Goal: Task Accomplishment & Management: Complete application form

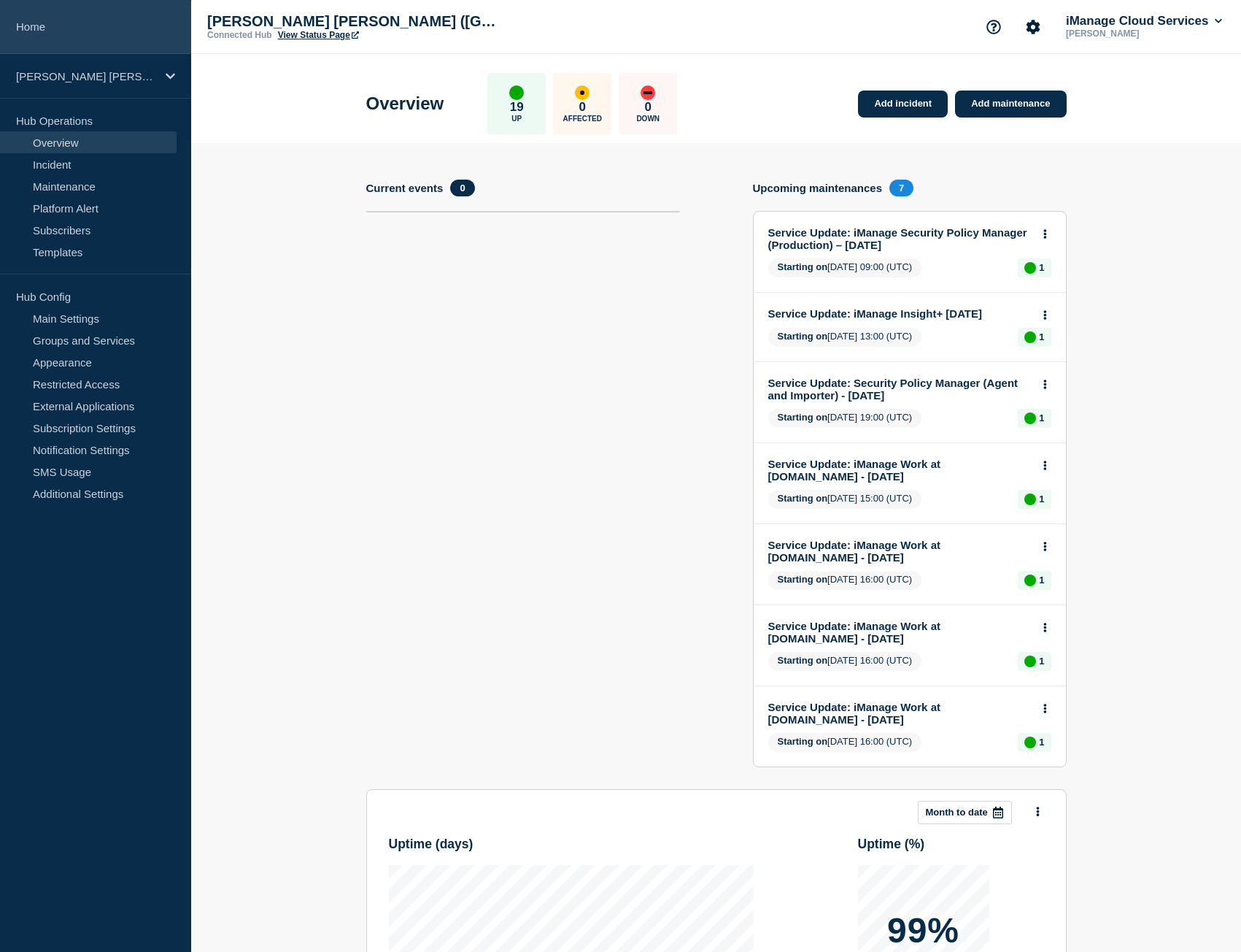
click at [133, 40] on link "Home" at bounding box center [95, 27] width 191 height 54
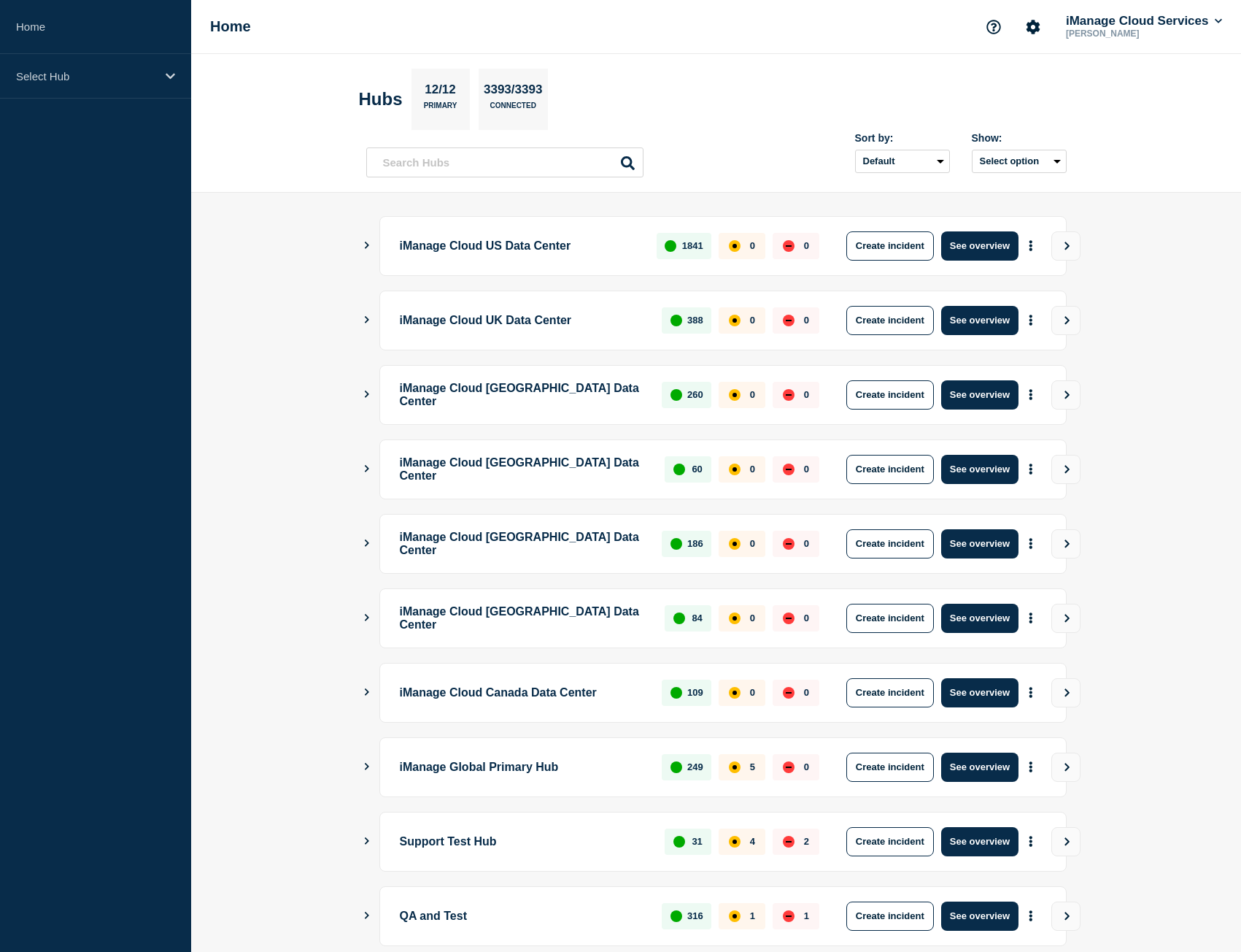
click at [358, 244] on main "iManage Cloud US Data Center 1841 0 0 Create incident See overview iManage Clou…" at bounding box center [716, 613] width 1050 height 842
click at [369, 244] on icon "Show Connected Hubs" at bounding box center [367, 245] width 10 height 7
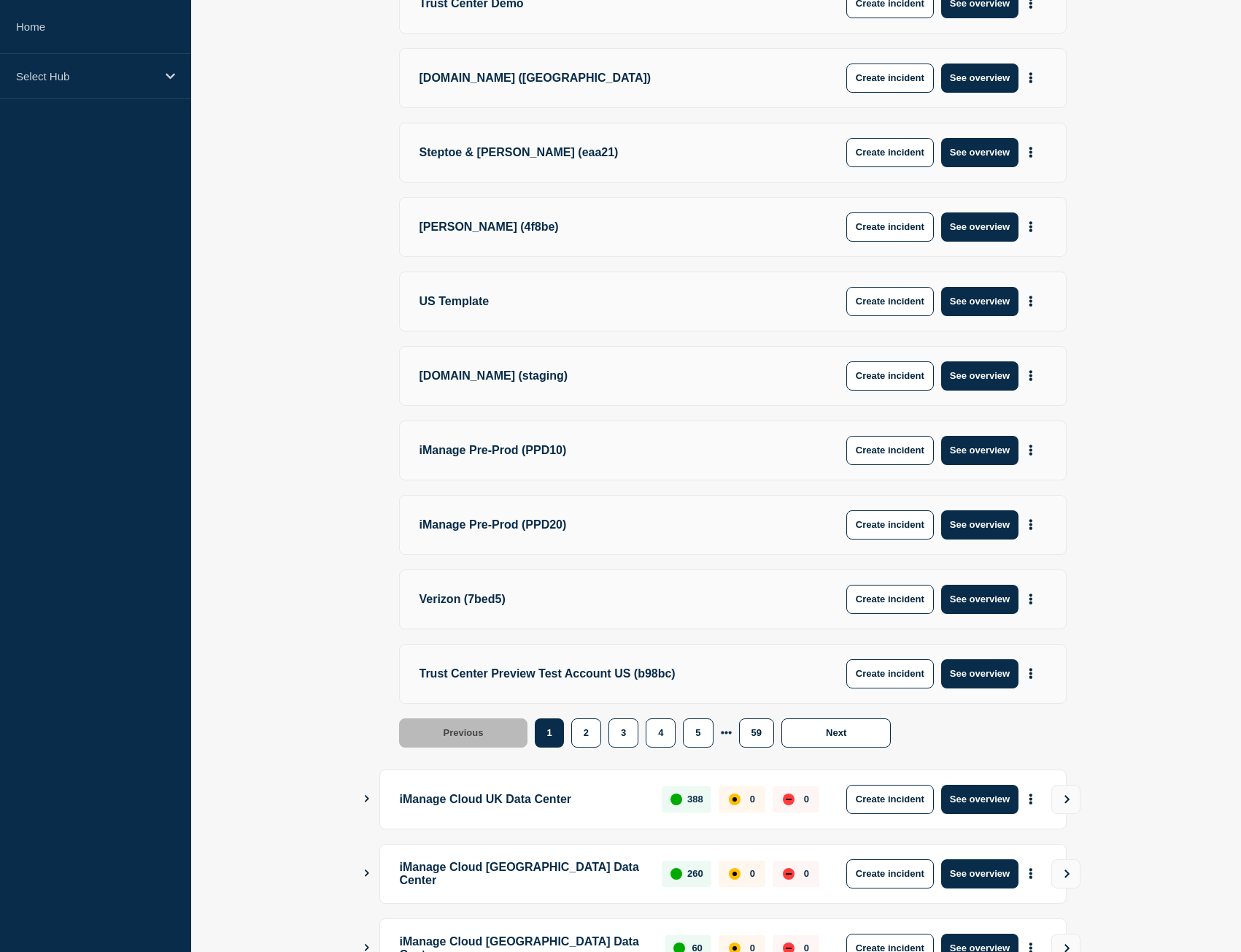
scroll to position [438, 0]
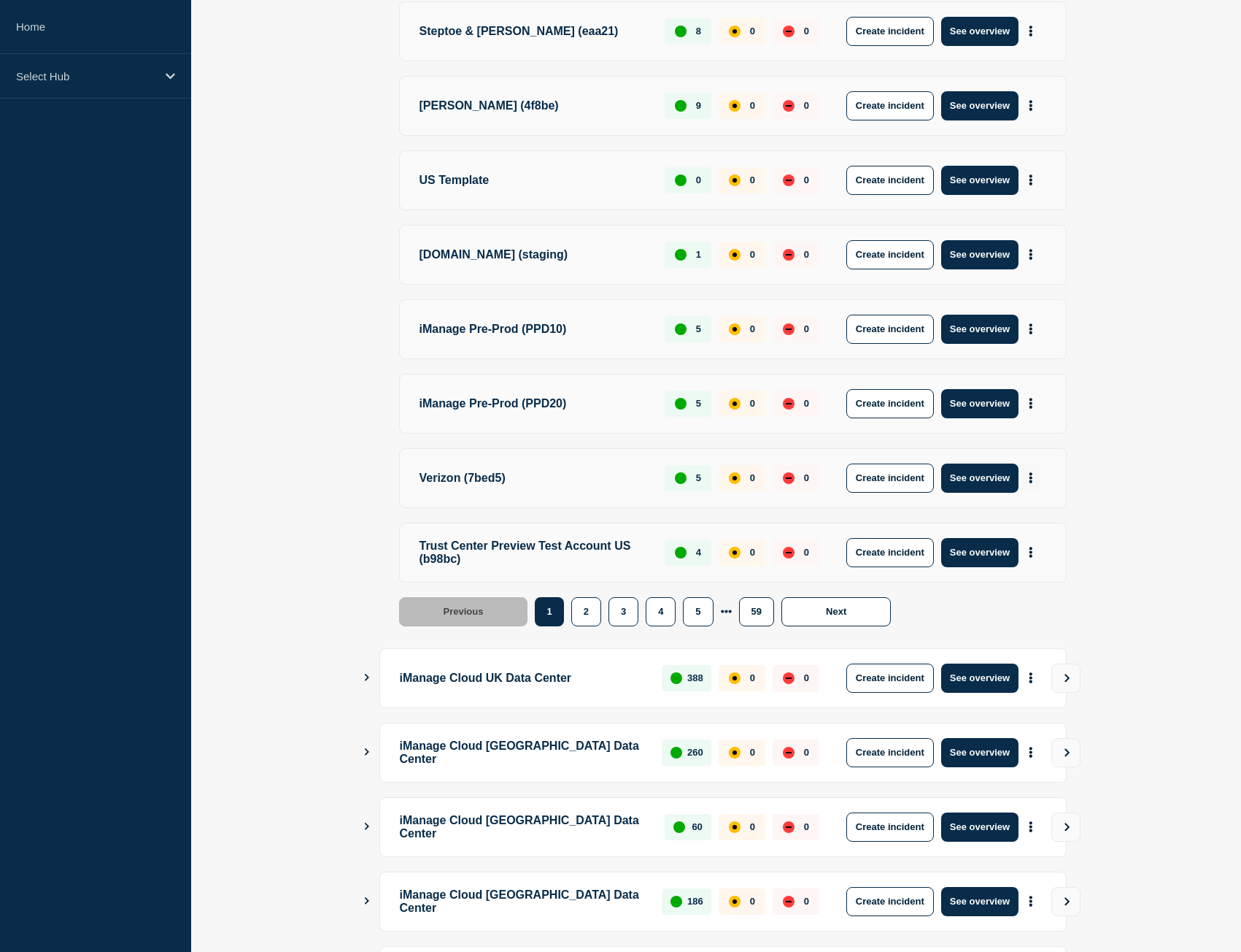
click at [1032, 476] on icon "More actions" at bounding box center [1031, 477] width 3 height 11
click at [1037, 537] on link "View Status Page" at bounding box center [1029, 541] width 107 height 12
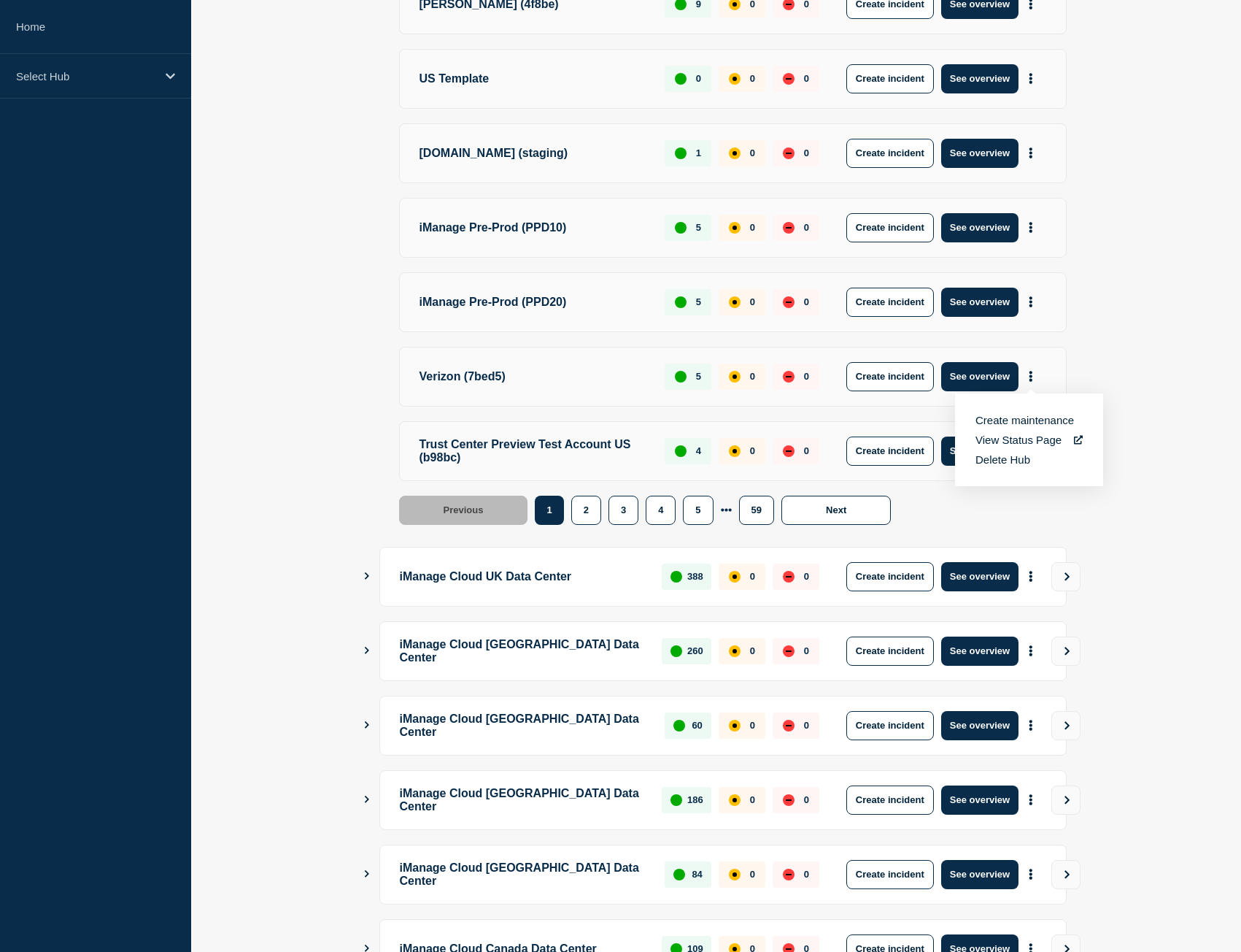
scroll to position [876, 0]
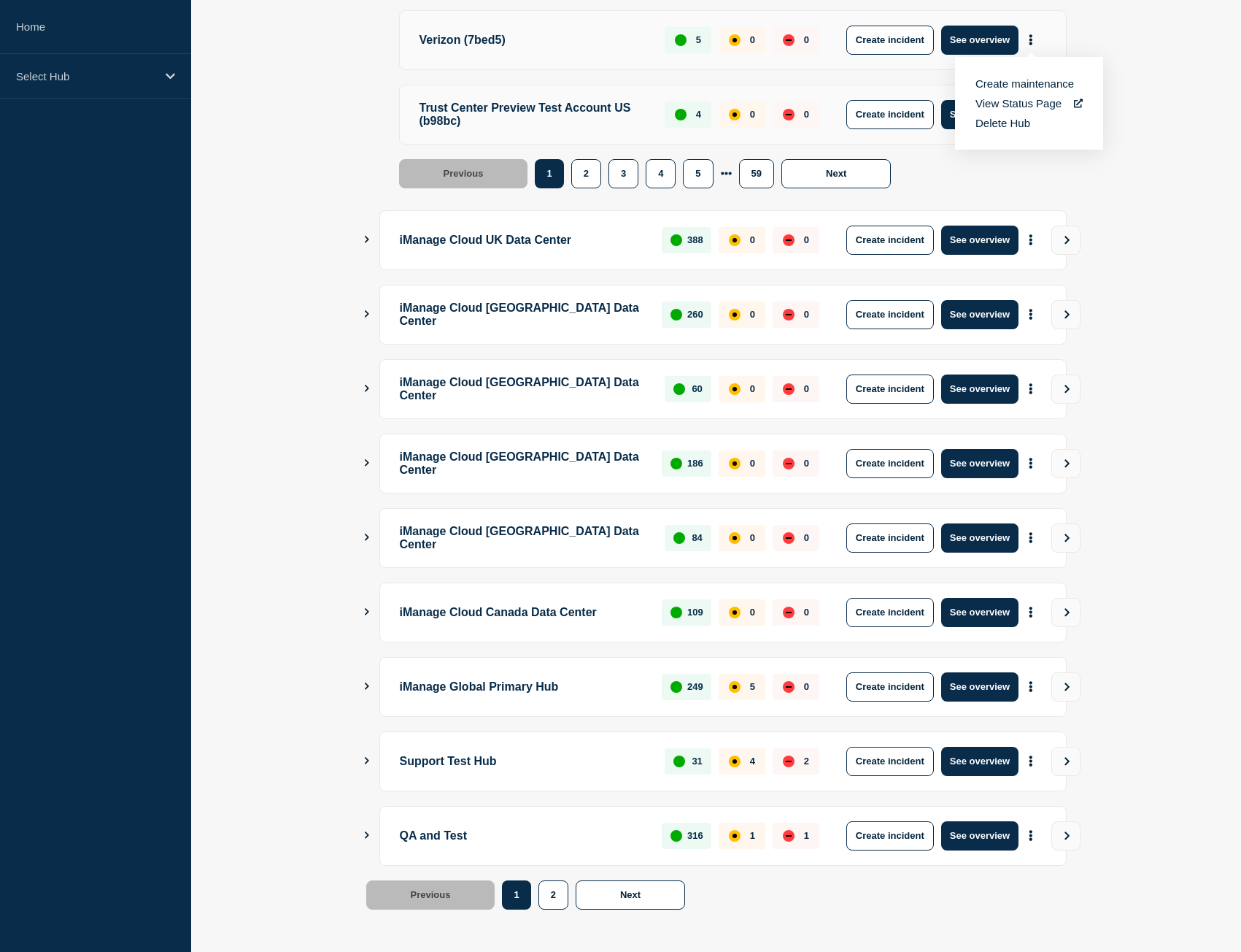
click at [375, 316] on div "iManage Cloud Australia Data Center 260 0 0 Create incident See overview" at bounding box center [716, 315] width 701 height 60
click at [990, 685] on button "See overview" at bounding box center [980, 686] width 78 height 29
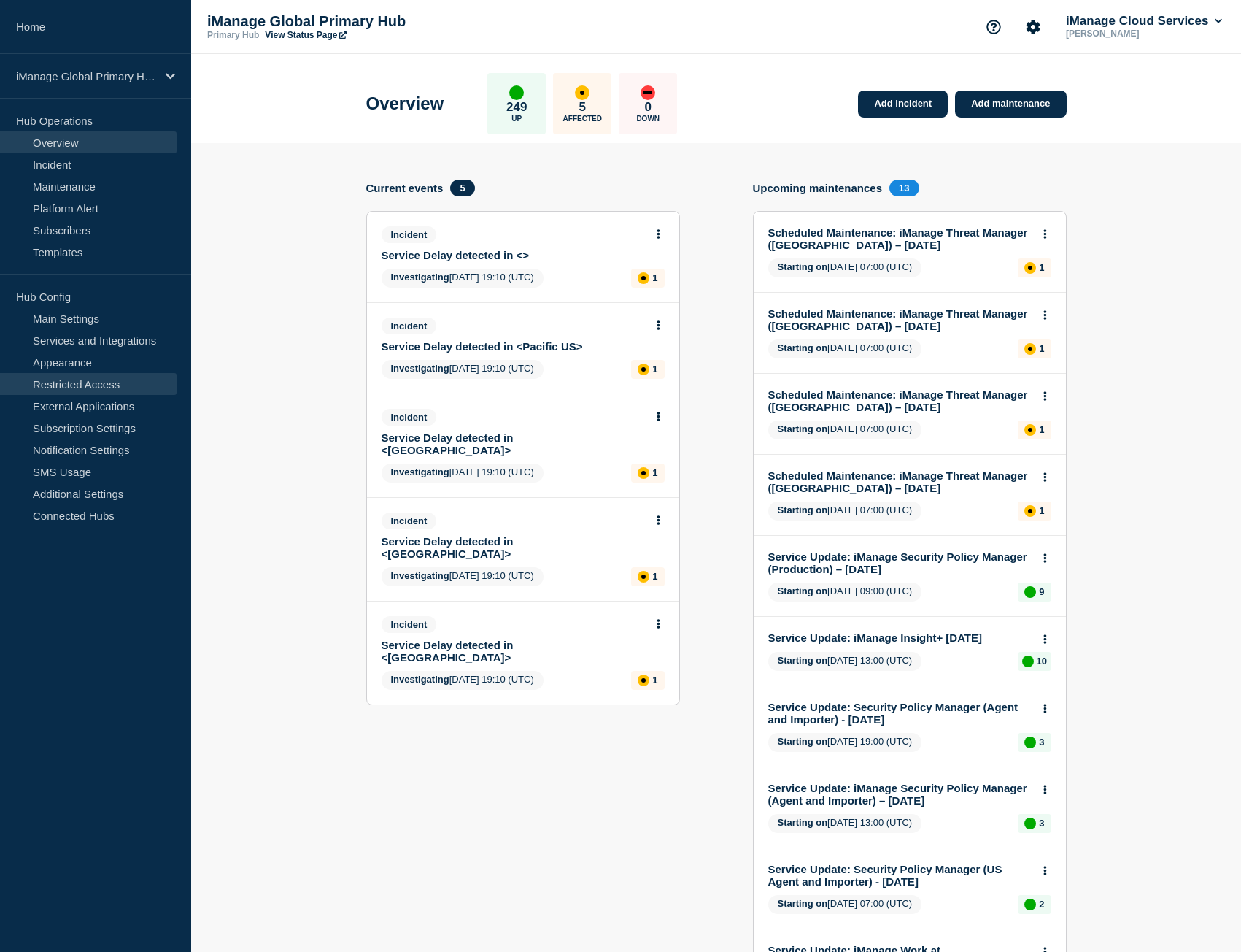
click at [100, 379] on link "Restricted Access" at bounding box center [88, 384] width 177 height 22
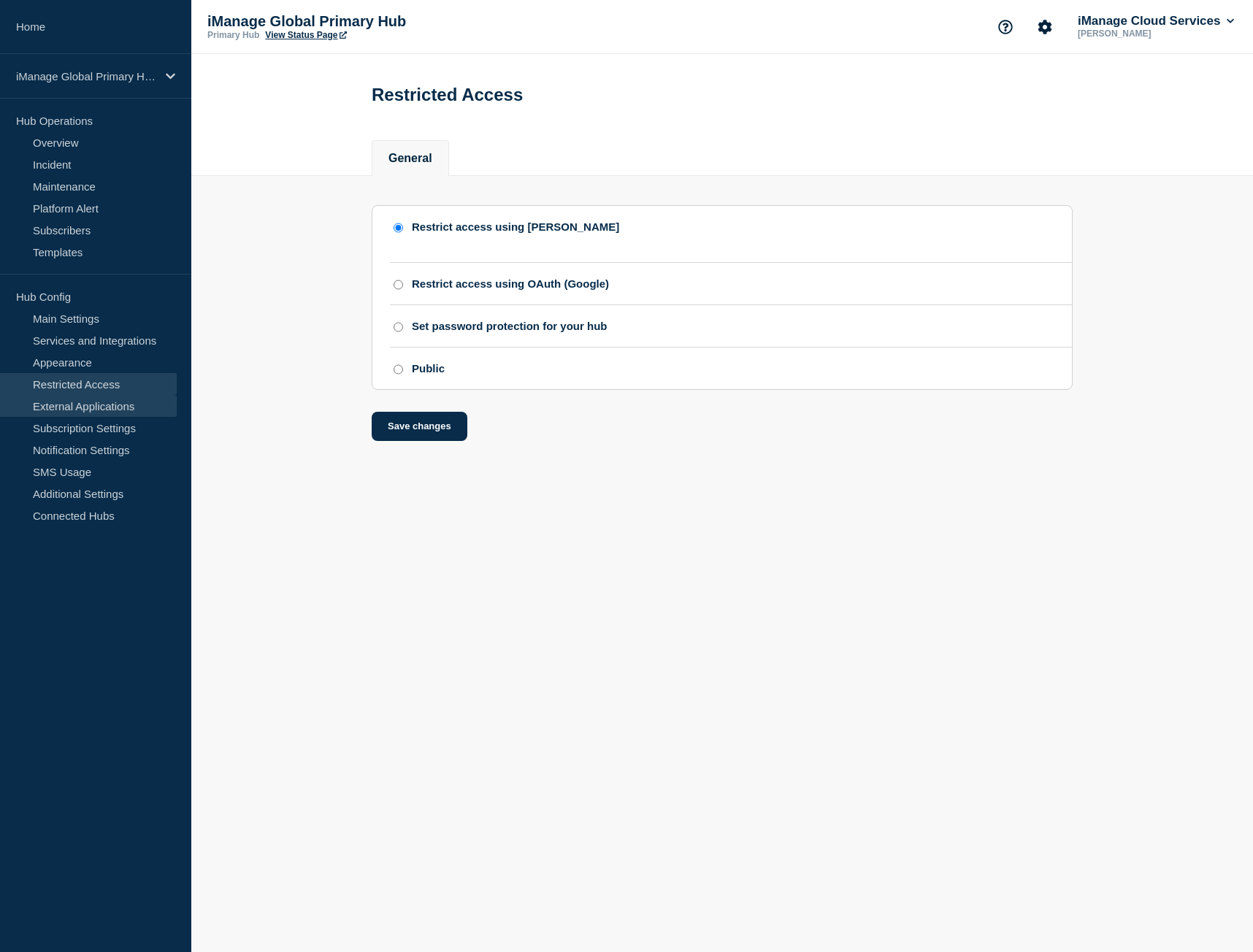
click at [111, 402] on link "External Applications" at bounding box center [88, 406] width 177 height 22
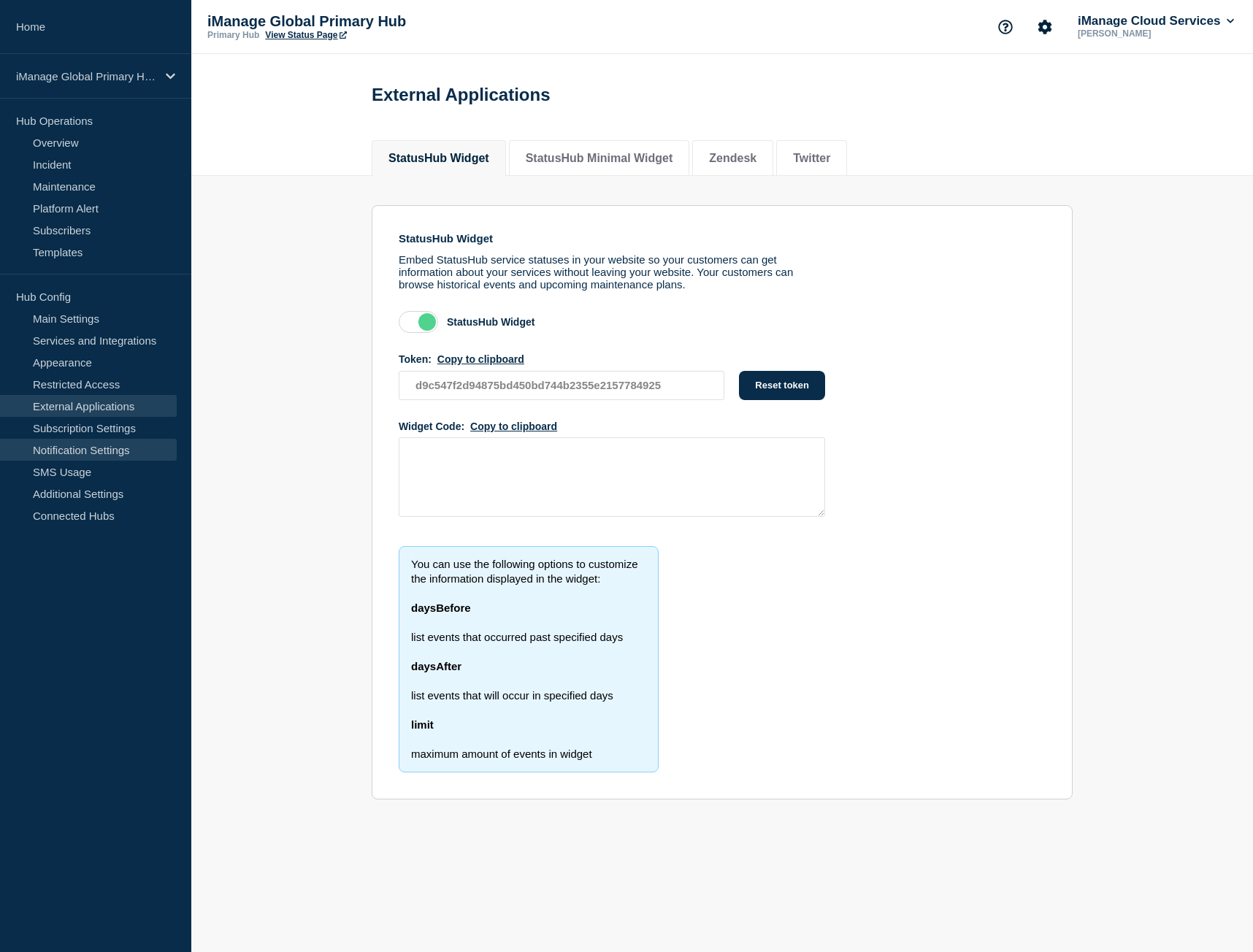
click at [107, 442] on link "Notification Settings" at bounding box center [88, 449] width 177 height 22
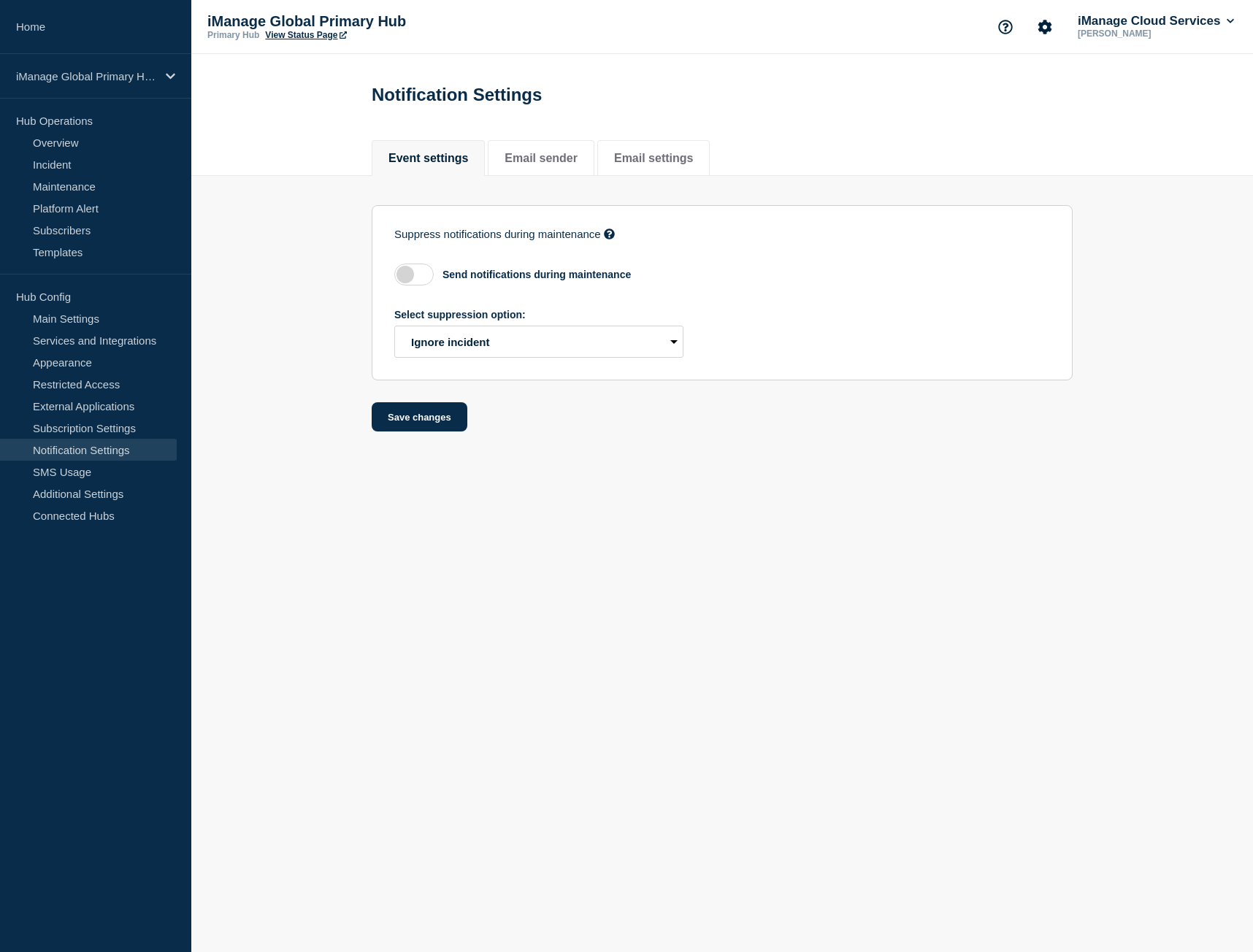
click at [421, 279] on label at bounding box center [414, 274] width 40 height 22
click at [0, 0] on input "checkbox" at bounding box center [0, 0] width 0 height 0
click at [421, 279] on label at bounding box center [414, 274] width 40 height 22
click at [0, 0] on input "checkbox" at bounding box center [0, 0] width 0 height 0
click at [323, 35] on link "View Status Page" at bounding box center [306, 35] width 81 height 11
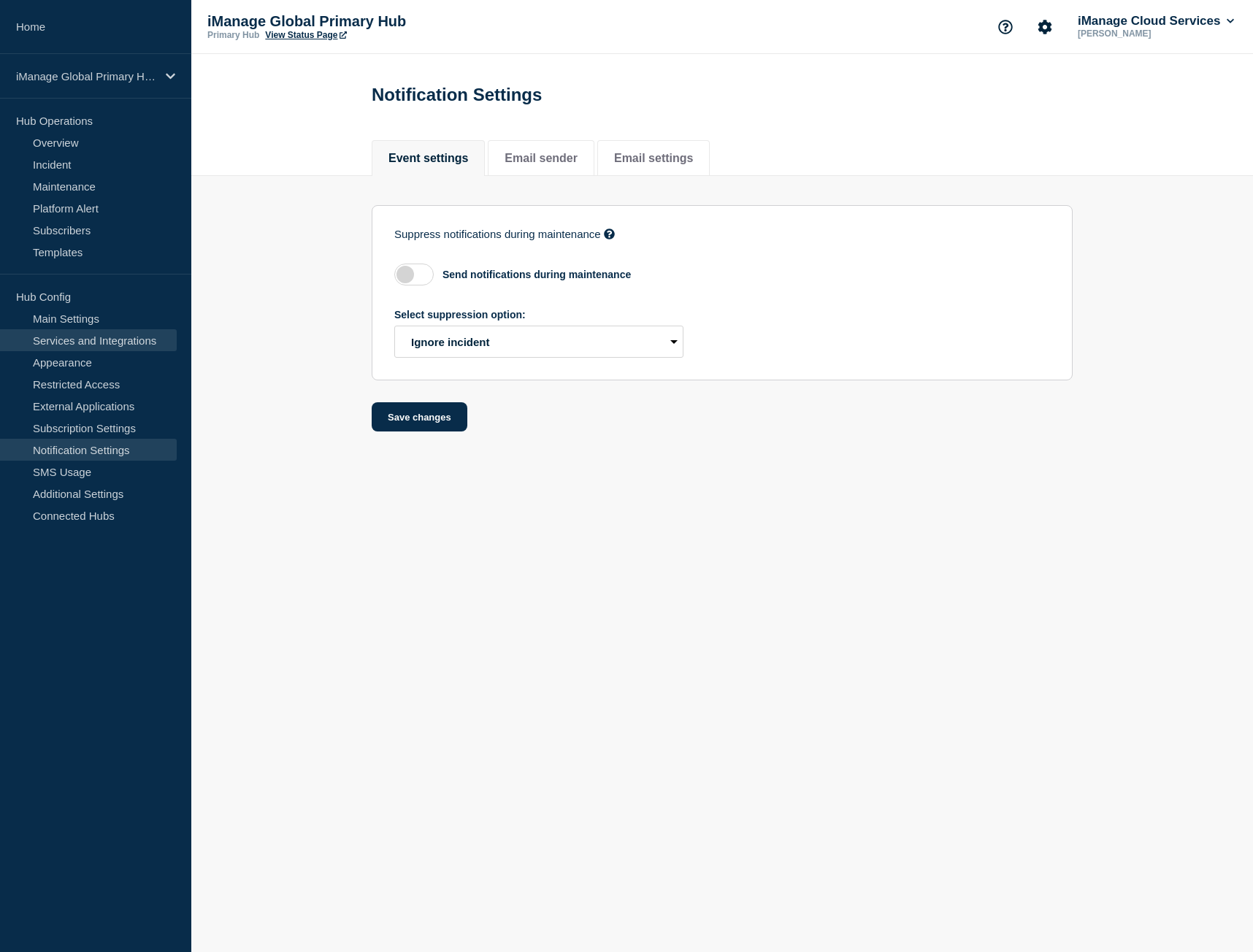
click at [106, 340] on link "Services and Integrations" at bounding box center [88, 339] width 177 height 22
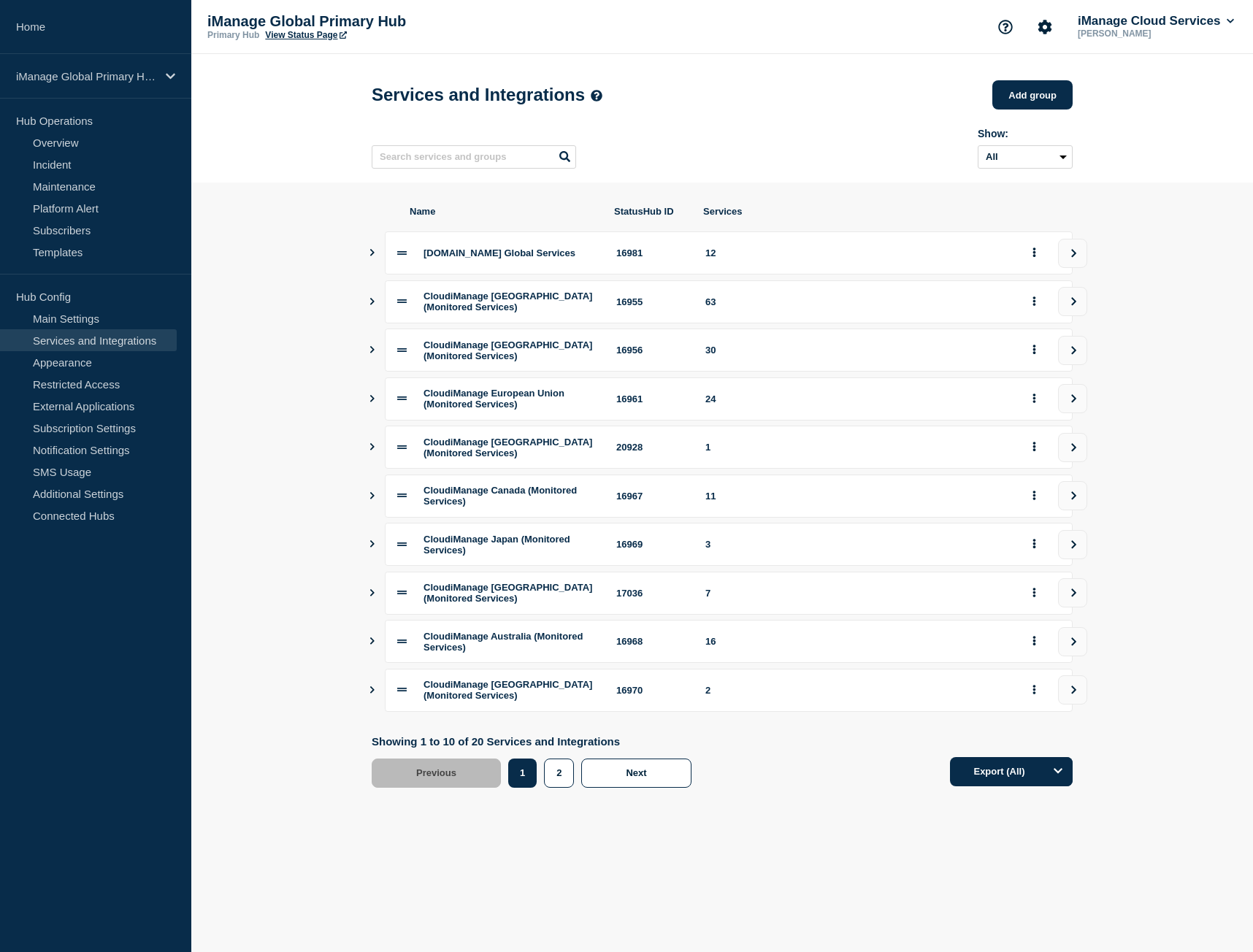
click at [1074, 354] on icon "view group" at bounding box center [1074, 349] width 5 height 8
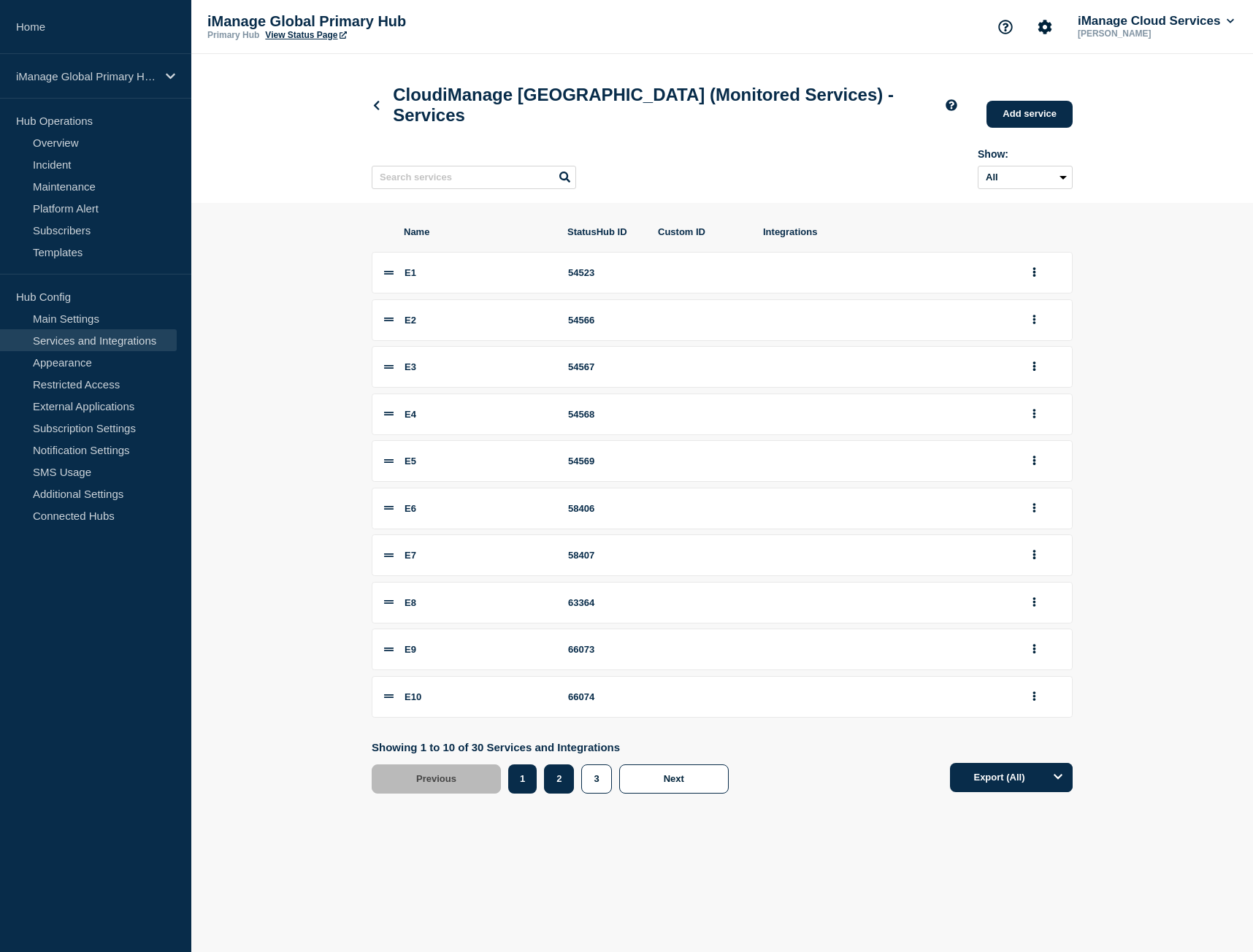
click at [569, 788] on button "2" at bounding box center [559, 778] width 30 height 29
click at [592, 510] on li "E16 70150" at bounding box center [722, 508] width 701 height 42
click at [588, 514] on div "70150" at bounding box center [604, 508] width 73 height 11
copy div "70150"
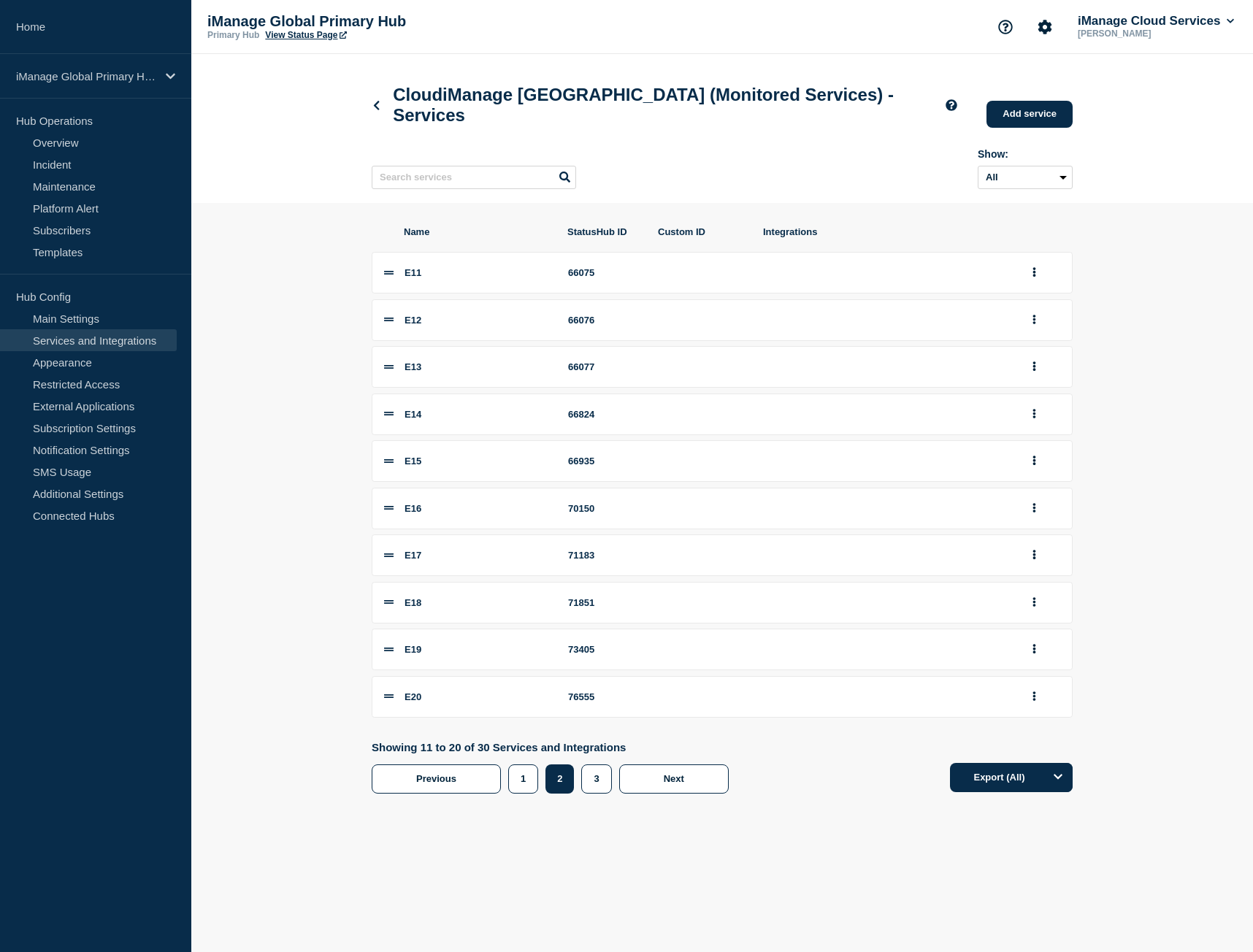
click at [1227, 837] on main "CloudiManage United Kingdom (Monitored Services) - Services Add service Here yo…" at bounding box center [722, 446] width 1061 height 783
click at [75, 37] on link "Home" at bounding box center [96, 27] width 191 height 54
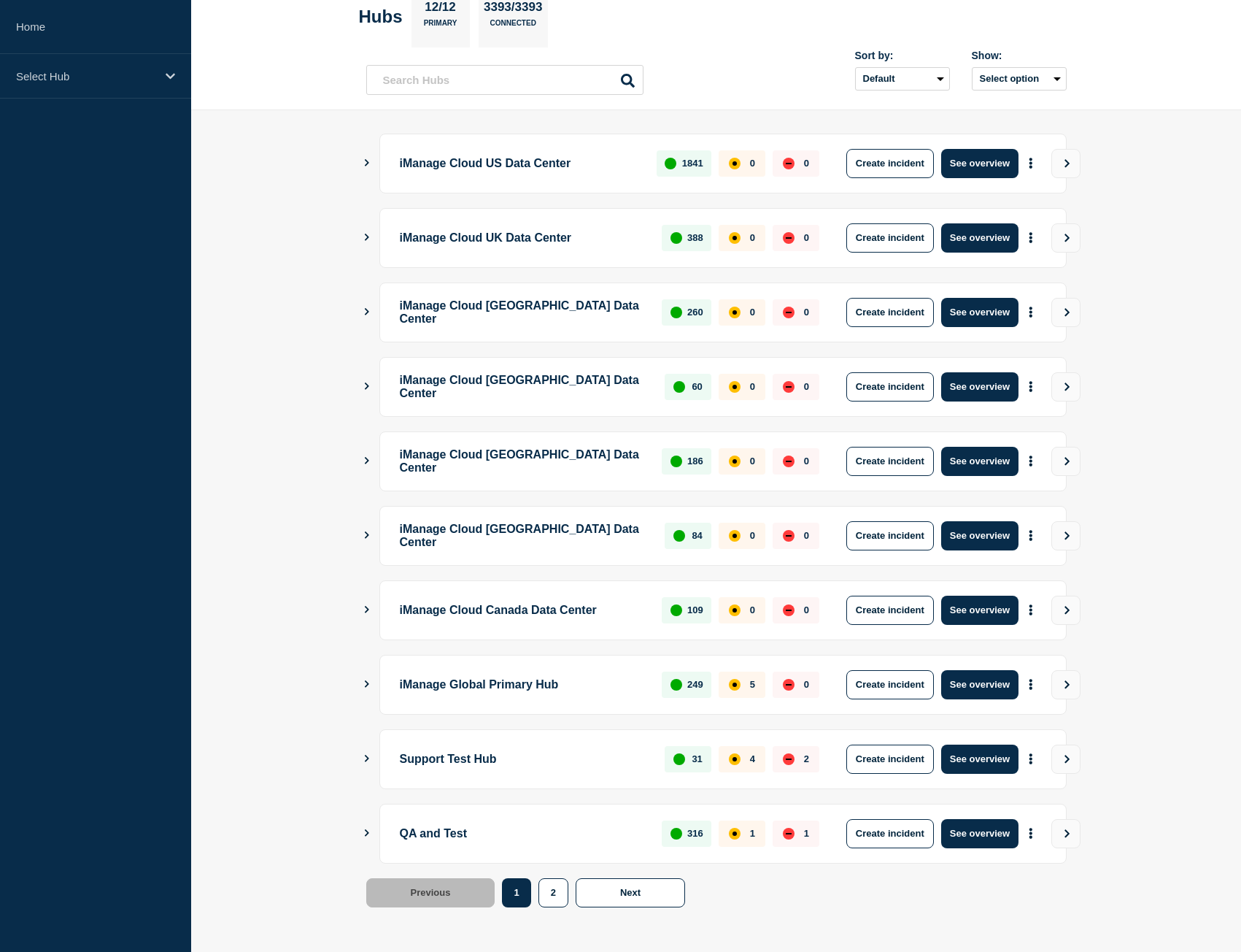
scroll to position [83, 0]
click at [978, 689] on button "See overview" at bounding box center [980, 683] width 78 height 29
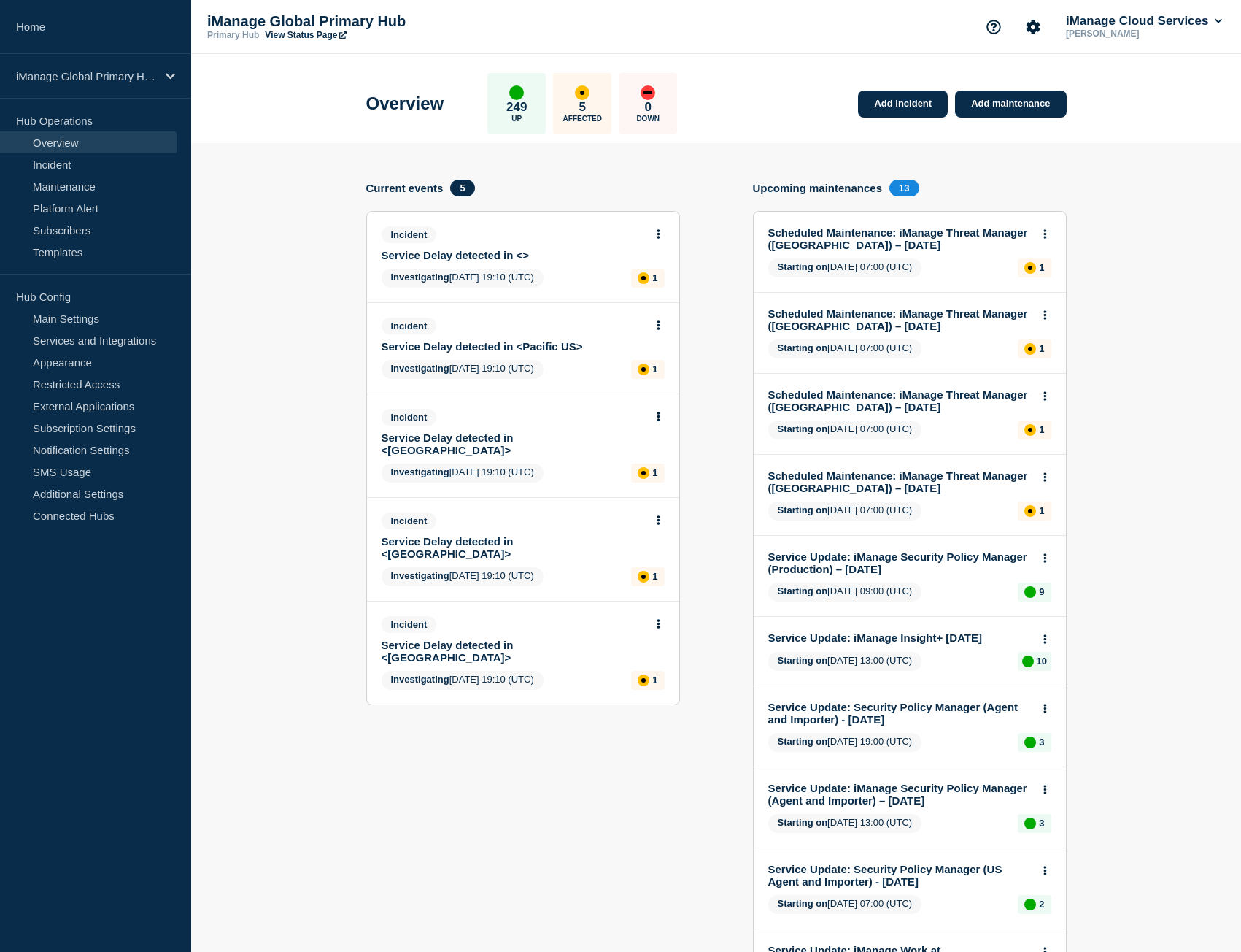
click at [285, 34] on link "View Status Page" at bounding box center [306, 35] width 81 height 11
click at [659, 240] on button at bounding box center [659, 234] width 12 height 12
click at [651, 268] on link "View incident" at bounding box center [652, 269] width 60 height 11
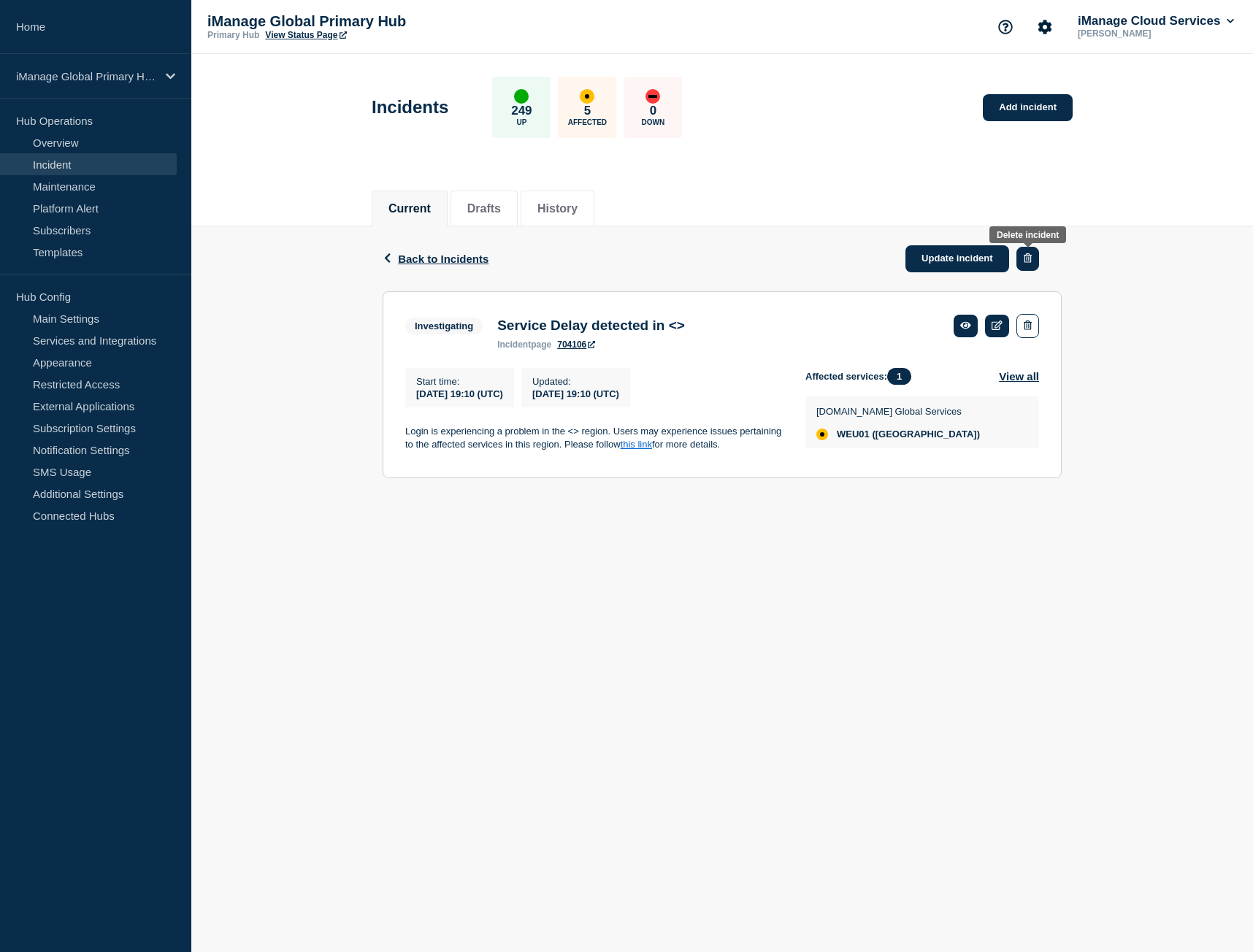
click at [1030, 260] on icon "button" at bounding box center [1028, 257] width 8 height 10
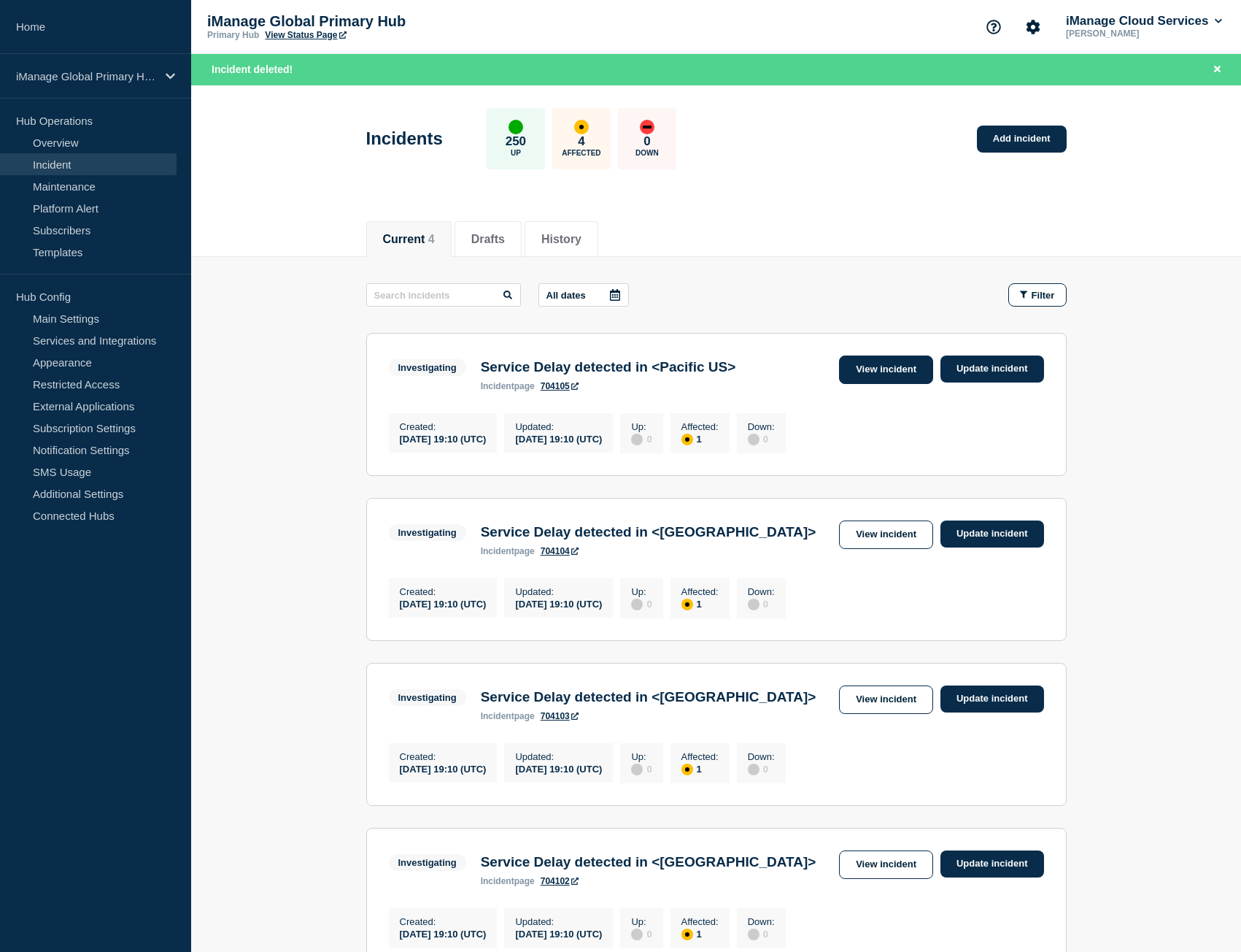
click at [888, 361] on link "View incident" at bounding box center [886, 369] width 95 height 28
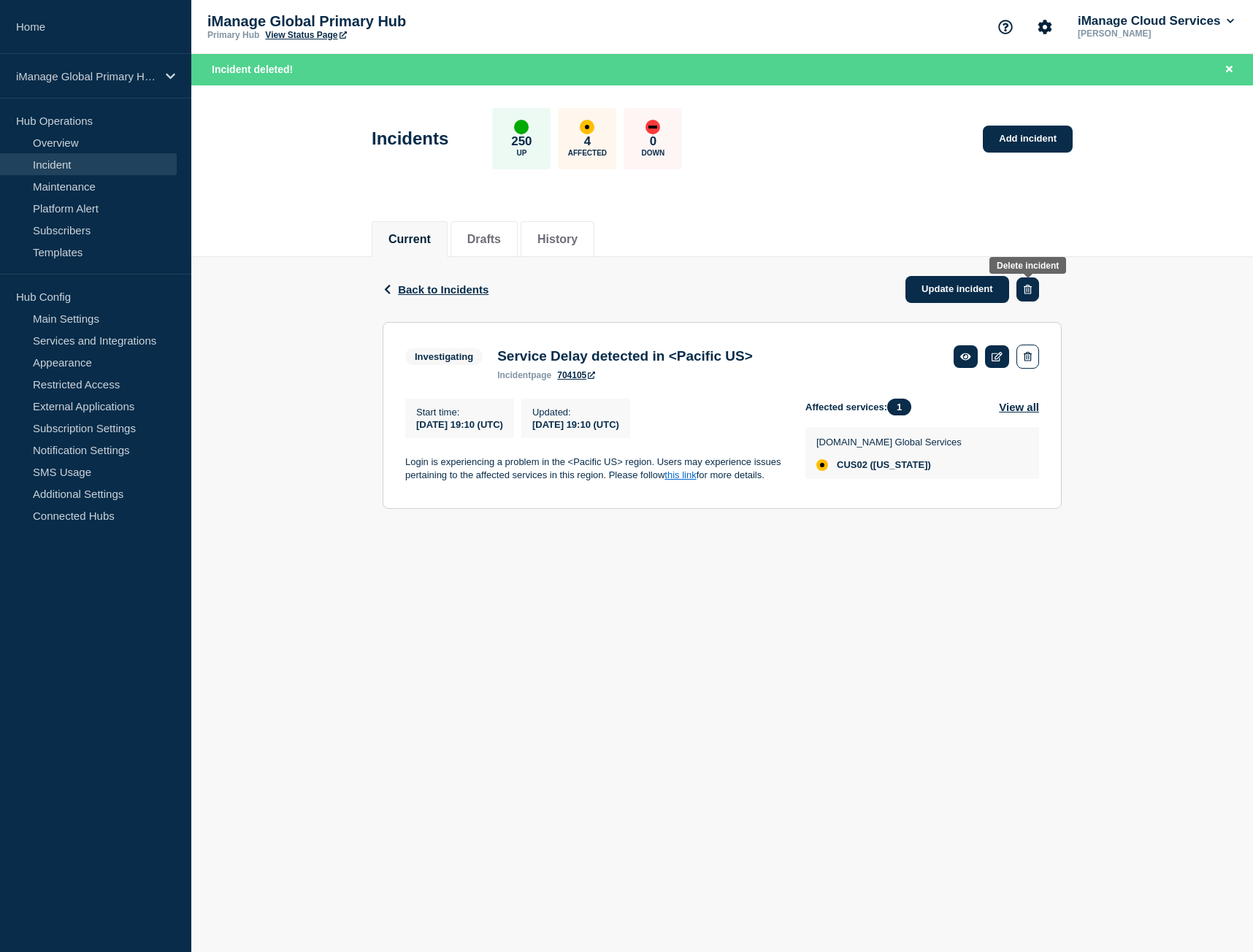
click at [1033, 290] on button "button" at bounding box center [1028, 289] width 23 height 24
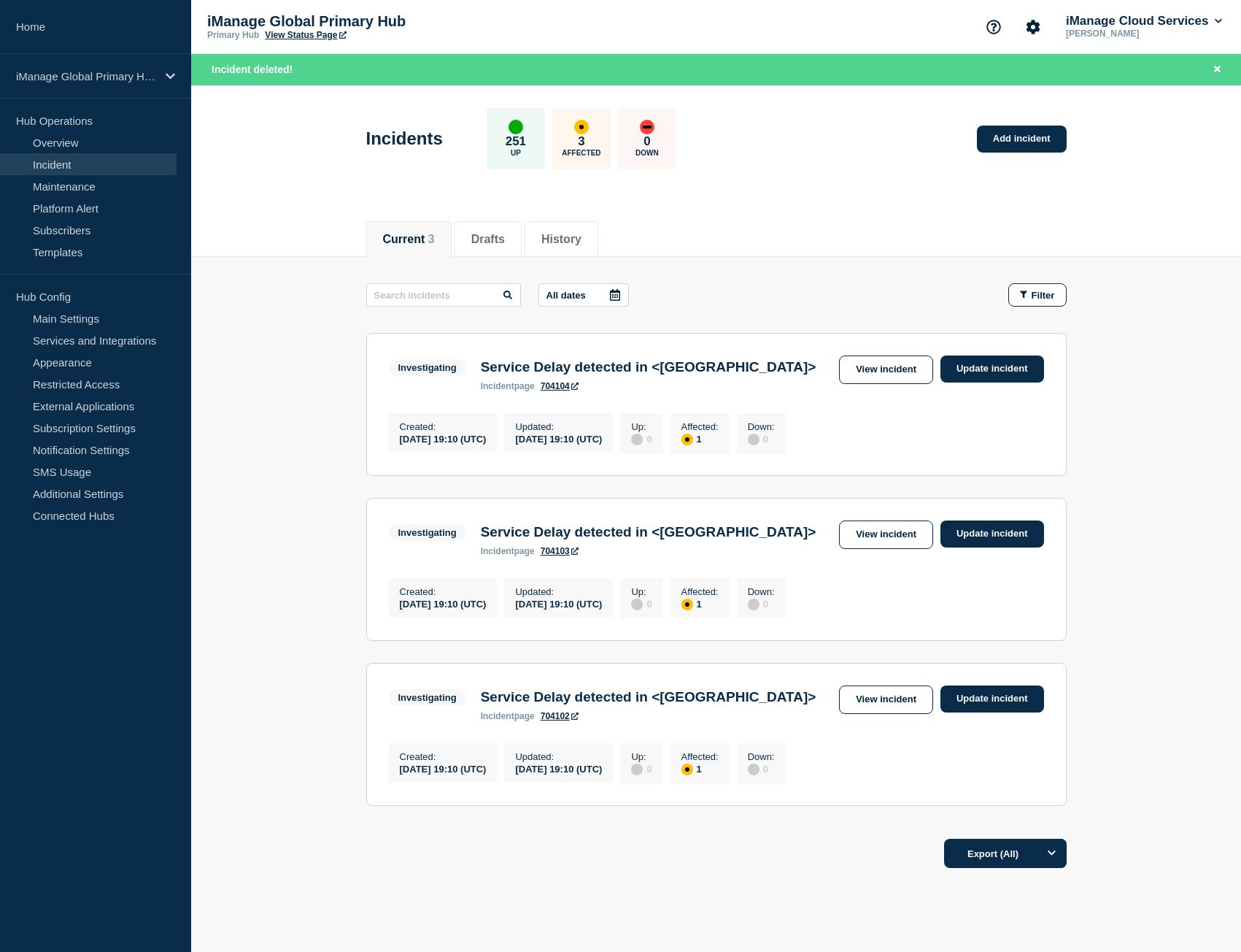
click at [892, 362] on link "View incident" at bounding box center [886, 369] width 95 height 28
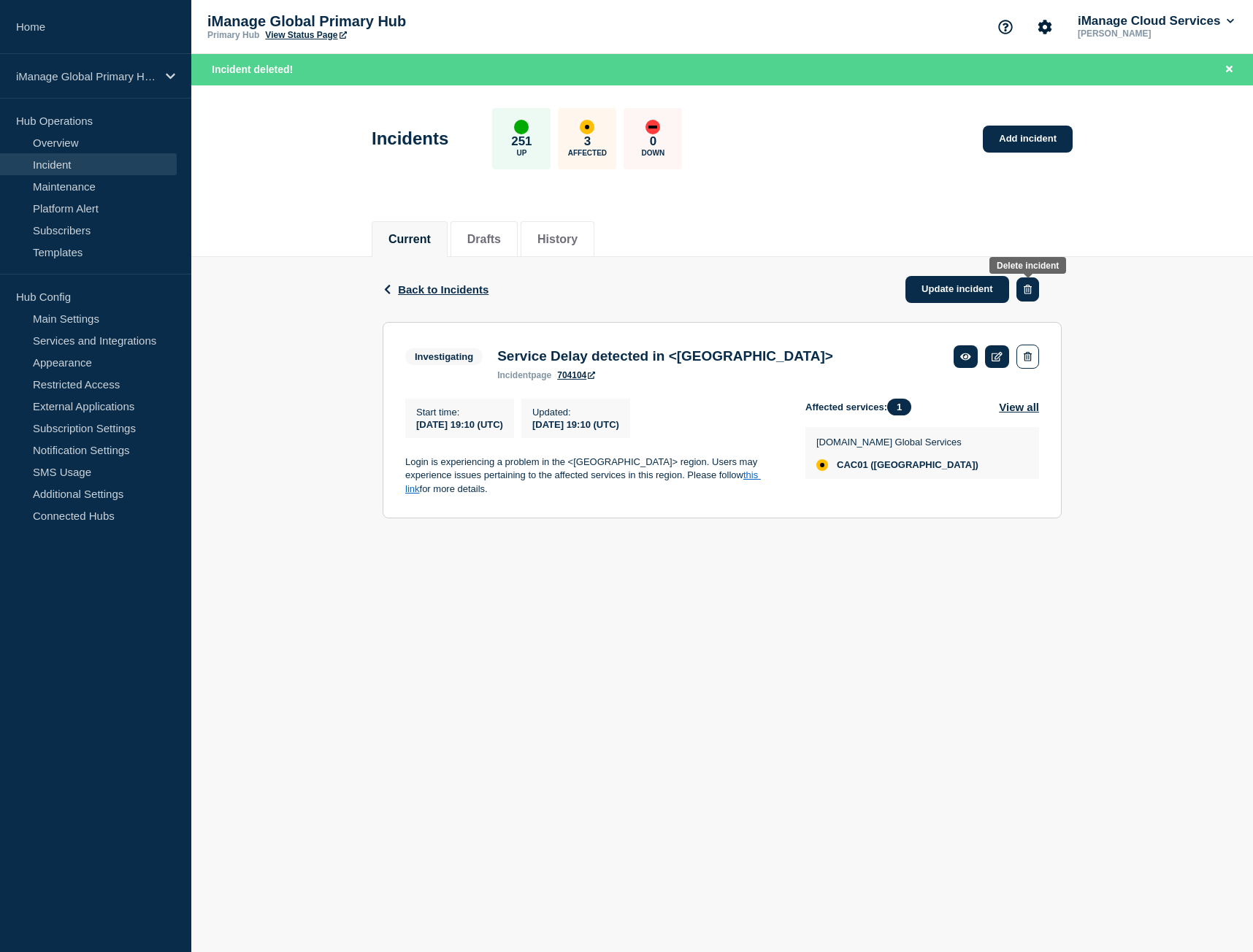
click at [1031, 289] on icon "button" at bounding box center [1028, 289] width 8 height 10
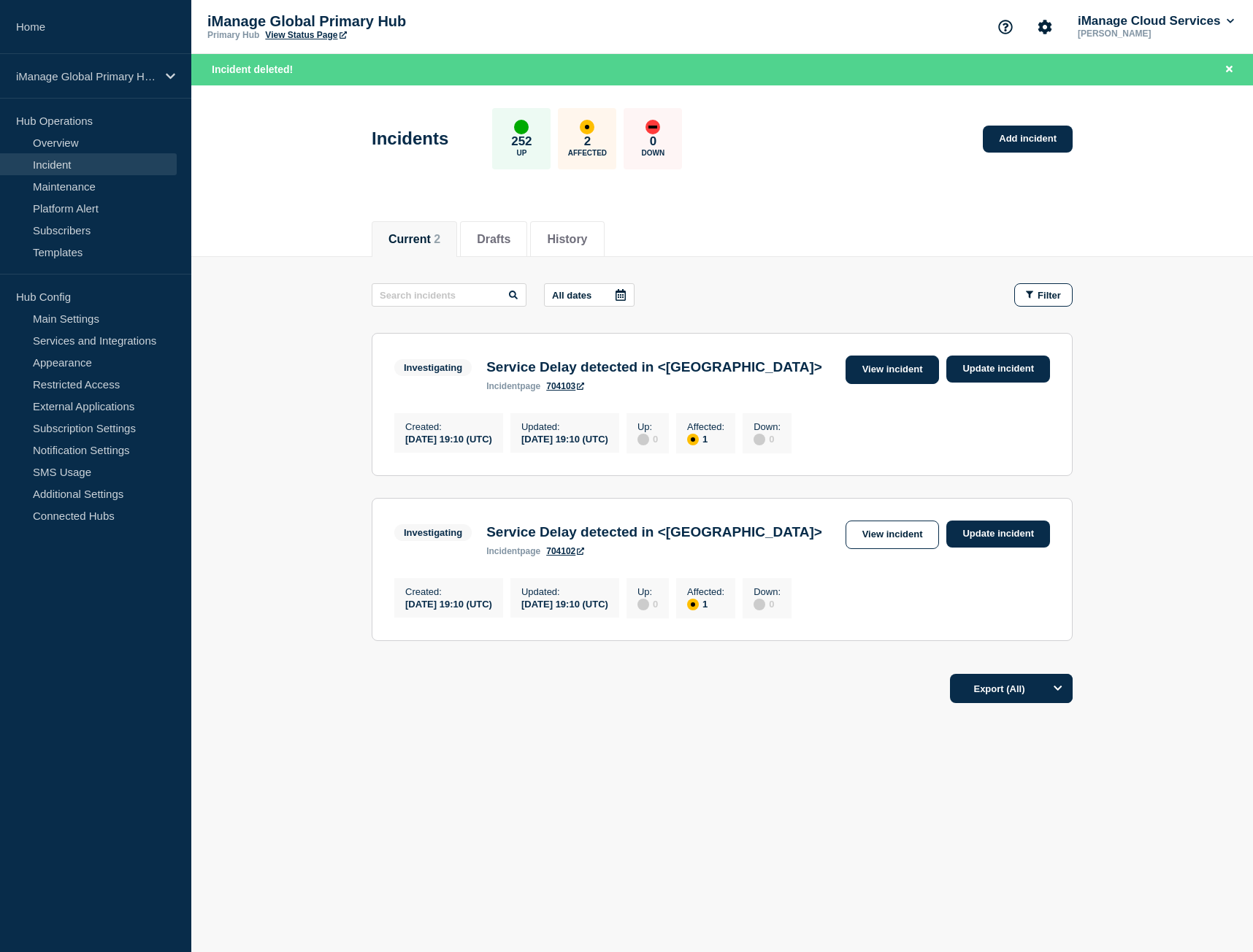
click at [880, 359] on link "View incident" at bounding box center [892, 369] width 95 height 28
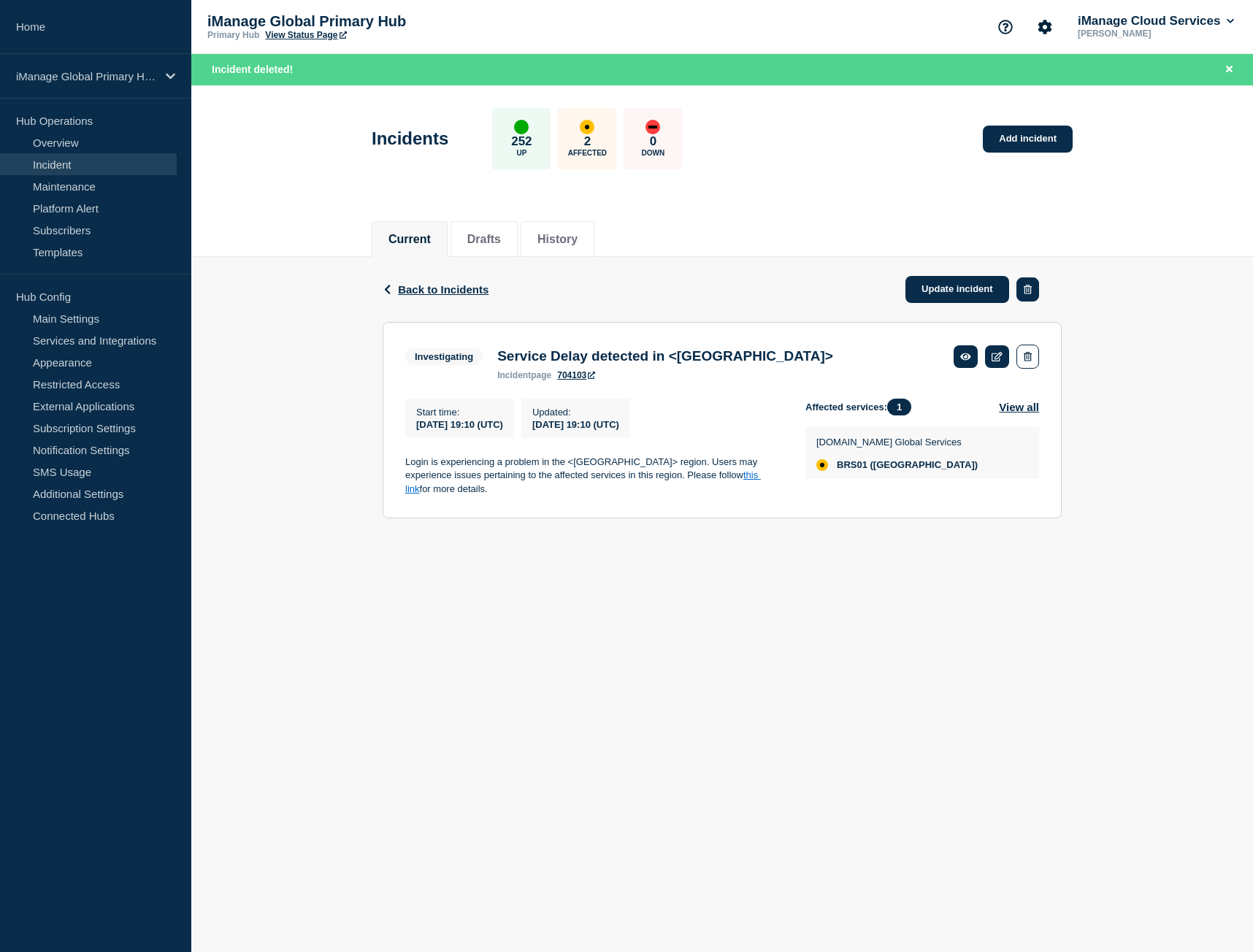
click at [1033, 294] on button "button" at bounding box center [1028, 289] width 23 height 24
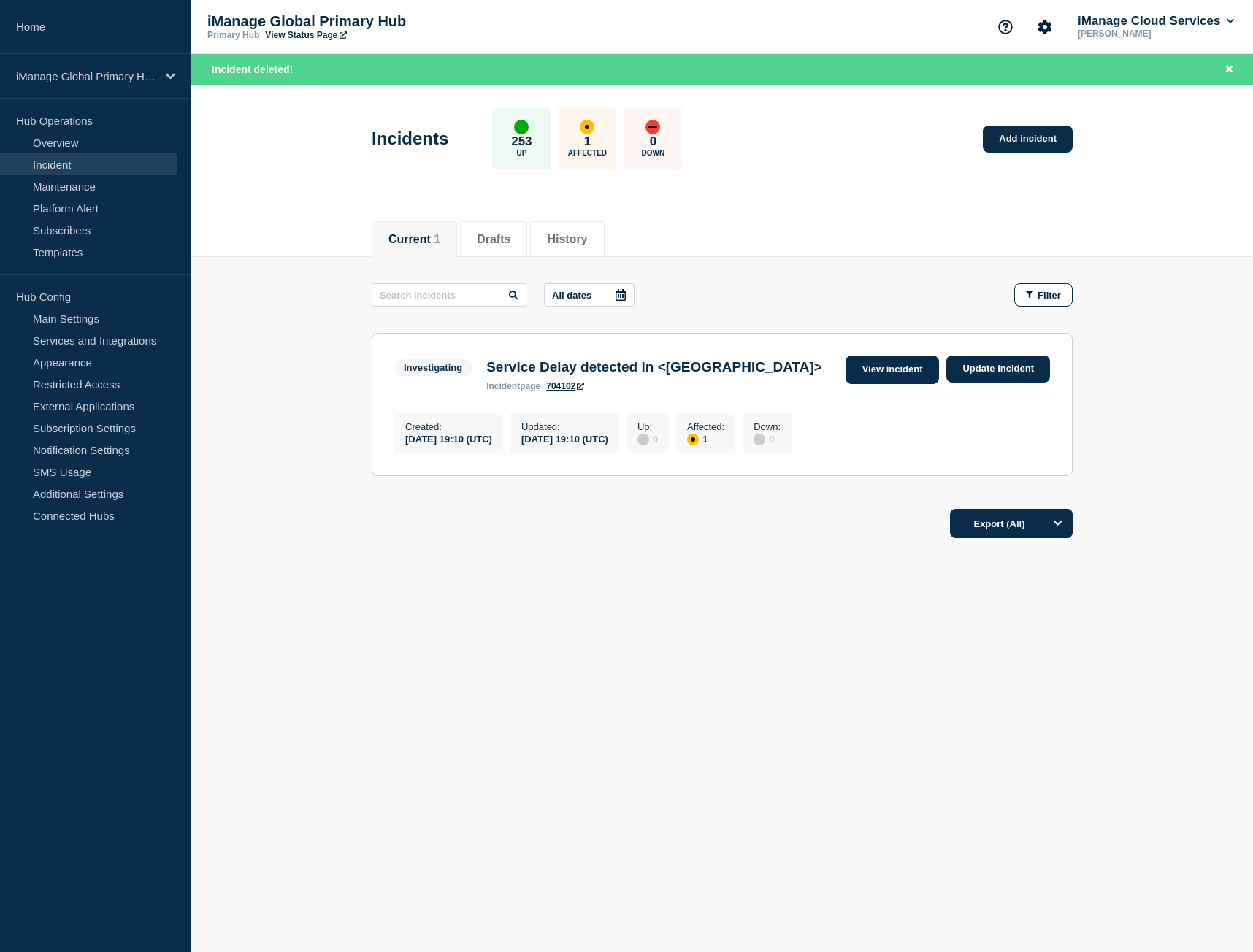
click at [914, 362] on link "View incident" at bounding box center [892, 369] width 95 height 28
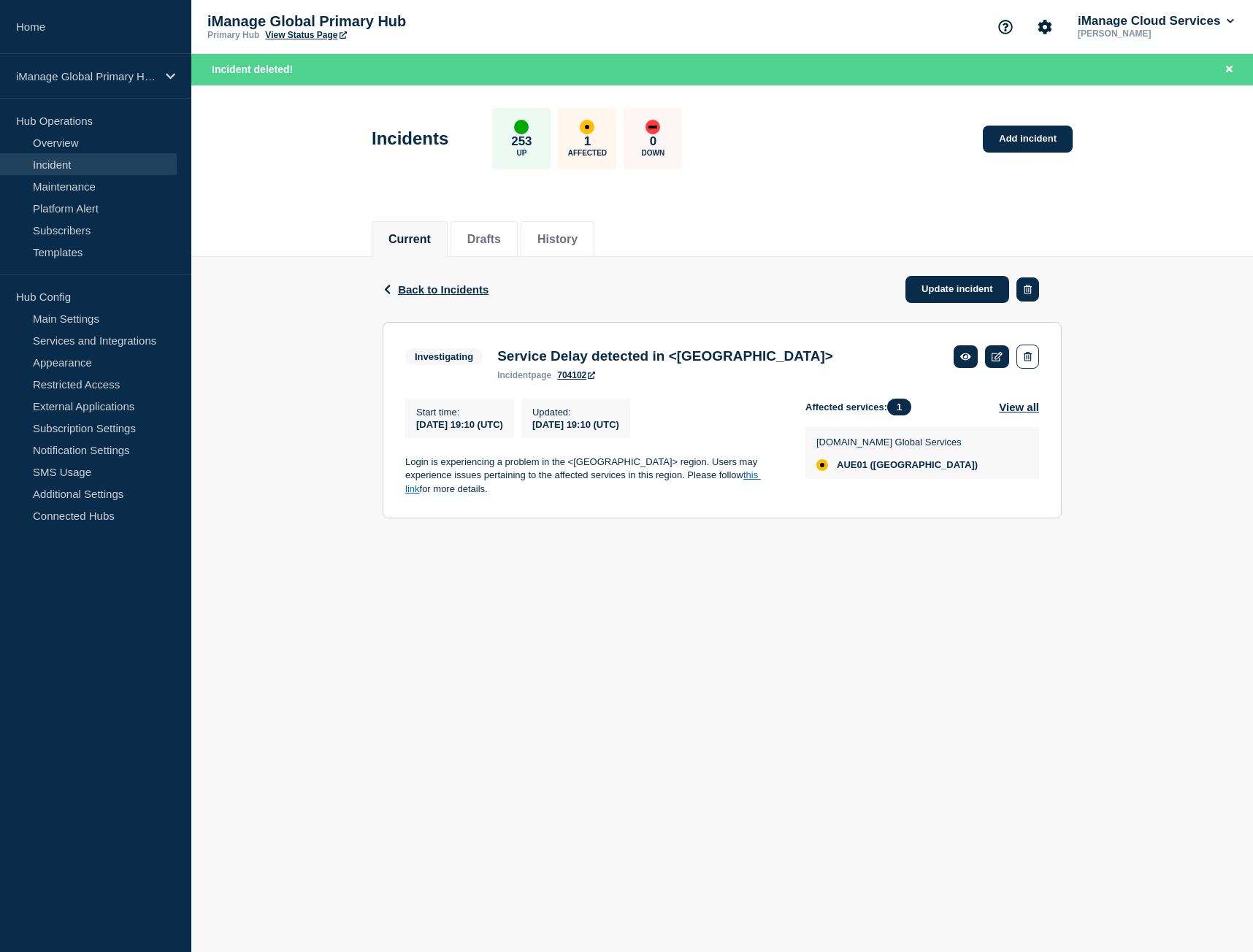
click at [1028, 281] on button "button" at bounding box center [1028, 289] width 23 height 24
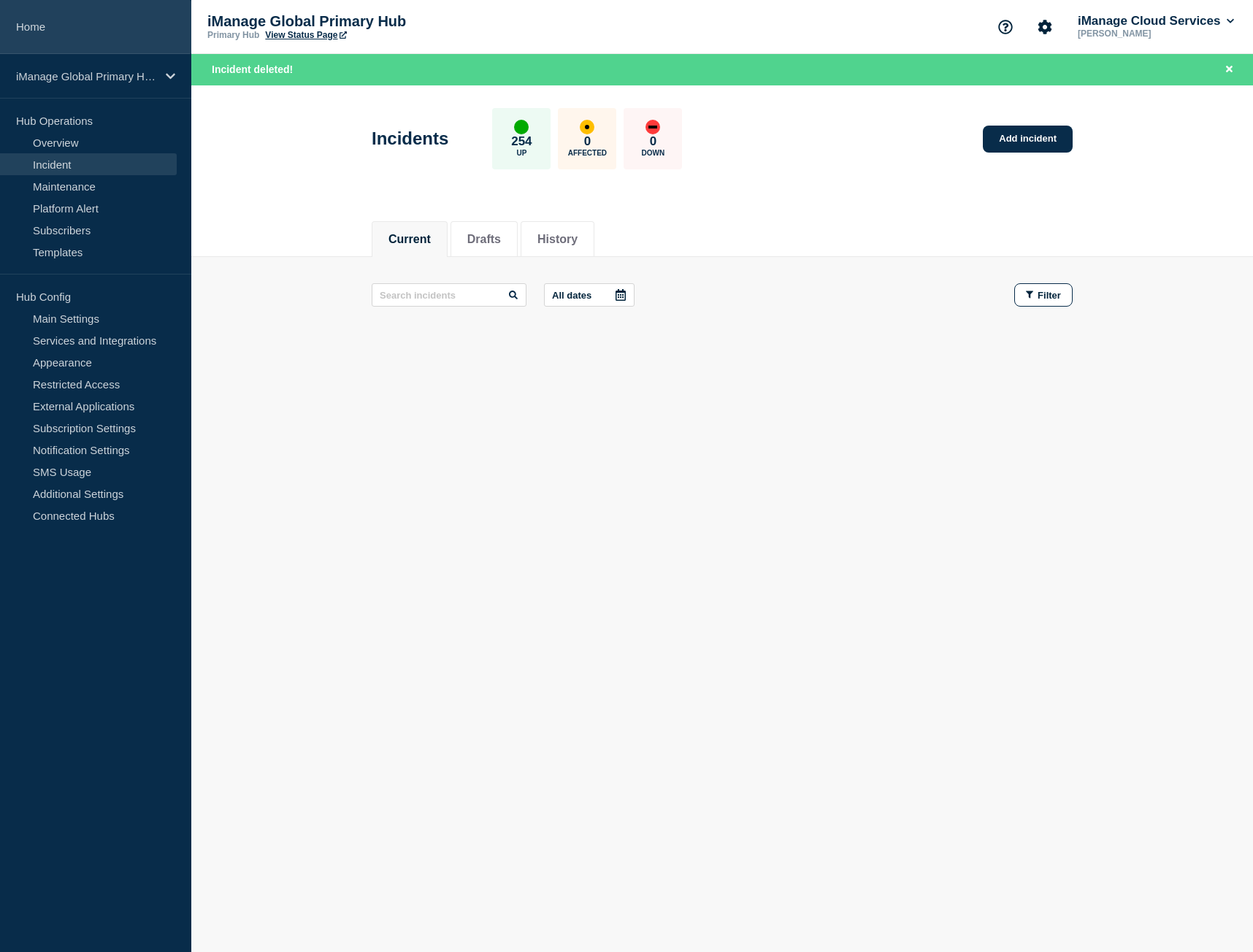
click at [76, 30] on link "Home" at bounding box center [96, 27] width 191 height 54
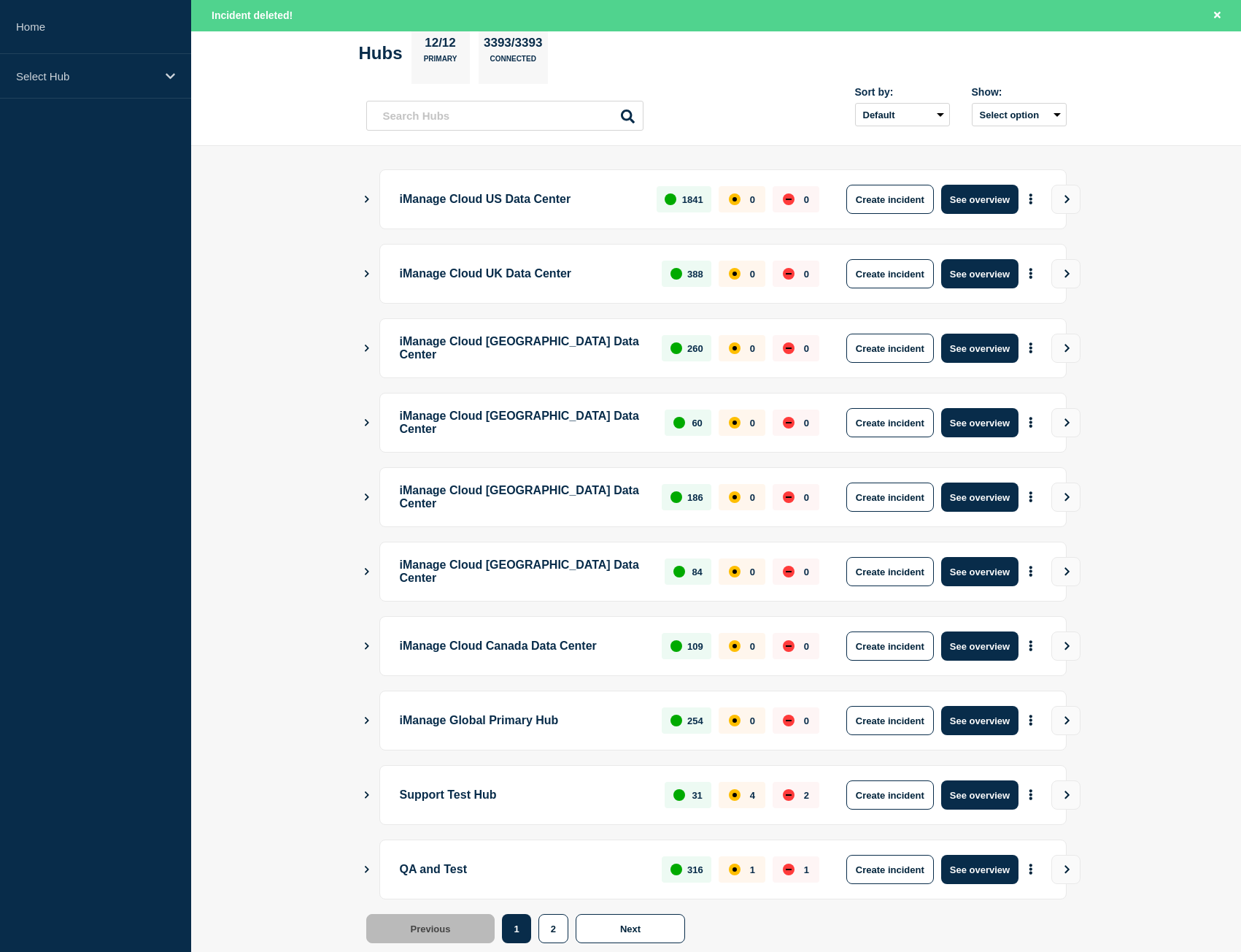
scroll to position [114, 0]
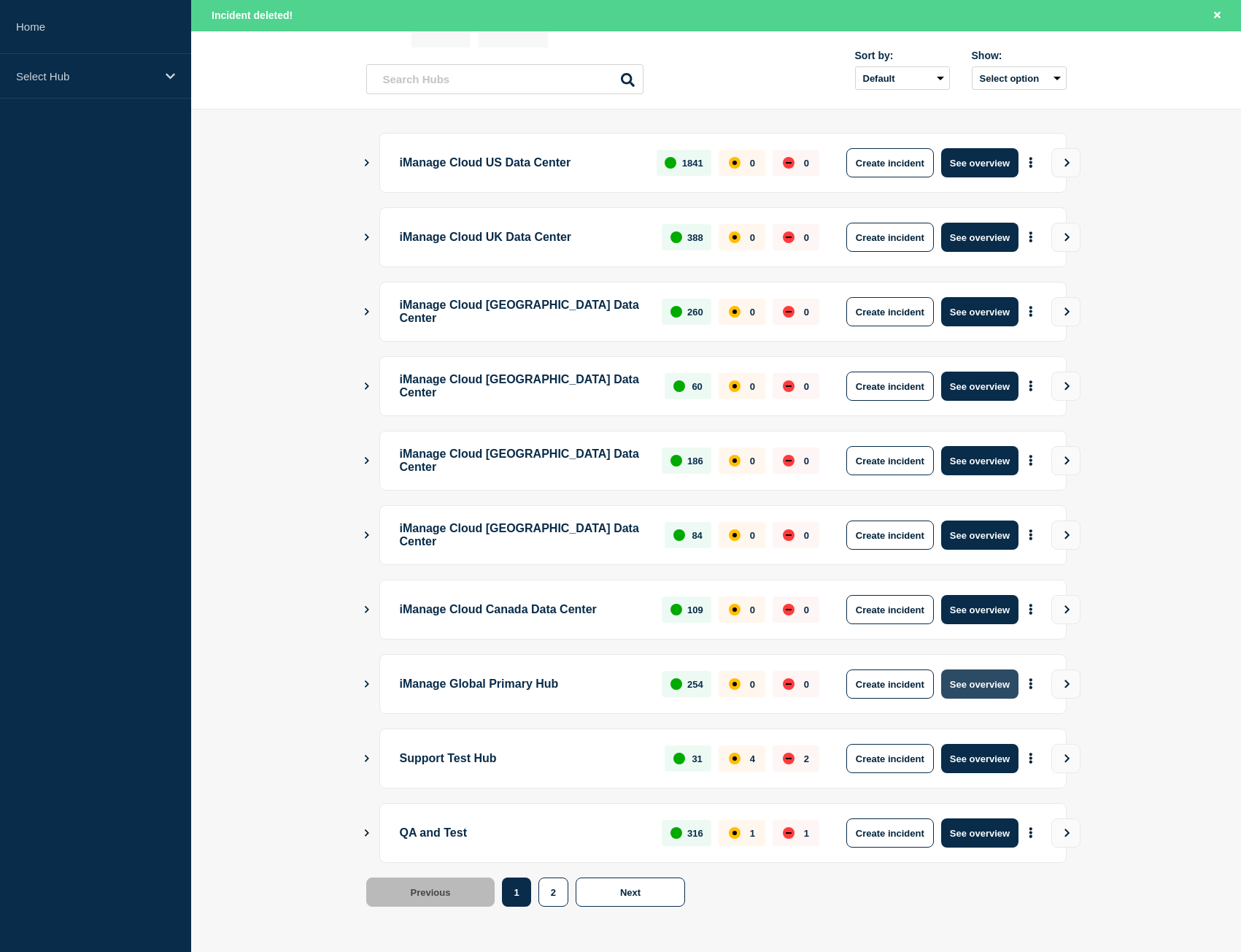
click at [963, 680] on button "See overview" at bounding box center [980, 683] width 78 height 29
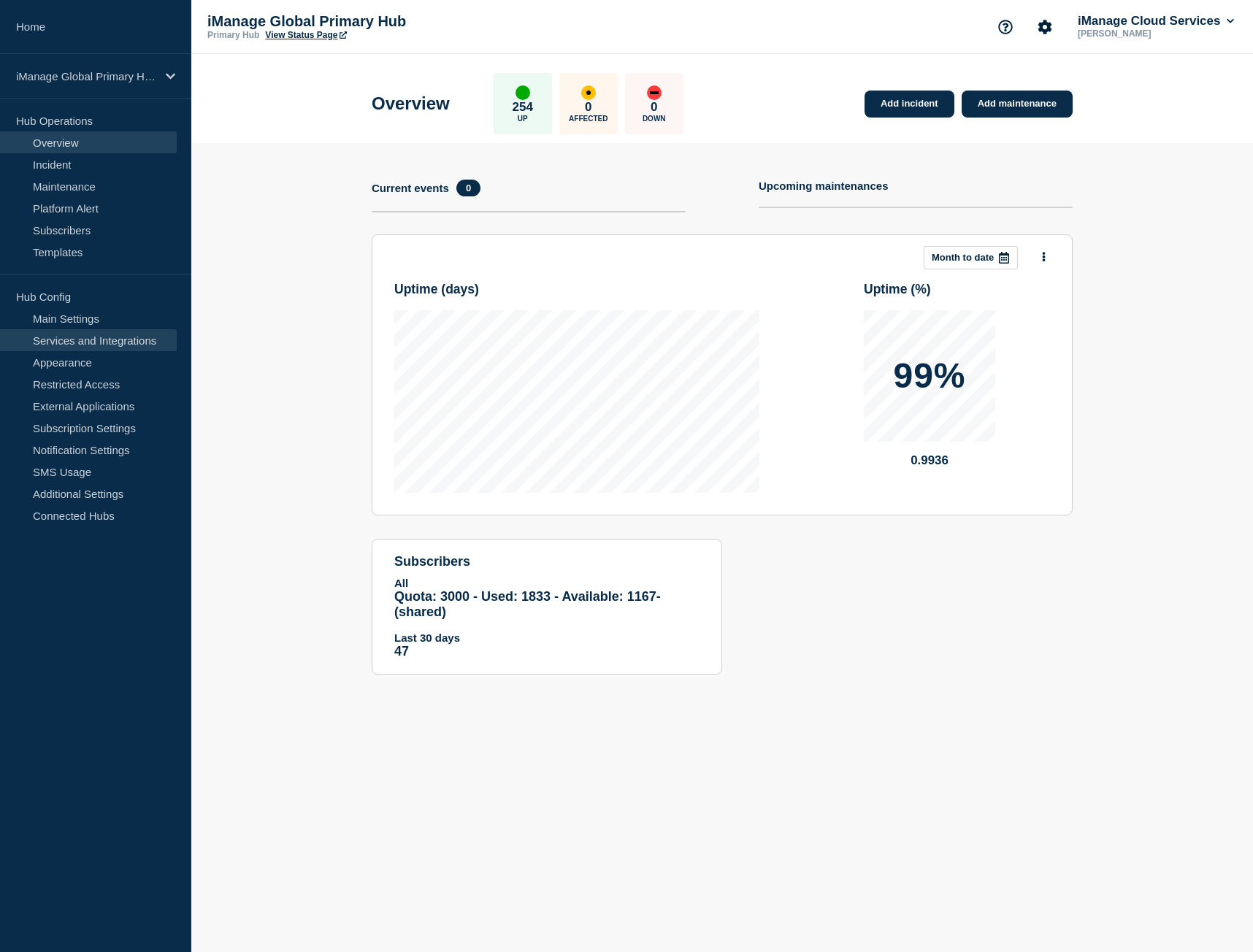
click at [82, 339] on link "Services and Integrations" at bounding box center [88, 339] width 177 height 22
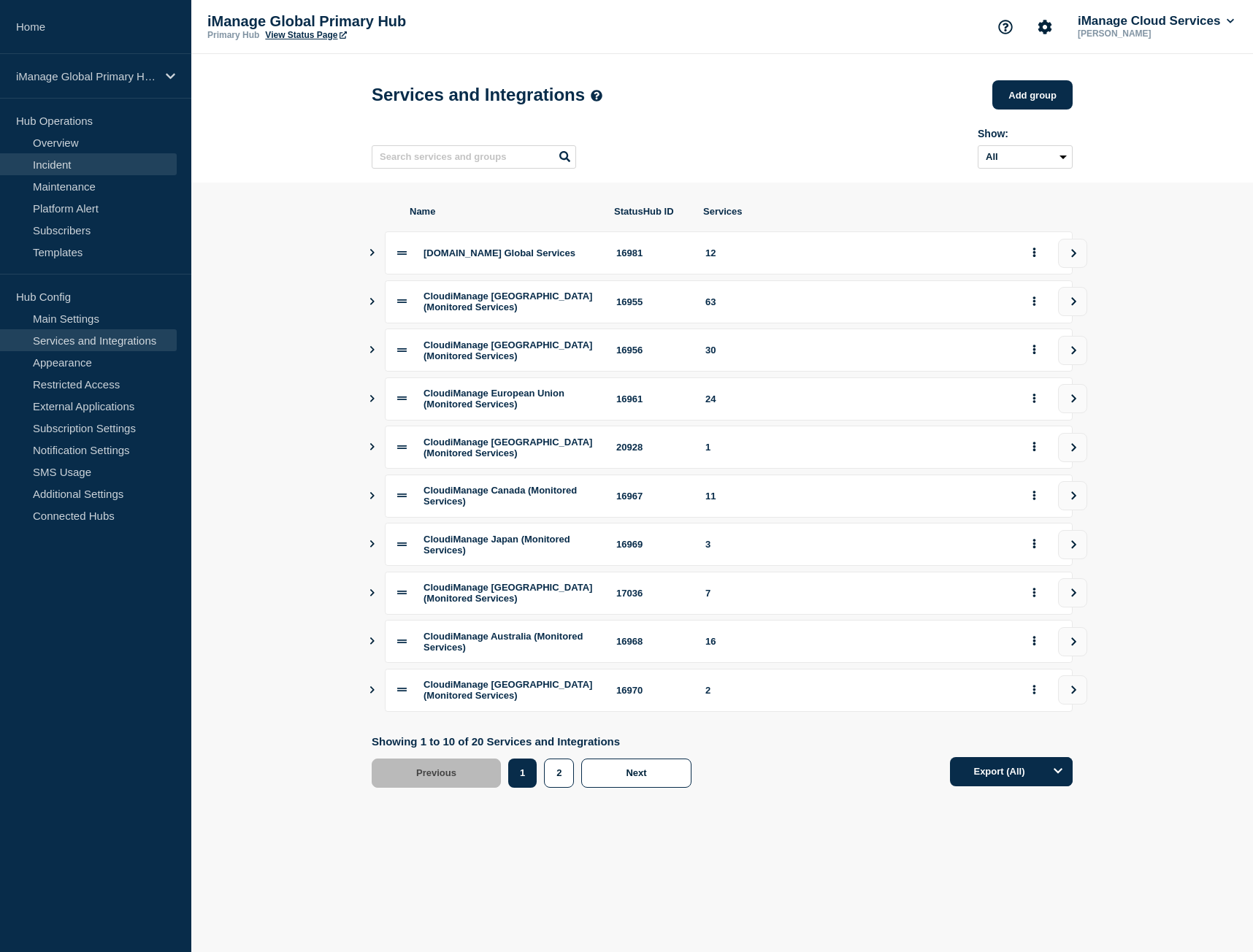
click at [87, 173] on link "Incident" at bounding box center [88, 164] width 177 height 22
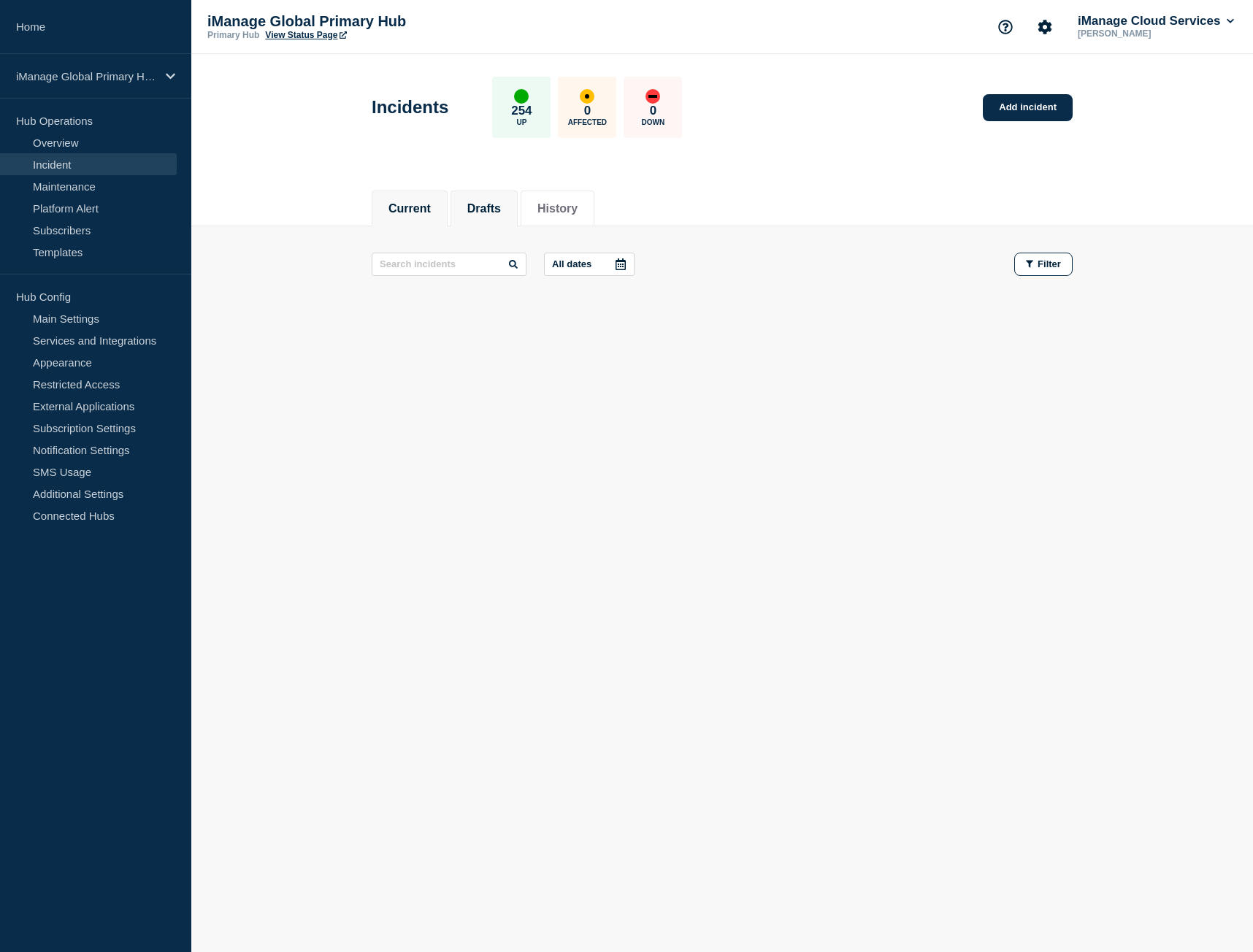
click at [472, 208] on li "Drafts" at bounding box center [484, 208] width 67 height 35
click at [431, 206] on button "Current" at bounding box center [409, 209] width 42 height 13
click at [1056, 104] on link "Add incident" at bounding box center [1028, 108] width 90 height 27
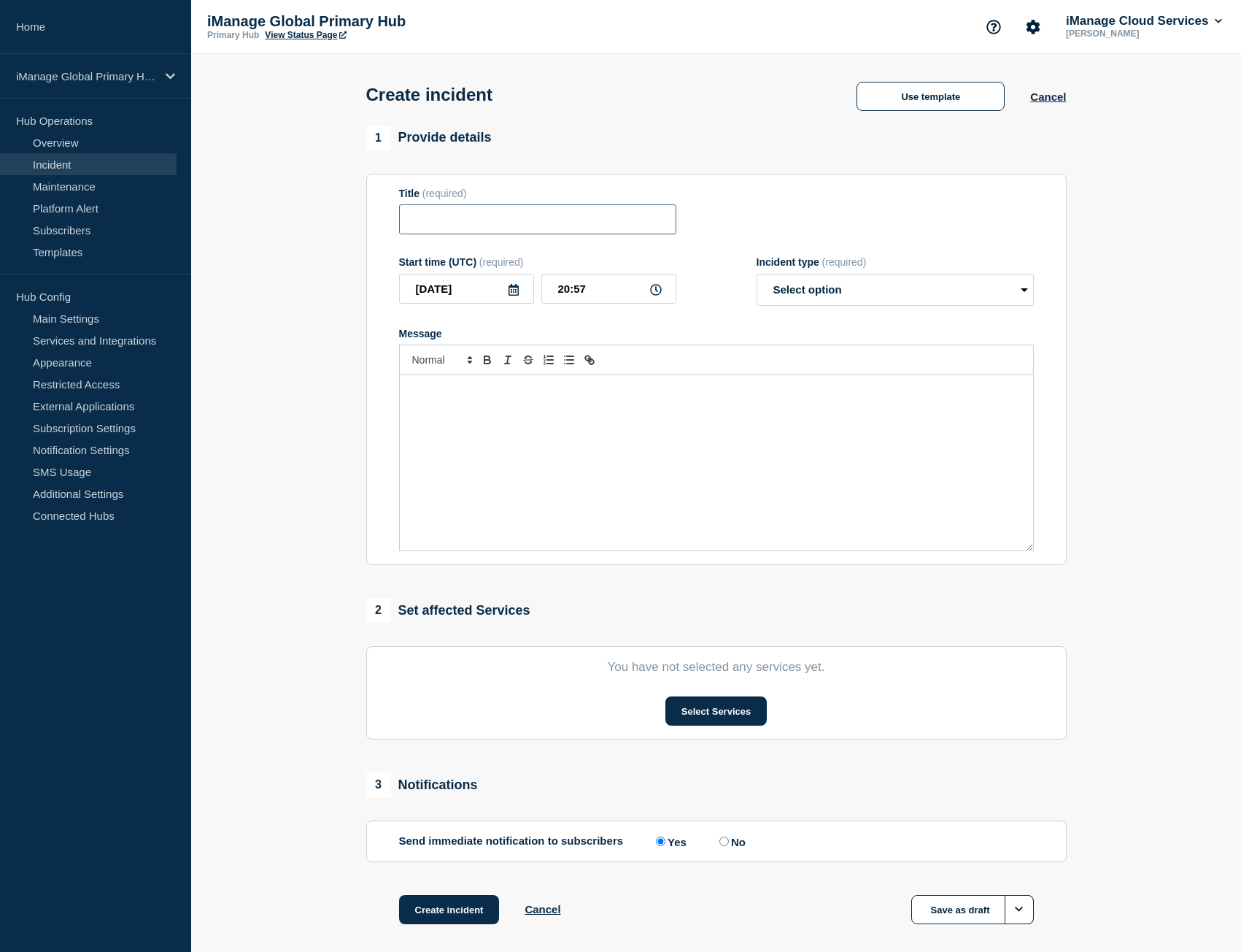
click at [436, 229] on input "Title" at bounding box center [538, 219] width 278 height 30
paste input "Trust Center Service Alert - False Alarm Notification"
type input "Trust Center Service Alert - False Alarm Notification"
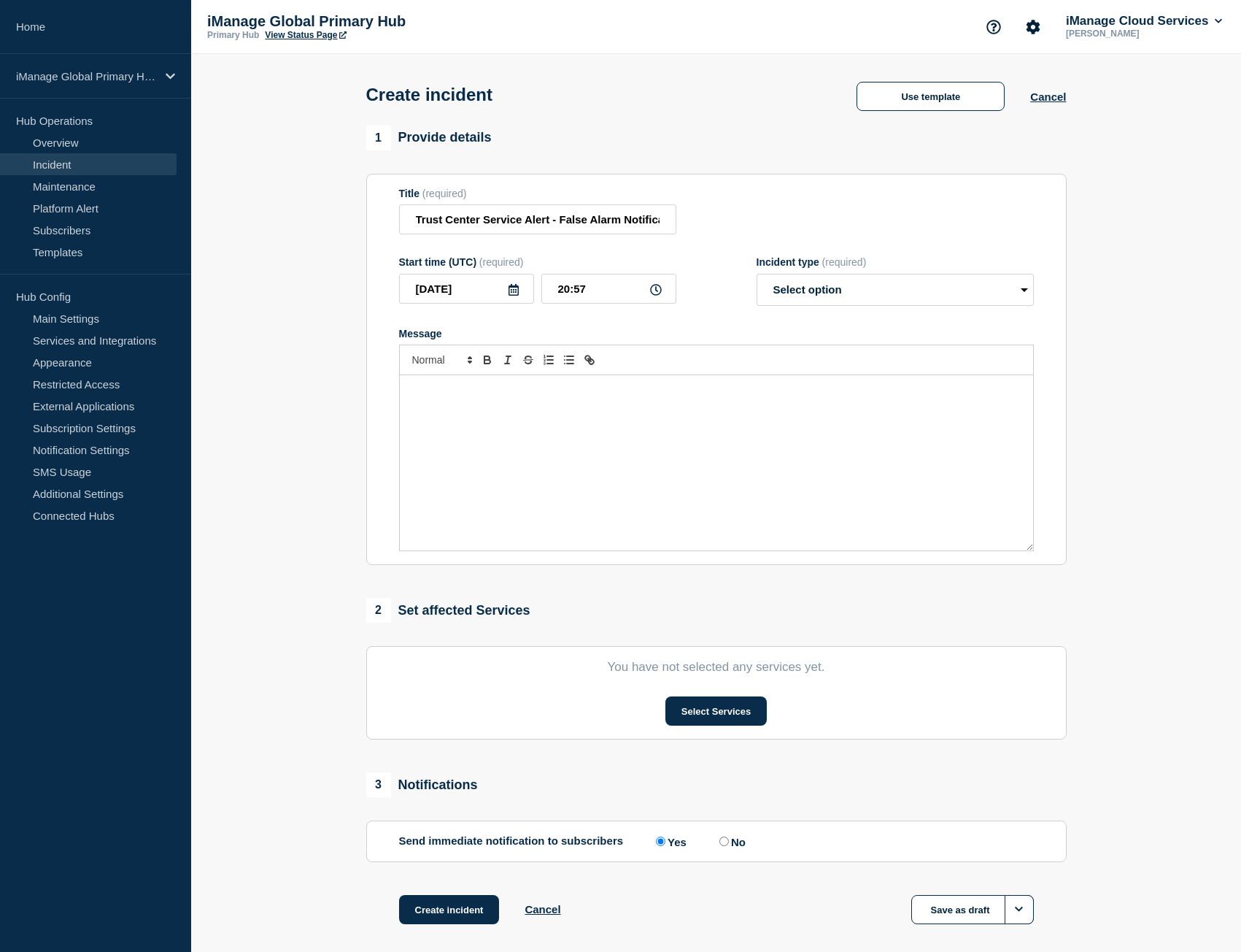
click at [497, 444] on div "Message" at bounding box center [716, 462] width 634 height 175
drag, startPoint x: 487, startPoint y: 415, endPoint x: 435, endPoint y: 496, distance: 96.3
click at [435, 496] on div "Message" at bounding box center [716, 462] width 634 height 175
click at [404, 417] on div "Message" at bounding box center [716, 462] width 634 height 175
drag, startPoint x: 444, startPoint y: 395, endPoint x: 458, endPoint y: 381, distance: 19.8
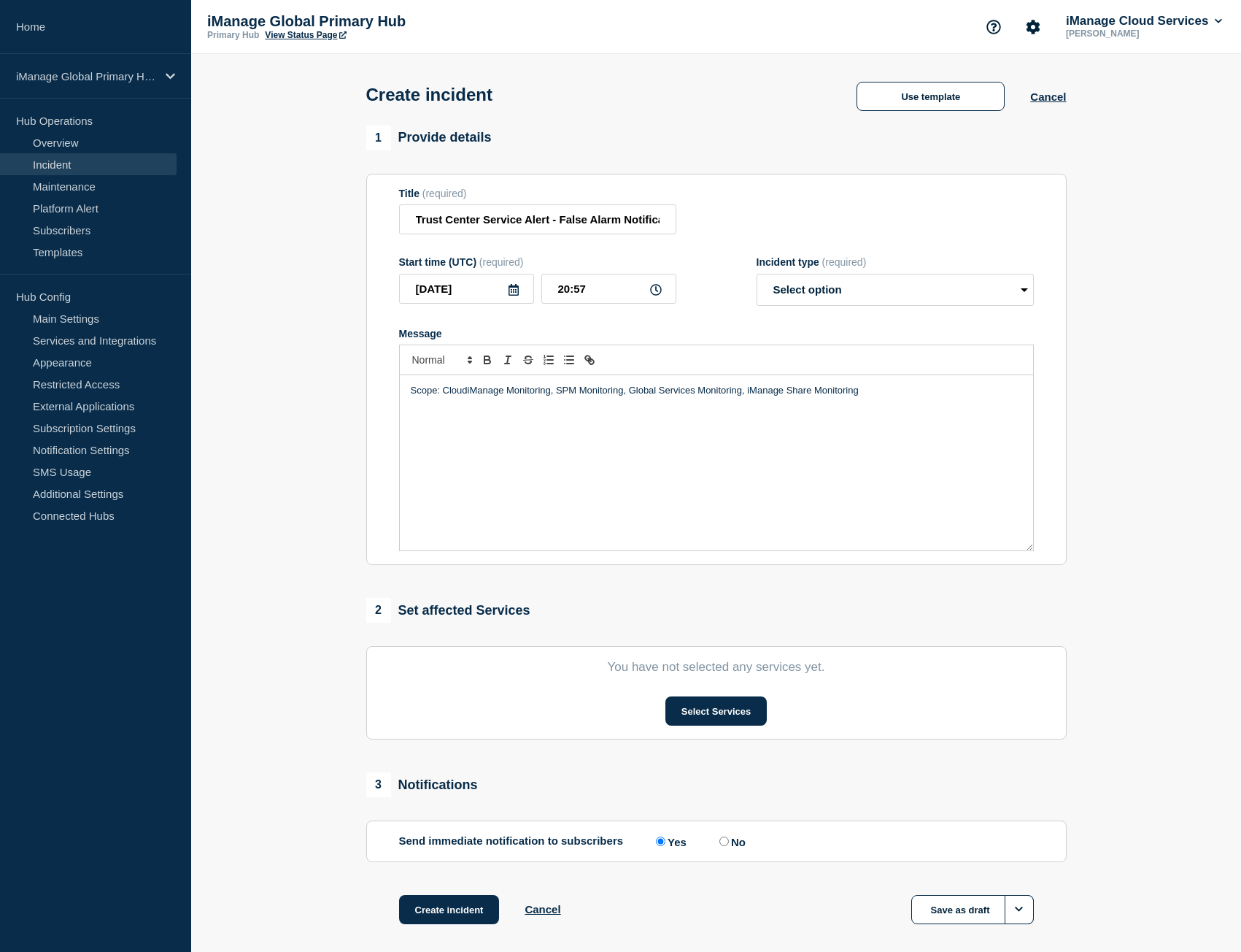
click at [444, 395] on p "Scope: CloudiManage Monitoring, SPM Monitoring, Global Services Monitoring, iMa…" at bounding box center [717, 390] width 612 height 13
drag, startPoint x: 453, startPoint y: 393, endPoint x: 384, endPoint y: 392, distance: 69.0
click at [384, 392] on section "Title (required) Trust Center Service Alert - False Alarm Notification Start ti…" at bounding box center [716, 369] width 701 height 392
click at [437, 369] on span "Font size" at bounding box center [441, 360] width 72 height 18
click at [513, 404] on p "CloudiManage Monitoring, SPM Monitoring, Global Services Monitoring, iManage Sh…" at bounding box center [717, 404] width 612 height 13
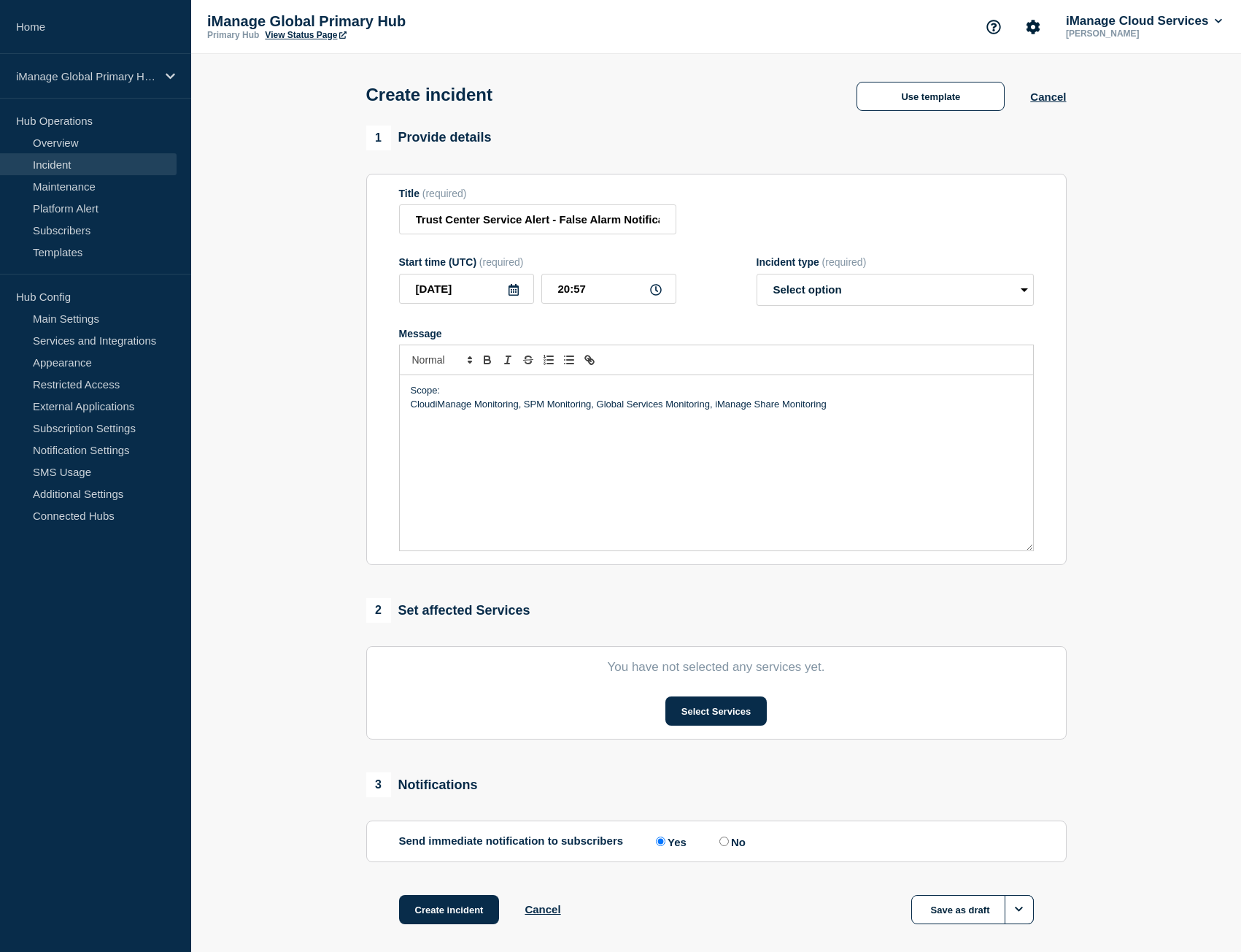
click at [482, 410] on p "CloudiManage Monitoring, SPM Monitoring, Global Services Monitoring, iManage Sh…" at bounding box center [717, 404] width 612 height 13
drag, startPoint x: 451, startPoint y: 392, endPoint x: 369, endPoint y: 387, distance: 82.2
click at [366, 389] on section "Title (required) Trust Center Service Alert - False Alarm Notification Start ti…" at bounding box center [716, 369] width 701 height 392
click at [413, 362] on span "Font size" at bounding box center [441, 360] width 72 height 18
click at [429, 424] on span "submenu" at bounding box center [441, 421] width 58 height 23
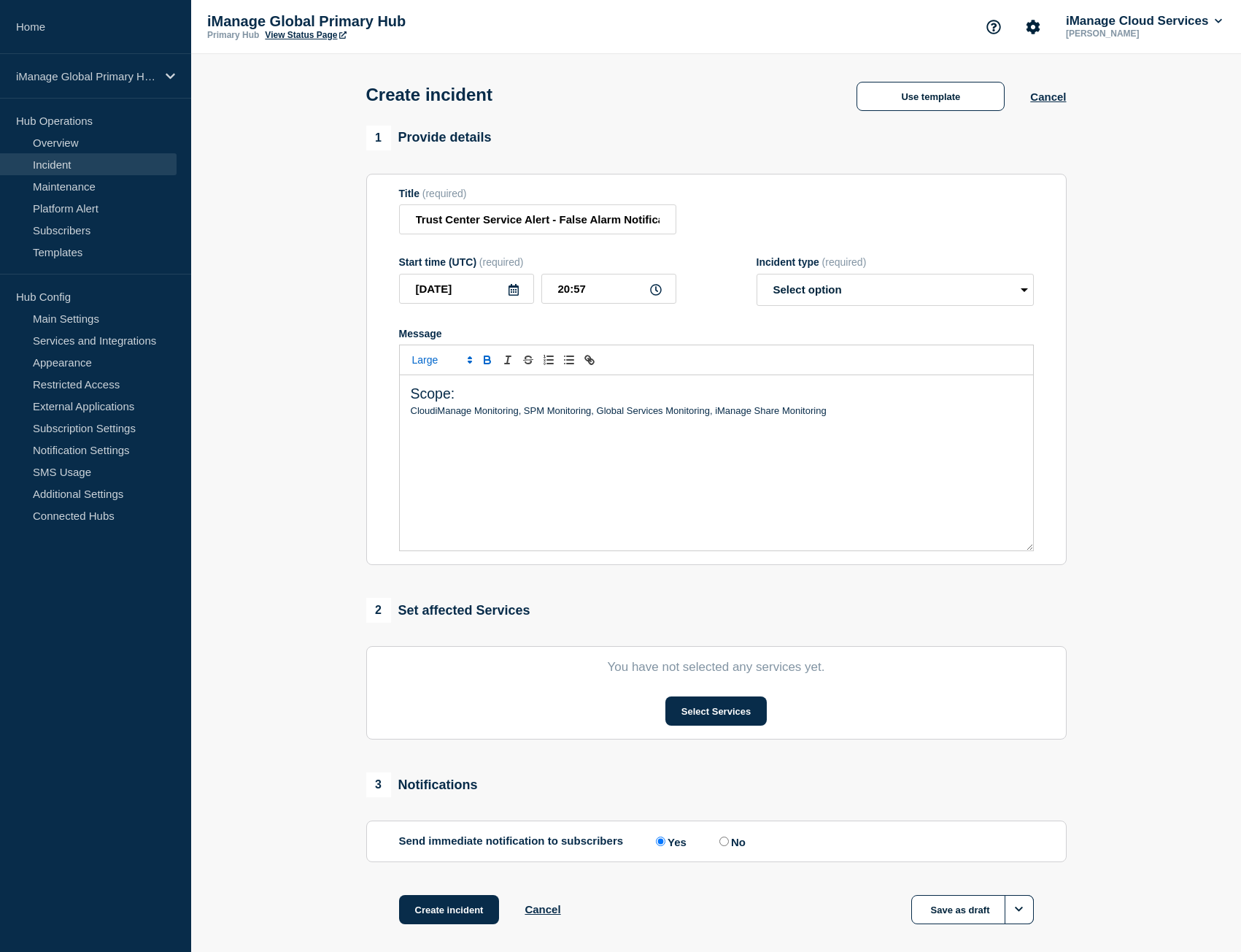
click at [484, 363] on icon "Toggle bold text" at bounding box center [487, 362] width 6 height 4
click at [471, 399] on p "Scope:" at bounding box center [717, 393] width 612 height 20
click at [853, 415] on p "CloudiManage Monitoring, SPM Monitoring, Global Services Monitoring, iManage Sh…" at bounding box center [717, 410] width 612 height 13
drag, startPoint x: 429, startPoint y: 400, endPoint x: 349, endPoint y: 400, distance: 80.0
click at [349, 400] on section "1 Provide details Title (required) Trust Center Service Alert - False Alarm Not…" at bounding box center [716, 543] width 1050 height 835
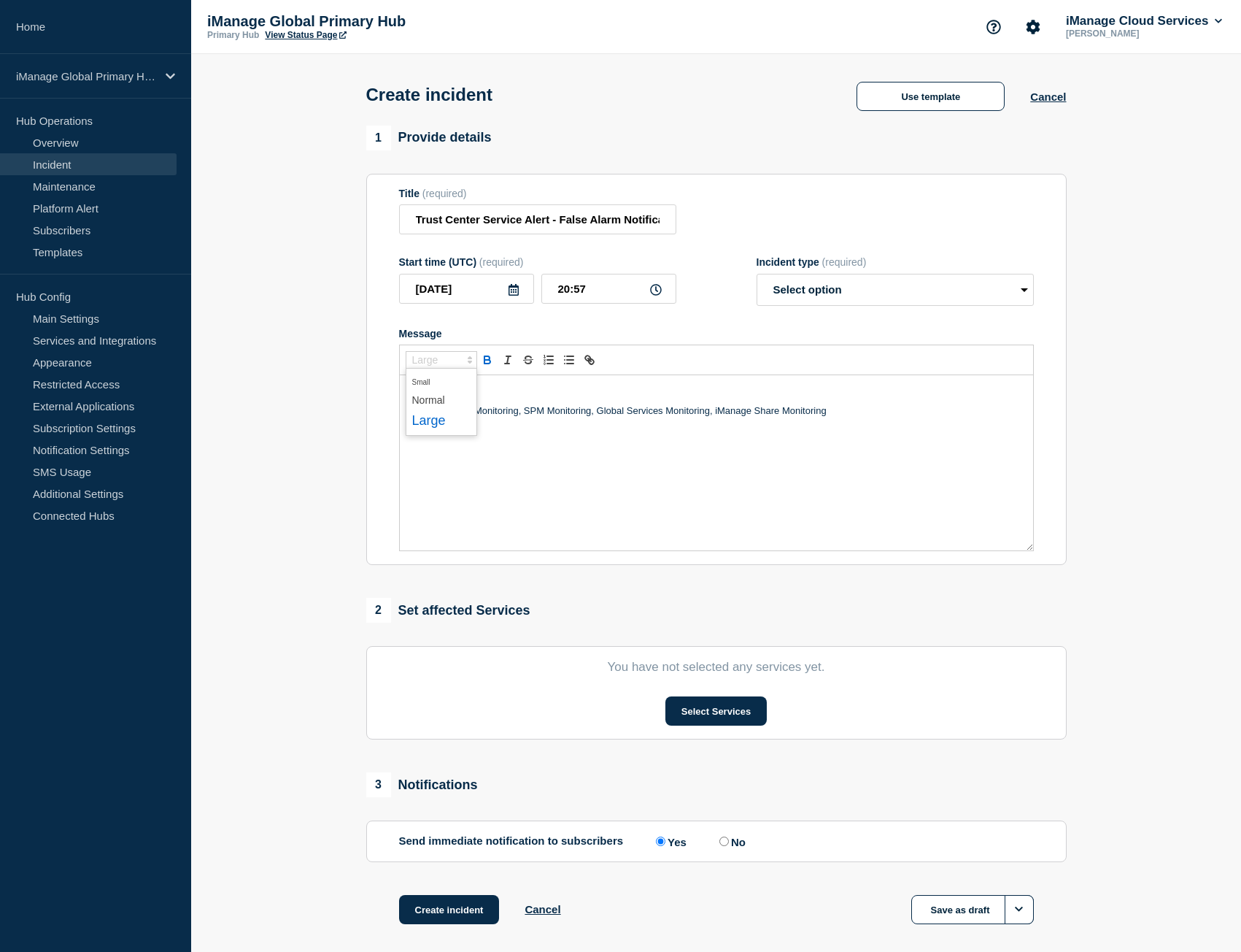
click at [431, 365] on span "Font size" at bounding box center [441, 360] width 72 height 18
click at [433, 399] on span "submenu" at bounding box center [441, 400] width 58 height 19
click at [468, 390] on p "Scope" at bounding box center [717, 390] width 612 height 13
click at [839, 411] on p "CloudiManage Monitoring, SPM Monitoring, Global Services Monitoring, iManage Sh…" at bounding box center [717, 404] width 612 height 13
click at [834, 408] on p "CloudiManage Monitoring, SPM Monitoring, Global Services Monitoring, iManage Sh…" at bounding box center [717, 404] width 612 height 13
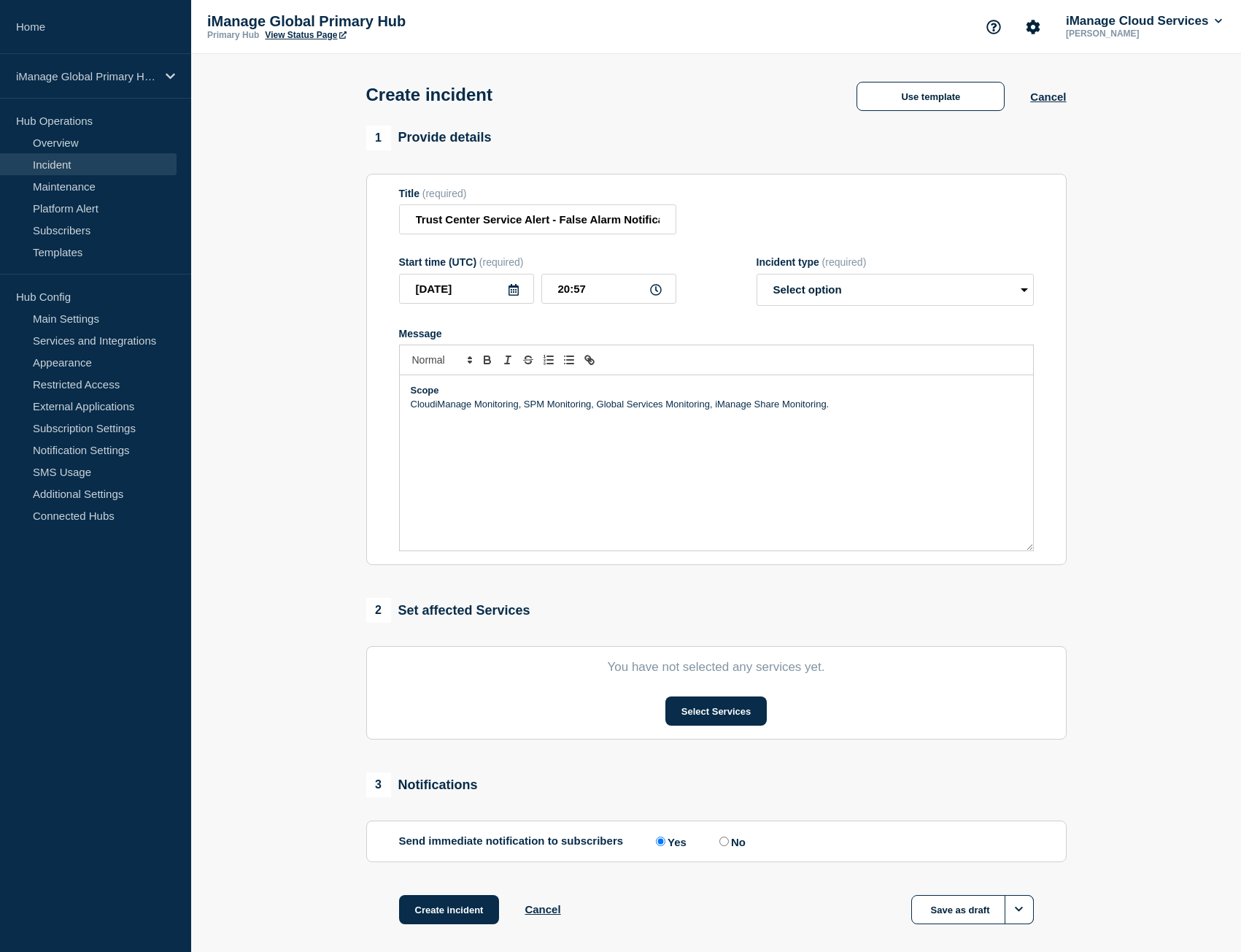
click at [417, 446] on p "Message" at bounding box center [717, 444] width 612 height 13
click at [416, 437] on p "Message" at bounding box center [717, 431] width 612 height 13
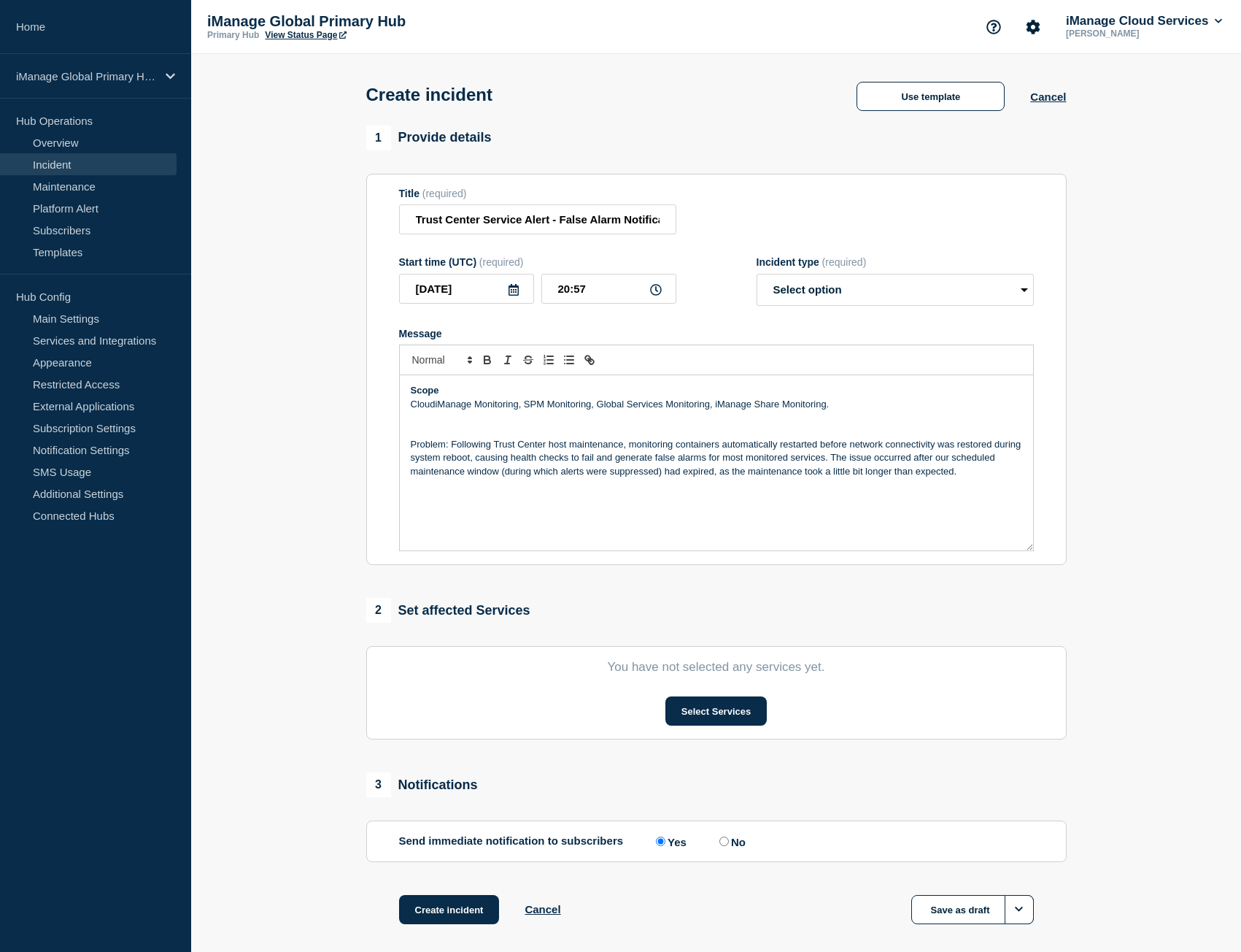
click at [454, 448] on p "Problem: Following Trust Center host maintenance, monitoring containers automat…" at bounding box center [717, 457] width 612 height 40
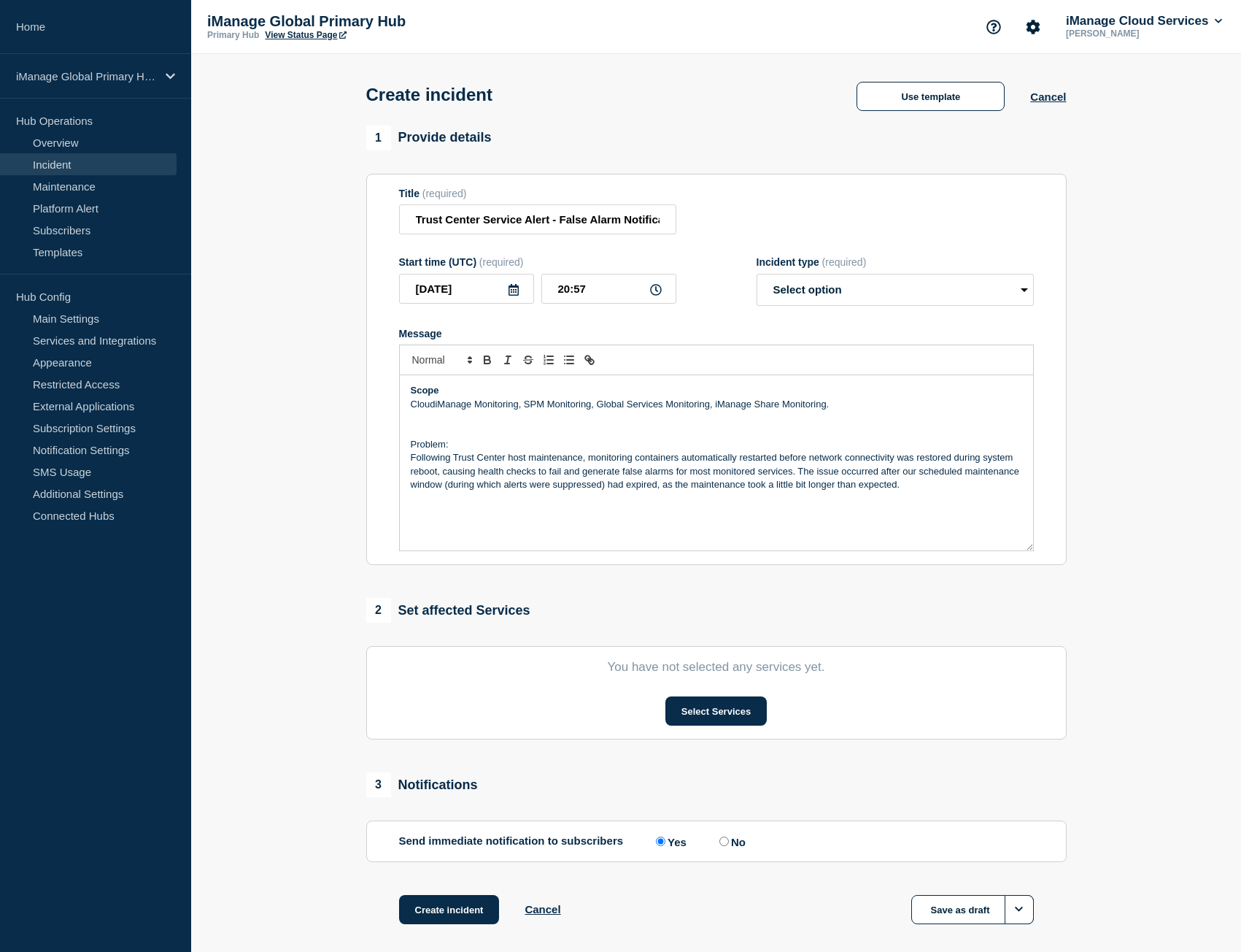
click at [470, 460] on p "Following Trust Center host maintenance, monitoring containers automatically re…" at bounding box center [717, 470] width 612 height 40
click at [450, 446] on p "Problem:" at bounding box center [717, 444] width 612 height 13
drag, startPoint x: 442, startPoint y: 445, endPoint x: 362, endPoint y: 445, distance: 80.0
click at [362, 445] on div "1 Provide details Title (required) Trust Center Service Alert - False Alarm Not…" at bounding box center [717, 543] width 718 height 835
click at [489, 363] on icon "Toggle bold text" at bounding box center [487, 362] width 6 height 4
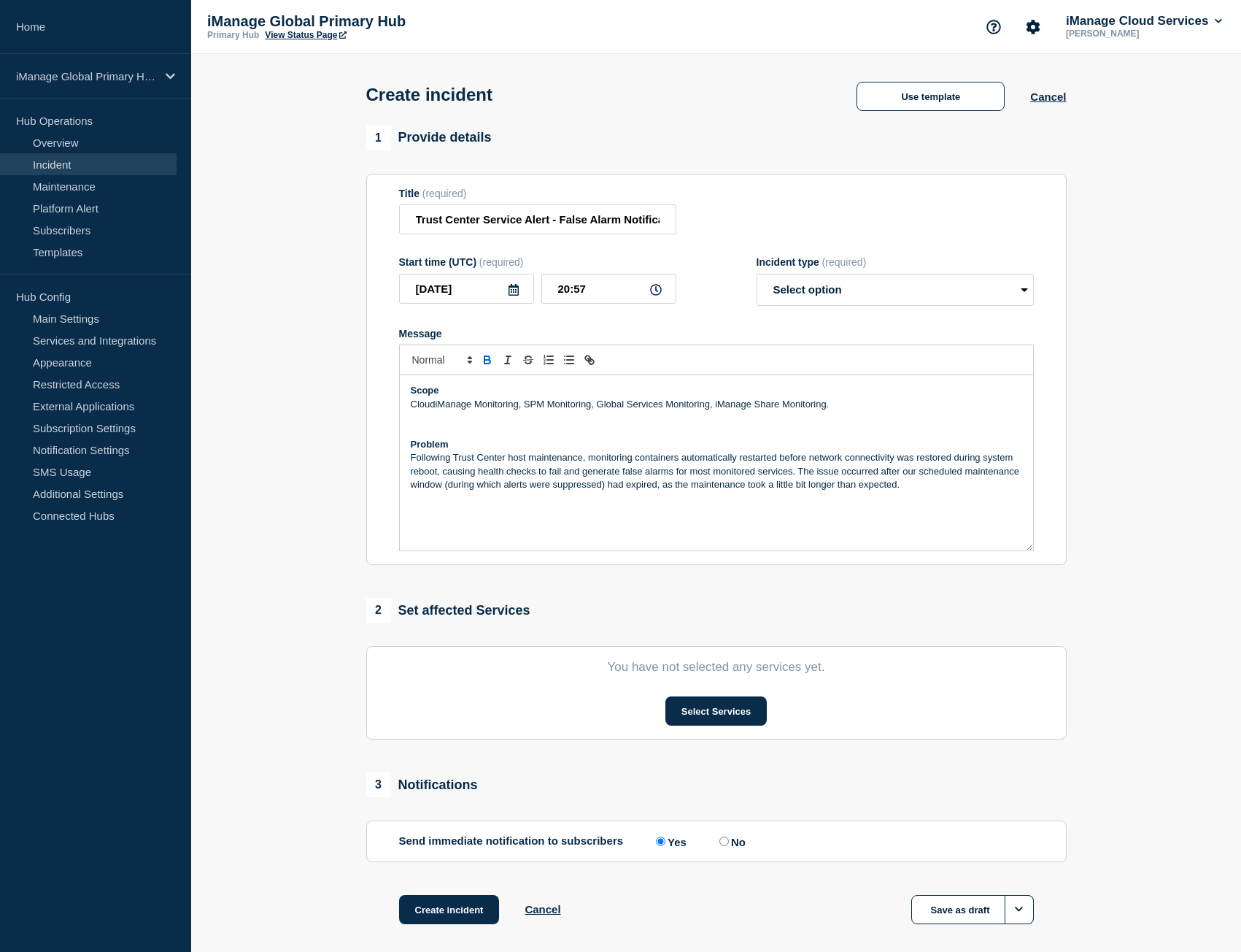
click at [522, 455] on p "Following Trust Center host maintenance, monitoring containers automatically re…" at bounding box center [717, 470] width 612 height 40
click at [911, 489] on p "Following Trust Center host maintenance, monitoring containers automatically re…" at bounding box center [717, 470] width 612 height 40
click at [430, 515] on p "Message" at bounding box center [717, 511] width 612 height 13
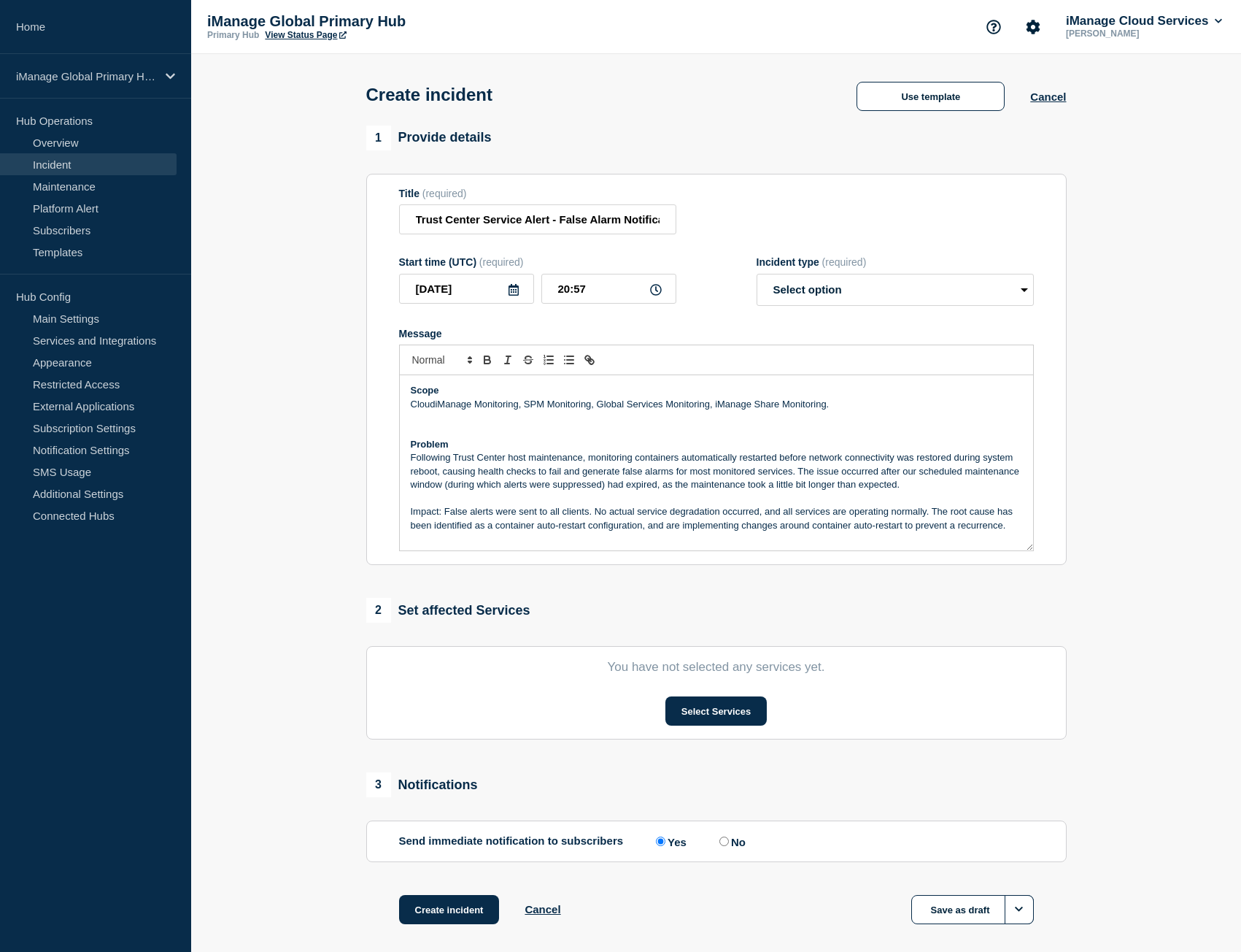
click at [444, 516] on p "Impact: False alerts were sent to all clients. No actual service degradation oc…" at bounding box center [717, 518] width 612 height 27
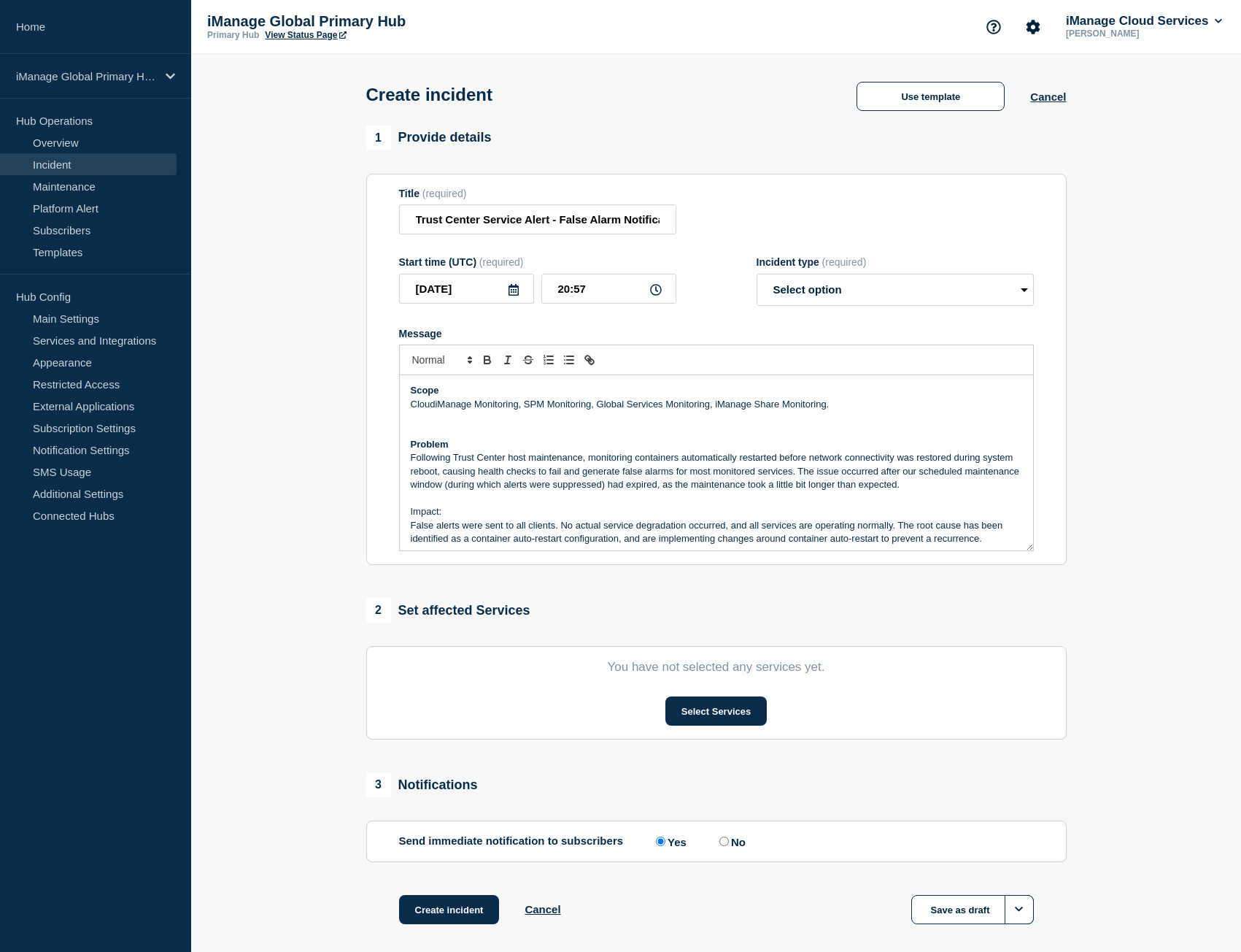
click at [462, 518] on p "Impact:" at bounding box center [717, 511] width 612 height 13
drag, startPoint x: 450, startPoint y: 513, endPoint x: 408, endPoint y: 521, distance: 42.8
click at [408, 521] on div "Scope CloudiManage Monitoring, SPM Monitoring, Global Services Monitoring, iMan…" at bounding box center [716, 462] width 634 height 175
click at [493, 366] on icon "Toggle bold text" at bounding box center [487, 360] width 13 height 13
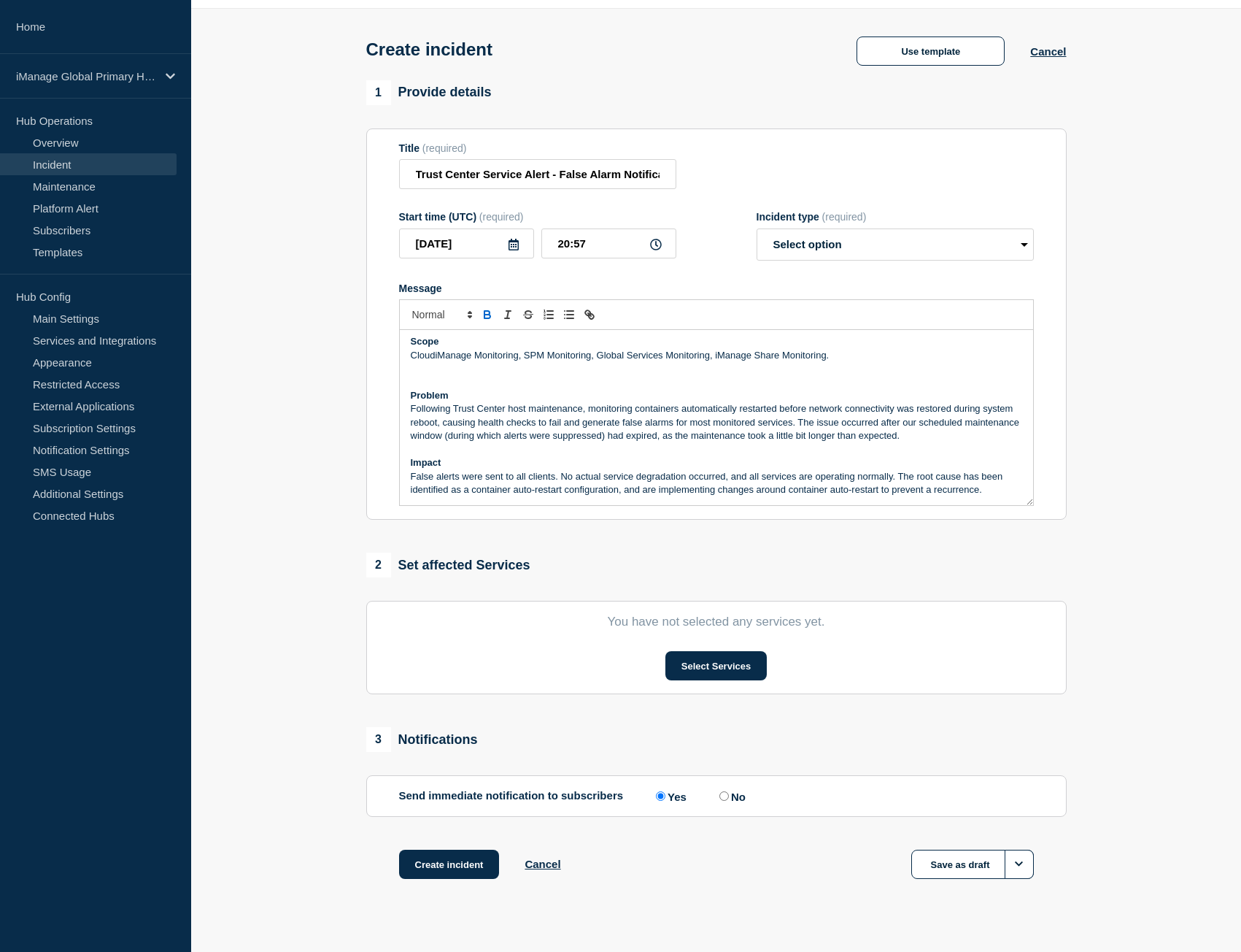
scroll to position [71, 0]
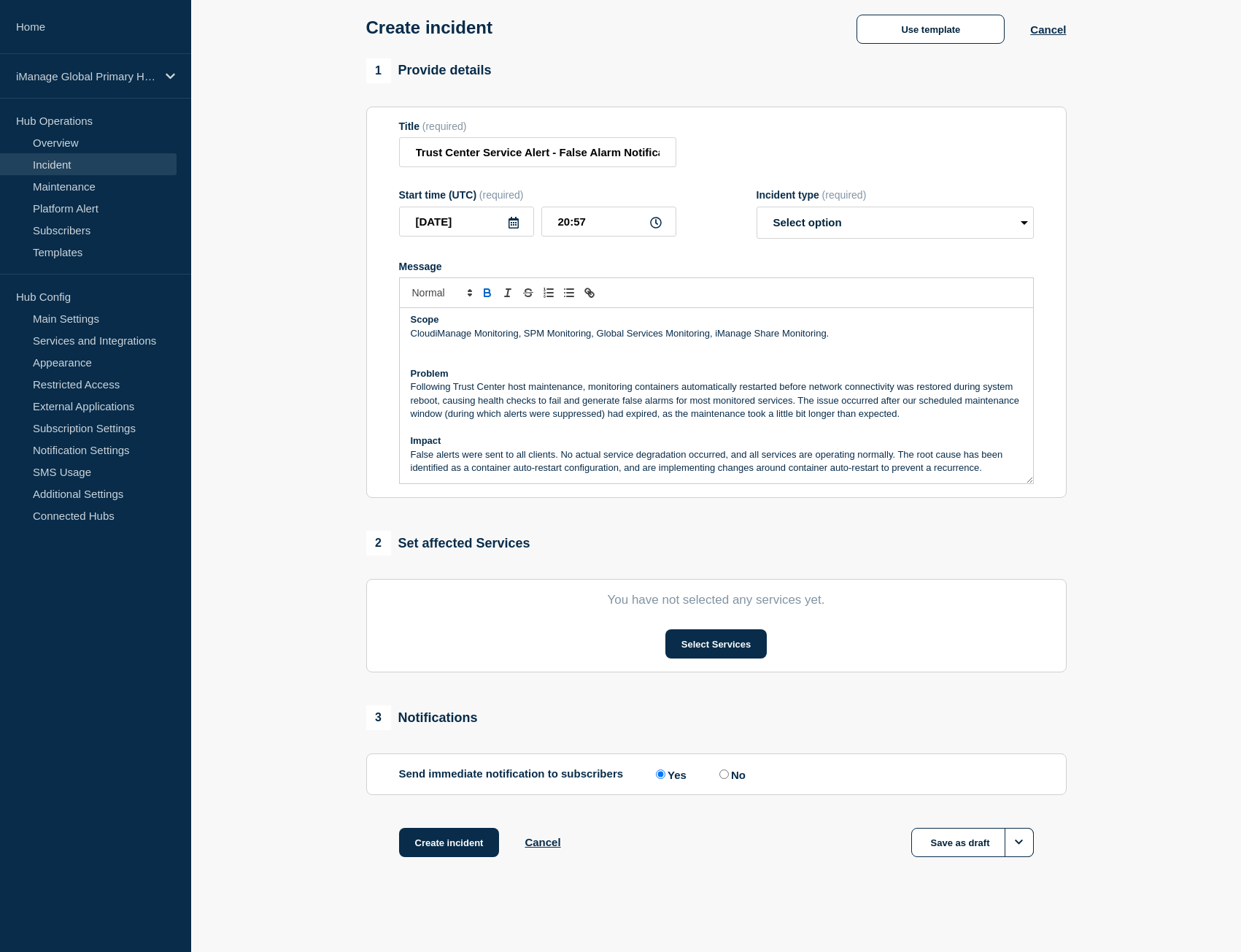
click at [517, 460] on p "False alerts were sent to all clients. No actual service degradation occurred, …" at bounding box center [717, 461] width 612 height 27
click at [967, 385] on p "Following Trust Center host maintenance, monitoring containers automatically re…" at bounding box center [717, 400] width 612 height 40
click at [645, 470] on p "False alerts were sent to all clients. No actual service degradation occurred, …" at bounding box center [717, 461] width 612 height 27
click at [746, 425] on p "Message" at bounding box center [717, 427] width 612 height 13
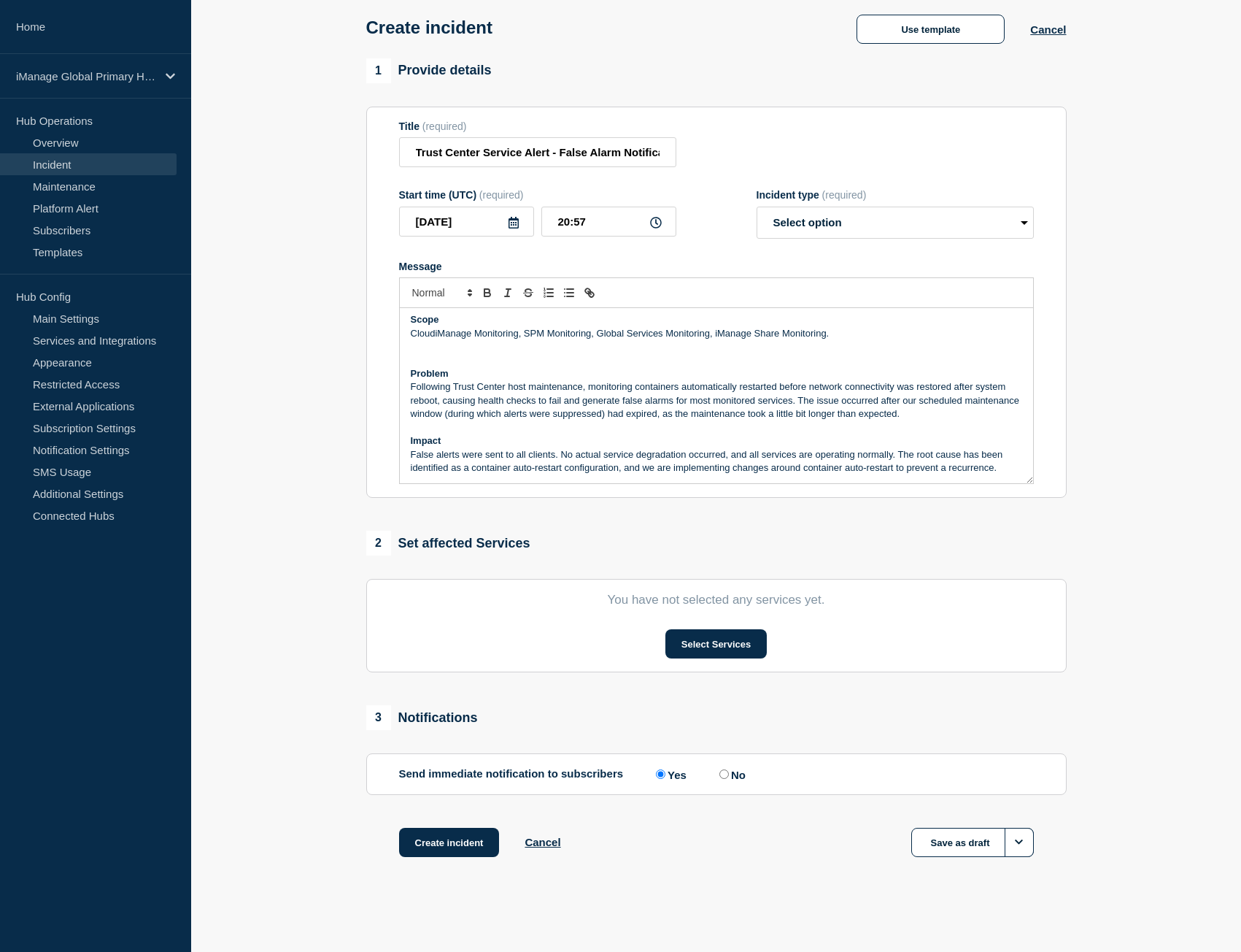
click at [998, 538] on div "2 Set affected Services" at bounding box center [716, 543] width 701 height 25
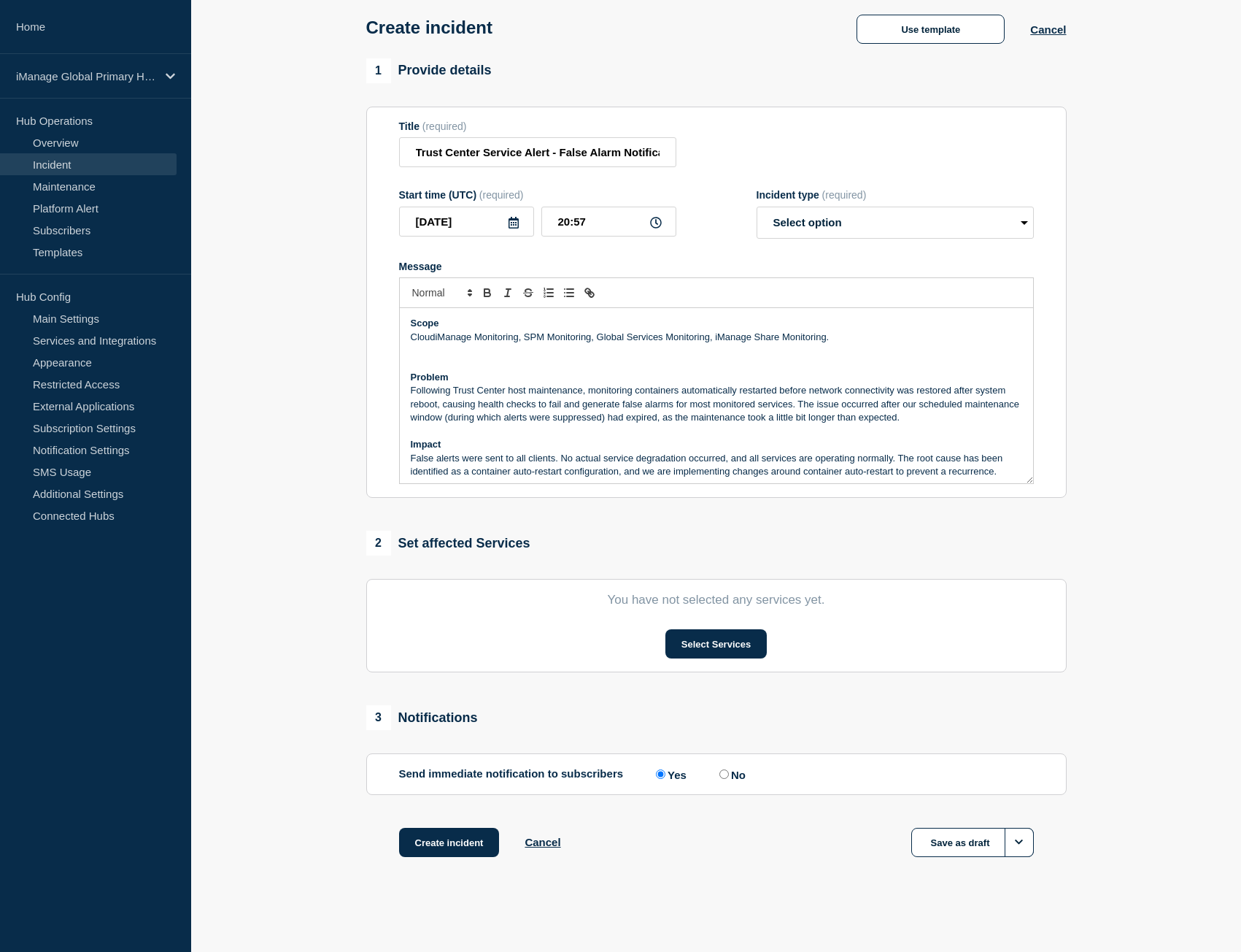
click at [452, 354] on p "Message" at bounding box center [717, 350] width 612 height 13
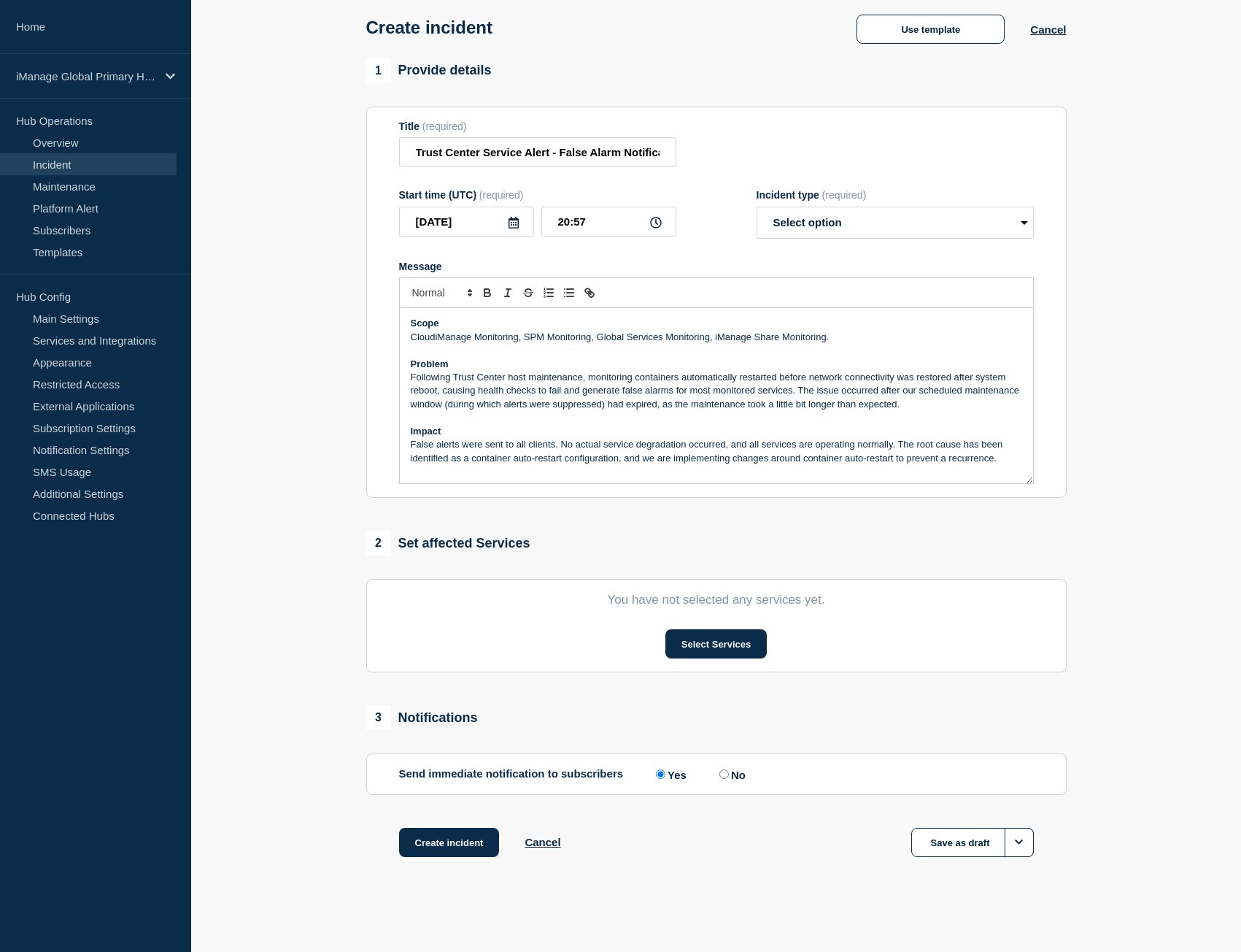
click at [413, 380] on p "Following Trust Center host maintenance, monitoring containers automatically re…" at bounding box center [717, 390] width 612 height 40
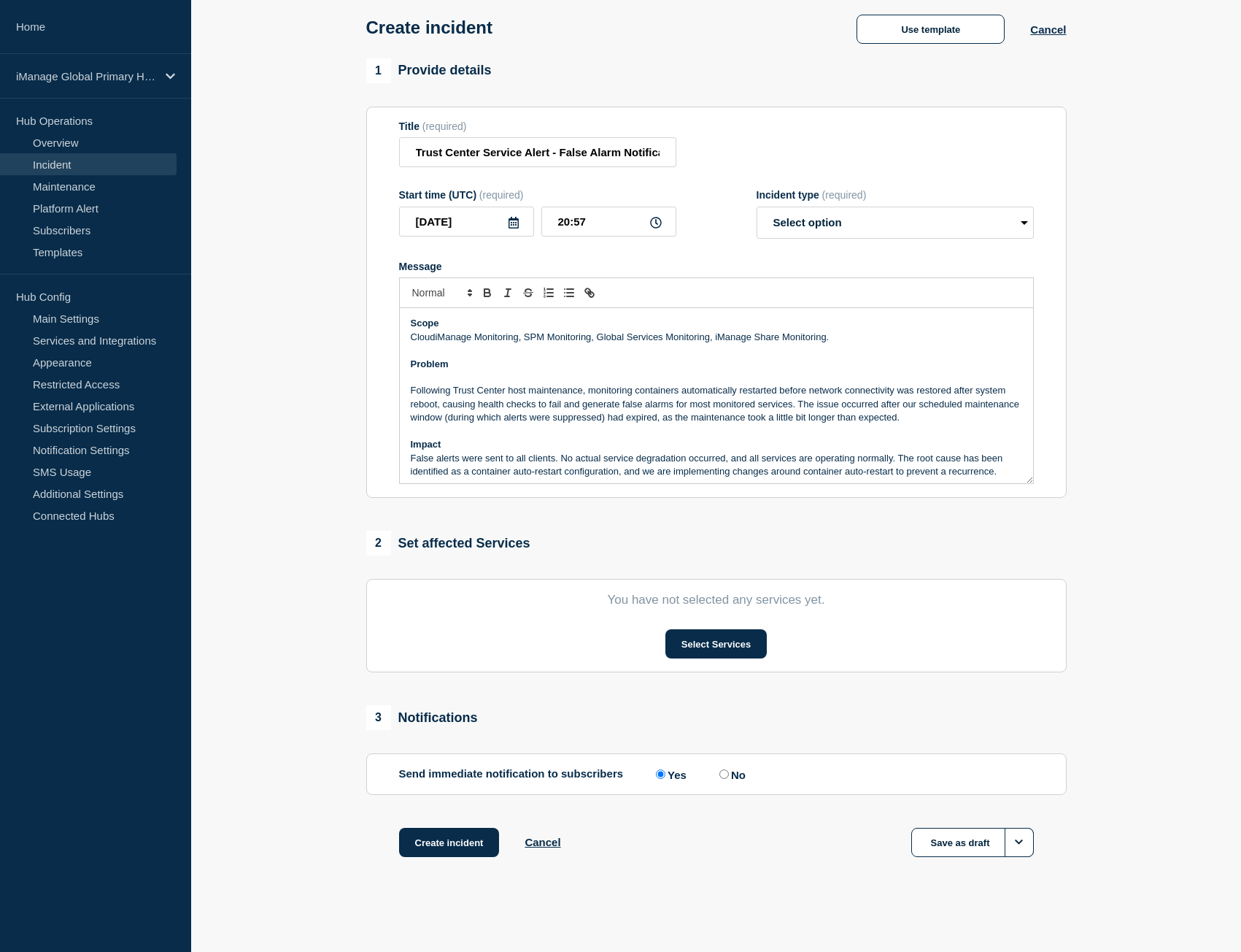
click at [413, 381] on p "Message" at bounding box center [717, 377] width 612 height 13
click at [416, 393] on p "Following Trust Center host maintenance, monitoring containers automatically re…" at bounding box center [717, 403] width 612 height 40
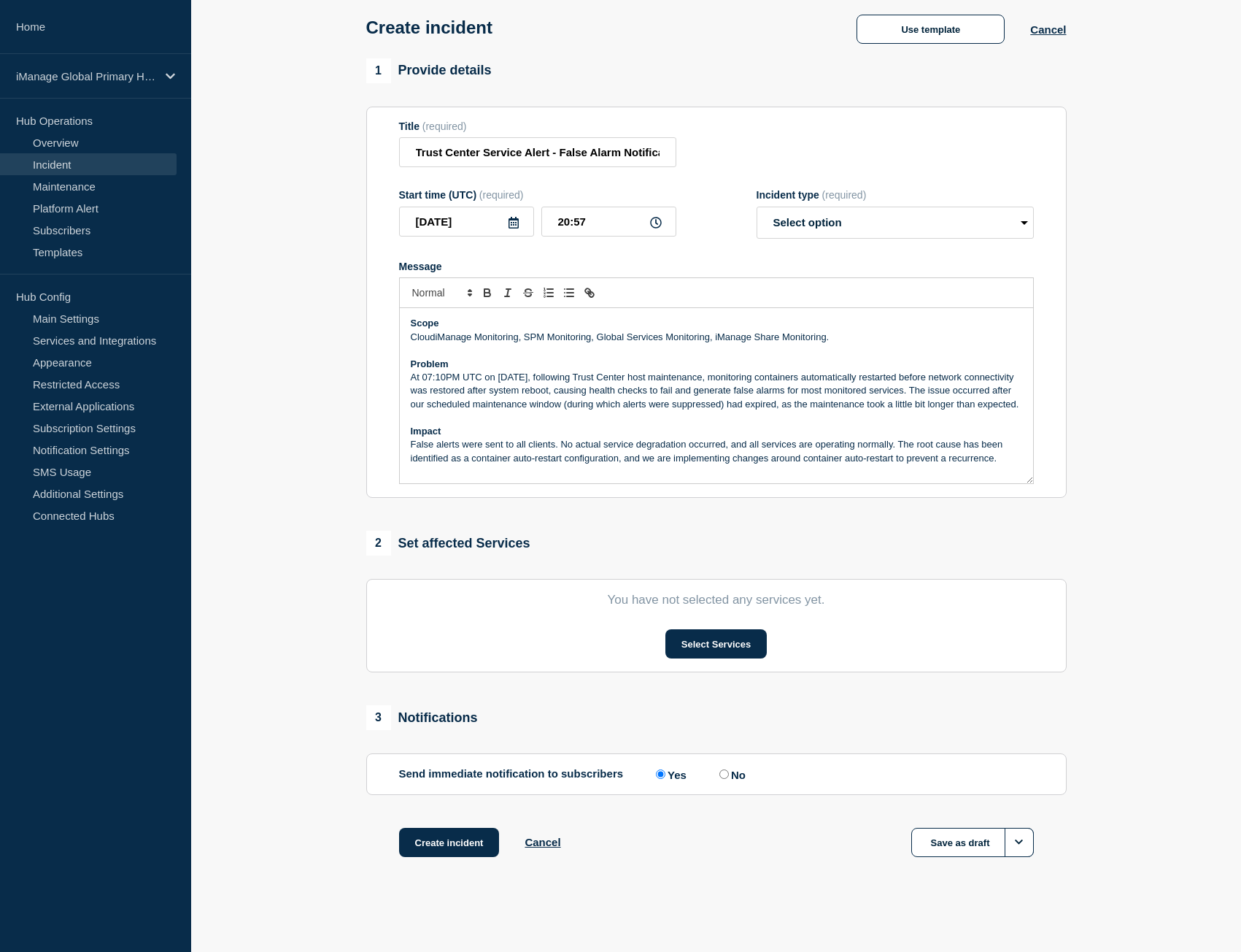
click at [414, 379] on p "At 07:10PM UTC on August 27th, following Trust Center host maintenance, monitor…" at bounding box center [717, 390] width 612 height 40
click at [857, 225] on select "Select option Investigating Identified Monitoring" at bounding box center [895, 223] width 278 height 32
select select "identified"
click at [757, 207] on select "Select option Investigating Identified Monitoring" at bounding box center [895, 223] width 278 height 32
click at [785, 266] on div "Message" at bounding box center [717, 266] width 635 height 11
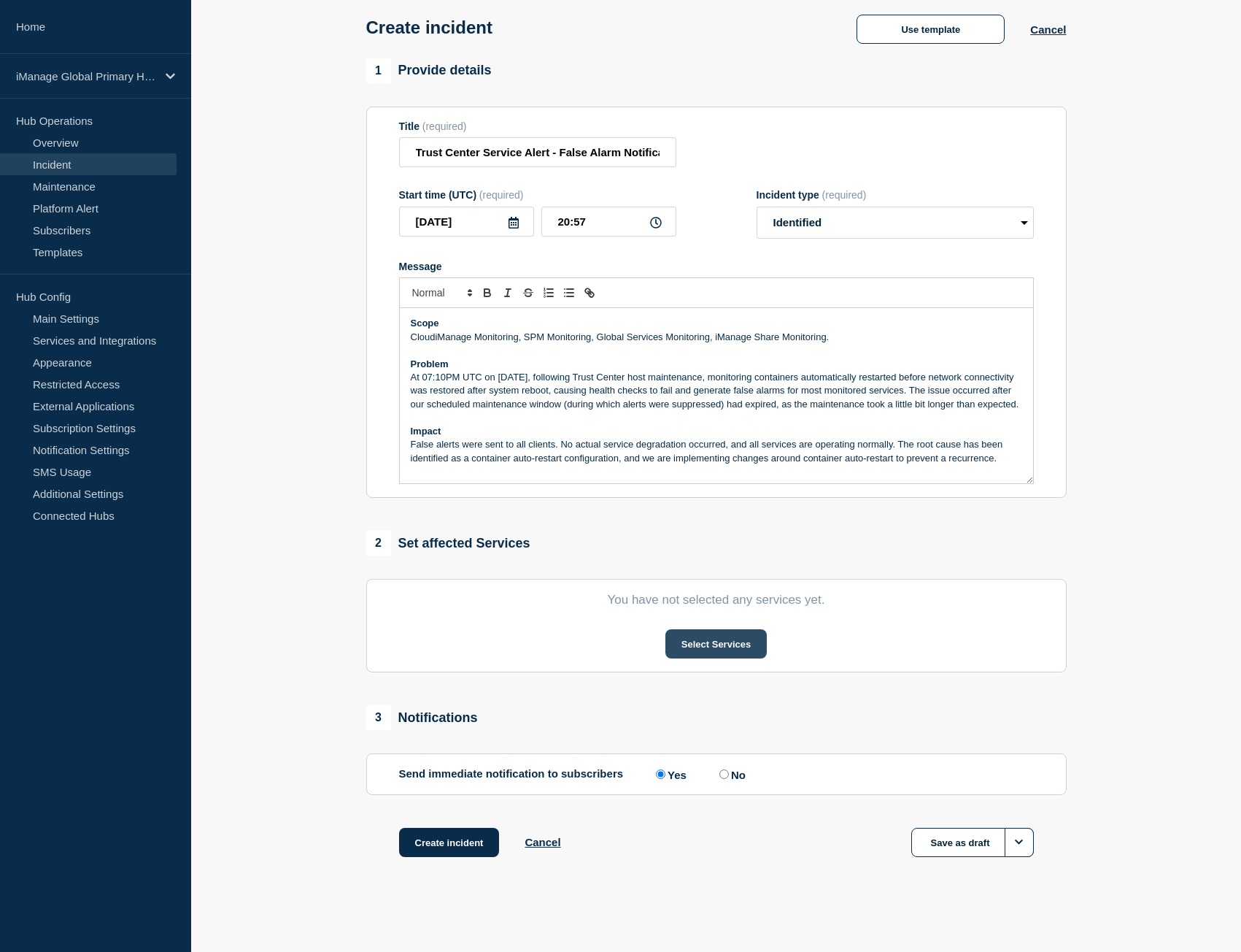
click at [722, 647] on button "Select Services" at bounding box center [716, 644] width 102 height 29
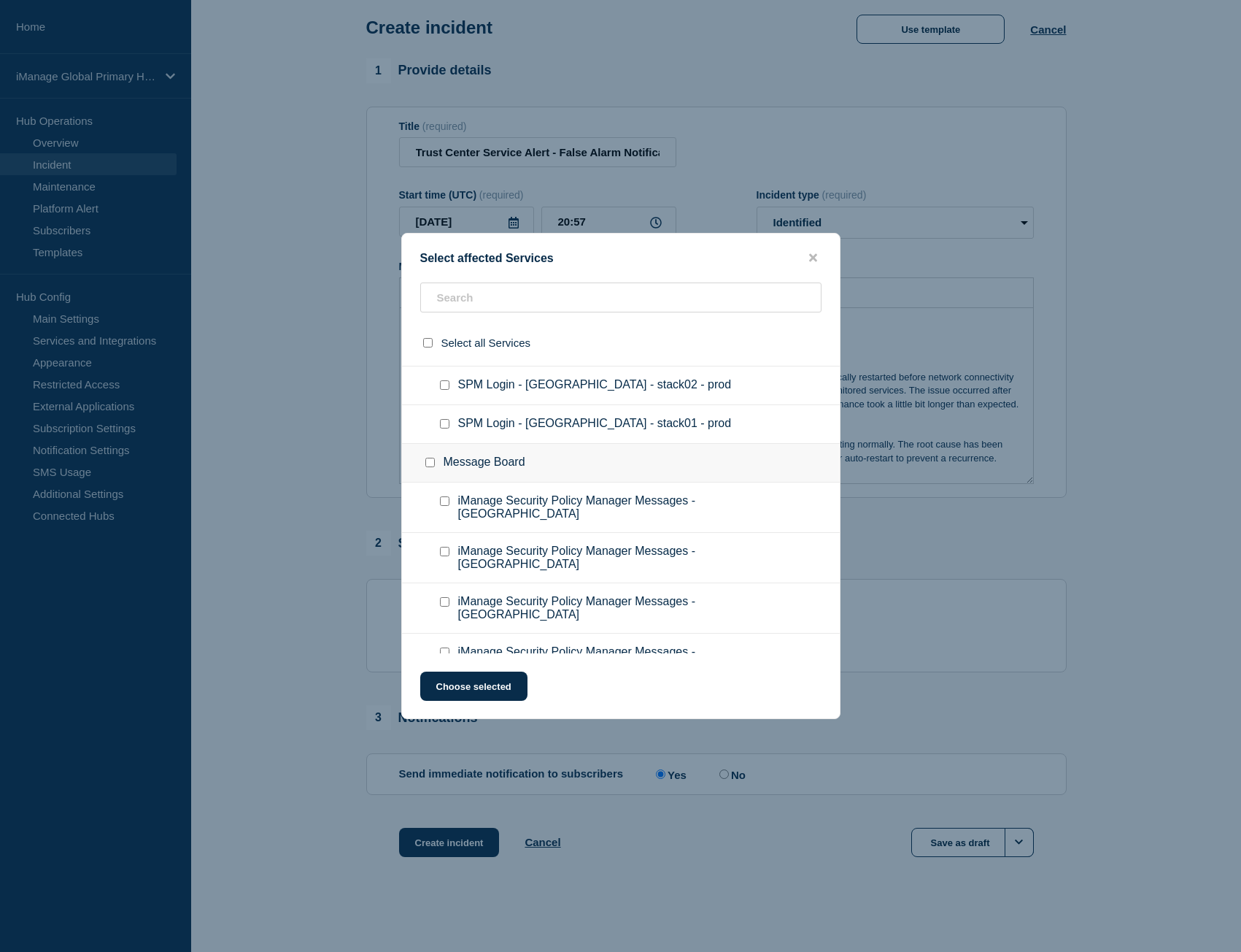
scroll to position [9067, 0]
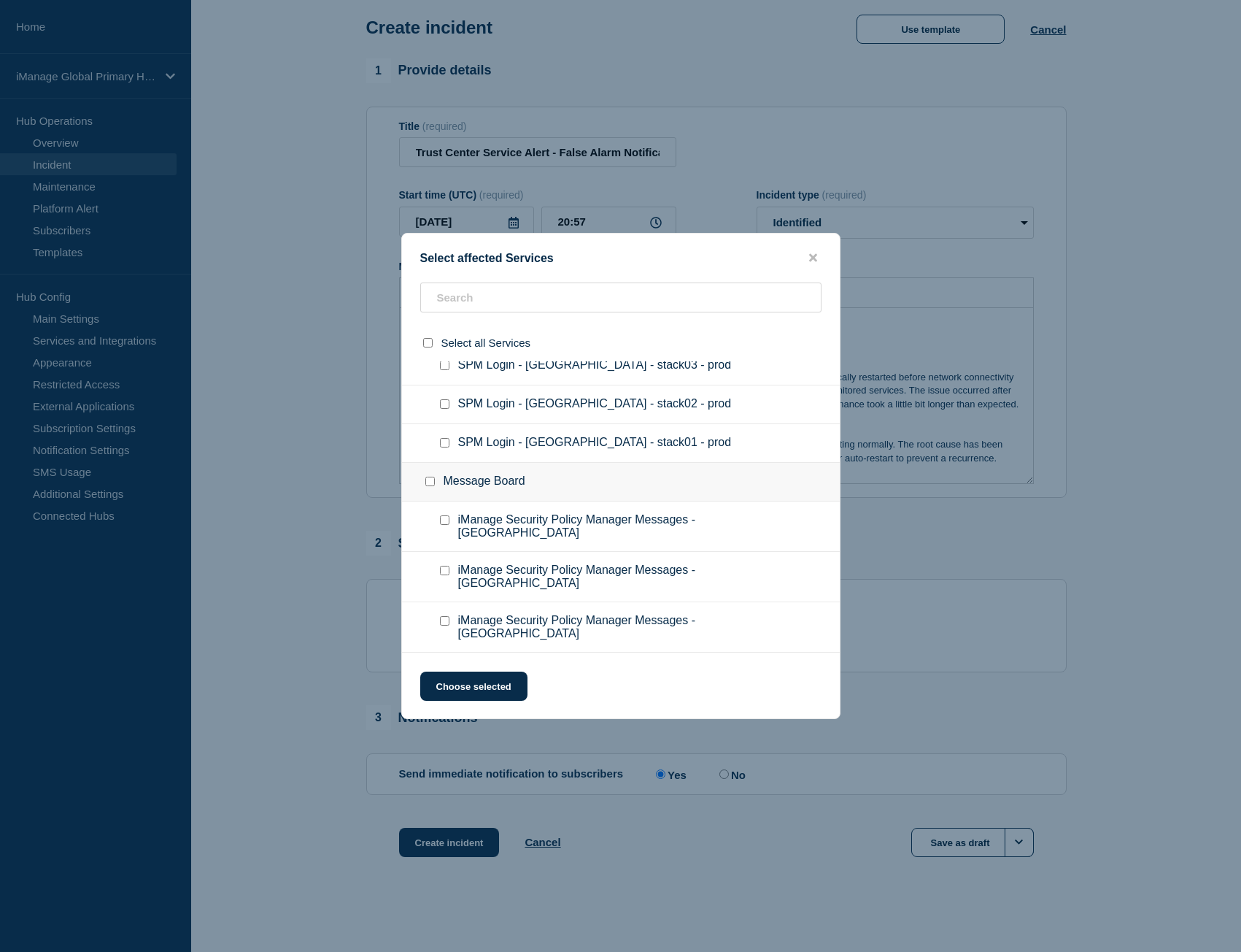
click at [446, 520] on input "iManage Security Policy Manager Messages - UAE checkbox" at bounding box center [445, 520] width 10 height 10
checkbox input "true"
click at [448, 563] on div at bounding box center [448, 576] width 21 height 27
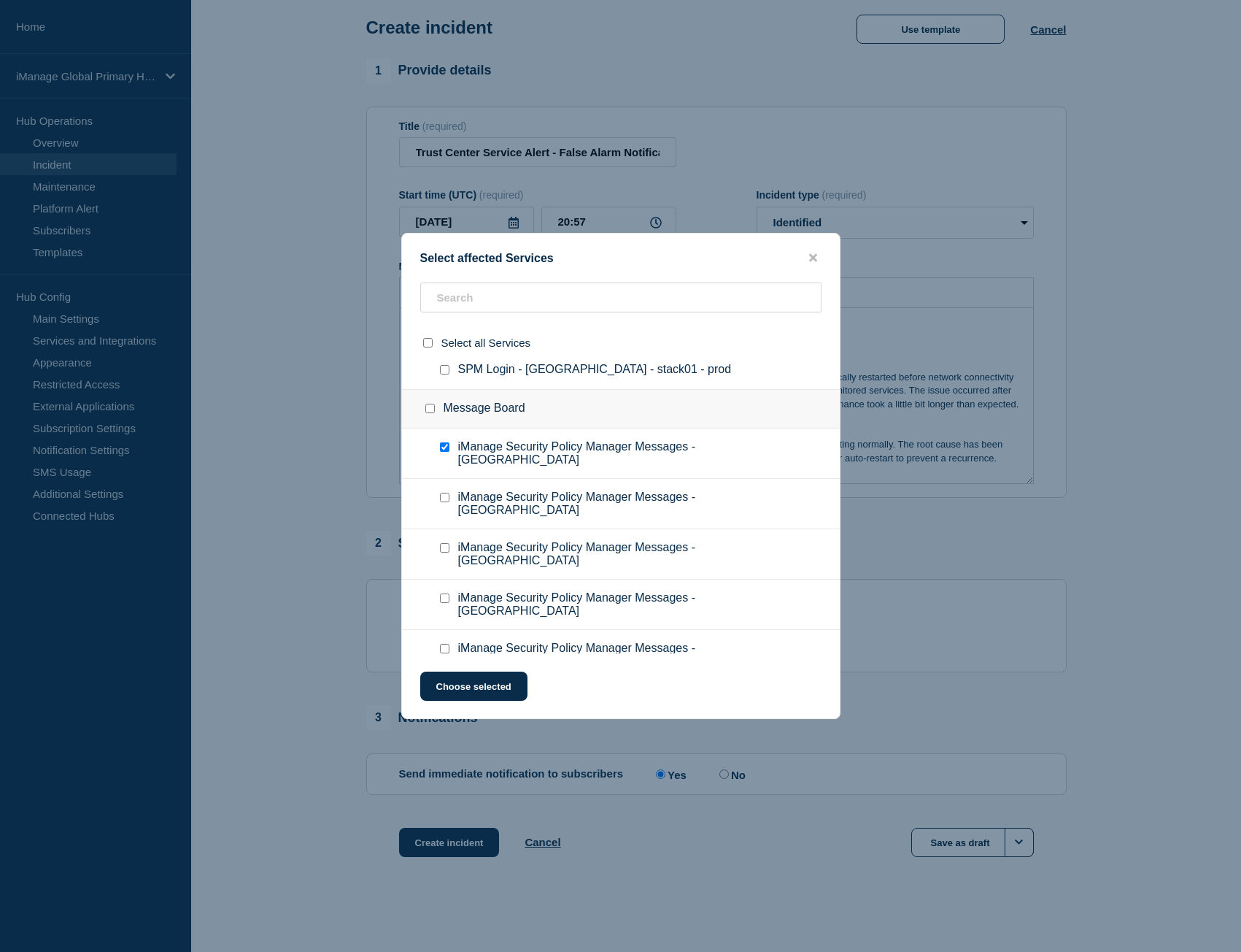
click at [448, 492] on input "iManage Security Policy Manager Messages - Japan checkbox" at bounding box center [445, 497] width 10 height 10
checkbox input "true"
click at [442, 543] on input "iManage Security Policy Manager Messages - Australia checkbox" at bounding box center [445, 547] width 10 height 10
checkbox input "true"
click at [445, 593] on input "iManage Security Policy Manager Messages - West Germany checkbox" at bounding box center [445, 598] width 10 height 10
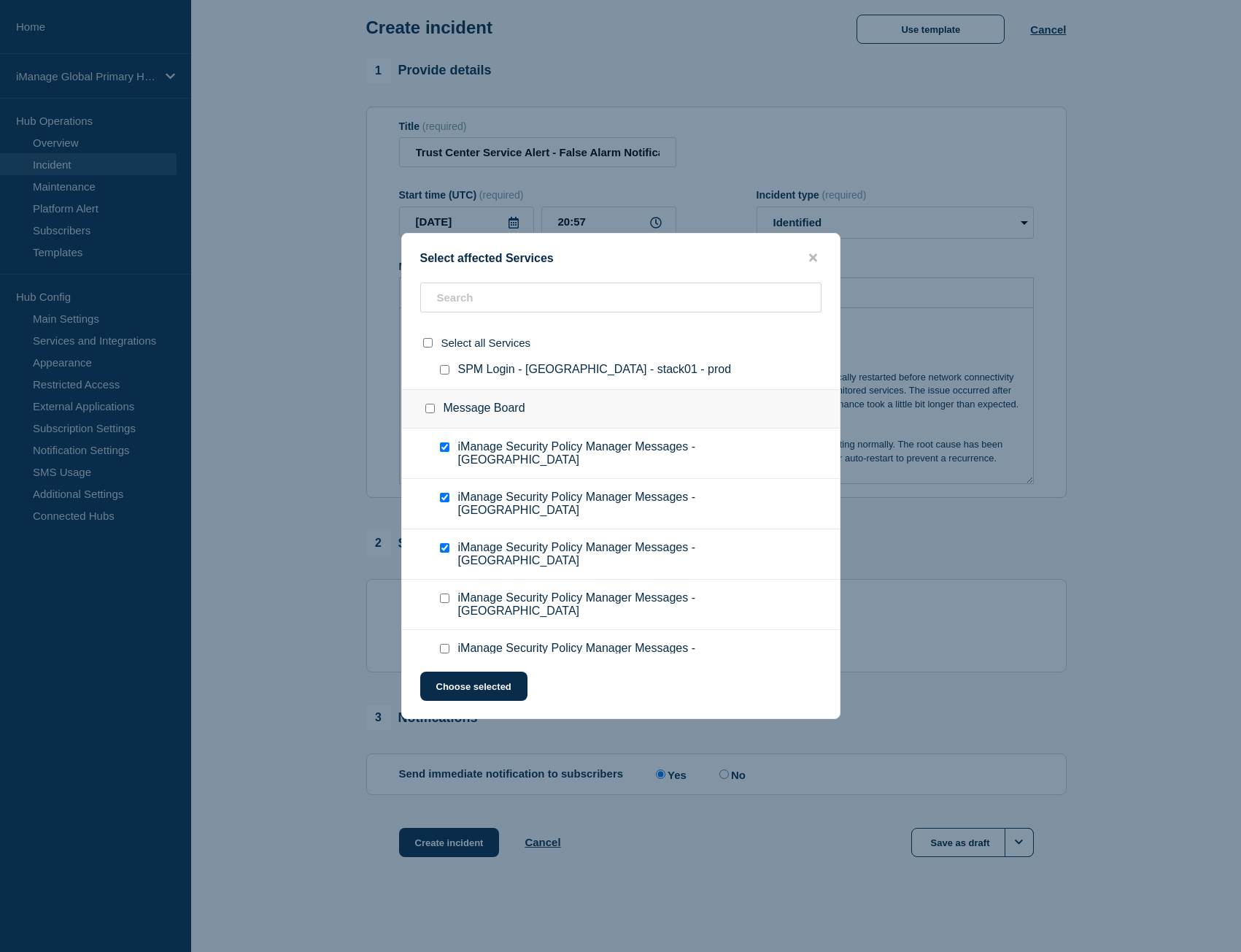
checkbox input "true"
click at [446, 644] on input "iManage Security Policy Manager Messages - Germany checkbox" at bounding box center [445, 648] width 10 height 10
checkbox input "true"
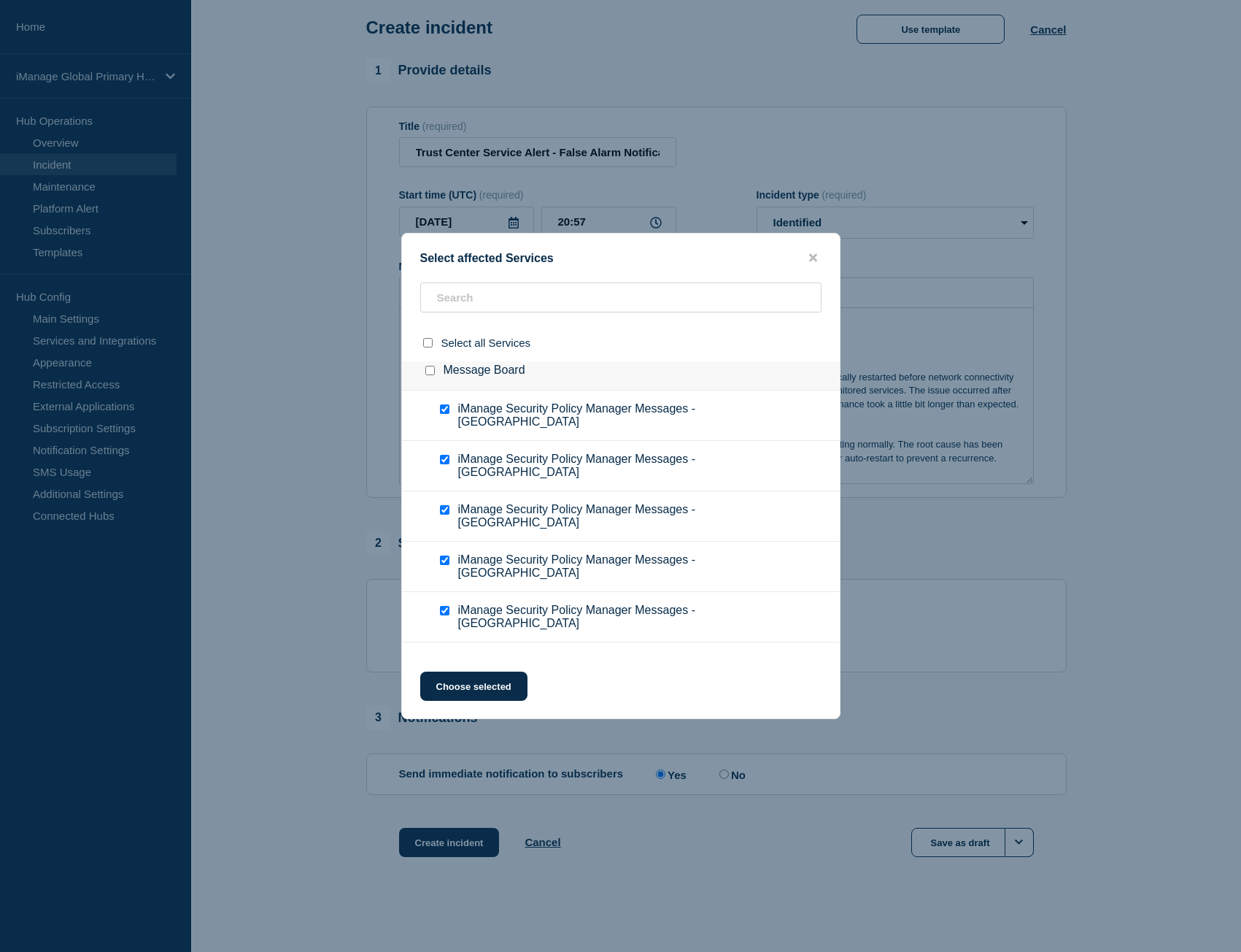
scroll to position [9212, 0]
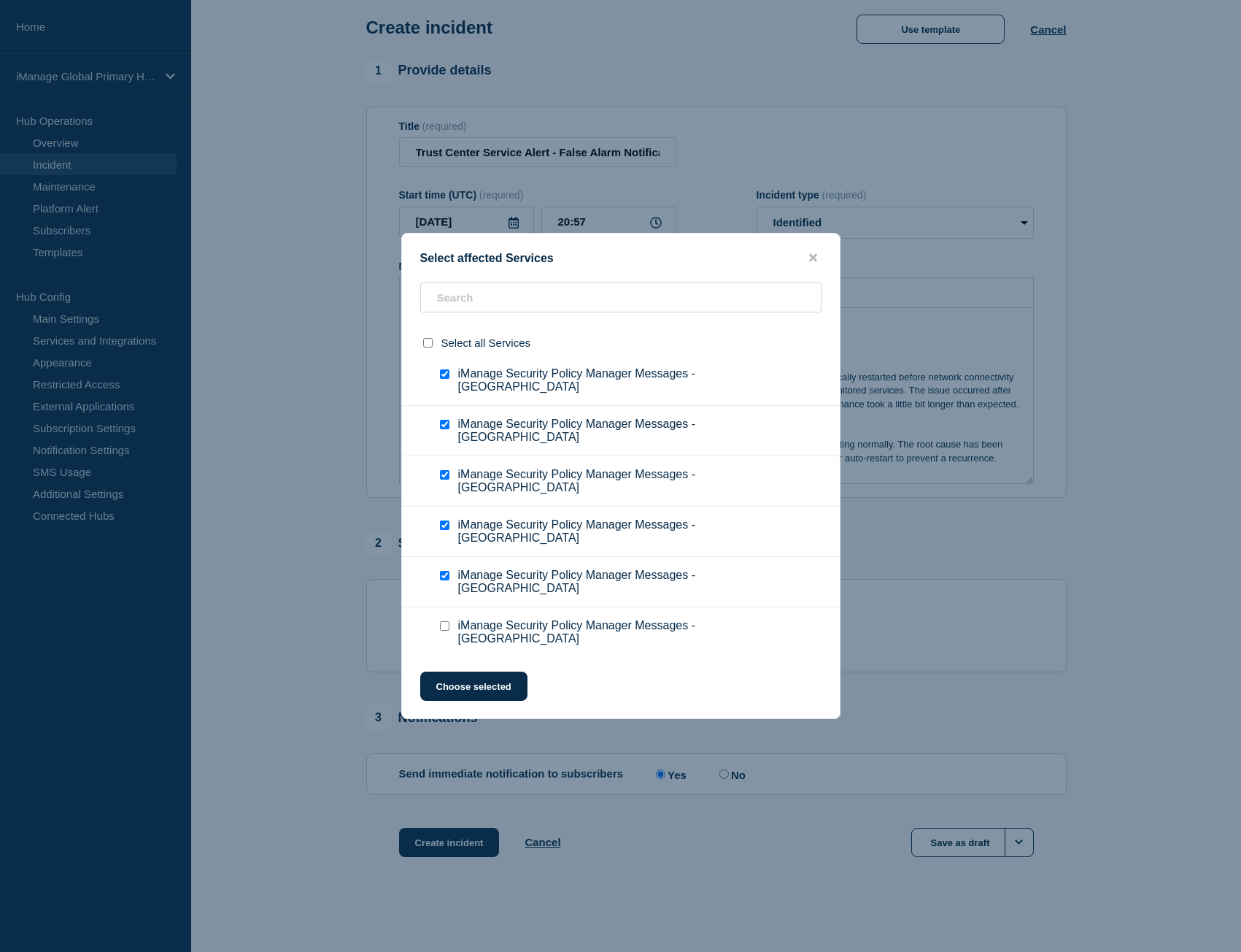
click at [448, 621] on input "iManage Security Policy Manager Messages - Switzerland checkbox" at bounding box center [445, 626] width 10 height 10
checkbox input "true"
click at [445, 658] on ul "iManage Security Policy Manager Messages - [GEOGRAPHIC_DATA]" at bounding box center [620, 682] width 438 height 50
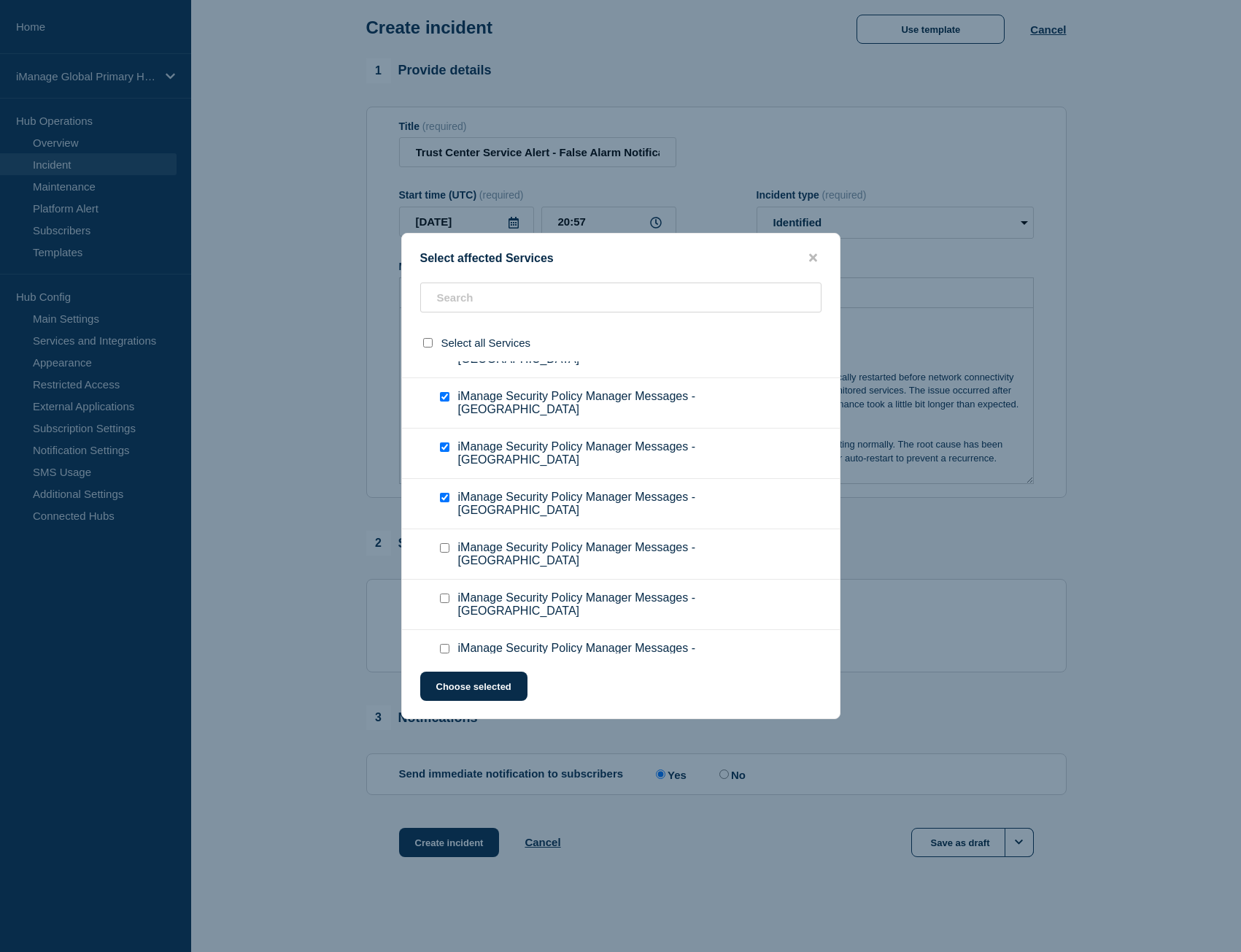
scroll to position [9358, 0]
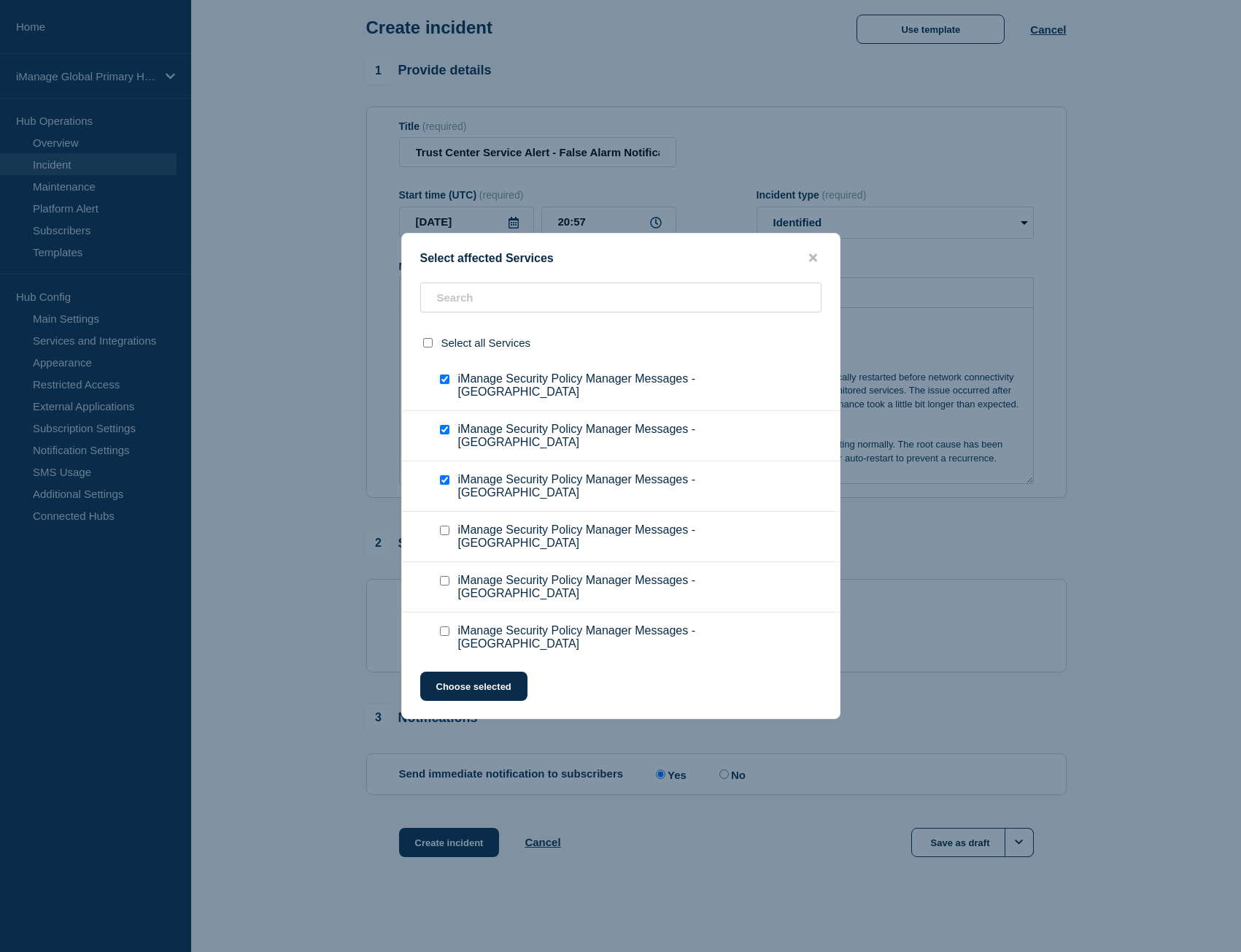
click at [448, 525] on input "iManage Security Policy Manager Messages - UK checkbox" at bounding box center [445, 529] width 10 height 10
checkbox input "true"
click at [442, 575] on input "iManage Security Policy Manager Messages - Canada checkbox" at bounding box center [445, 580] width 10 height 10
checkbox input "true"
click at [448, 626] on input "iManage Security Policy Manager Messages - USA checkbox" at bounding box center [445, 630] width 10 height 10
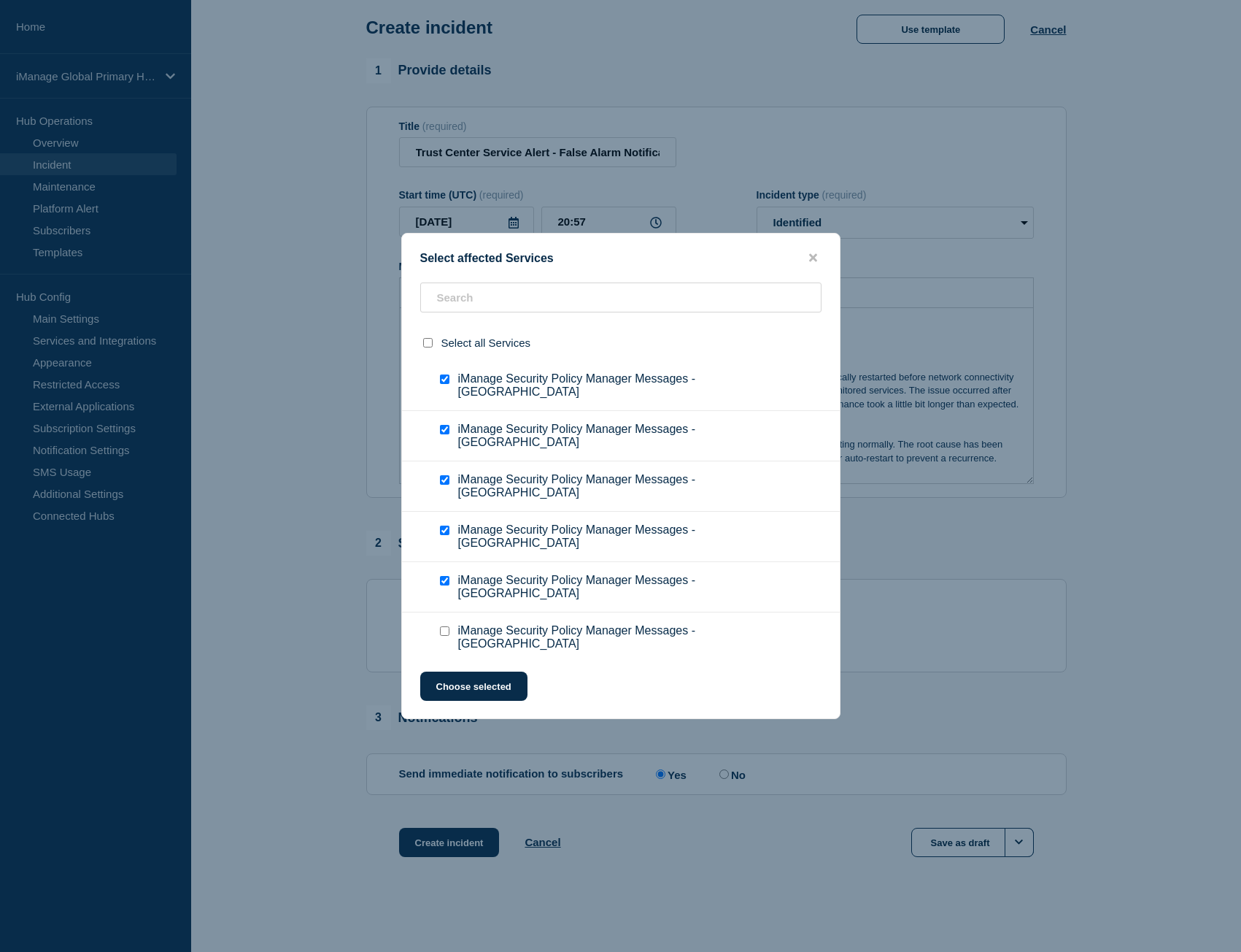
checkbox input "true"
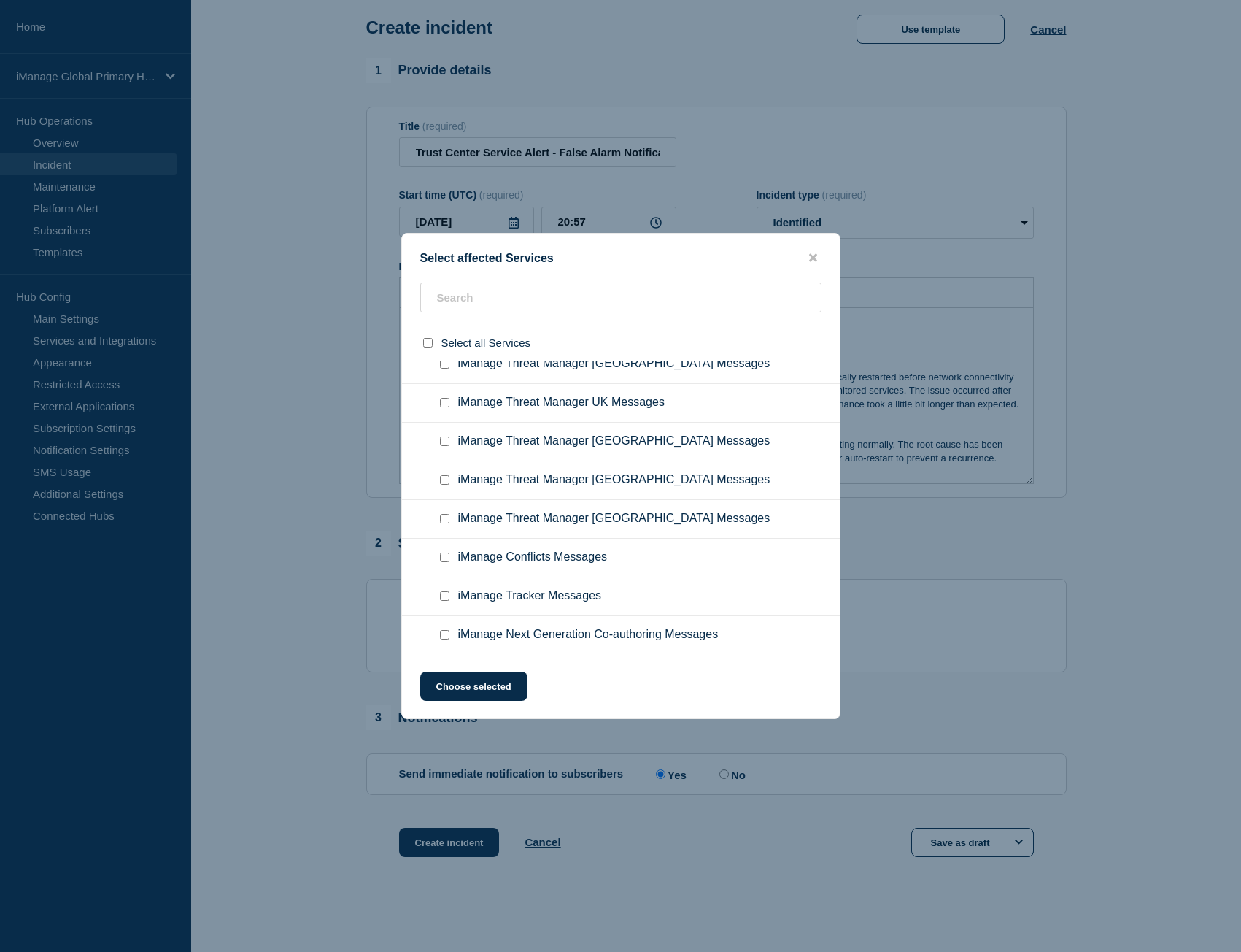
scroll to position [9943, 0]
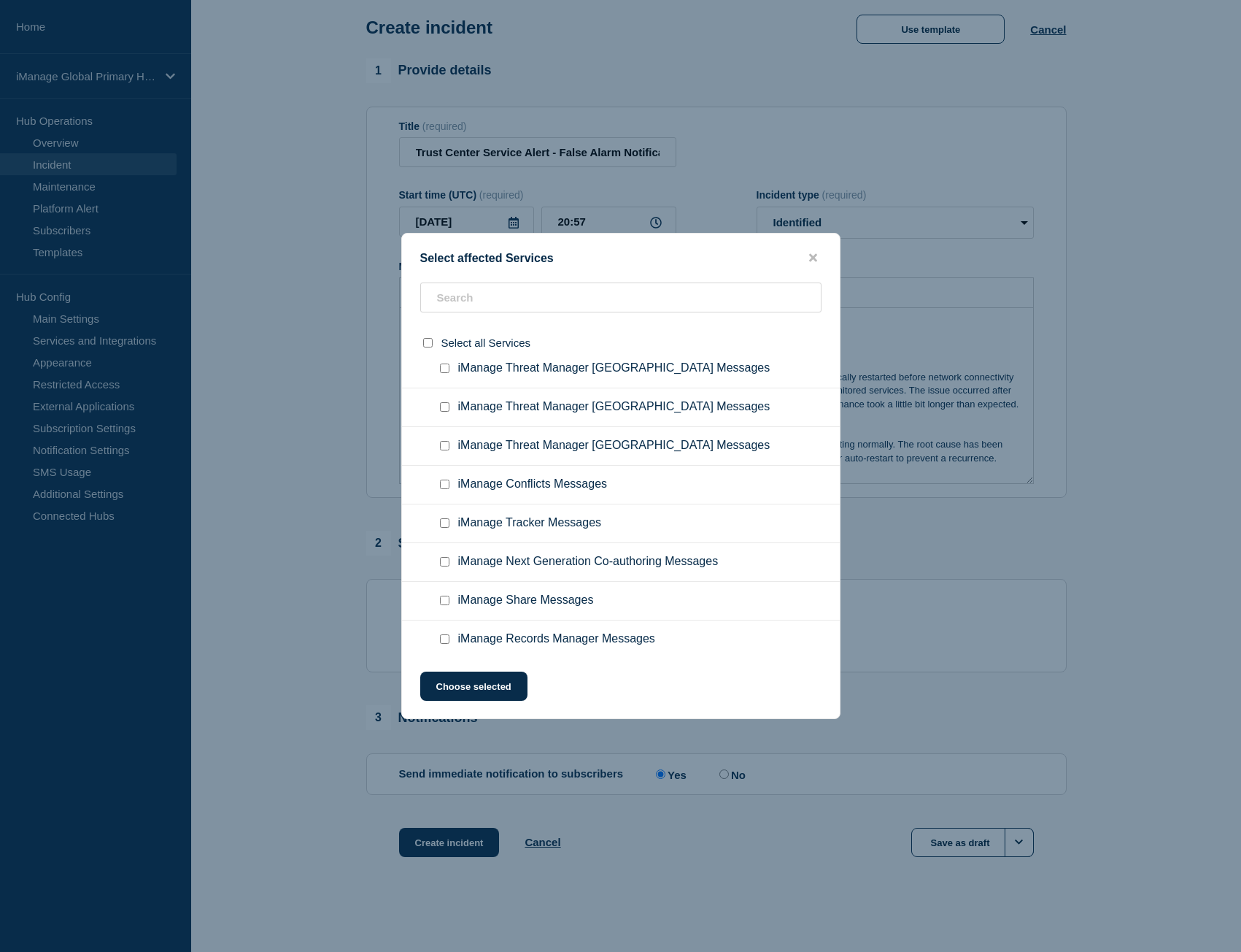
click at [448, 596] on input "iManage Share Messages checkbox" at bounding box center [445, 600] width 10 height 10
checkbox input "true"
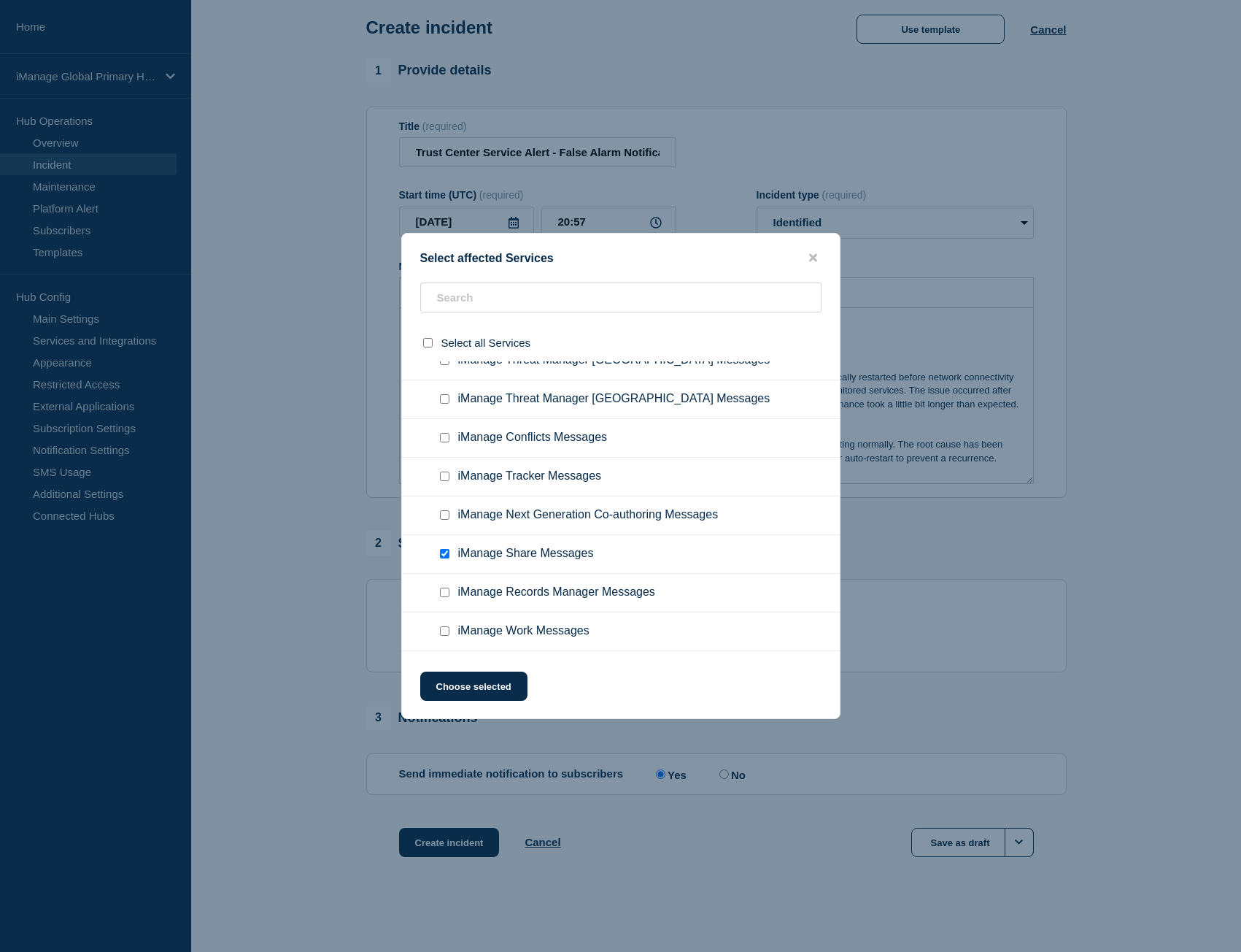
scroll to position [10015, 0]
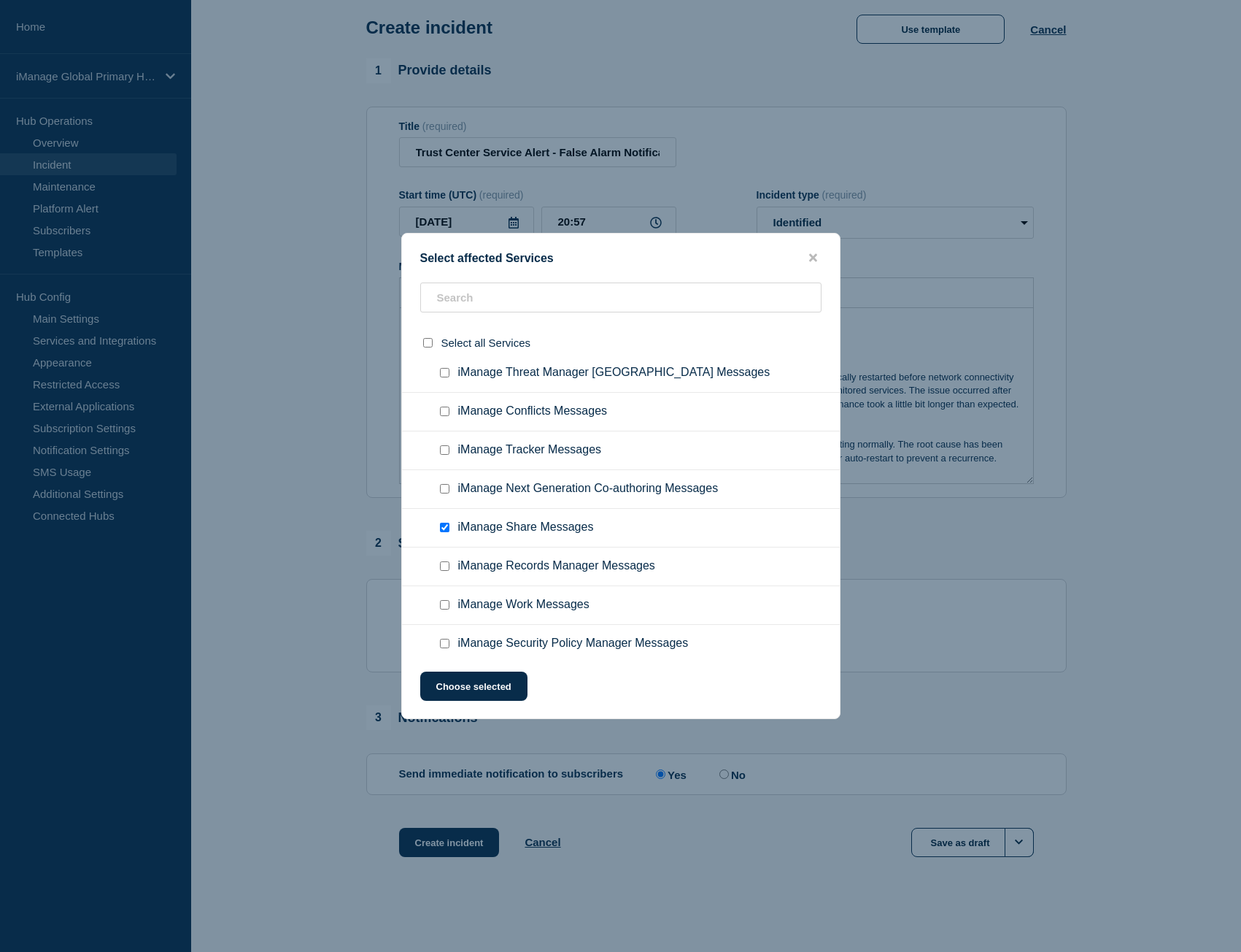
click at [444, 600] on input "iManage Work Messages checkbox" at bounding box center [445, 605] width 10 height 10
checkbox input "true"
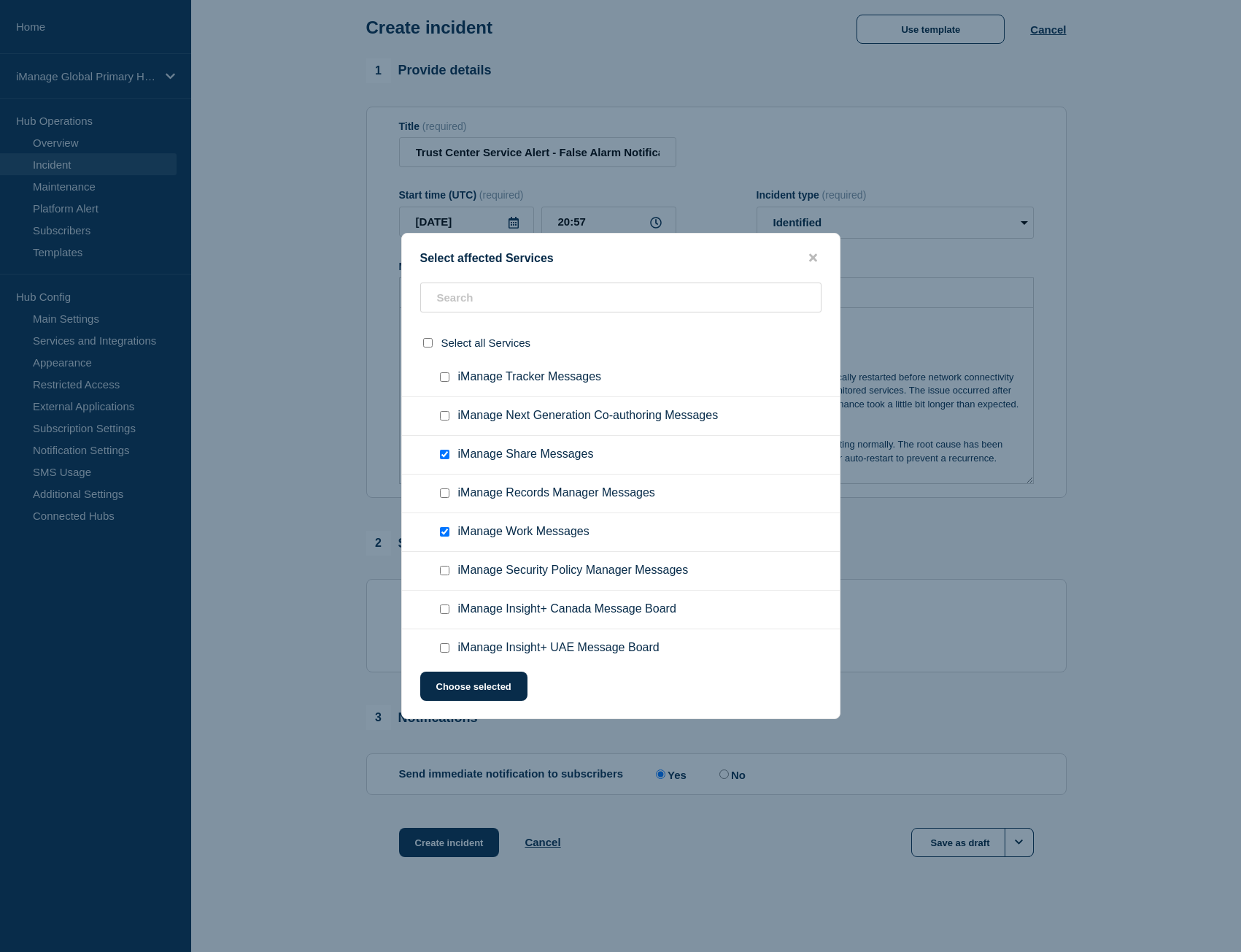
click at [445, 566] on input "iManage Security Policy Manager Messages checkbox" at bounding box center [445, 570] width 10 height 10
checkbox input "true"
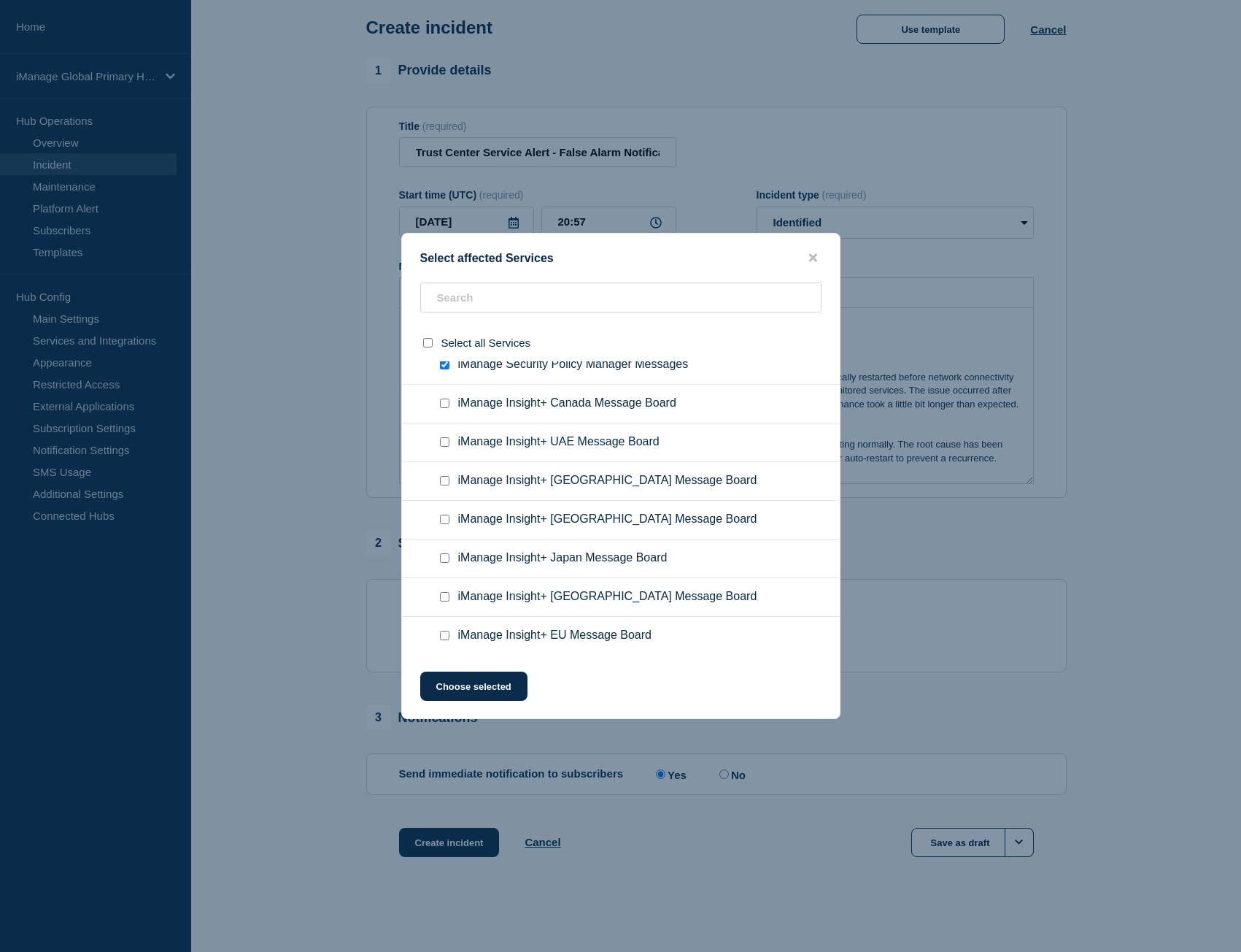
scroll to position [10307, 0]
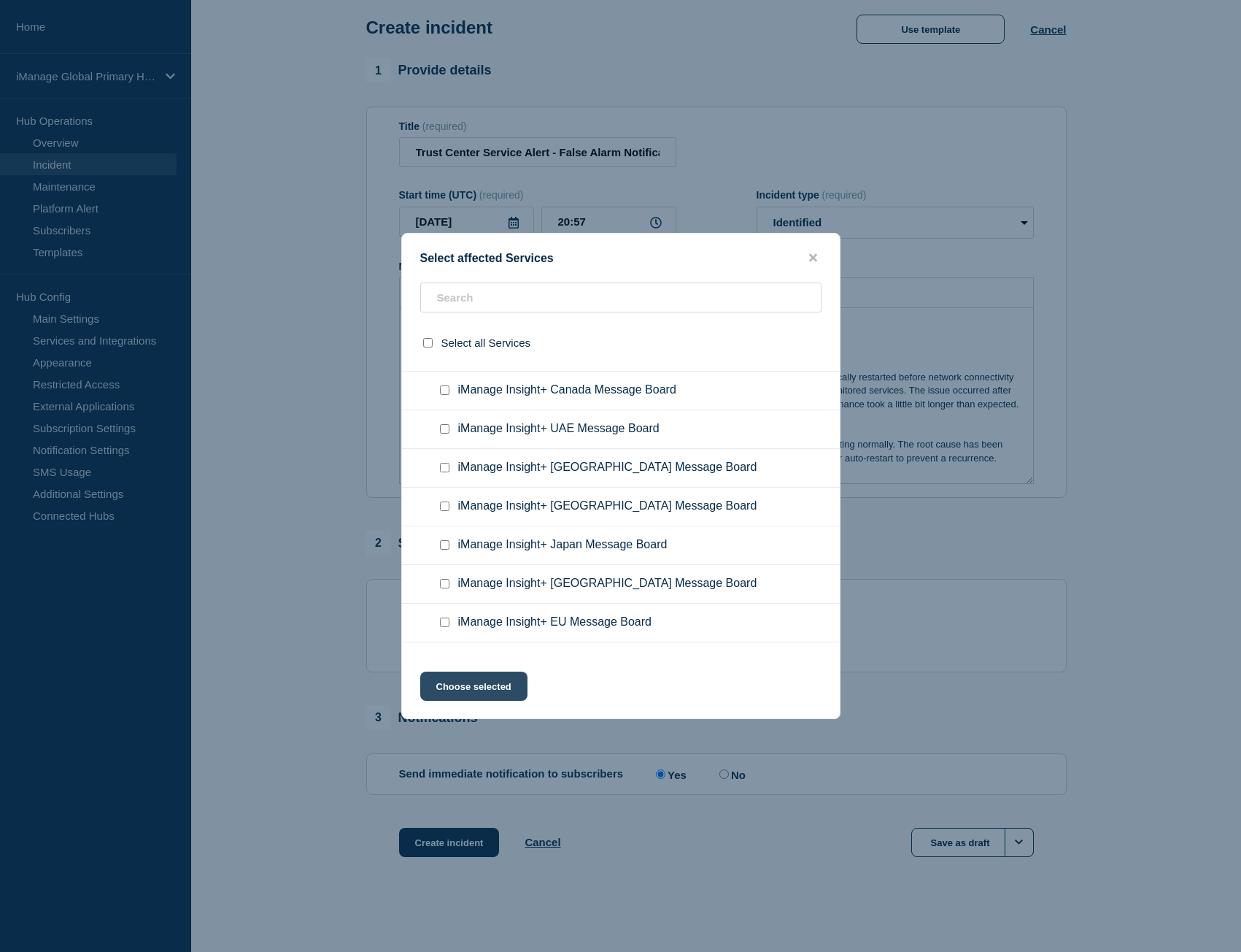
click at [471, 688] on button "Choose selected" at bounding box center [474, 686] width 107 height 29
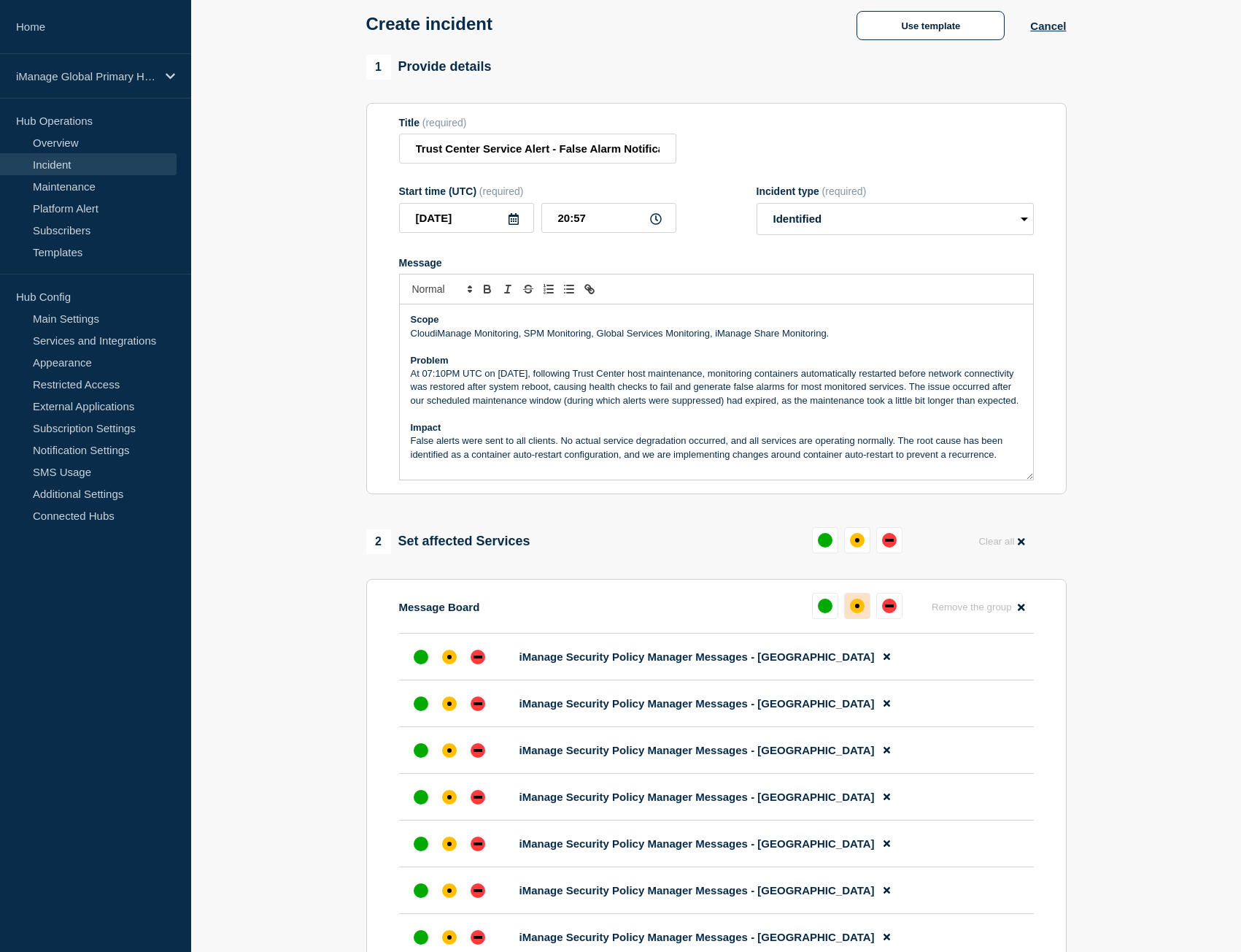
click at [856, 608] on div "affected" at bounding box center [857, 605] width 4 height 4
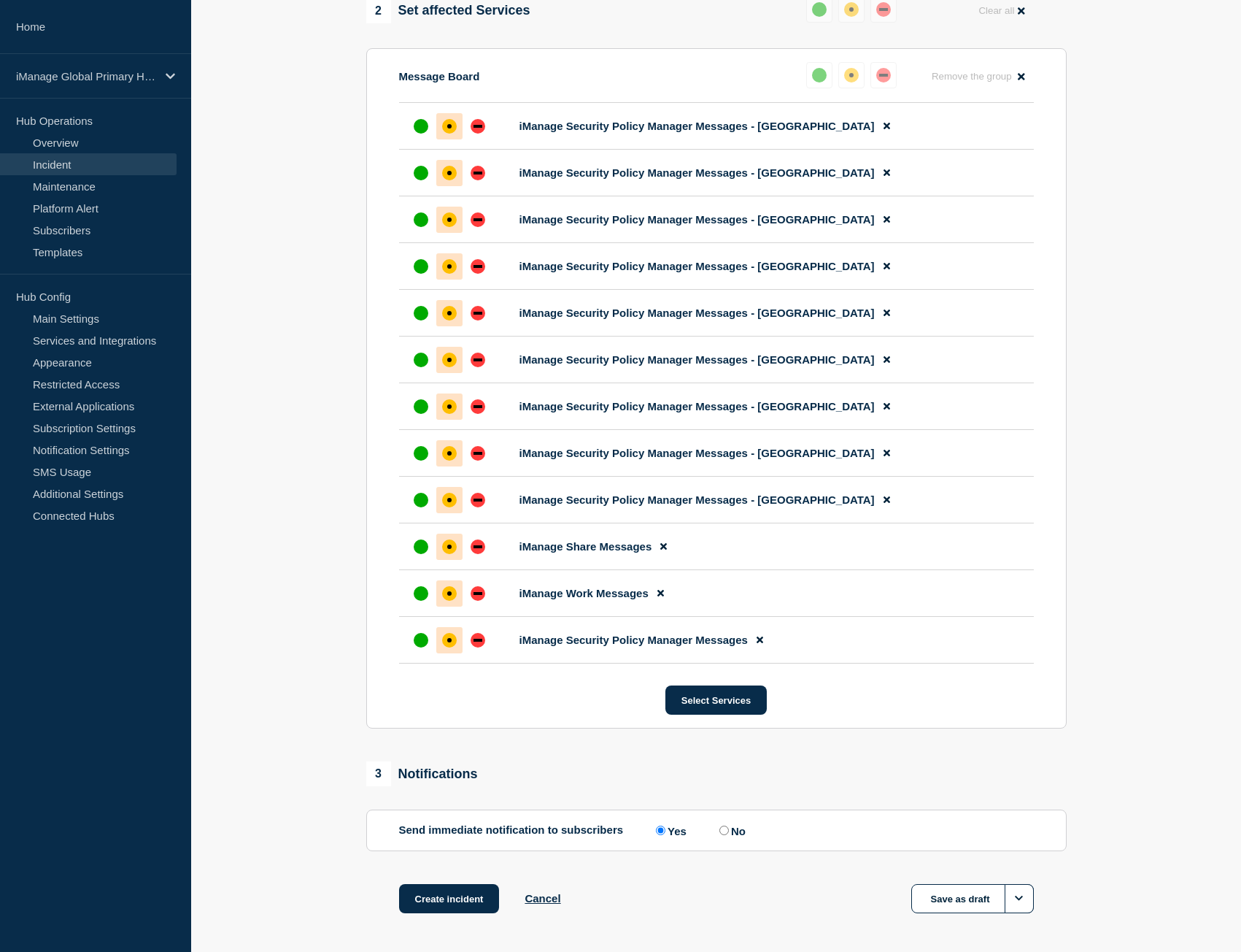
scroll to position [661, 0]
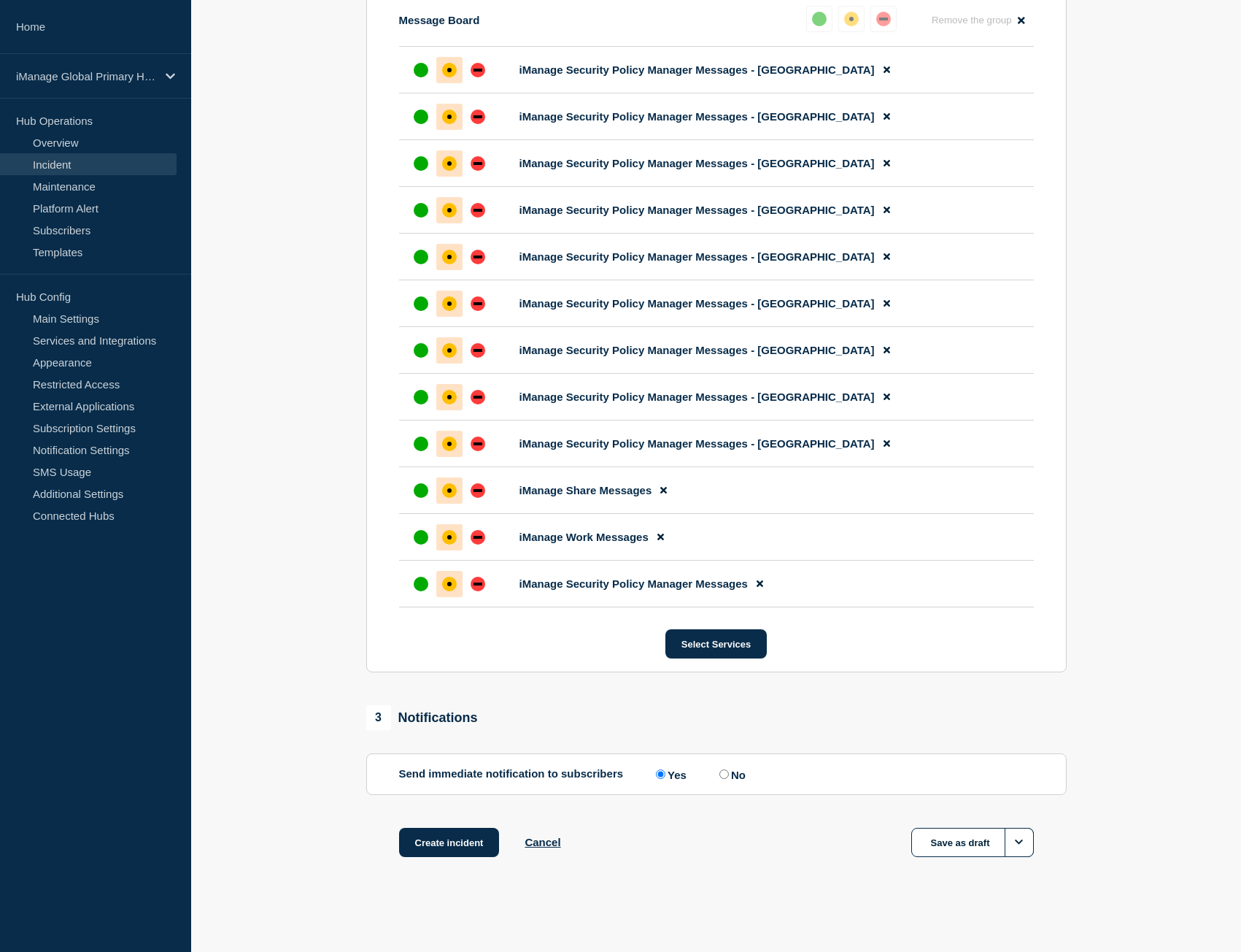
drag, startPoint x: 452, startPoint y: 848, endPoint x: 324, endPoint y: 601, distance: 278.2
click at [324, 601] on section "1 Provide details Title (required) Trust Center Service Alert - False Alarm Not…" at bounding box center [716, 180] width 1050 height 1426
drag, startPoint x: 458, startPoint y: 849, endPoint x: 334, endPoint y: 655, distance: 230.2
click at [334, 655] on section "1 Provide details Title (required) Trust Center Service Alert - False Alarm Not…" at bounding box center [716, 180] width 1050 height 1426
click at [456, 843] on button "Create incident" at bounding box center [450, 842] width 101 height 29
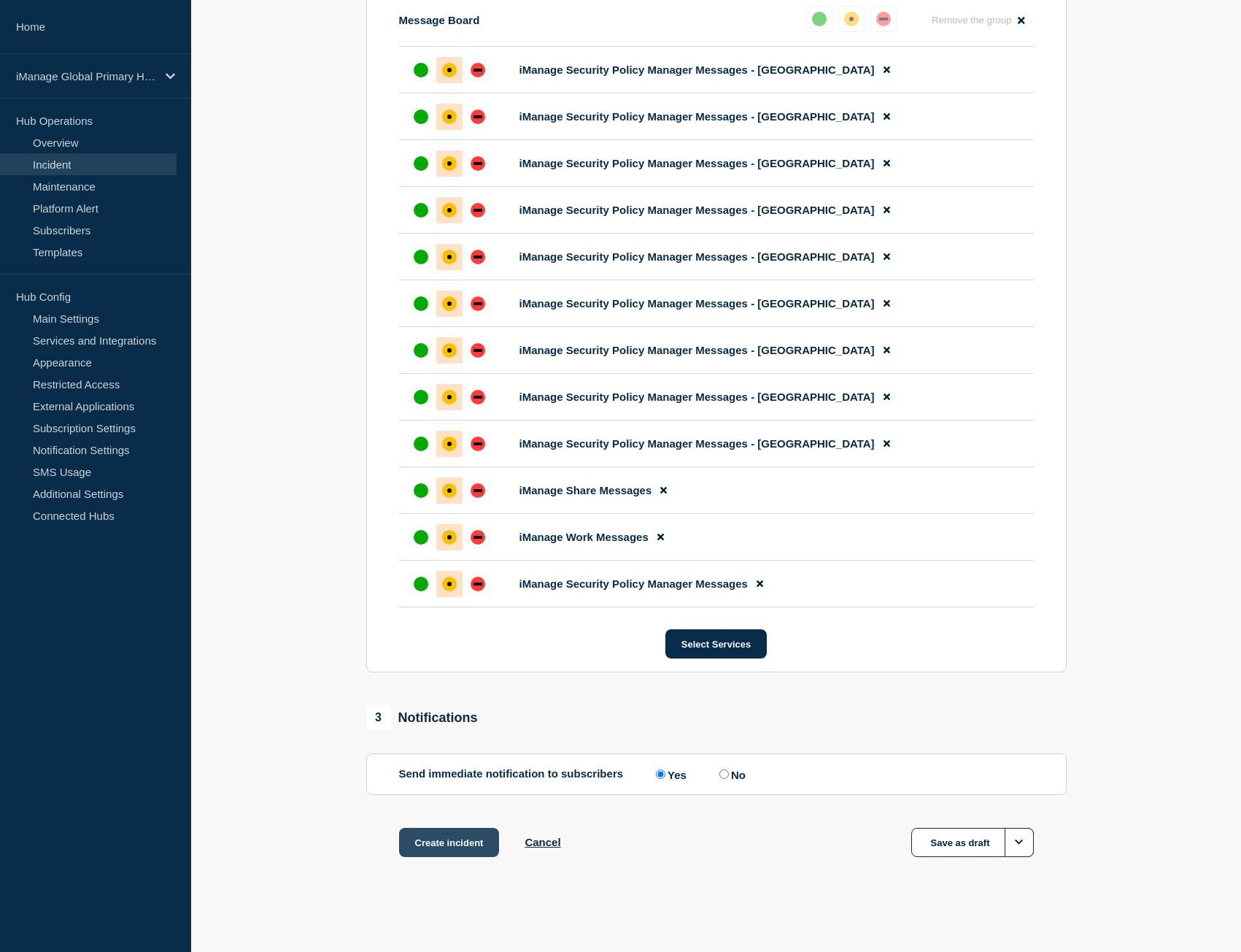
scroll to position [693, 0]
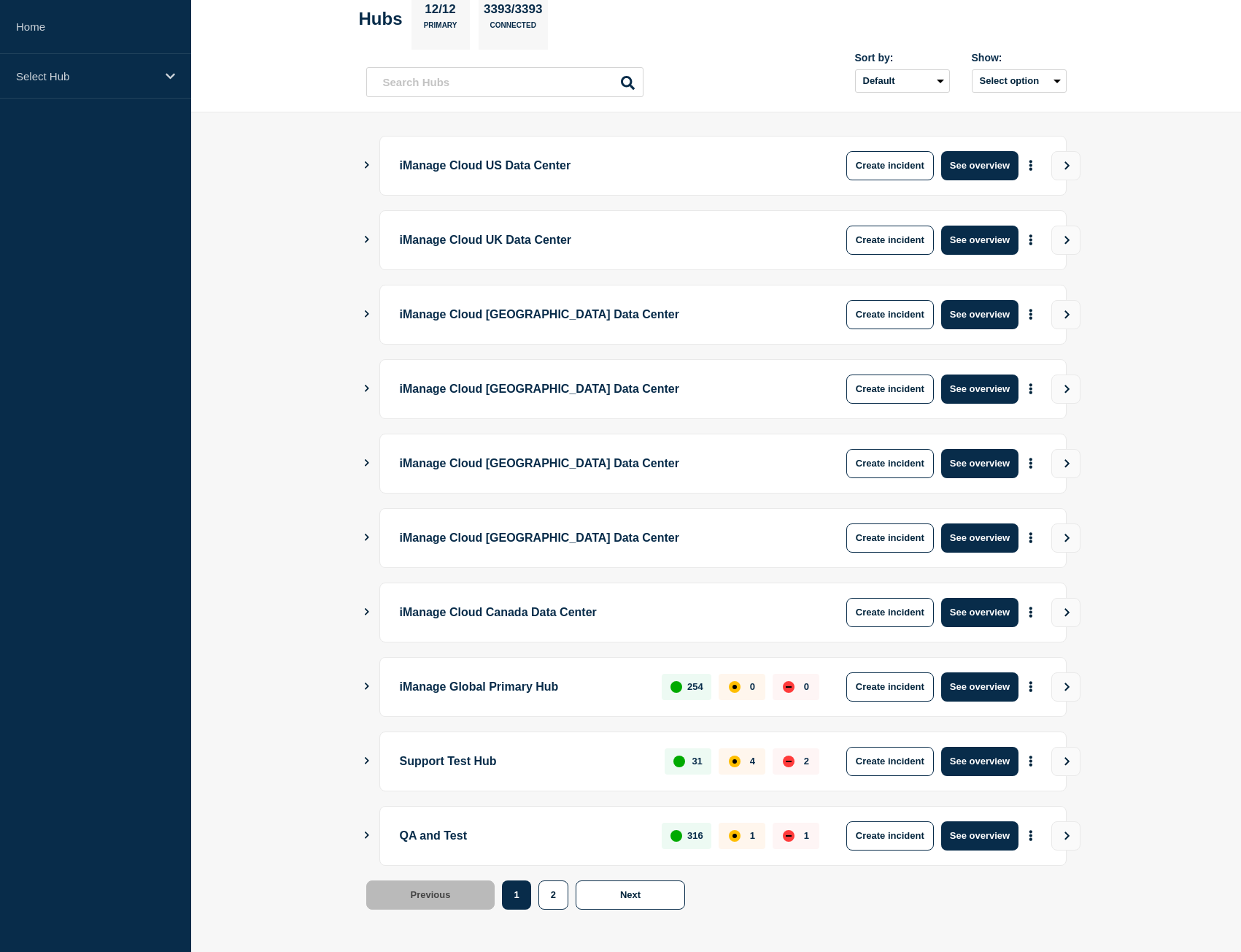
scroll to position [83, 0]
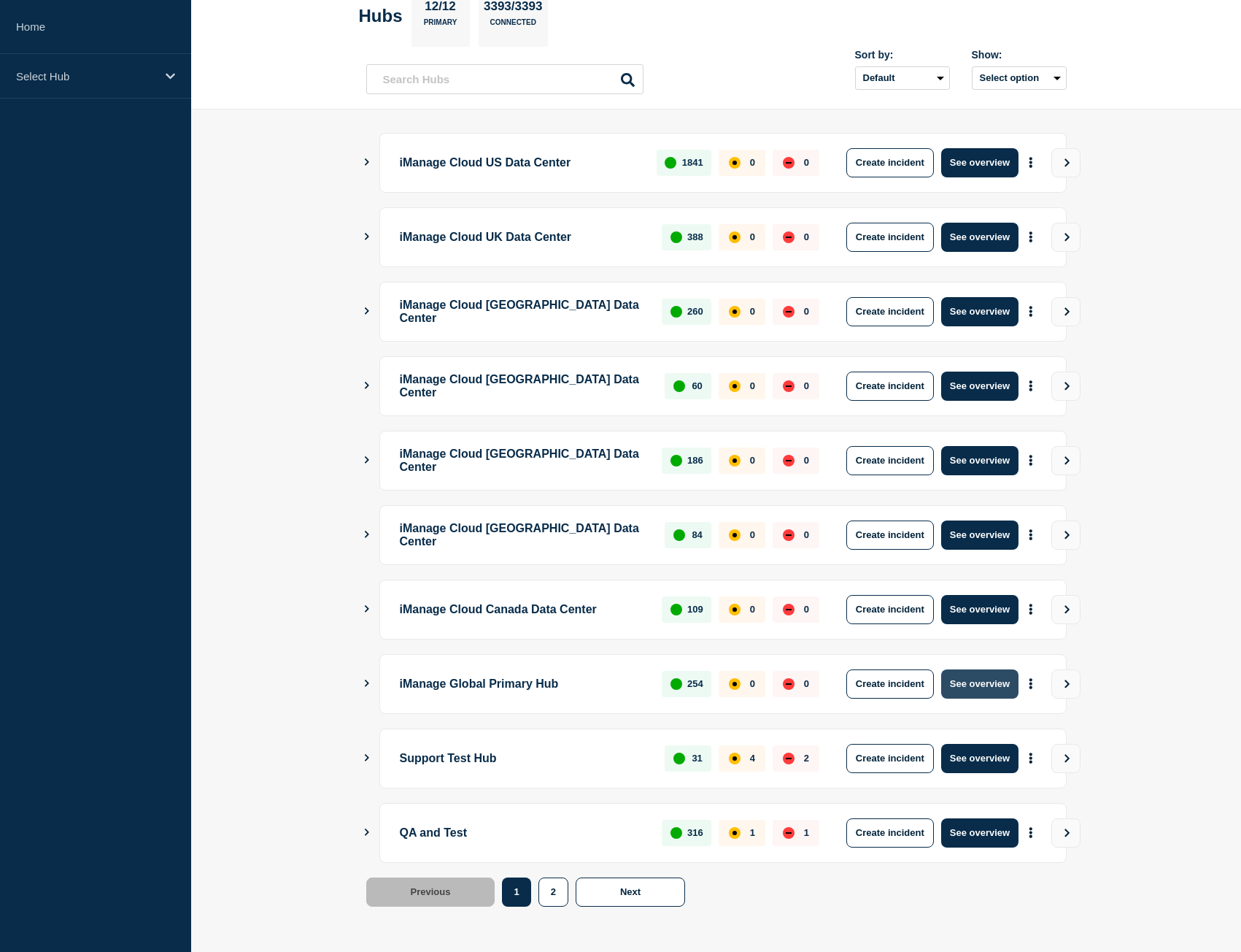
click at [970, 685] on button "See overview" at bounding box center [980, 683] width 78 height 29
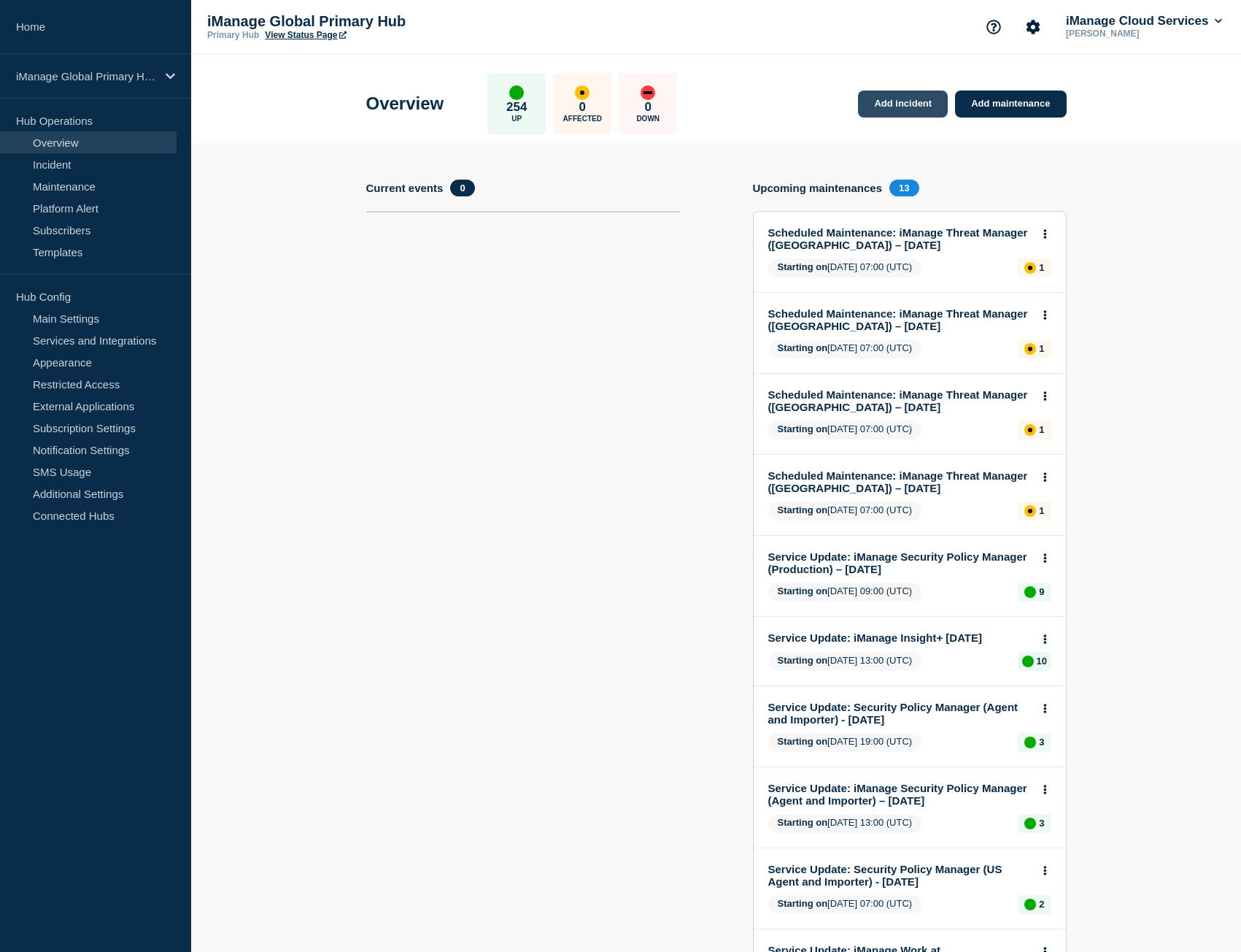
click at [872, 106] on link "Add incident" at bounding box center [903, 103] width 90 height 27
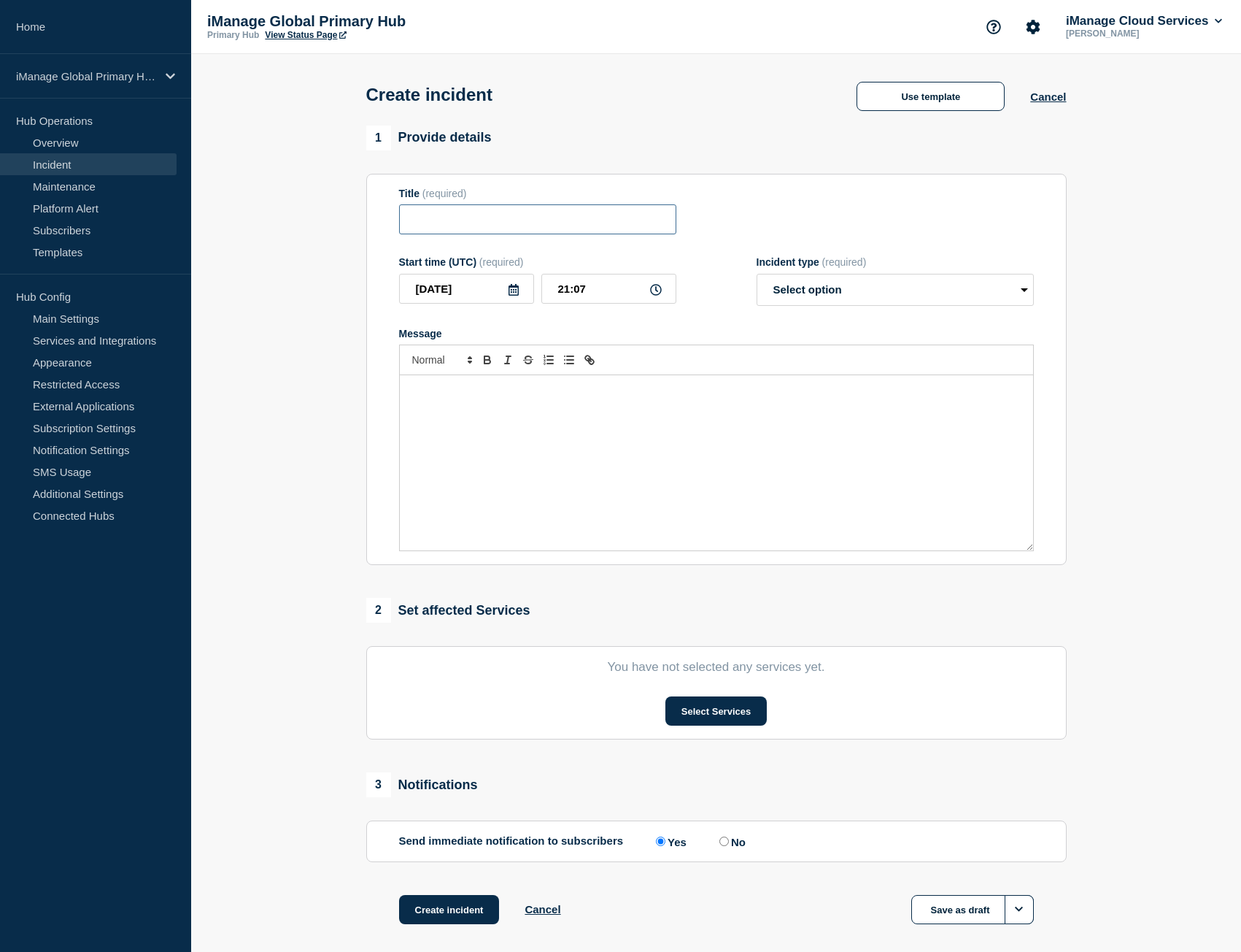
click at [473, 230] on input "Title" at bounding box center [538, 219] width 278 height 30
paste input "Trust Center Service Alert - False Alarm Notification"
type input "Trust Center Service Alert - False Alarm Notification"
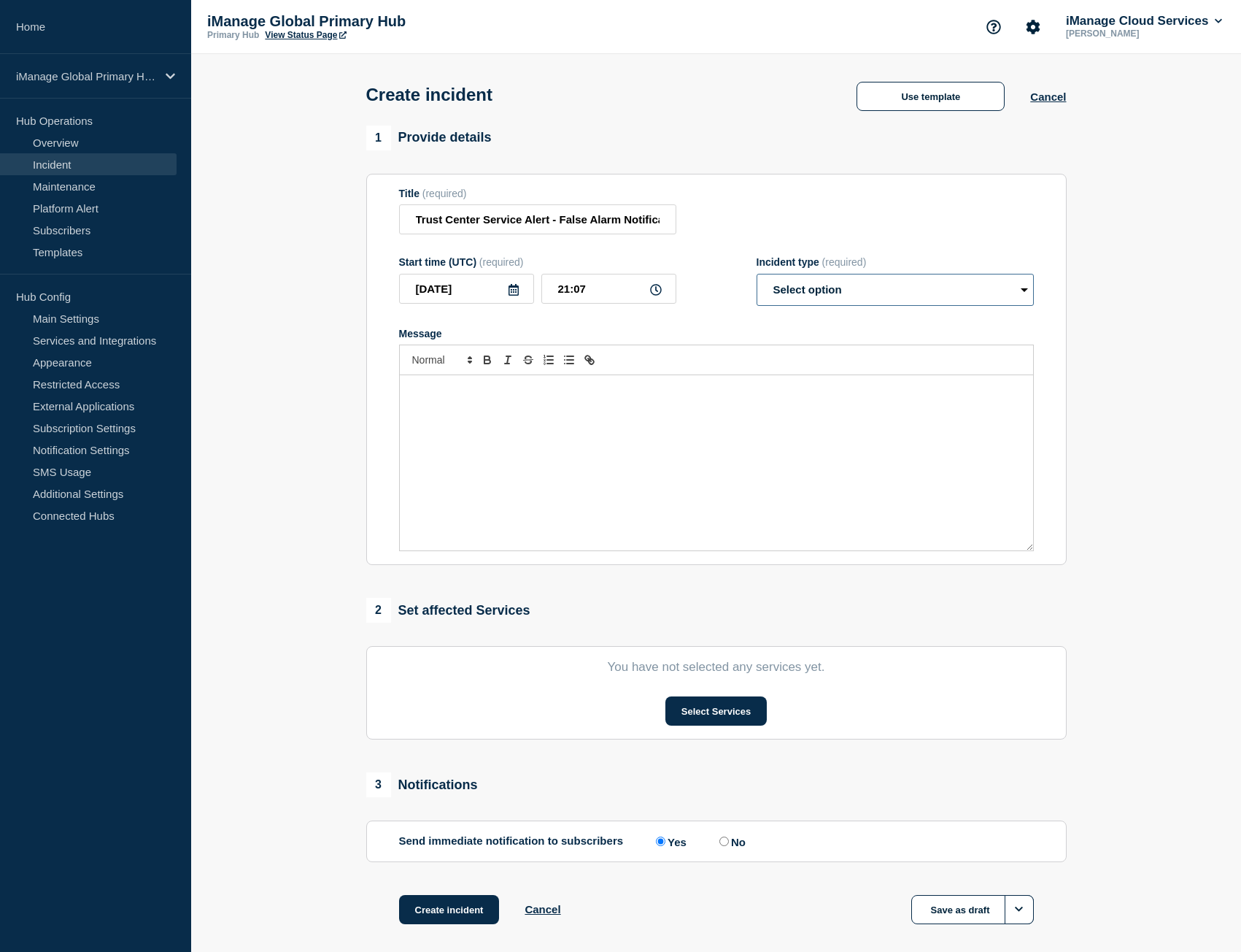
click at [848, 295] on select "Select option Investigating Identified Monitoring" at bounding box center [895, 290] width 278 height 32
select select "identified"
click at [757, 277] on select "Select option Investigating Identified Monitoring" at bounding box center [895, 290] width 278 height 32
click at [651, 433] on div "Message" at bounding box center [716, 462] width 634 height 175
click at [573, 395] on p "Message" at bounding box center [717, 390] width 612 height 13
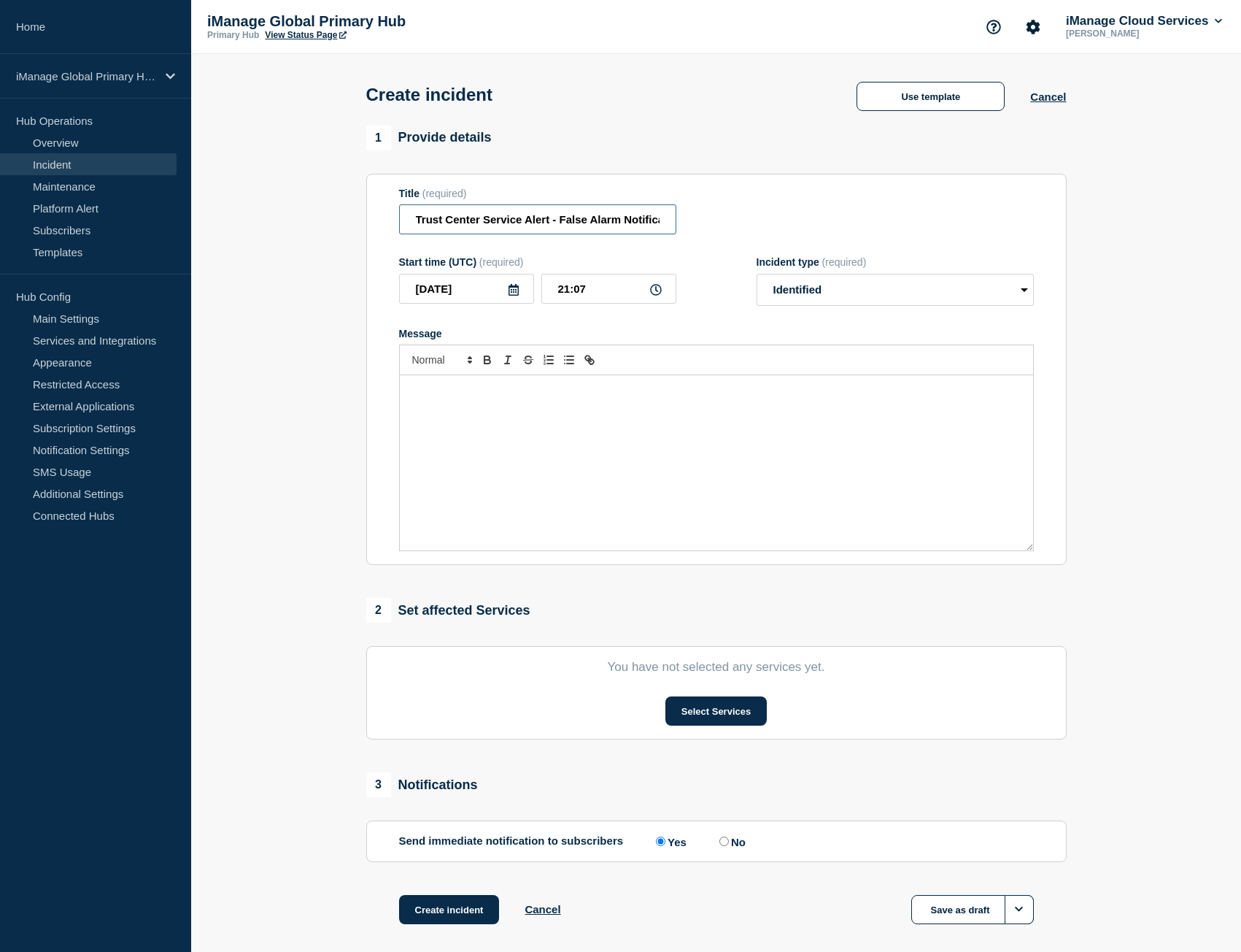
scroll to position [0, 25]
drag, startPoint x: 563, startPoint y: 232, endPoint x: 835, endPoint y: 227, distance: 272.0
click at [835, 227] on div "Title (required) Trust Center Service Alert - False Alarm Notification" at bounding box center [717, 211] width 635 height 48
click at [695, 408] on div "Message" at bounding box center [716, 462] width 634 height 175
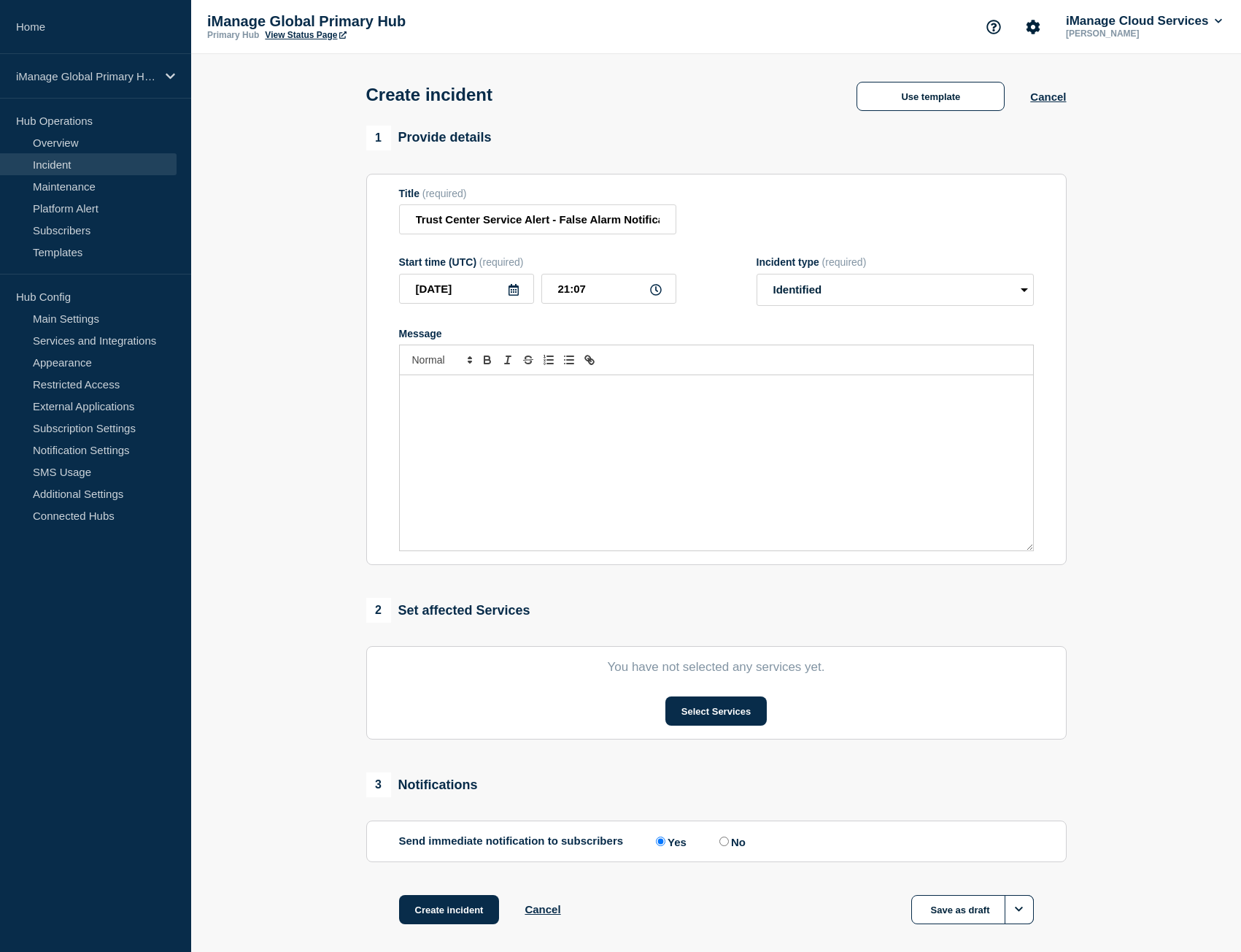
click at [773, 429] on div "Message" at bounding box center [716, 462] width 634 height 175
click at [440, 395] on p "Scope: CloudiManage Monitoring, SPM Monitoring, Global Services Monitoring, iMa…" at bounding box center [717, 390] width 612 height 13
click at [459, 402] on p "CloudiManage Monitoring, SPM Monitoring, Global Services Monitoring, iManage Sh…" at bounding box center [717, 404] width 612 height 13
click at [452, 392] on p "Scope:" at bounding box center [717, 390] width 612 height 13
drag, startPoint x: 452, startPoint y: 392, endPoint x: 340, endPoint y: 394, distance: 112.0
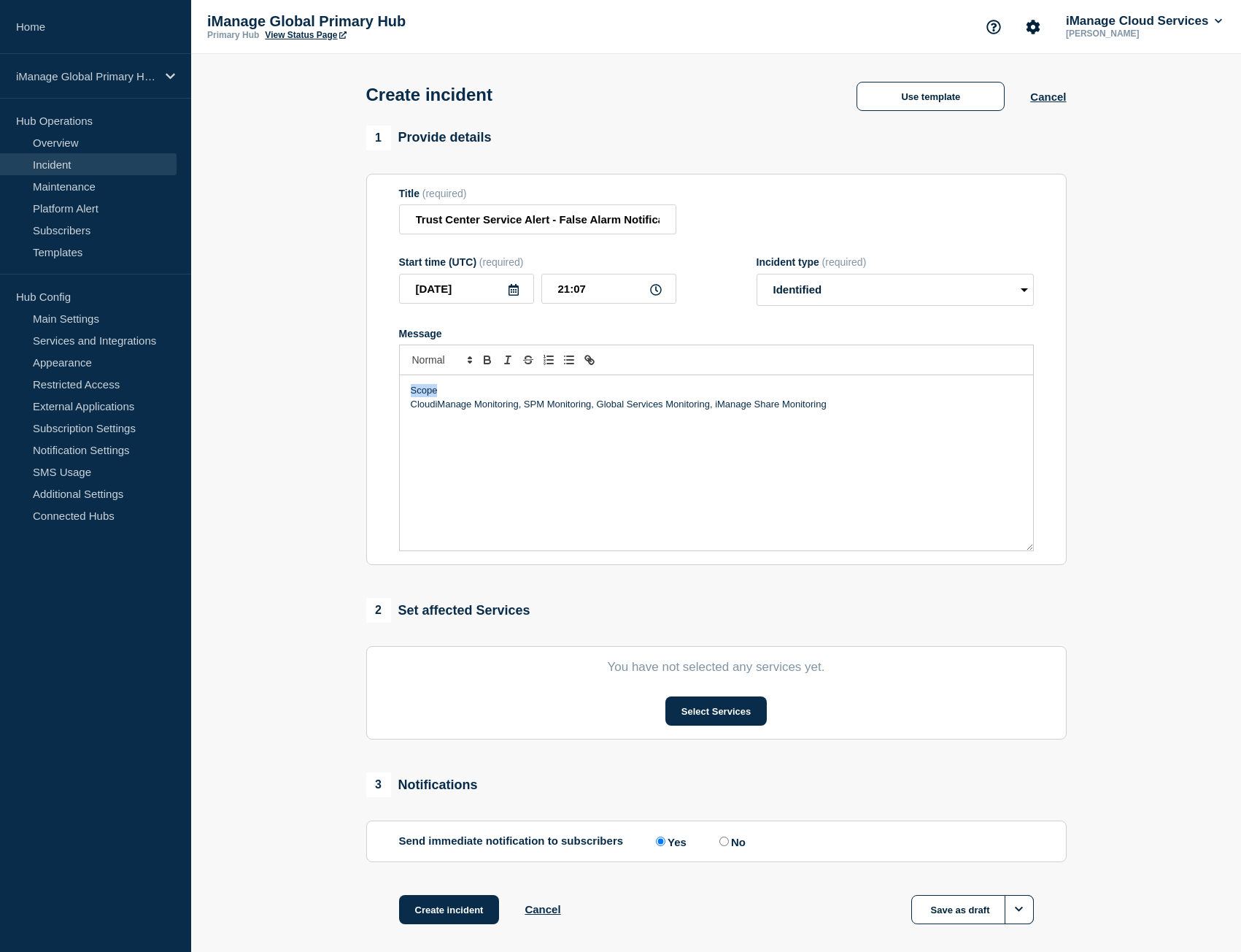
click at [340, 394] on section "1 Provide details Title (required) Trust Center Service Alert - False Alarm Not…" at bounding box center [716, 543] width 1050 height 835
click at [481, 365] on icon "Toggle bold text" at bounding box center [487, 360] width 13 height 13
click at [895, 430] on div "Scope CloudiManage Monitoring, SPM Monitoring, Global Services Monitoring, iMan…" at bounding box center [716, 462] width 634 height 175
drag, startPoint x: 844, startPoint y: 408, endPoint x: 363, endPoint y: 413, distance: 481.0
click at [356, 410] on section "1 Provide details Title (required) Trust Center Service Alert - False Alarm Not…" at bounding box center [716, 543] width 1050 height 835
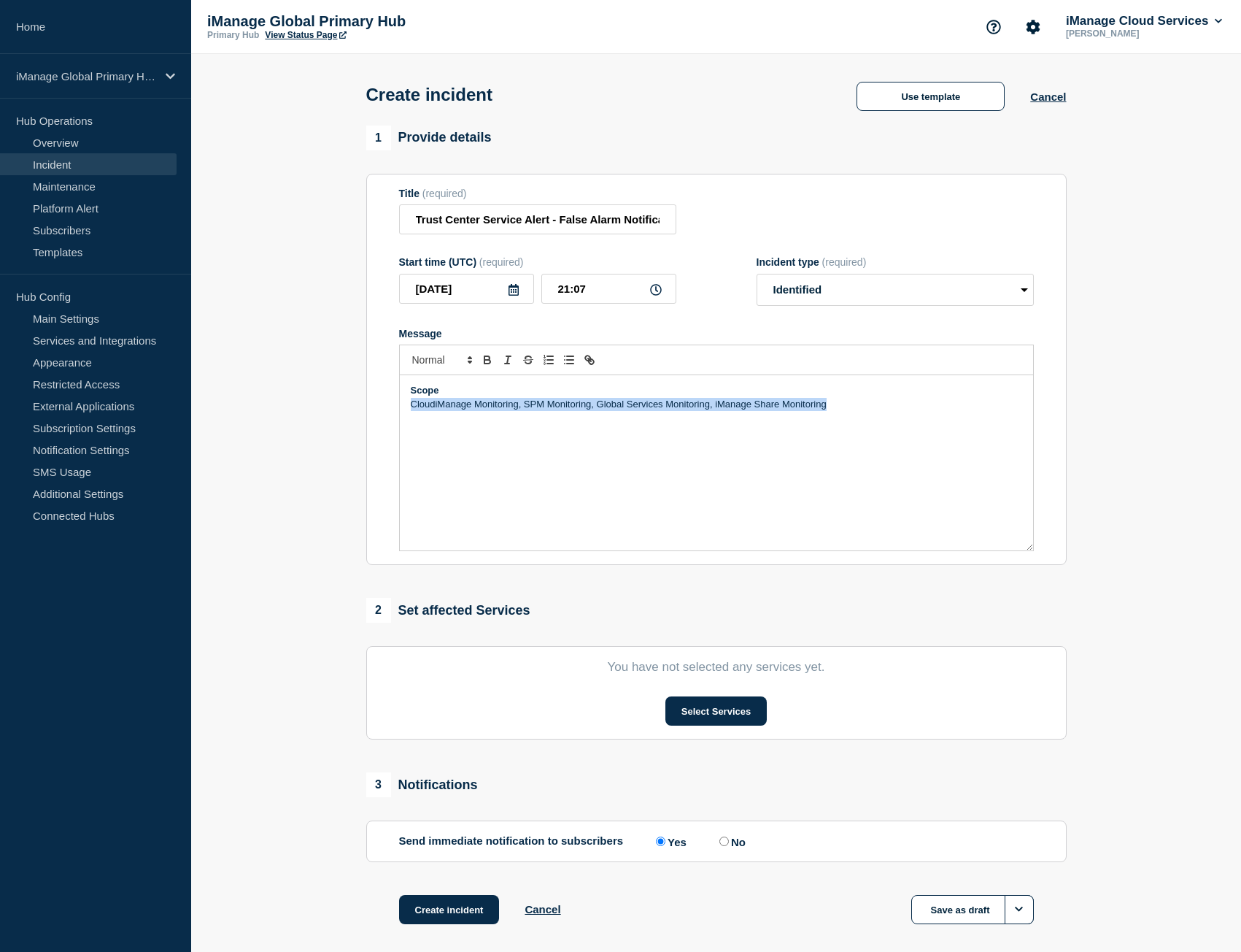
click at [883, 408] on p "CloudiManage Monitoring, SPM Monitoring, Global Services Monitoring, iManage Sh…" at bounding box center [717, 404] width 612 height 13
click at [851, 410] on p "CloudiManage Monitoring, SPM Monitoring, Global Services Monitoring, iManage Sh…" at bounding box center [717, 404] width 612 height 13
click at [421, 434] on p "Message" at bounding box center [717, 431] width 612 height 13
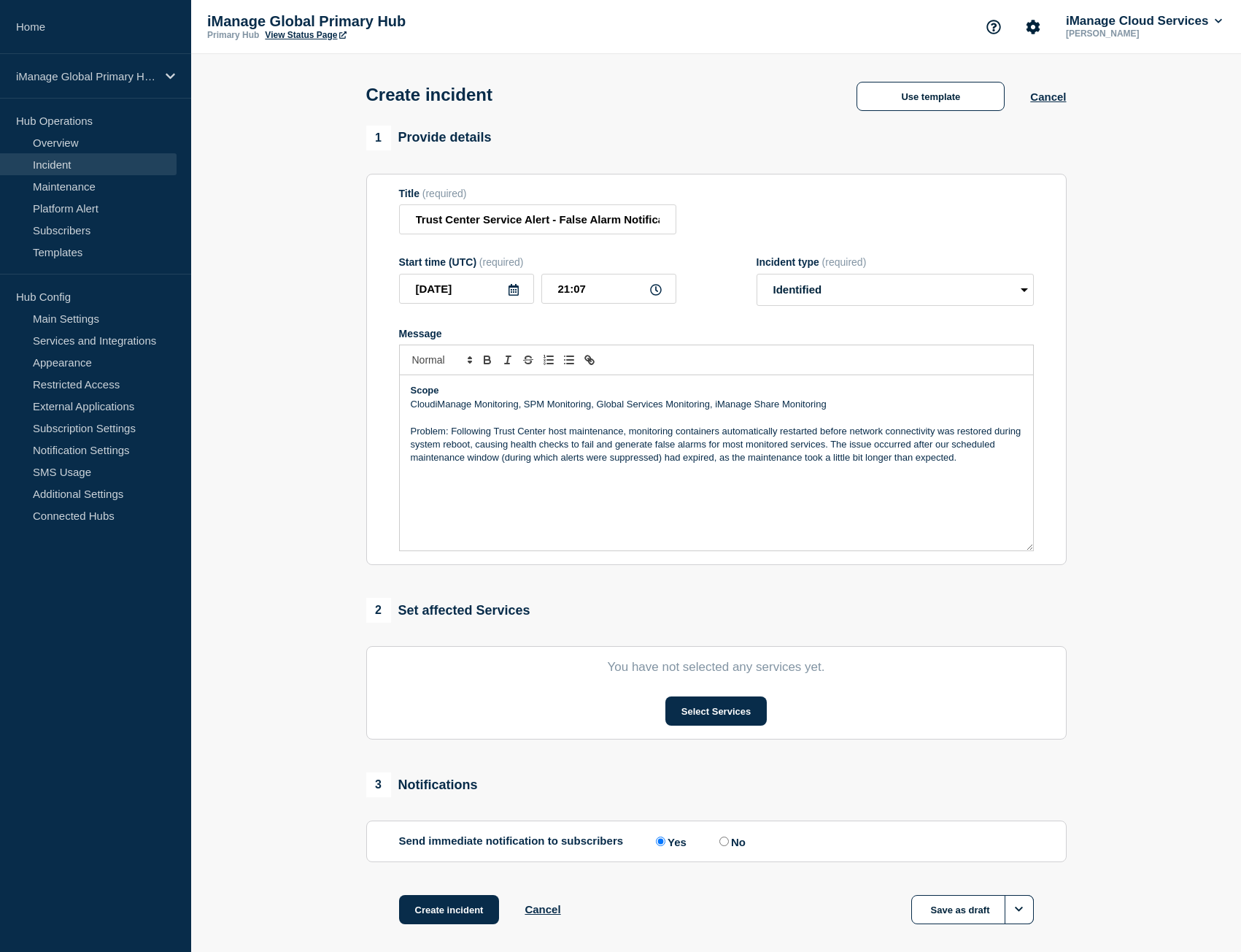
click at [451, 435] on p "Problem: Following Trust Center host maintenance, monitoring containers automat…" at bounding box center [717, 445] width 612 height 40
click at [450, 433] on p "Problem:" at bounding box center [717, 431] width 612 height 13
drag, startPoint x: 464, startPoint y: 433, endPoint x: 386, endPoint y: 436, distance: 78.1
click at [386, 436] on section "Title (required) Trust Center Service Alert - False Alarm Notification Start ti…" at bounding box center [716, 369] width 701 height 392
click at [491, 366] on icon "Toggle bold text" at bounding box center [487, 360] width 13 height 13
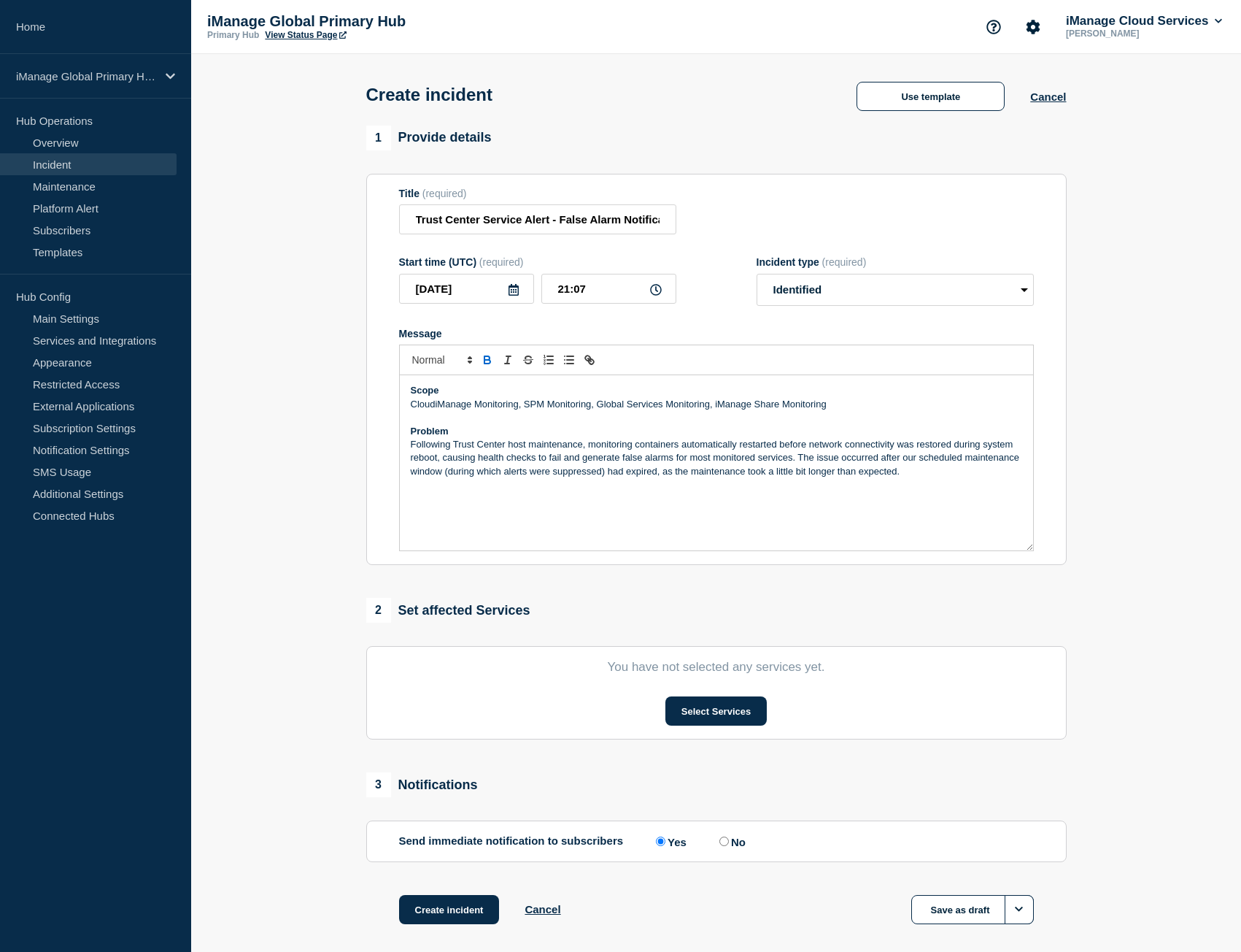
click at [429, 504] on div "Scope CloudiManage Monitoring, SPM Monitoring, Global Services Monitoring, iMan…" at bounding box center [716, 462] width 634 height 175
click at [417, 505] on div "Scope CloudiManage Monitoring, SPM Monitoring, Global Services Monitoring, iMan…" at bounding box center [716, 462] width 634 height 175
click at [935, 478] on p "Following Trust Center host maintenance, monitoring containers automatically re…" at bounding box center [717, 457] width 612 height 40
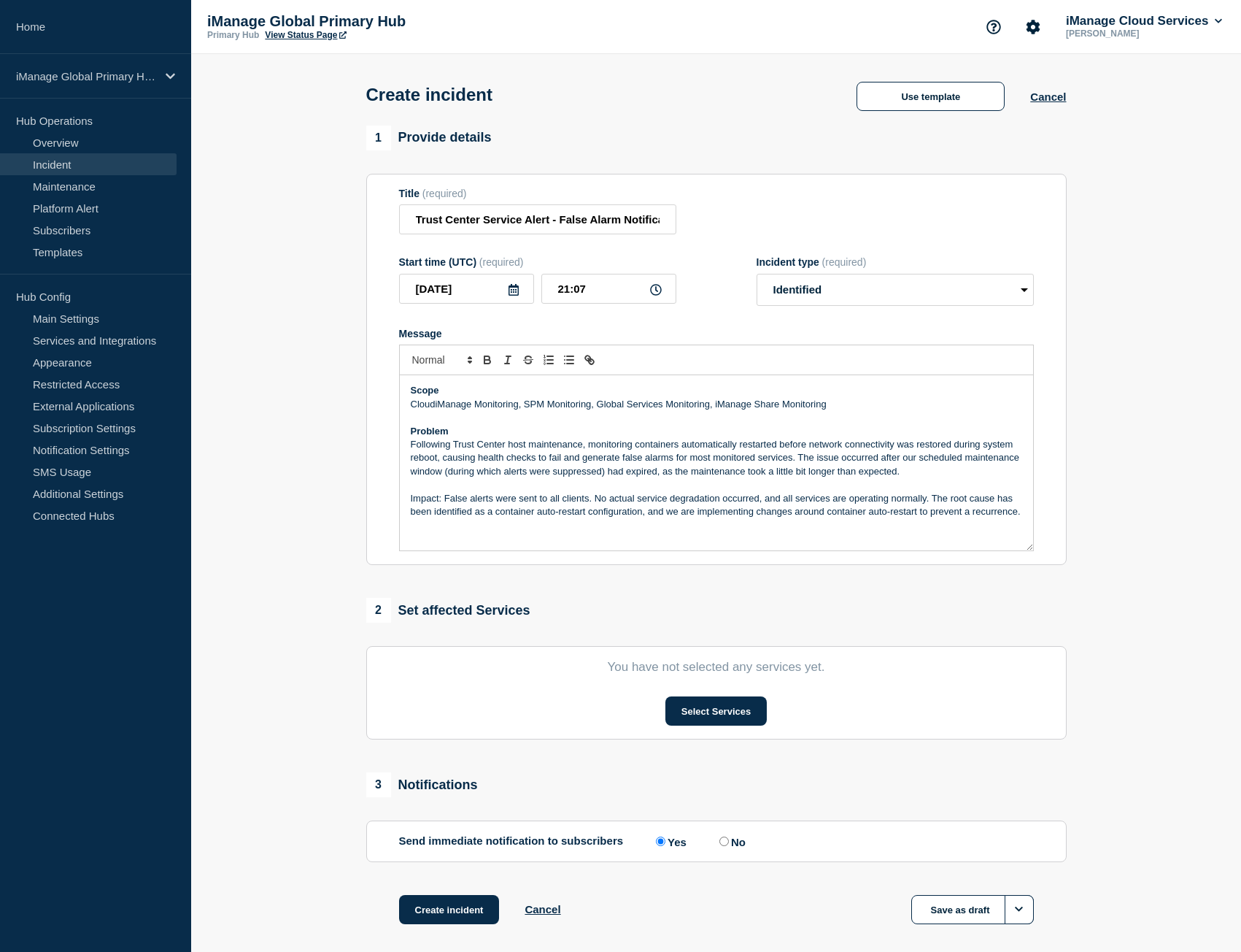
click at [442, 500] on p "Impact: False alerts were sent to all clients. No actual service degradation oc…" at bounding box center [717, 505] width 612 height 27
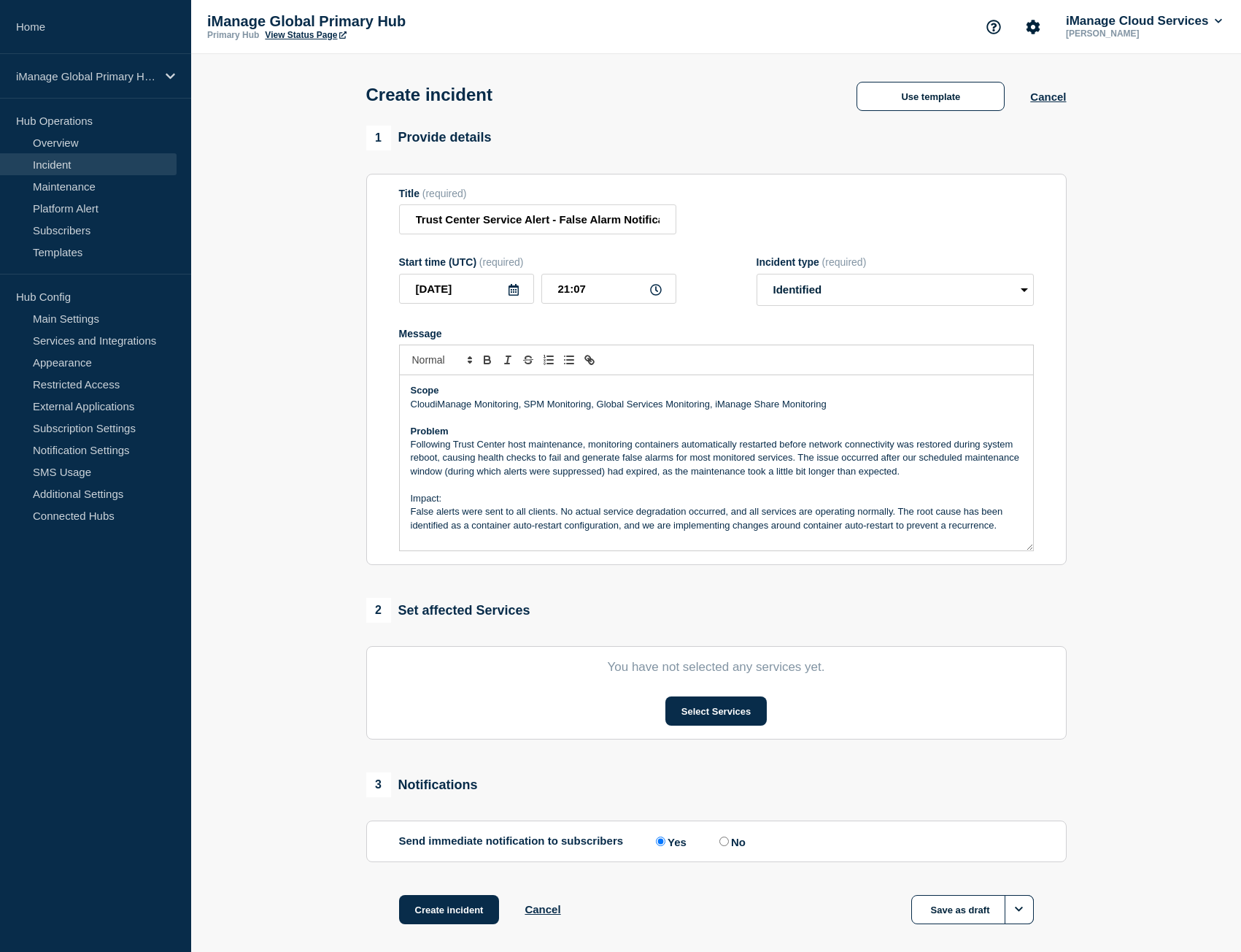
click at [521, 491] on p "Message" at bounding box center [717, 484] width 612 height 13
click at [513, 497] on p "Impact:" at bounding box center [717, 498] width 612 height 13
drag, startPoint x: 471, startPoint y: 500, endPoint x: 329, endPoint y: 500, distance: 142.0
click at [329, 500] on section "1 Provide details Title (required) Trust Center Service Alert - False Alarm Not…" at bounding box center [716, 543] width 1050 height 835
click at [491, 362] on icon "Toggle bold text" at bounding box center [487, 360] width 13 height 13
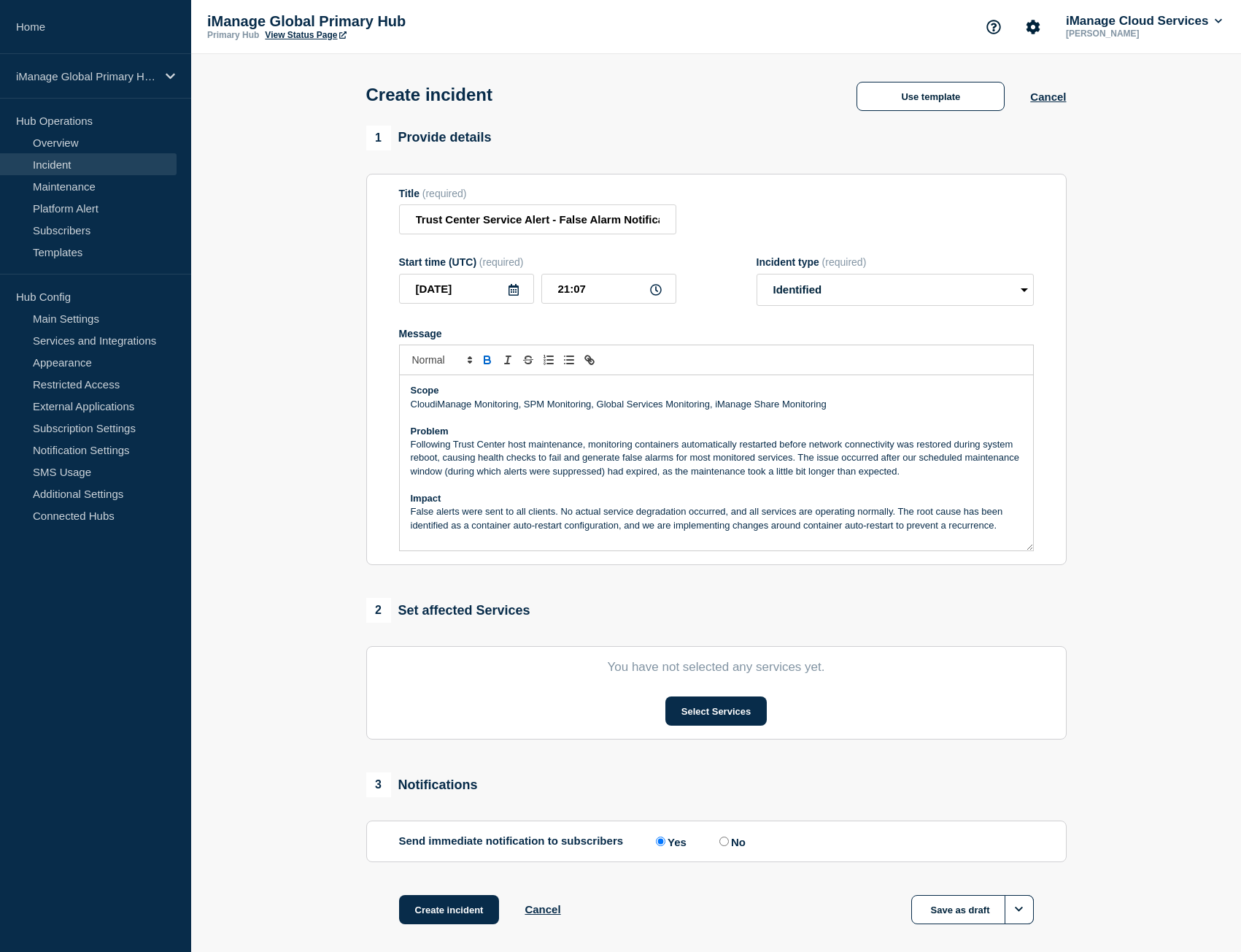
click at [476, 495] on p "Impact" at bounding box center [717, 498] width 612 height 13
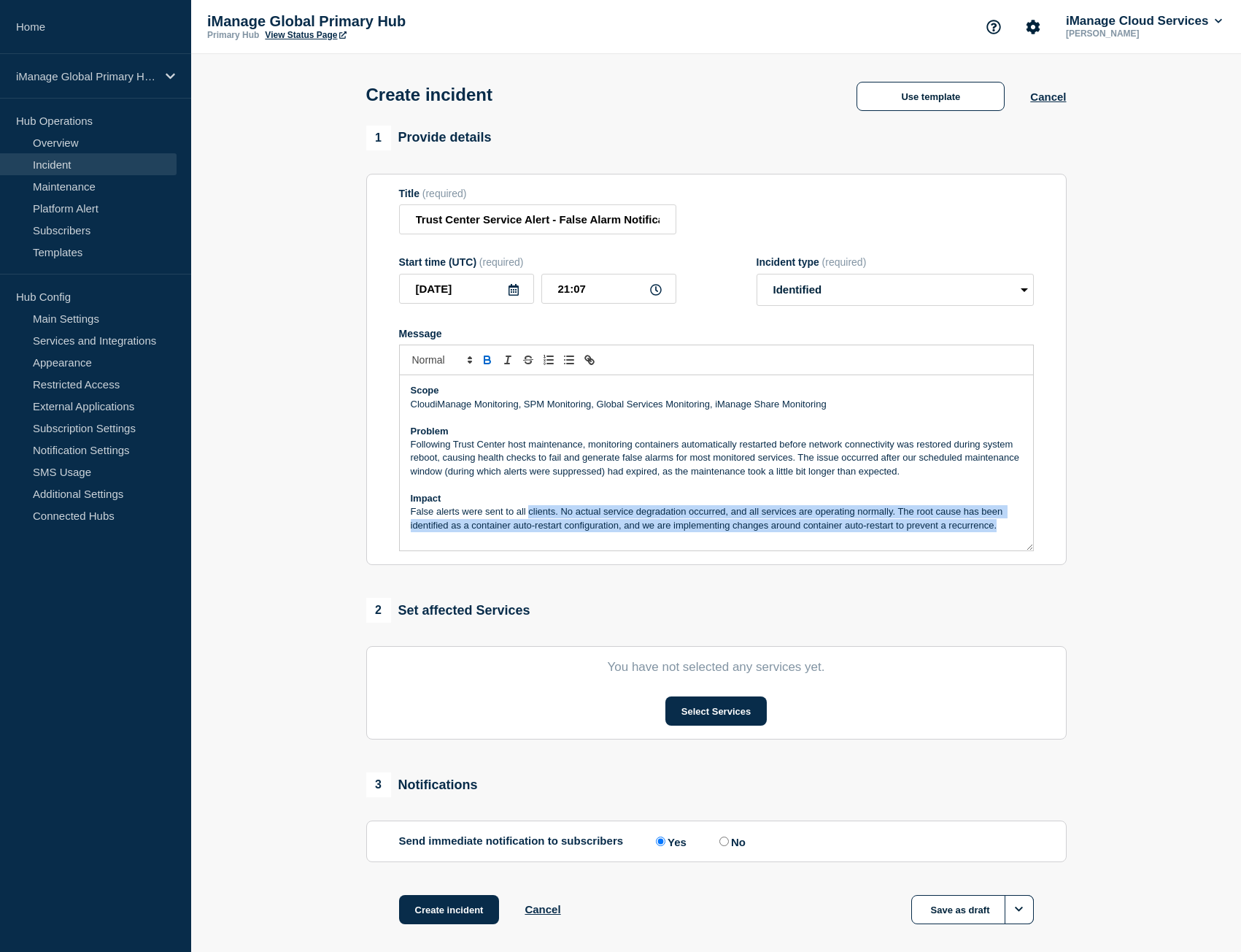
drag, startPoint x: 1007, startPoint y: 529, endPoint x: 530, endPoint y: 518, distance: 477.1
click at [530, 518] on p "False alerts were sent to all clients. No actual service degradation occurred, …" at bounding box center [717, 518] width 612 height 27
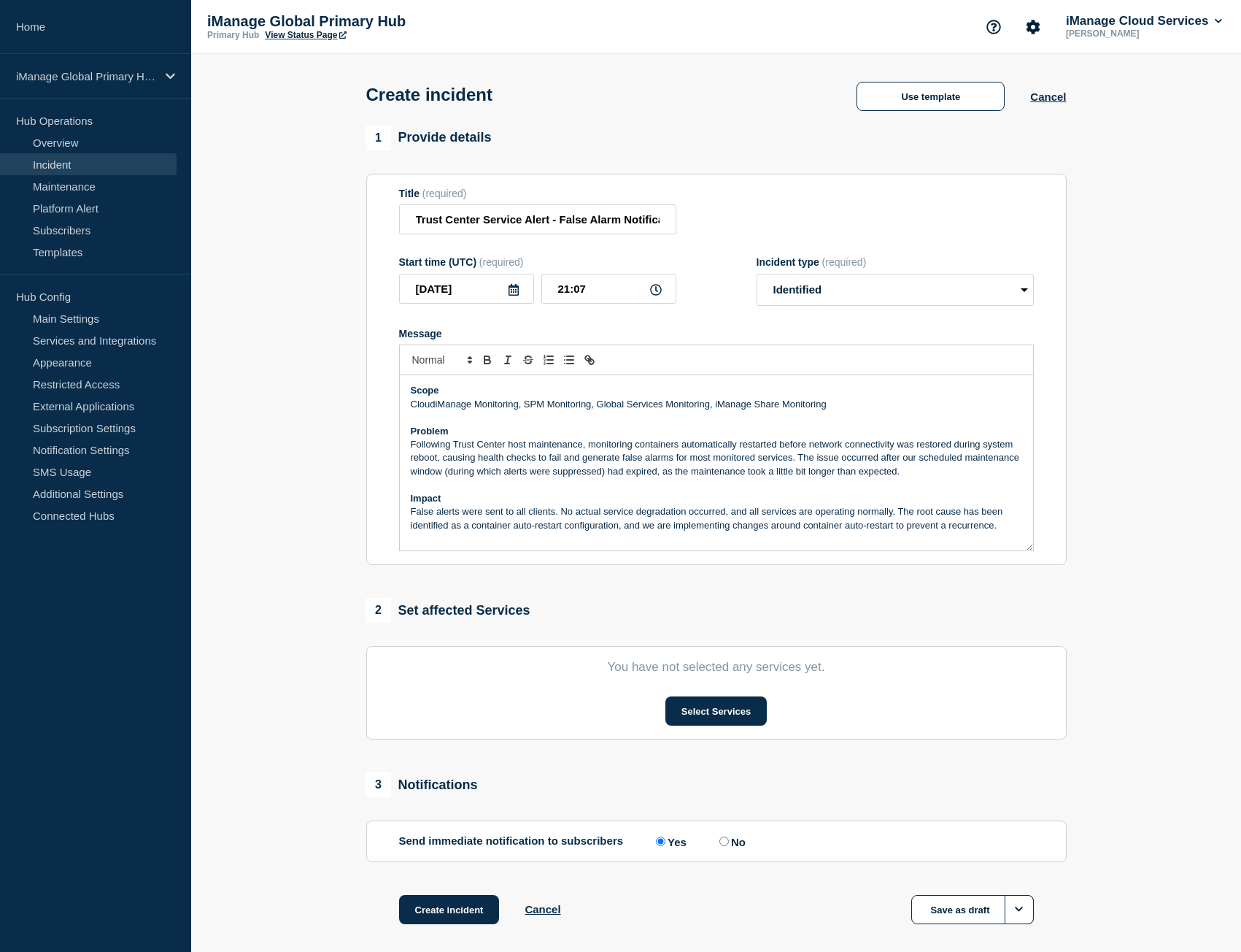
click at [661, 452] on p "Following Trust Center host maintenance, monitoring containers automatically re…" at bounding box center [717, 457] width 612 height 40
click at [740, 488] on p "Message" at bounding box center [717, 484] width 612 height 13
click at [964, 446] on p "Following Trust Center host maintenance, monitoring containers automatically re…" at bounding box center [717, 457] width 612 height 40
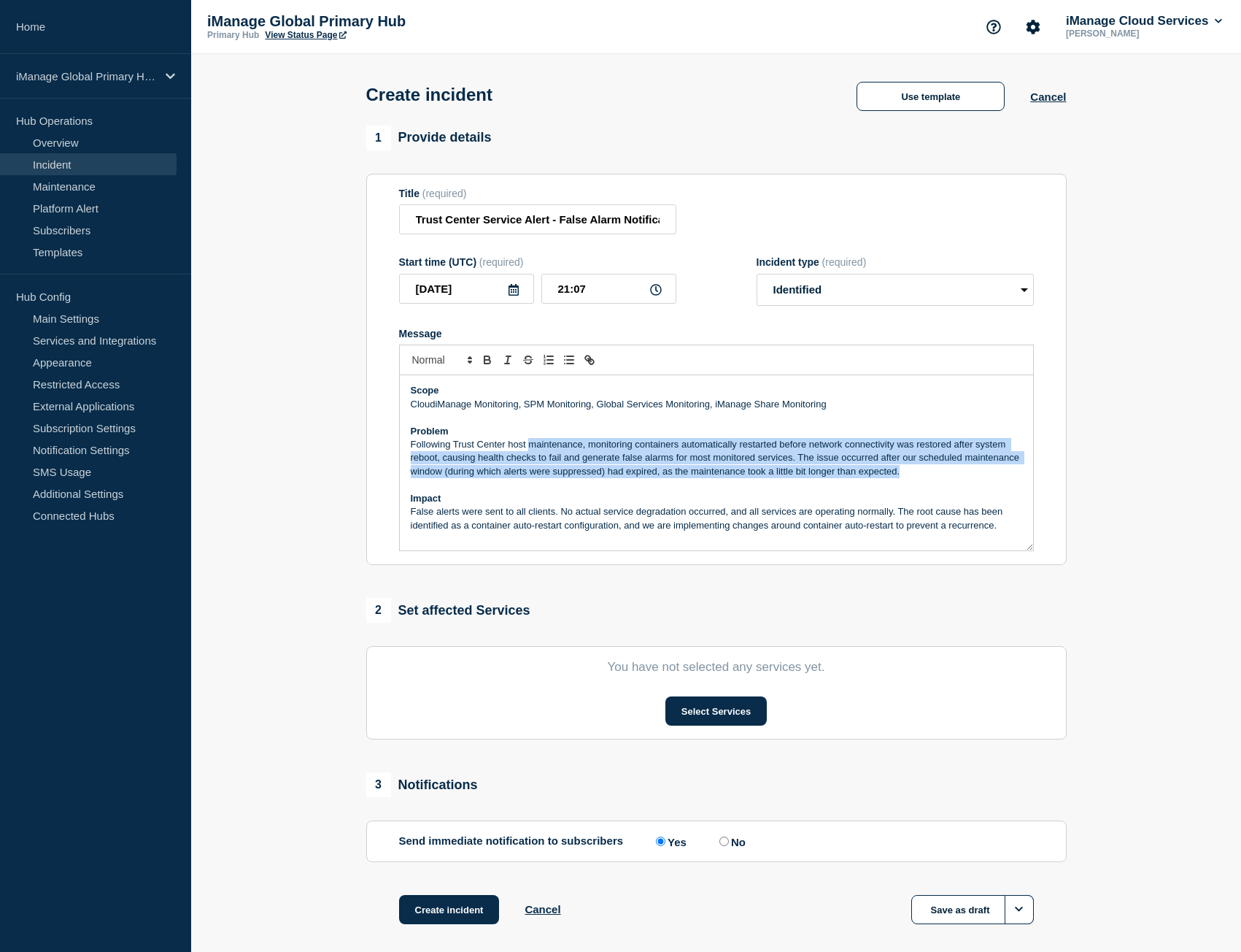
drag, startPoint x: 936, startPoint y: 478, endPoint x: 531, endPoint y: 453, distance: 405.8
click at [531, 453] on p "Following Trust Center host maintenance, monitoring containers automatically re…" at bounding box center [717, 457] width 612 height 40
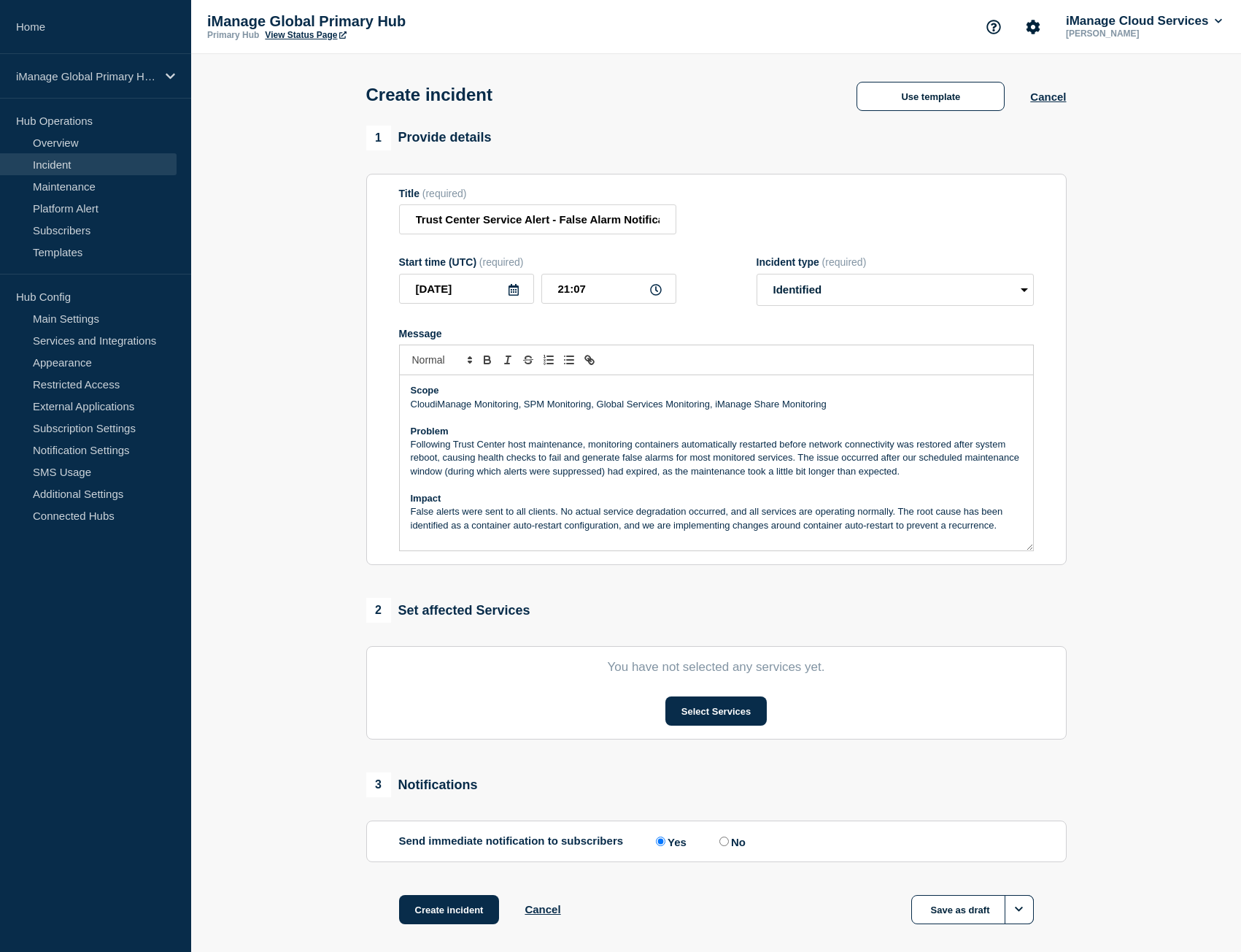
click at [628, 491] on p "Message" at bounding box center [717, 484] width 612 height 13
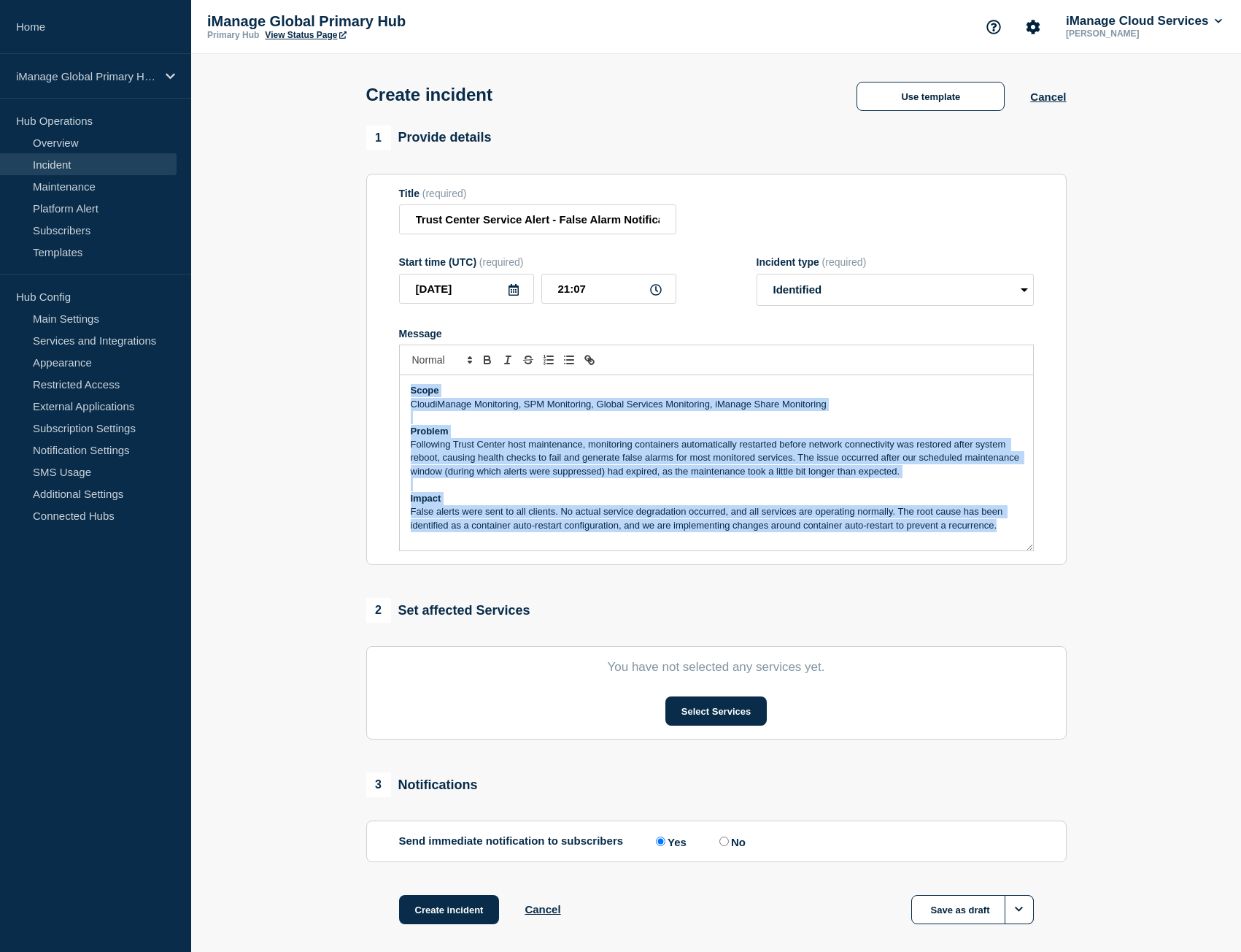
drag, startPoint x: 1007, startPoint y: 529, endPoint x: 334, endPoint y: 391, distance: 687.0
click at [334, 391] on section "1 Provide details Title (required) Trust Center Service Alert - False Alarm Not…" at bounding box center [716, 543] width 1050 height 835
click at [543, 488] on p "Message" at bounding box center [717, 484] width 612 height 13
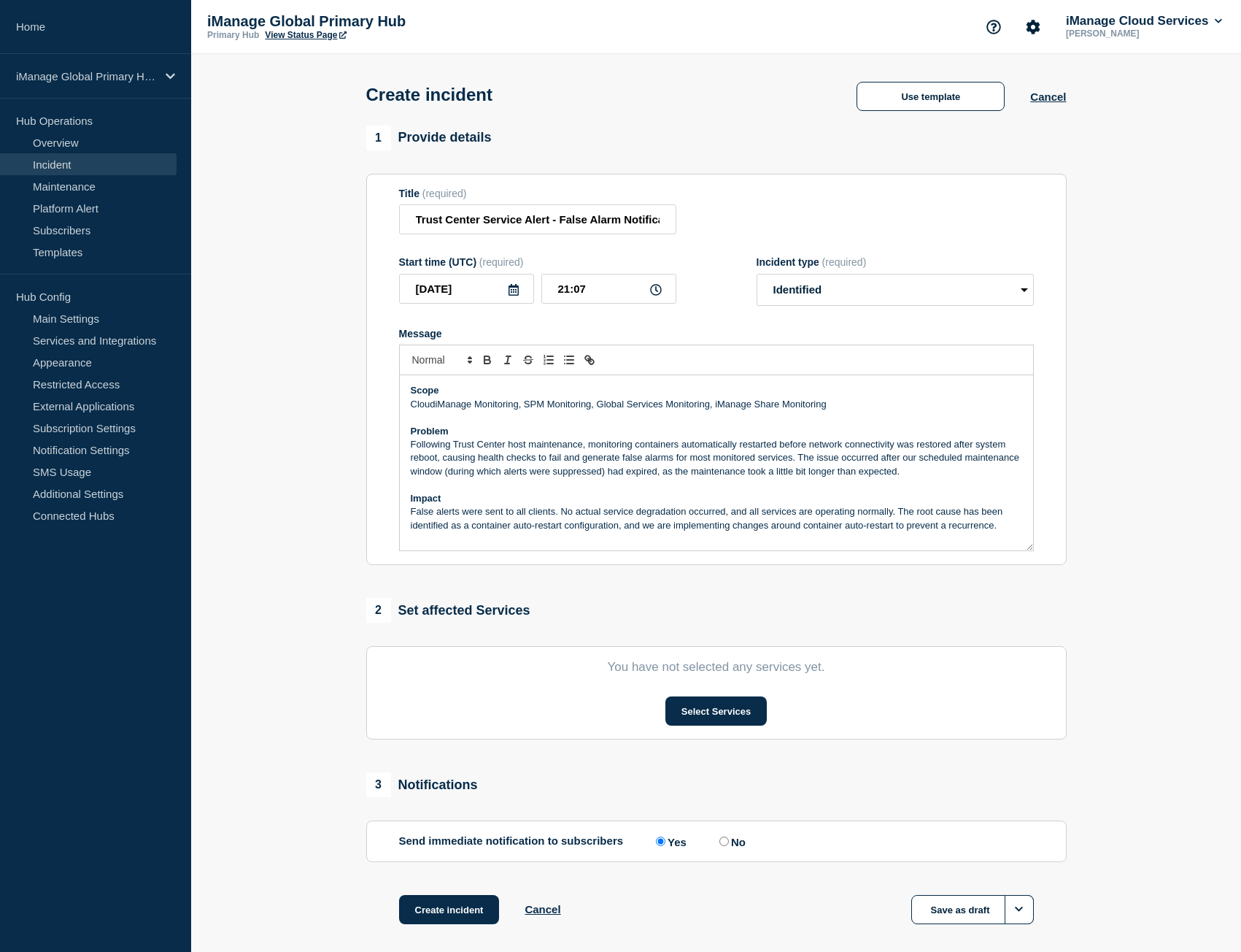
click at [411, 446] on p "Following Trust Center host maintenance, monitoring containers automatically re…" at bounding box center [717, 457] width 612 height 40
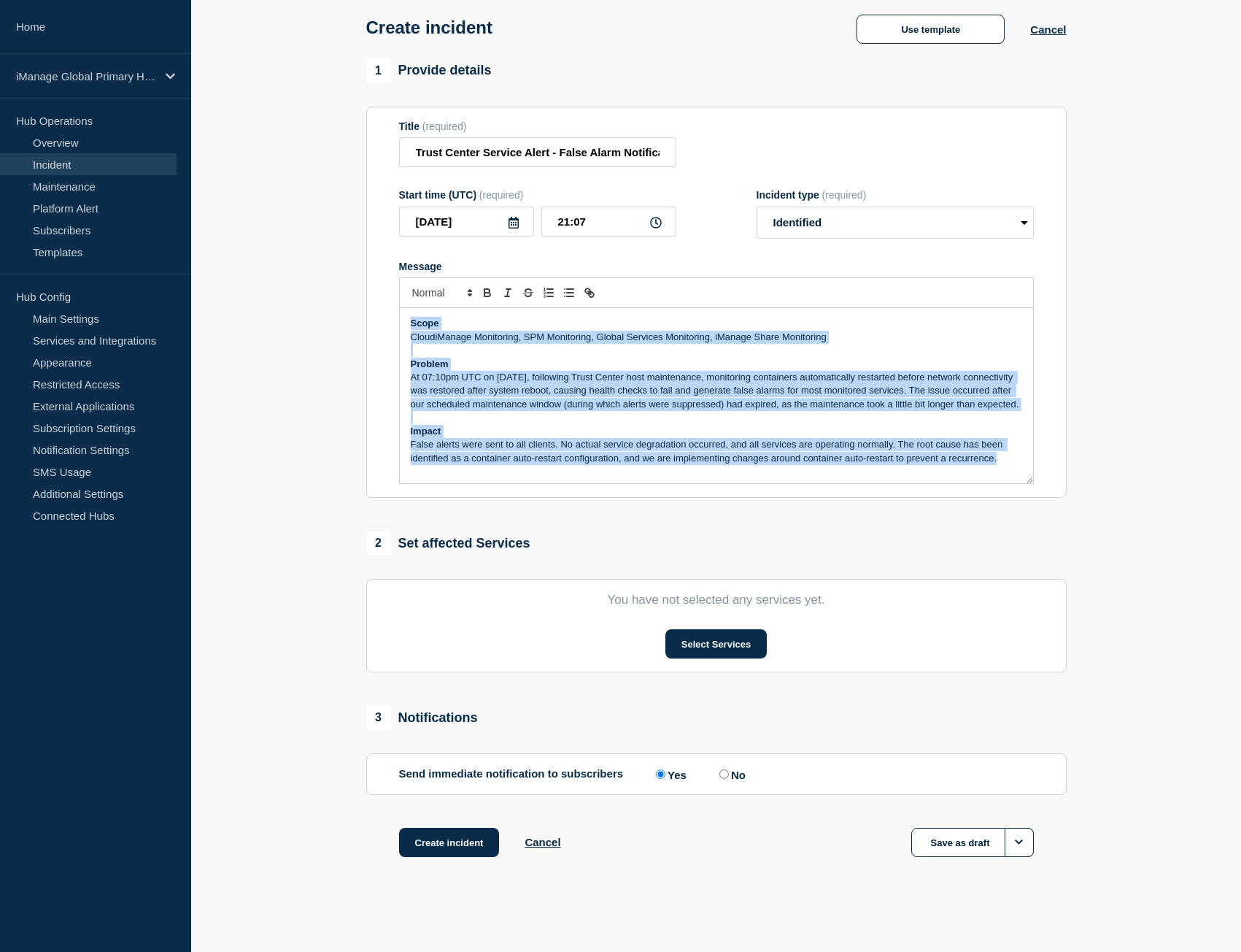
drag, startPoint x: 1003, startPoint y: 468, endPoint x: 250, endPoint y: 291, distance: 773.5
click at [250, 291] on section "1 Provide details Title (required) Trust Center Service Alert - False Alarm Not…" at bounding box center [716, 476] width 1050 height 835
copy div "Scope CloudiManage Monitoring, SPM Monitoring, Global Services Monitoring, iMan…"
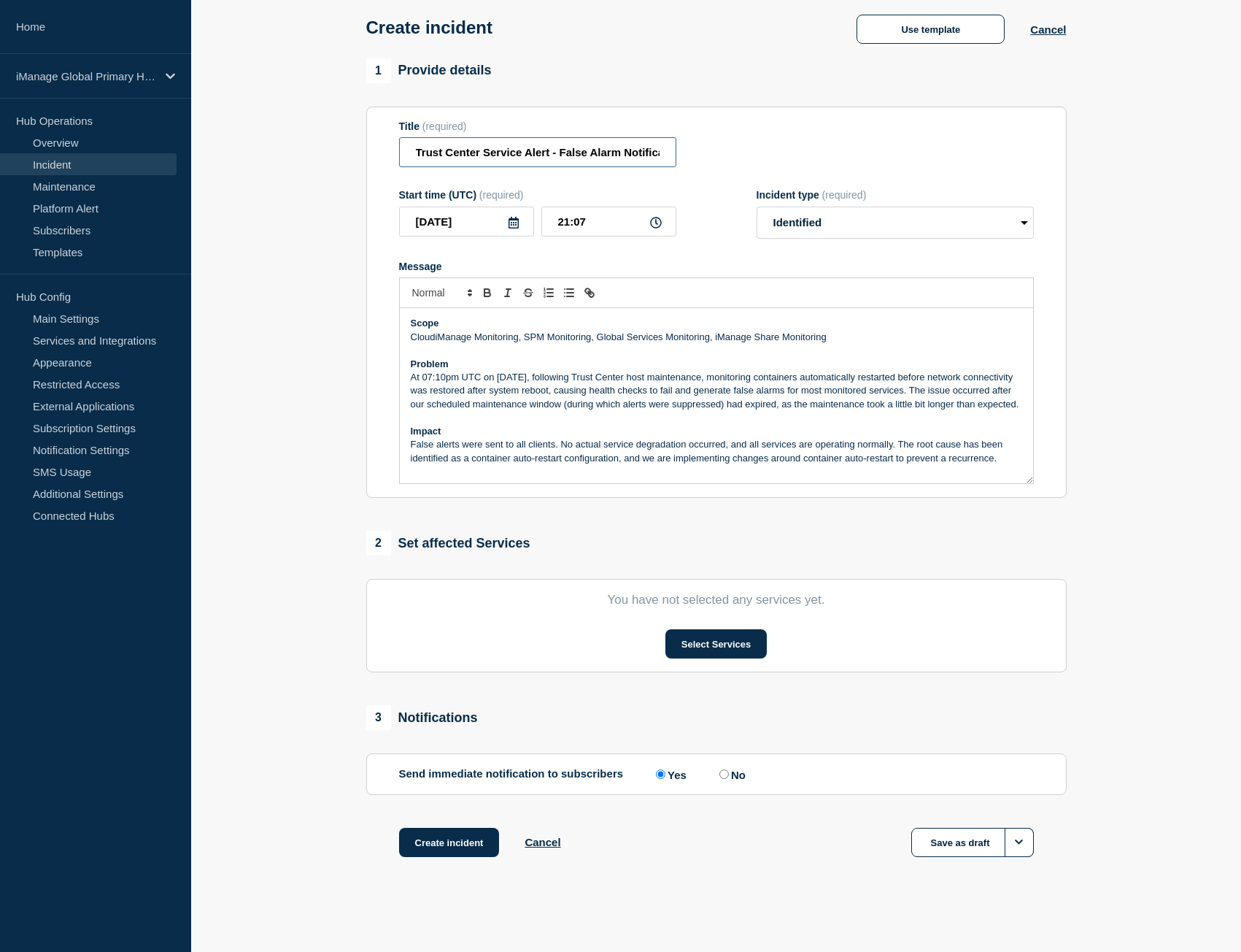
click at [626, 143] on input "Trust Center Service Alert - False Alarm Notification" at bounding box center [538, 152] width 278 height 30
drag, startPoint x: 535, startPoint y: 144, endPoint x: 952, endPoint y: 148, distance: 417.0
click at [952, 148] on div "Title (required) Trust Center Service Alert - False Alarm Notification" at bounding box center [717, 144] width 635 height 48
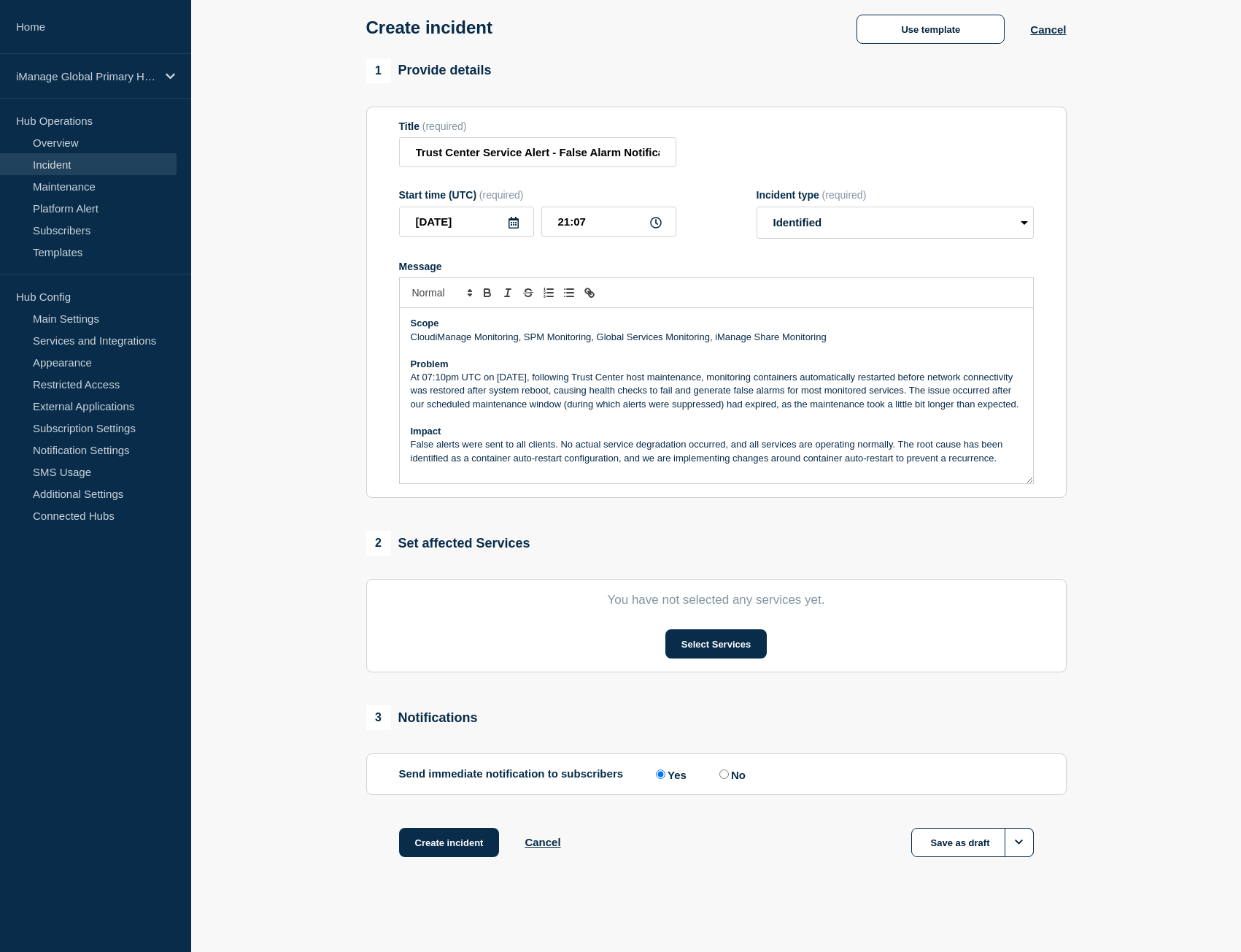
click at [859, 146] on div "Title (required) Trust Center Service Alert - False Alarm Notification" at bounding box center [717, 144] width 635 height 48
click at [816, 225] on select "Select option Investigating Identified Monitoring" at bounding box center [895, 223] width 278 height 32
click at [887, 183] on form "Title (required) Trust Center Service Alert - False Alarm Notification Start ti…" at bounding box center [717, 302] width 635 height 364
click at [735, 651] on button "Select Services" at bounding box center [716, 644] width 102 height 29
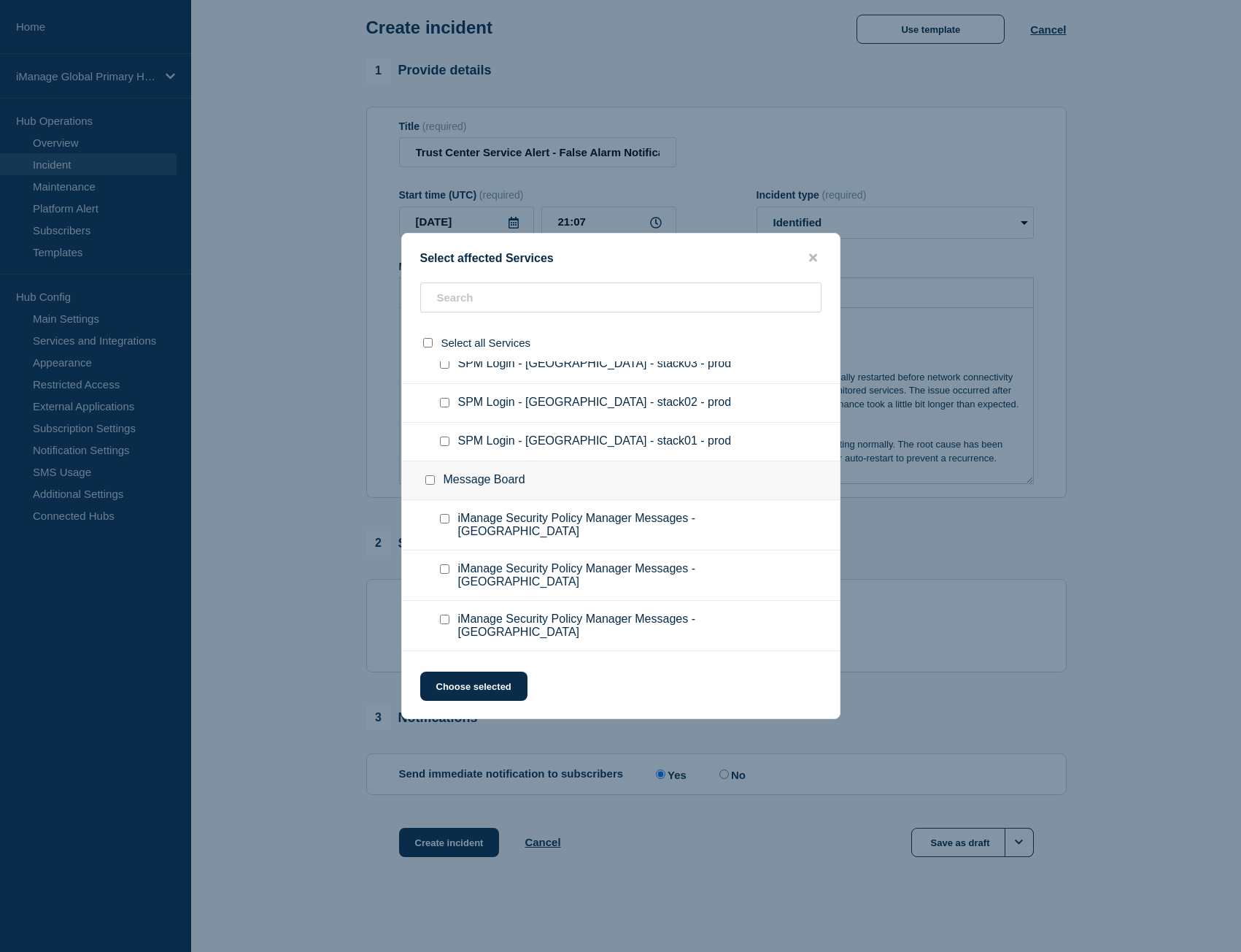
scroll to position [9067, 0]
click at [446, 524] on input "iManage Security Policy Manager Messages - UAE checkbox" at bounding box center [445, 520] width 10 height 10
checkbox input "true"
click at [447, 566] on input "iManage Security Policy Manager Messages - Japan checkbox" at bounding box center [445, 570] width 10 height 10
checkbox input "true"
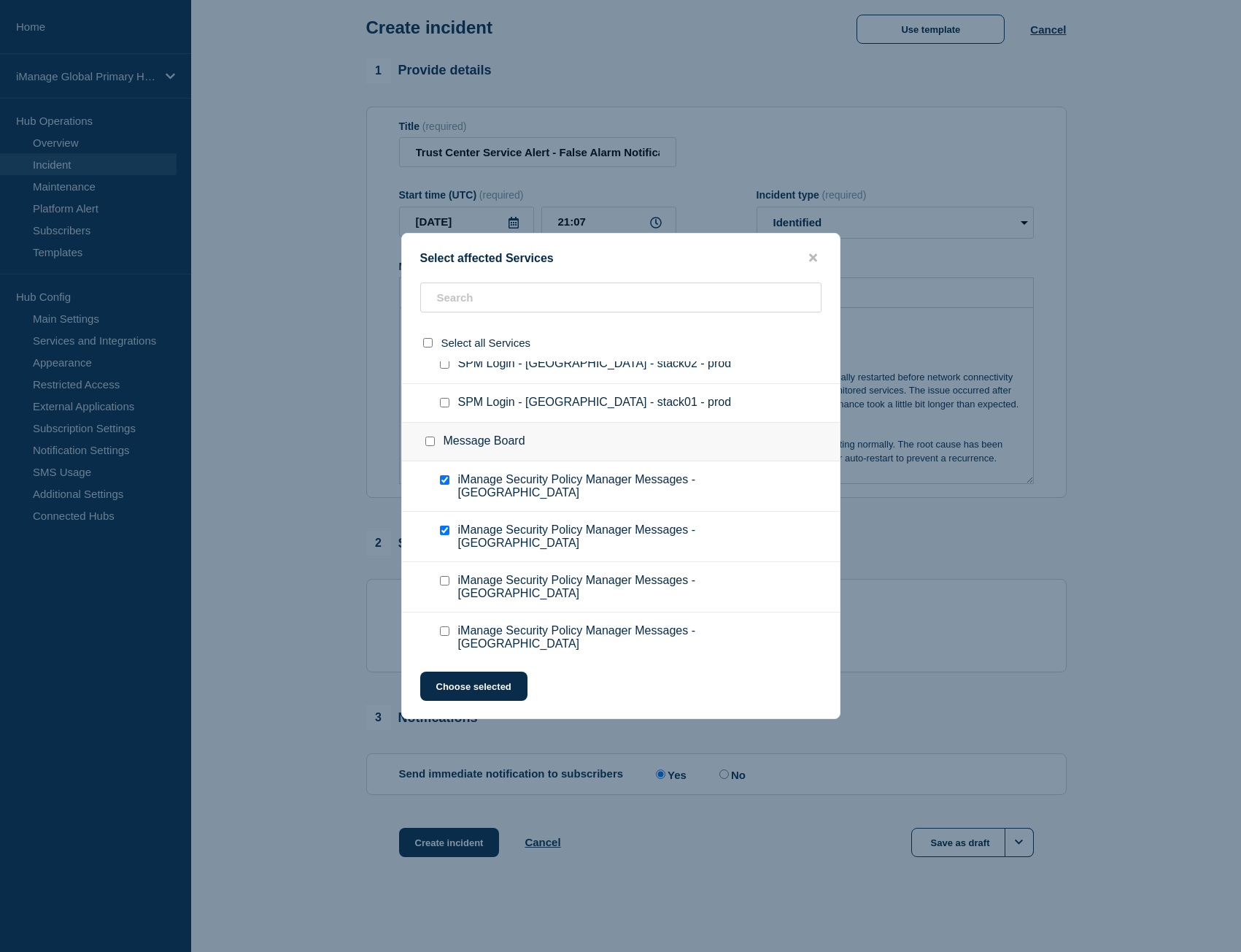
scroll to position [9139, 0]
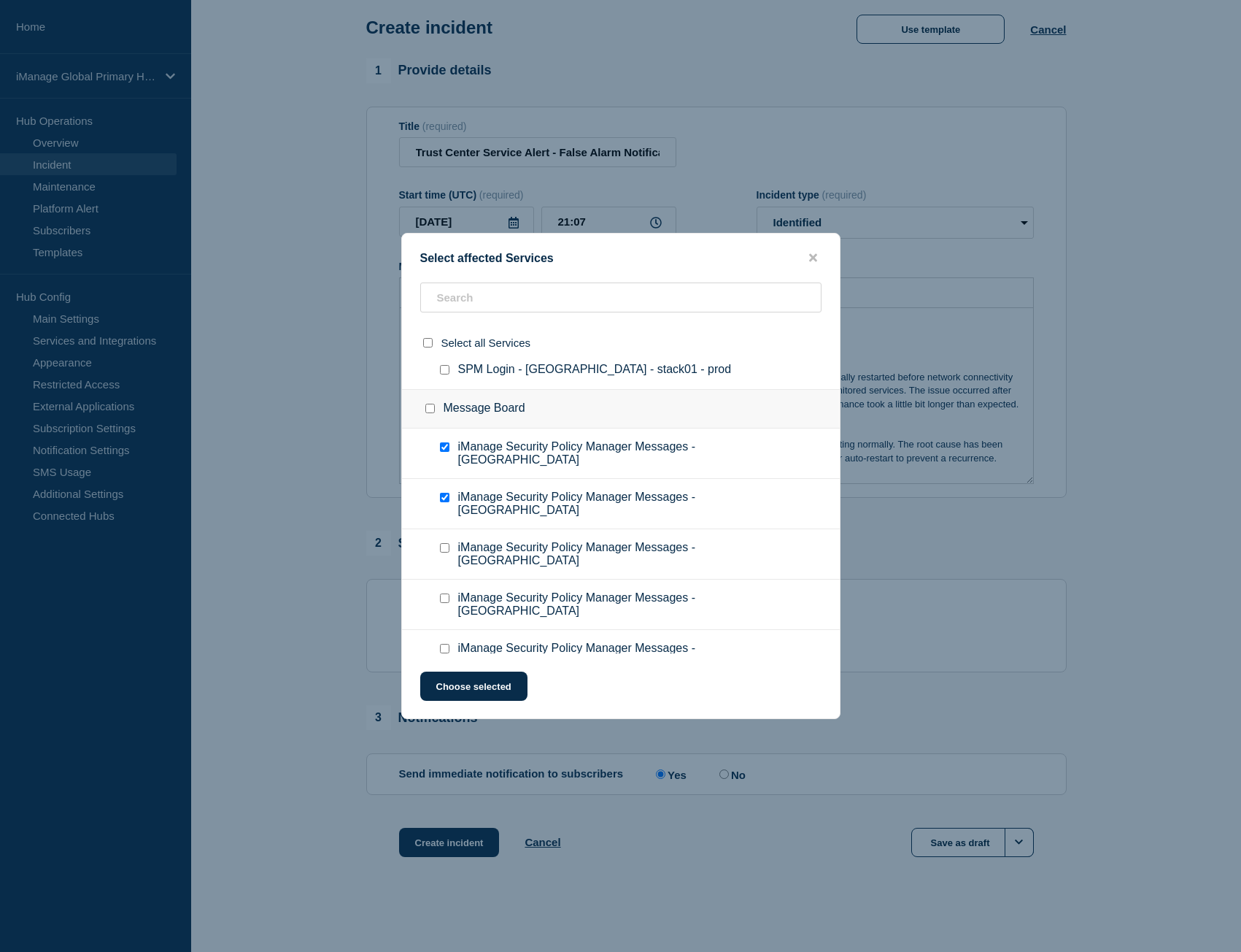
click at [444, 543] on input "iManage Security Policy Manager Messages - Australia checkbox" at bounding box center [445, 547] width 10 height 10
checkbox input "true"
click at [445, 593] on input "iManage Security Policy Manager Messages - West Germany checkbox" at bounding box center [445, 598] width 10 height 10
checkbox input "true"
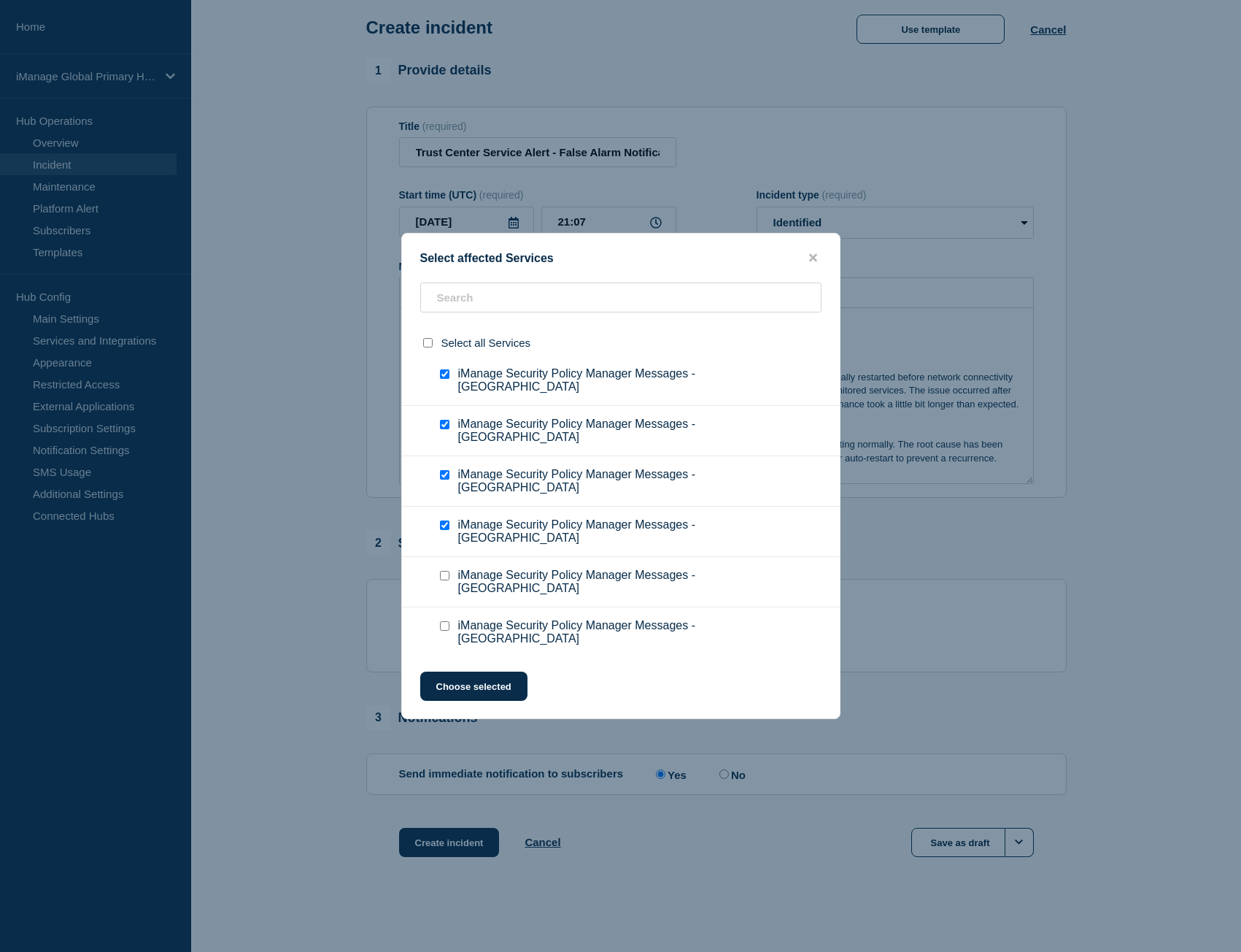
click at [445, 571] on input "iManage Security Policy Manager Messages - Germany checkbox" at bounding box center [445, 575] width 10 height 10
checkbox input "true"
click at [447, 621] on input "iManage Security Policy Manager Messages - Switzerland checkbox" at bounding box center [445, 626] width 10 height 10
checkbox input "true"
click at [448, 669] on div at bounding box center [448, 682] width 21 height 27
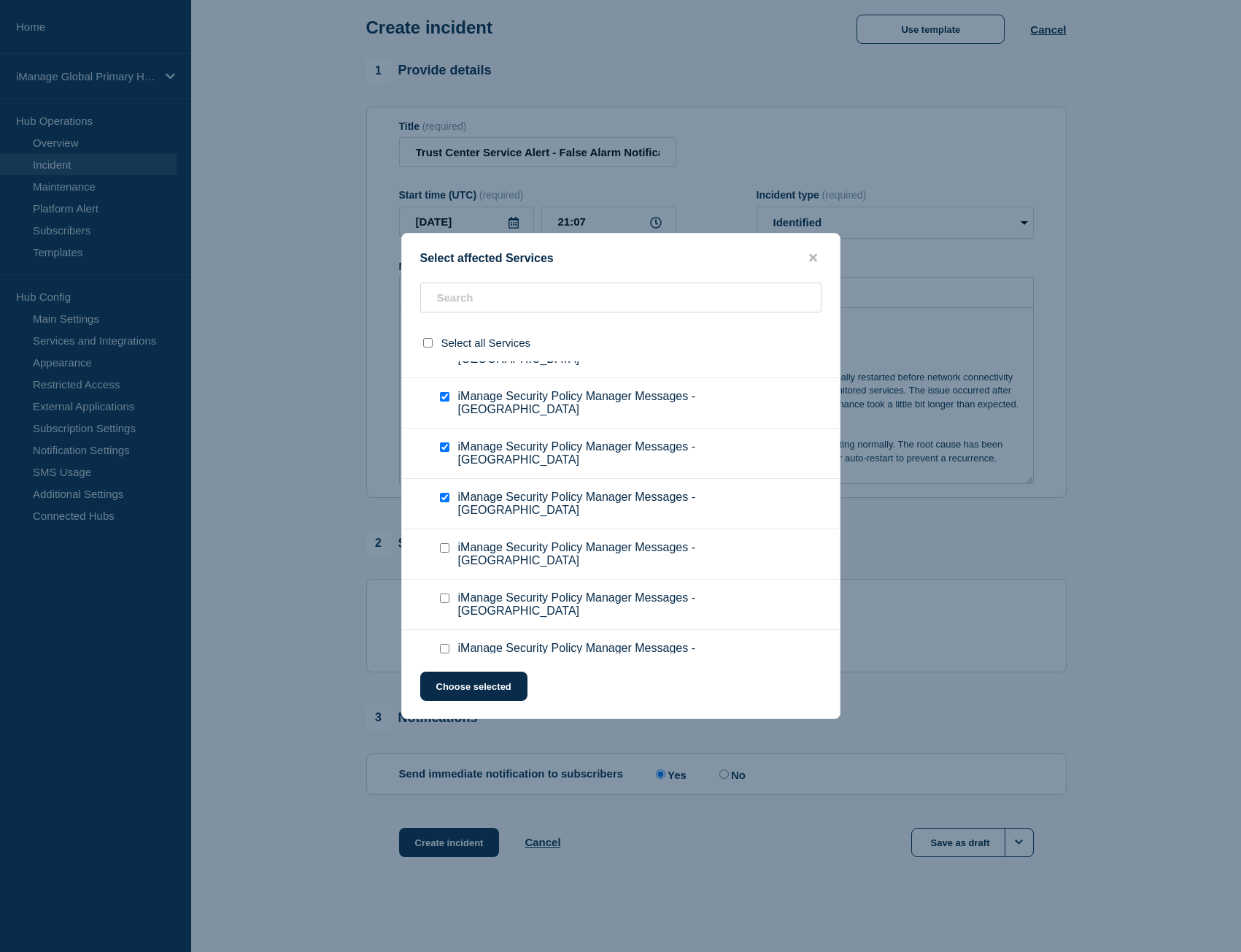
scroll to position [9358, 0]
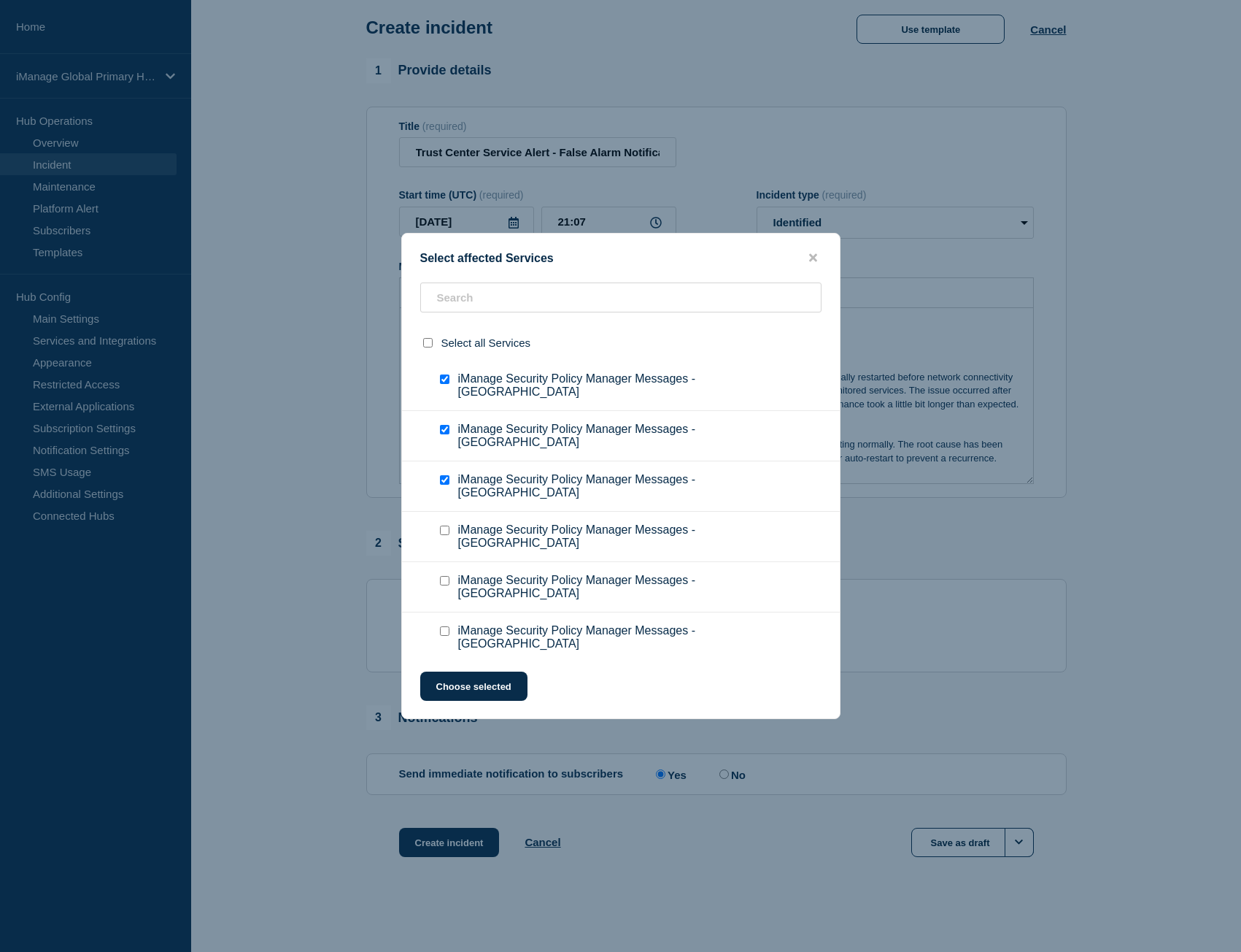
click at [445, 523] on div at bounding box center [448, 537] width 21 height 27
click at [445, 525] on input "iManage Security Policy Manager Messages - UK checkbox" at bounding box center [445, 529] width 10 height 10
checkbox input "true"
click at [445, 575] on input "iManage Security Policy Manager Messages - Canada checkbox" at bounding box center [445, 580] width 10 height 10
checkbox input "true"
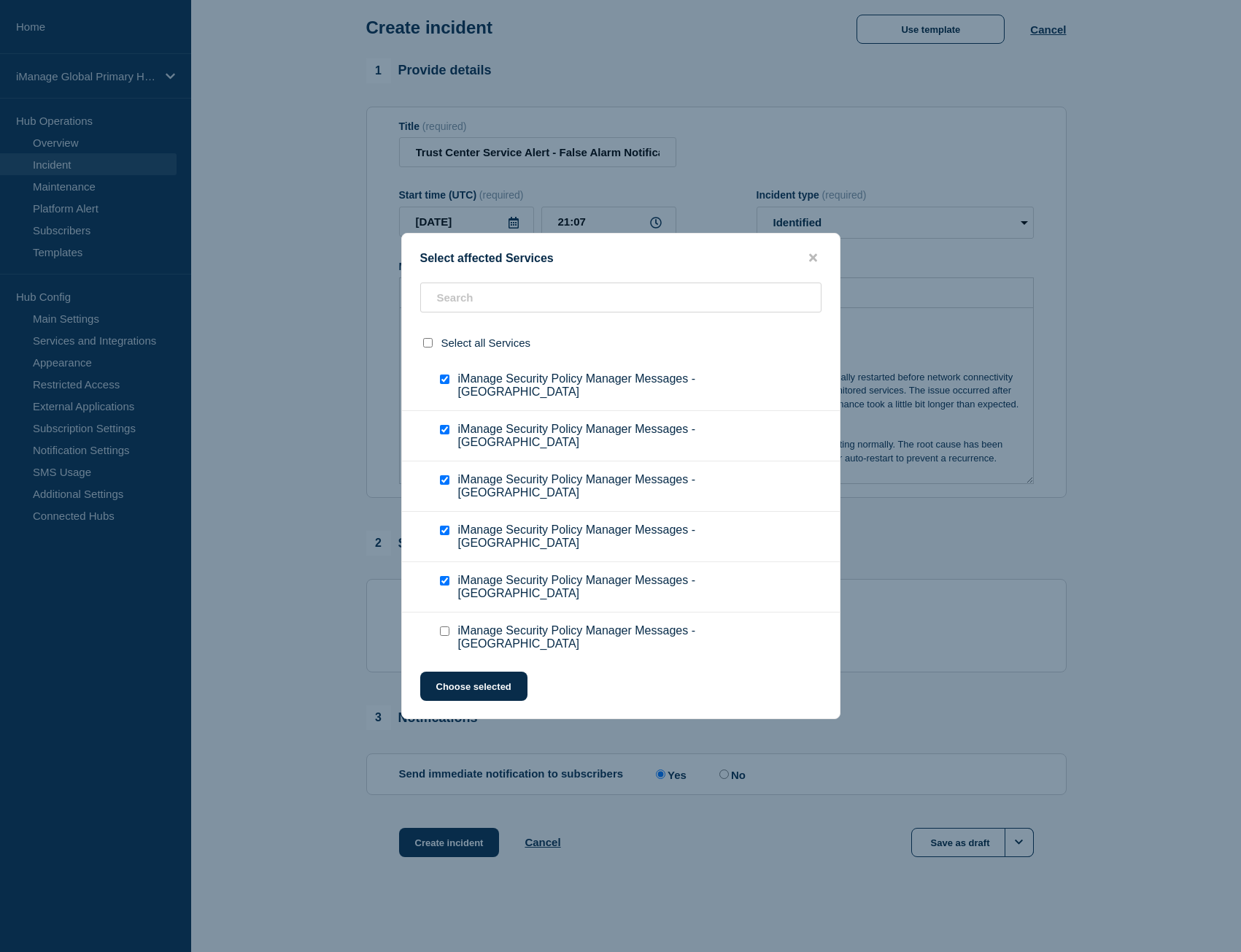
click at [443, 626] on input "iManage Security Policy Manager Messages - USA checkbox" at bounding box center [445, 630] width 10 height 10
checkbox input "true"
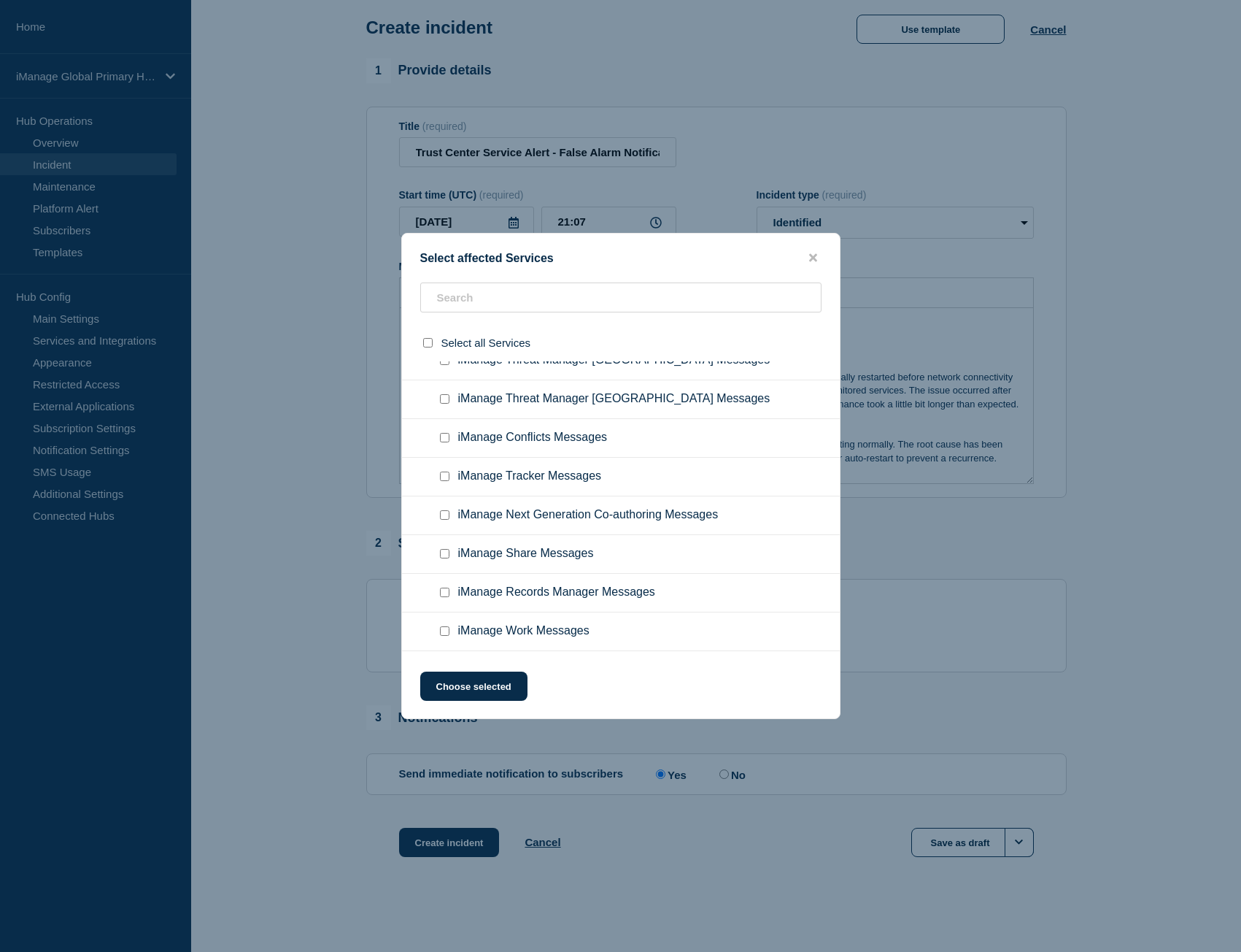
scroll to position [10015, 0]
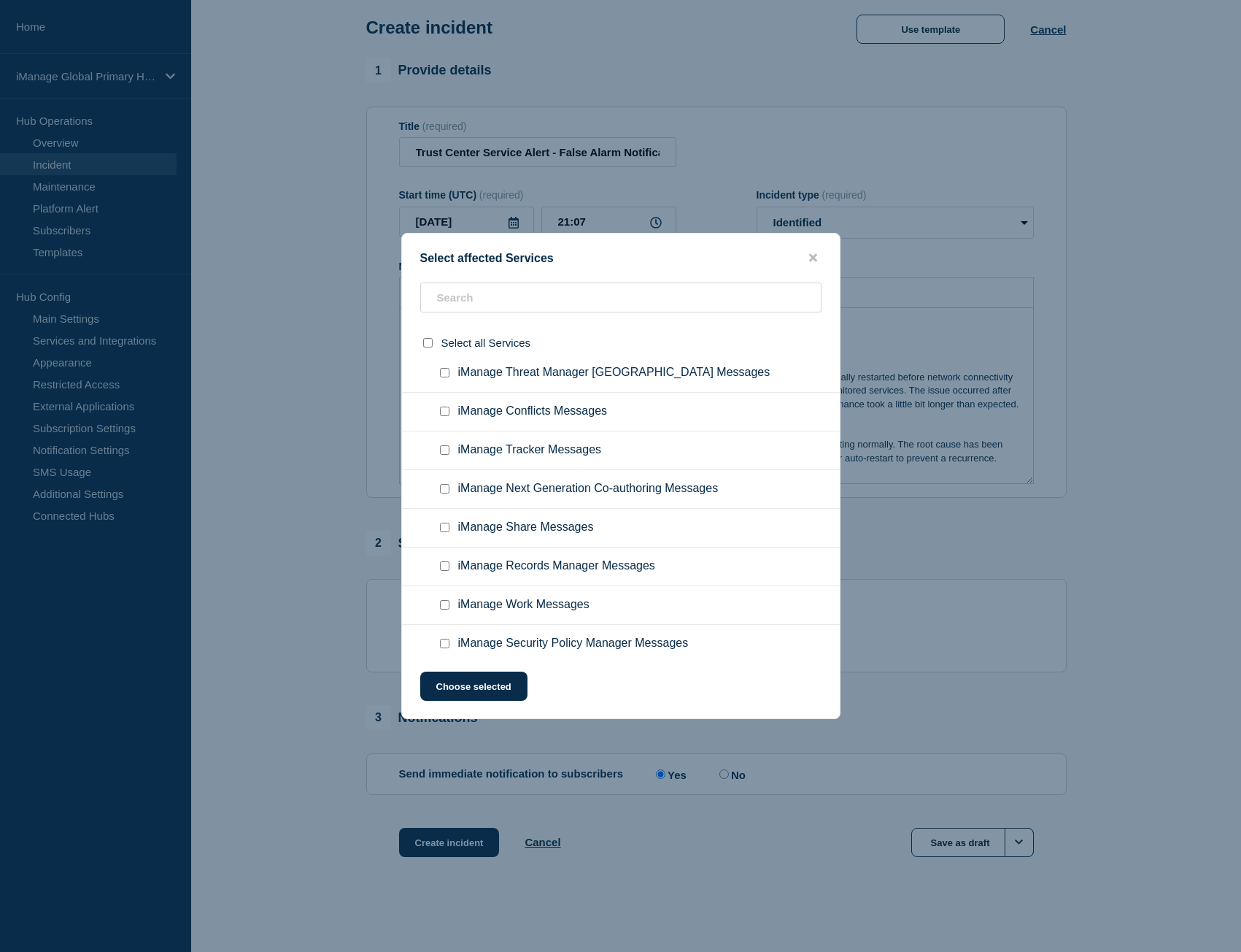
click at [447, 600] on input "iManage Work Messages checkbox" at bounding box center [445, 605] width 10 height 10
checkbox input "true"
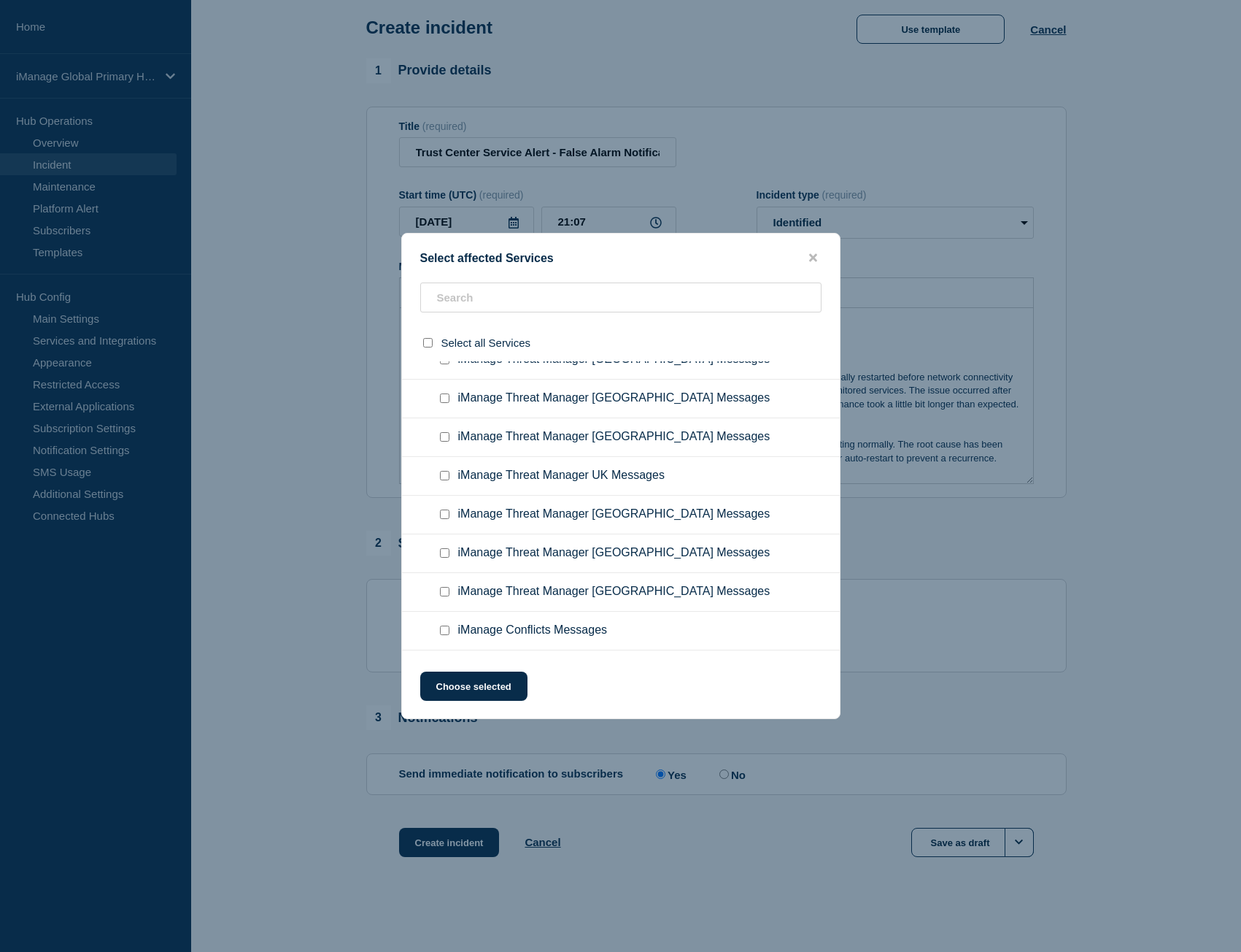
scroll to position [9869, 0]
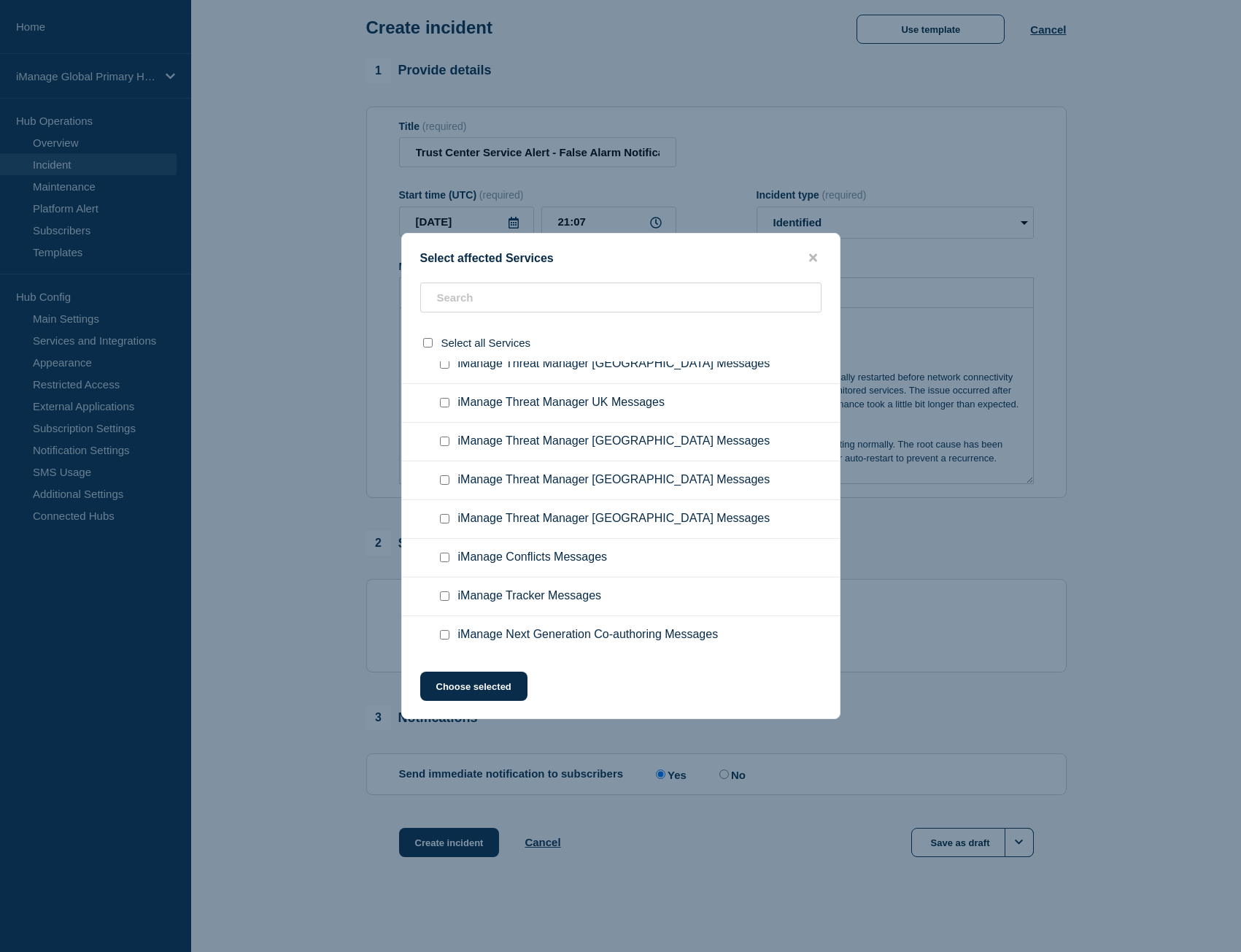
click at [443, 668] on input "iManage Share Messages checkbox" at bounding box center [445, 673] width 10 height 10
checkbox input "true"
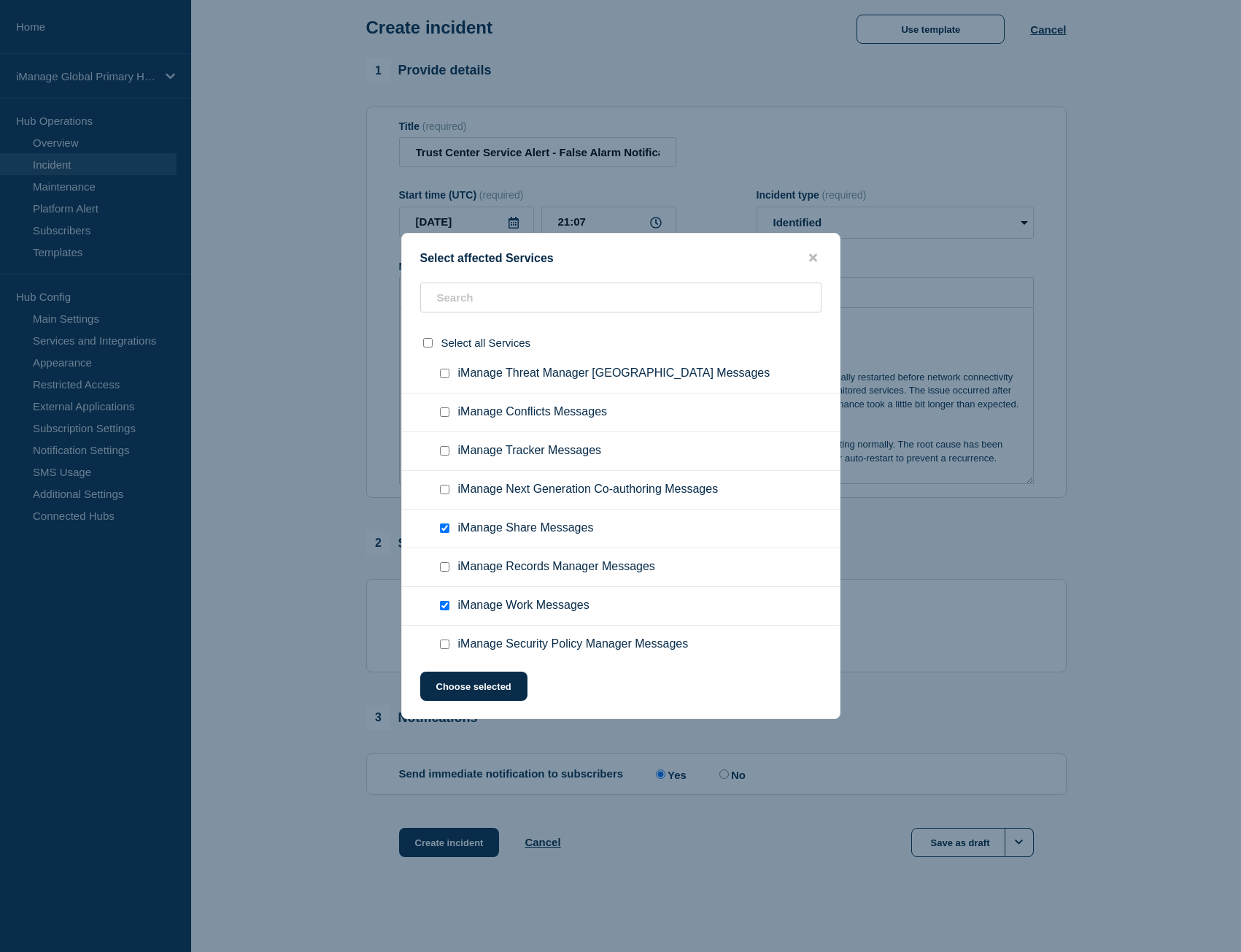
scroll to position [10015, 0]
click at [442, 638] on input "iManage Security Policy Manager Messages checkbox" at bounding box center [445, 643] width 10 height 10
checkbox input "true"
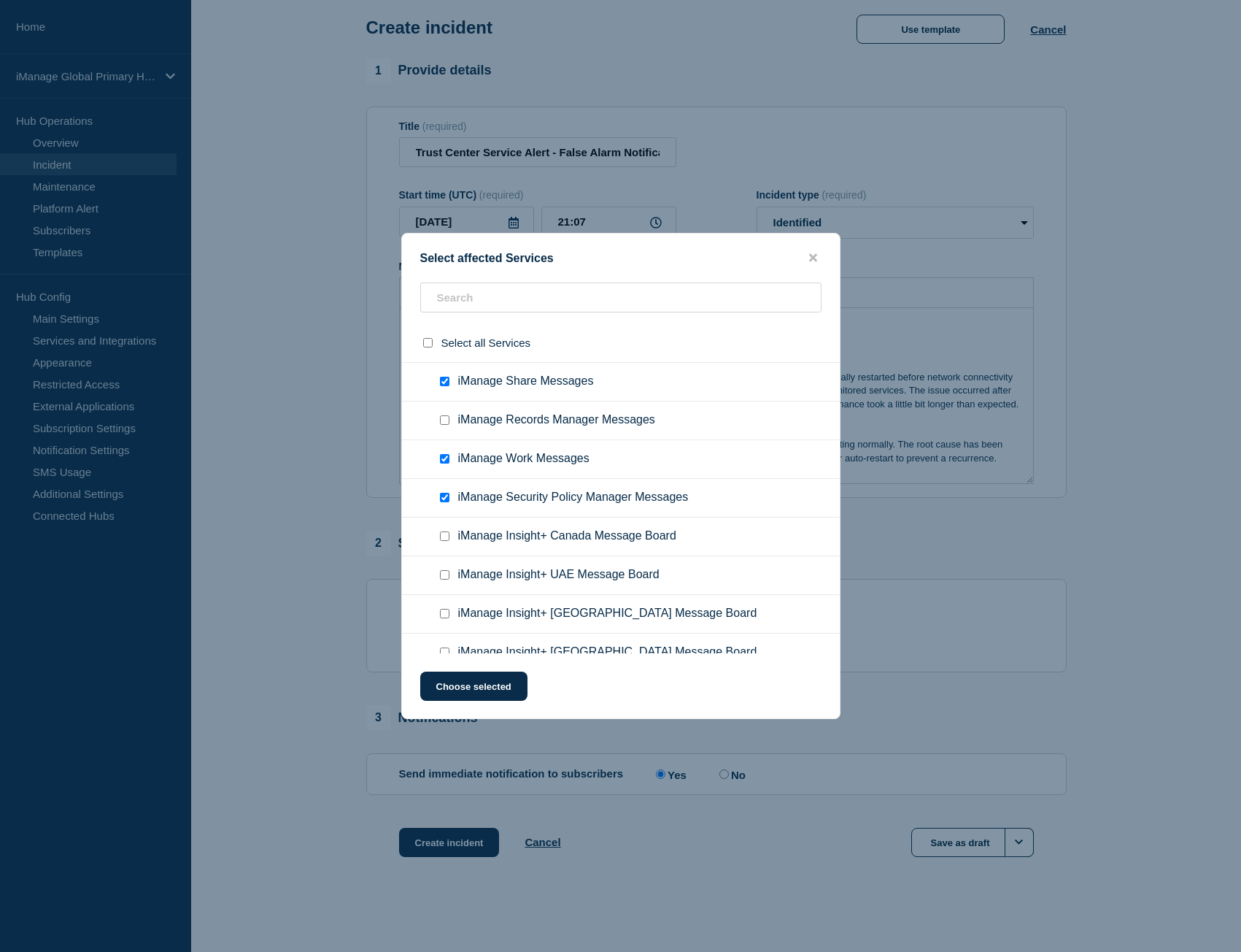
scroll to position [10307, 0]
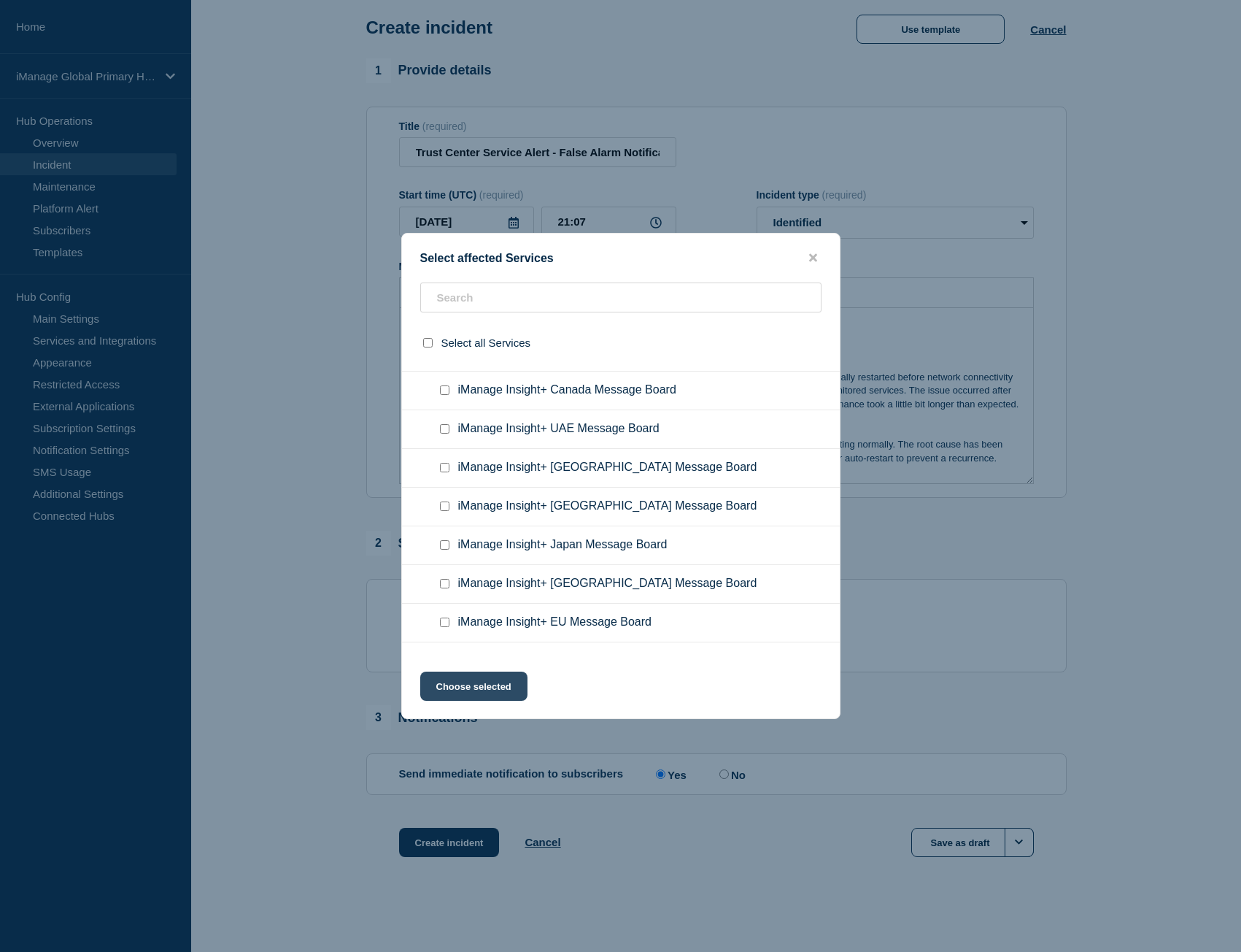
click at [473, 681] on button "Choose selected" at bounding box center [474, 686] width 107 height 29
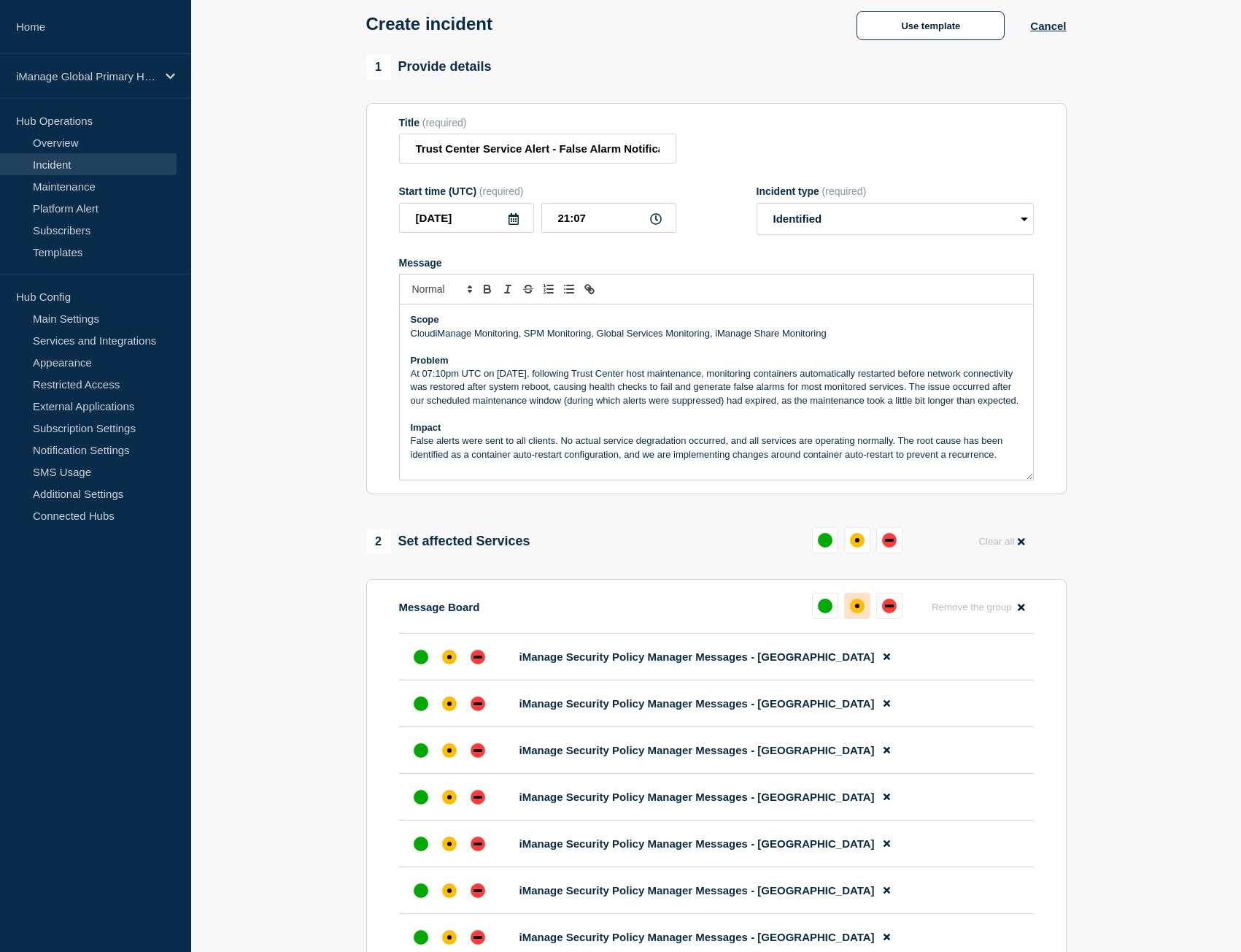
click at [857, 606] on div "affected" at bounding box center [857, 605] width 15 height 15
click at [855, 612] on div "affected" at bounding box center [851, 605] width 15 height 15
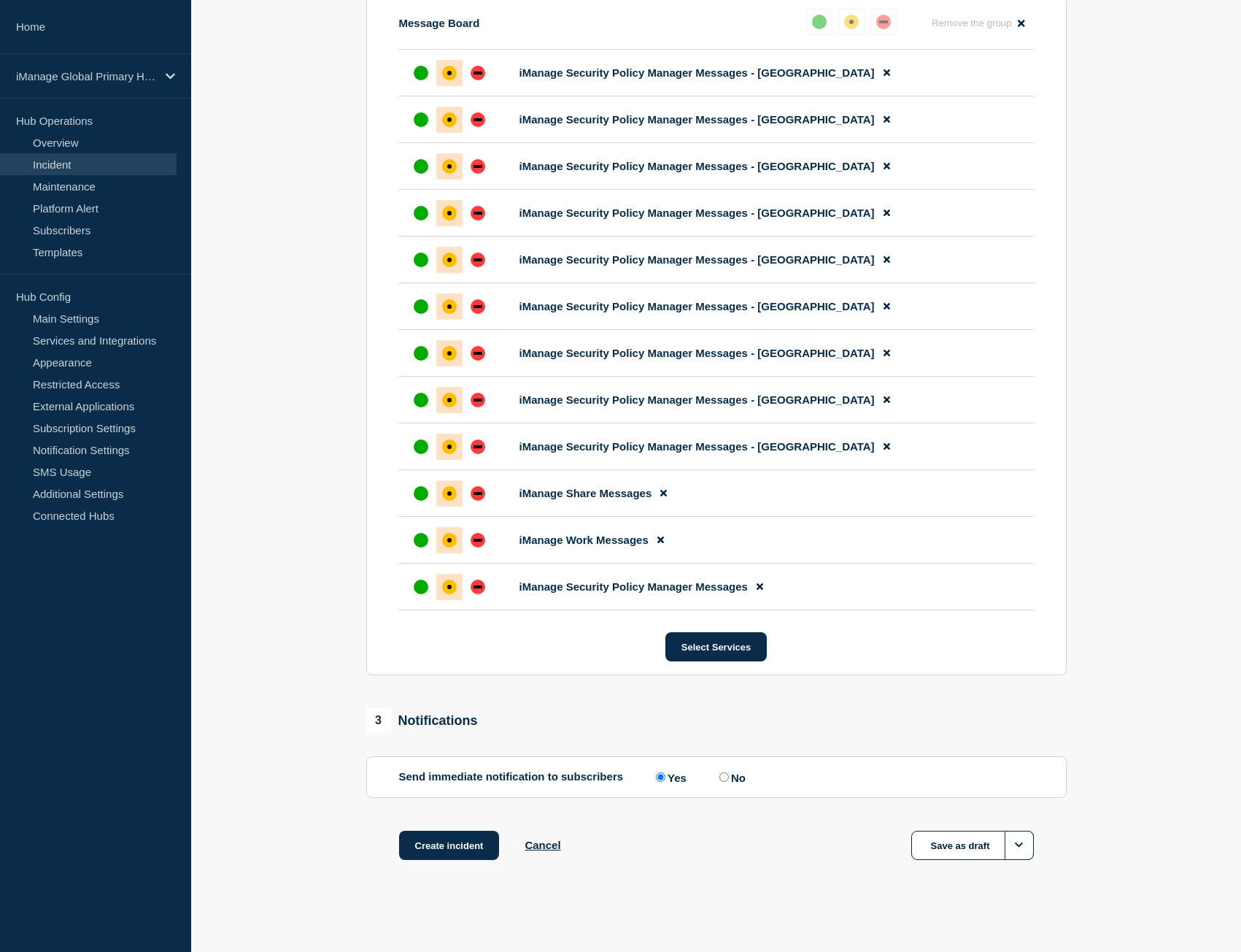
scroll to position [661, 0]
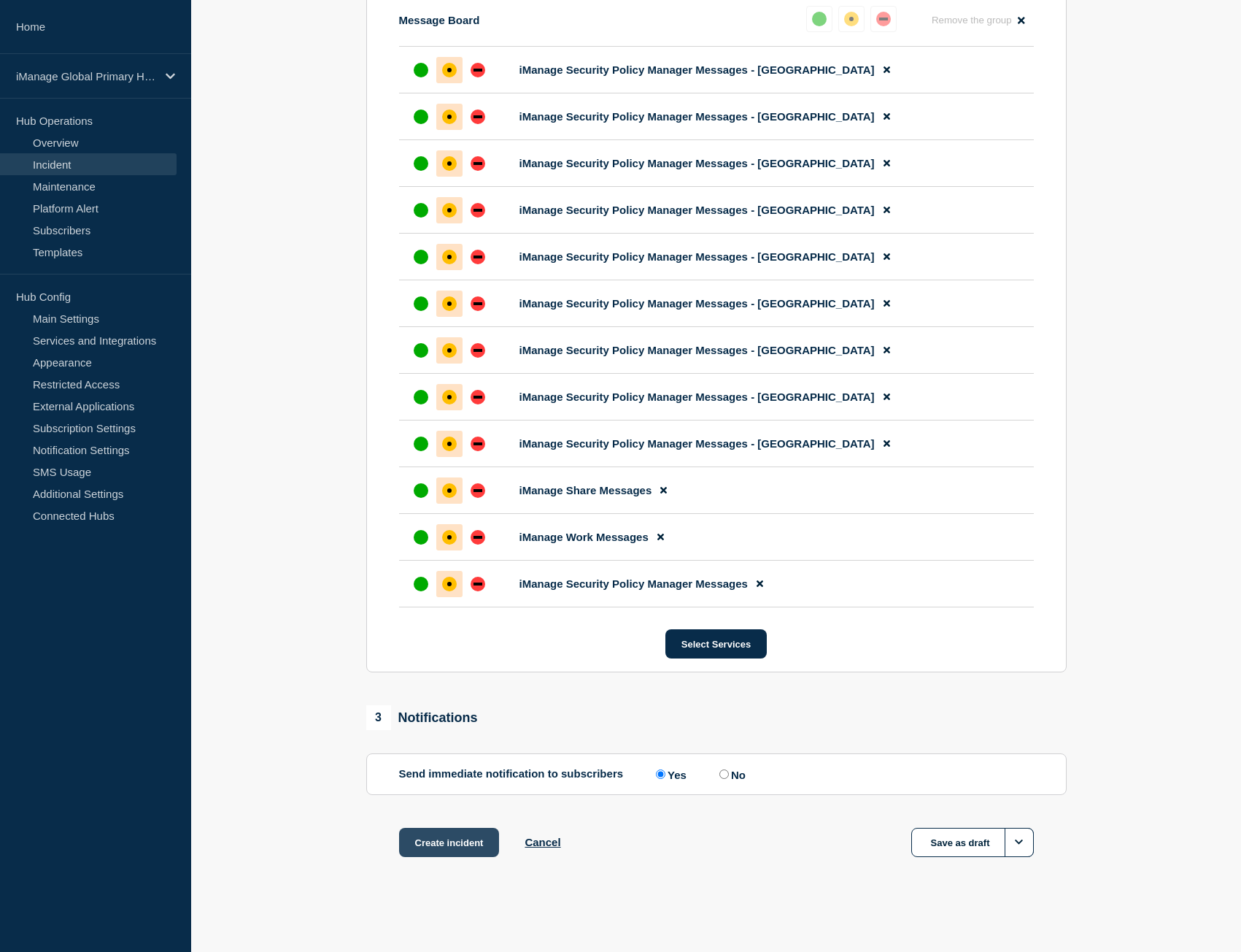
click at [468, 836] on button "Create incident" at bounding box center [450, 842] width 101 height 29
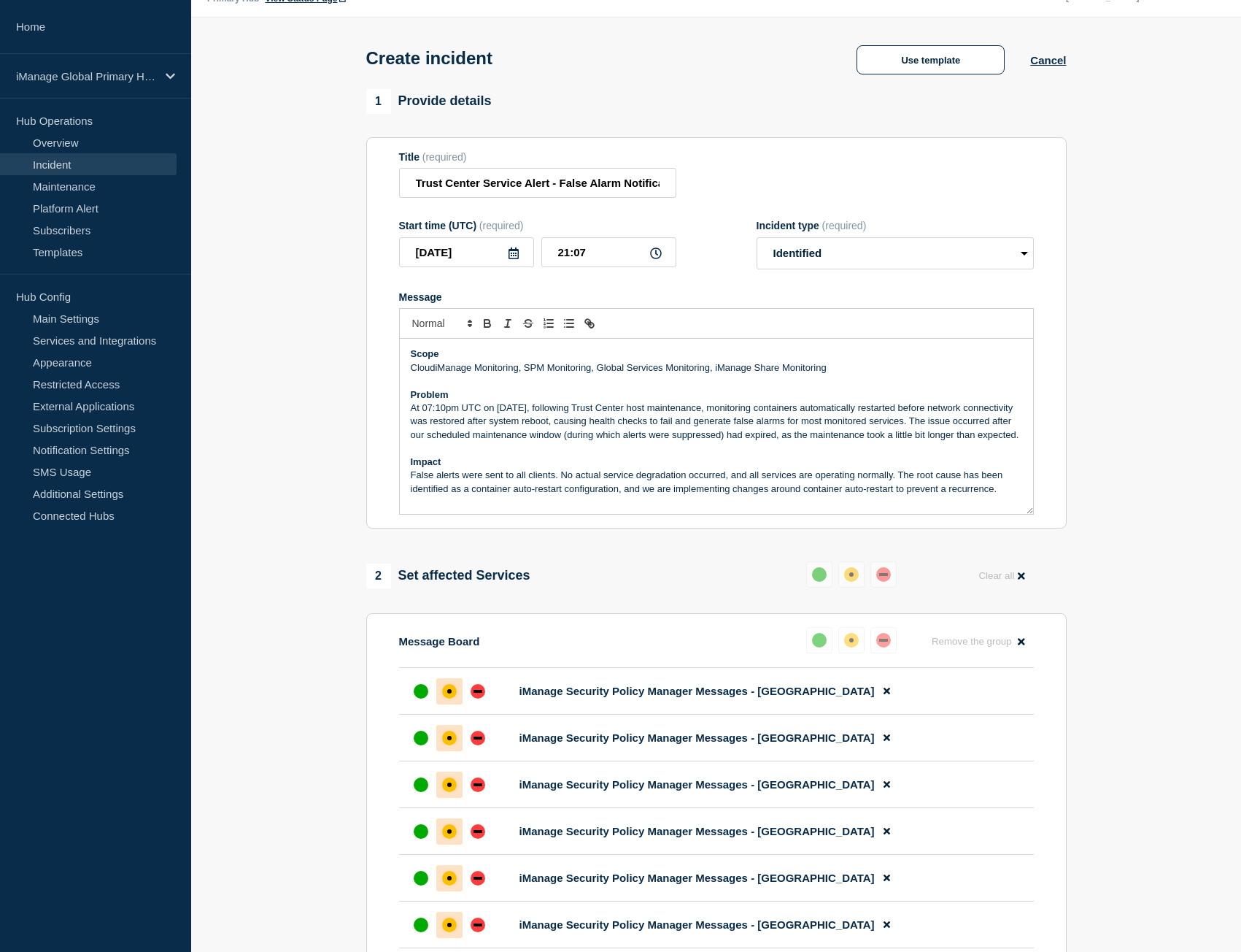
scroll to position [0, 0]
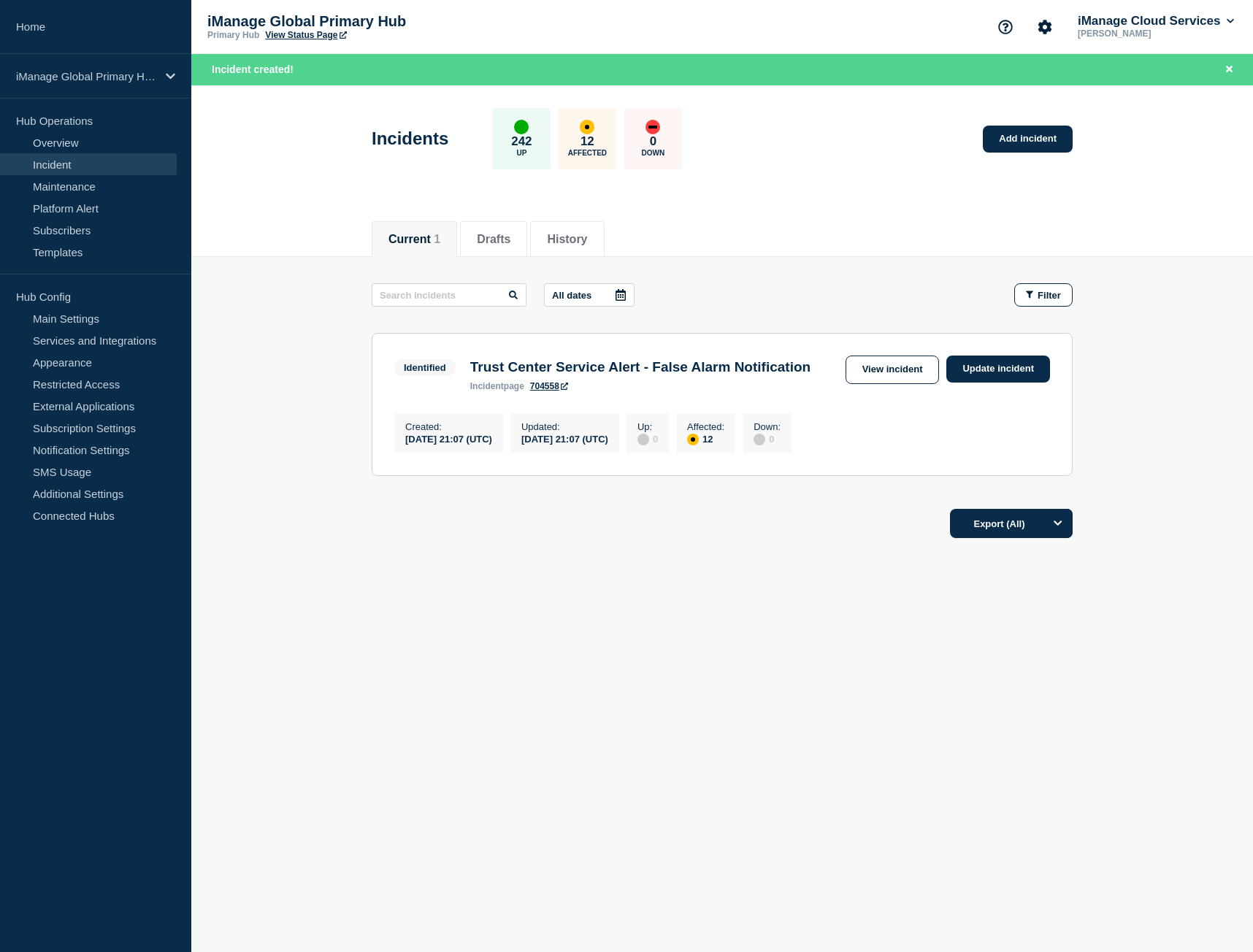
click at [693, 649] on div "Current Drafts History Current 1 Drafts History All dates Filter Identified 12 …" at bounding box center [722, 428] width 1061 height 442
click at [893, 356] on link "View incident" at bounding box center [892, 369] width 95 height 28
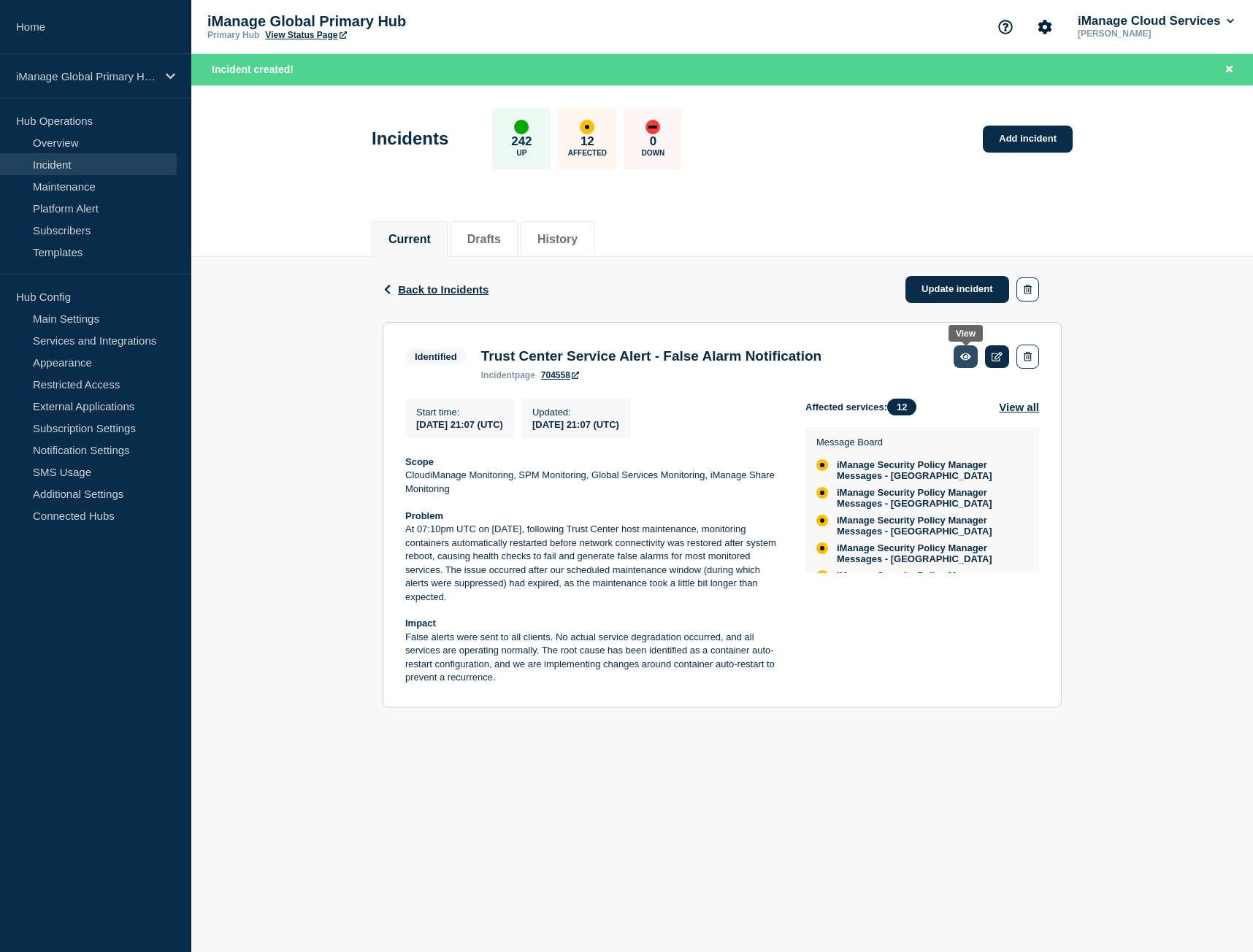
click at [969, 358] on icon at bounding box center [966, 356] width 11 height 7
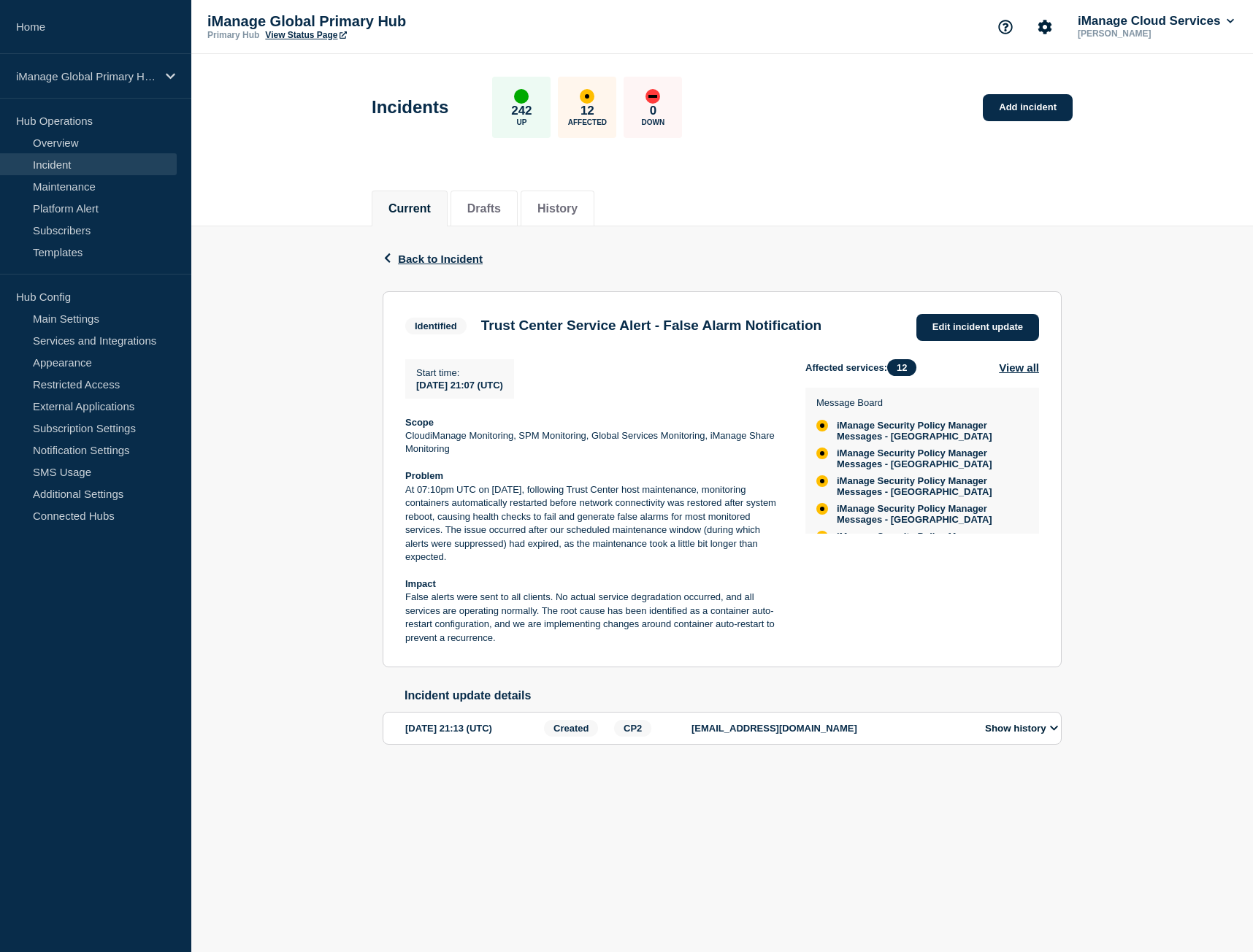
click at [457, 249] on div "Back Back to Incident" at bounding box center [722, 258] width 679 height 65
click at [455, 253] on span "Back to Incident" at bounding box center [440, 259] width 85 height 12
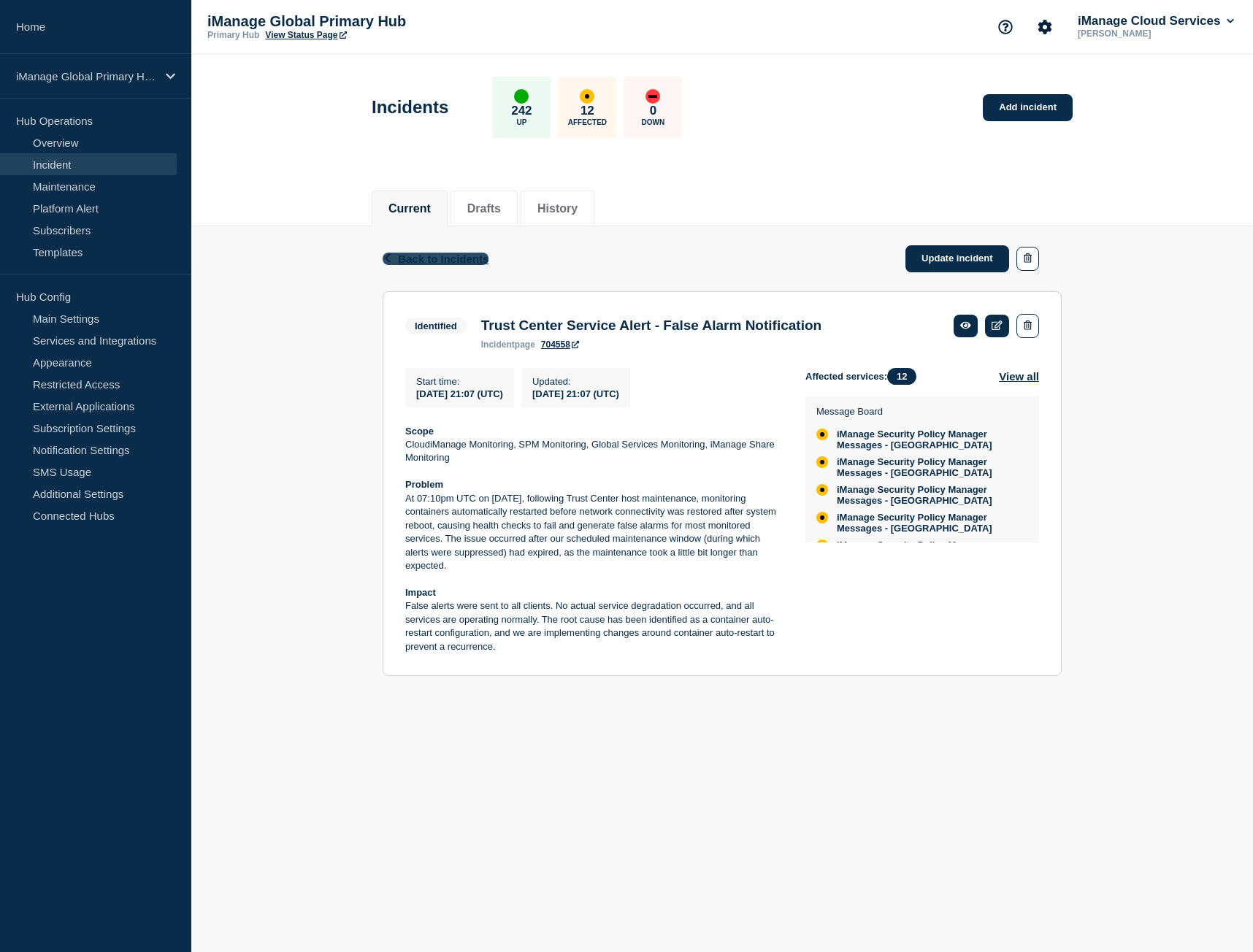
click at [450, 255] on span "Back to Incidents" at bounding box center [443, 259] width 90 height 12
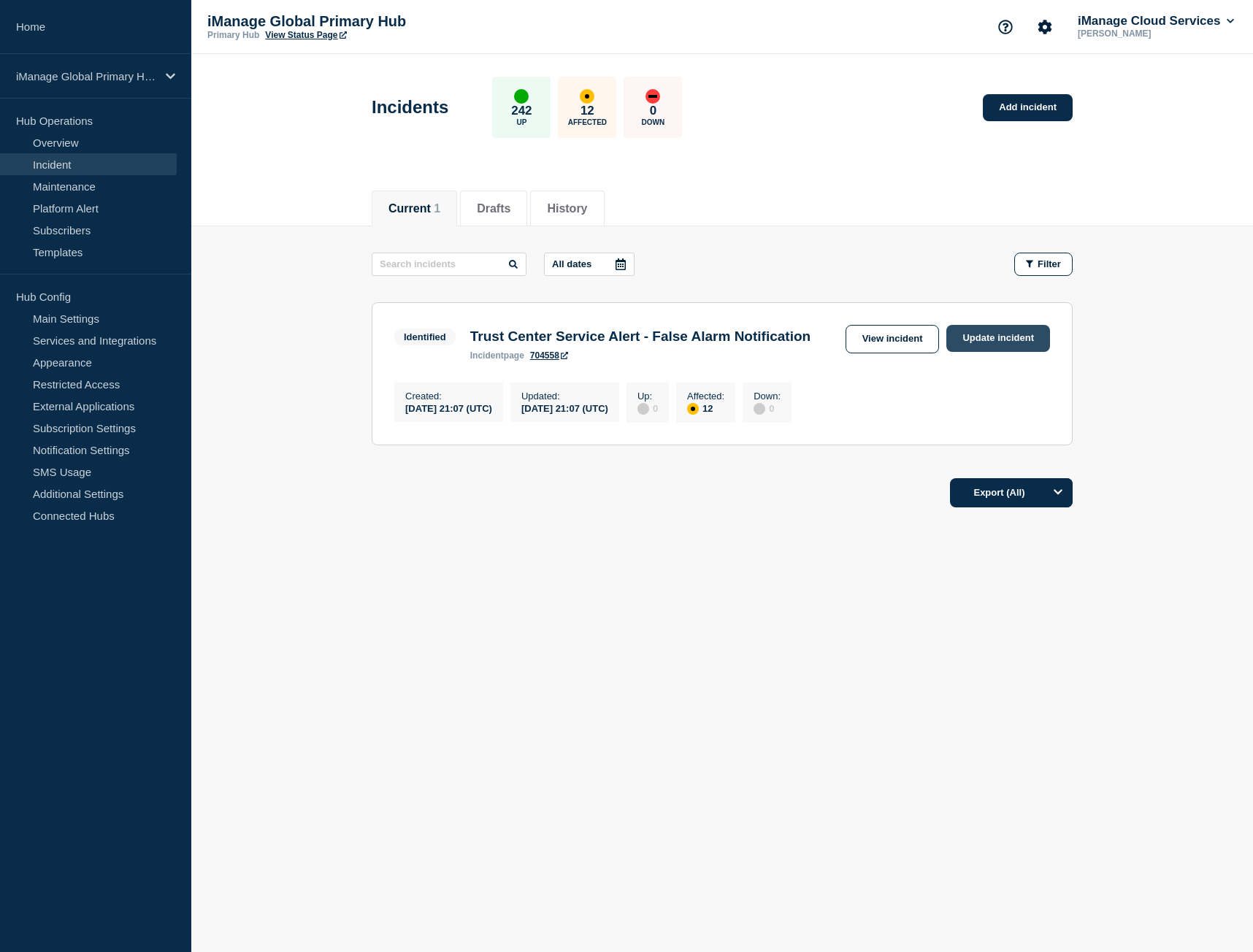
click at [986, 339] on link "Update incident" at bounding box center [997, 338] width 103 height 27
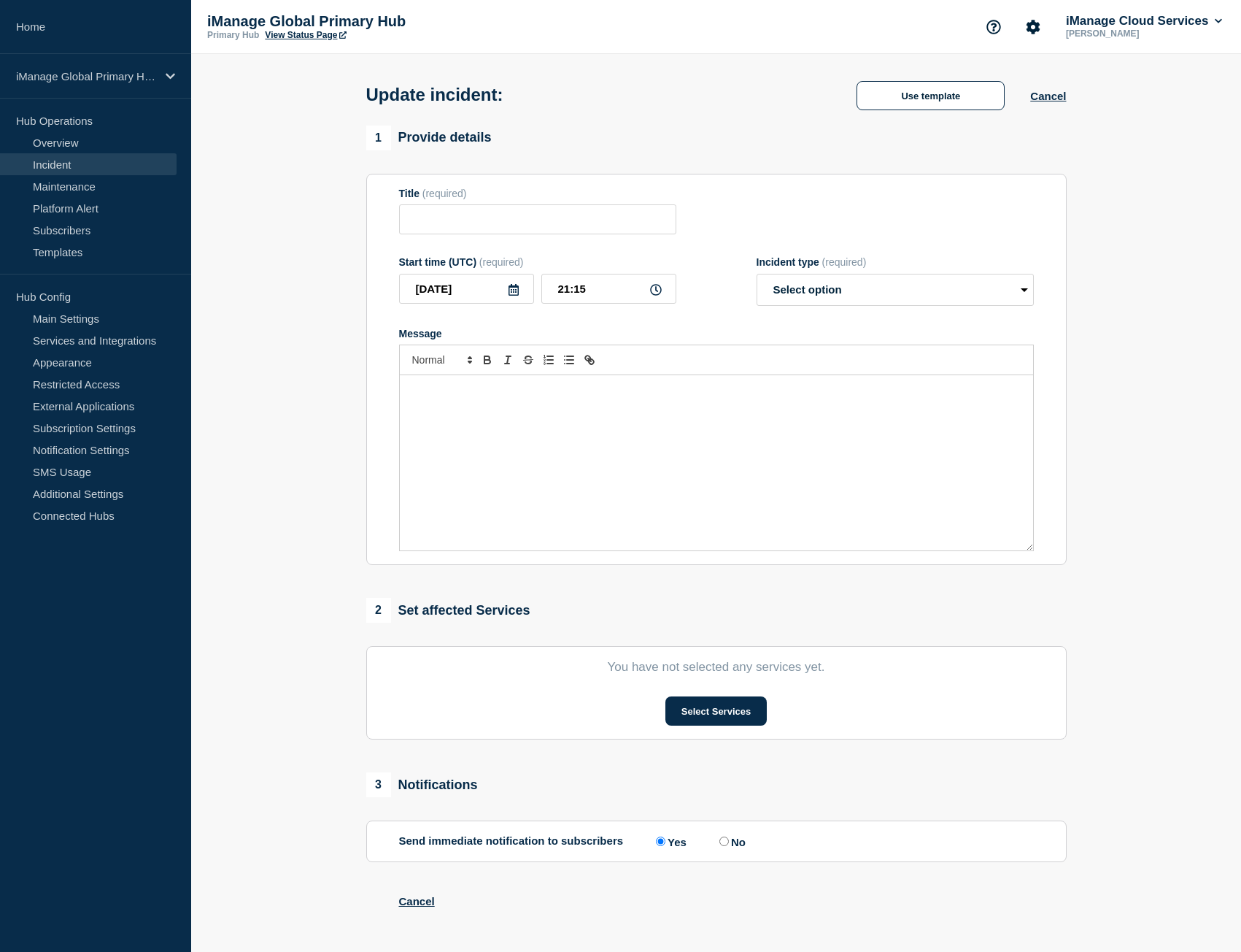
type input "Trust Center Service Alert - False Alarm Notification"
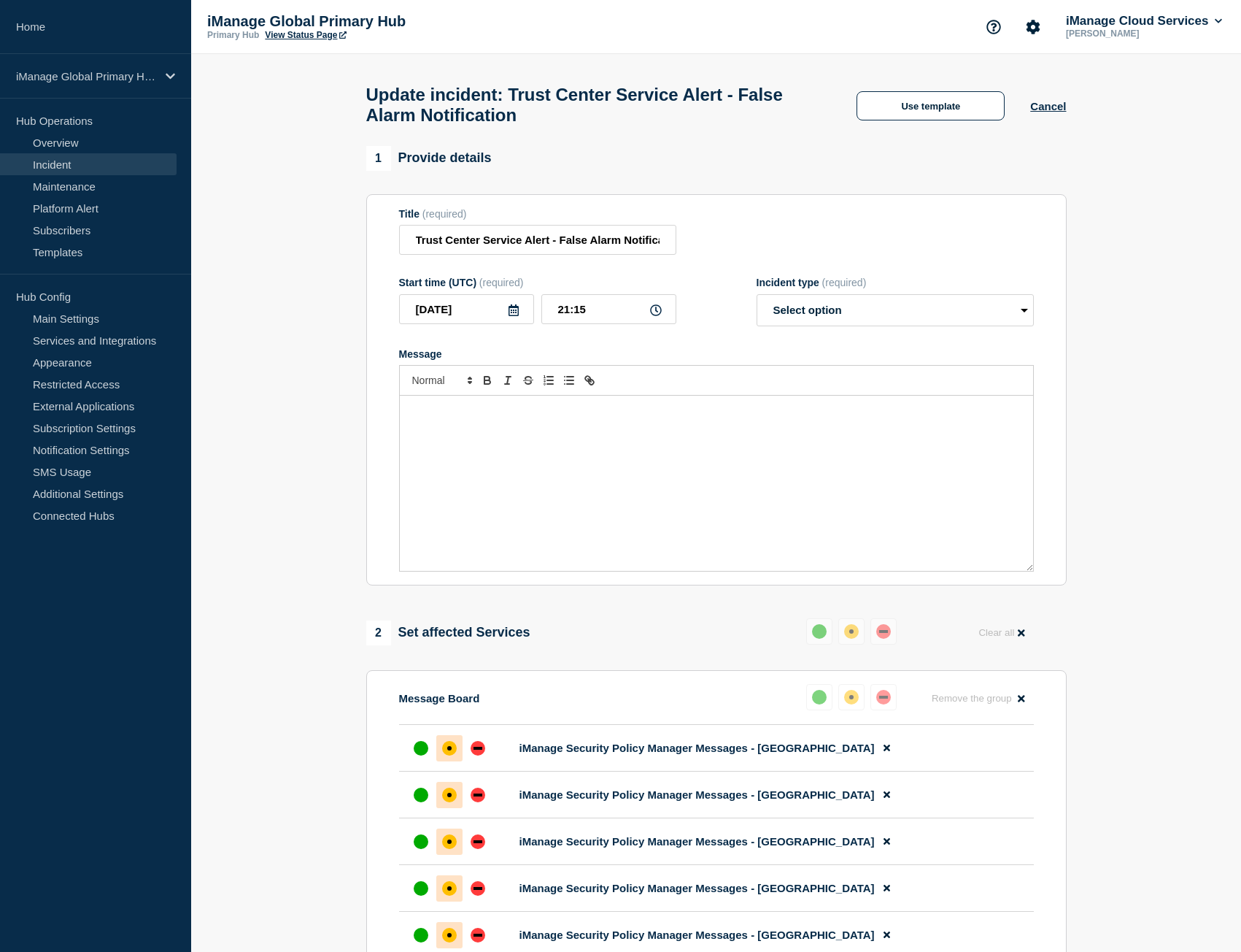
click at [451, 431] on div "Message" at bounding box center [716, 483] width 634 height 175
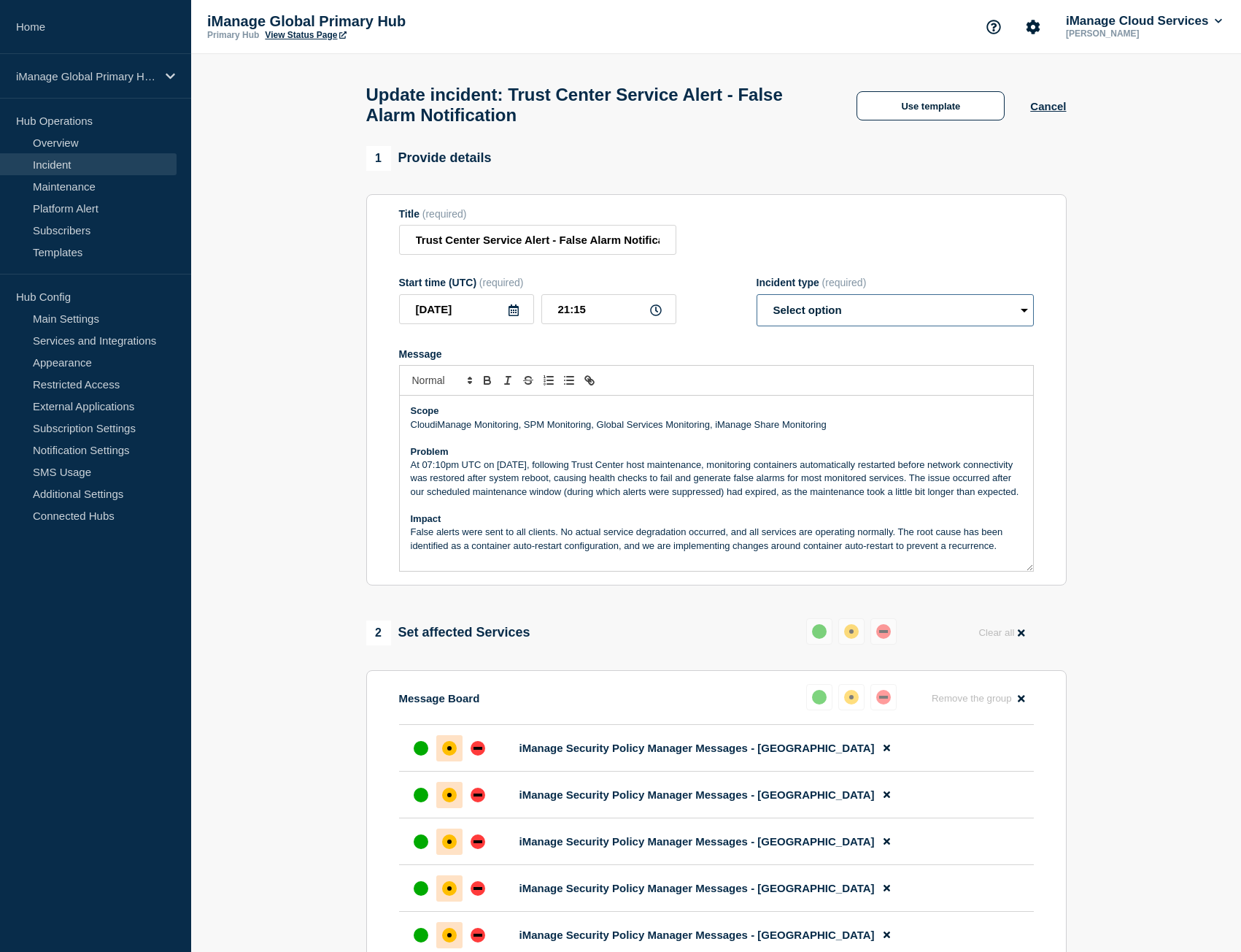
click at [902, 320] on select "Select option Investigating Identified Monitoring Resolved" at bounding box center [895, 310] width 278 height 32
select select "resolved"
click at [757, 301] on select "Select option Investigating Identified Monitoring Resolved" at bounding box center [895, 310] width 278 height 32
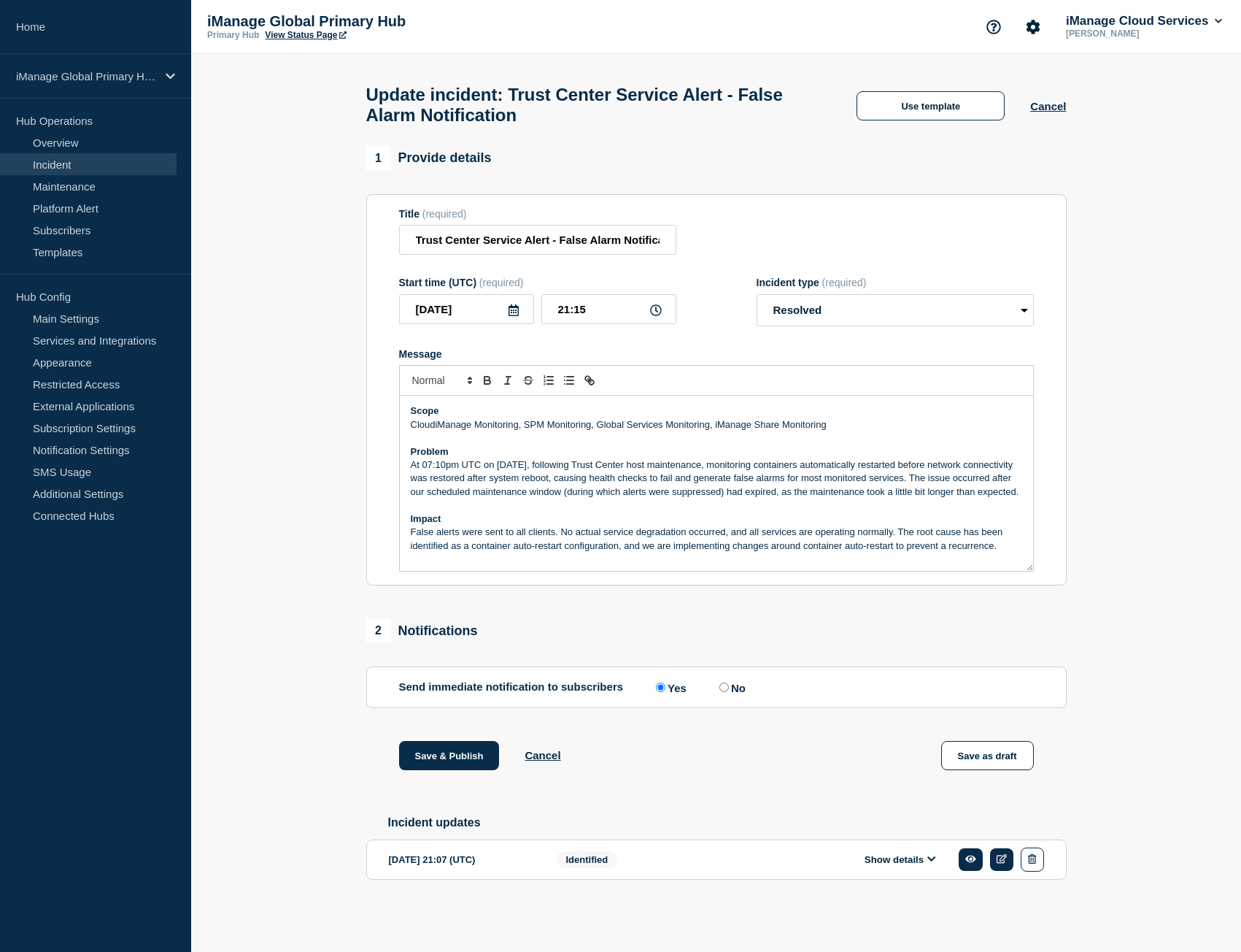
click at [778, 248] on div "Title (required) Trust Center Service Alert - False Alarm Notification" at bounding box center [717, 232] width 635 height 48
click at [450, 768] on button "Save & Publish" at bounding box center [450, 755] width 101 height 29
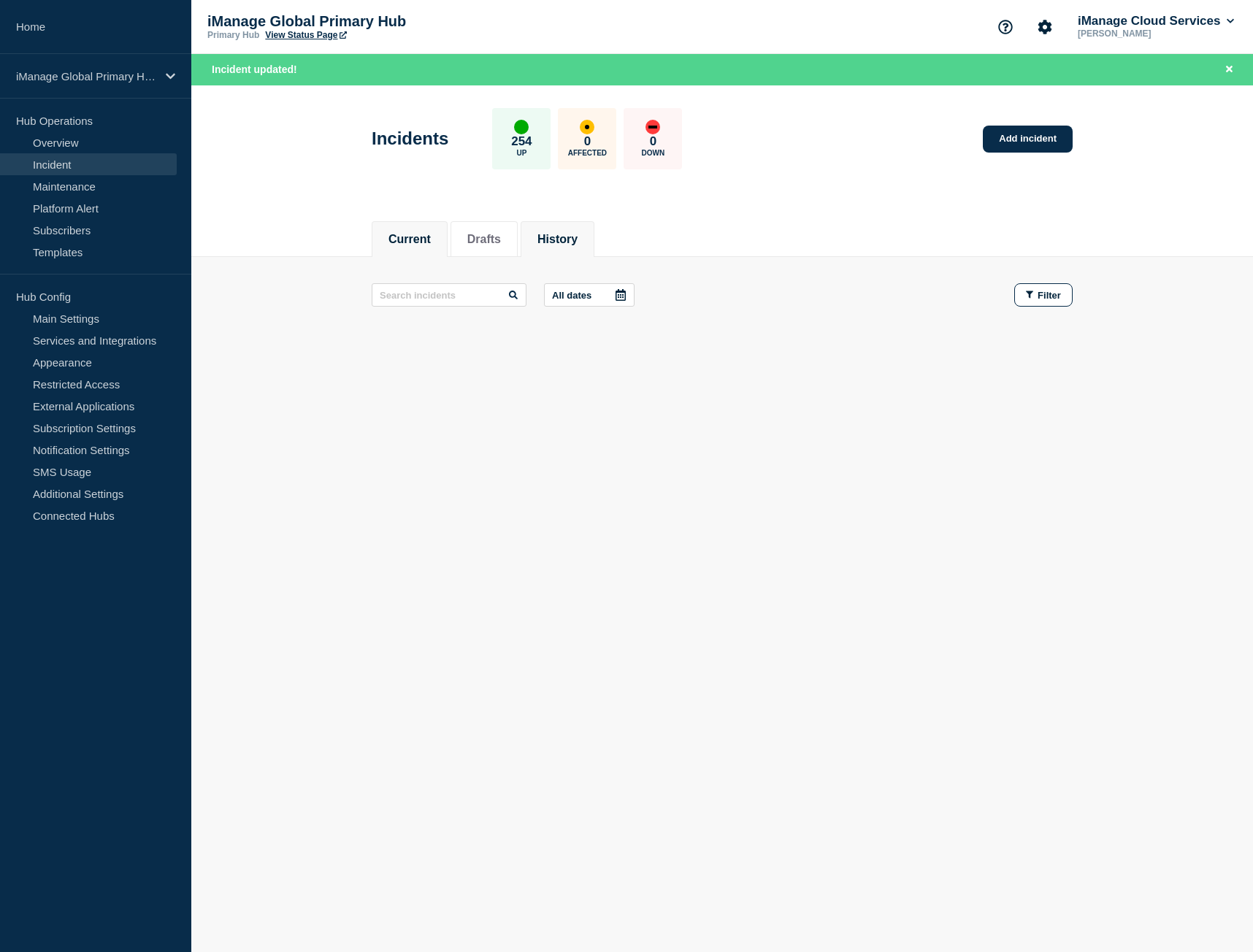
click at [551, 232] on button "History" at bounding box center [557, 239] width 40 height 13
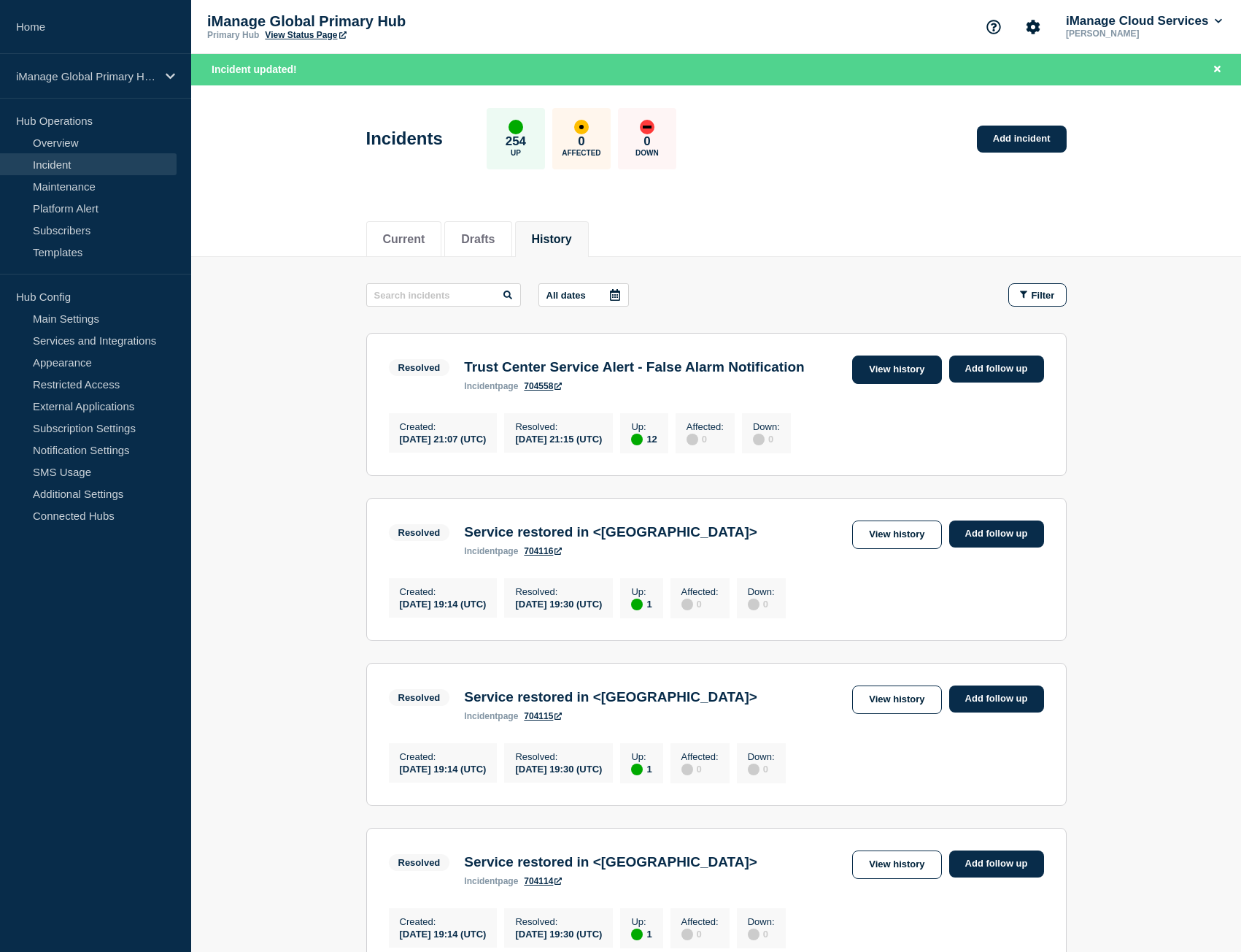
click at [860, 366] on link "View history" at bounding box center [896, 369] width 89 height 28
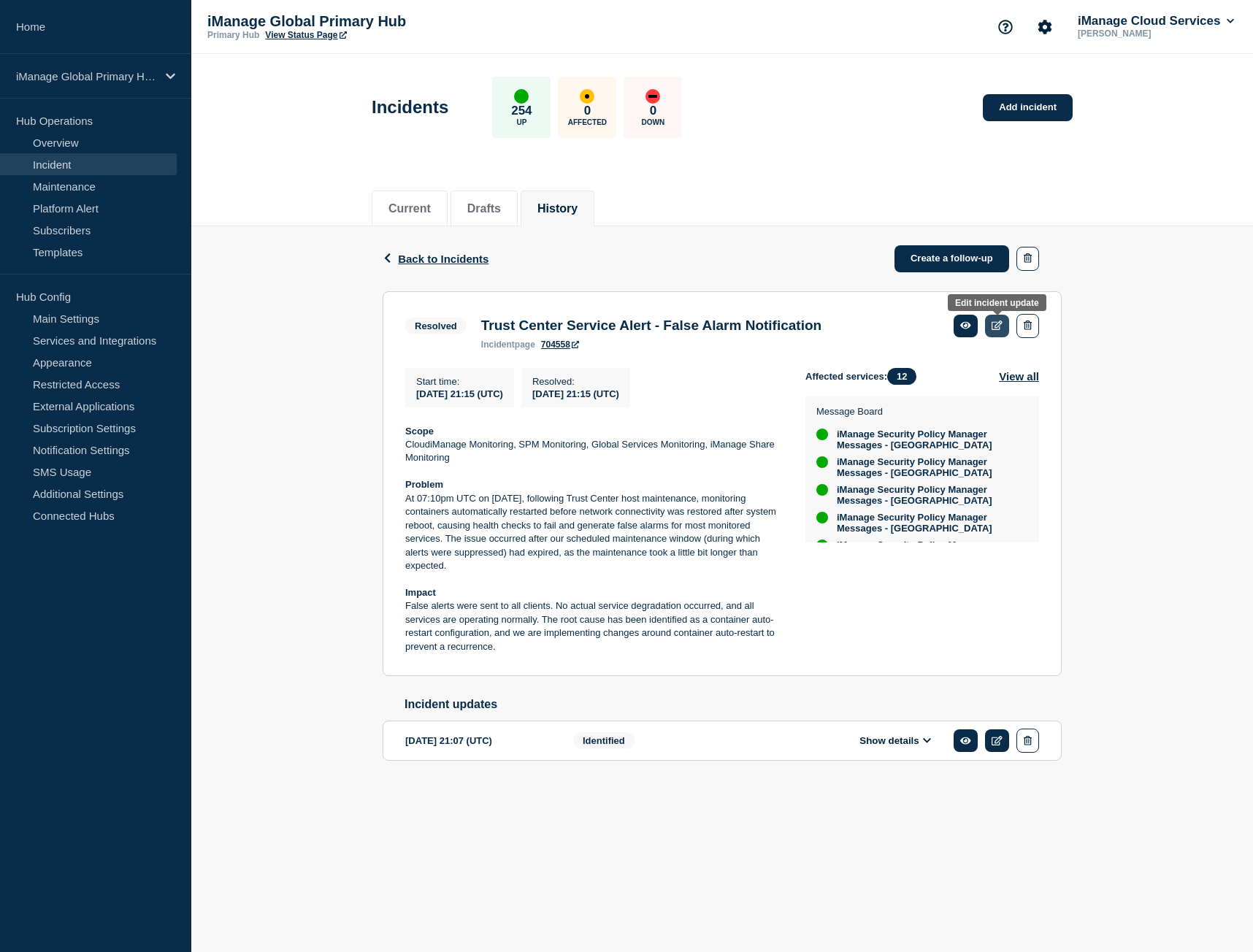
click at [994, 321] on icon at bounding box center [997, 324] width 11 height 10
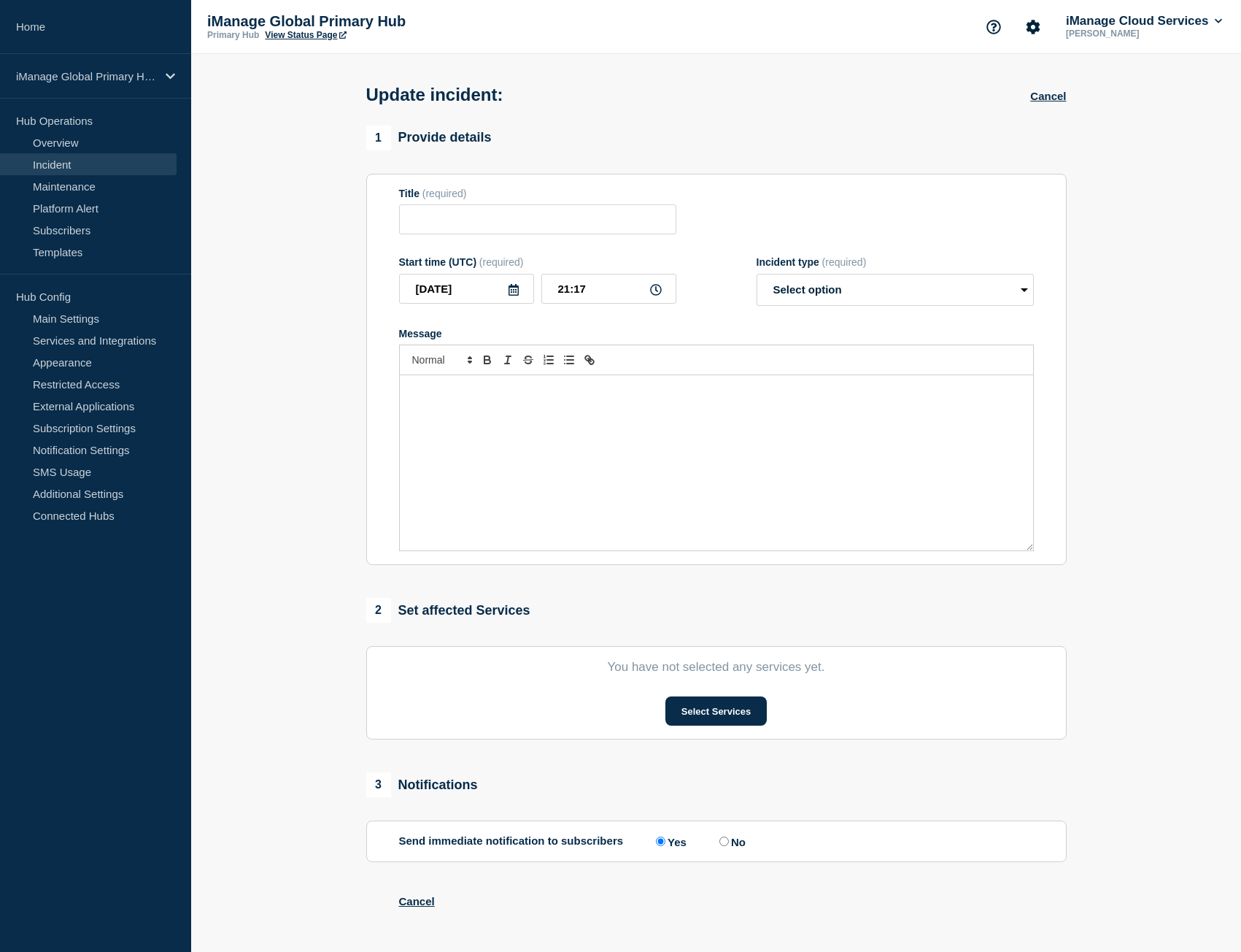
type input "Trust Center Service Alert - False Alarm Notification"
type input "21:15"
select select "resolved"
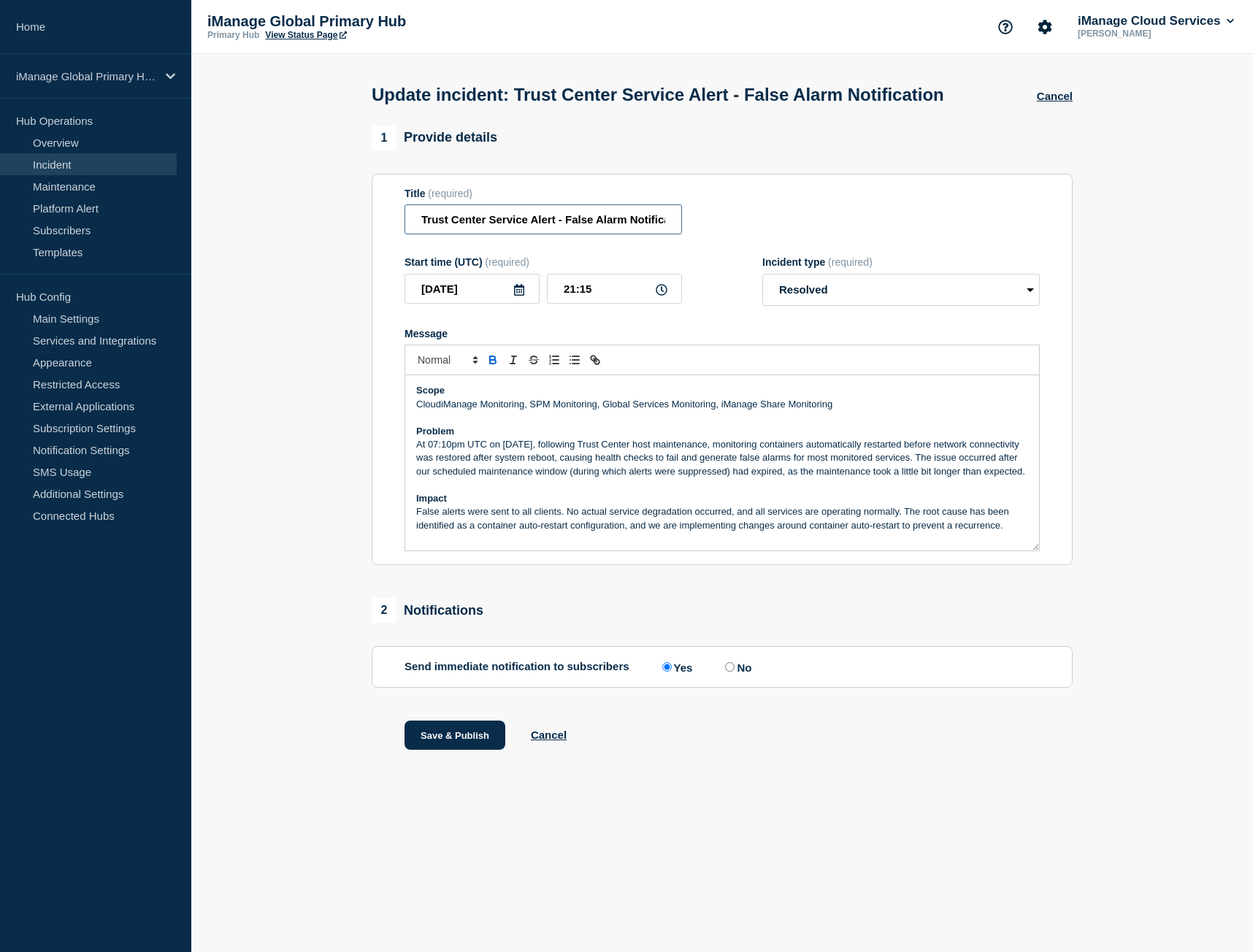
scroll to position [0, 25]
drag, startPoint x: 592, startPoint y: 251, endPoint x: 751, endPoint y: 253, distance: 159.0
click at [751, 235] on div "Title (required) Trust Center Service Alert - False Alarm Notification" at bounding box center [722, 211] width 635 height 48
click at [645, 234] on input "Trust Center Service Alert - False Alarm Notification" at bounding box center [543, 219] width 278 height 30
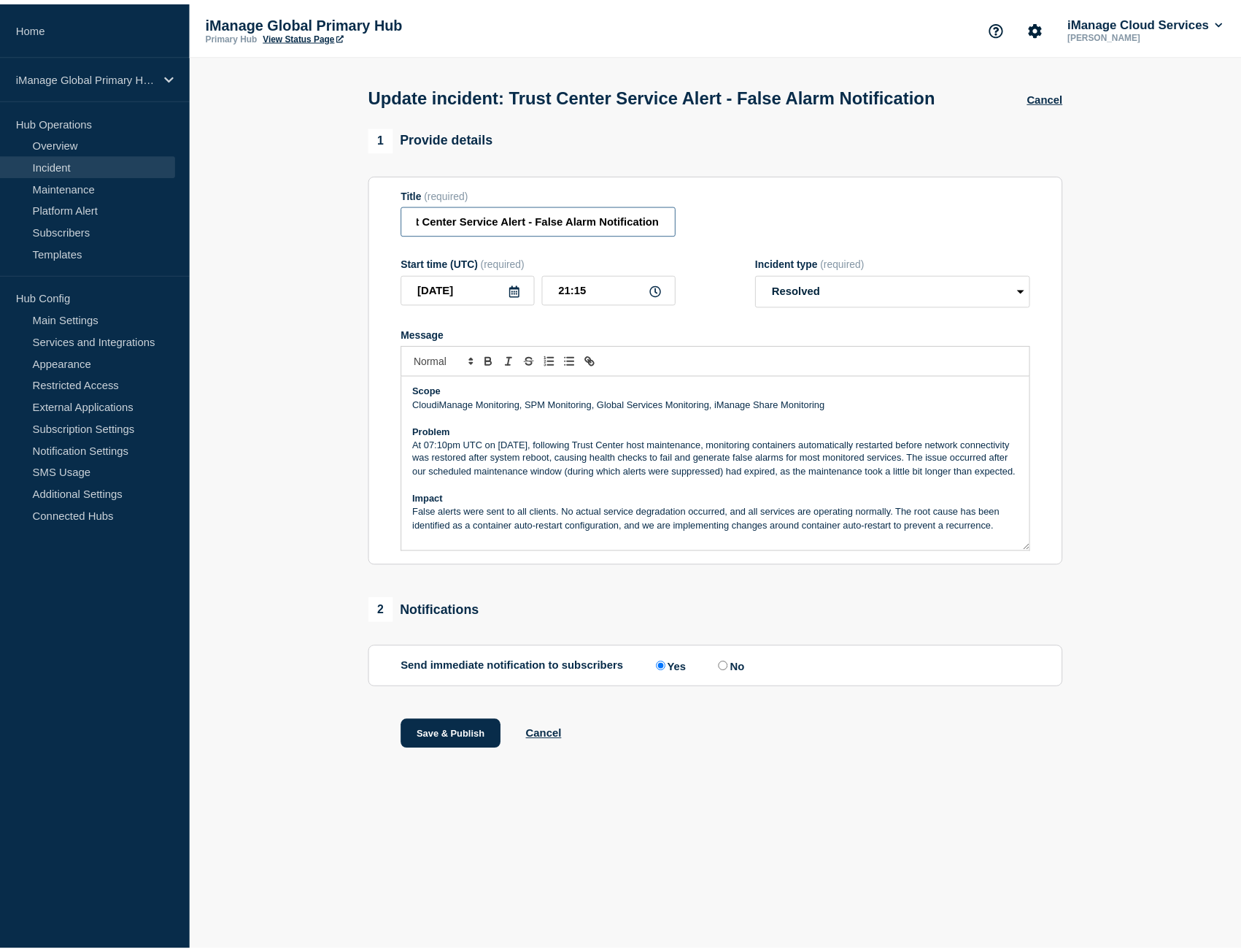
scroll to position [0, 0]
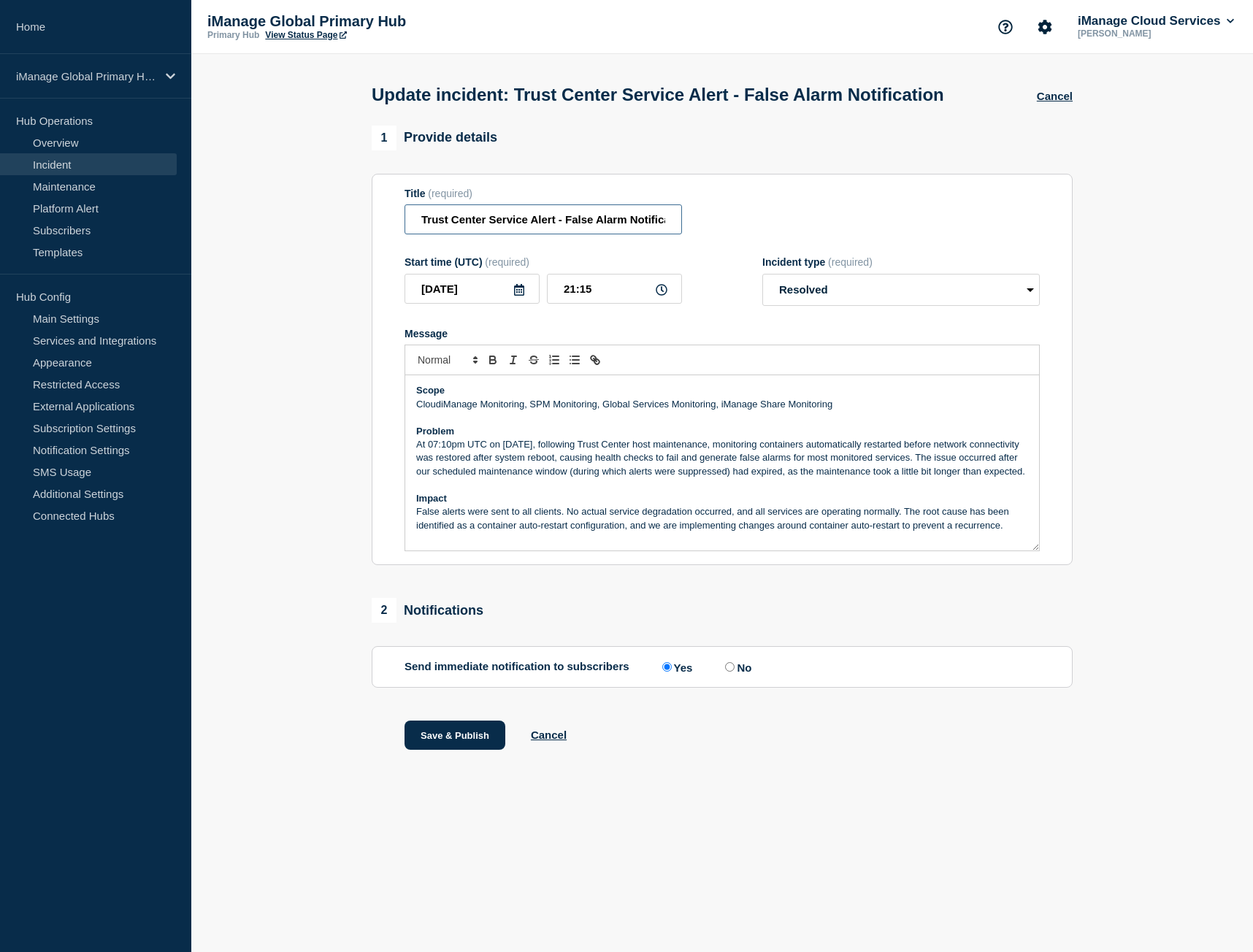
drag, startPoint x: 645, startPoint y: 249, endPoint x: 389, endPoint y: 245, distance: 256.0
click at [389, 245] on section "Title (required) Trust Center Service Alert - False Alarm Notification Start ti…" at bounding box center [722, 369] width 701 height 392
click at [422, 234] on input "Trust Center Service Alert - False Alarm Notification" at bounding box center [543, 219] width 278 height 30
click at [566, 234] on input "Trust Center Service Alert - False Alarm Notification" at bounding box center [543, 219] width 278 height 30
type input "Trust Center Service Alert - Resolved False Alarm Notification"
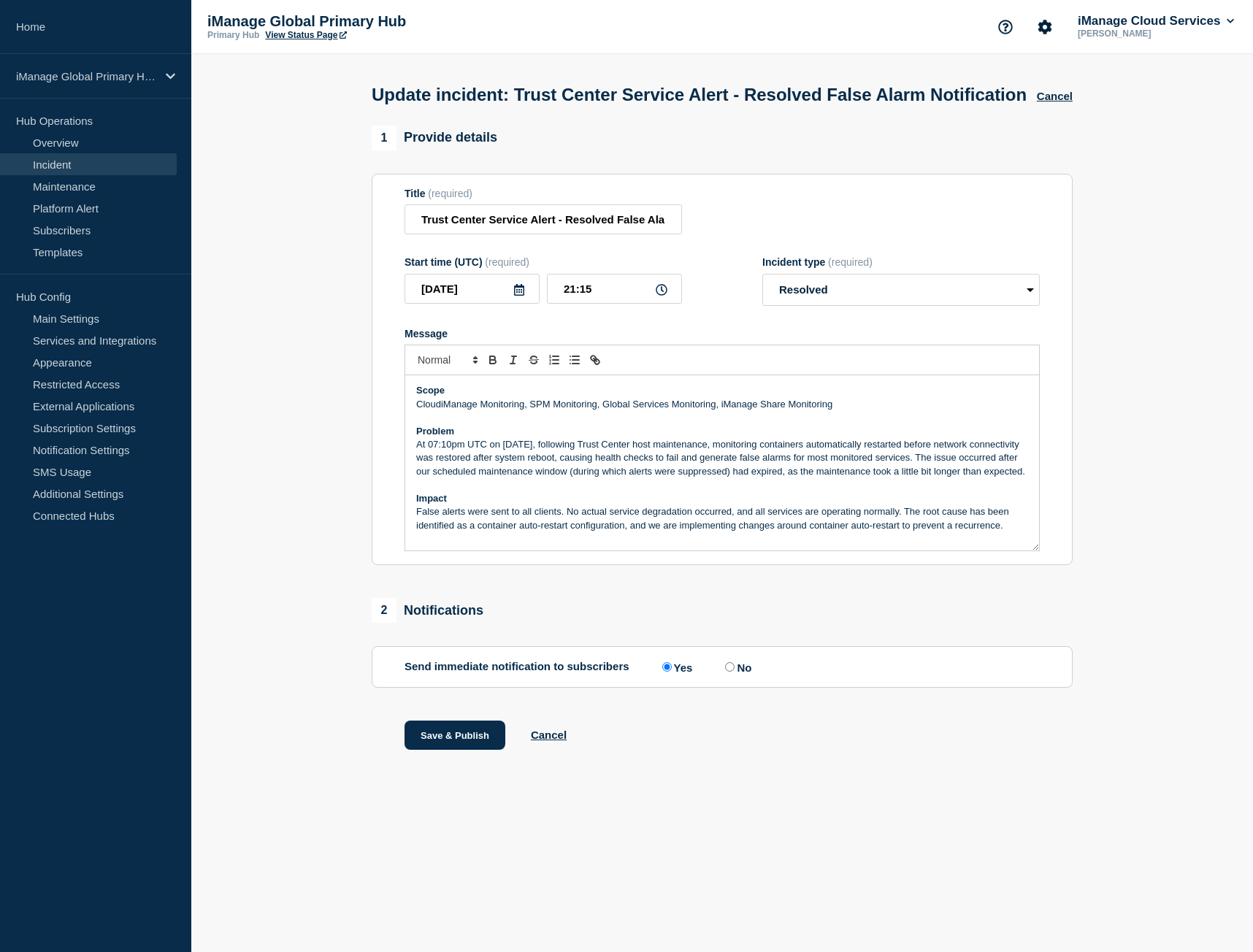
click at [739, 674] on label "No" at bounding box center [737, 666] width 30 height 14
click at [735, 672] on input "No" at bounding box center [730, 666] width 10 height 10
radio input "true"
radio input "false"
click at [444, 750] on button "Save & Publish" at bounding box center [455, 735] width 101 height 29
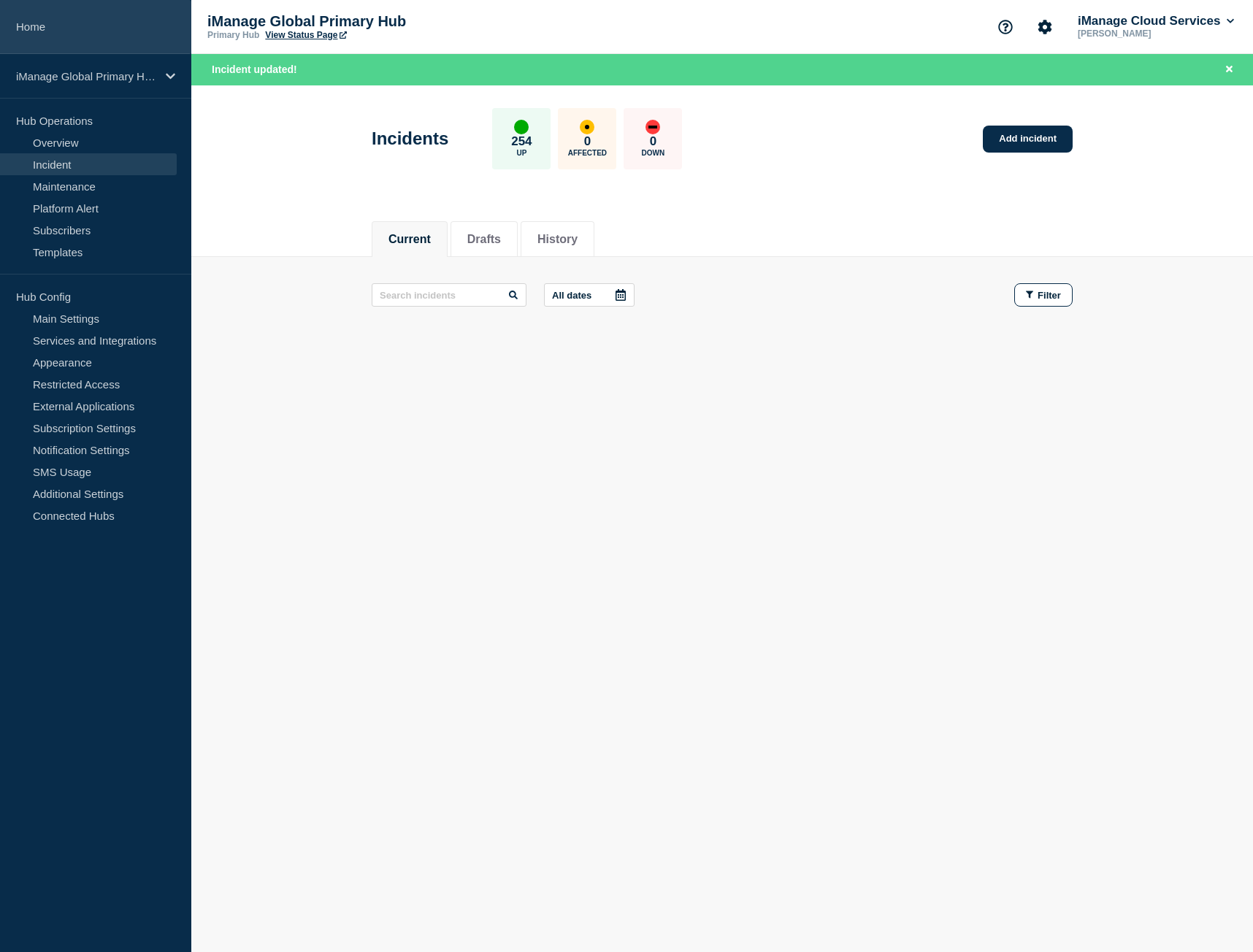
click at [113, 28] on link "Home" at bounding box center [96, 27] width 191 height 54
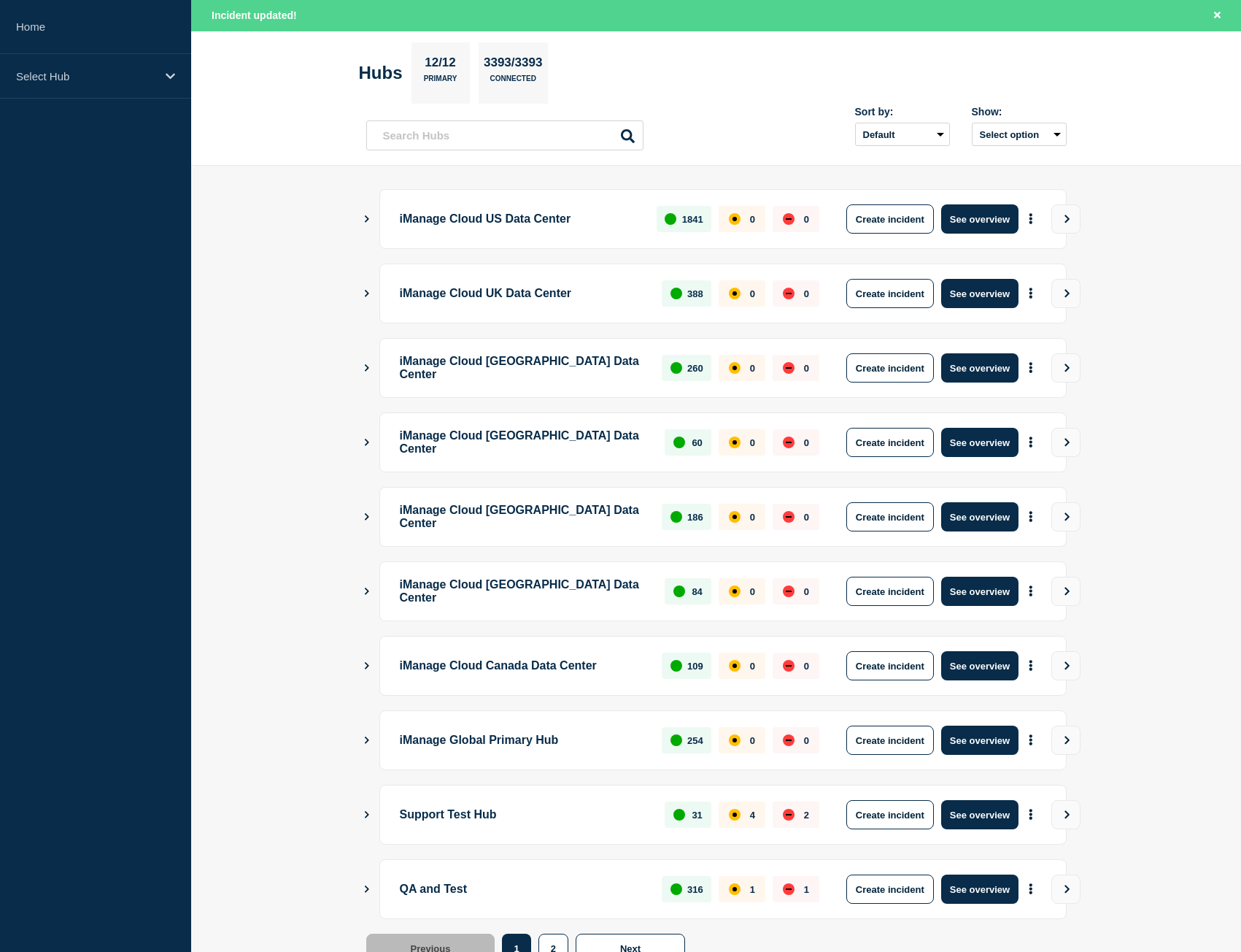
scroll to position [114, 0]
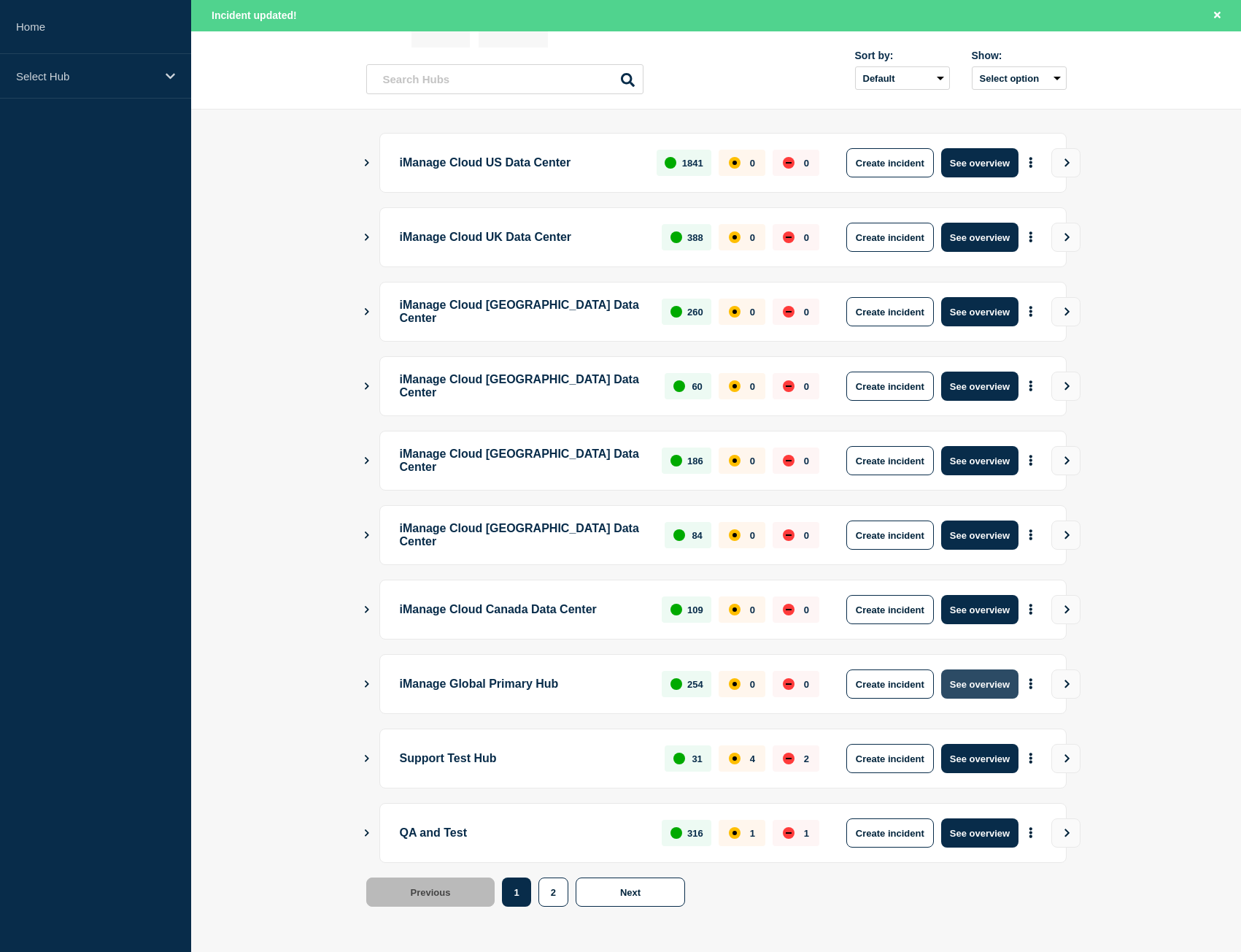
click at [981, 684] on button "See overview" at bounding box center [980, 683] width 78 height 29
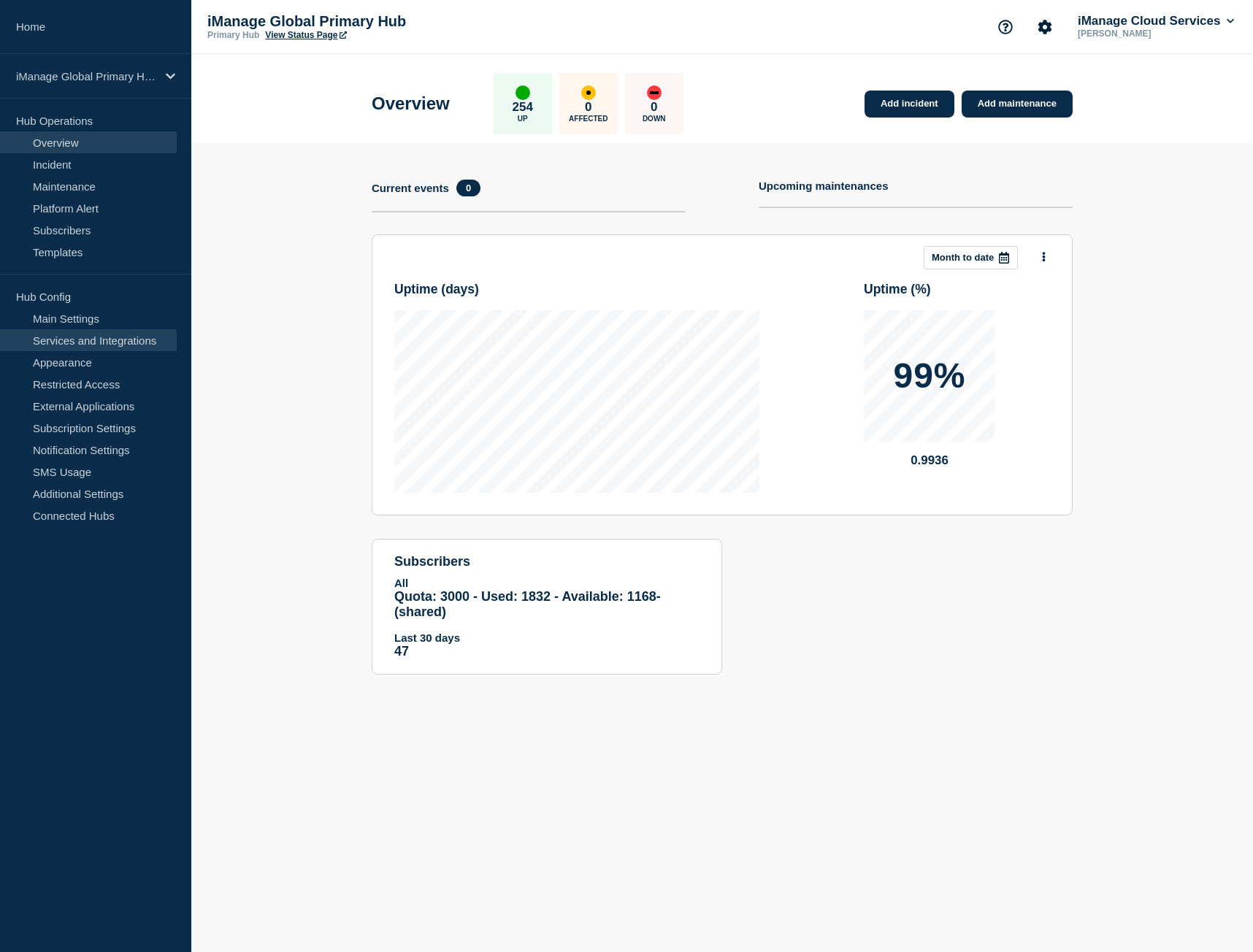
click at [77, 337] on link "Services and Integrations" at bounding box center [88, 339] width 177 height 22
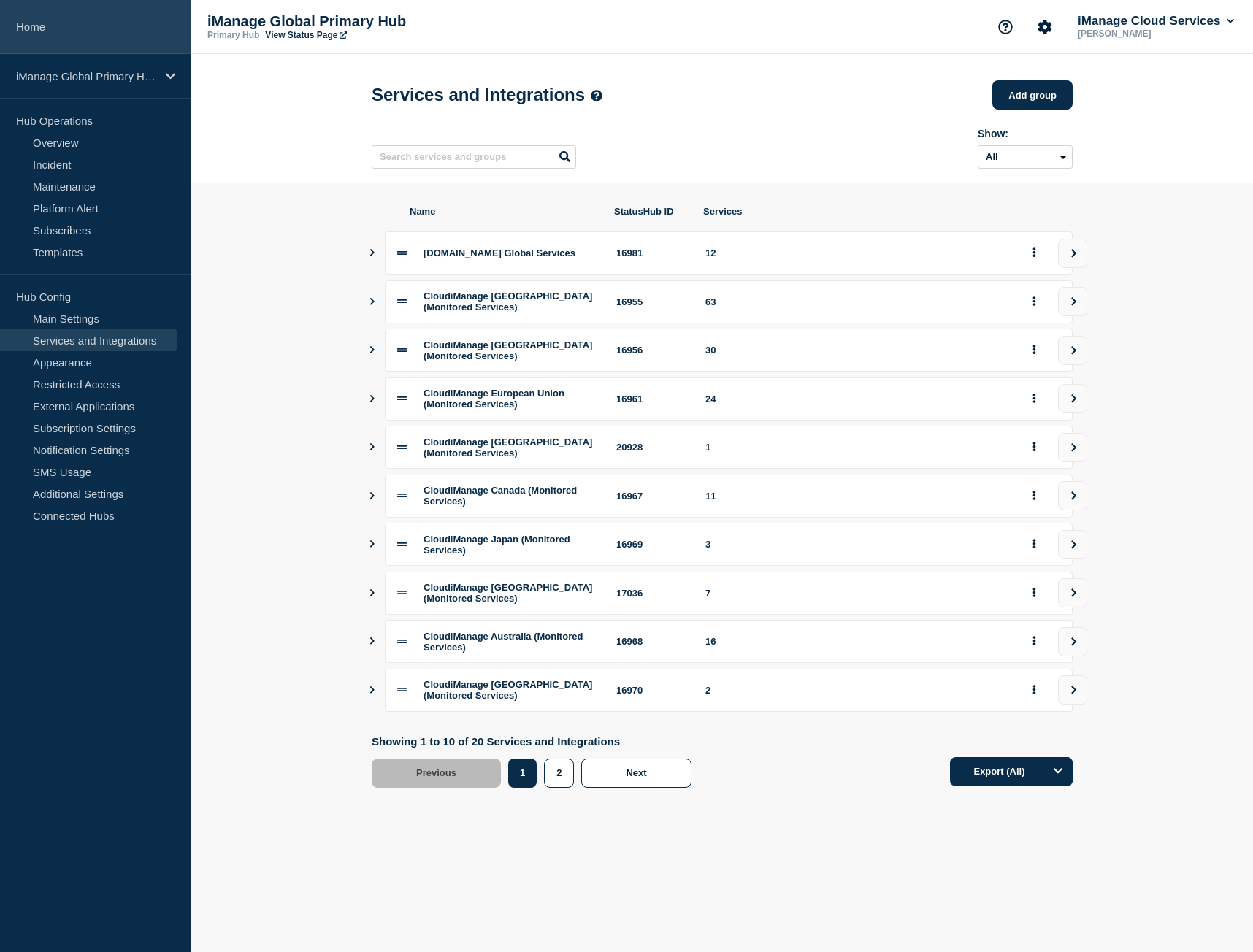
click at [83, 32] on link "Home" at bounding box center [96, 27] width 191 height 54
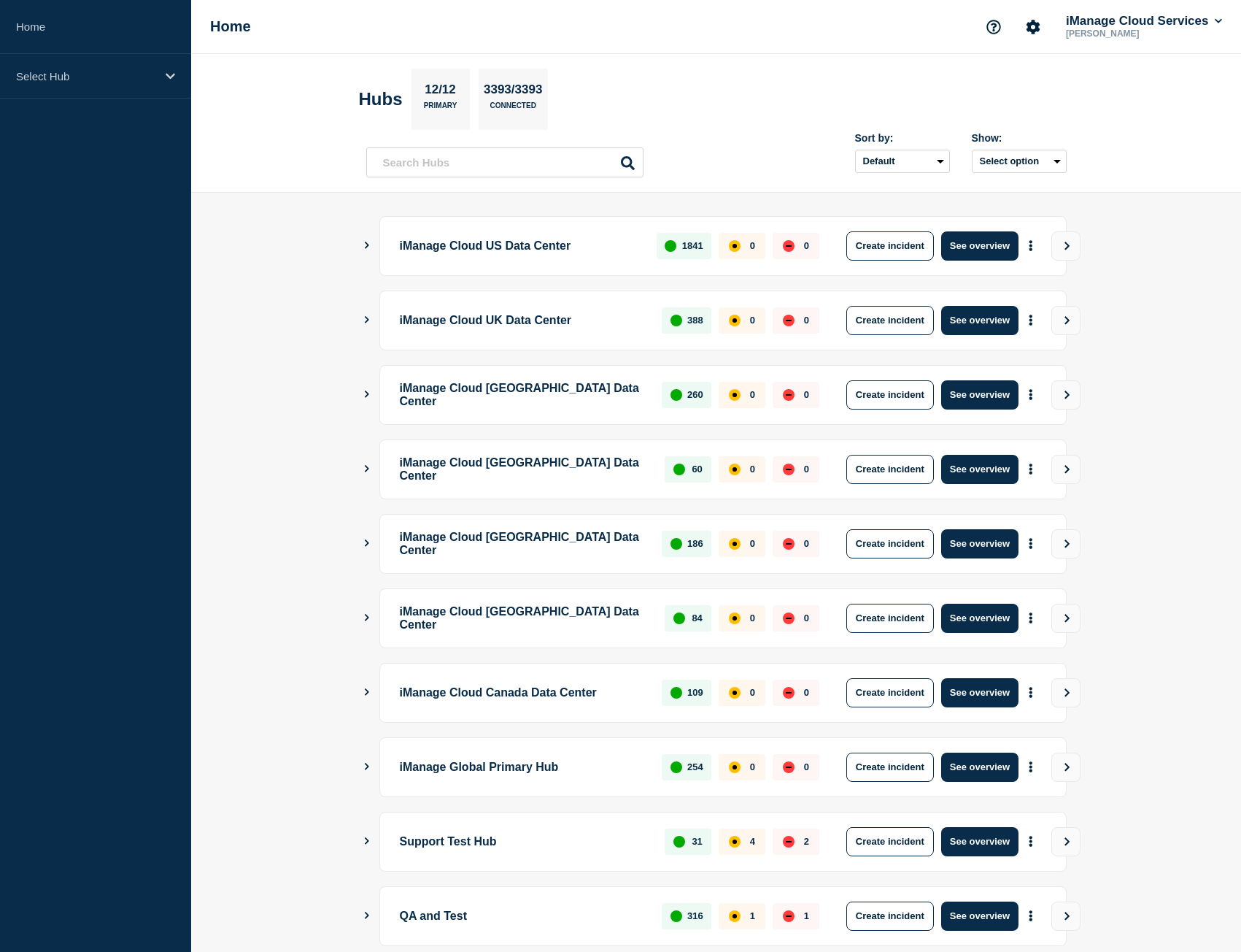
scroll to position [83, 0]
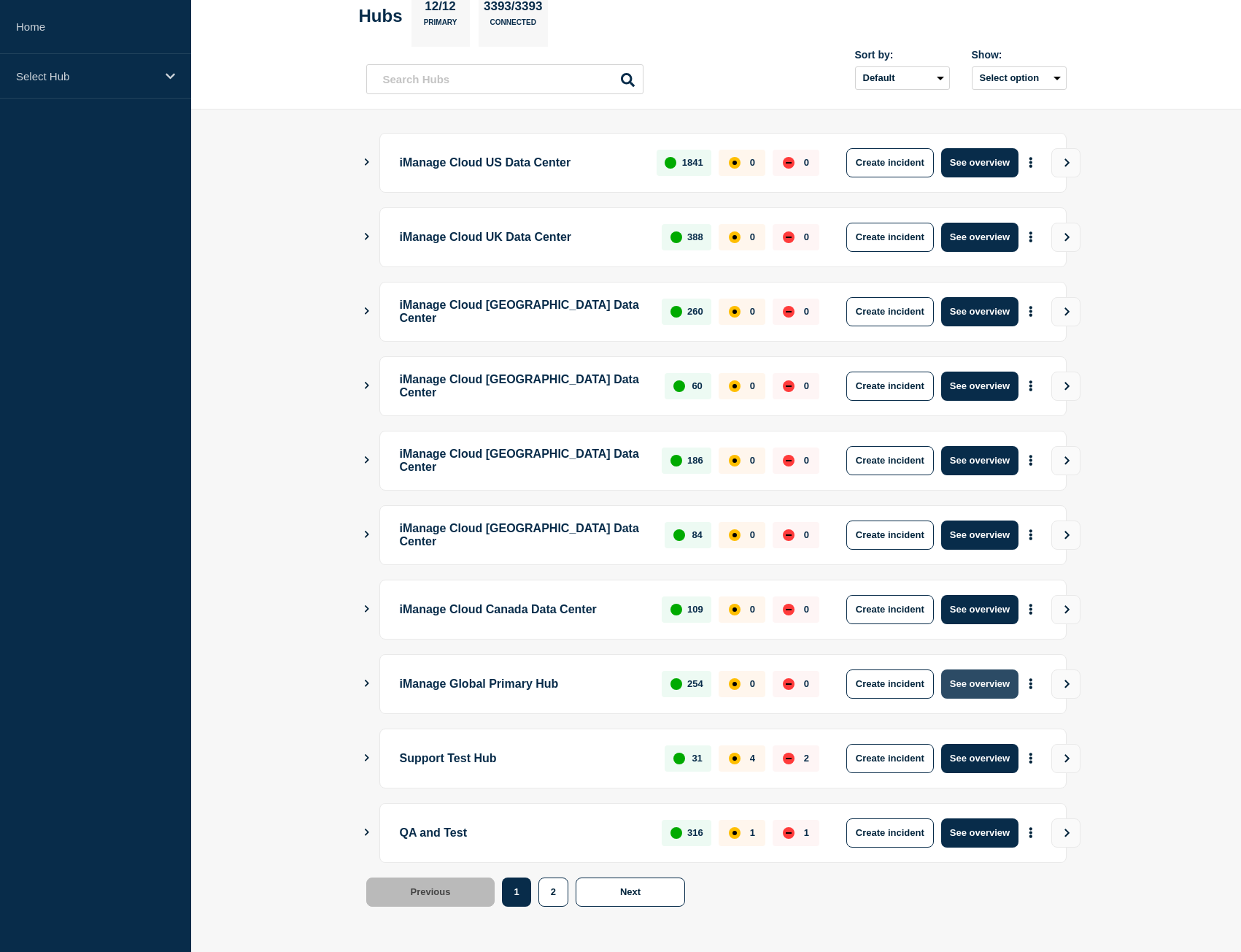
click at [967, 685] on button "See overview" at bounding box center [980, 683] width 78 height 29
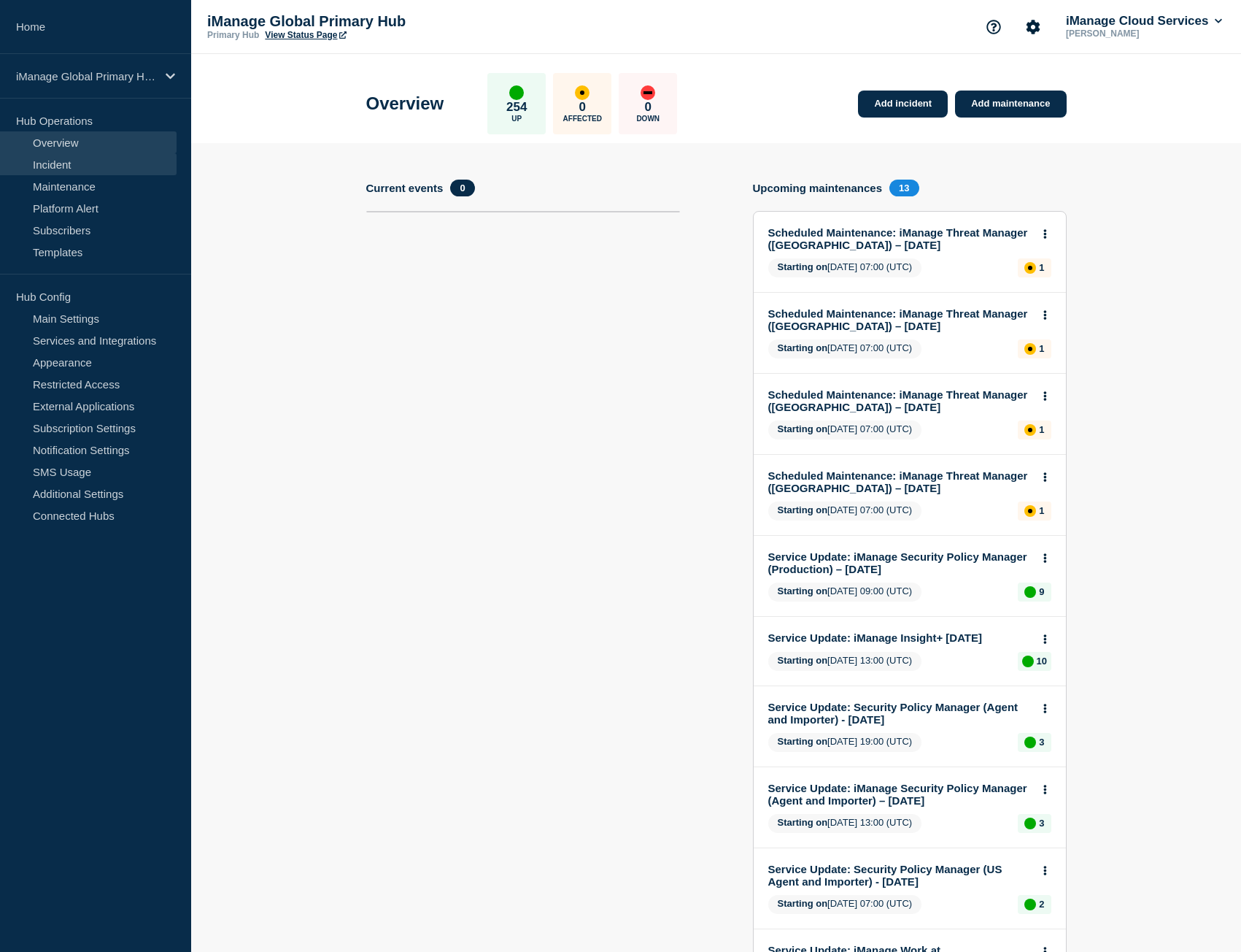
click at [72, 171] on link "Incident" at bounding box center [88, 164] width 177 height 22
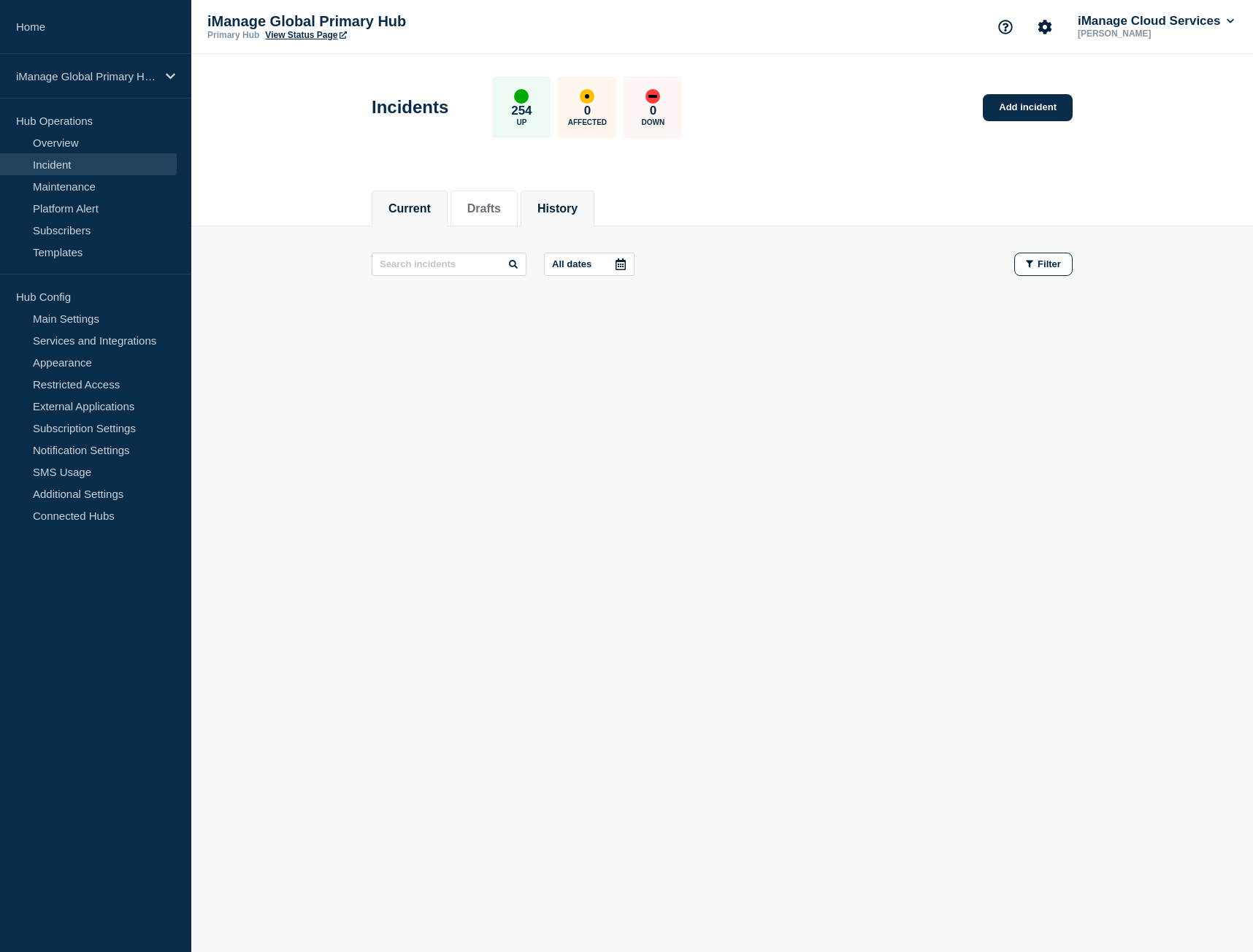
click at [577, 210] on button "History" at bounding box center [557, 209] width 40 height 13
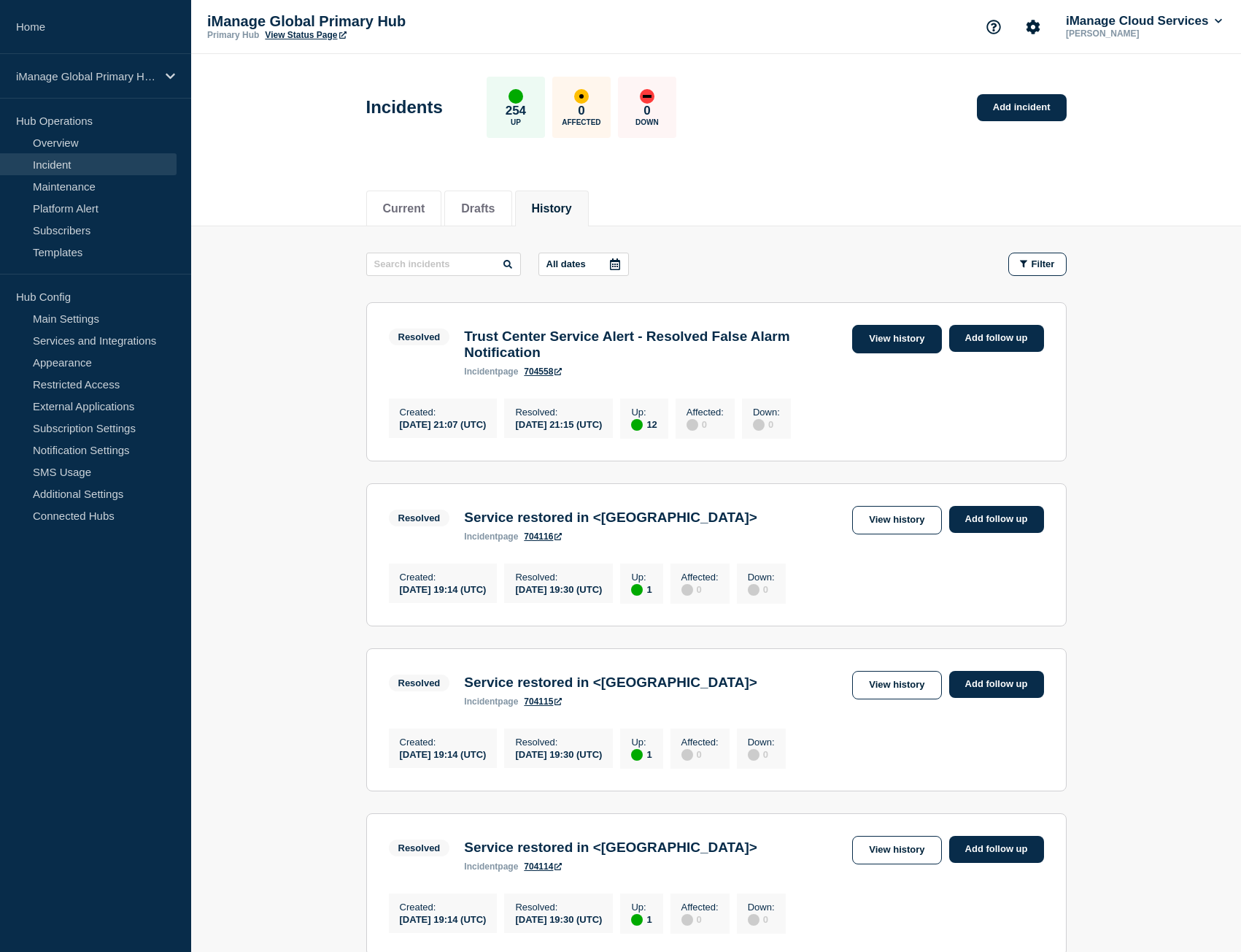
click at [892, 345] on link "View history" at bounding box center [896, 339] width 89 height 28
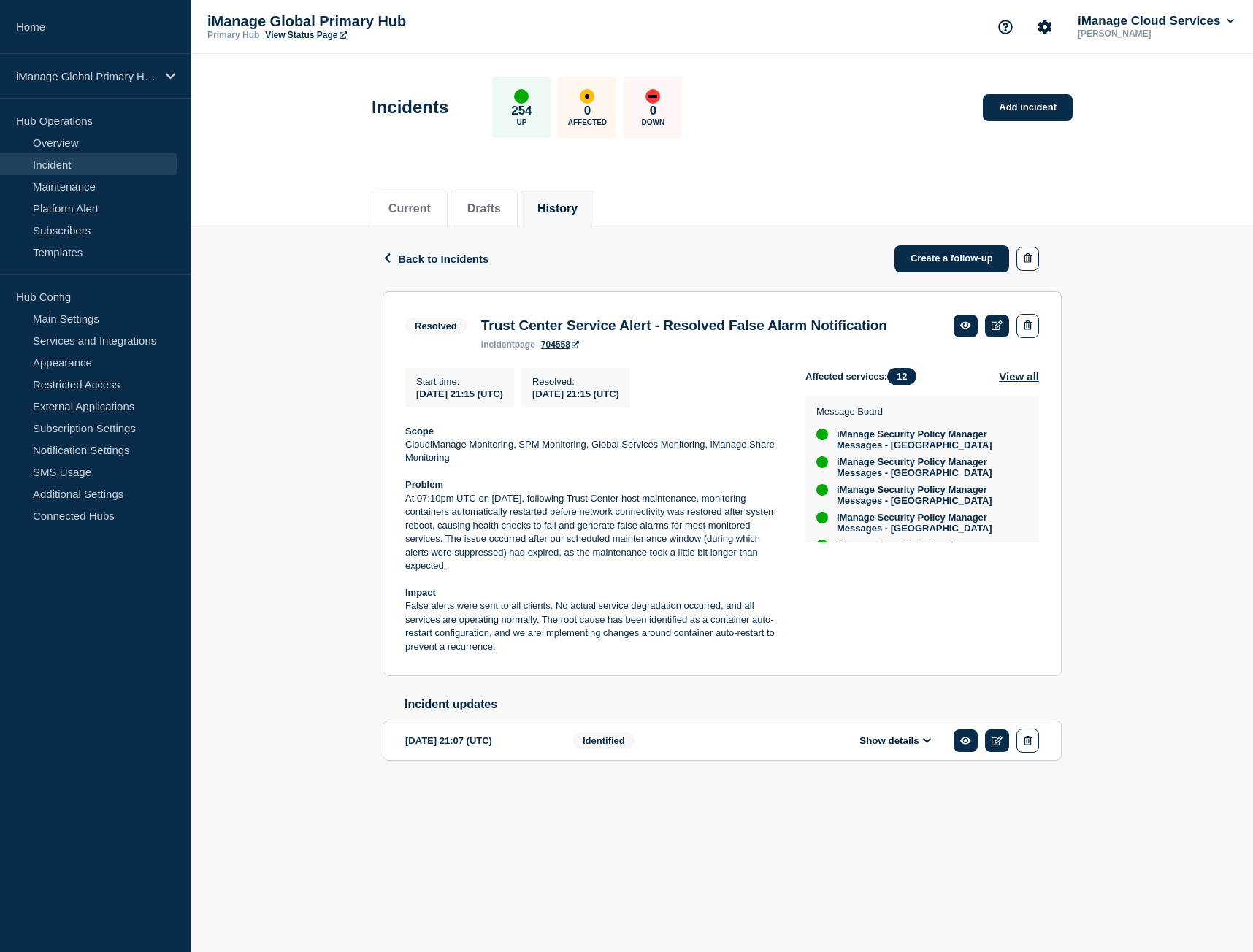
click at [927, 745] on icon at bounding box center [928, 740] width 9 height 10
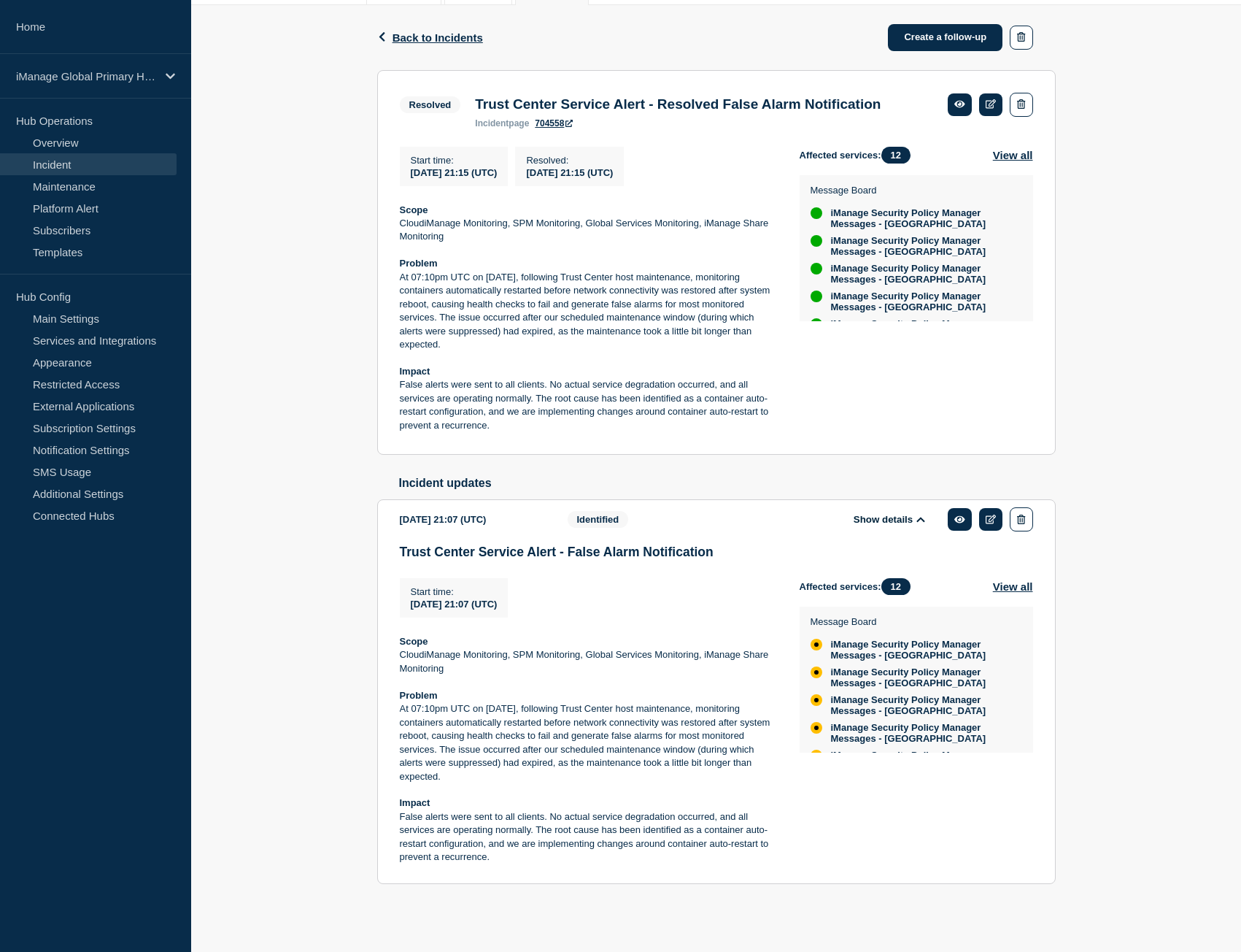
scroll to position [253, 0]
click at [987, 515] on icon at bounding box center [991, 519] width 11 height 10
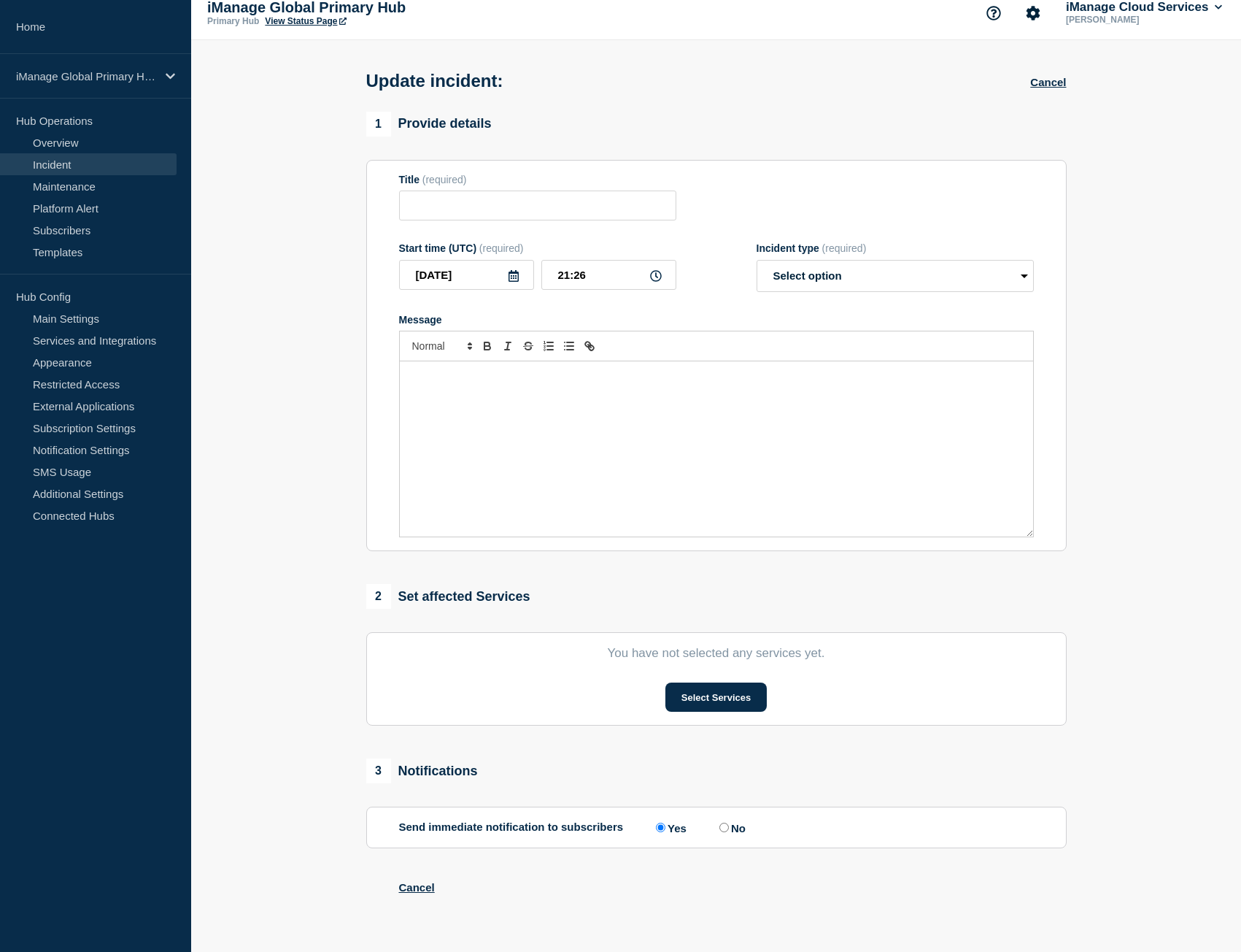
type input "Trust Center Service Alert - False Alarm Notification"
type input "21:07"
select select "identified"
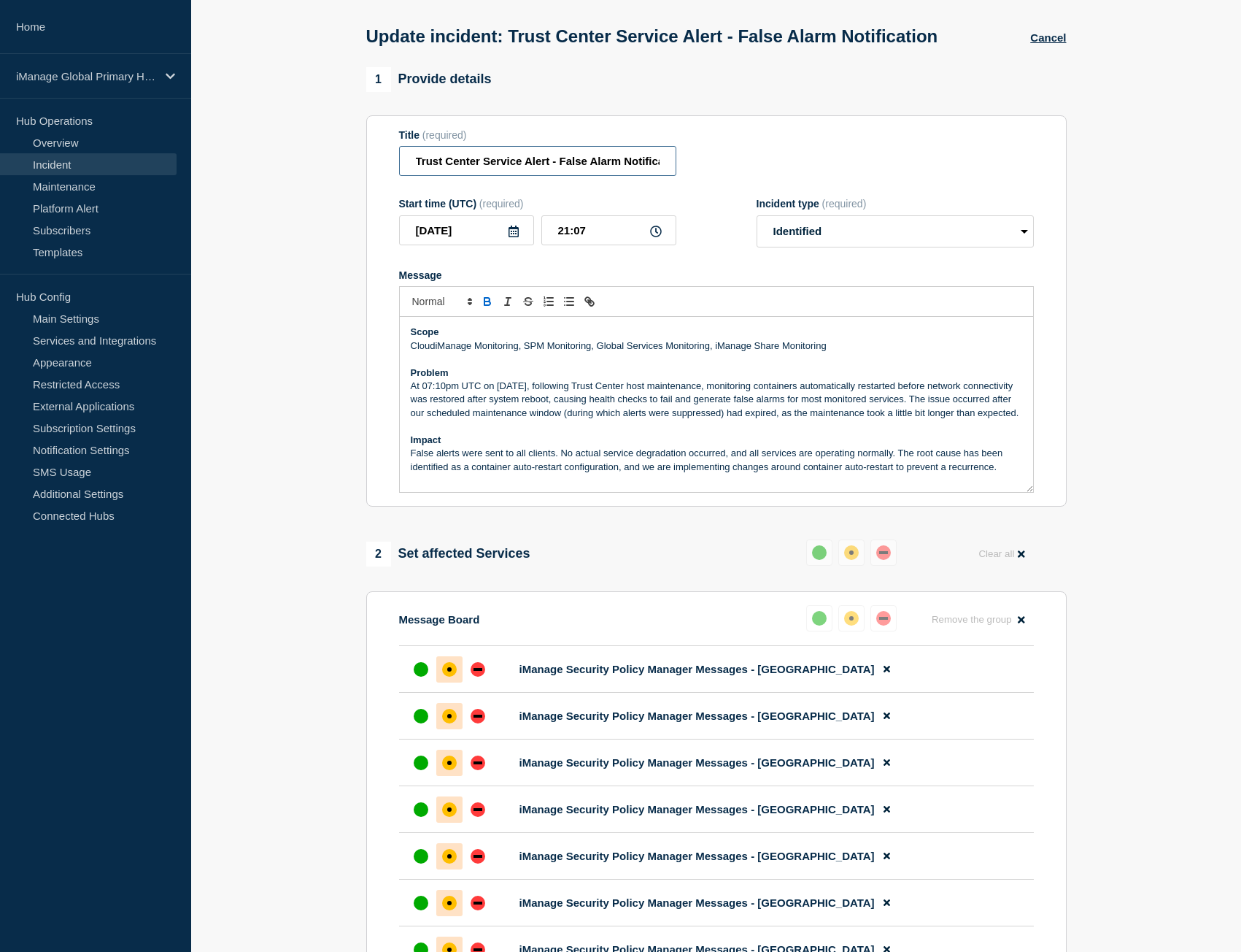
click at [554, 176] on input "Trust Center Service Alert - False Alarm Notification" at bounding box center [538, 161] width 278 height 30
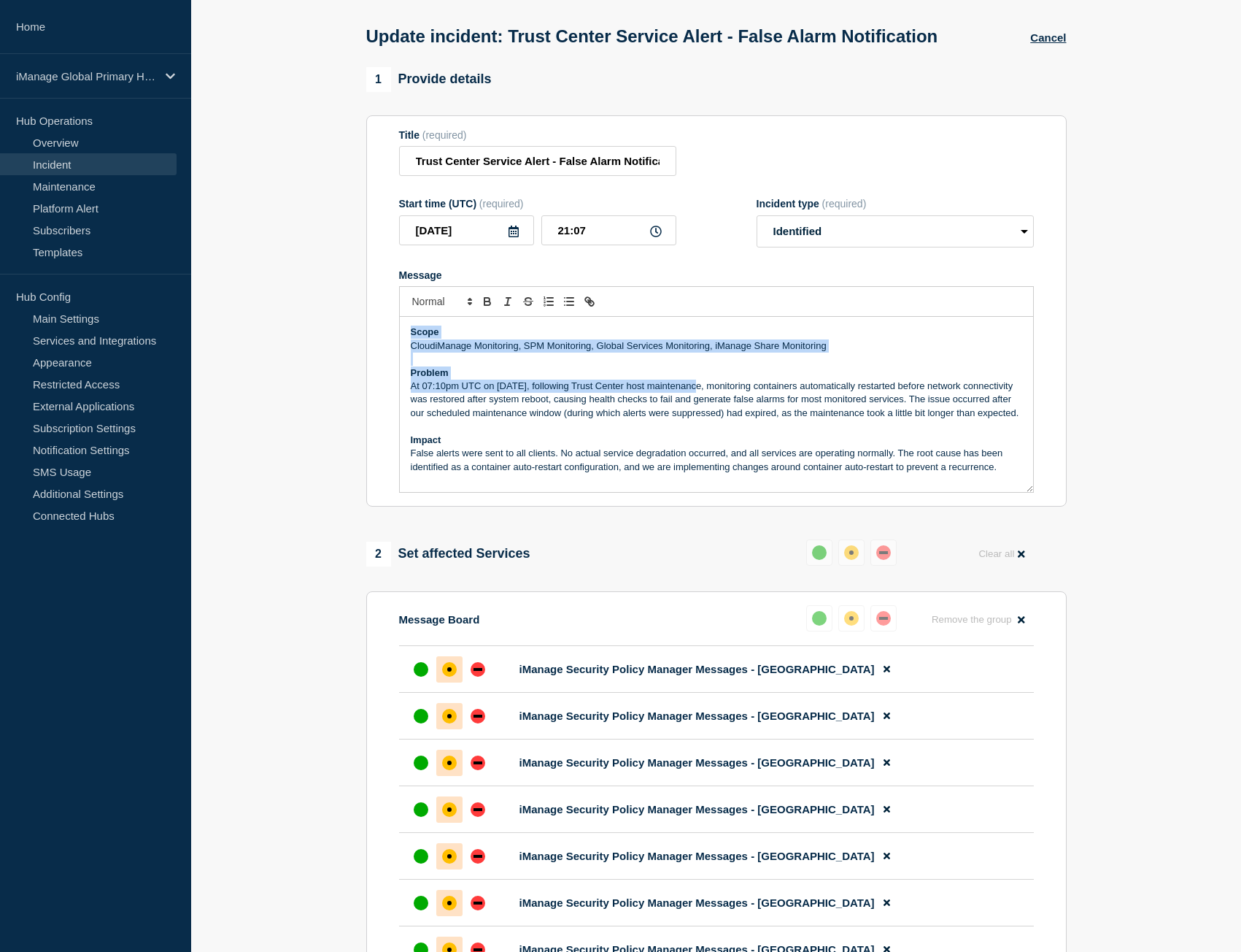
drag, startPoint x: 406, startPoint y: 356, endPoint x: 689, endPoint y: 418, distance: 289.7
click at [689, 418] on div "Scope CloudiManage Monitoring, SPM Monitoring, Global Services Monitoring, iMan…" at bounding box center [716, 404] width 634 height 175
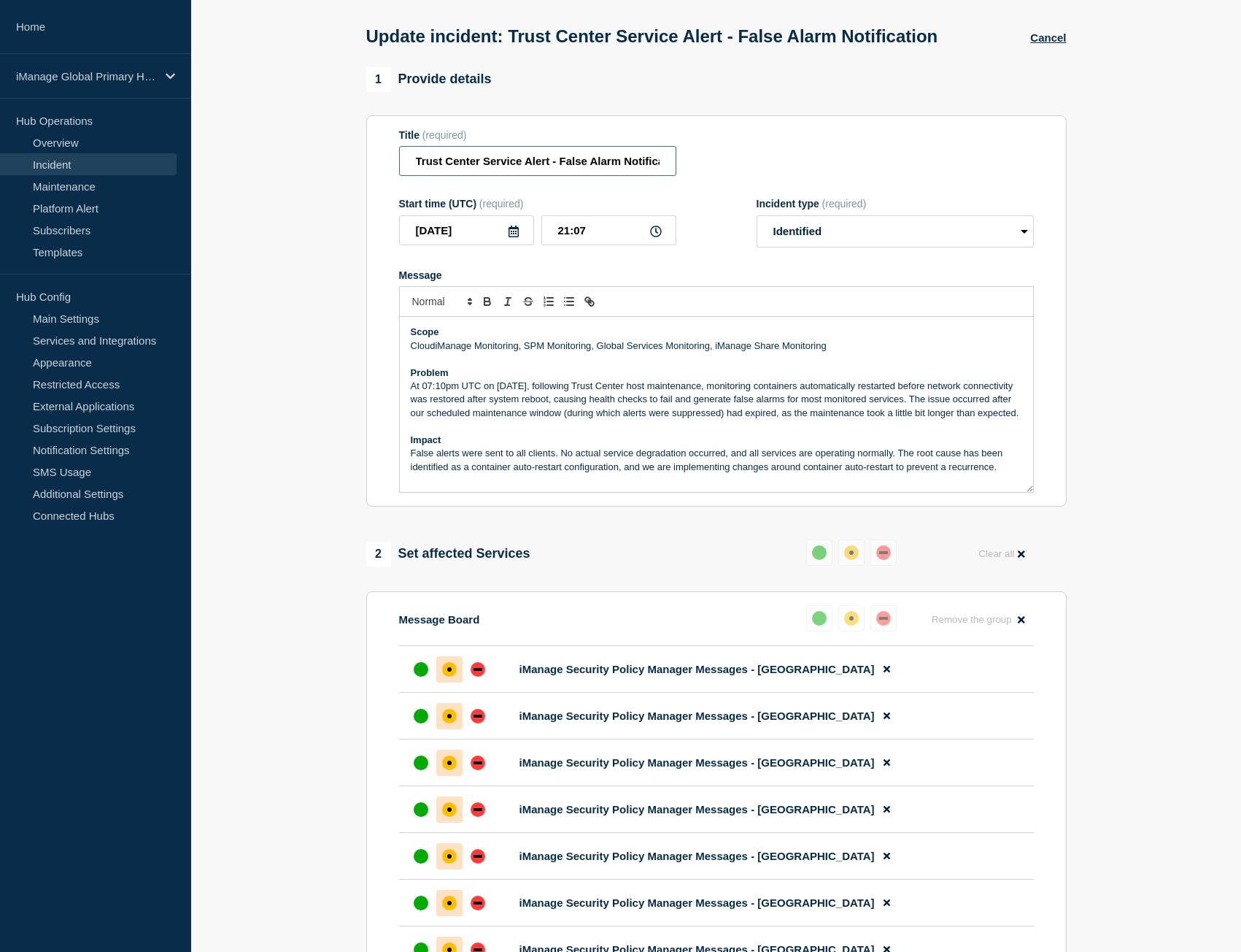
click at [493, 176] on input "Trust Center Service Alert - False Alarm Notification" at bounding box center [538, 161] width 278 height 30
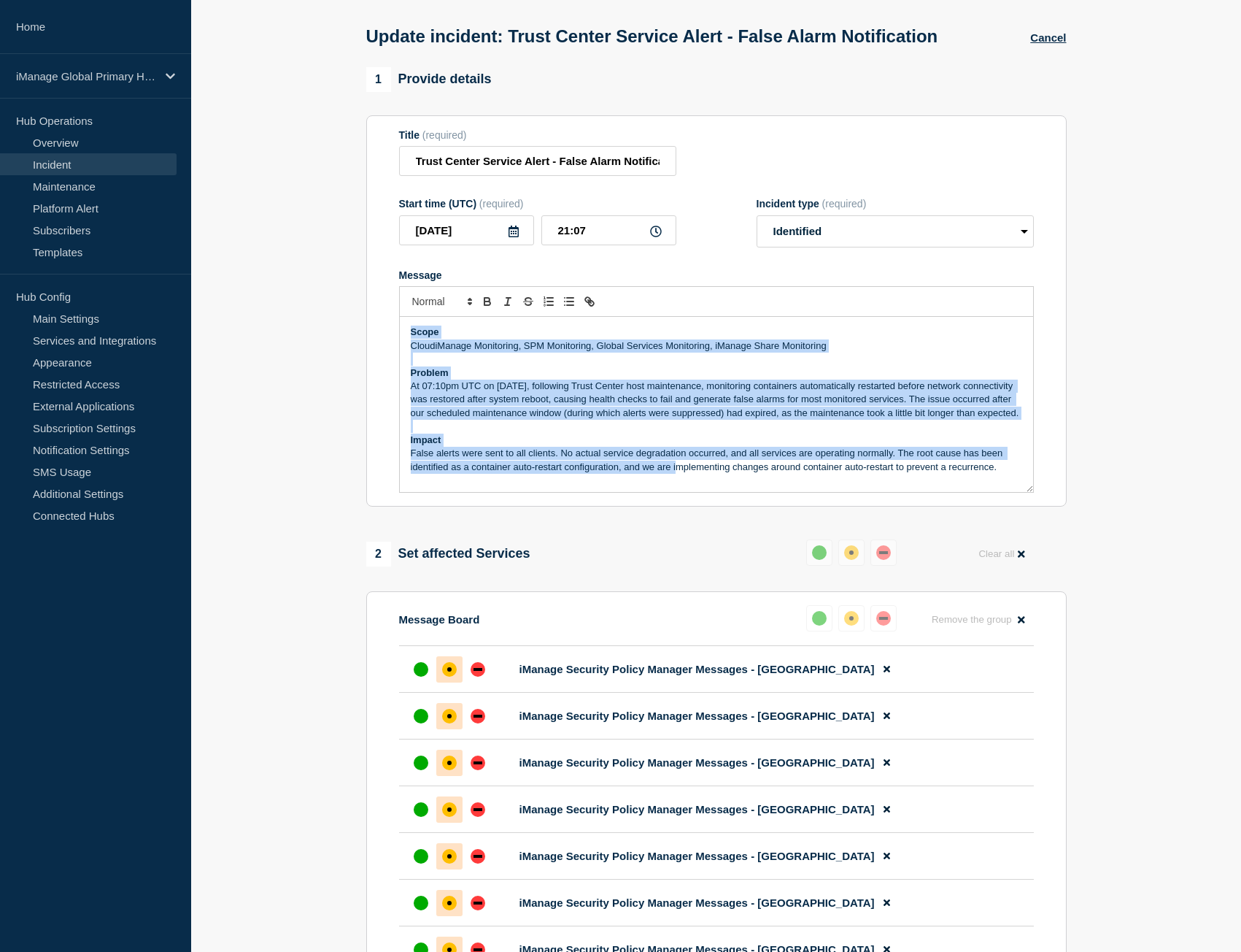
scroll to position [4, 0]
drag, startPoint x: 408, startPoint y: 357, endPoint x: 977, endPoint y: 503, distance: 587.4
click at [977, 491] on div "Scope CloudiManage Monitoring, SPM Monitoring, Global Services Monitoring, iMan…" at bounding box center [716, 404] width 634 height 175
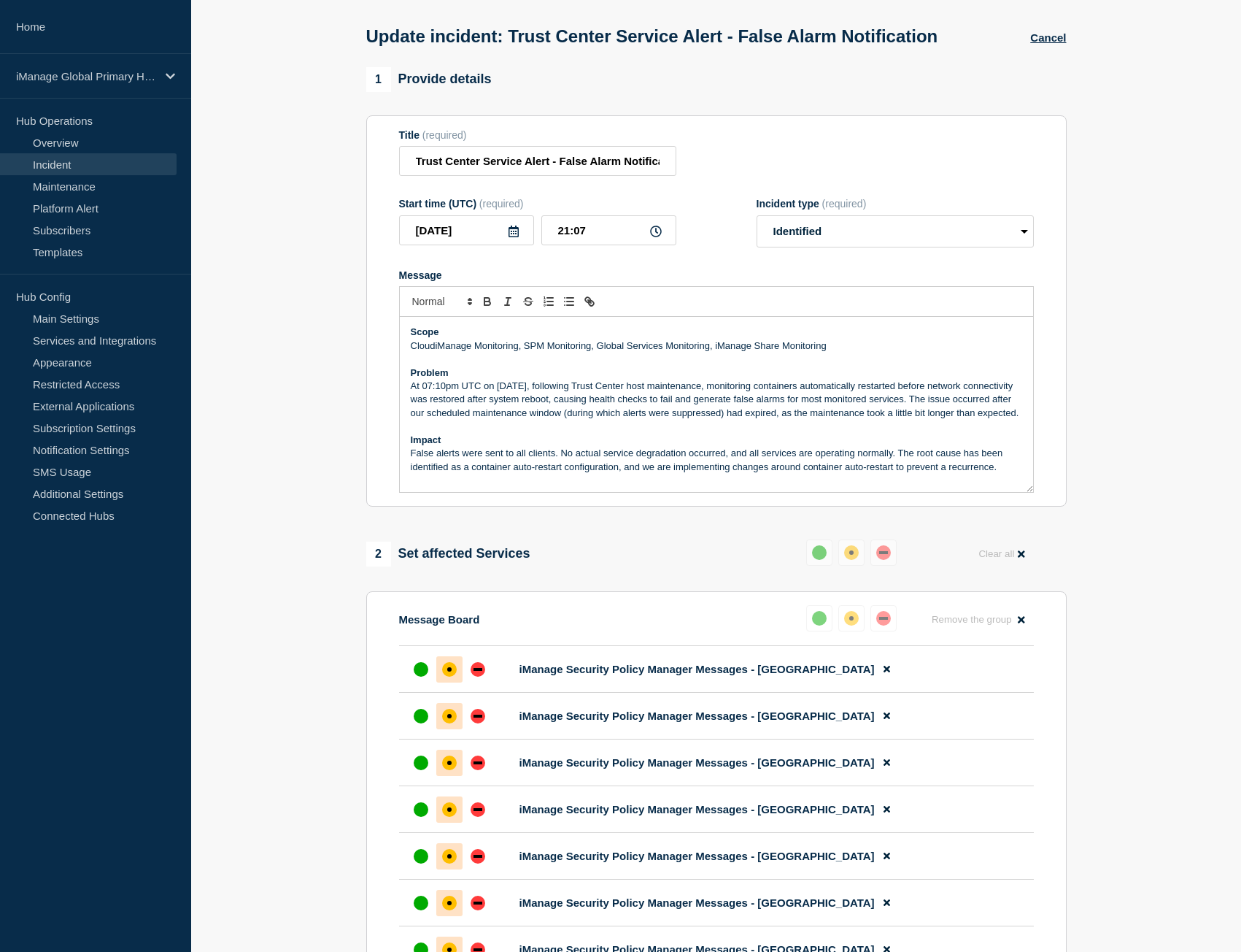
click at [977, 474] on p "False alerts were sent to all clients. No actual service degradation occurred, …" at bounding box center [717, 460] width 612 height 27
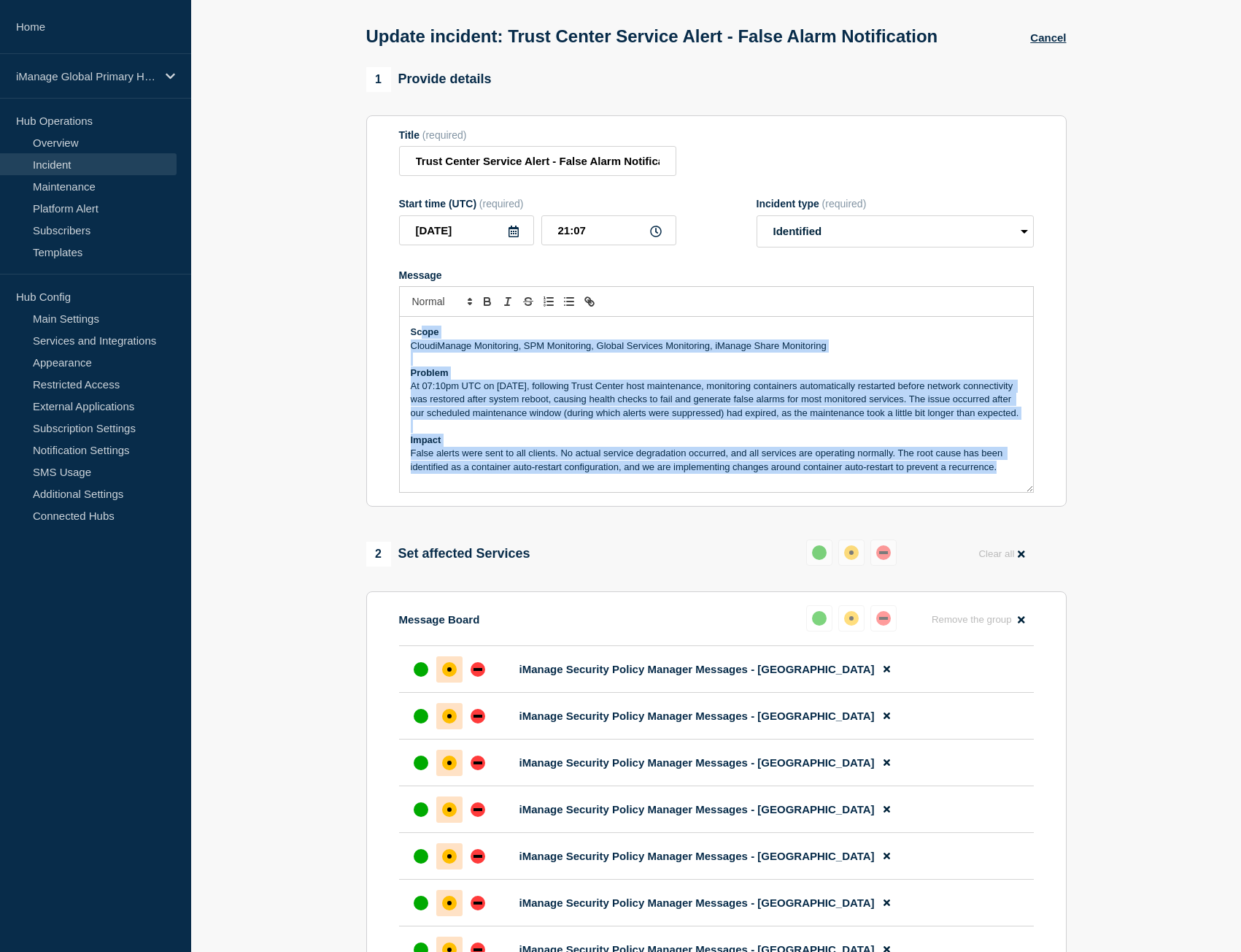
scroll to position [0, 0]
drag, startPoint x: 1001, startPoint y: 505, endPoint x: 359, endPoint y: 341, distance: 662.6
click at [359, 341] on div "1 Provide details Title (required) Trust Center Service Alert - False Alarm Not…" at bounding box center [717, 780] width 718 height 1426
copy div "Scope CloudiManage Monitoring, SPM Monitoring, Global Services Monitoring, iMan…"
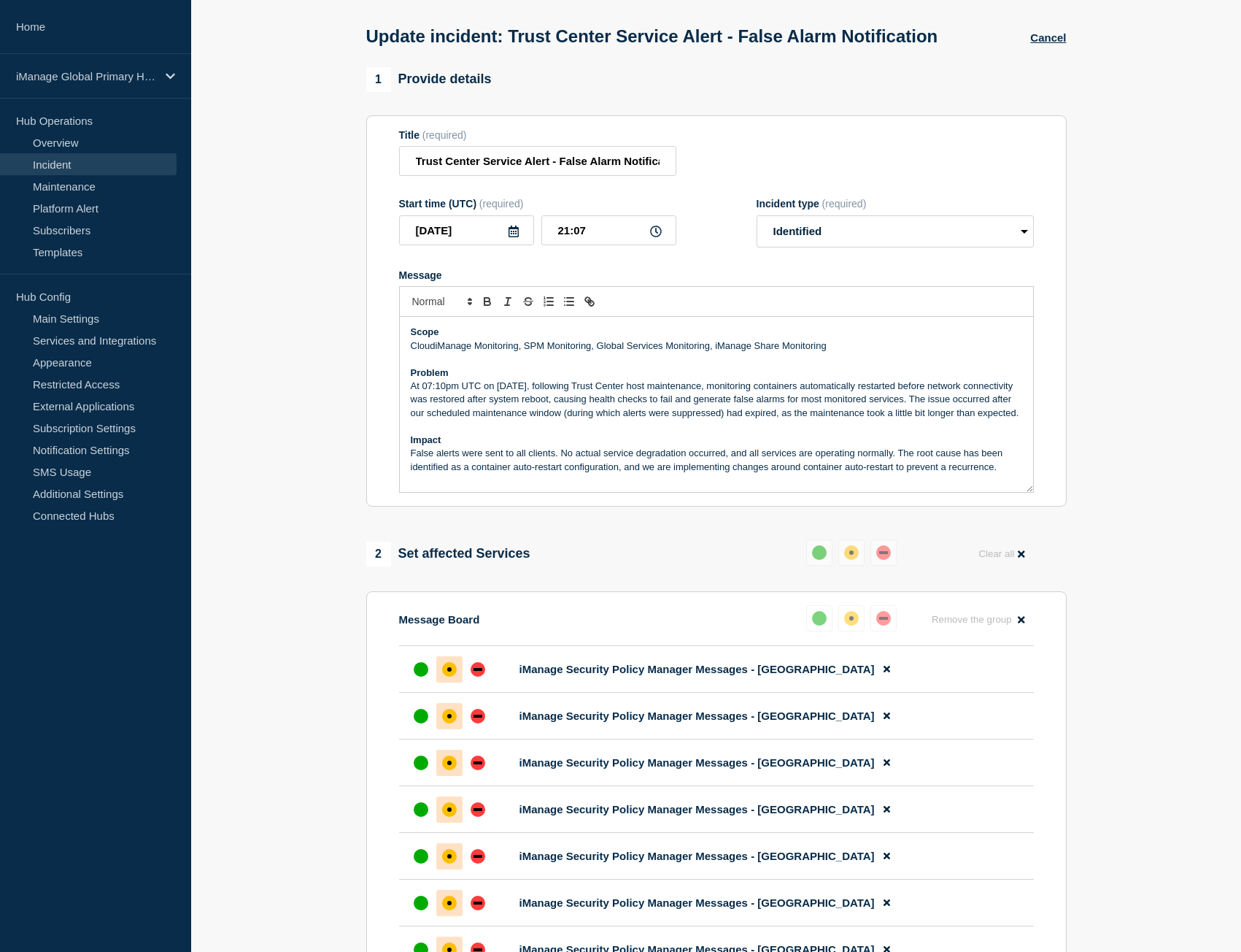
click at [1047, 61] on div "Update incident: Trust Center Service Alert - False Alarm Notification Cancel" at bounding box center [716, 31] width 734 height 72
click at [1048, 44] on button "Cancel" at bounding box center [1048, 38] width 35 height 12
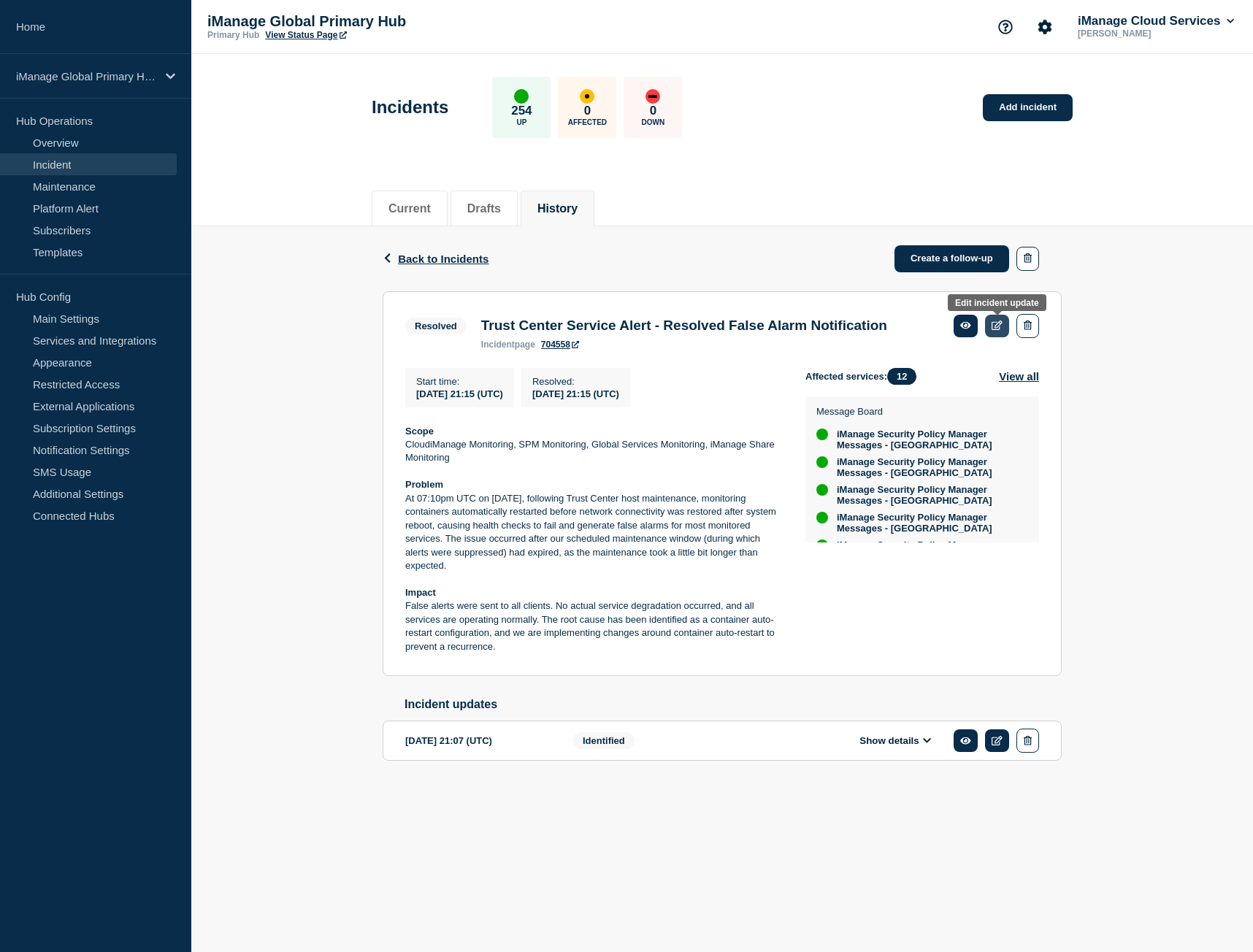
click at [995, 326] on icon at bounding box center [997, 324] width 11 height 10
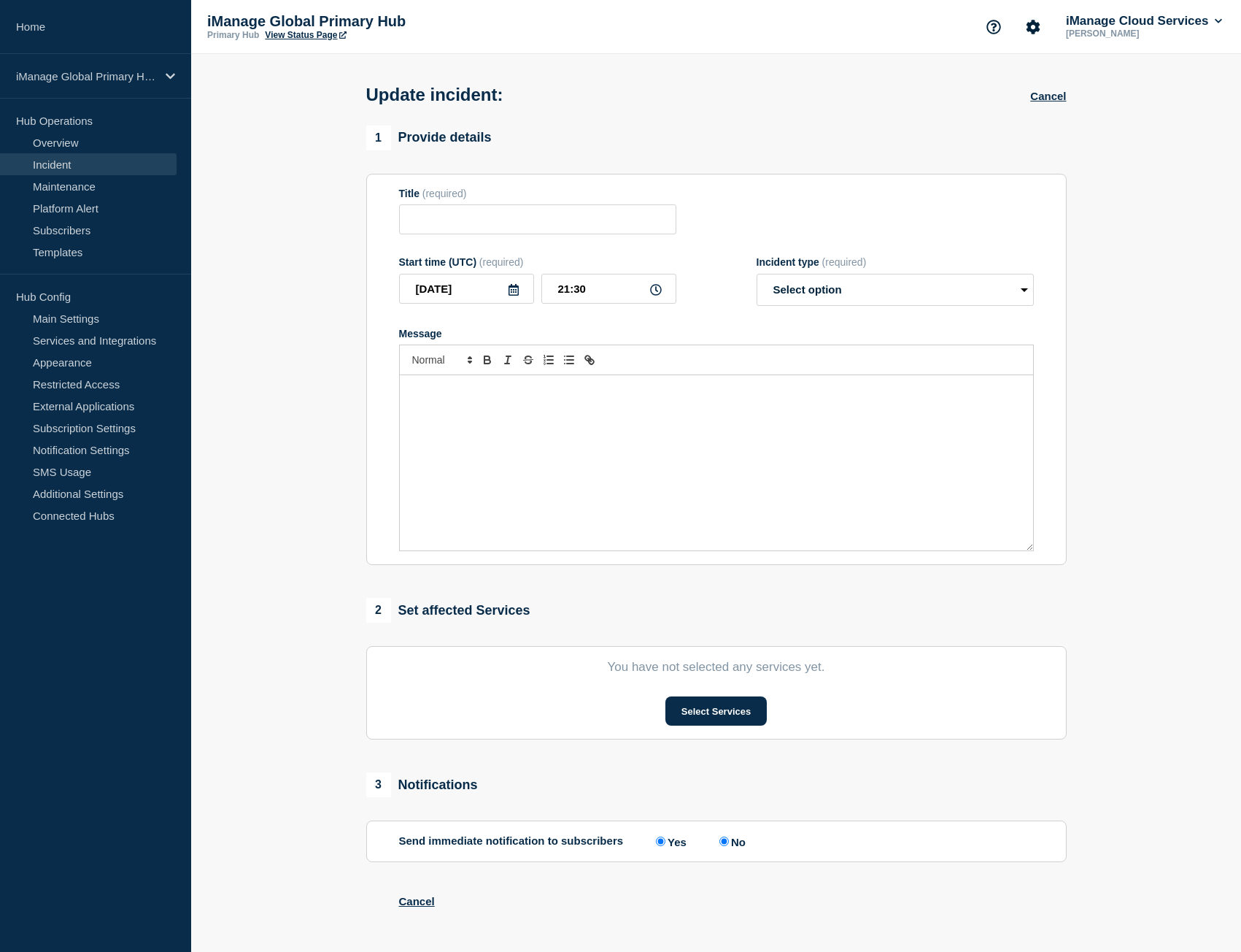
type input "Trust Center Service Alert - Resolved False Alarm Notification"
type input "21:15"
select select "resolved"
radio input "false"
radio input "true"
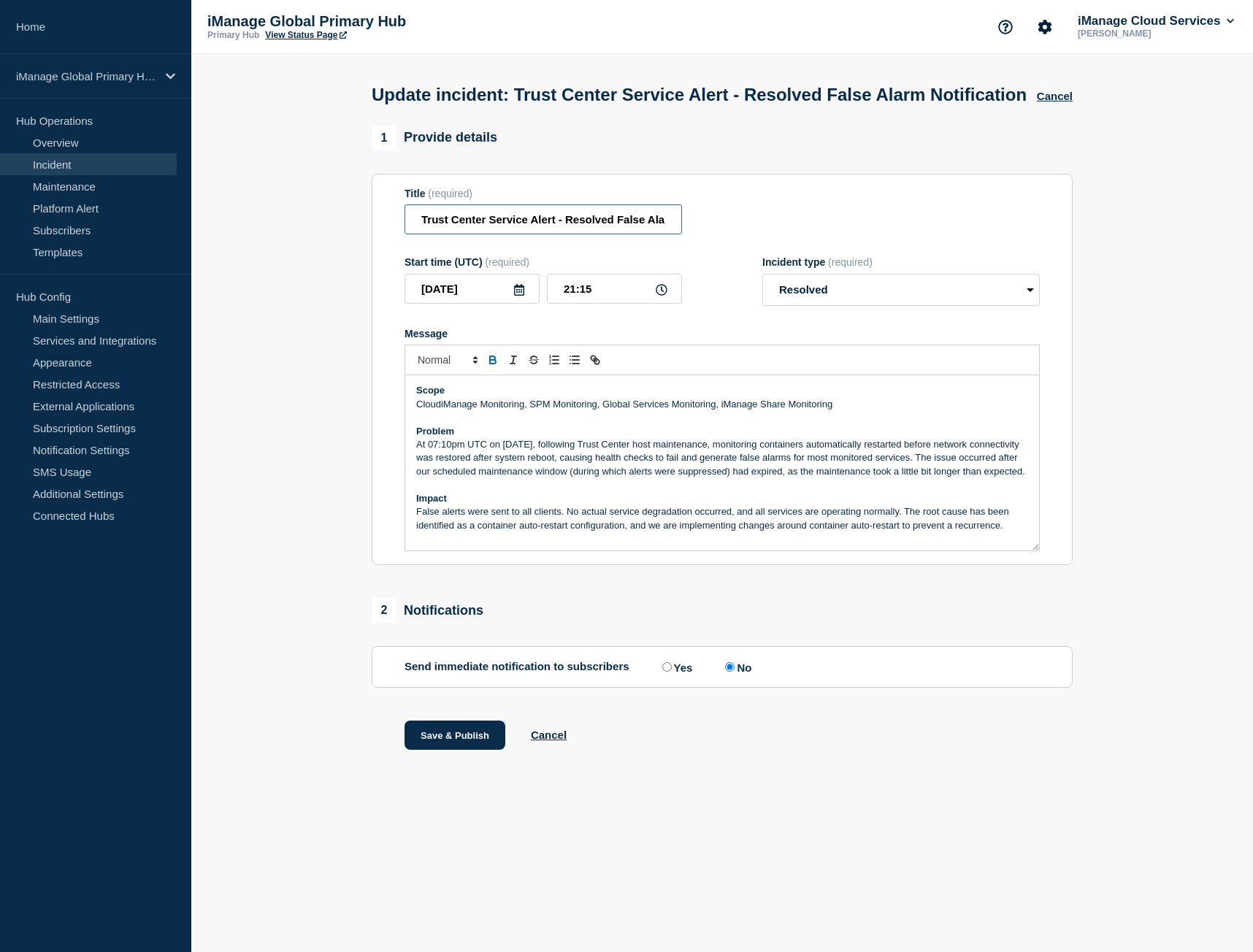
click at [531, 234] on input "Trust Center Service Alert - Resolved False Alarm Notification" at bounding box center [543, 219] width 278 height 30
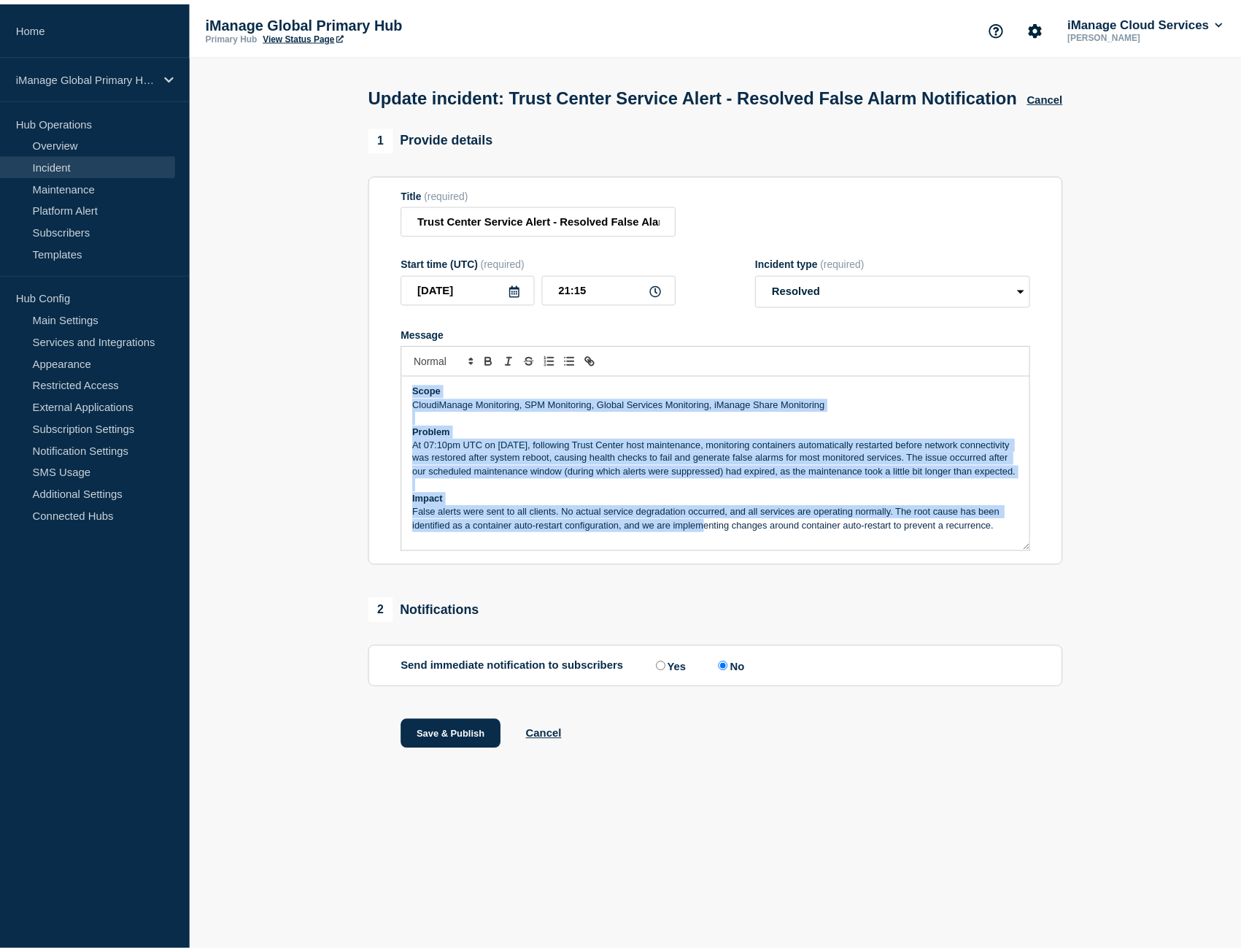
scroll to position [4, 0]
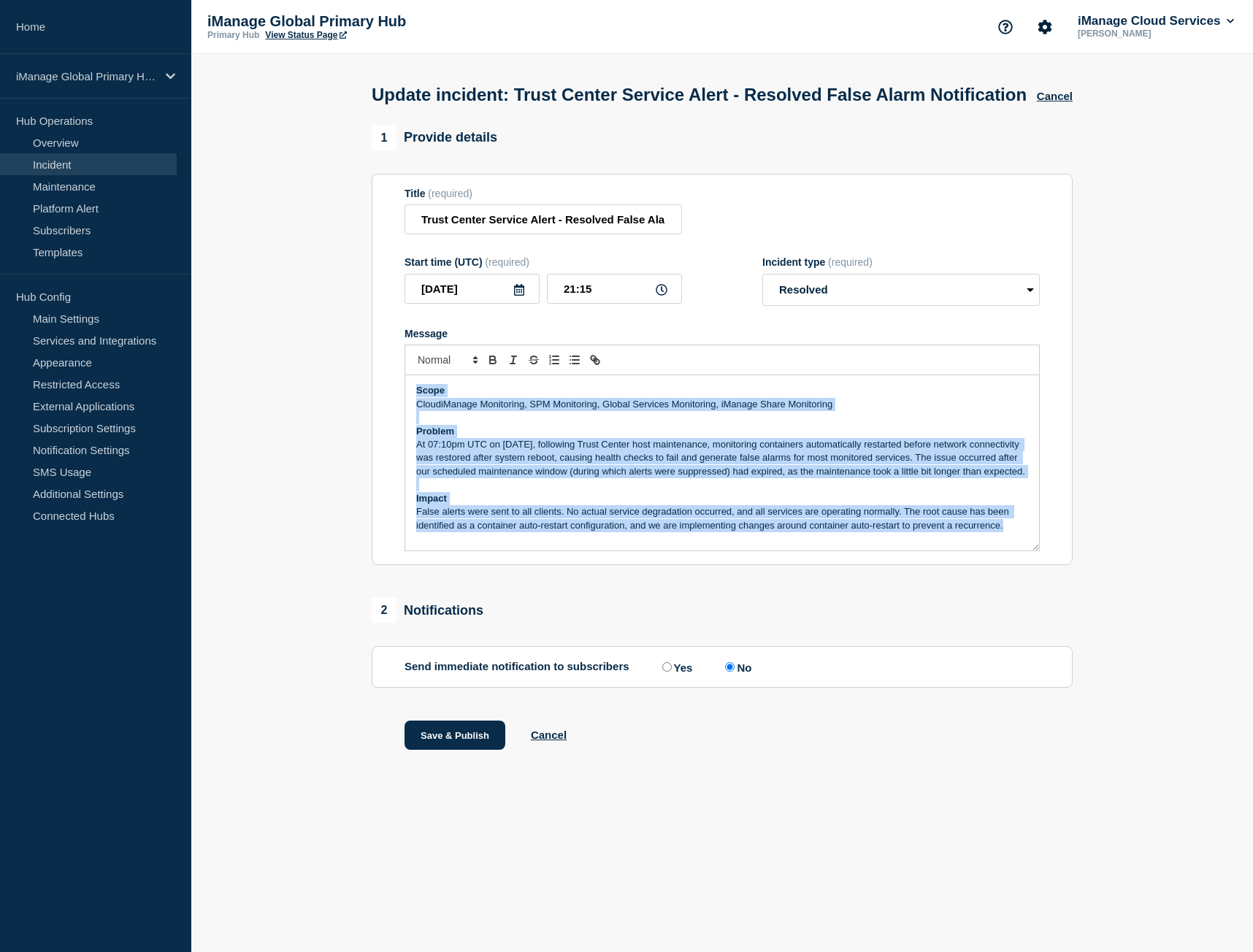
drag, startPoint x: 416, startPoint y: 419, endPoint x: 1065, endPoint y: 629, distance: 682.1
click at [1065, 629] on div "1 Provide details Title (required) Trust Center Service Alert - Resolved False …" at bounding box center [722, 456] width 718 height 661
copy div "Scope CloudiManage Monitoring, SPM Monitoring, Global Services Monitoring, iMan…"
click at [1063, 103] on button "Cancel" at bounding box center [1054, 96] width 35 height 12
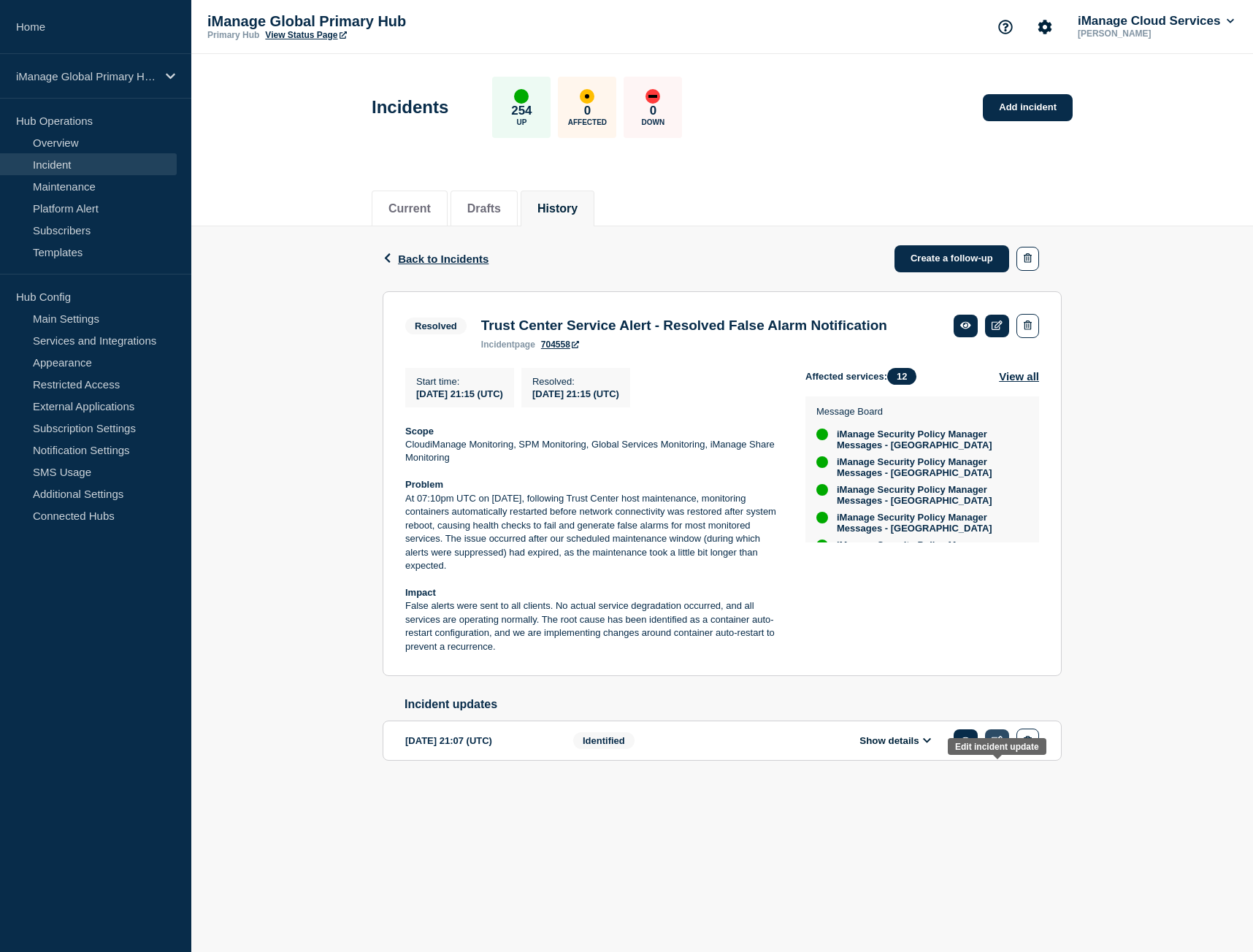
click at [998, 745] on icon at bounding box center [997, 740] width 11 height 10
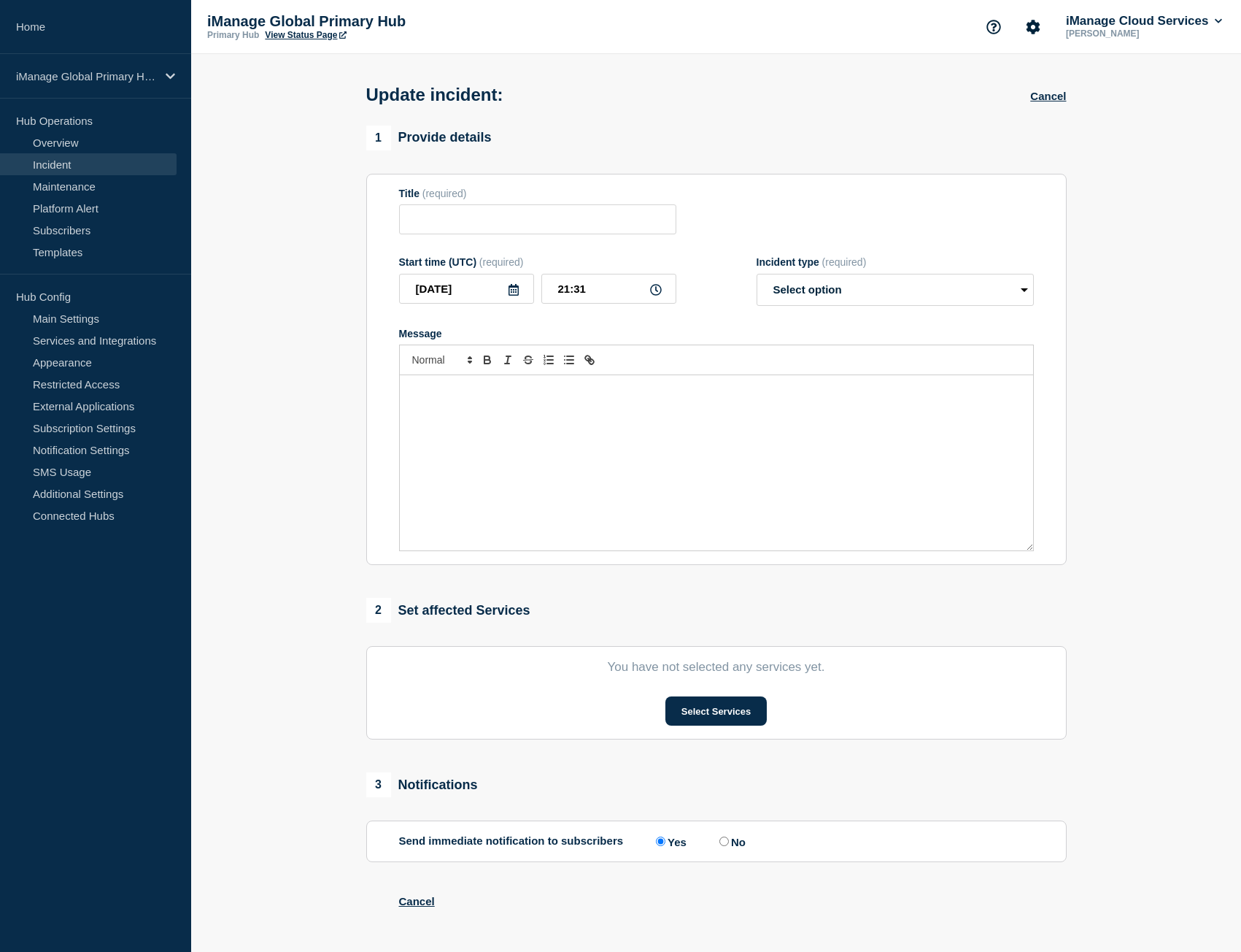
type input "Trust Center Service Alert - False Alarm Notification"
type input "21:07"
select select "identified"
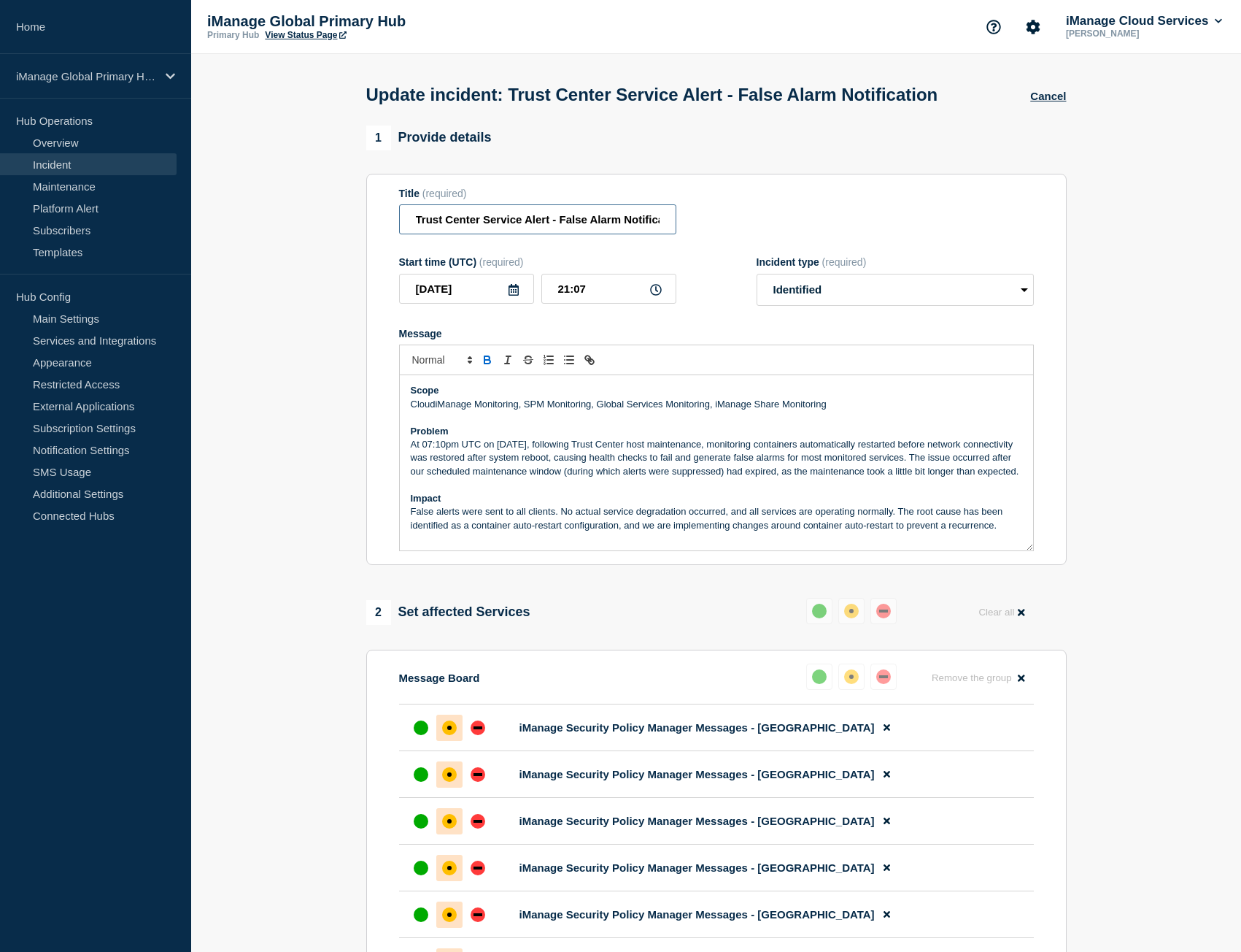
click at [463, 234] on input "Trust Center Service Alert - False Alarm Notification" at bounding box center [538, 219] width 278 height 30
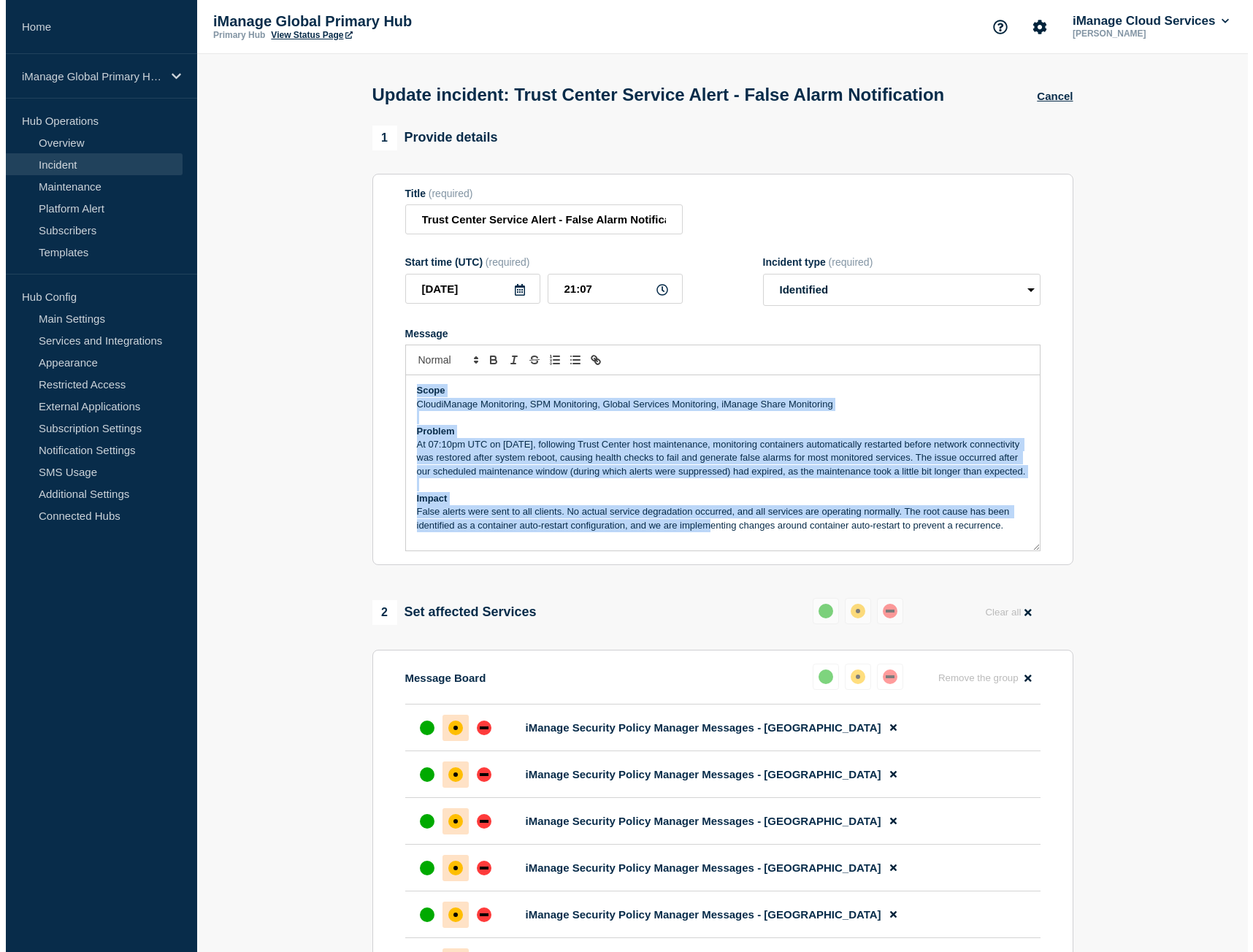
scroll to position [4, 0]
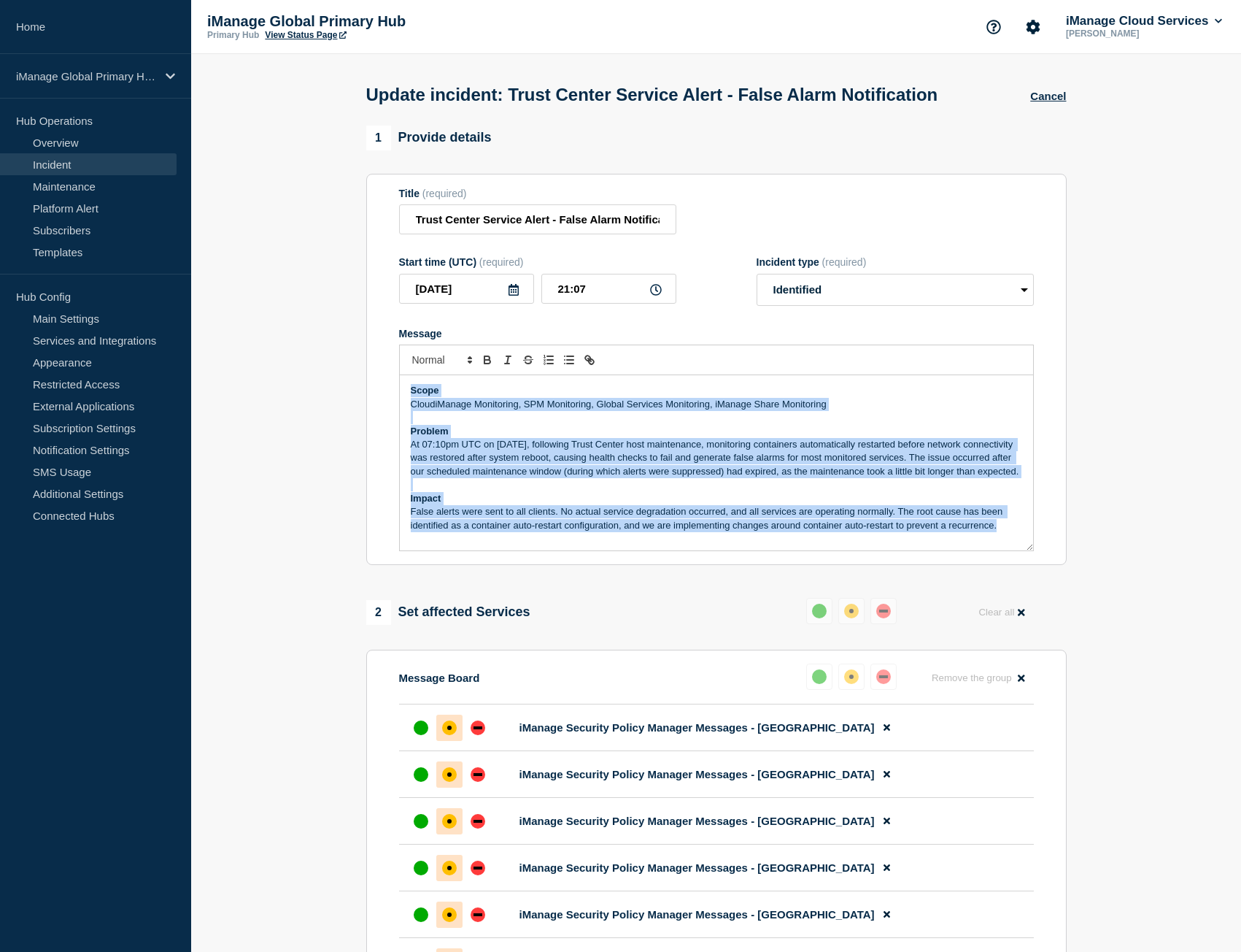
drag, startPoint x: 410, startPoint y: 417, endPoint x: 1111, endPoint y: 591, distance: 722.3
click at [1111, 591] on section "1 Provide details Title (required) Trust Center Service Alert - False Alarm Not…" at bounding box center [716, 838] width 1050 height 1426
copy div "Scope CloudiManage Monitoring, SPM Monitoring, Global Services Monitoring, iMan…"
click at [1044, 103] on button "Cancel" at bounding box center [1048, 96] width 35 height 12
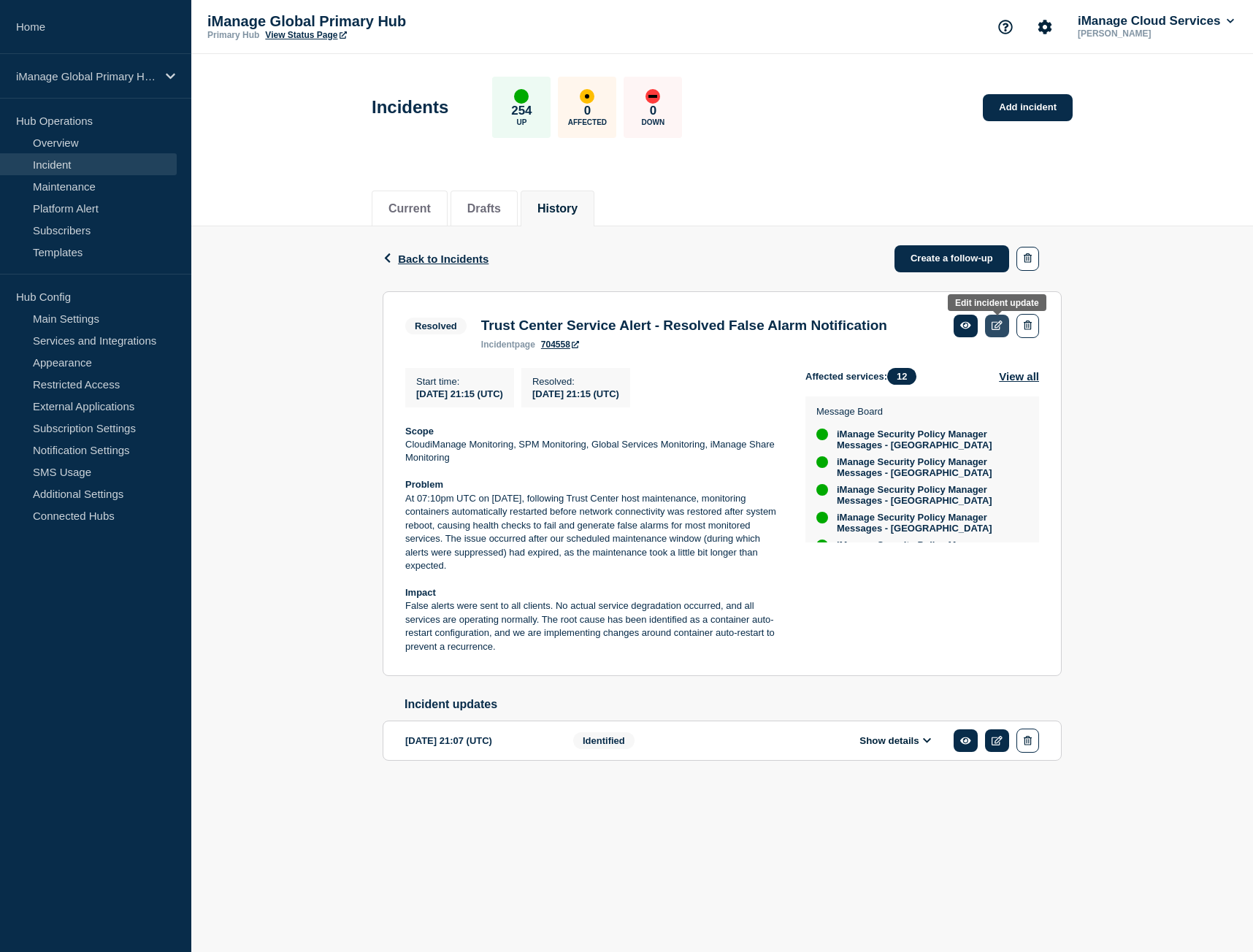
click at [989, 326] on link at bounding box center [997, 326] width 24 height 23
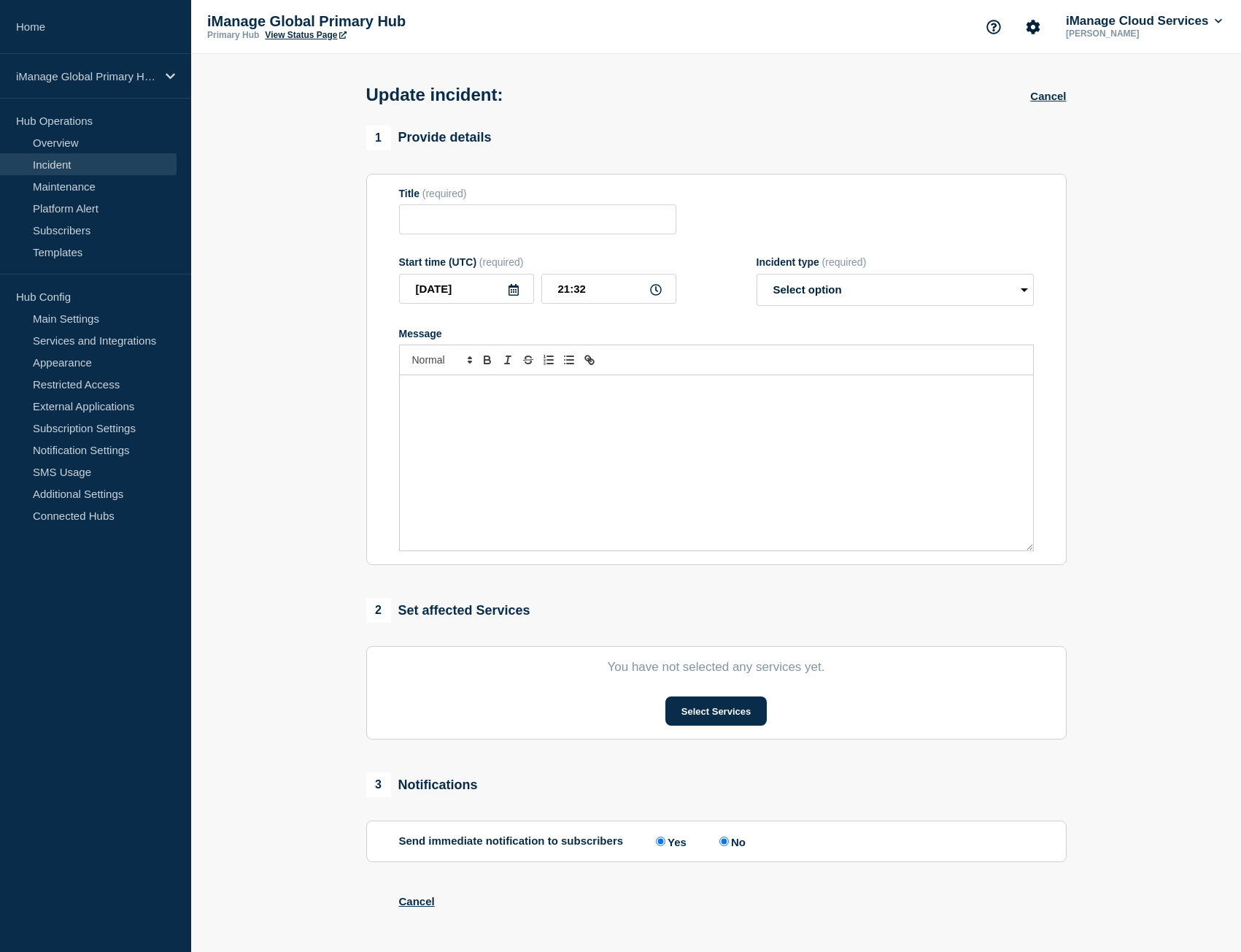
type input "Trust Center Service Alert - Resolved False Alarm Notification"
type input "21:15"
select select "resolved"
radio input "false"
radio input "true"
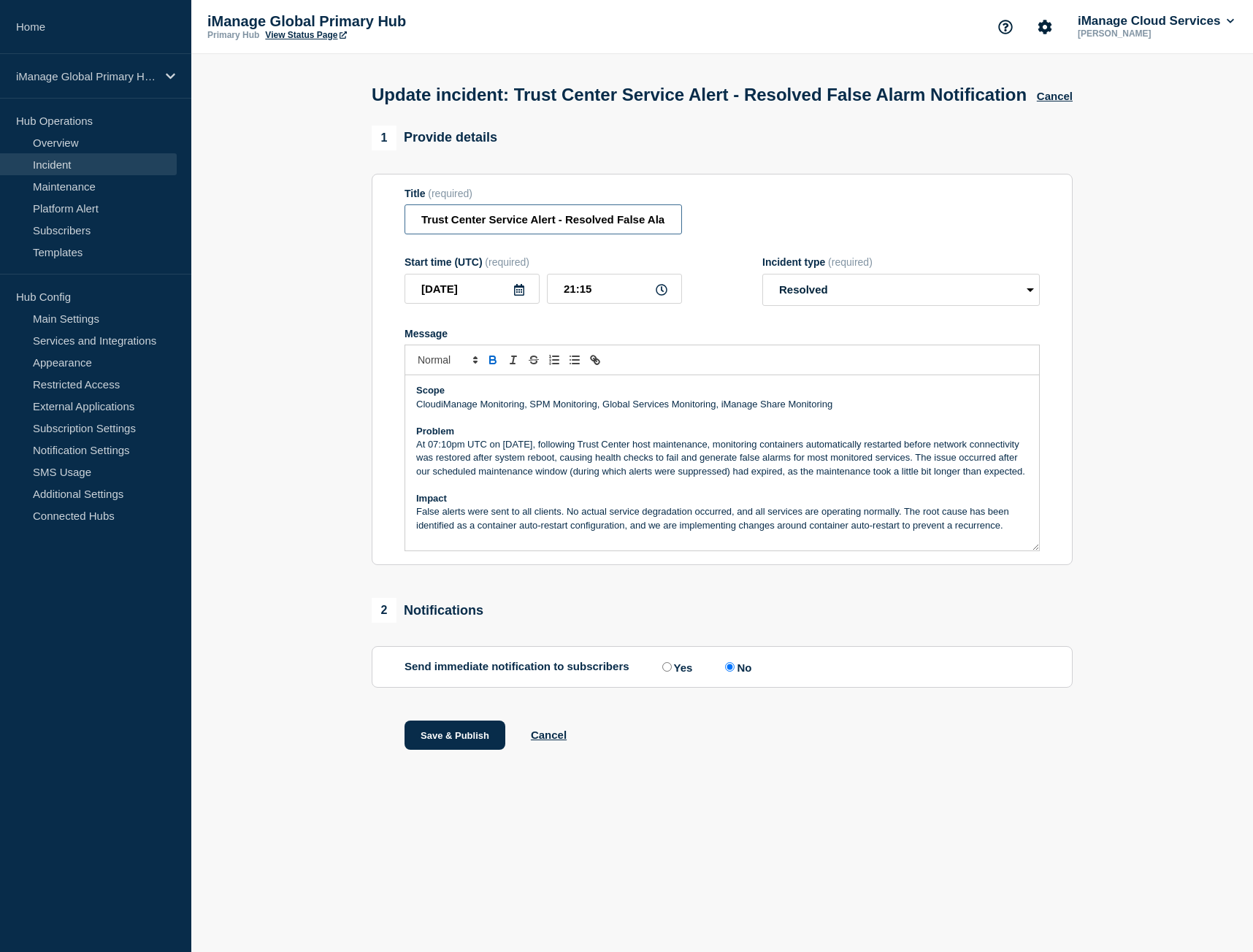
click at [534, 234] on input "Trust Center Service Alert - Resolved False Alarm Notification" at bounding box center [543, 219] width 278 height 30
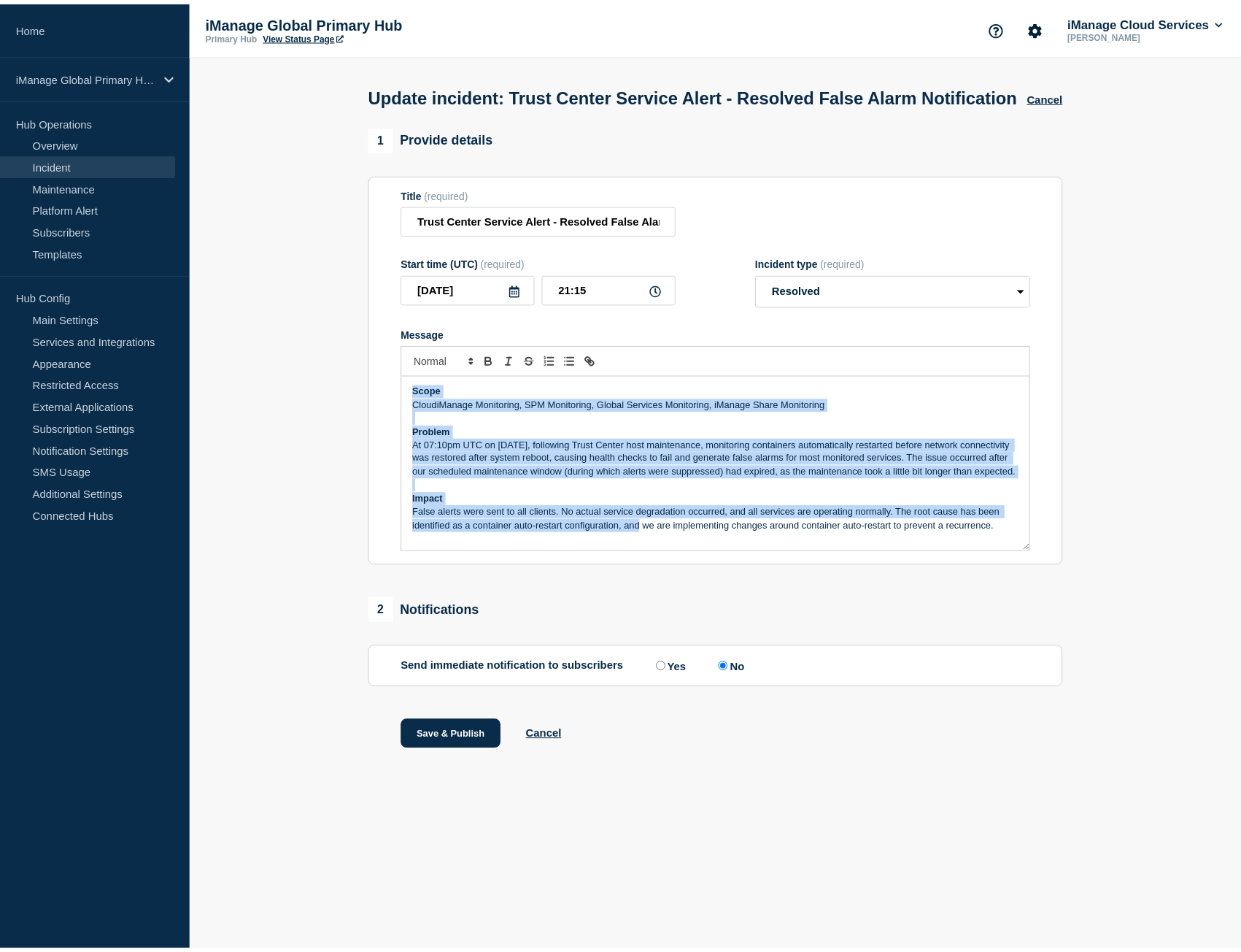
scroll to position [4, 0]
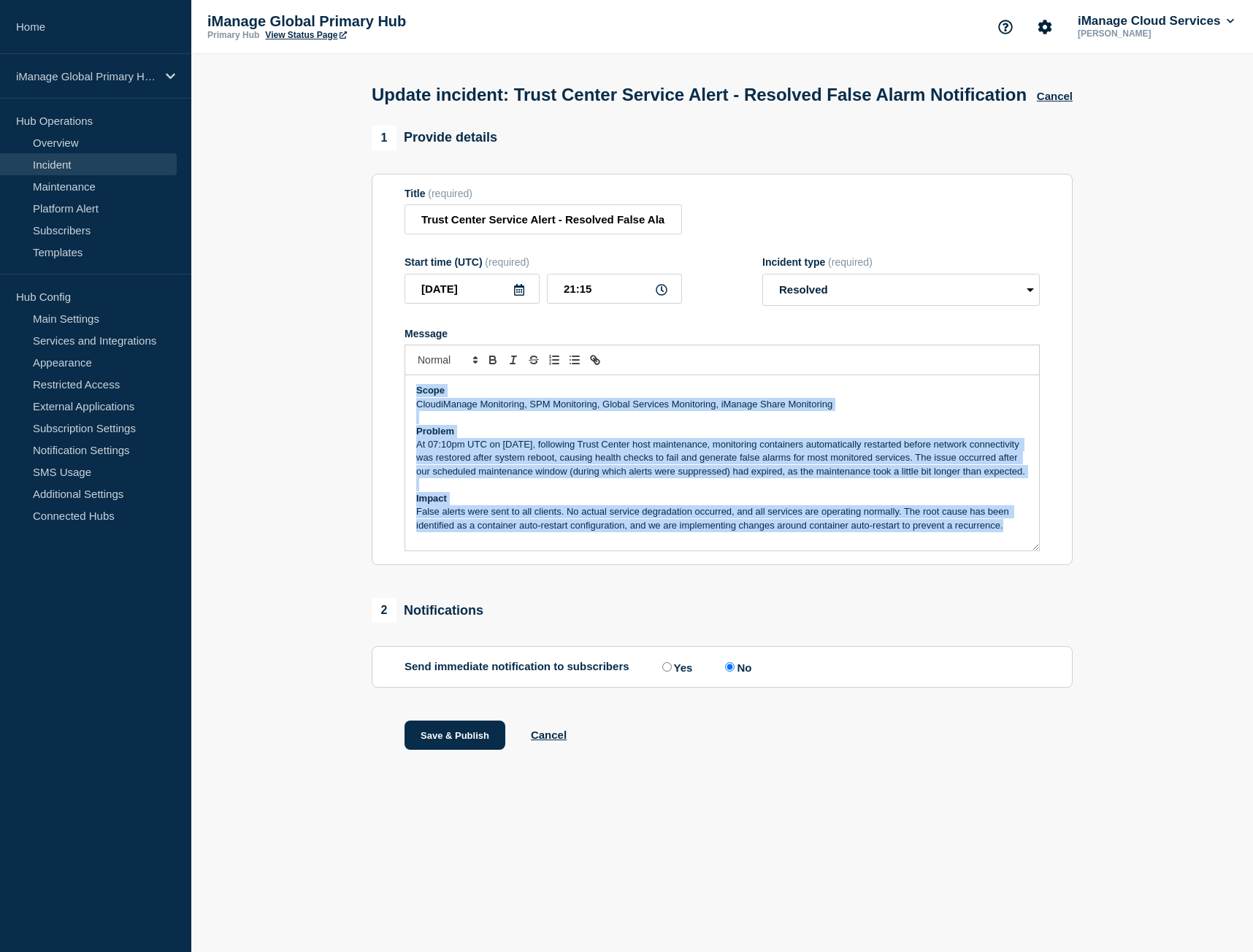
drag, startPoint x: 412, startPoint y: 419, endPoint x: 1095, endPoint y: 619, distance: 711.7
click at [1095, 619] on section "1 Provide details Title (required) Trust Center Service Alert - Resolved False …" at bounding box center [722, 456] width 1061 height 661
copy div "Scope CloudiManage Monitoring, SPM Monitoring, Global Services Monitoring, iMan…"
click at [1066, 103] on button "Cancel" at bounding box center [1054, 96] width 35 height 12
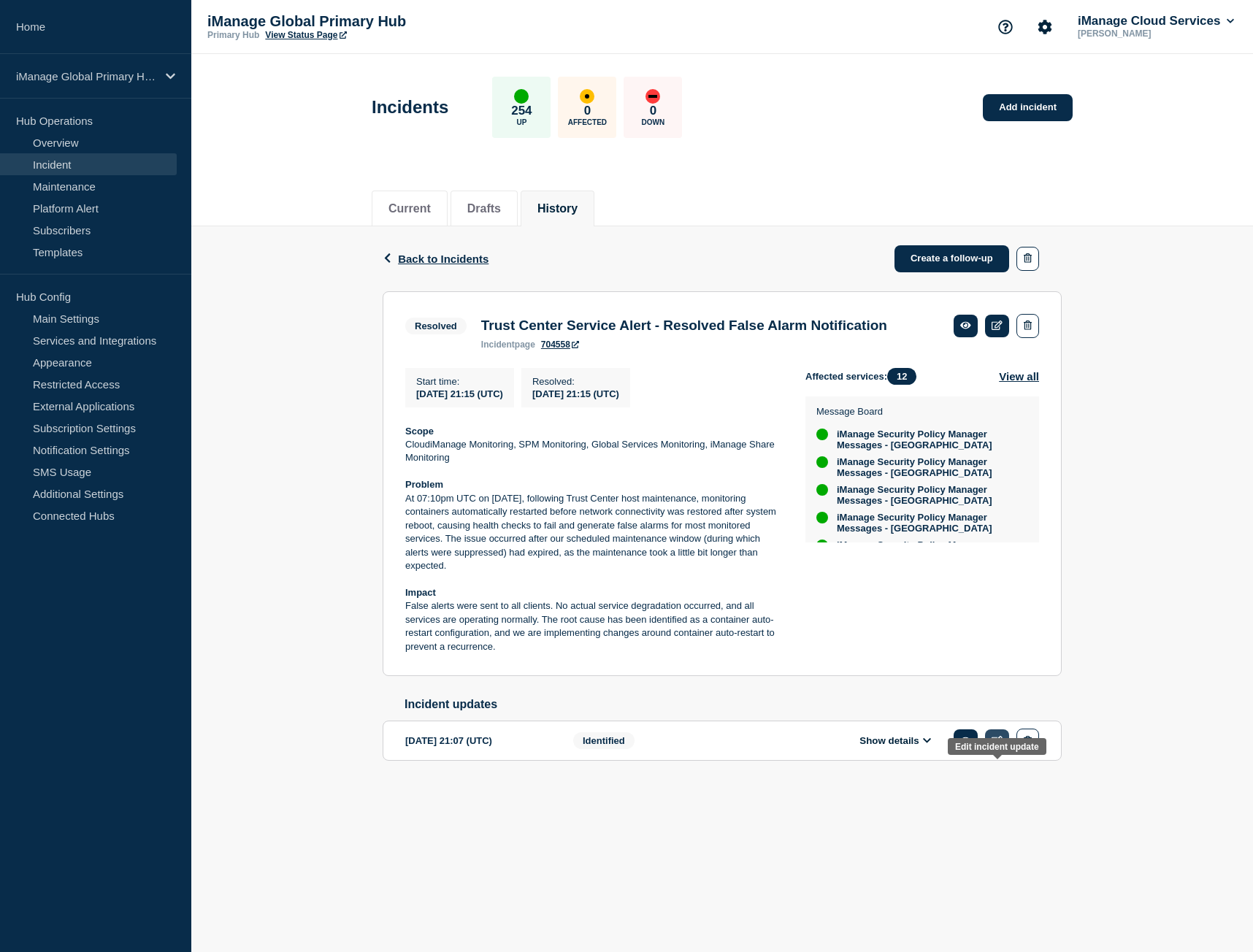
click at [993, 745] on icon at bounding box center [997, 740] width 11 height 10
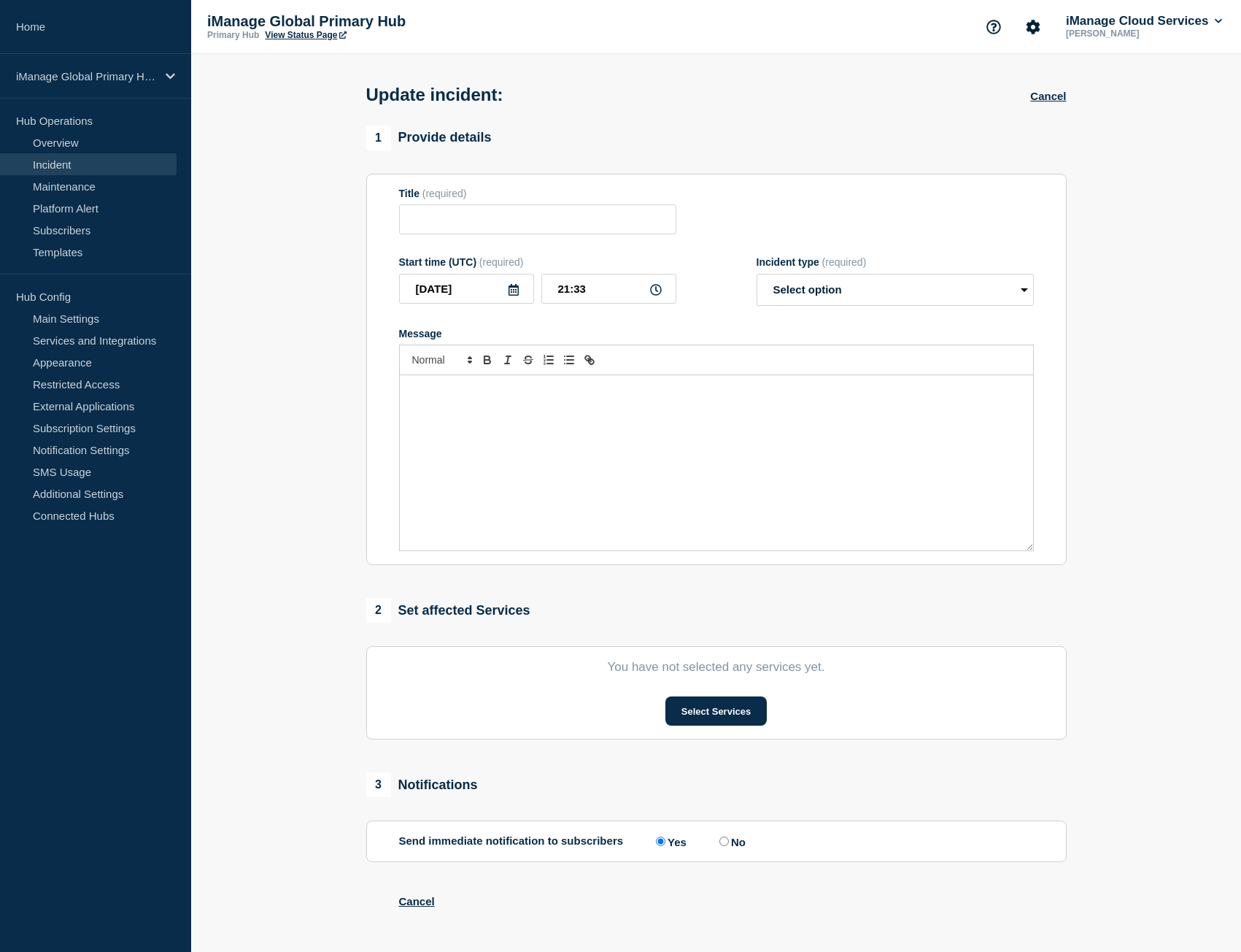
type input "Trust Center Service Alert - False Alarm Notification"
type input "21:07"
select select "identified"
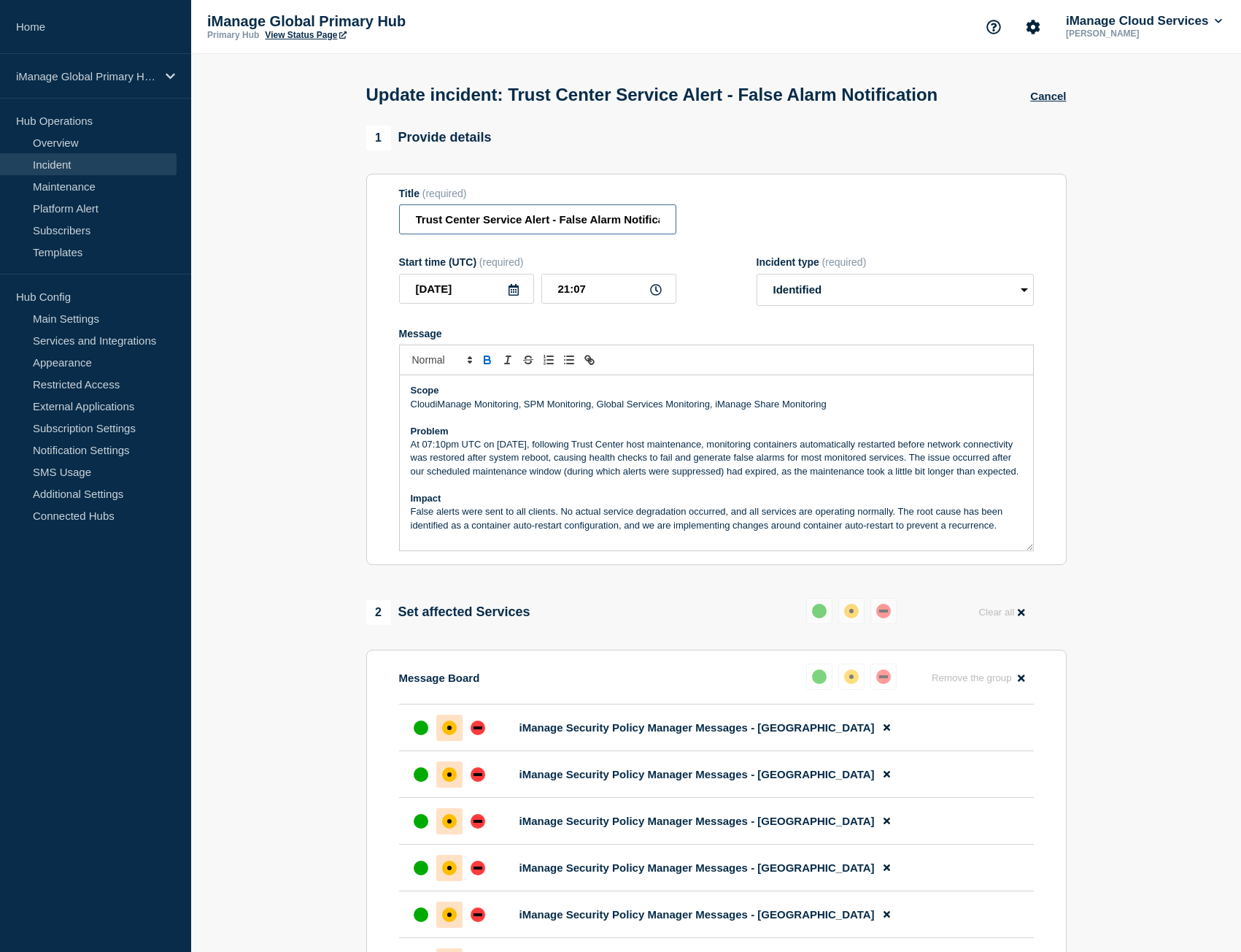
click at [506, 234] on input "Trust Center Service Alert - False Alarm Notification" at bounding box center [538, 219] width 278 height 30
click at [415, 395] on strong "Scope" at bounding box center [425, 390] width 28 height 11
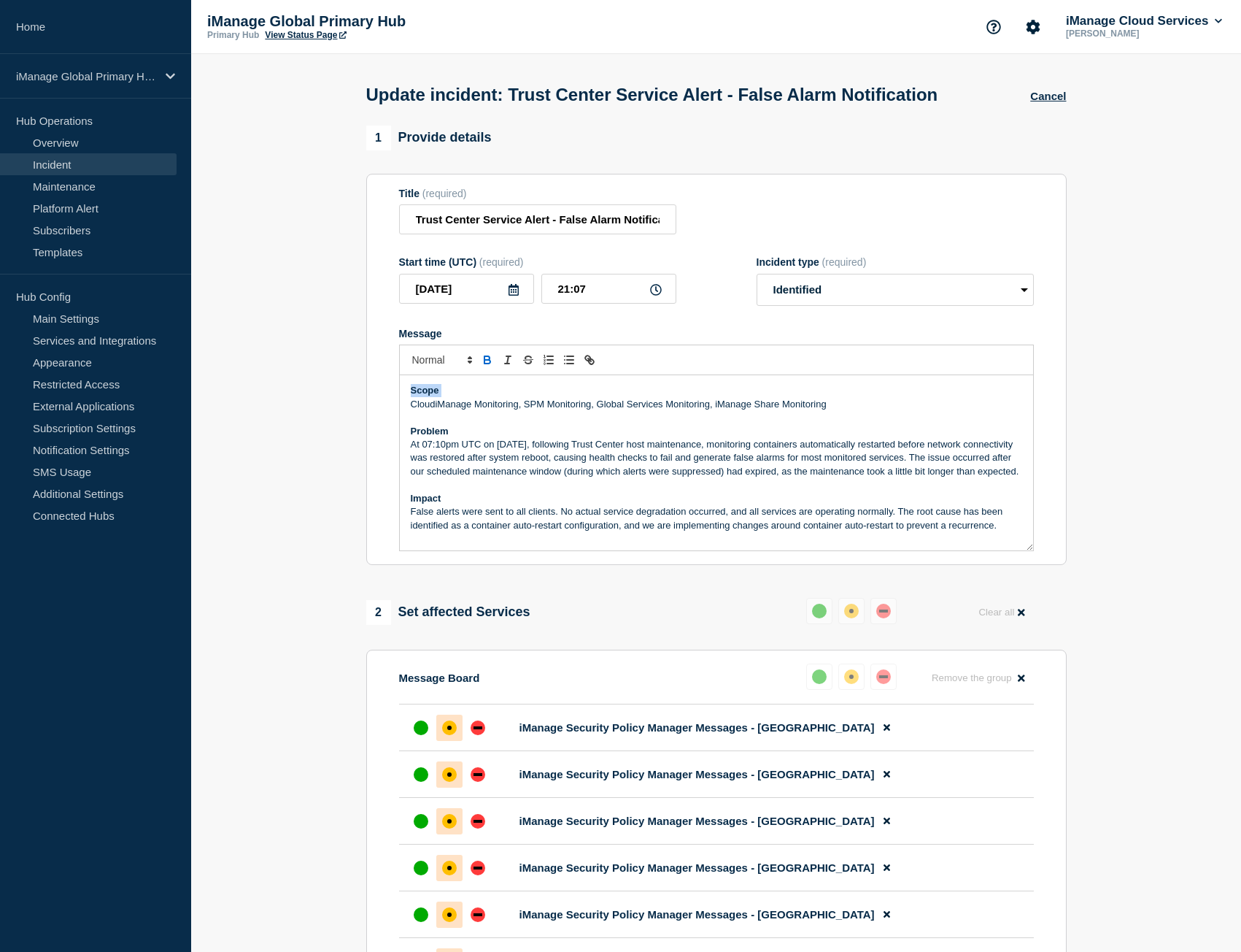
click at [415, 395] on strong "Scope" at bounding box center [425, 390] width 28 height 11
click at [412, 395] on strong "Scope" at bounding box center [425, 390] width 28 height 11
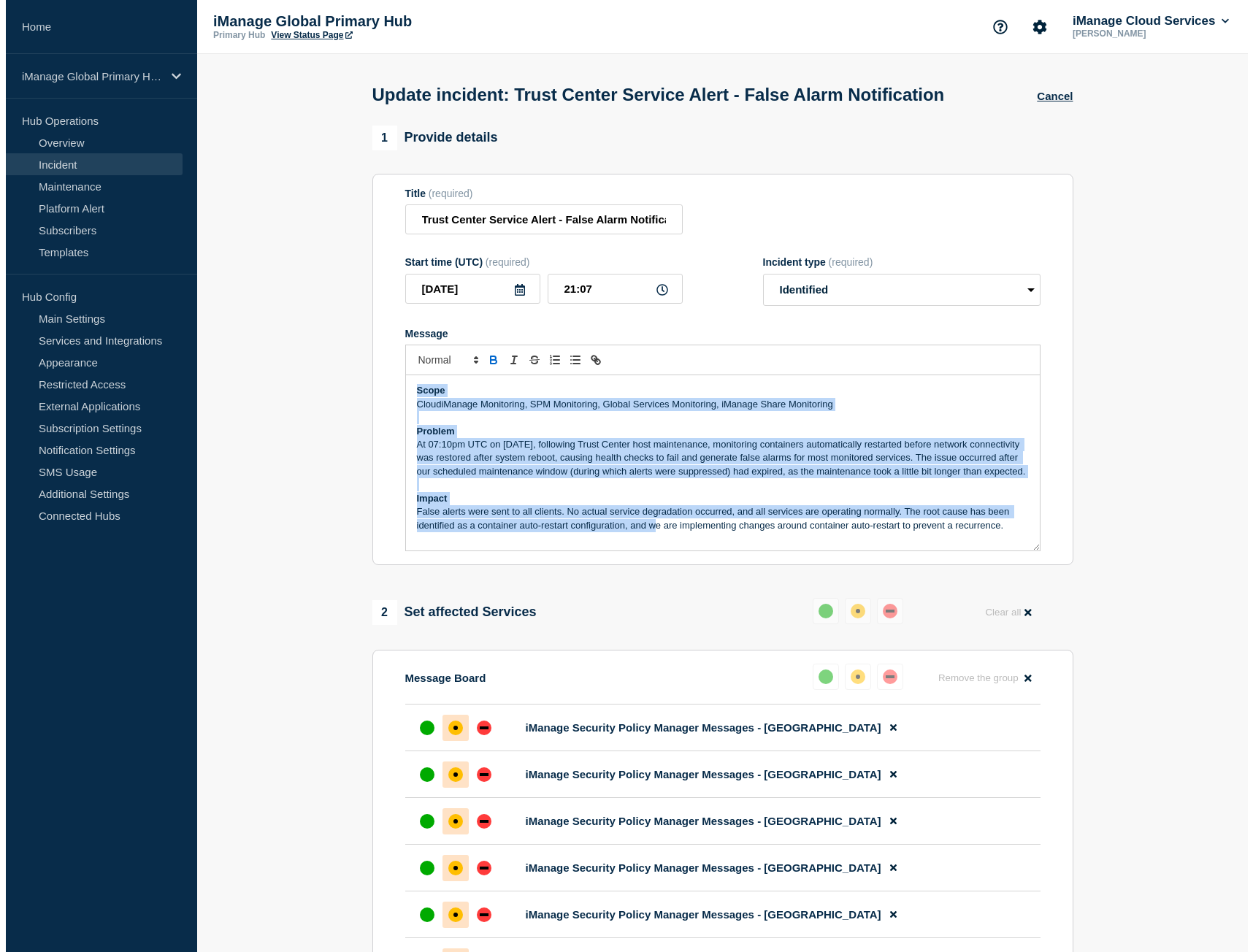
scroll to position [4, 0]
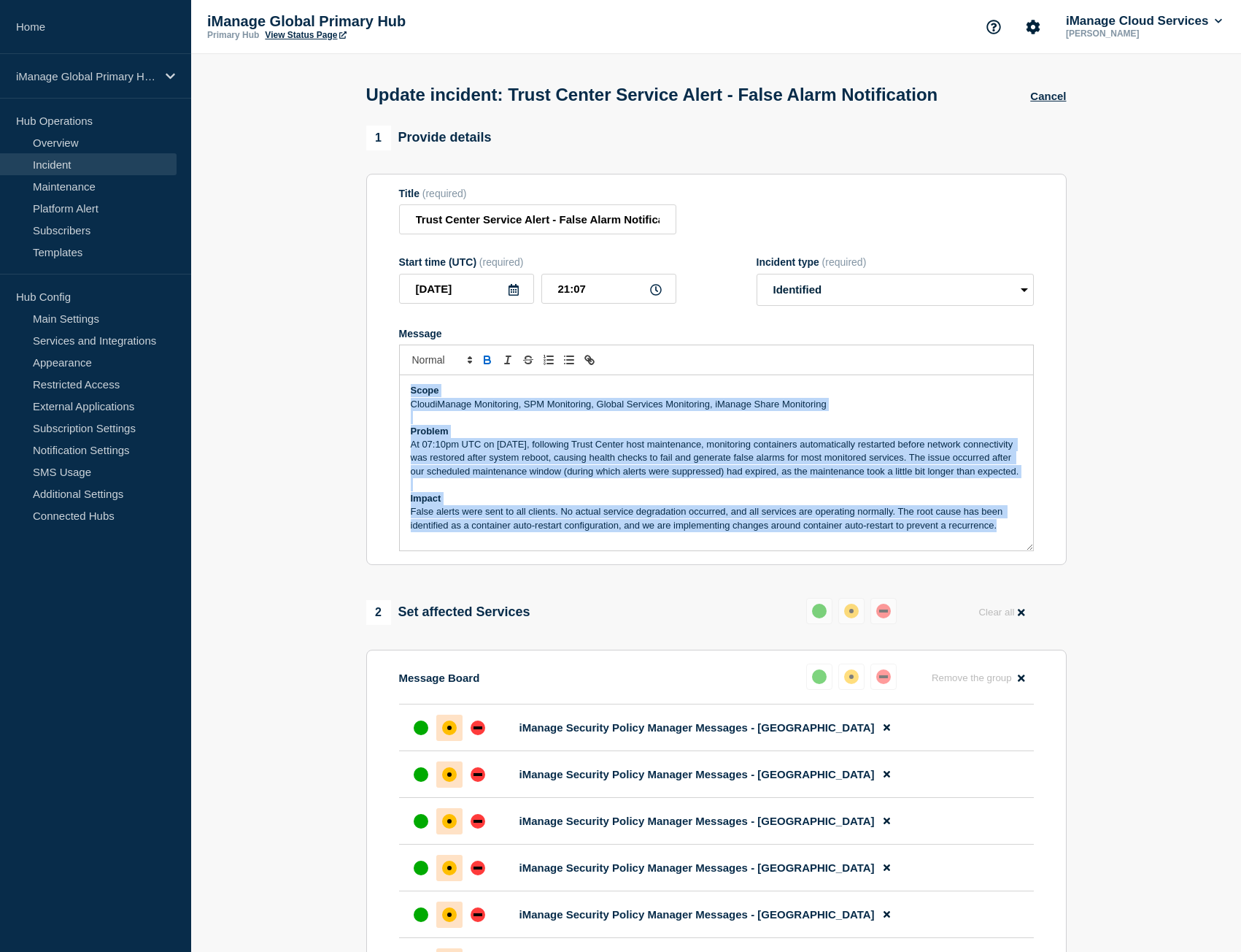
drag, startPoint x: 412, startPoint y: 418, endPoint x: 1053, endPoint y: 617, distance: 671.2
click at [1053, 617] on div "1 Provide details Title (required) Trust Center Service Alert - False Alarm Not…" at bounding box center [717, 838] width 718 height 1426
copy div "Scope CloudiManage Monitoring, SPM Monitoring, Global Services Monitoring, iMan…"
click at [1047, 103] on button "Cancel" at bounding box center [1048, 96] width 35 height 12
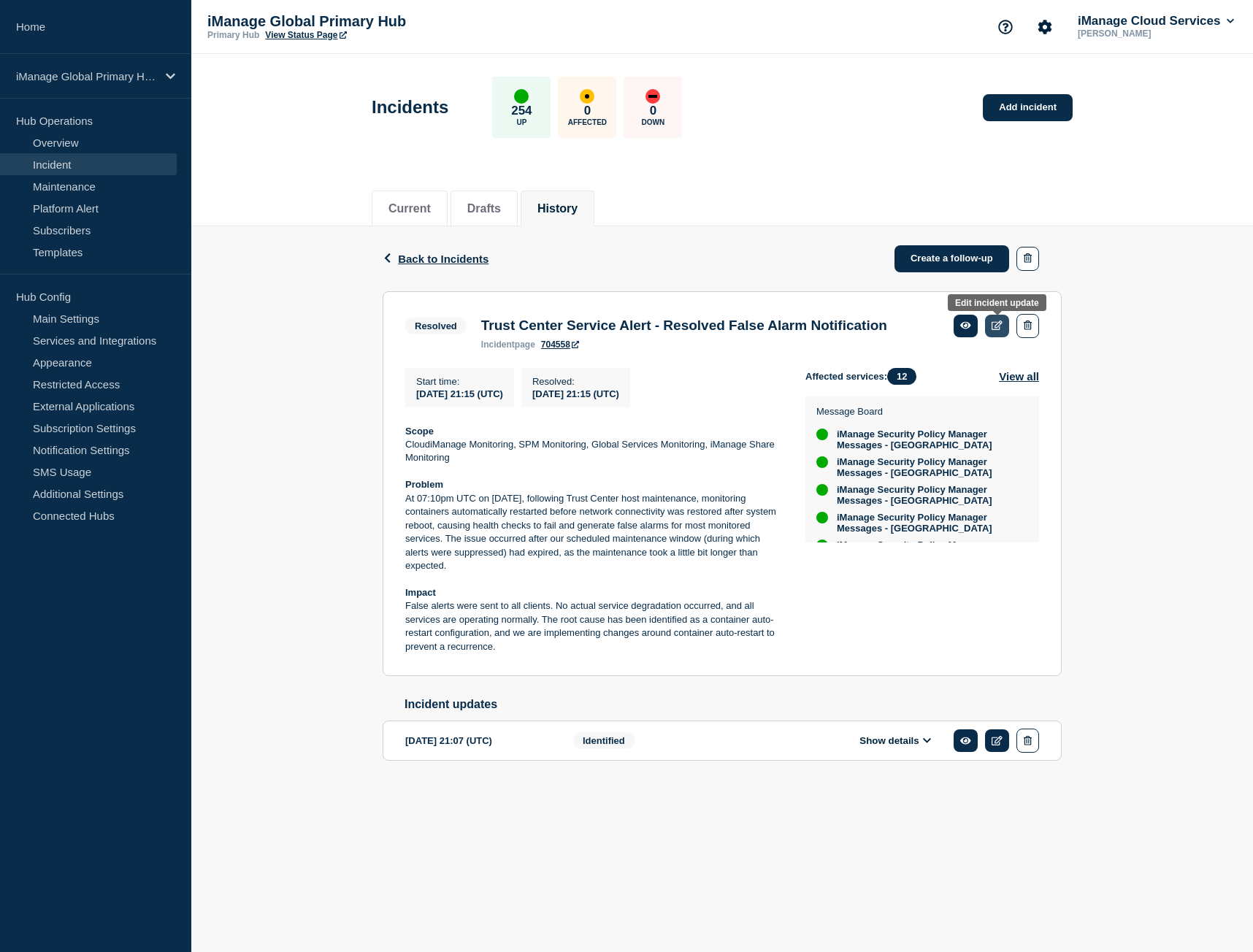
click at [995, 324] on icon at bounding box center [997, 324] width 11 height 10
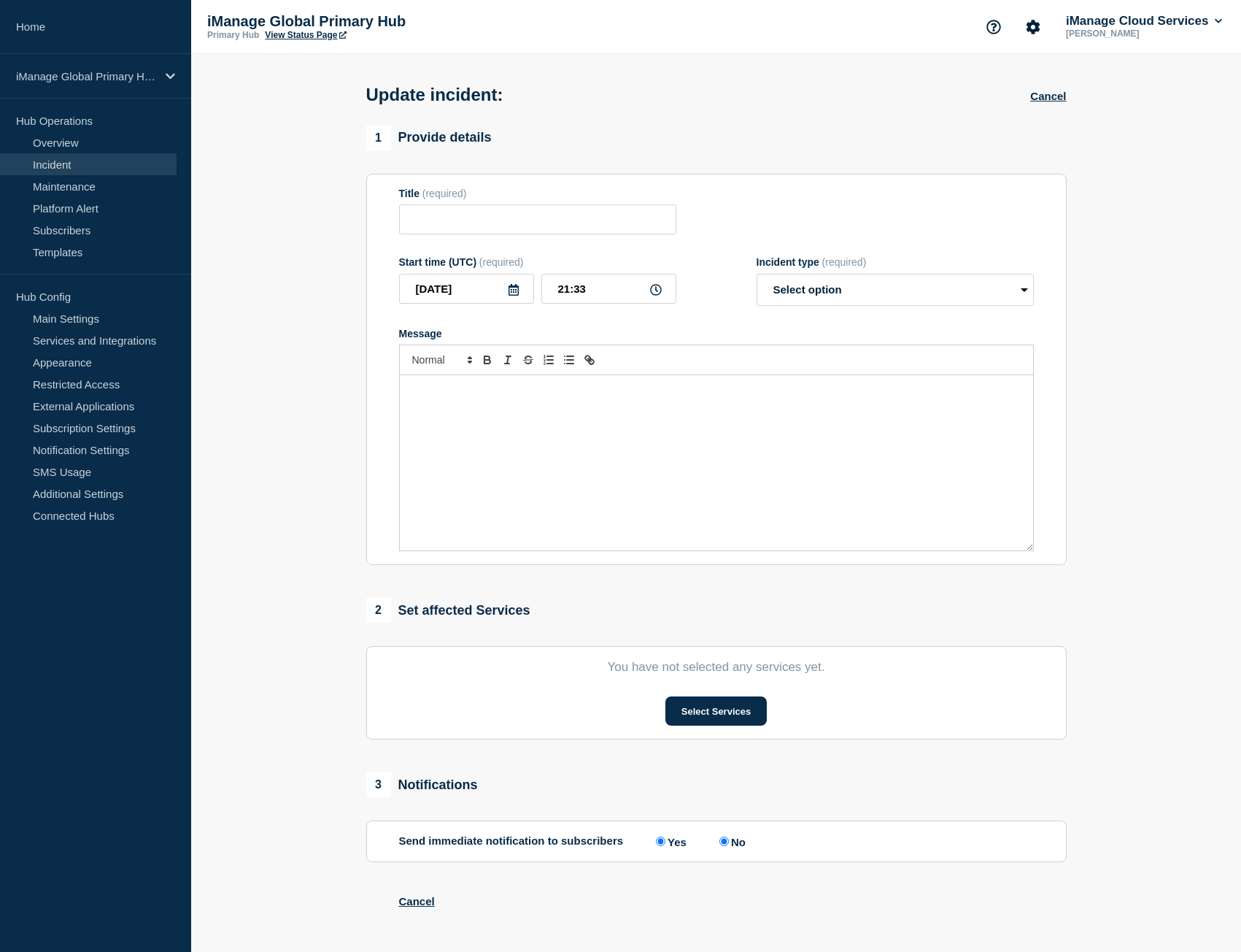
type input "Trust Center Service Alert - Resolved False Alarm Notification"
type input "21:15"
select select "resolved"
radio input "false"
radio input "true"
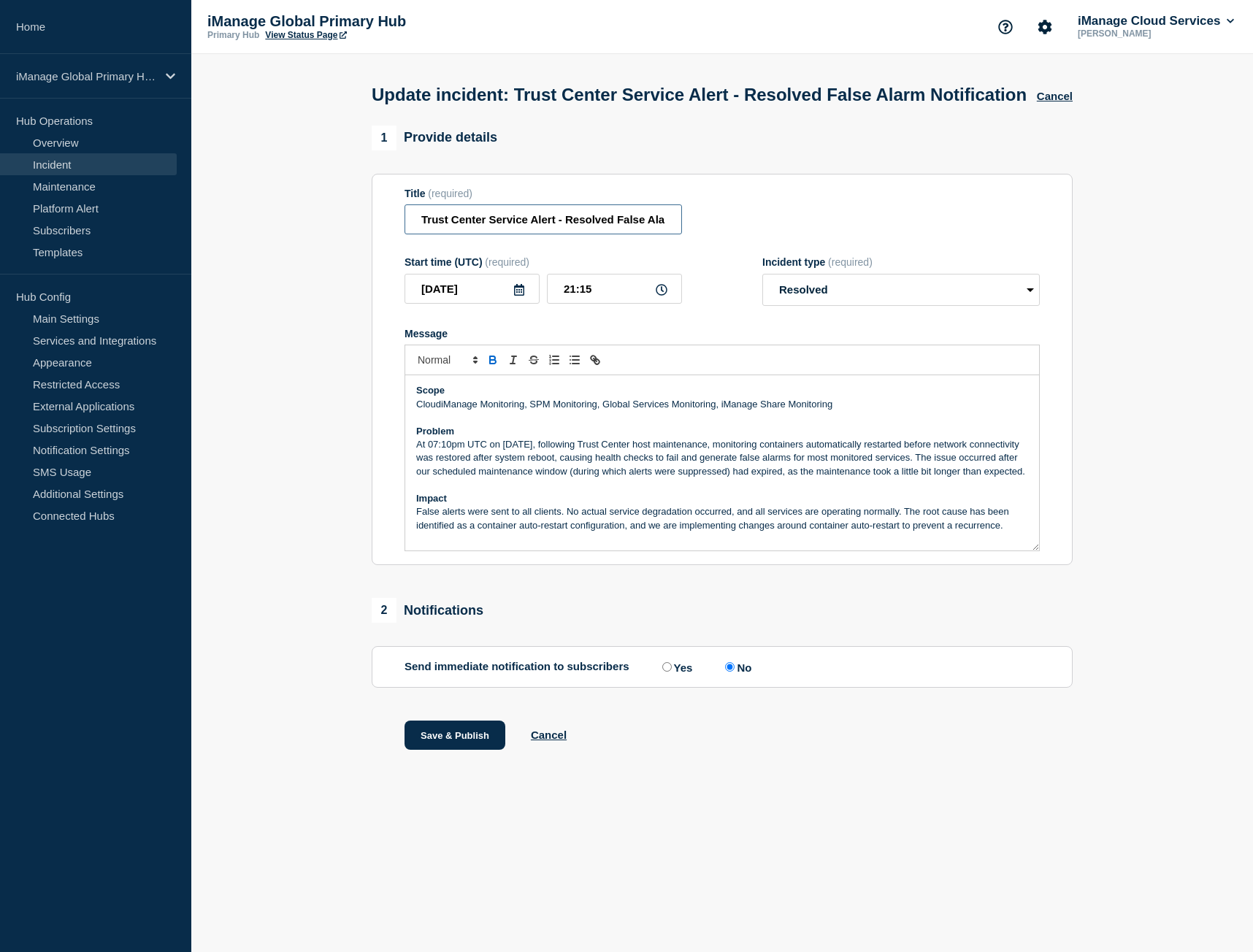
click at [543, 234] on input "Trust Center Service Alert - Resolved False Alarm Notification" at bounding box center [543, 219] width 278 height 30
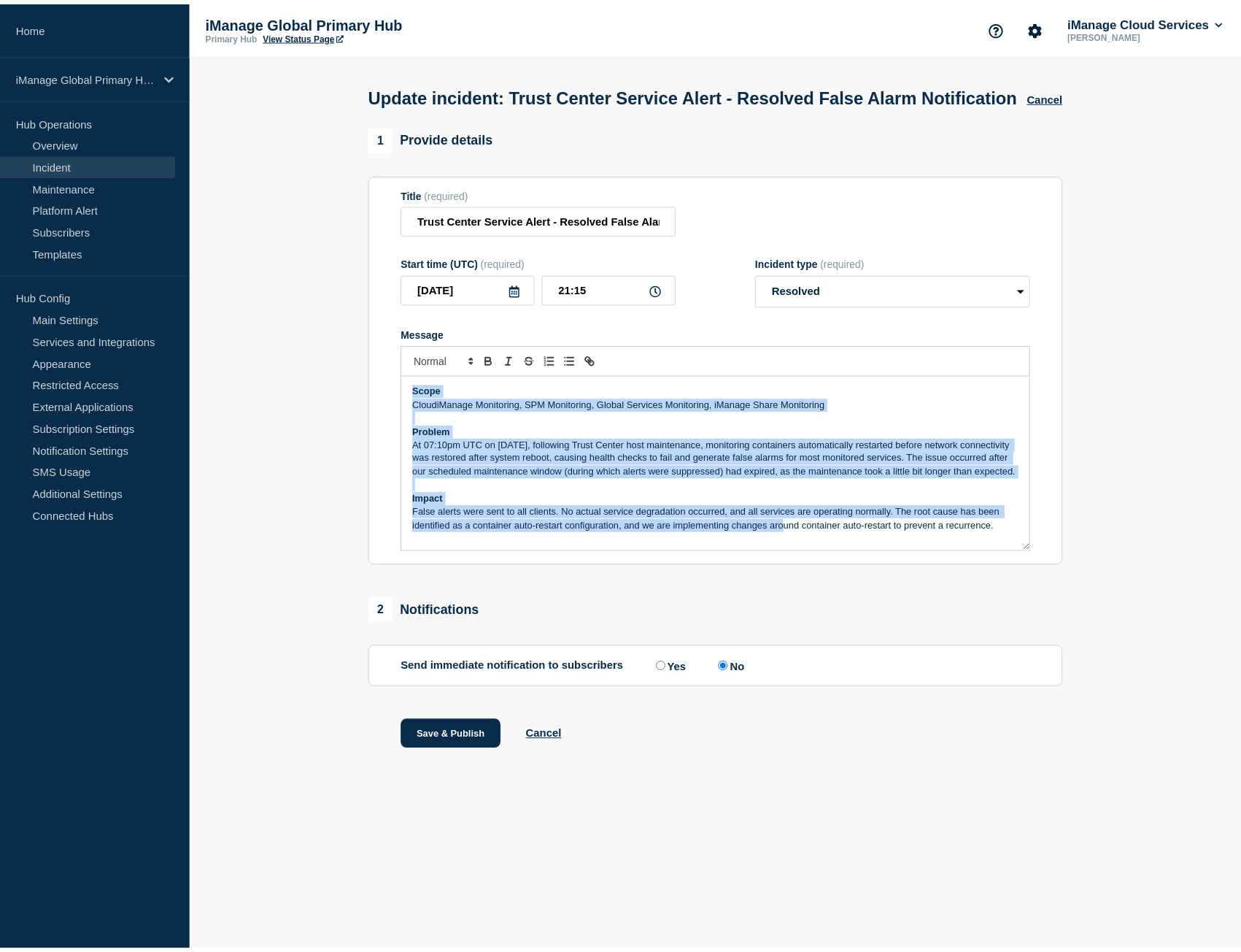
scroll to position [4, 0]
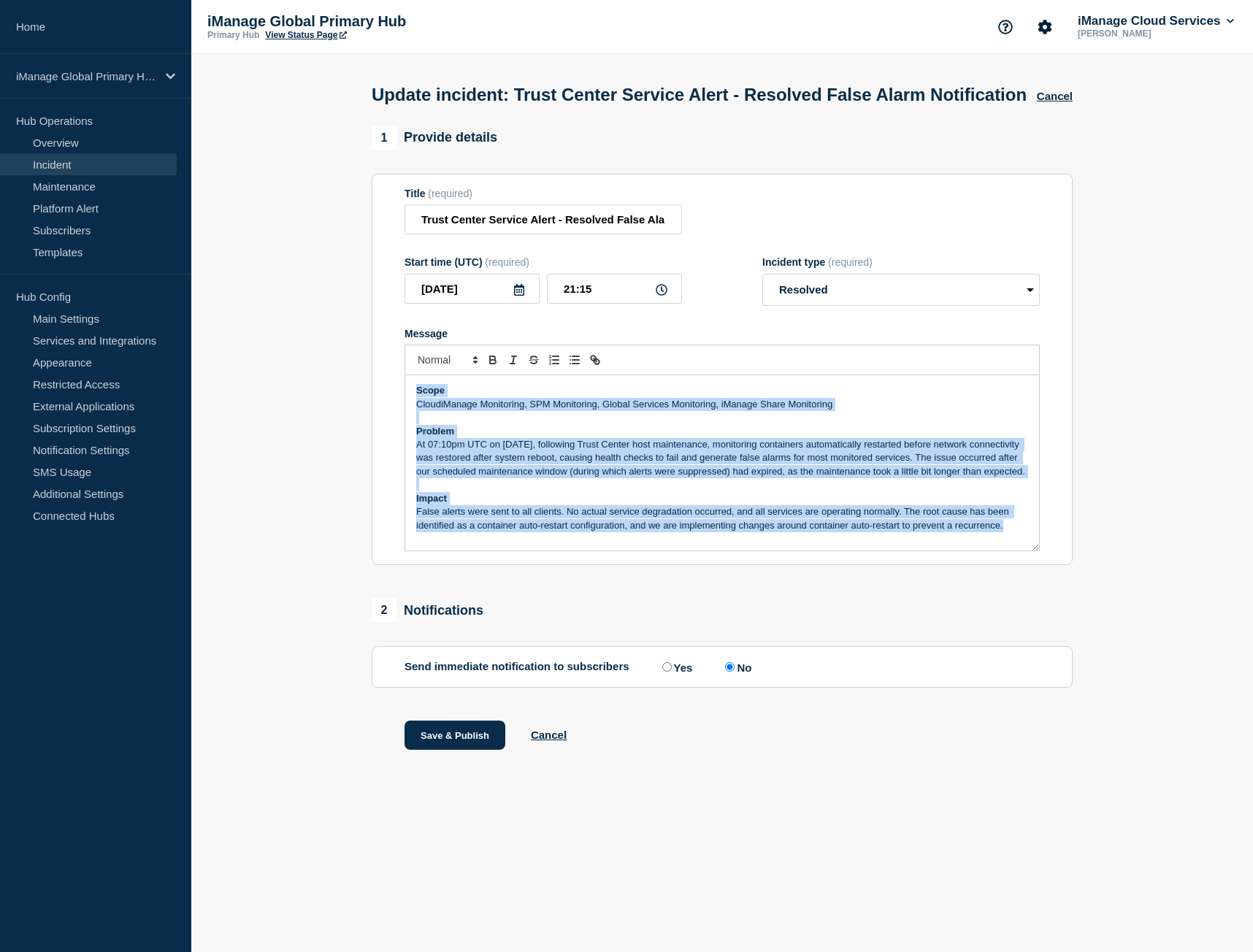
drag, startPoint x: 417, startPoint y: 418, endPoint x: 1066, endPoint y: 618, distance: 679.1
click at [1066, 618] on div "1 Provide details Title (required) Trust Center Service Alert - Resolved False …" at bounding box center [722, 456] width 718 height 661
copy div "Scope CloudiManage Monitoring, SPM Monitoring, Global Services Monitoring, iMan…"
click at [1051, 103] on button "Cancel" at bounding box center [1054, 96] width 35 height 12
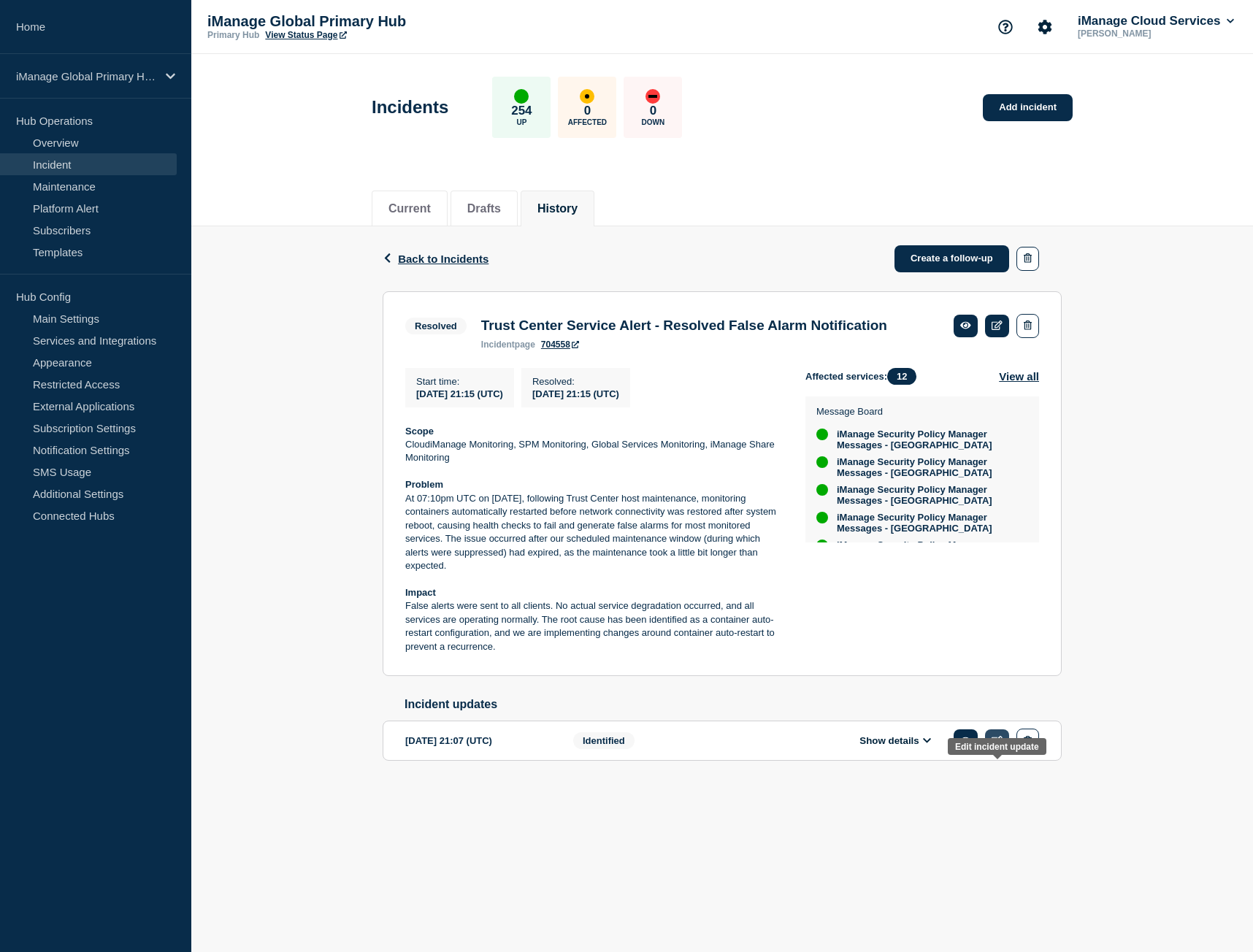
click at [997, 745] on icon at bounding box center [997, 740] width 11 height 10
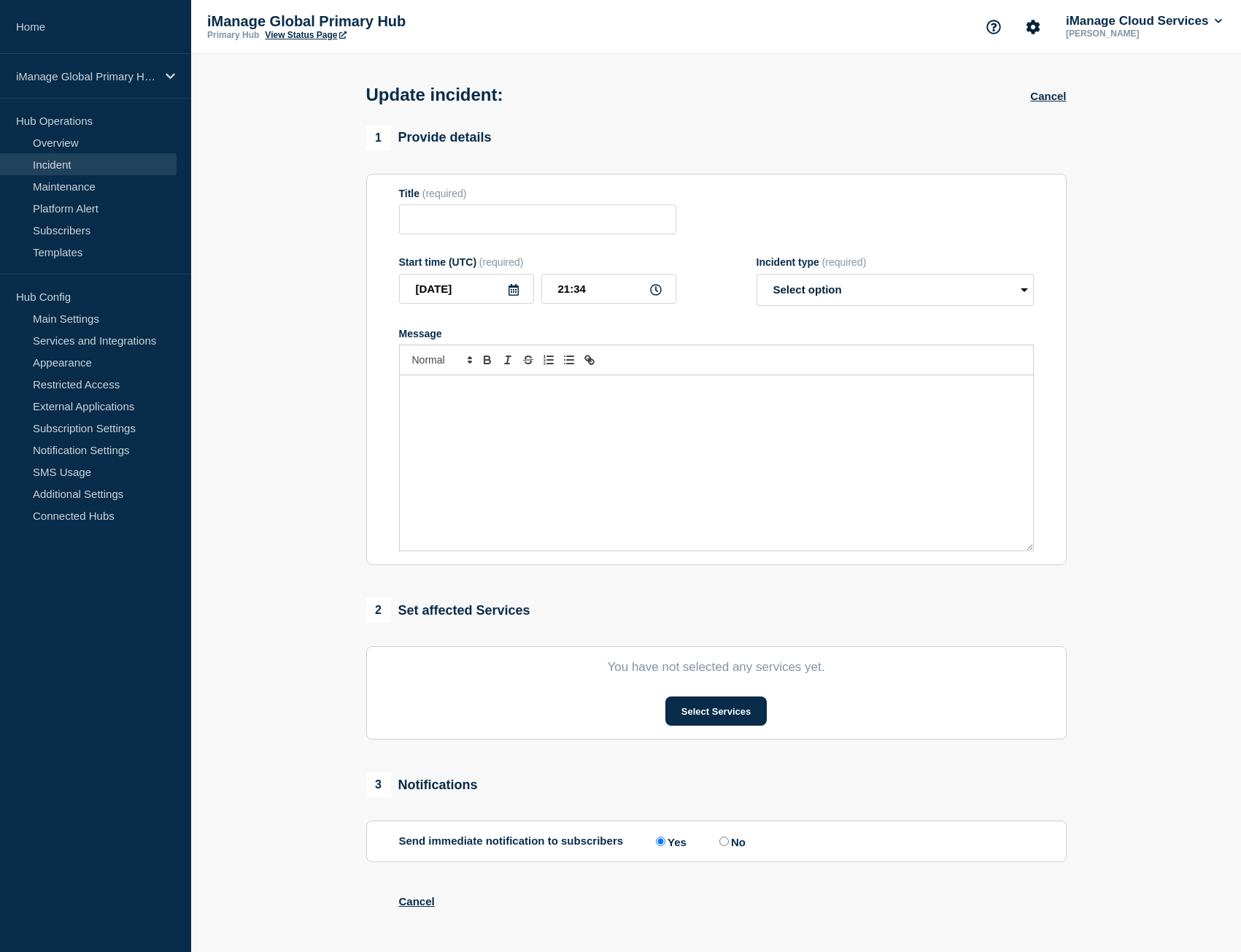
type input "Trust Center Service Alert - False Alarm Notification"
type input "21:07"
select select "identified"
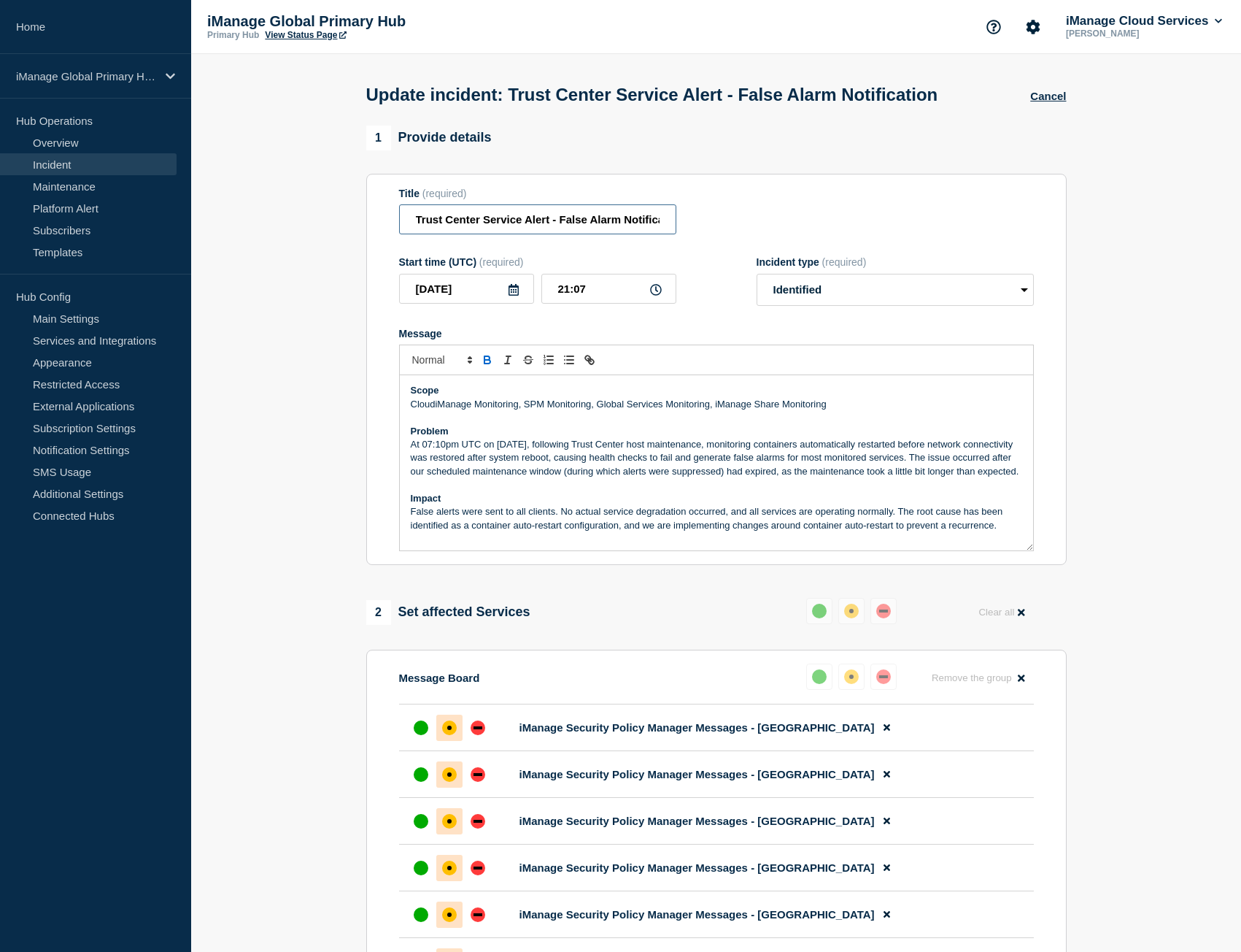
click at [559, 234] on input "Trust Center Service Alert - False Alarm Notification" at bounding box center [538, 219] width 278 height 30
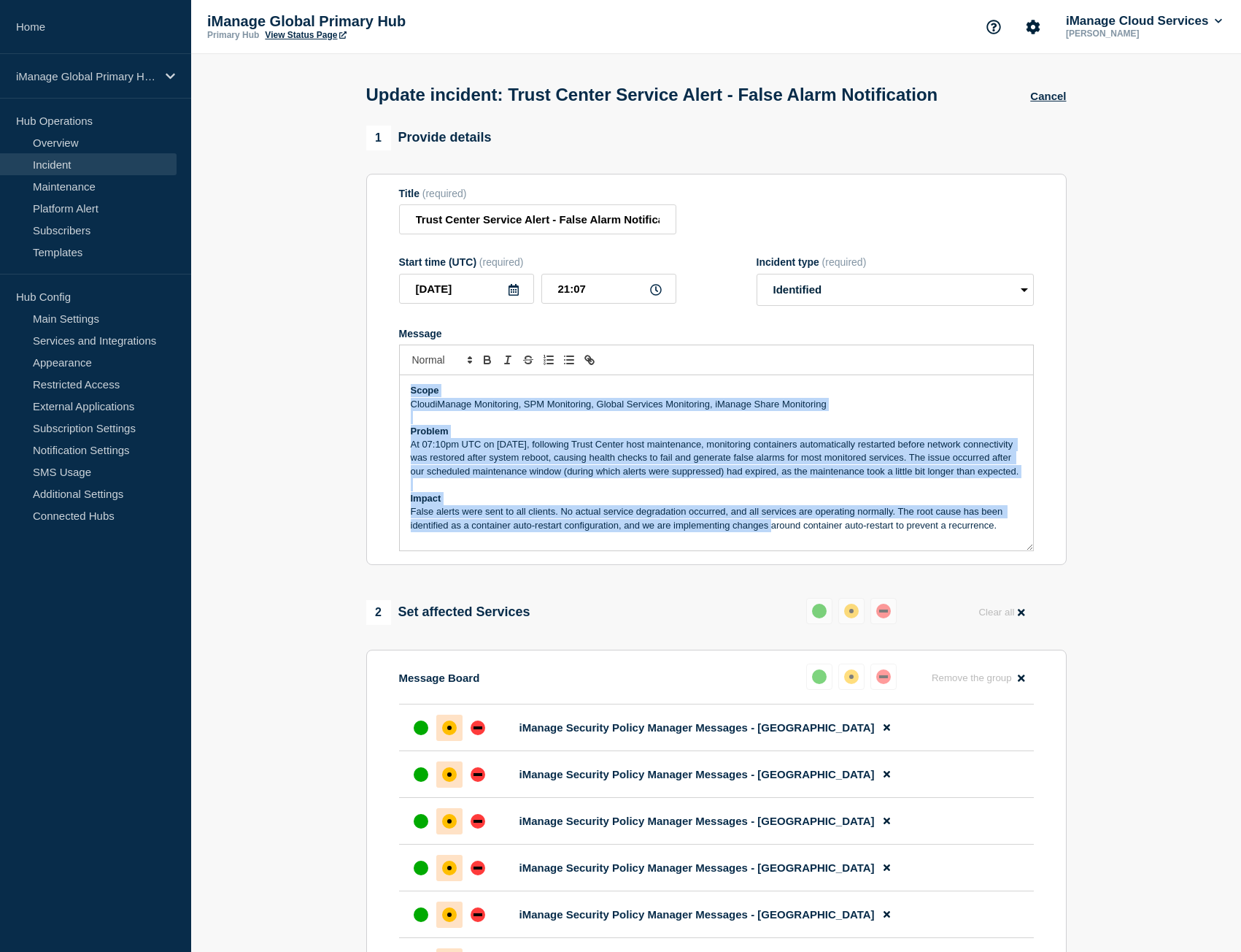
scroll to position [4, 0]
drag, startPoint x: 411, startPoint y: 419, endPoint x: 970, endPoint y: 561, distance: 576.8
click at [1008, 551] on div "Scope CloudiManage Monitoring, SPM Monitoring, Global Services Monitoring, iMan…" at bounding box center [716, 462] width 634 height 175
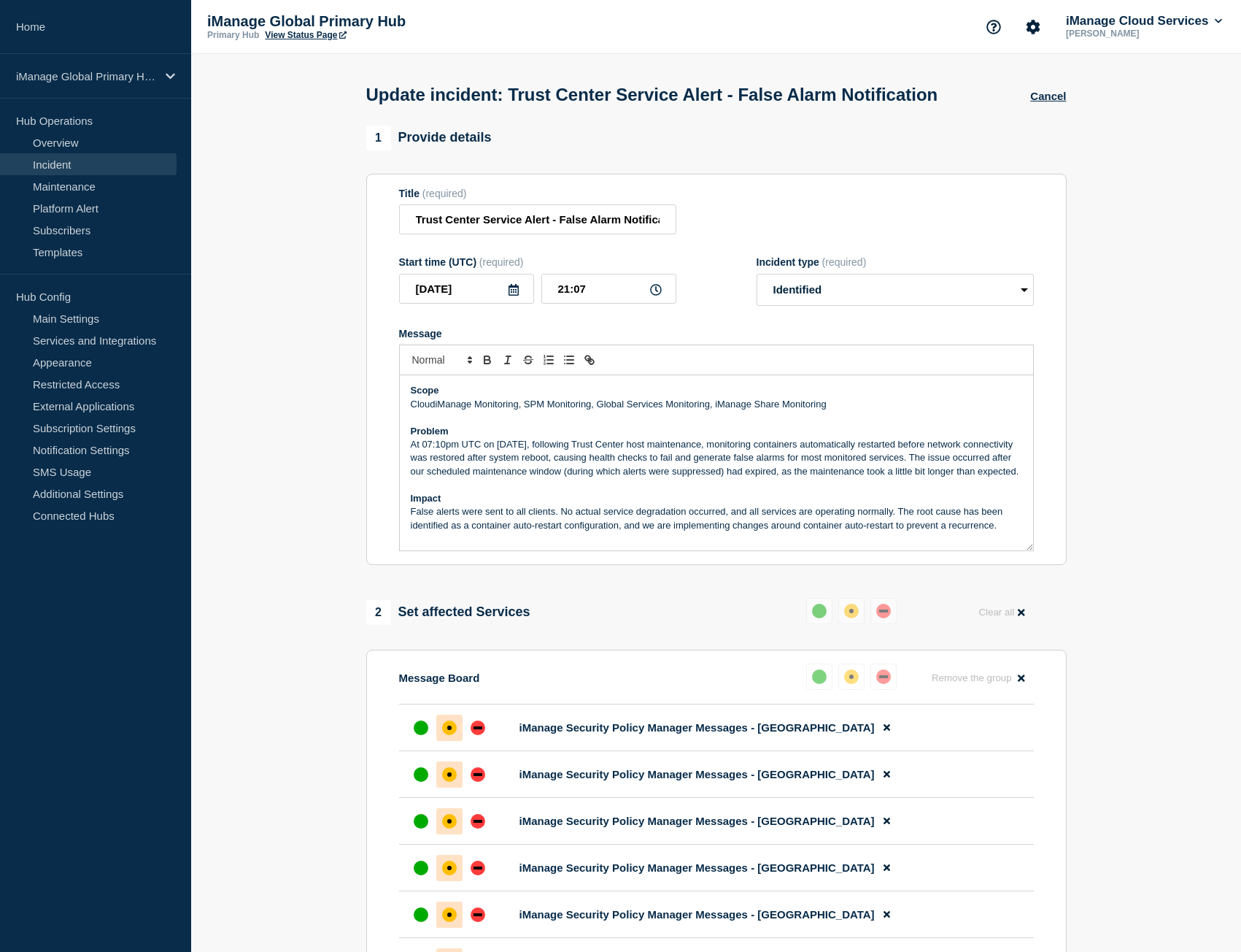
click at [970, 532] on p "False alerts were sent to all clients. No actual service degradation occurred, …" at bounding box center [717, 518] width 612 height 27
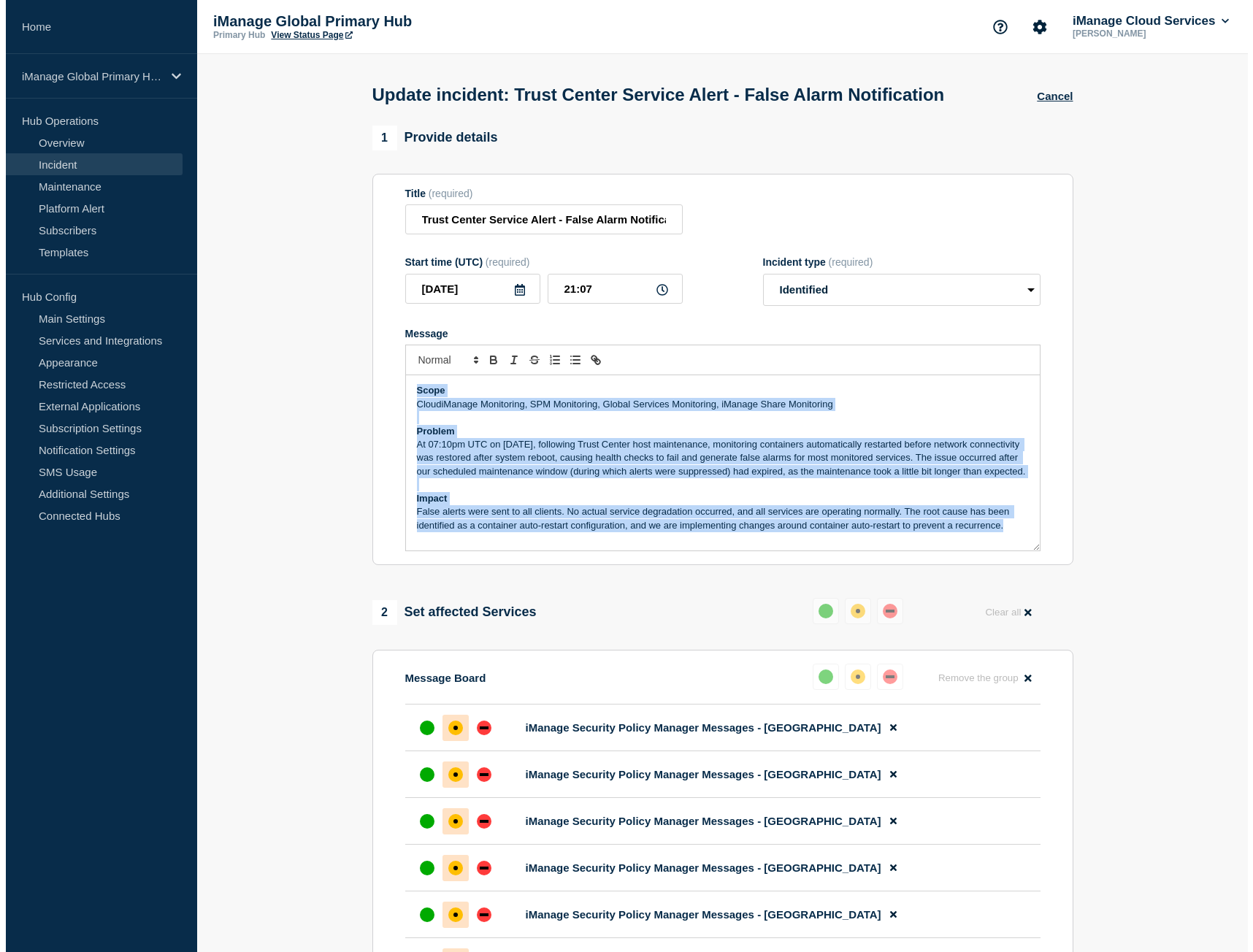
scroll to position [0, 0]
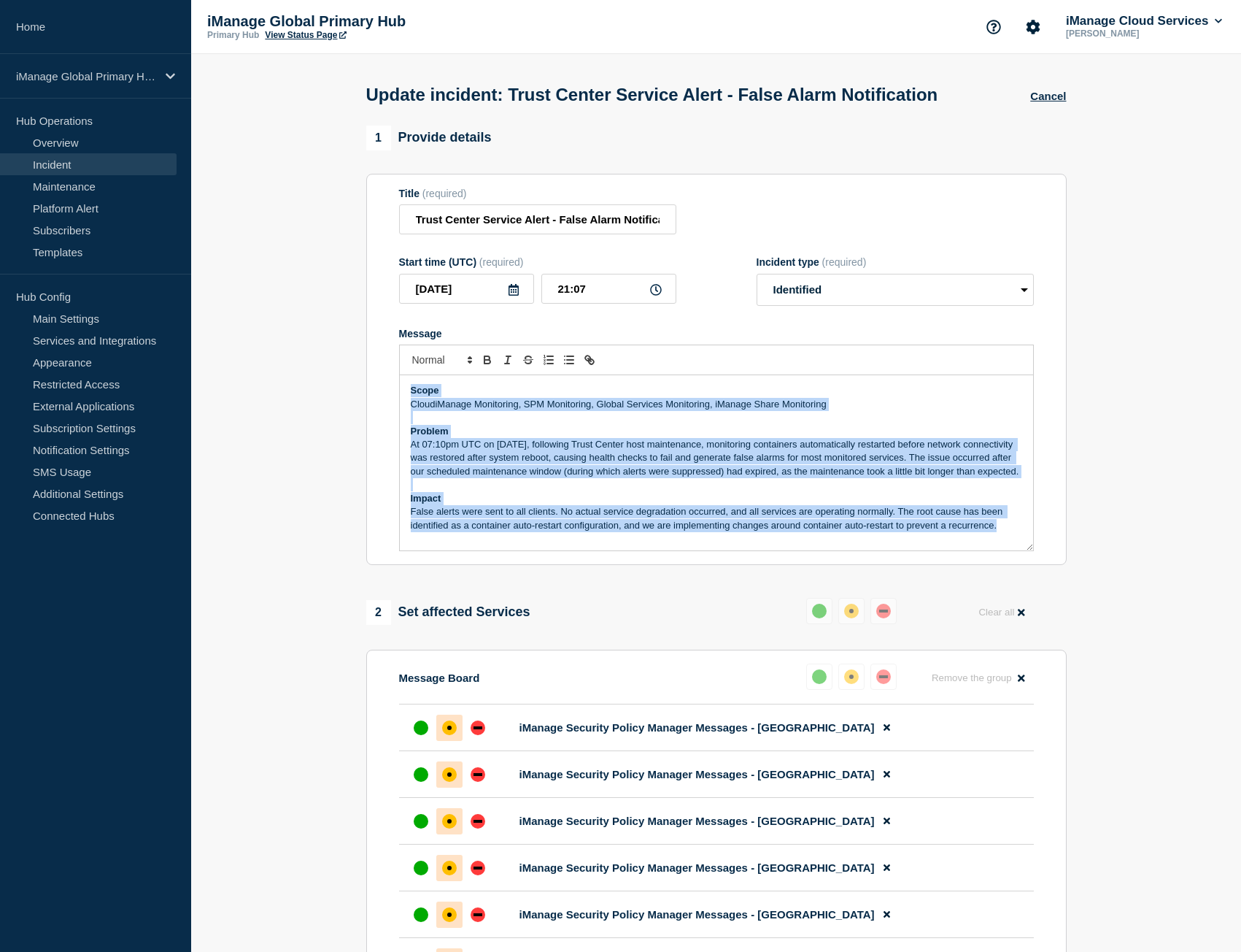
drag, startPoint x: 1000, startPoint y: 560, endPoint x: 322, endPoint y: 394, distance: 698.0
click at [322, 394] on section "1 Provide details Title (required) Trust Center Service Alert - False Alarm Not…" at bounding box center [716, 838] width 1050 height 1426
copy div "Scope CloudiManage Monitoring, SPM Monitoring, Global Services Monitoring, iMan…"
click at [1049, 103] on button "Cancel" at bounding box center [1048, 96] width 35 height 12
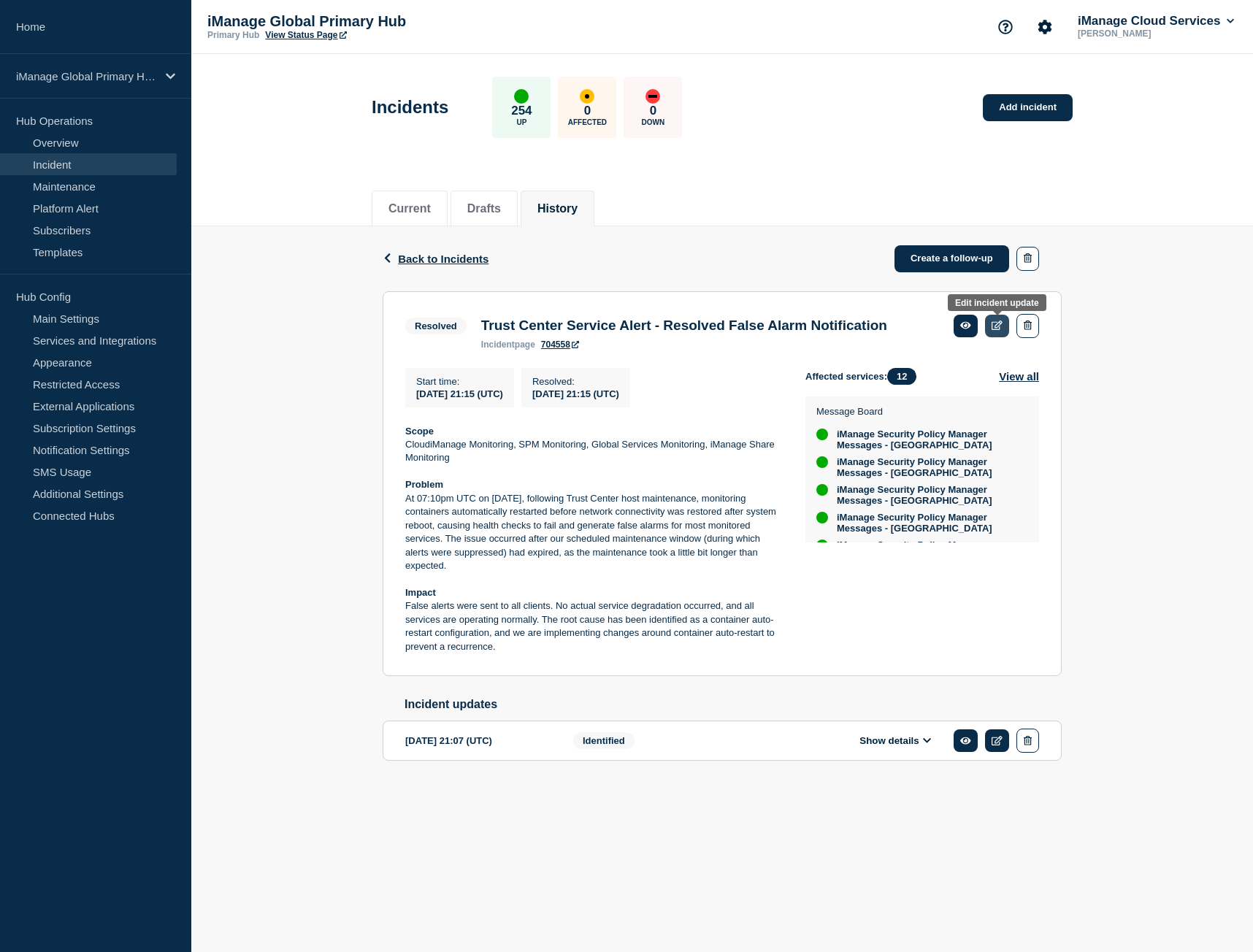
click at [998, 322] on icon at bounding box center [997, 324] width 11 height 10
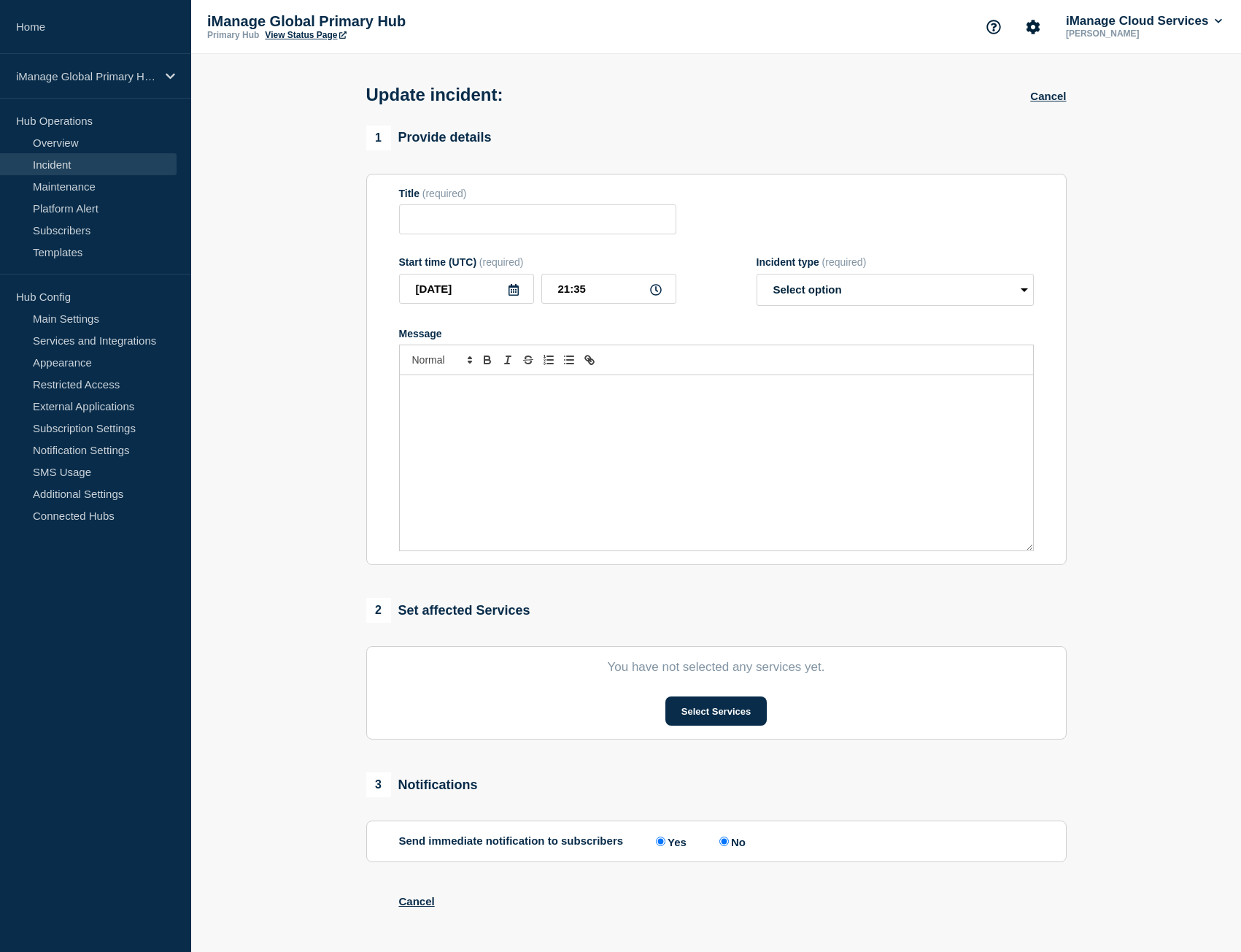
type input "Trust Center Service Alert - Resolved False Alarm Notification"
type input "21:15"
select select "resolved"
radio input "false"
radio input "true"
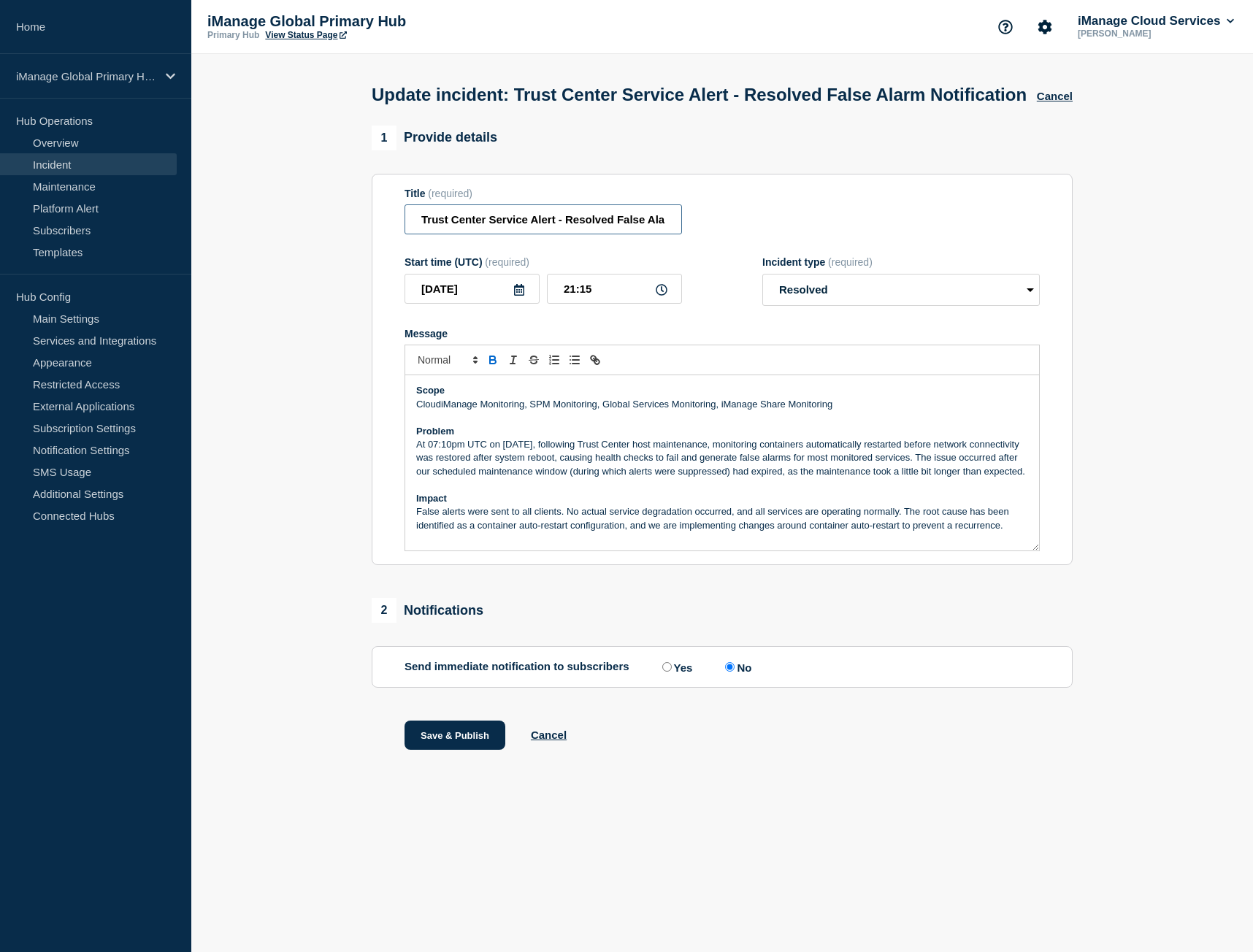
click at [550, 234] on input "Trust Center Service Alert - Resolved False Alarm Notification" at bounding box center [543, 219] width 278 height 30
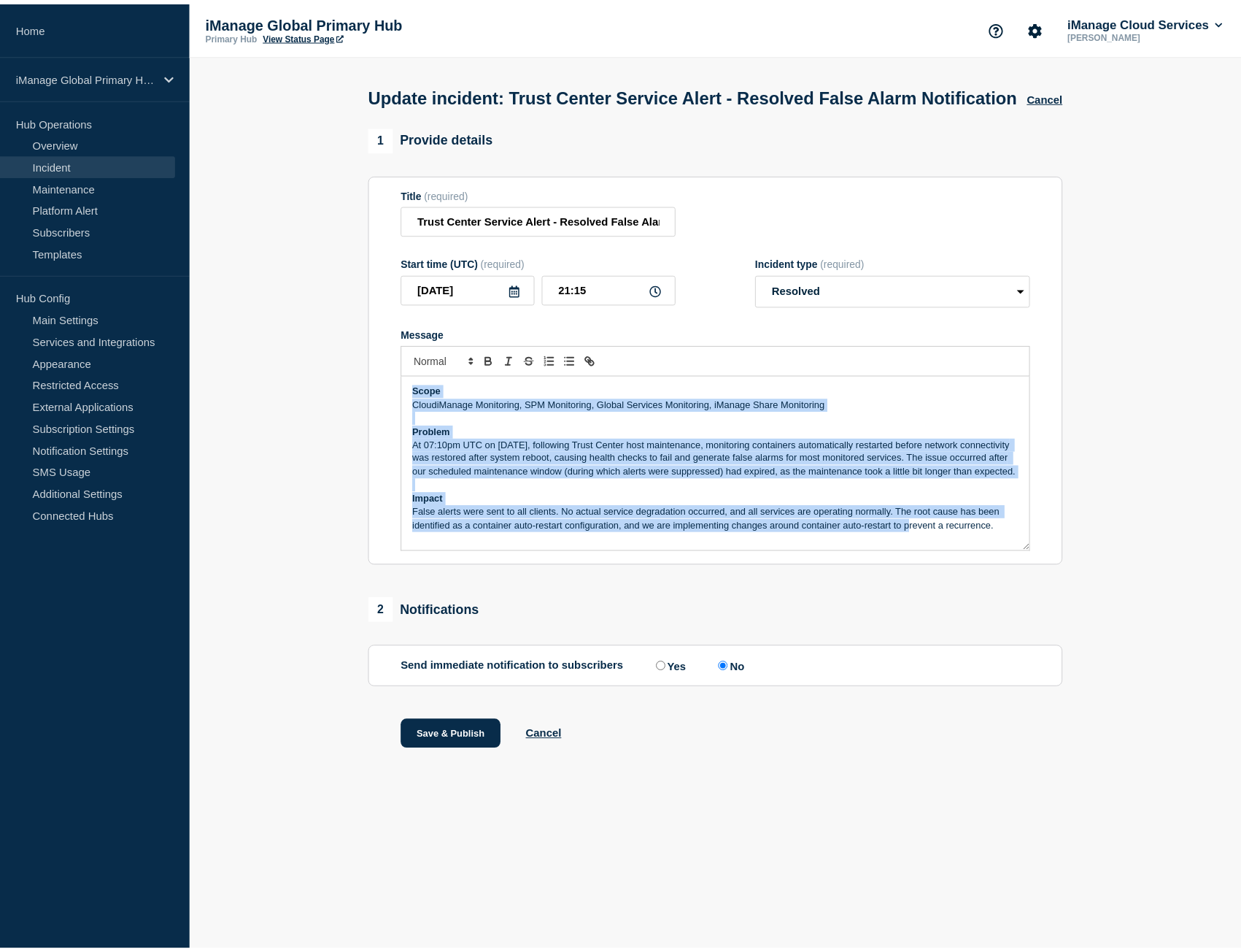
scroll to position [4, 0]
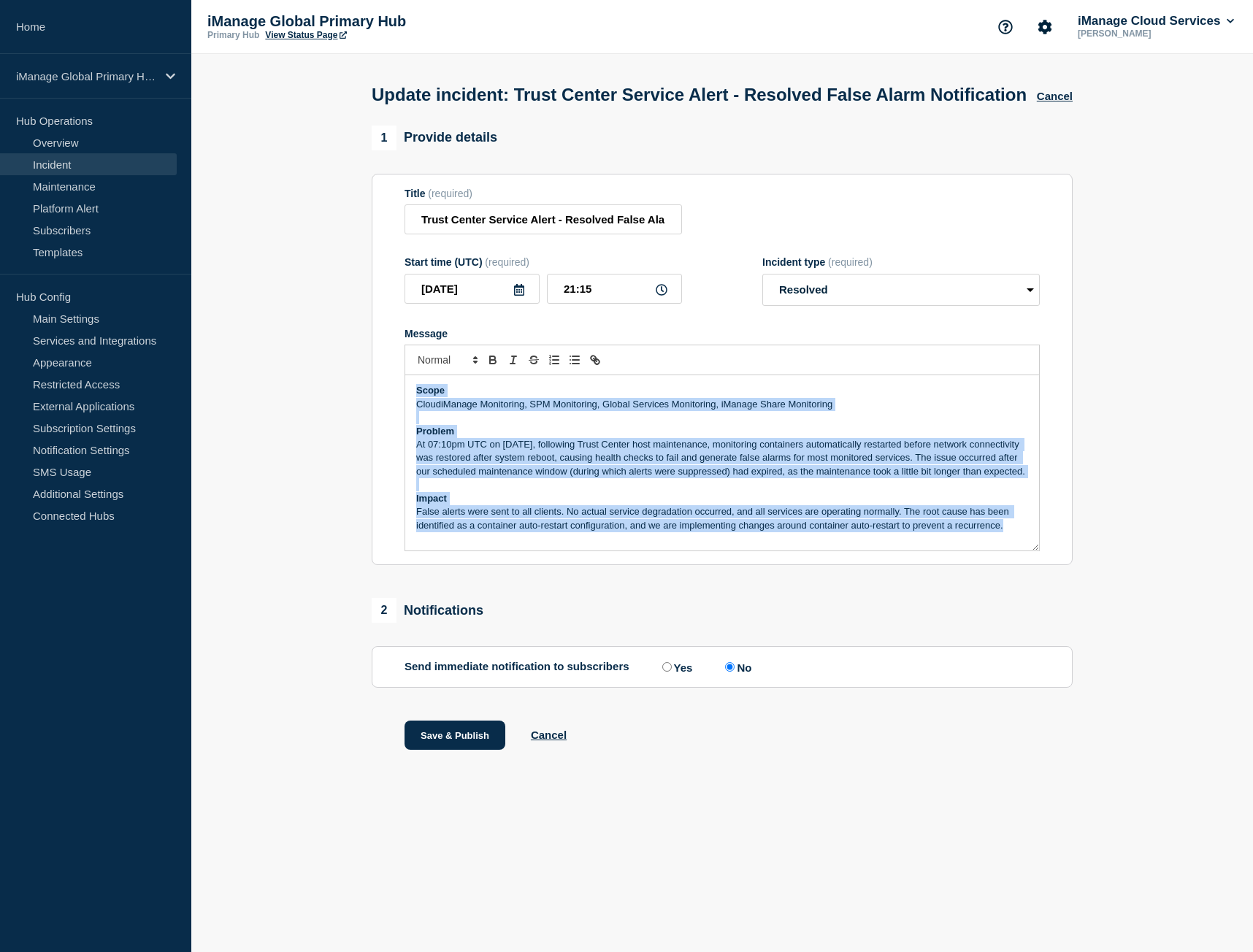
drag, startPoint x: 416, startPoint y: 420, endPoint x: 1082, endPoint y: 653, distance: 705.6
click at [1082, 657] on section "1 Provide details Title (required) Trust Center Service Alert - Resolved False …" at bounding box center [722, 456] width 1061 height 661
copy div "Scope CloudiManage Monitoring, SPM Monitoring, Global Services Monitoring, iMan…"
click at [1047, 103] on button "Cancel" at bounding box center [1054, 96] width 35 height 12
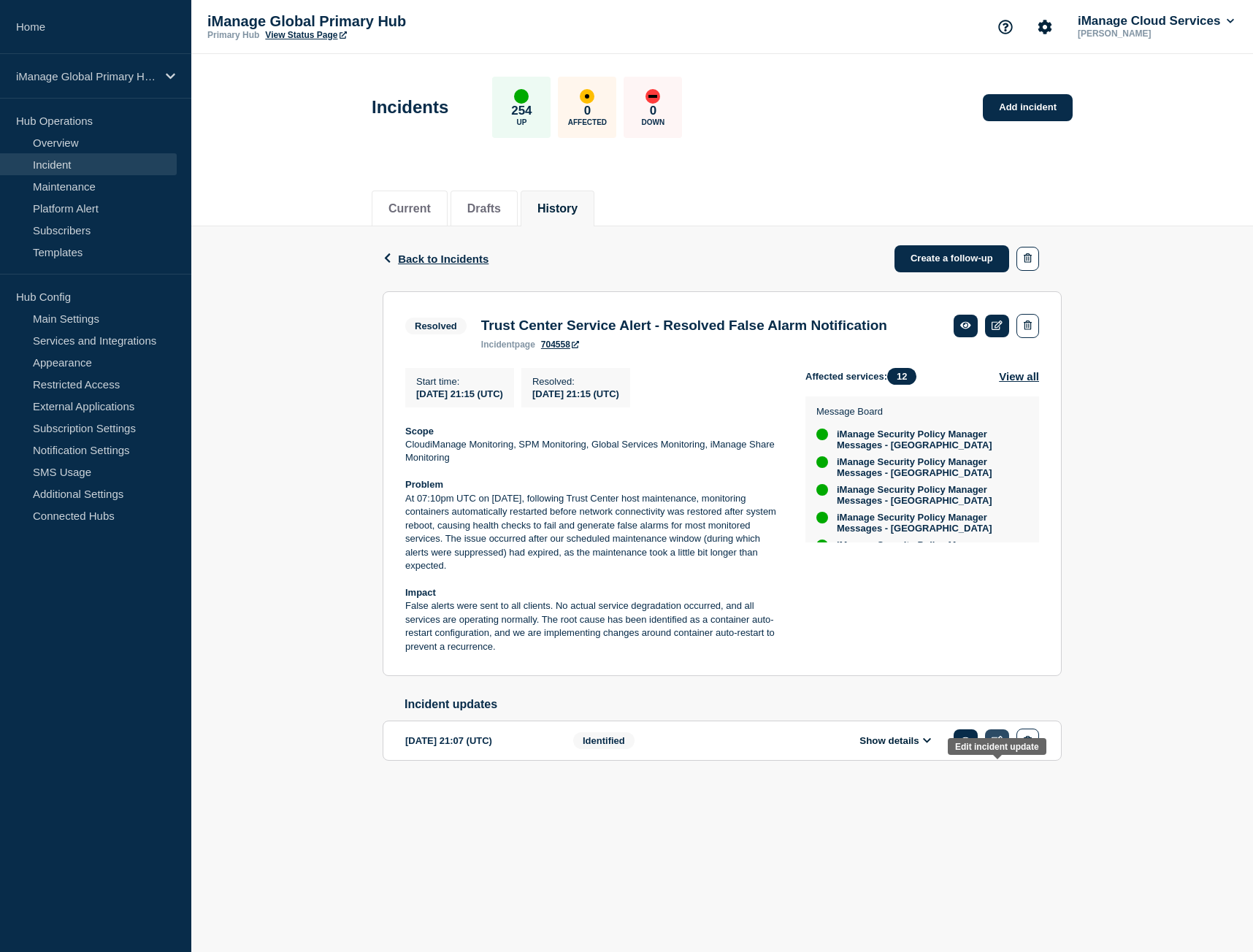
click at [1003, 751] on link at bounding box center [997, 741] width 24 height 23
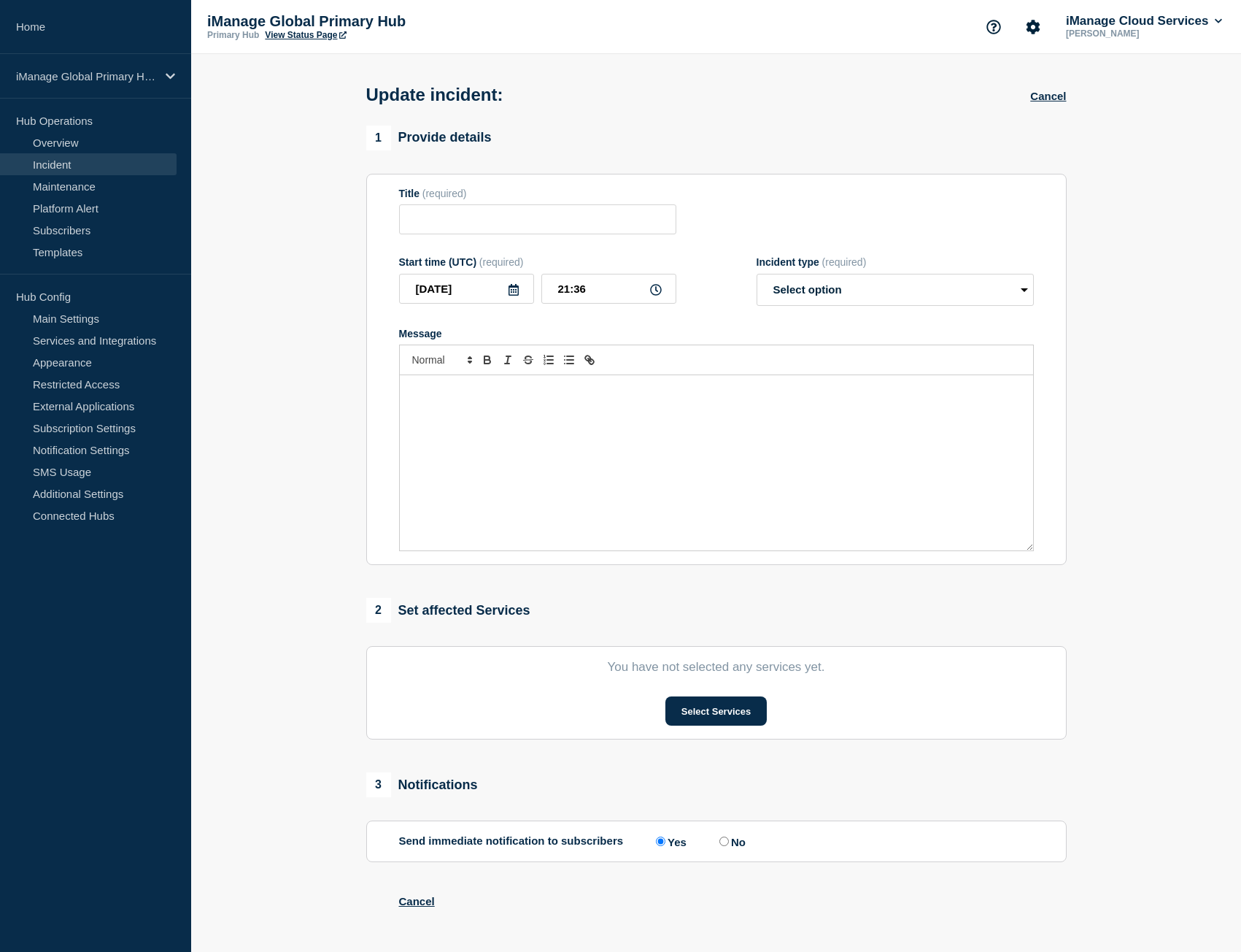
type input "Trust Center Service Alert - False Alarm Notification"
type input "21:07"
select select "identified"
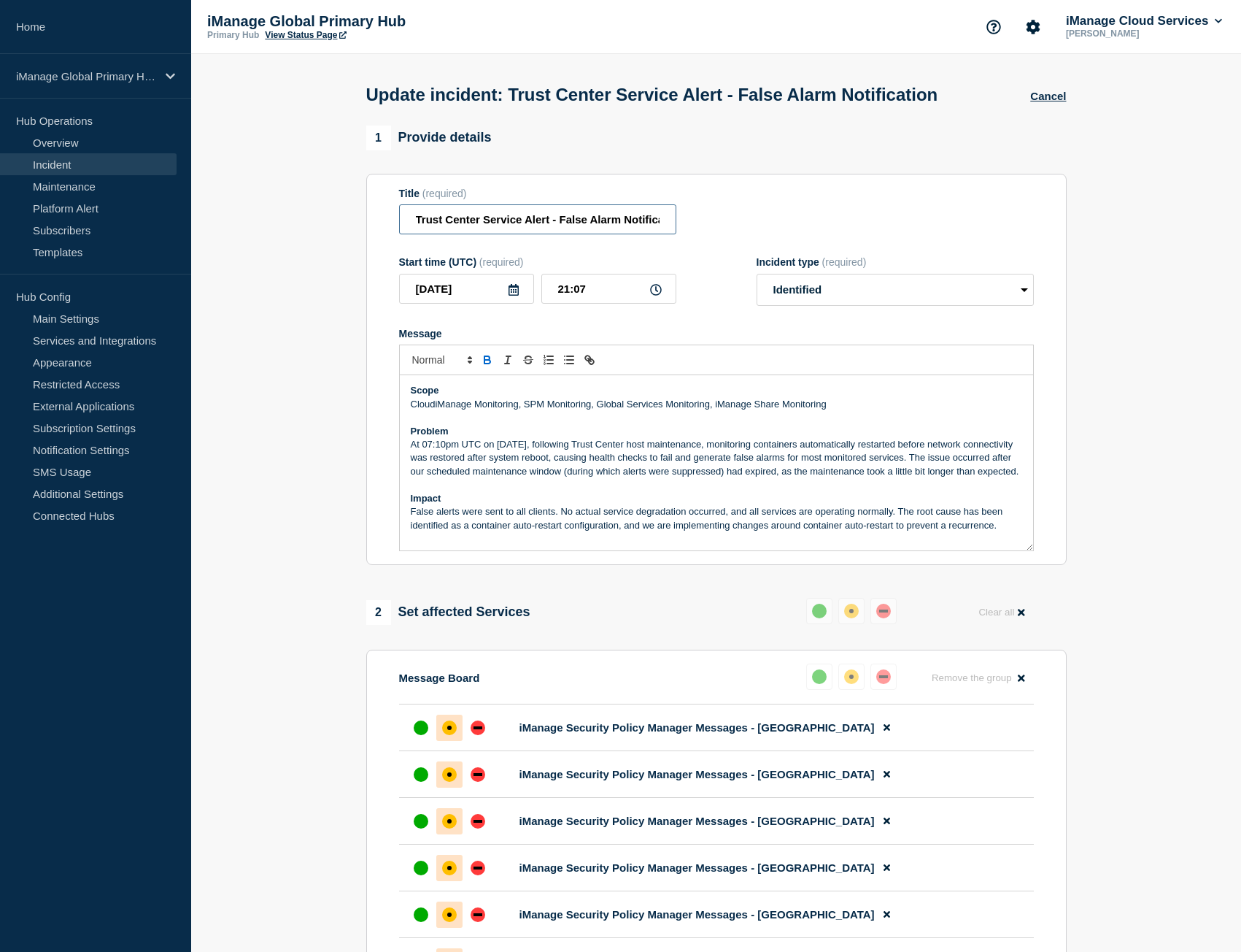
click at [519, 234] on input "Trust Center Service Alert - False Alarm Notification" at bounding box center [538, 219] width 278 height 30
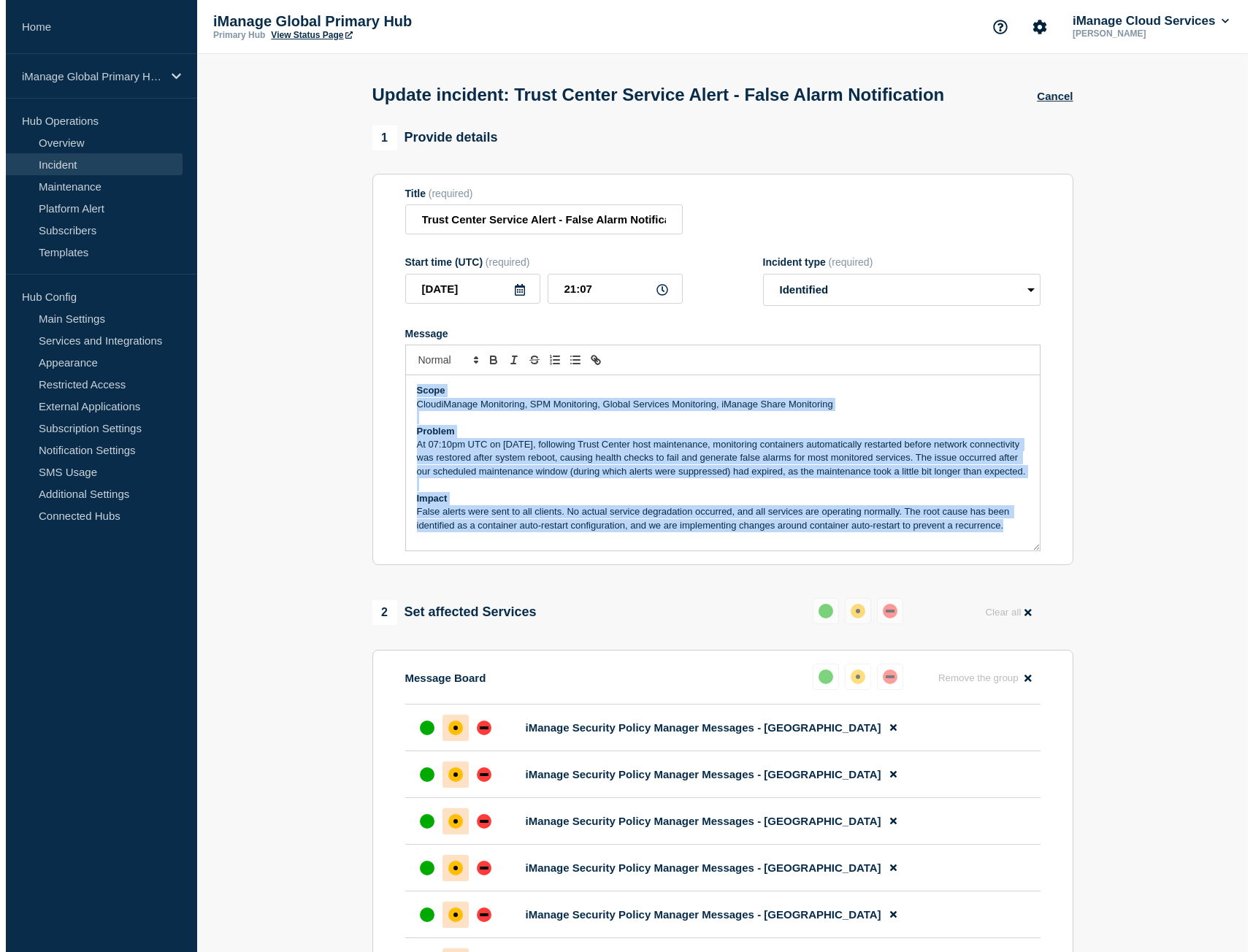
scroll to position [4, 0]
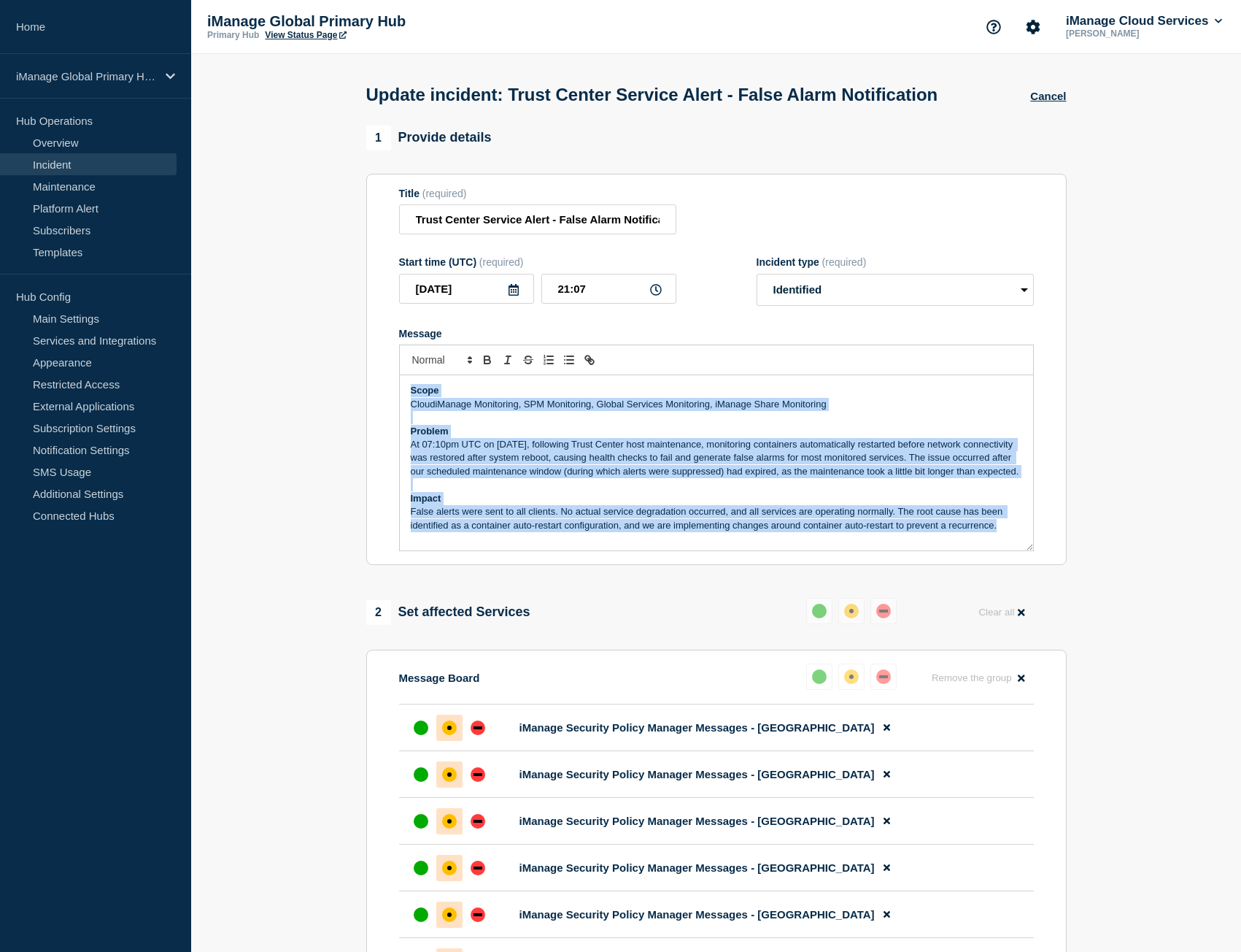
drag, startPoint x: 409, startPoint y: 416, endPoint x: 1004, endPoint y: 572, distance: 615.1
click at [1004, 551] on div "Scope CloudiManage Monitoring, SPM Monitoring, Global Services Monitoring, iMan…" at bounding box center [716, 462] width 634 height 175
copy div "Scope CloudiManage Monitoring, SPM Monitoring, Global Services Monitoring, iMan…"
click at [1044, 103] on button "Cancel" at bounding box center [1048, 96] width 35 height 12
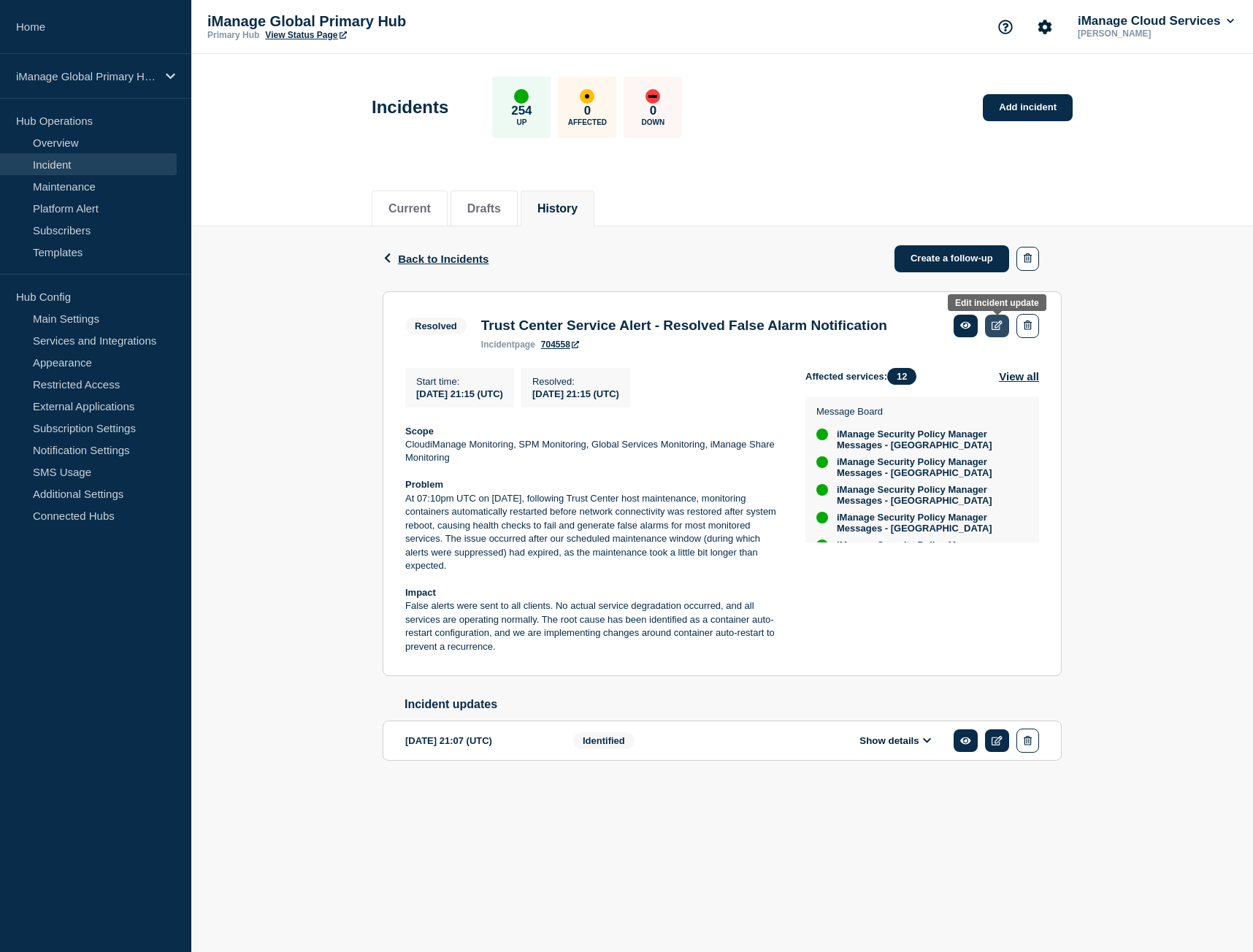
click at [998, 324] on icon at bounding box center [997, 324] width 11 height 10
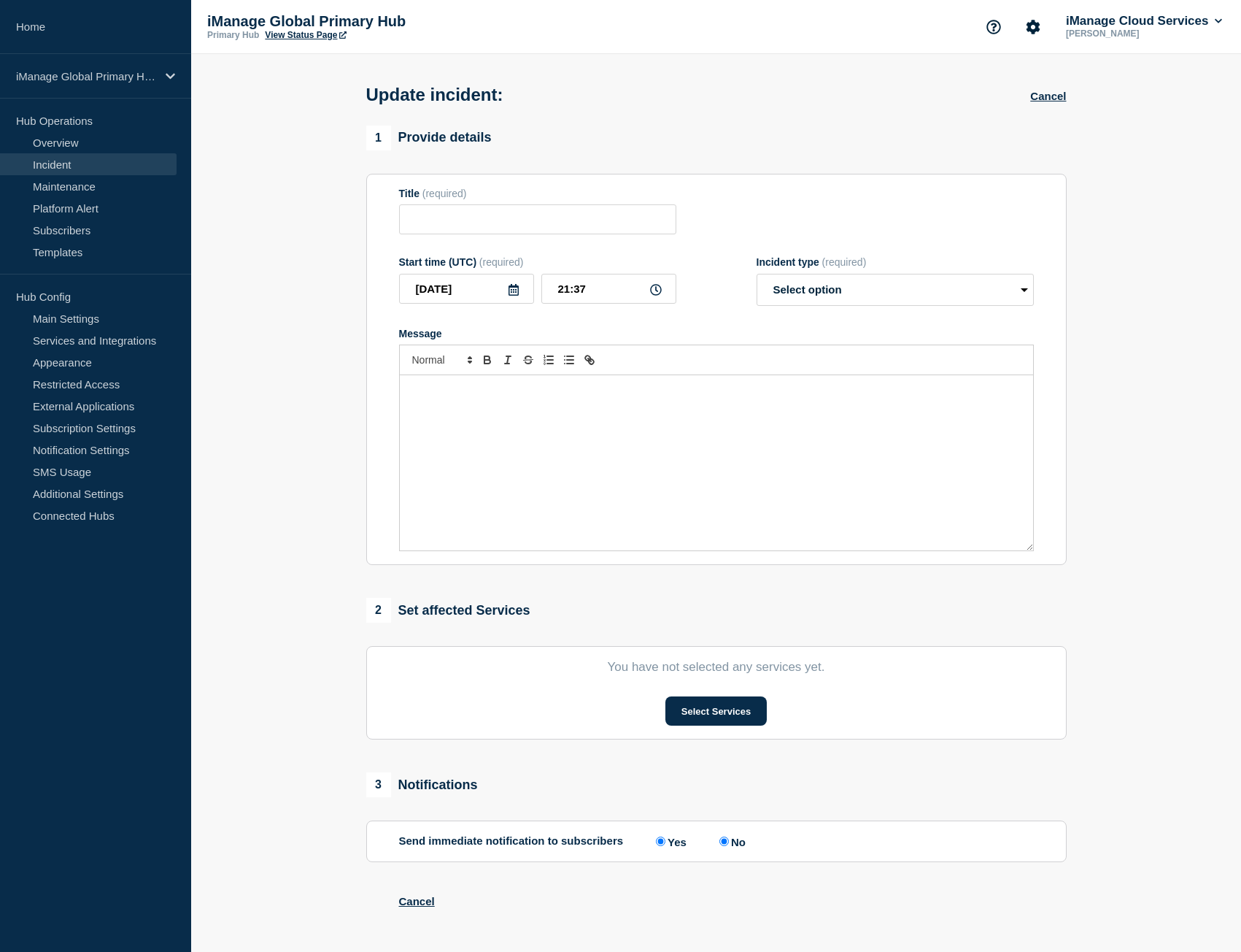
type input "Trust Center Service Alert - Resolved False Alarm Notification"
type input "21:15"
select select "resolved"
radio input "false"
radio input "true"
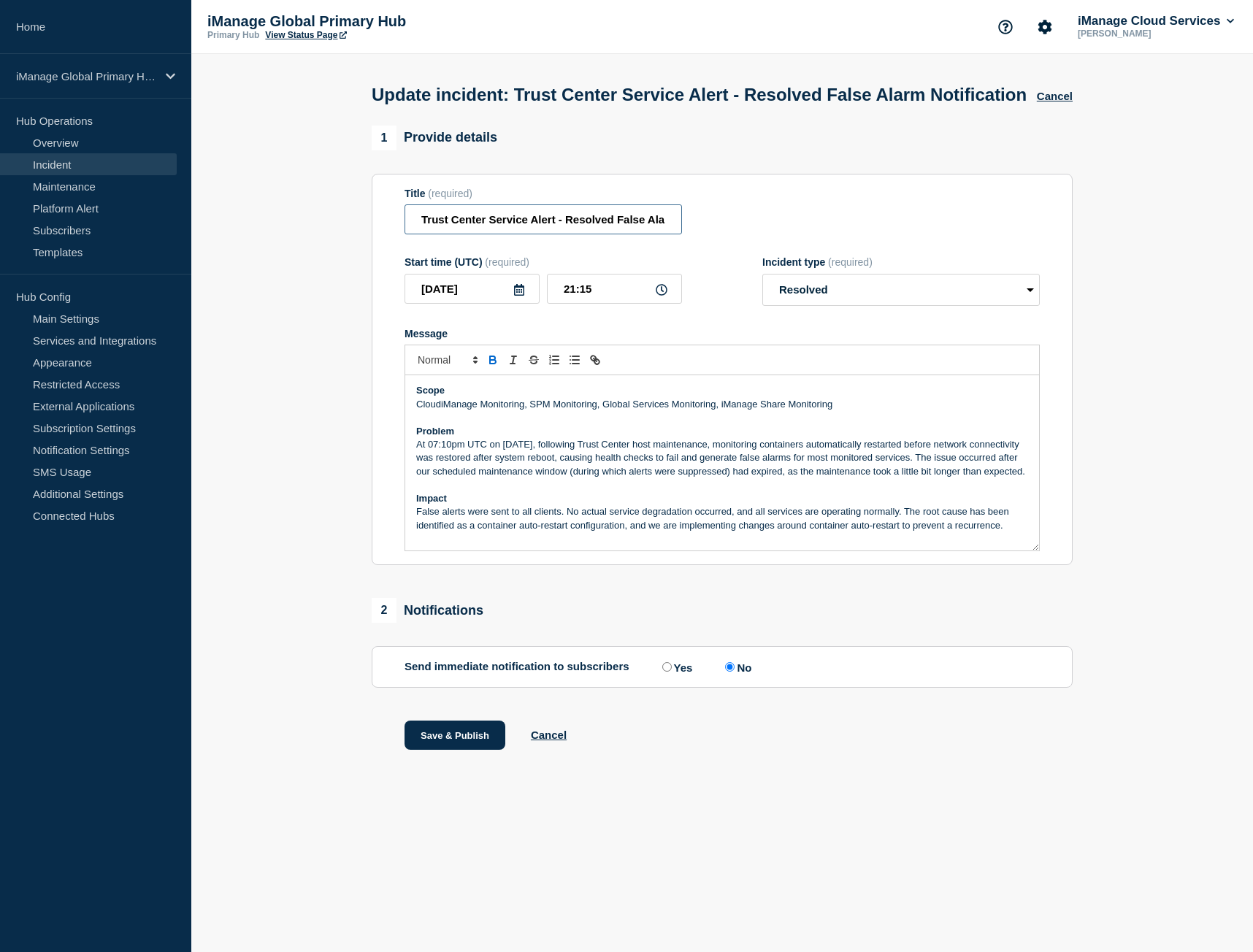
click at [570, 234] on input "Trust Center Service Alert - Resolved False Alarm Notification" at bounding box center [543, 219] width 278 height 30
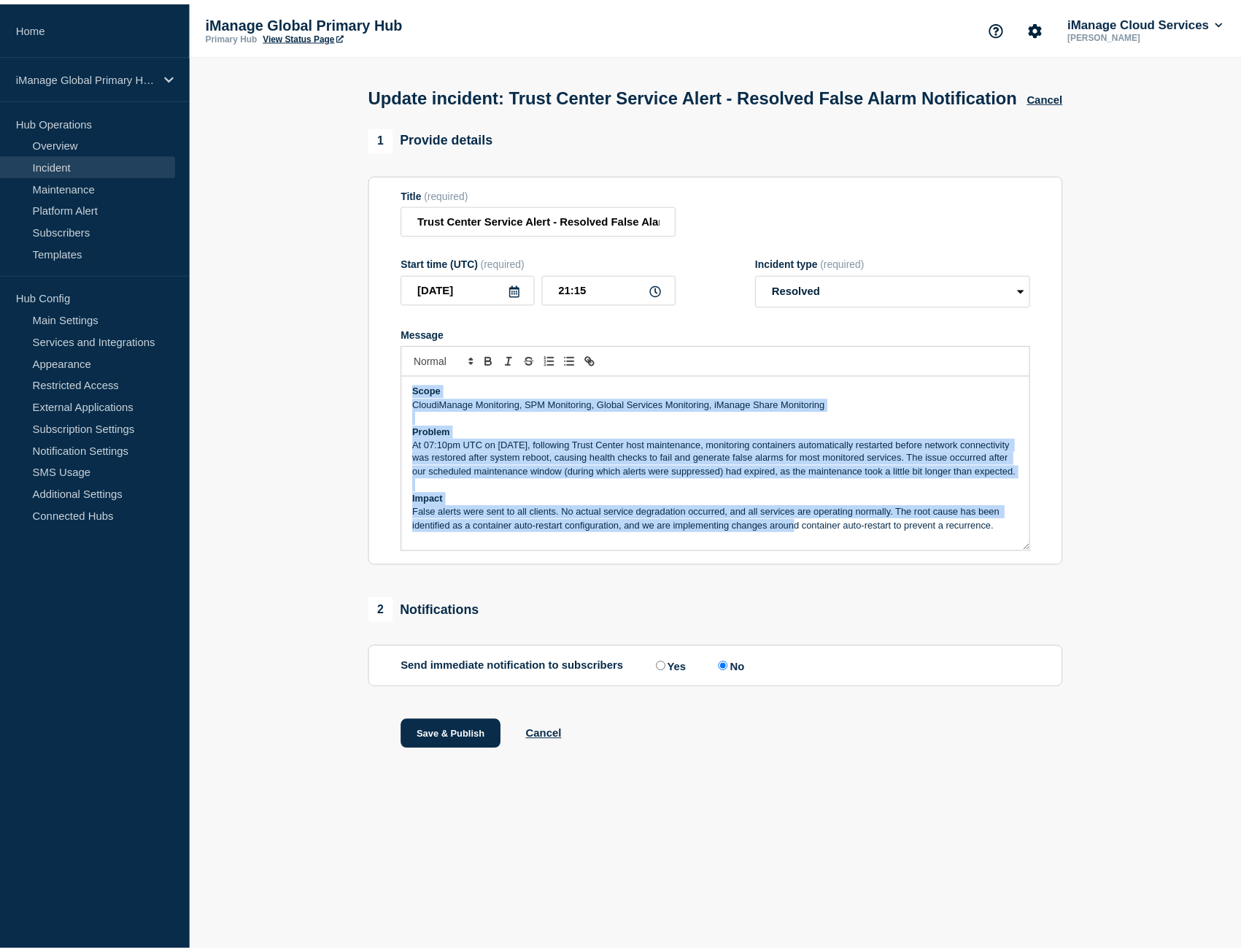
scroll to position [4, 0]
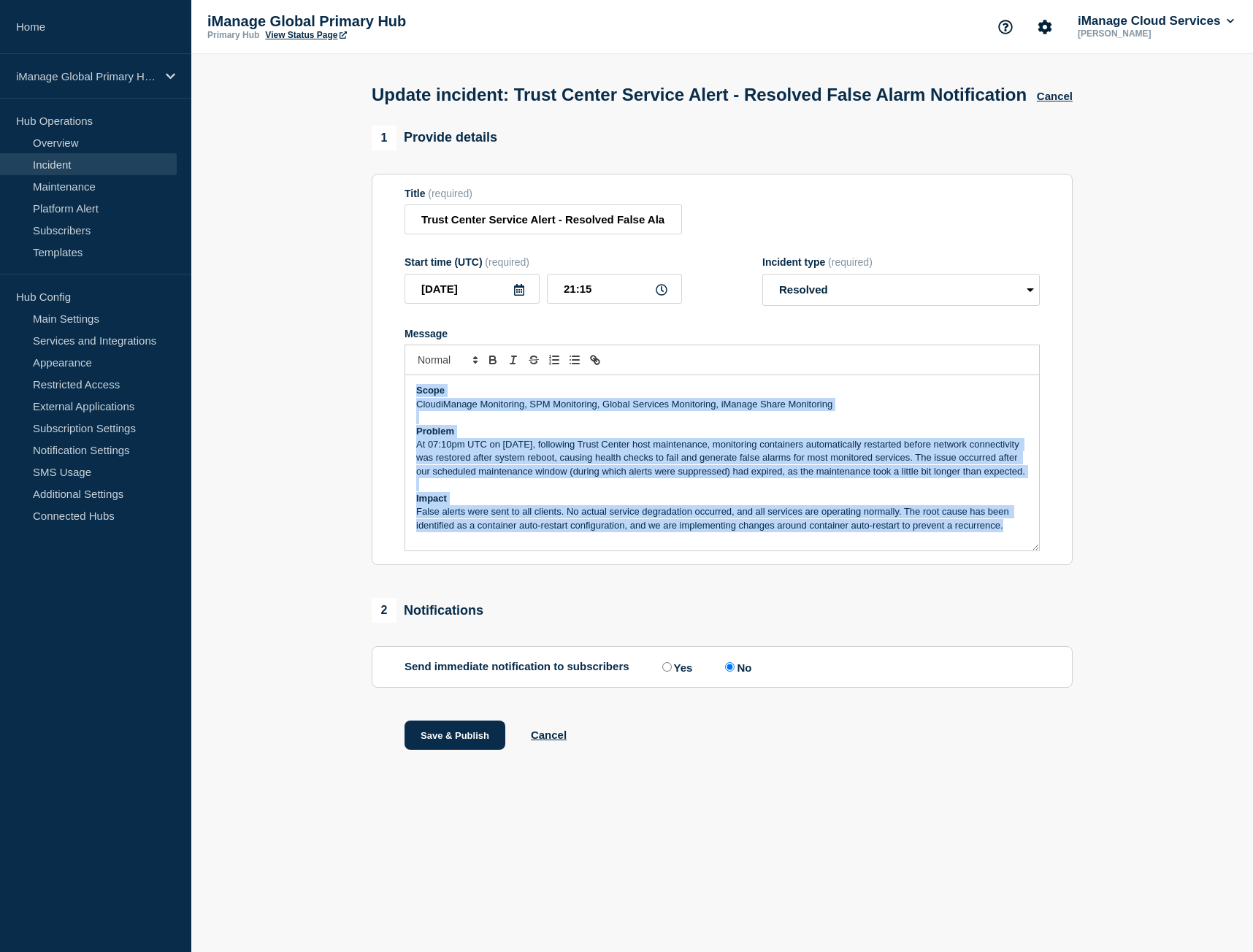
drag, startPoint x: 417, startPoint y: 418, endPoint x: 1024, endPoint y: 572, distance: 626.2
click at [1024, 551] on div "Scope CloudiManage Monitoring, SPM Monitoring, Global Services Monitoring, iMan…" at bounding box center [722, 462] width 634 height 175
click at [1054, 103] on button "Cancel" at bounding box center [1054, 96] width 35 height 12
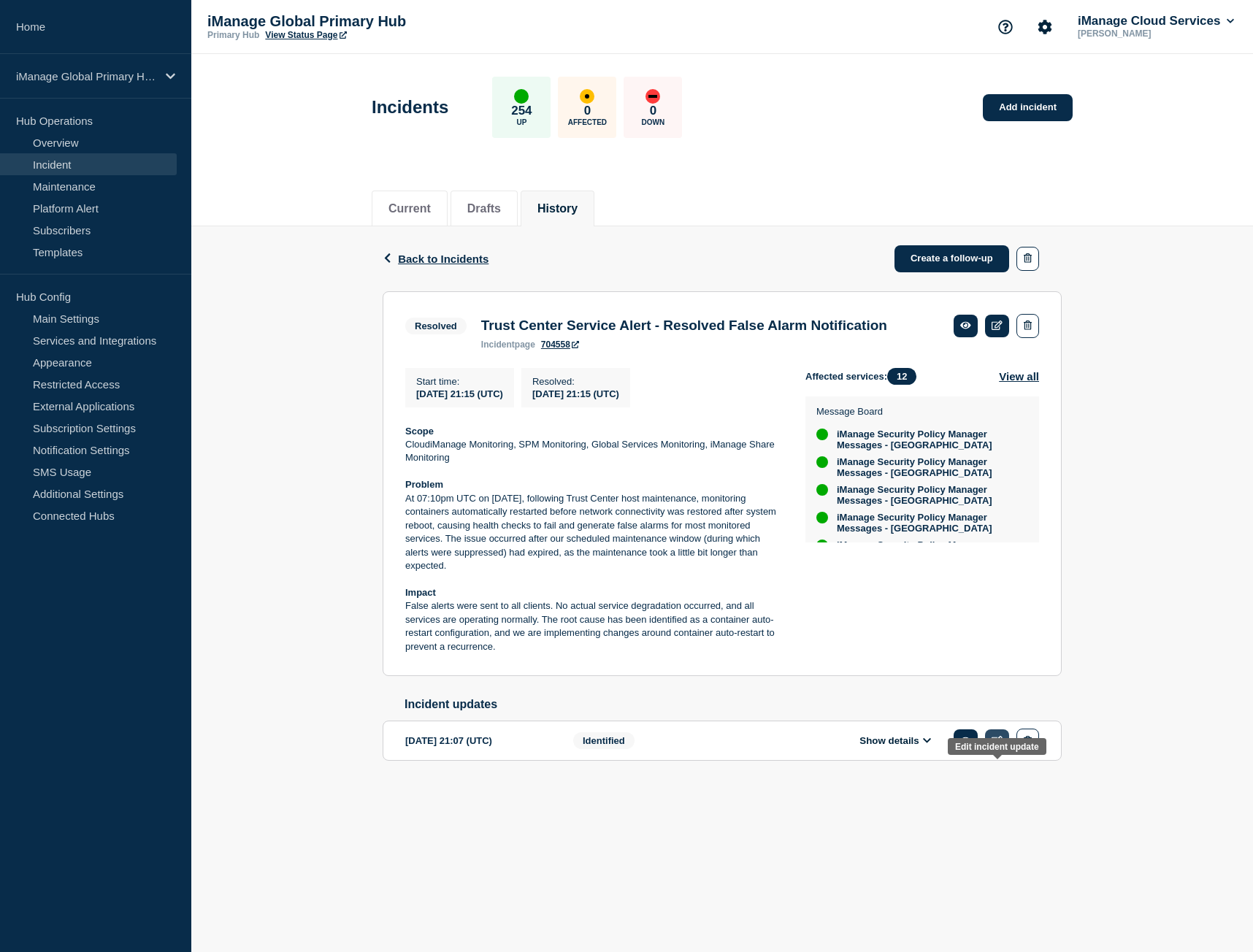
click at [994, 745] on icon at bounding box center [997, 740] width 11 height 10
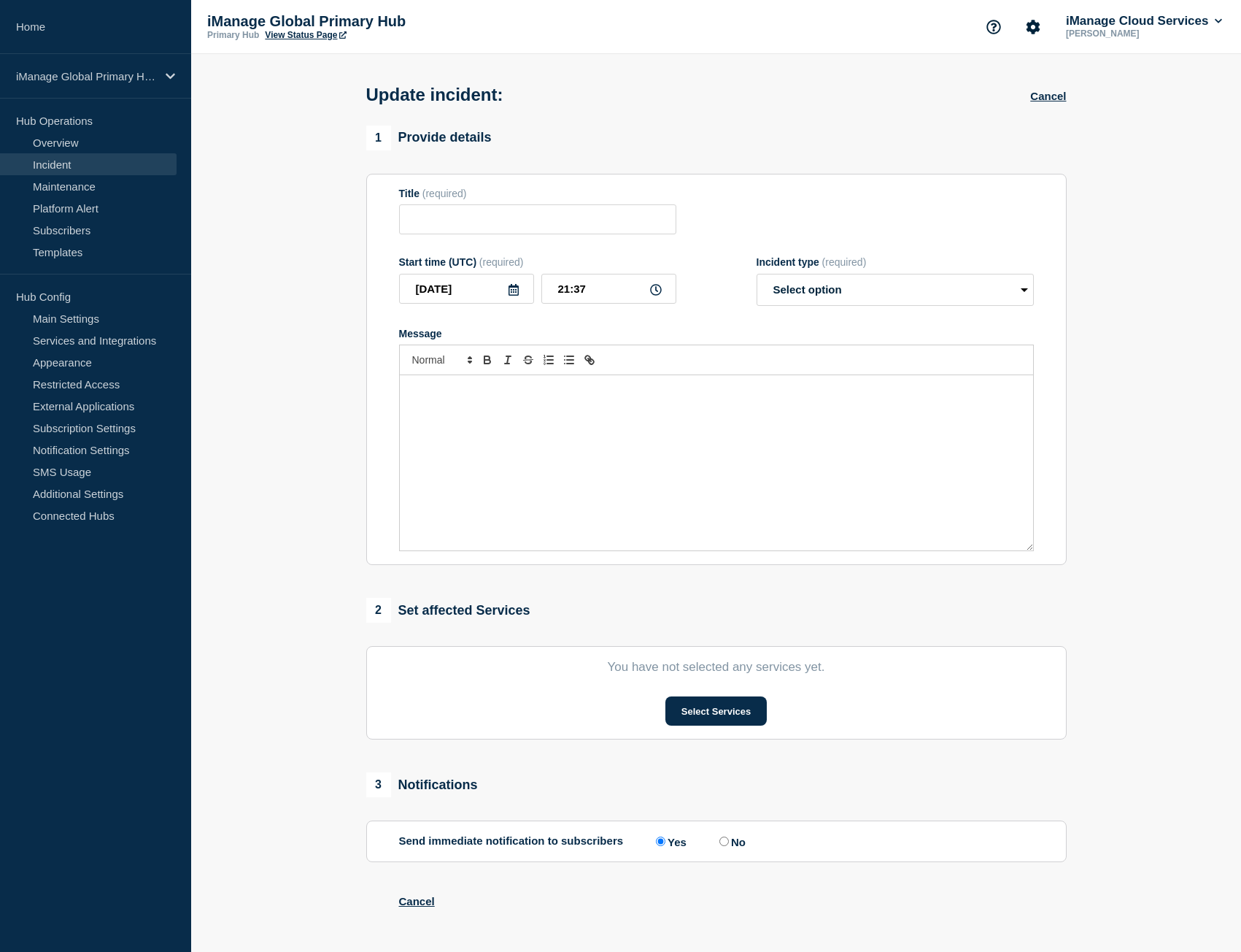
type input "Trust Center Service Alert - False Alarm Notification"
type input "21:07"
select select "identified"
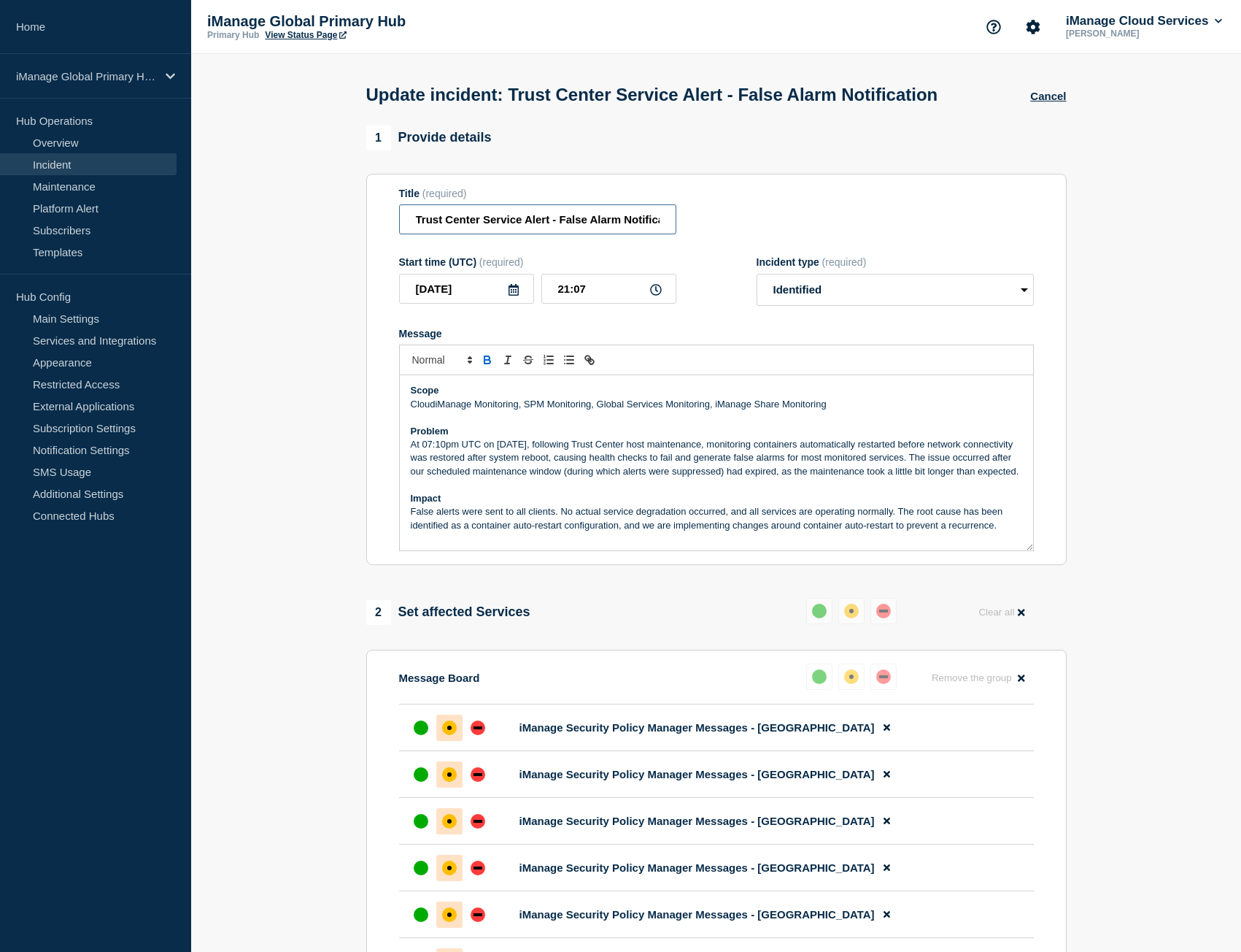
click at [556, 234] on input "Trust Center Service Alert - False Alarm Notification" at bounding box center [538, 219] width 278 height 30
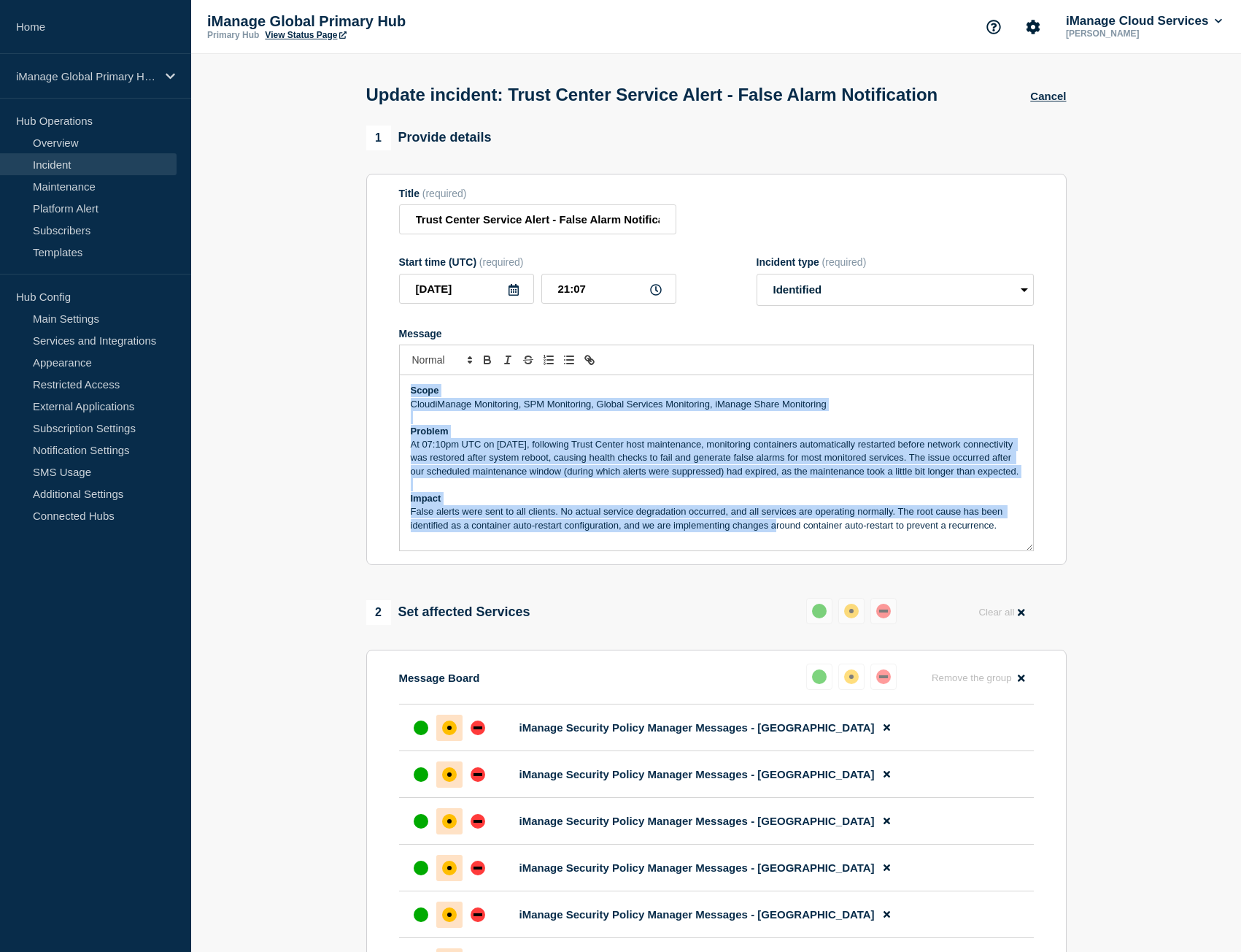
scroll to position [4, 0]
drag, startPoint x: 412, startPoint y: 416, endPoint x: 1027, endPoint y: 570, distance: 634.0
click at [1027, 551] on div "Scope CloudiManage Monitoring, SPM Monitoring, Global Services Monitoring, iMan…" at bounding box center [716, 462] width 634 height 175
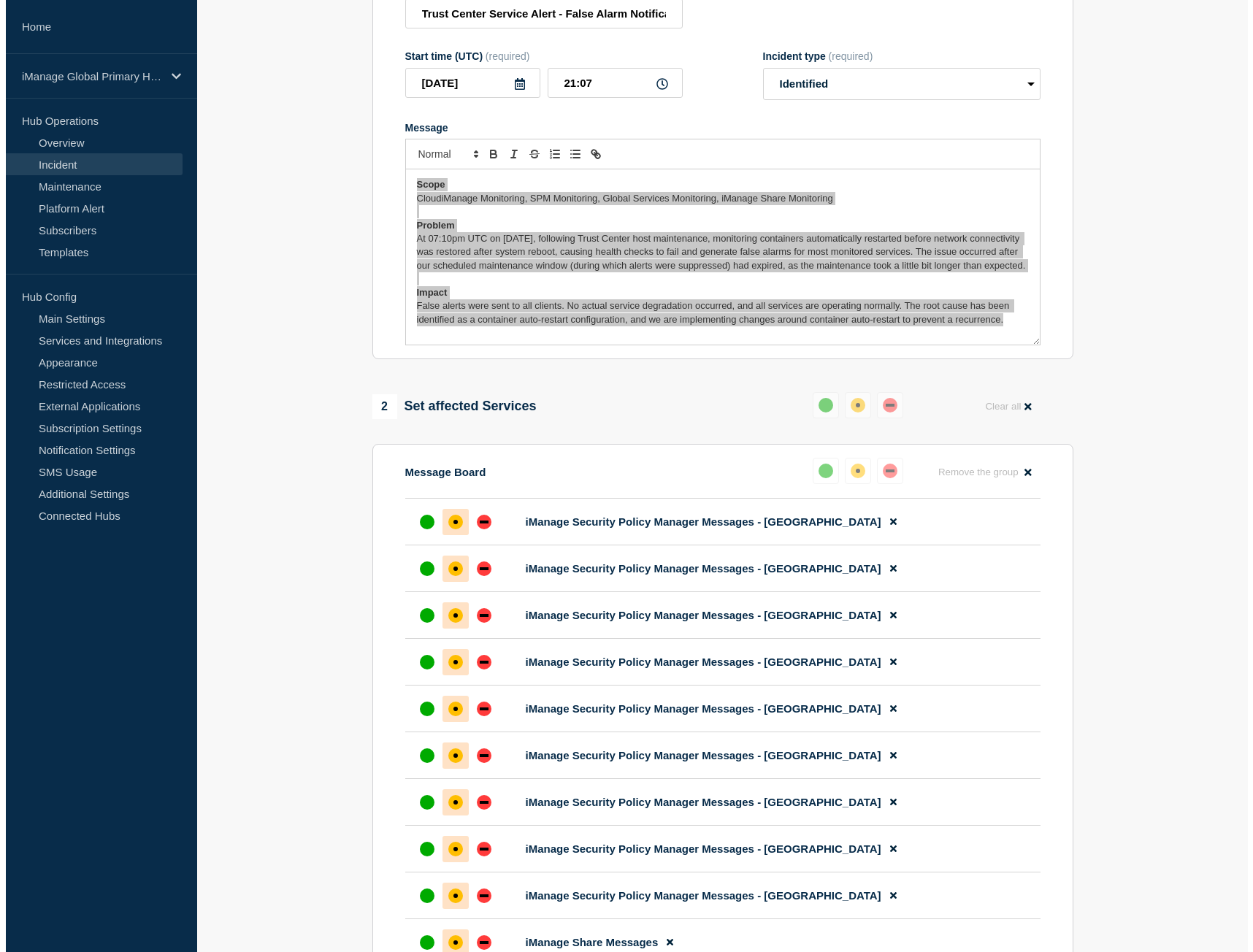
scroll to position [0, 0]
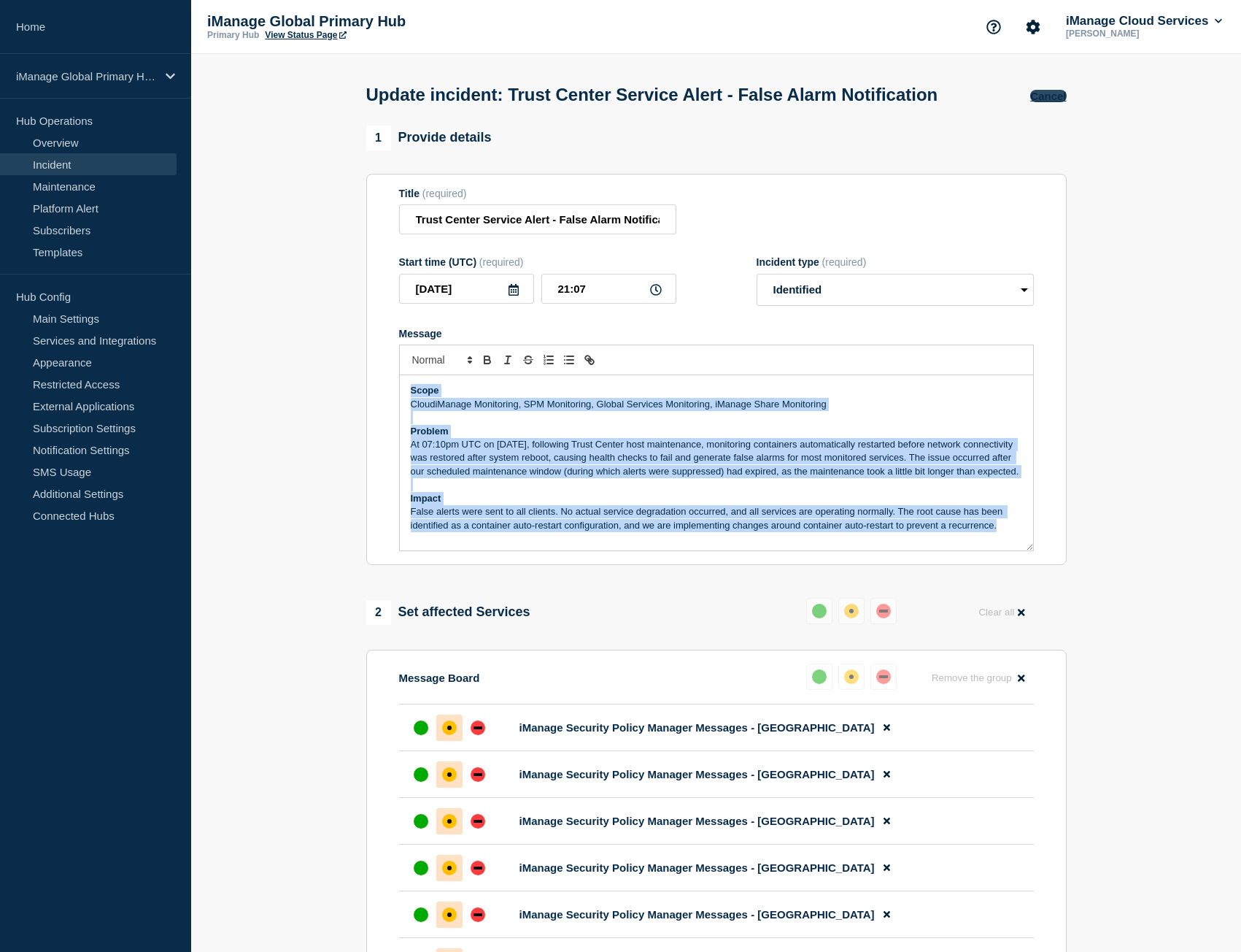
click at [1050, 103] on button "Cancel" at bounding box center [1048, 96] width 35 height 12
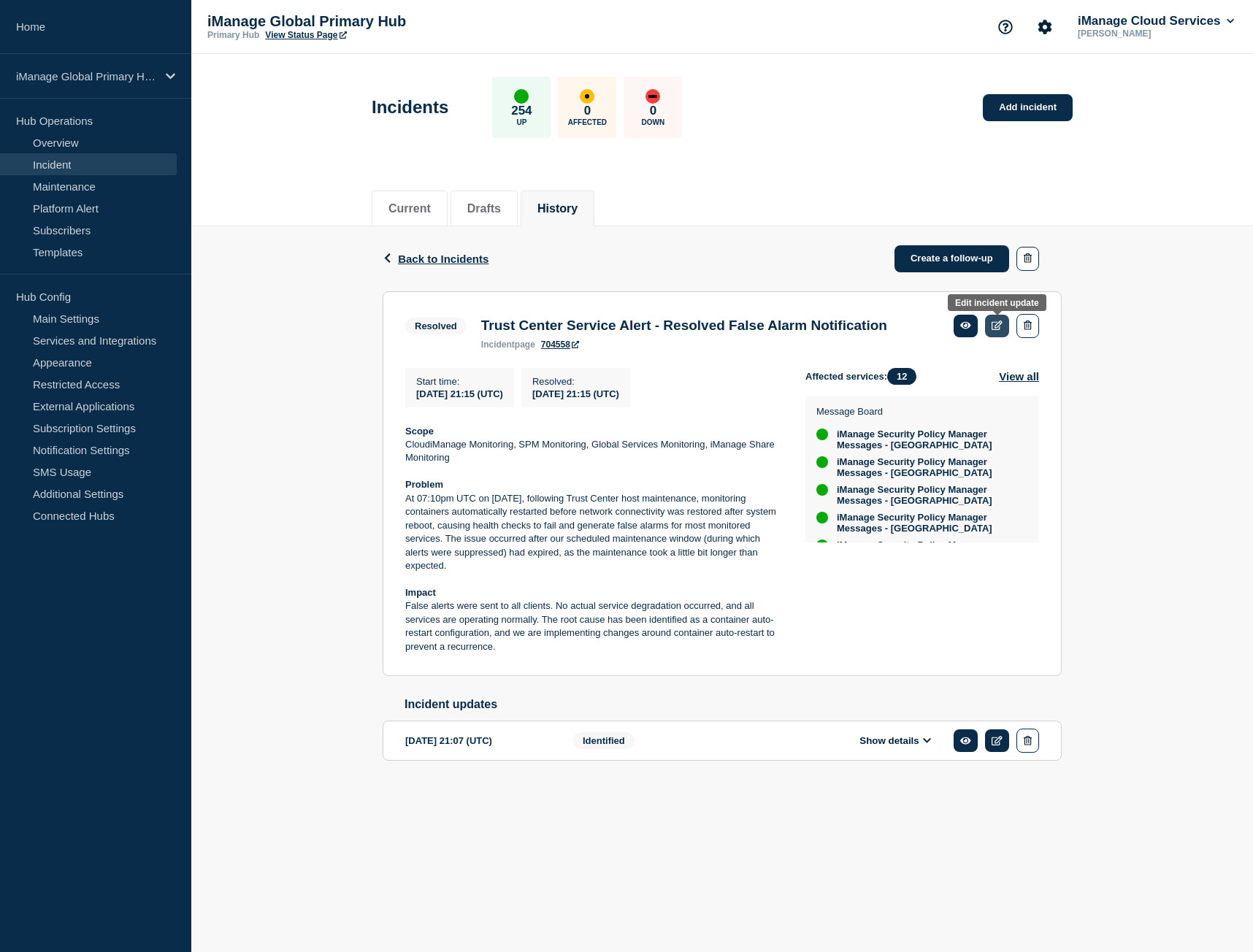
click at [1001, 325] on icon at bounding box center [997, 324] width 11 height 10
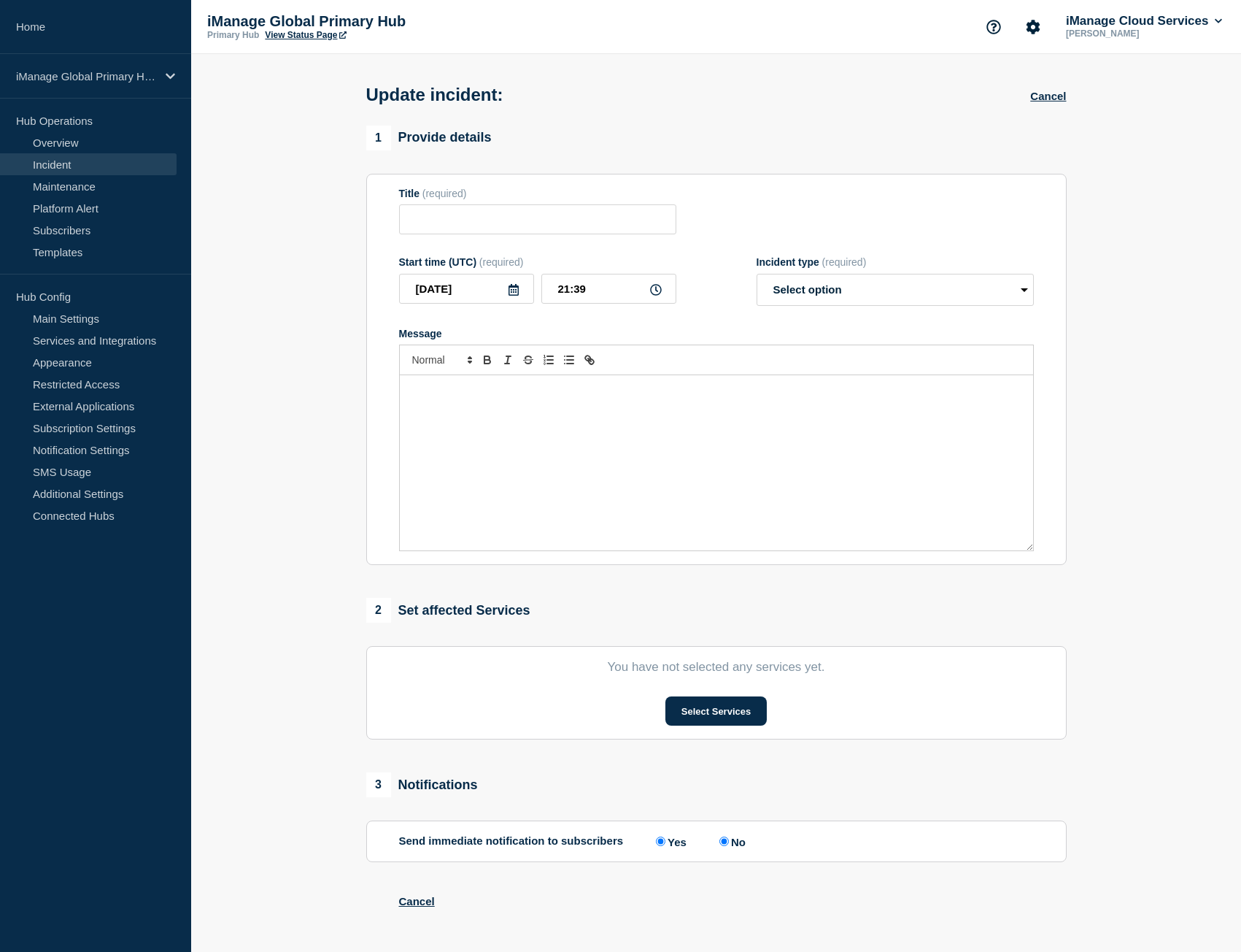
type input "Trust Center Service Alert - Resolved False Alarm Notification"
type input "21:15"
select select "resolved"
radio input "false"
radio input "true"
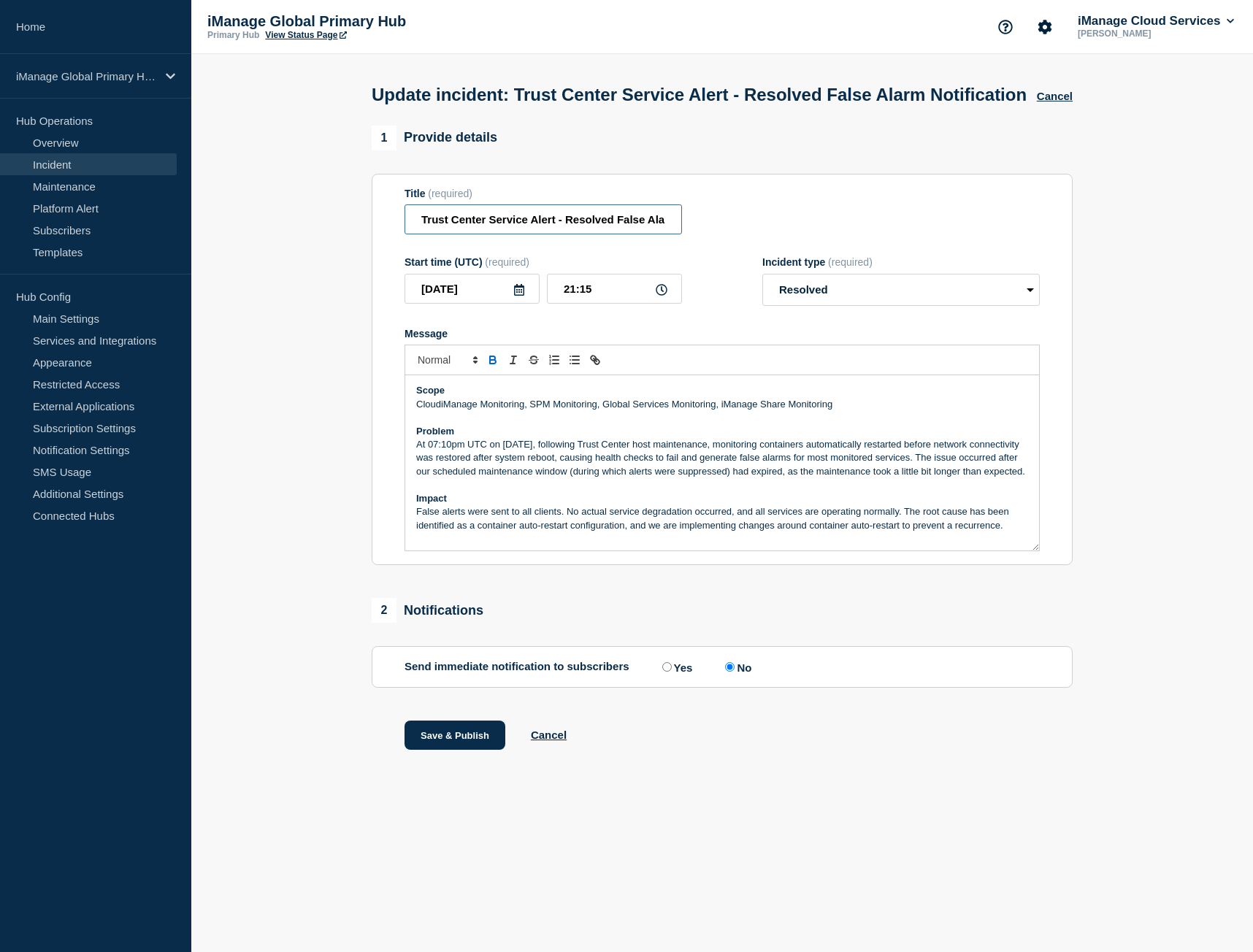
click at [548, 234] on input "Trust Center Service Alert - Resolved False Alarm Notification" at bounding box center [543, 219] width 278 height 30
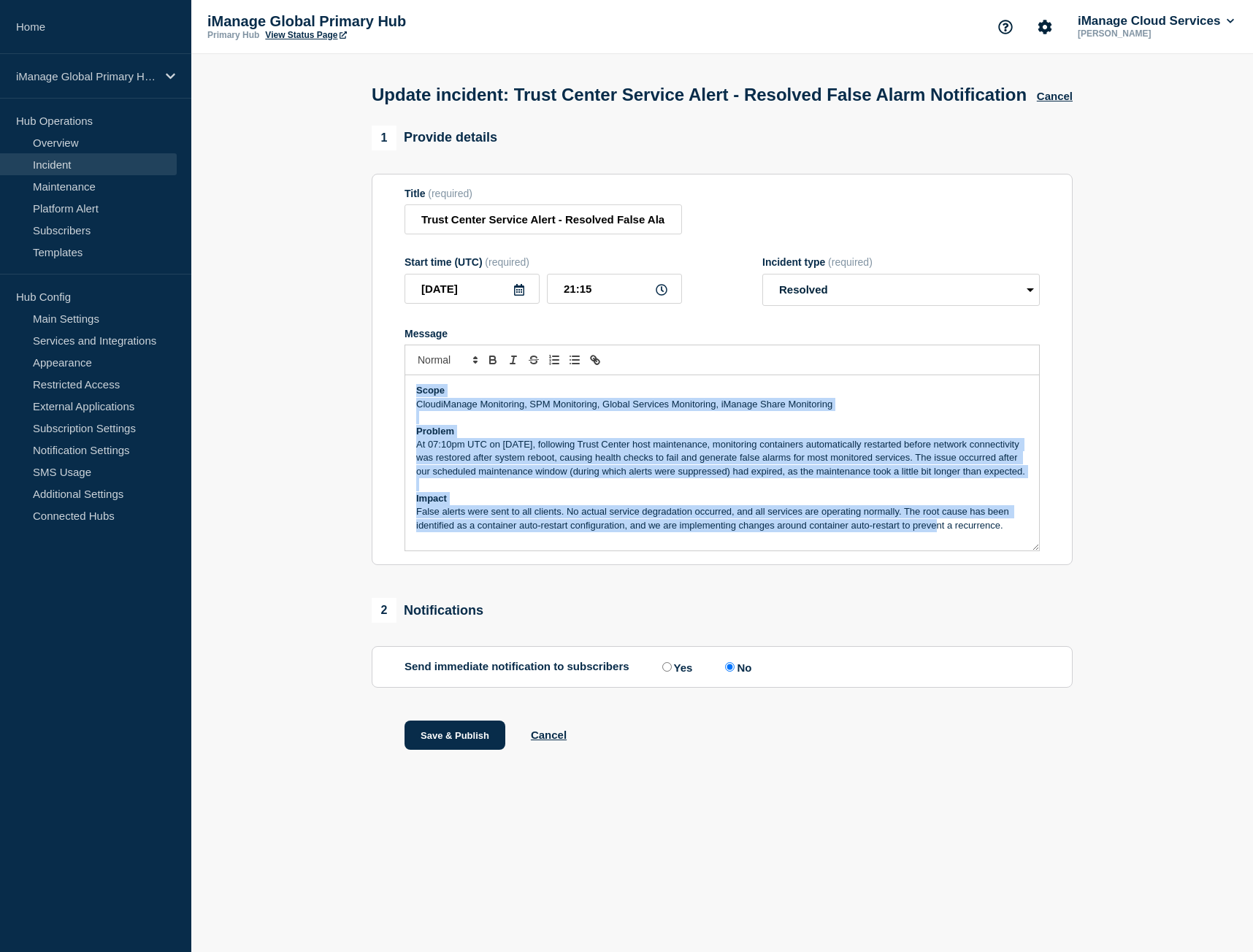
scroll to position [4, 0]
drag, startPoint x: 415, startPoint y: 416, endPoint x: 1233, endPoint y: 674, distance: 857.7
click at [1233, 674] on section "1 Provide details Title (required) Trust Center Service Alert - Resolved False …" at bounding box center [722, 456] width 1061 height 661
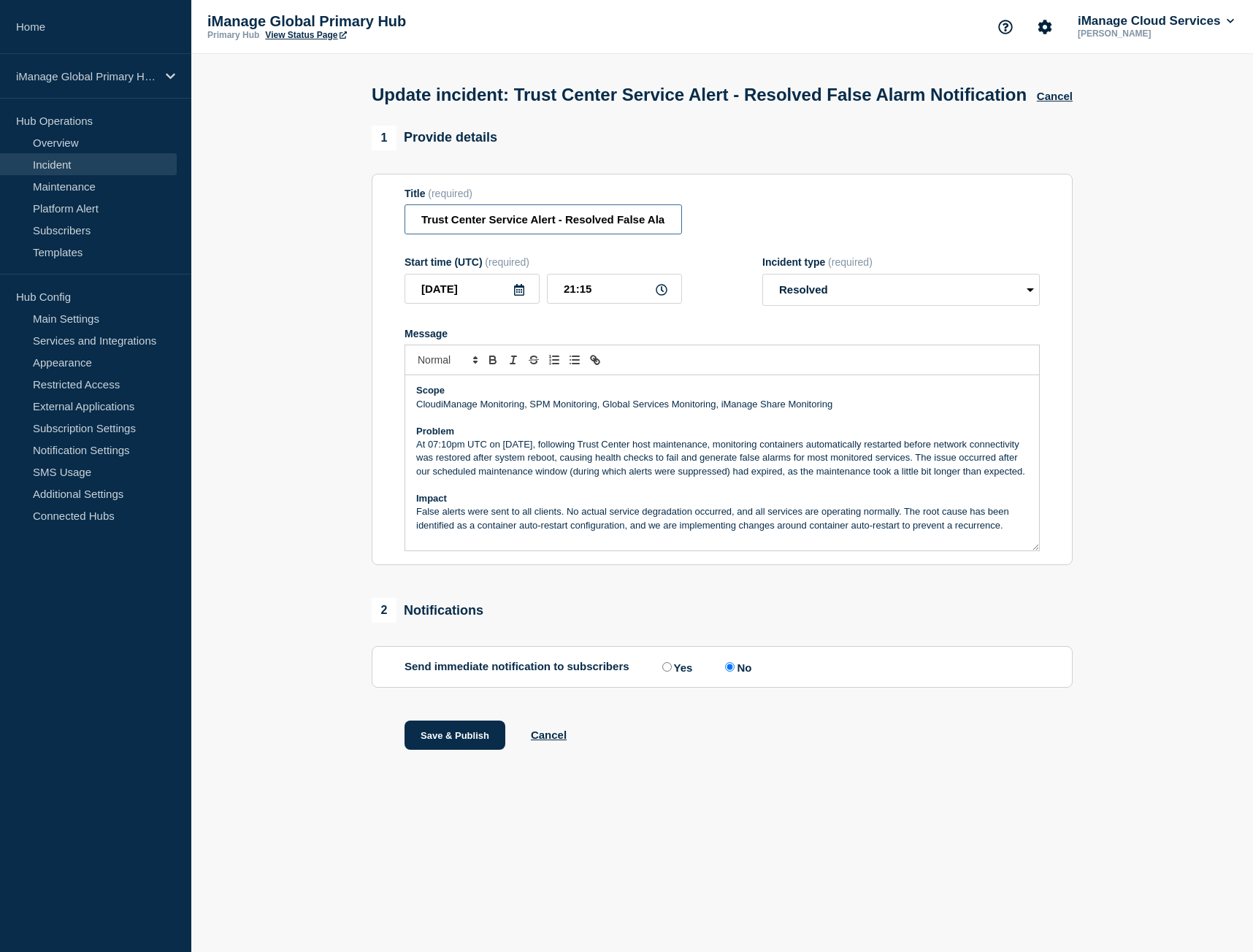
click at [559, 234] on input "Trust Center Service Alert - Resolved False Alarm Notification" at bounding box center [543, 219] width 278 height 30
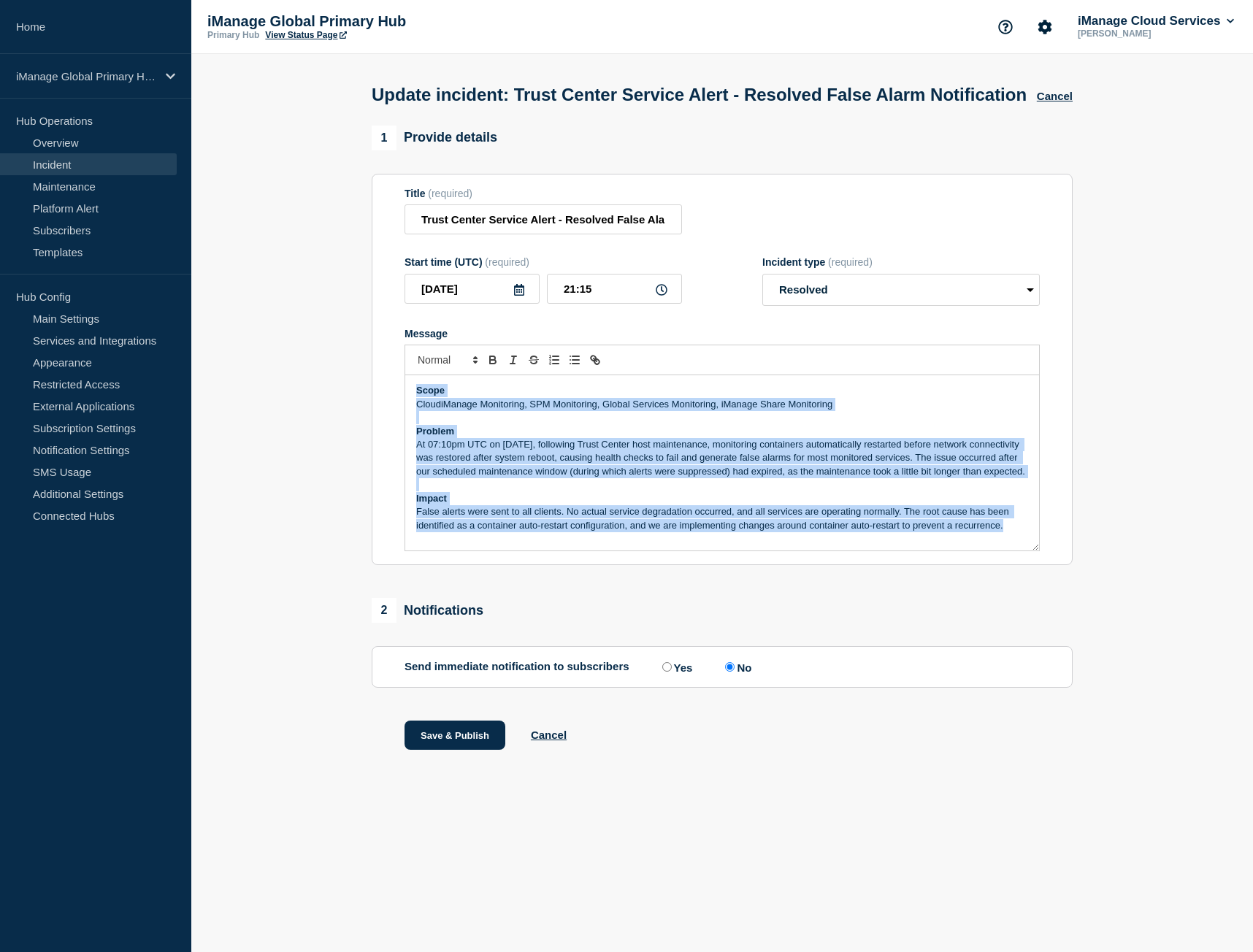
drag, startPoint x: 416, startPoint y: 413, endPoint x: 1085, endPoint y: 641, distance: 706.8
click at [1085, 641] on section "1 Provide details Title (required) Trust Center Service Alert - Resolved False …" at bounding box center [722, 456] width 1061 height 661
click at [1056, 103] on button "Cancel" at bounding box center [1054, 96] width 35 height 12
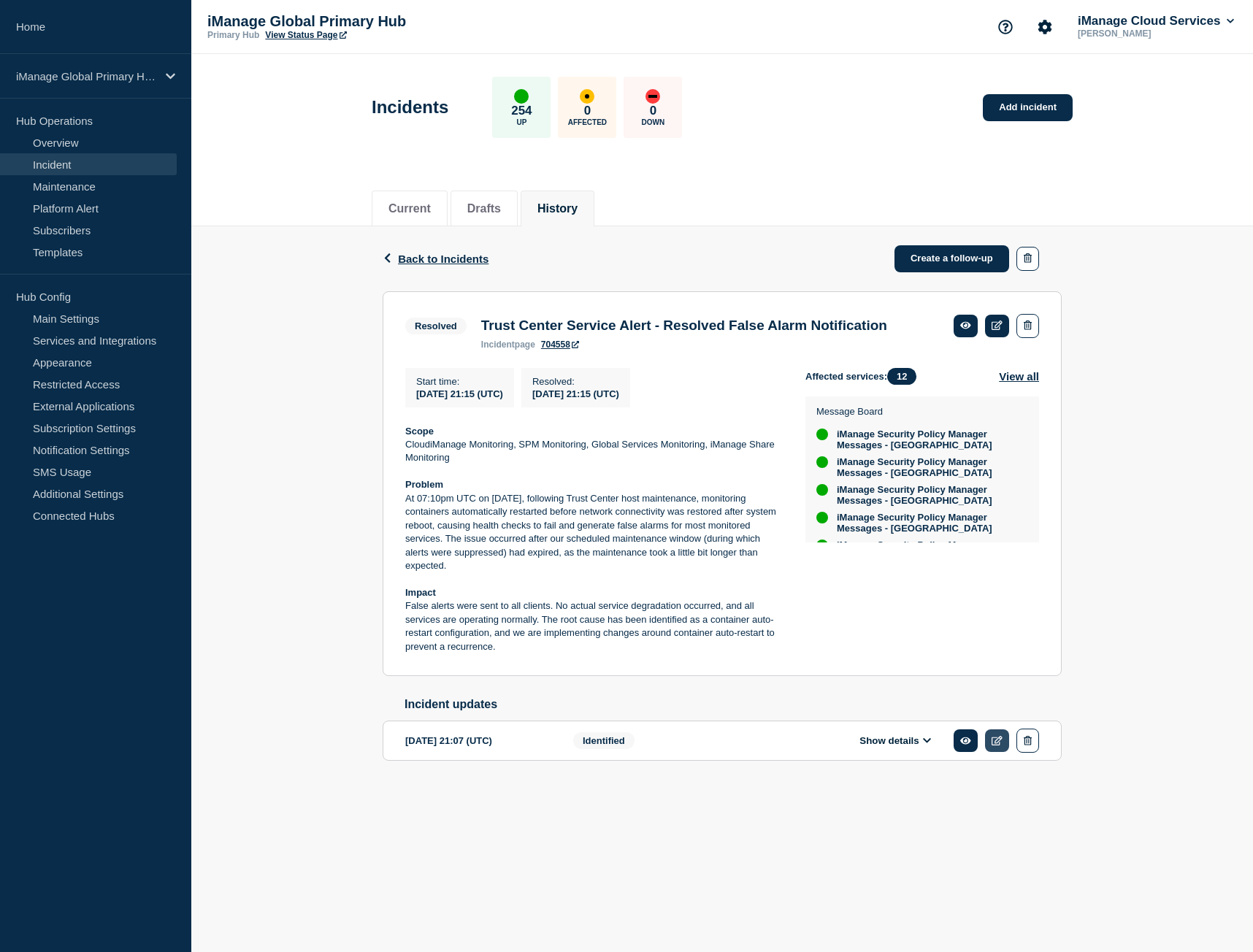
click at [994, 751] on link at bounding box center [997, 741] width 24 height 23
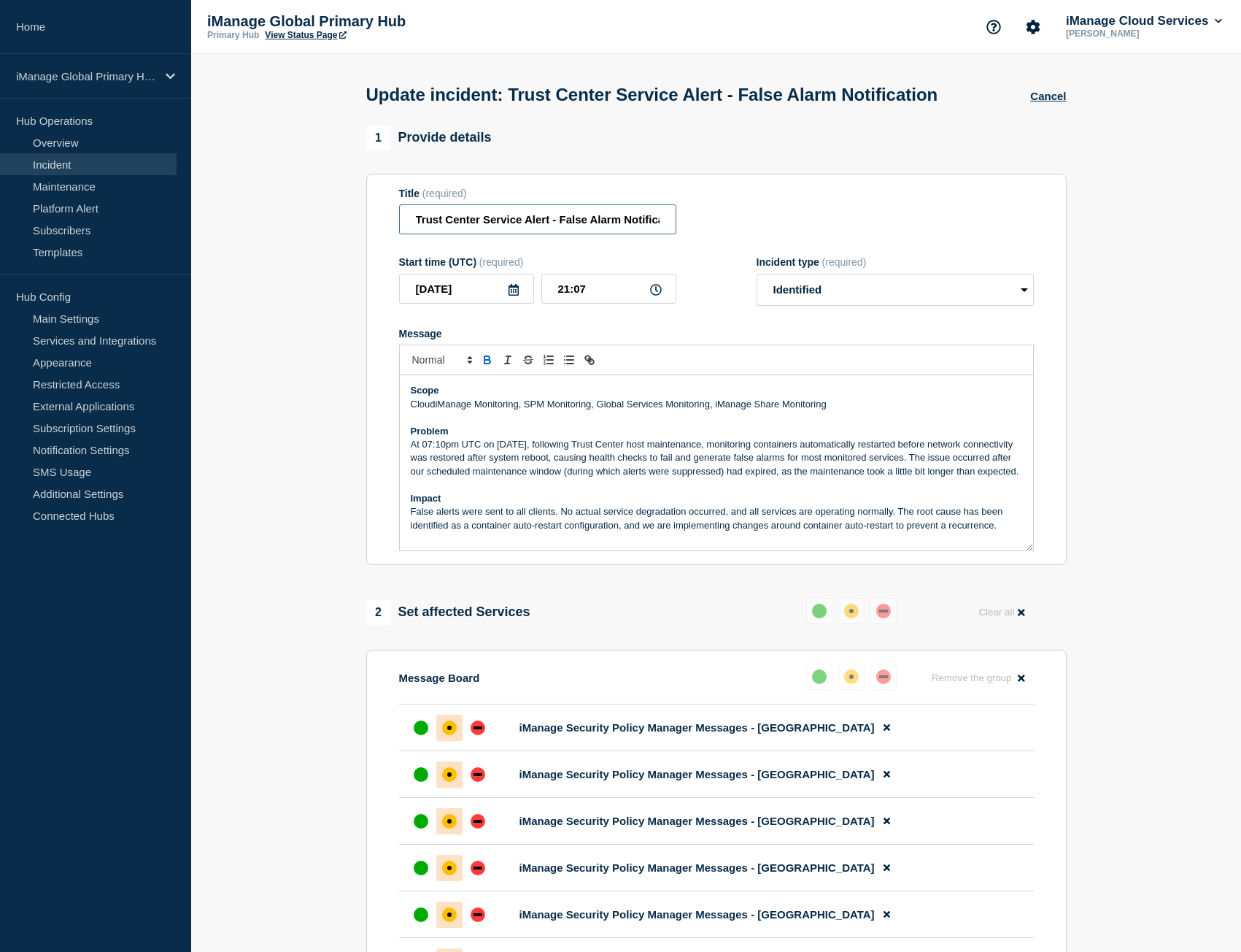
click at [505, 234] on input "Trust Center Service Alert - False Alarm Notification" at bounding box center [538, 219] width 278 height 30
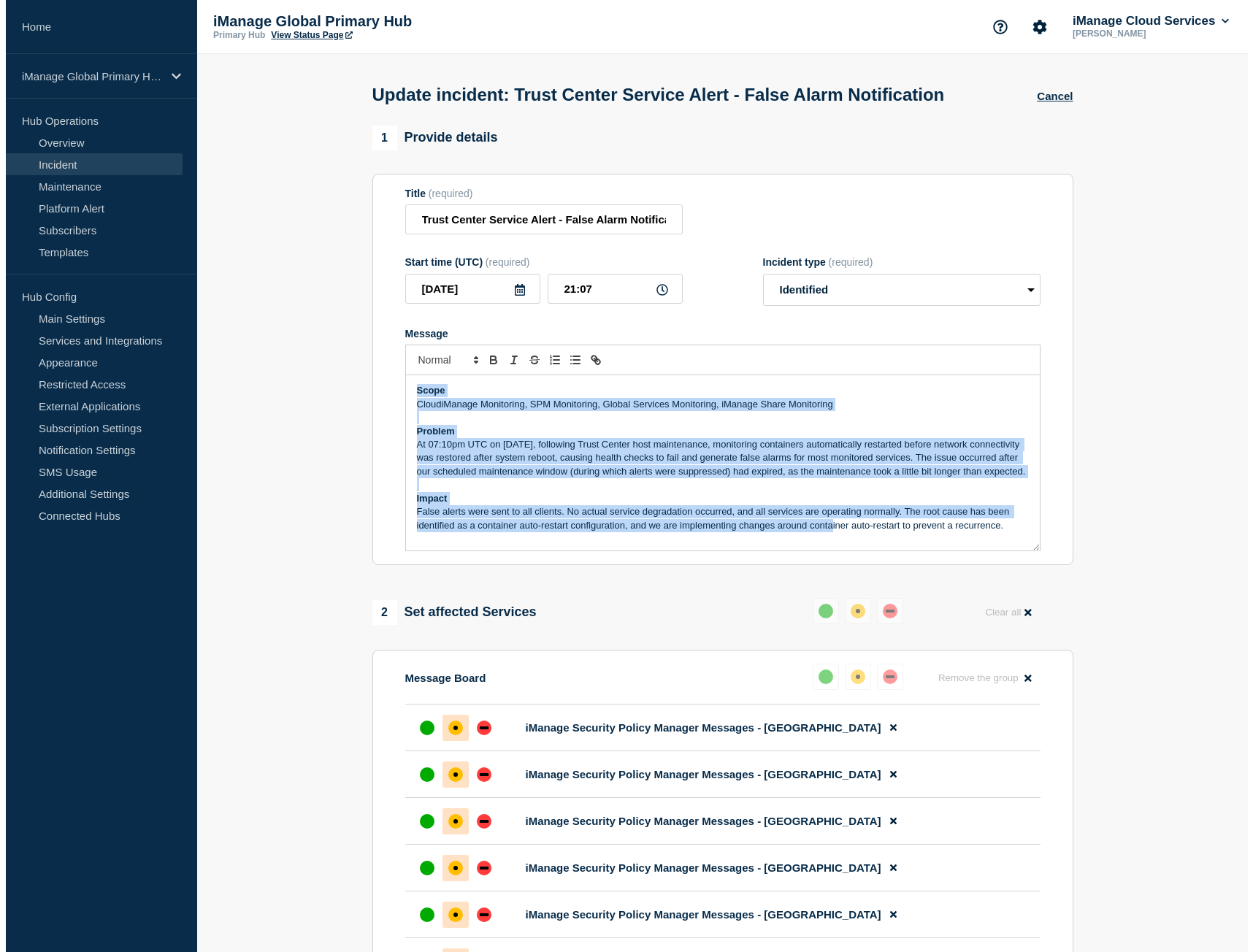
scroll to position [4, 0]
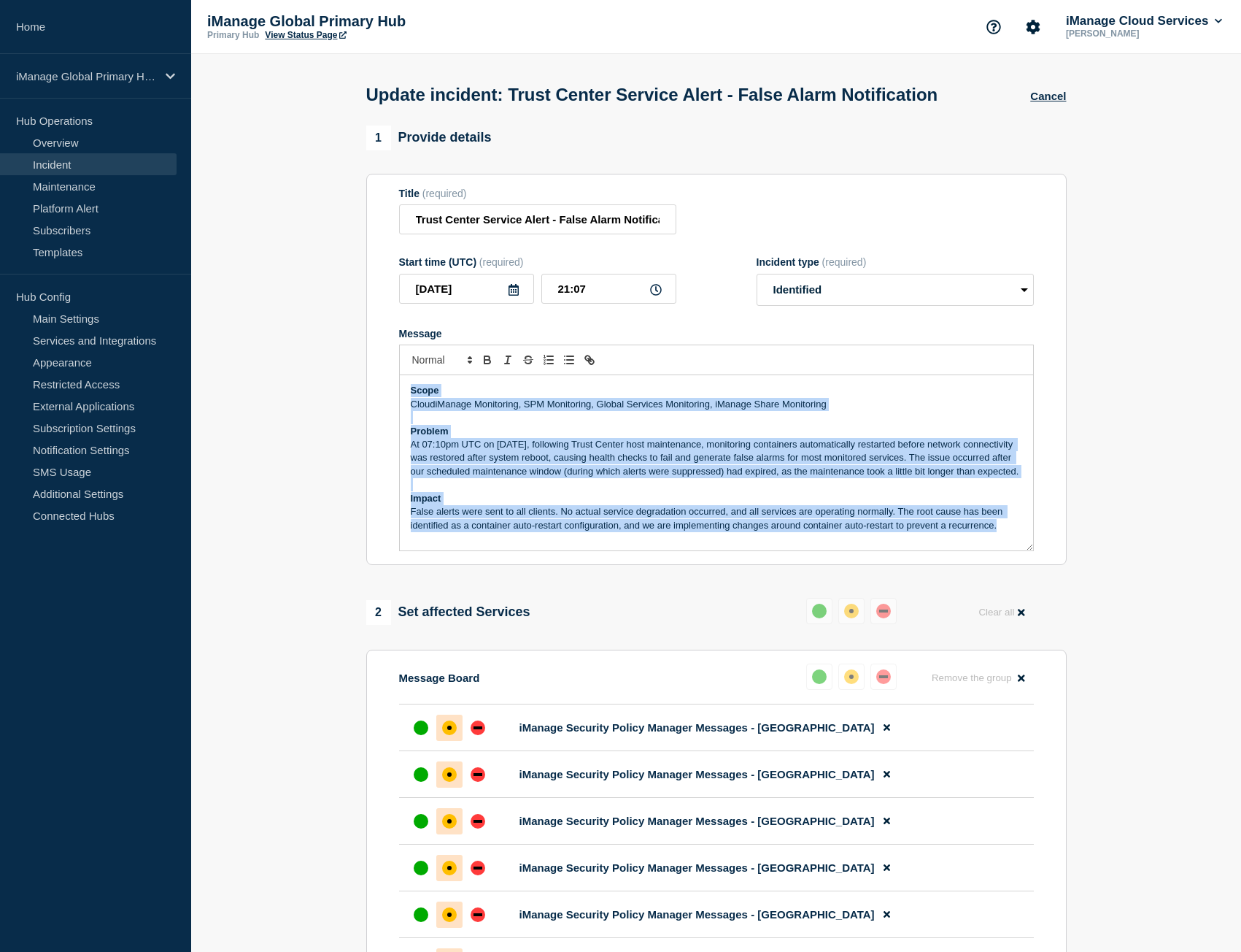
drag, startPoint x: 406, startPoint y: 415, endPoint x: 1045, endPoint y: 580, distance: 660.0
click at [1045, 566] on section "Title (required) Trust Center Service Alert - False Alarm Notification Start ti…" at bounding box center [716, 369] width 701 height 392
click at [1040, 103] on button "Cancel" at bounding box center [1048, 96] width 35 height 12
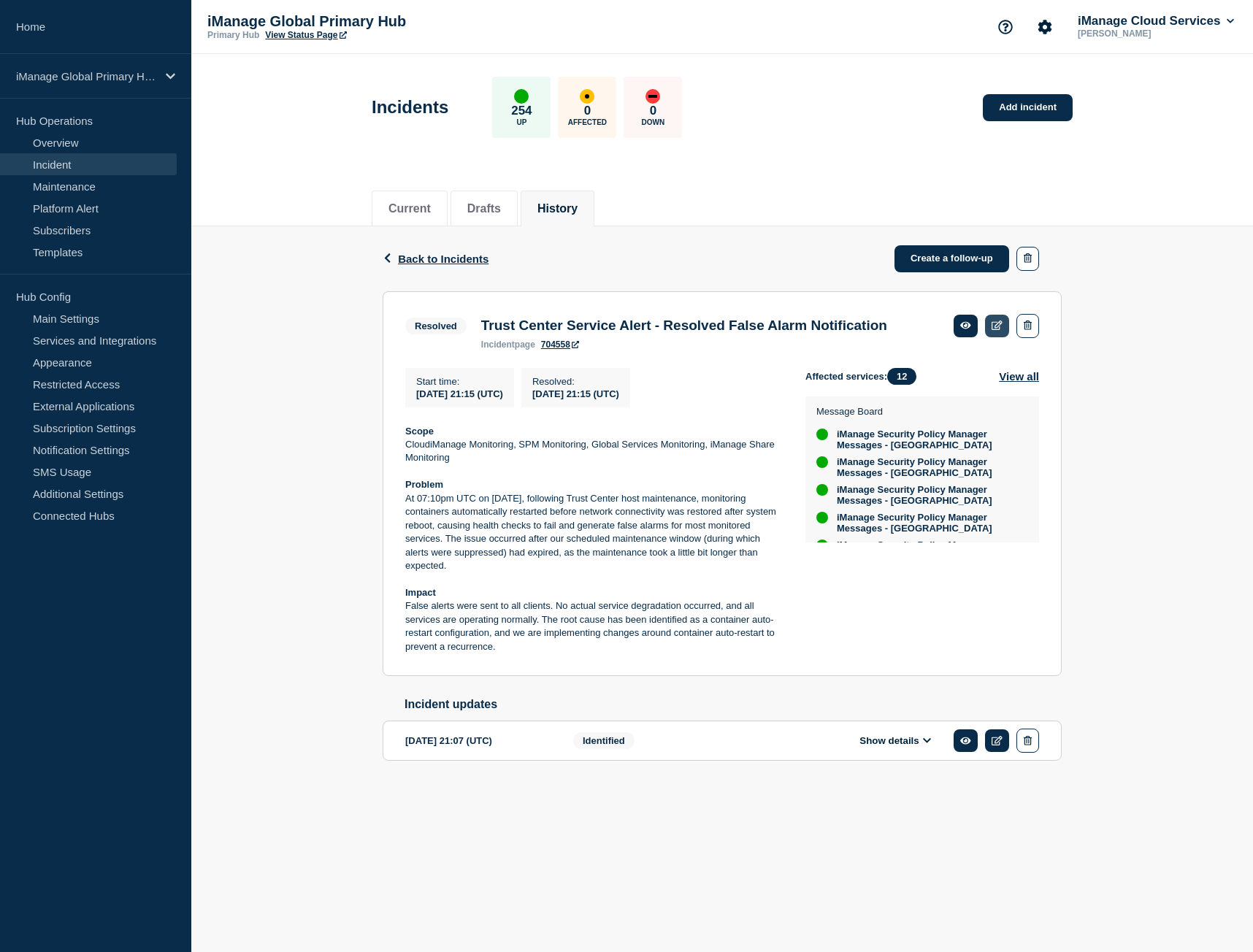
click at [995, 329] on icon at bounding box center [997, 324] width 11 height 10
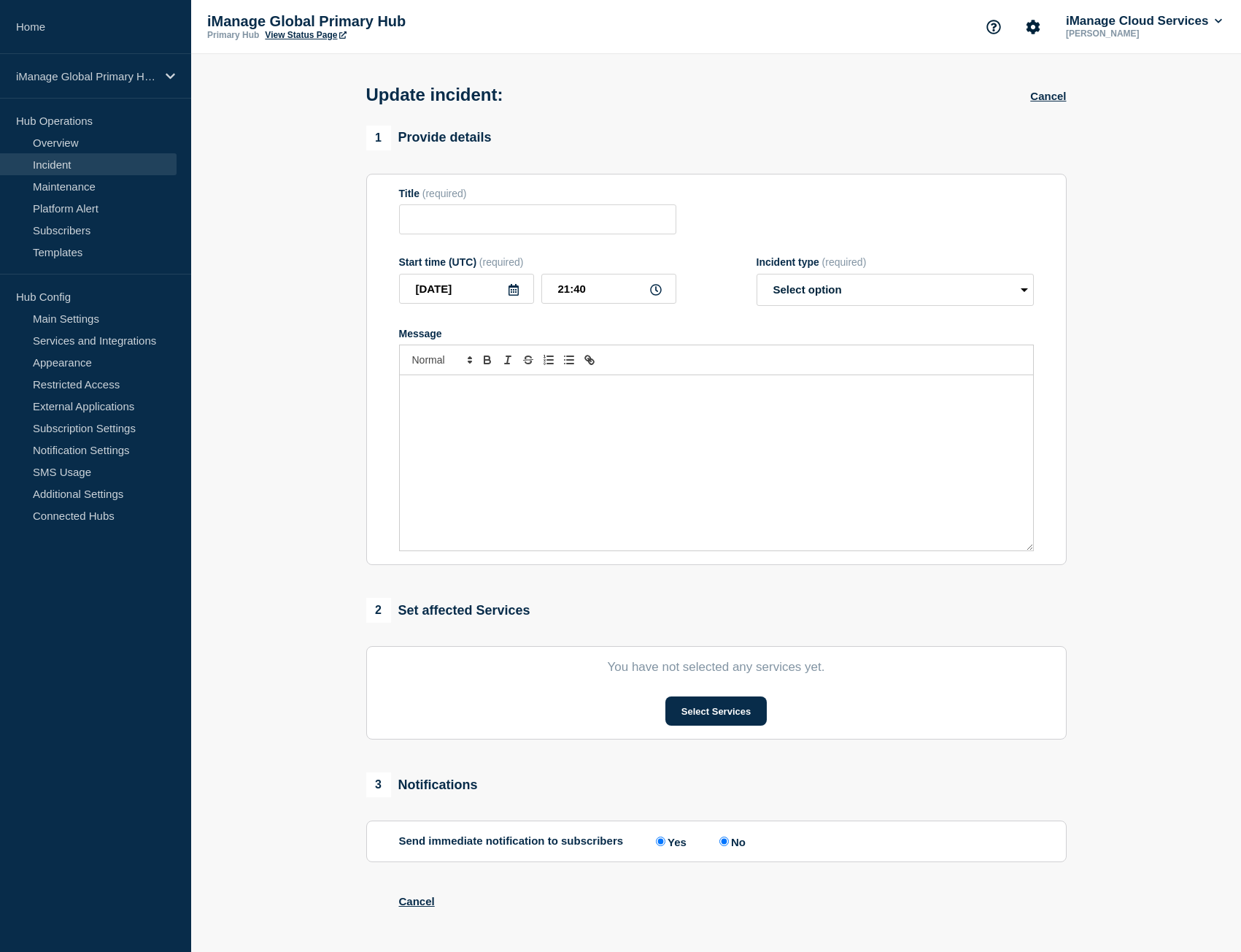
type input "Trust Center Service Alert - Resolved False Alarm Notification"
type input "21:15"
select select "resolved"
radio input "false"
radio input "true"
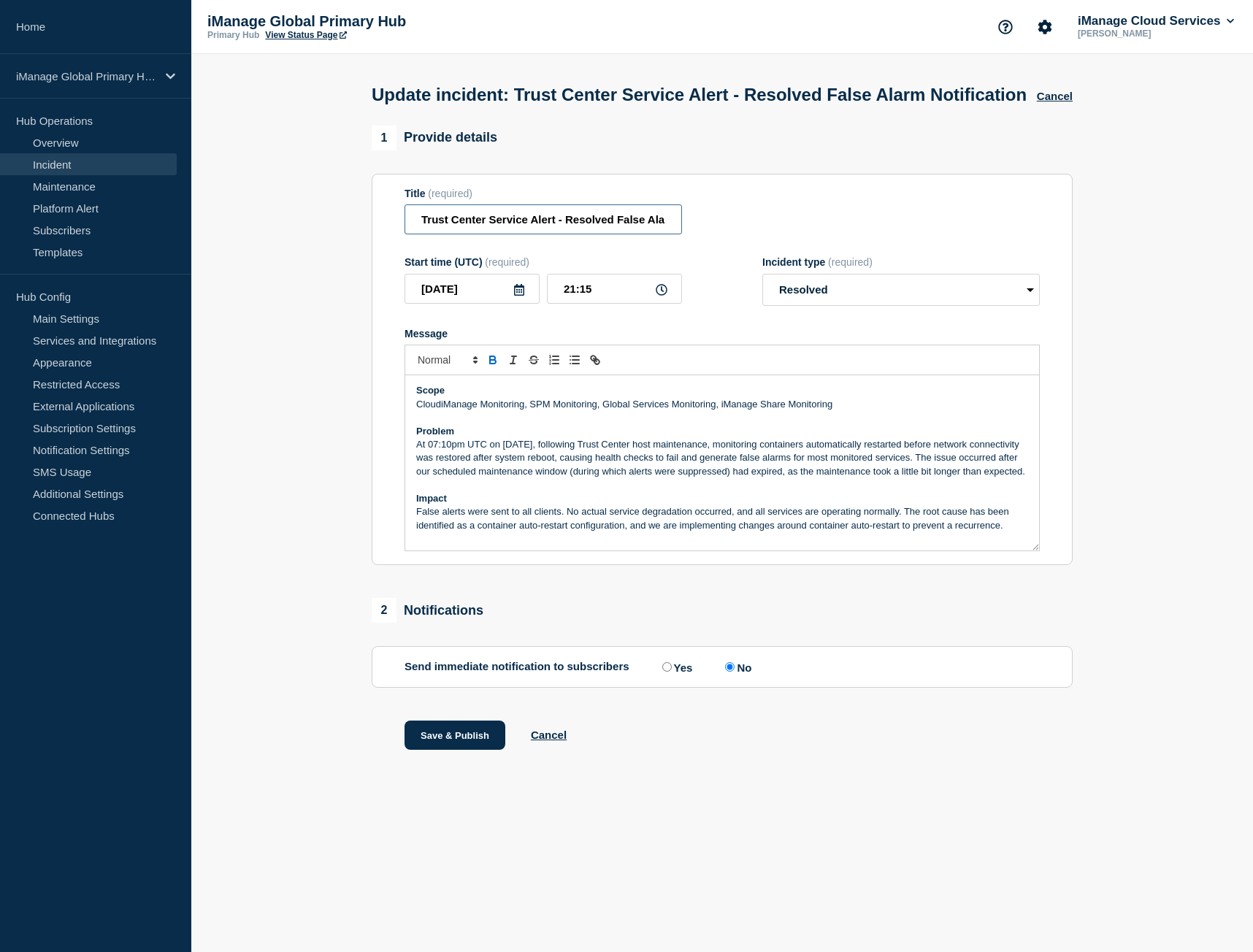
click at [531, 234] on input "Trust Center Service Alert - Resolved False Alarm Notification" at bounding box center [543, 219] width 278 height 30
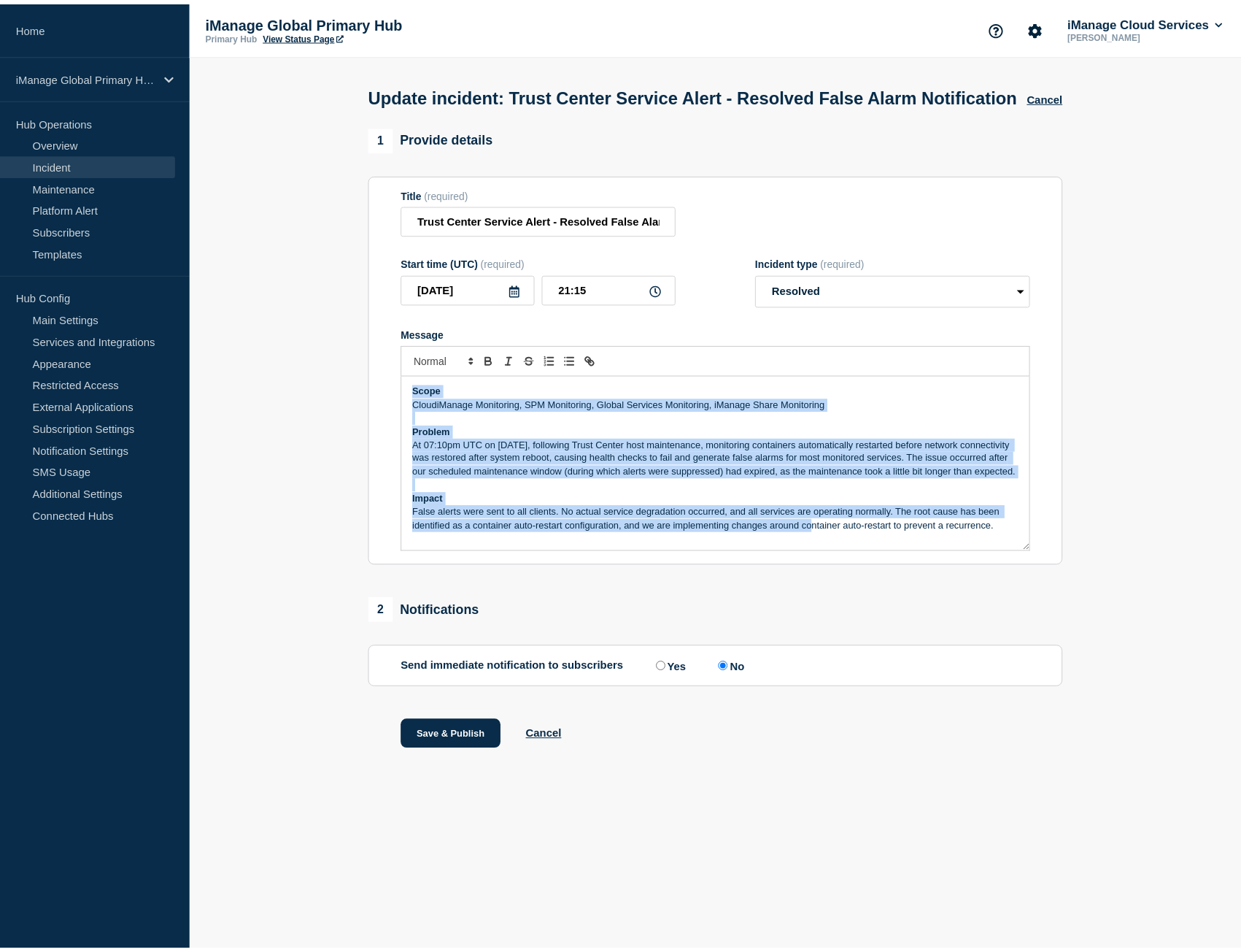
scroll to position [4, 0]
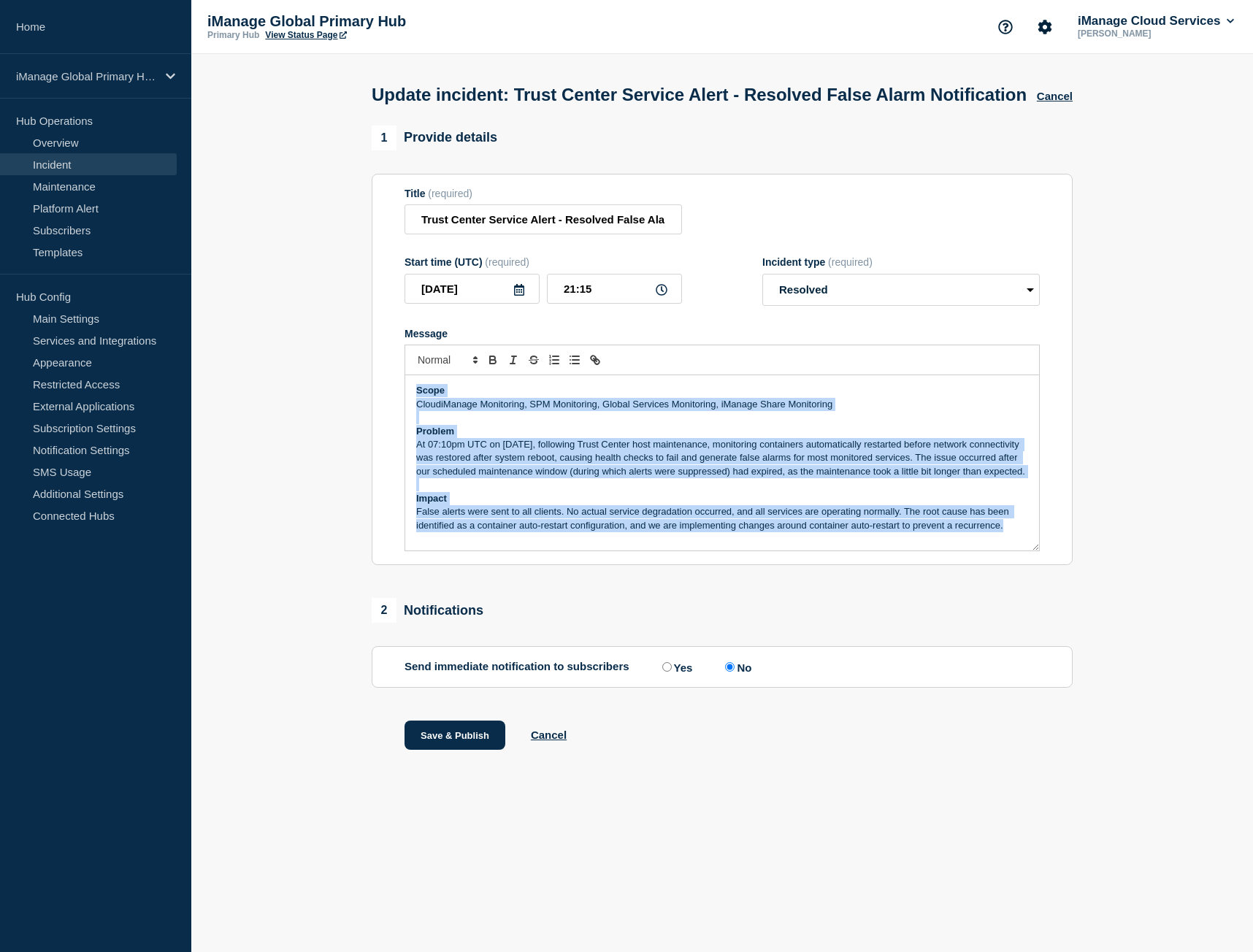
drag, startPoint x: 417, startPoint y: 418, endPoint x: 1098, endPoint y: 625, distance: 711.8
click at [1098, 625] on section "1 Provide details Title (required) Trust Center Service Alert - Resolved False …" at bounding box center [722, 456] width 1061 height 661
click at [75, 11] on link "Home" at bounding box center [96, 27] width 191 height 54
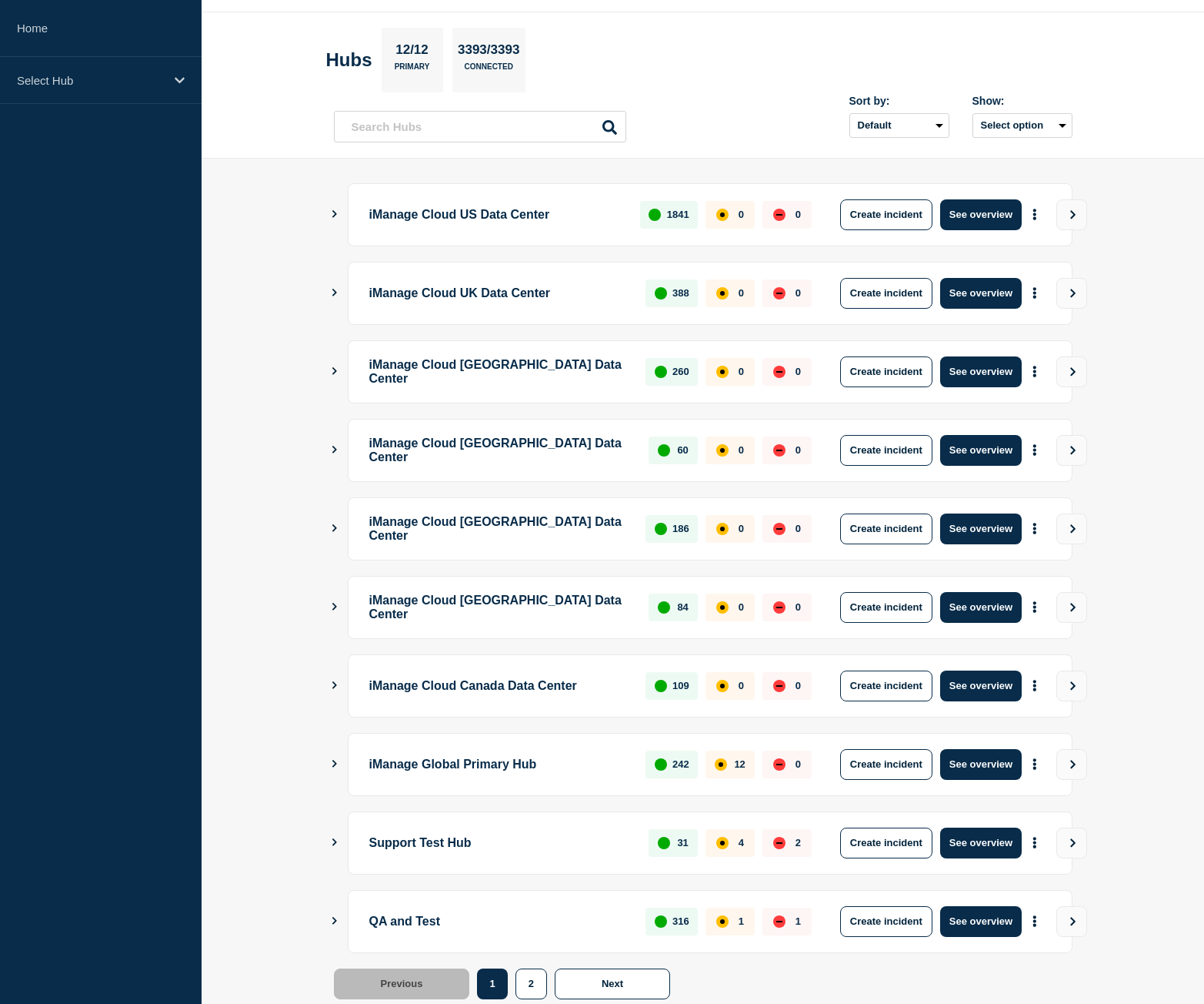
scroll to position [88, 0]
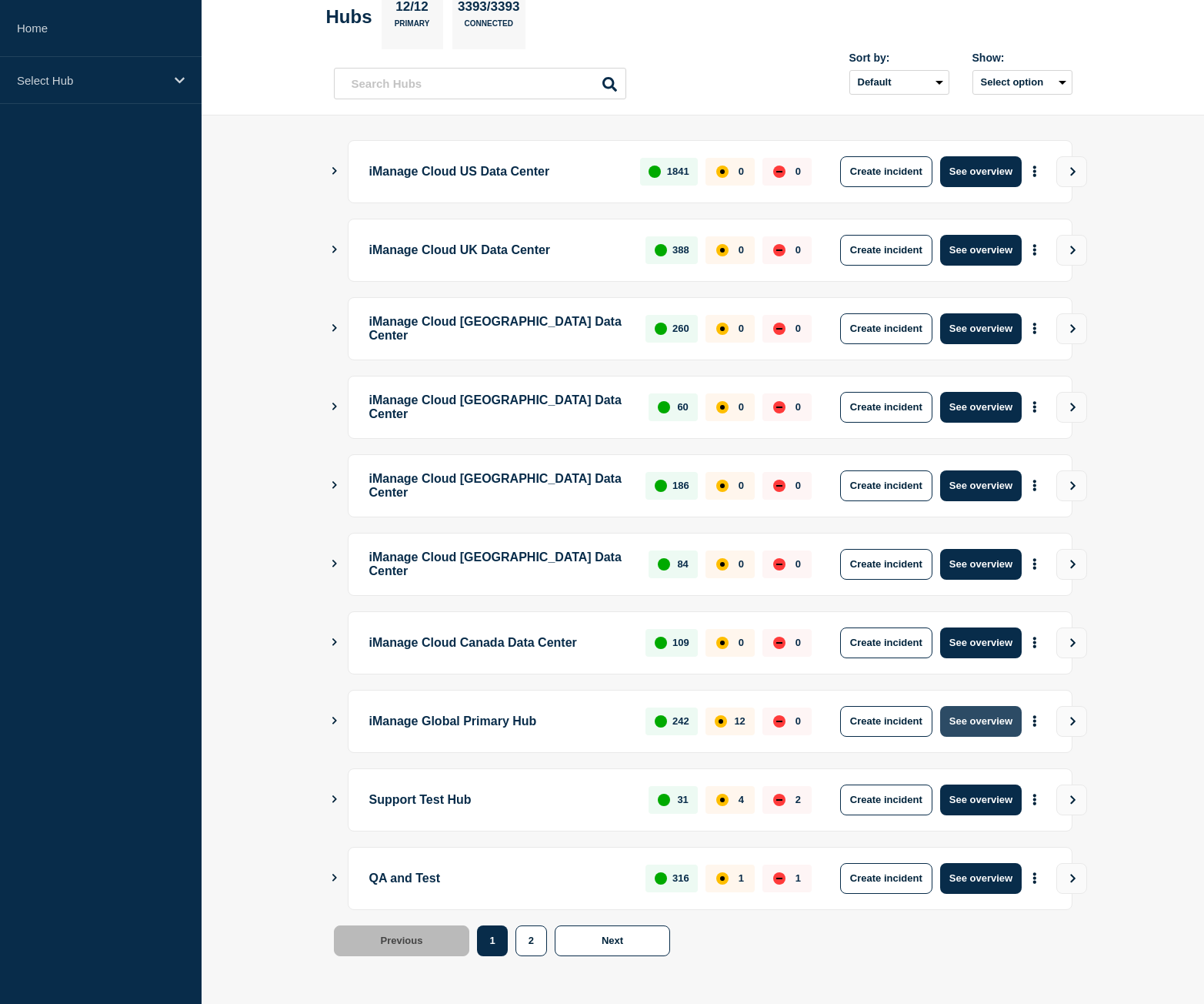
click at [976, 724] on button "See overview" at bounding box center [981, 721] width 82 height 31
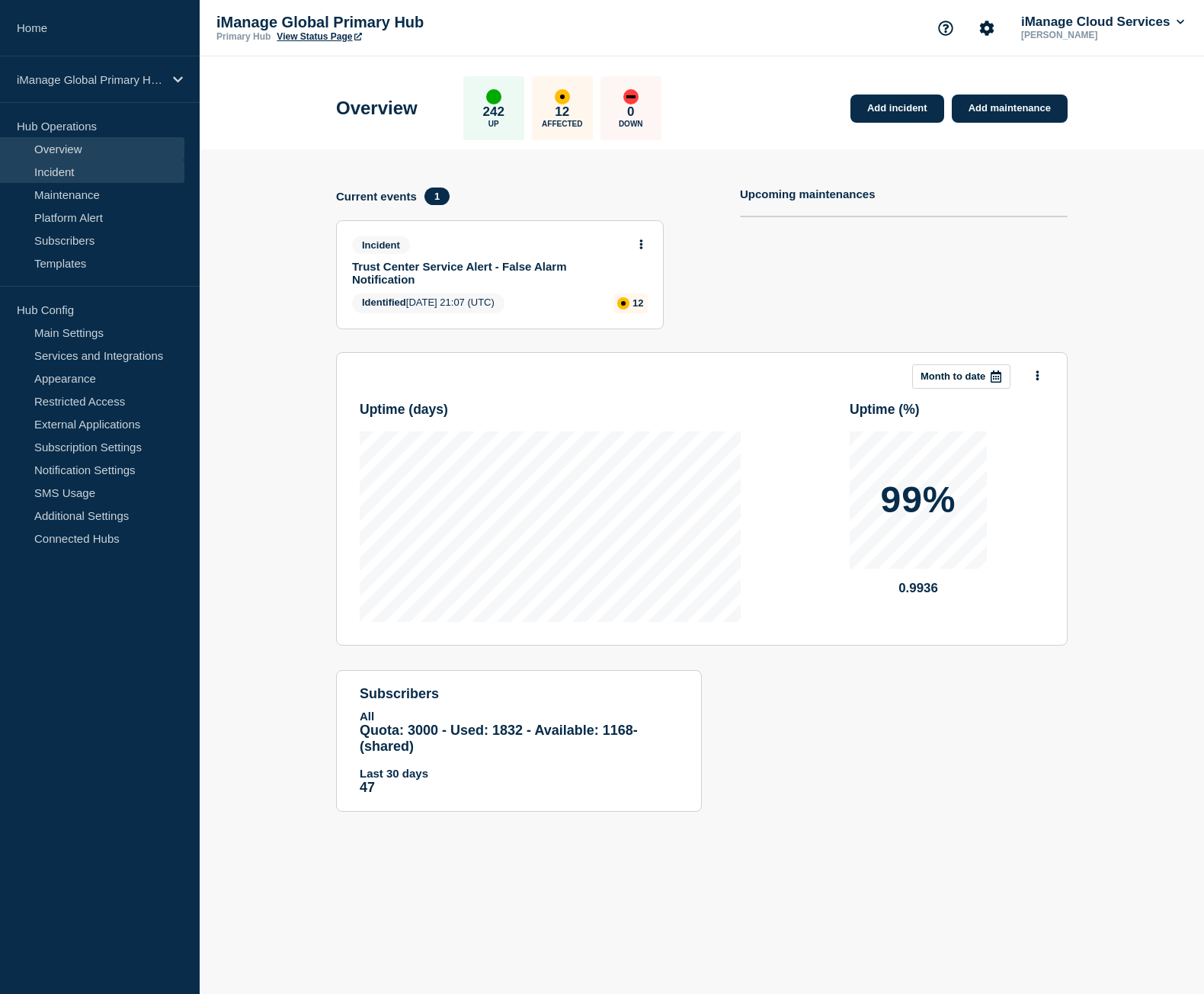
click at [79, 176] on link "Incident" at bounding box center [92, 171] width 185 height 23
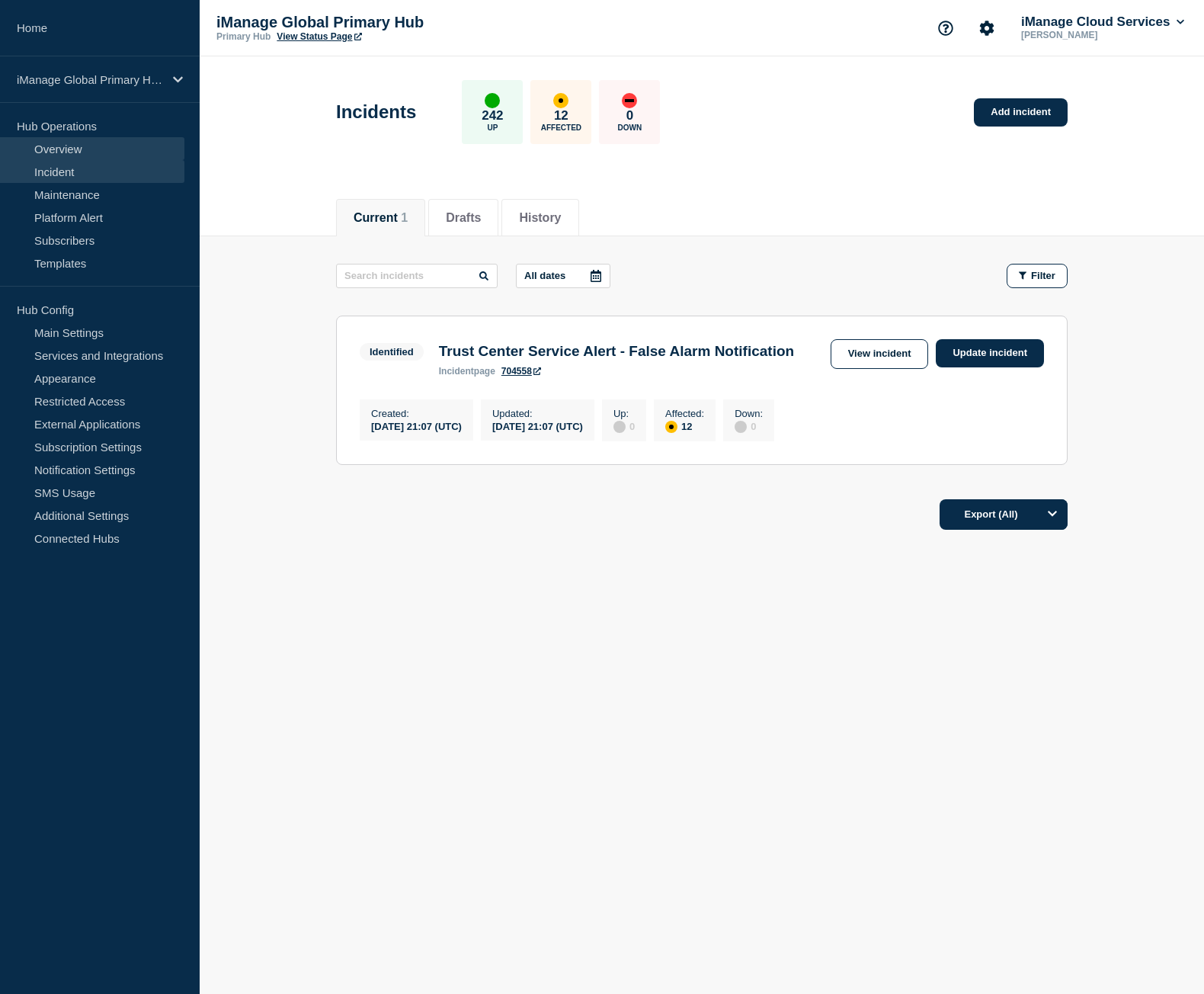
click at [44, 144] on link "Overview" at bounding box center [92, 149] width 185 height 23
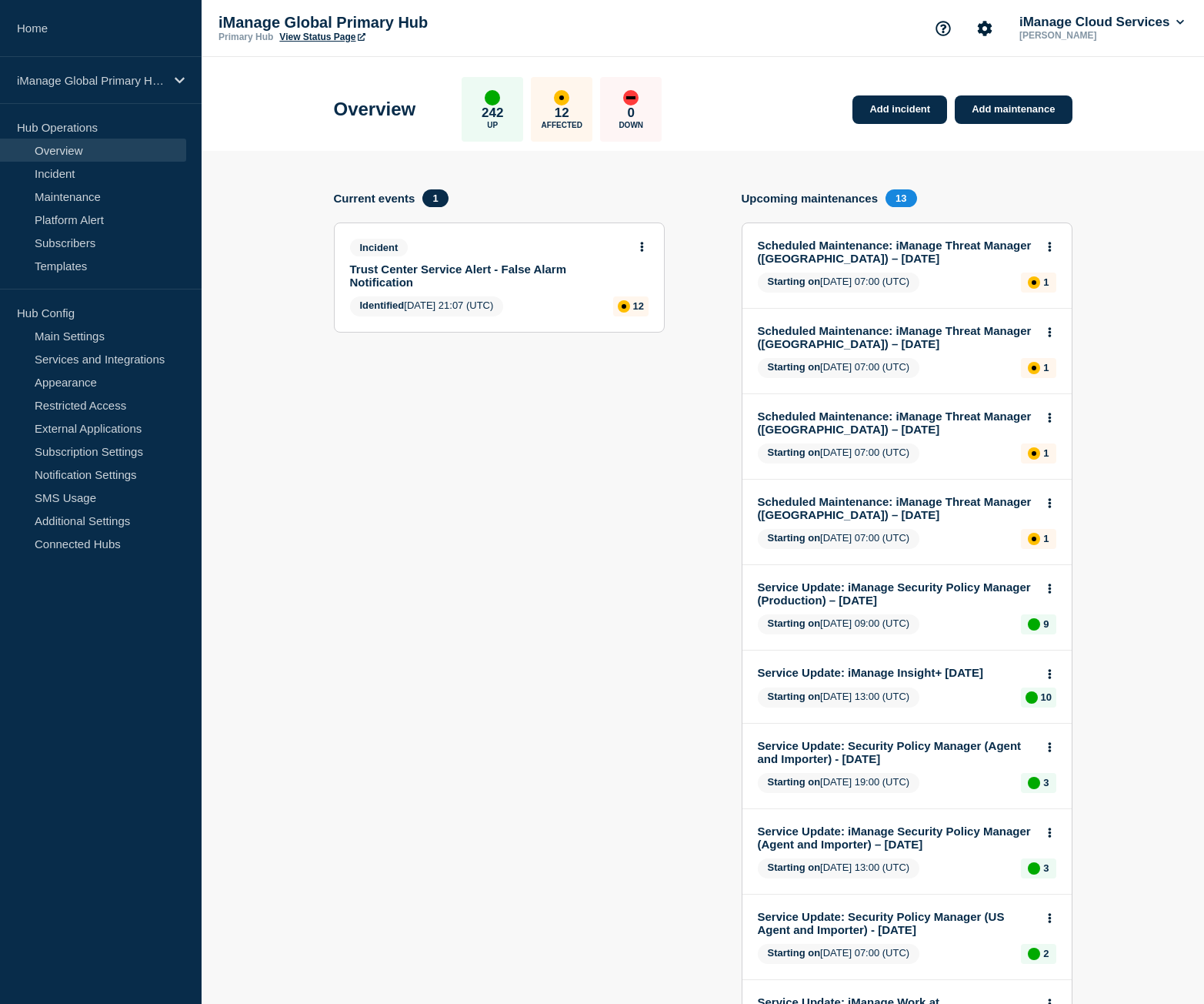
click at [650, 247] on div "Incident Trust Center Service Alert - False Alarm Notification Identified [DATE…" at bounding box center [499, 277] width 329 height 108
click at [647, 252] on button at bounding box center [642, 247] width 13 height 13
click at [636, 282] on link "View incident" at bounding box center [636, 283] width 63 height 12
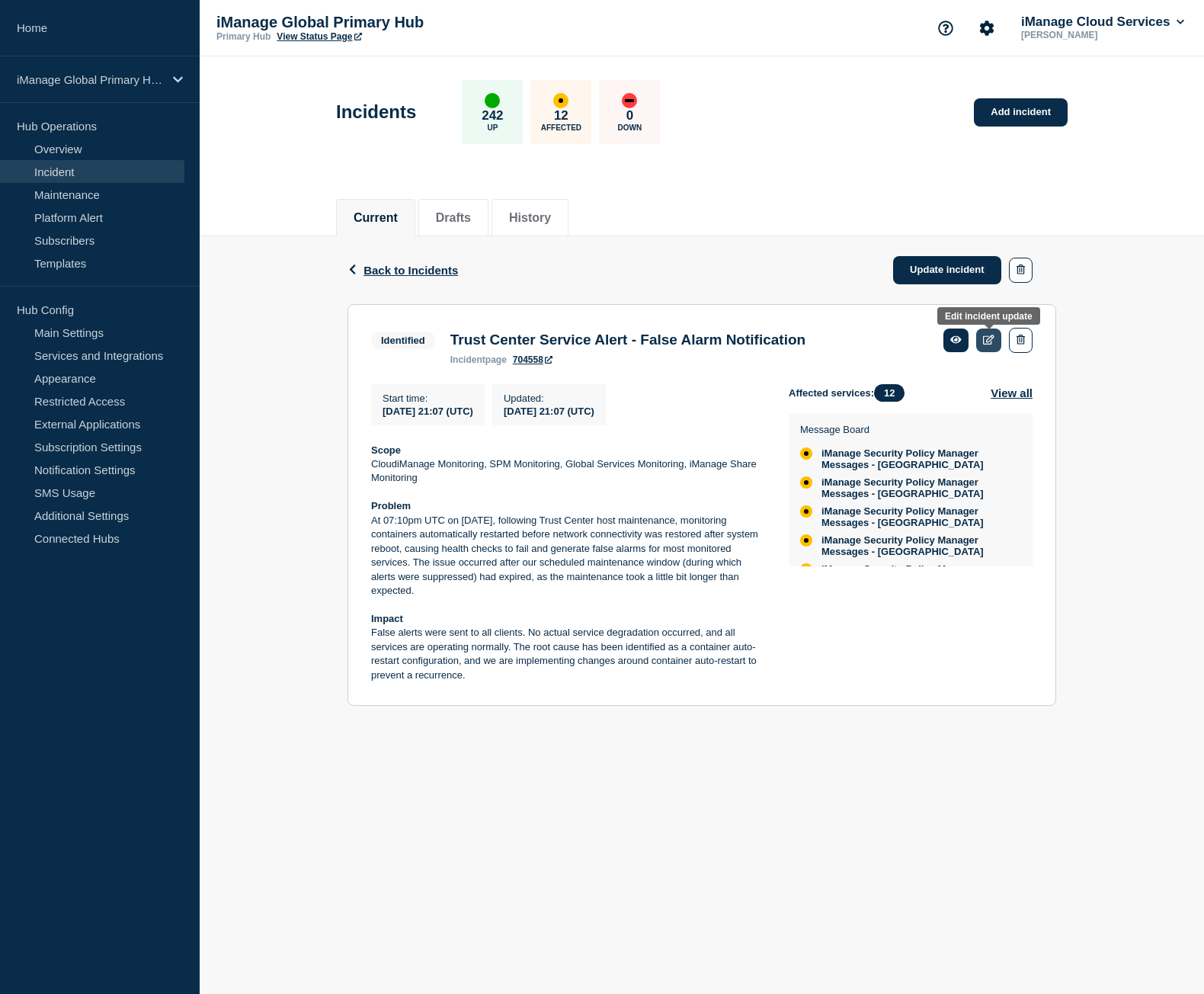
click at [981, 339] on link at bounding box center [988, 341] width 25 height 24
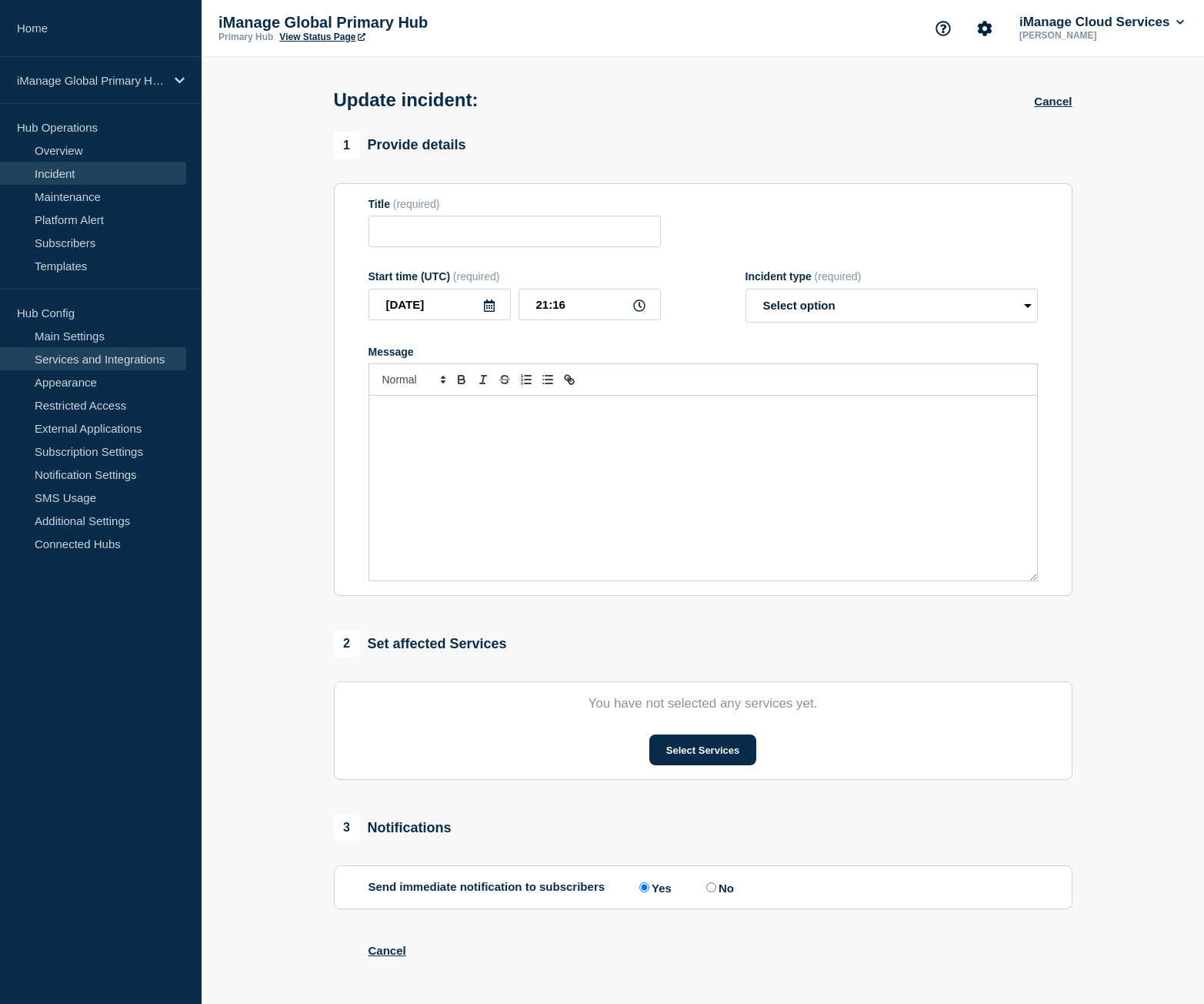
type input "Trust Center Service Alert - False Alarm Notification"
type input "21:07"
select select "identified"
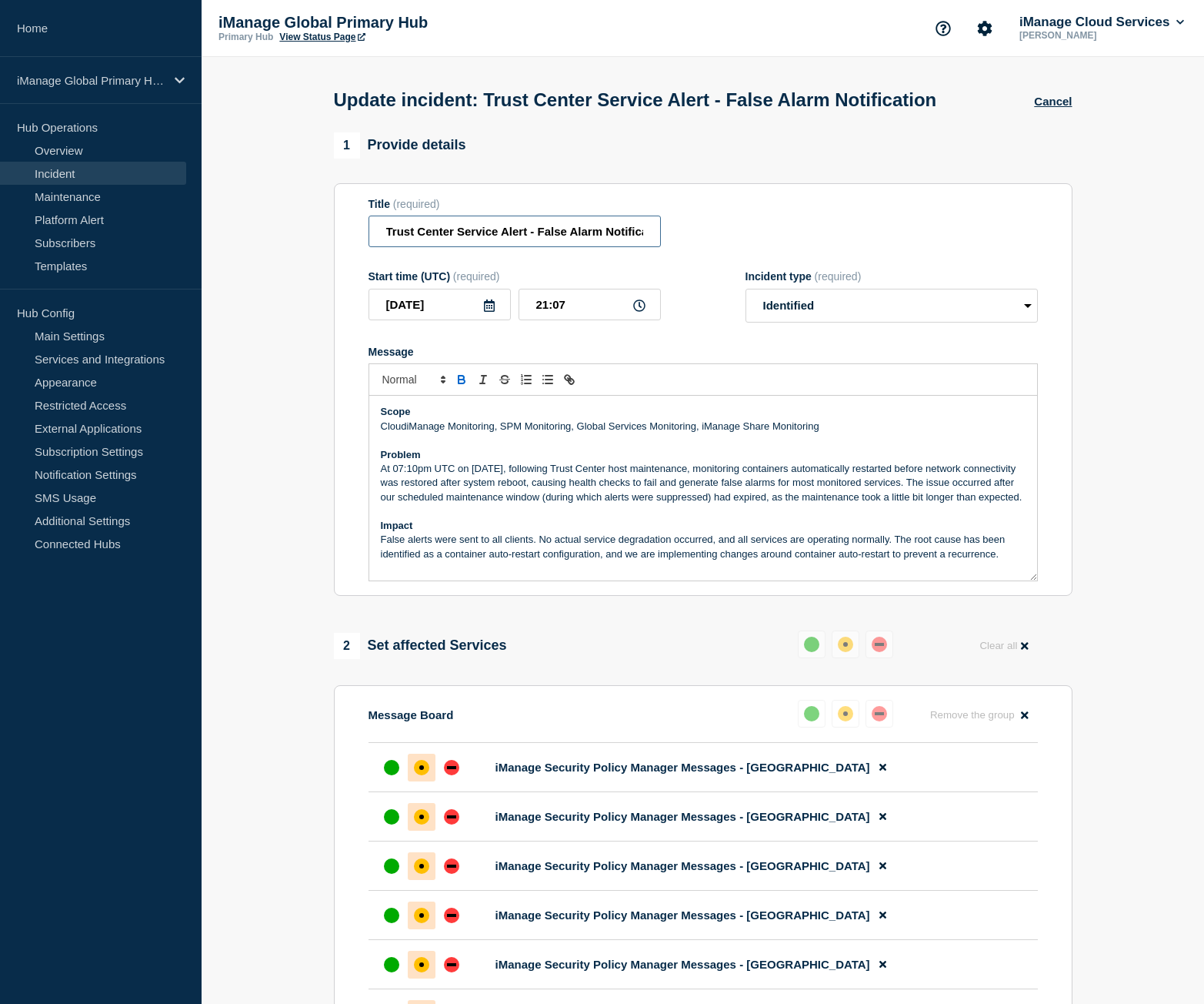
click at [543, 247] on input "Trust Center Service Alert - False Alarm Notification" at bounding box center [514, 231] width 293 height 32
click at [557, 496] on p "At 07:10pm UTC on [DATE], following Trust Center host maintenance, monitoring c…" at bounding box center [704, 482] width 645 height 42
click at [556, 496] on p "At 07:10pm UTC on [DATE], following Trust Center host maintenance, monitoring c…" at bounding box center [704, 482] width 645 height 42
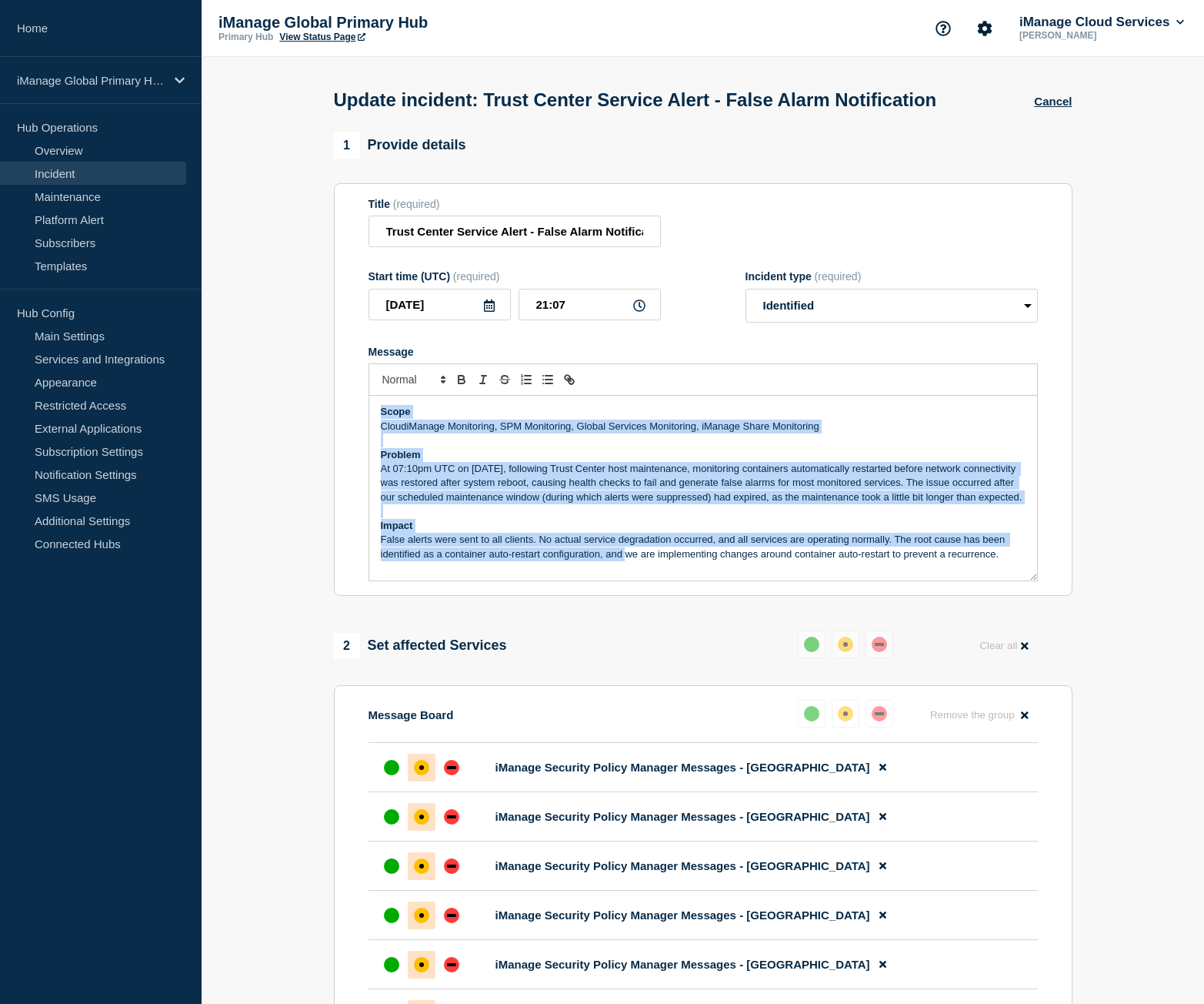
scroll to position [4, 0]
drag, startPoint x: 377, startPoint y: 436, endPoint x: 1001, endPoint y: 585, distance: 641.5
click at [1008, 581] on div "Scope CloudiManage Monitoring, SPM Monitoring, Global Services Monitoring, iMan…" at bounding box center [703, 488] width 668 height 185
click at [995, 561] on p "False alerts were sent to all clients. No actual service degradation occurred, …" at bounding box center [704, 546] width 645 height 29
click at [878, 532] on p "Impact" at bounding box center [704, 525] width 645 height 14
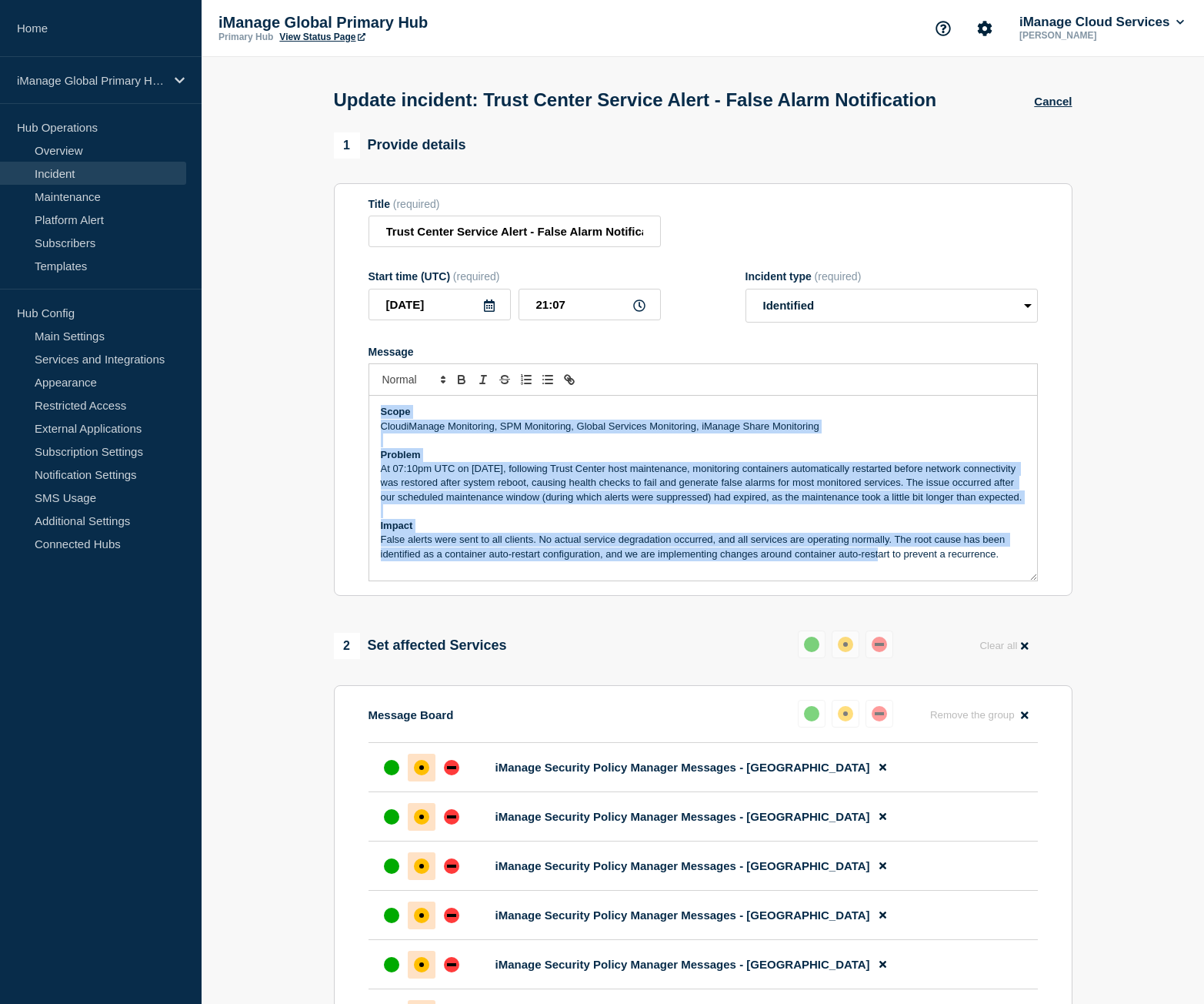
click at [716, 504] on p "At 07:10pm UTC on [DATE], following Trust Center host maintenance, monitoring c…" at bounding box center [704, 482] width 645 height 42
drag, startPoint x: 378, startPoint y: 434, endPoint x: 1014, endPoint y: 595, distance: 656.1
click at [1024, 581] on div "Scope CloudiManage Monitoring, SPM Monitoring, Global Services Monitoring, iMan…" at bounding box center [703, 488] width 668 height 185
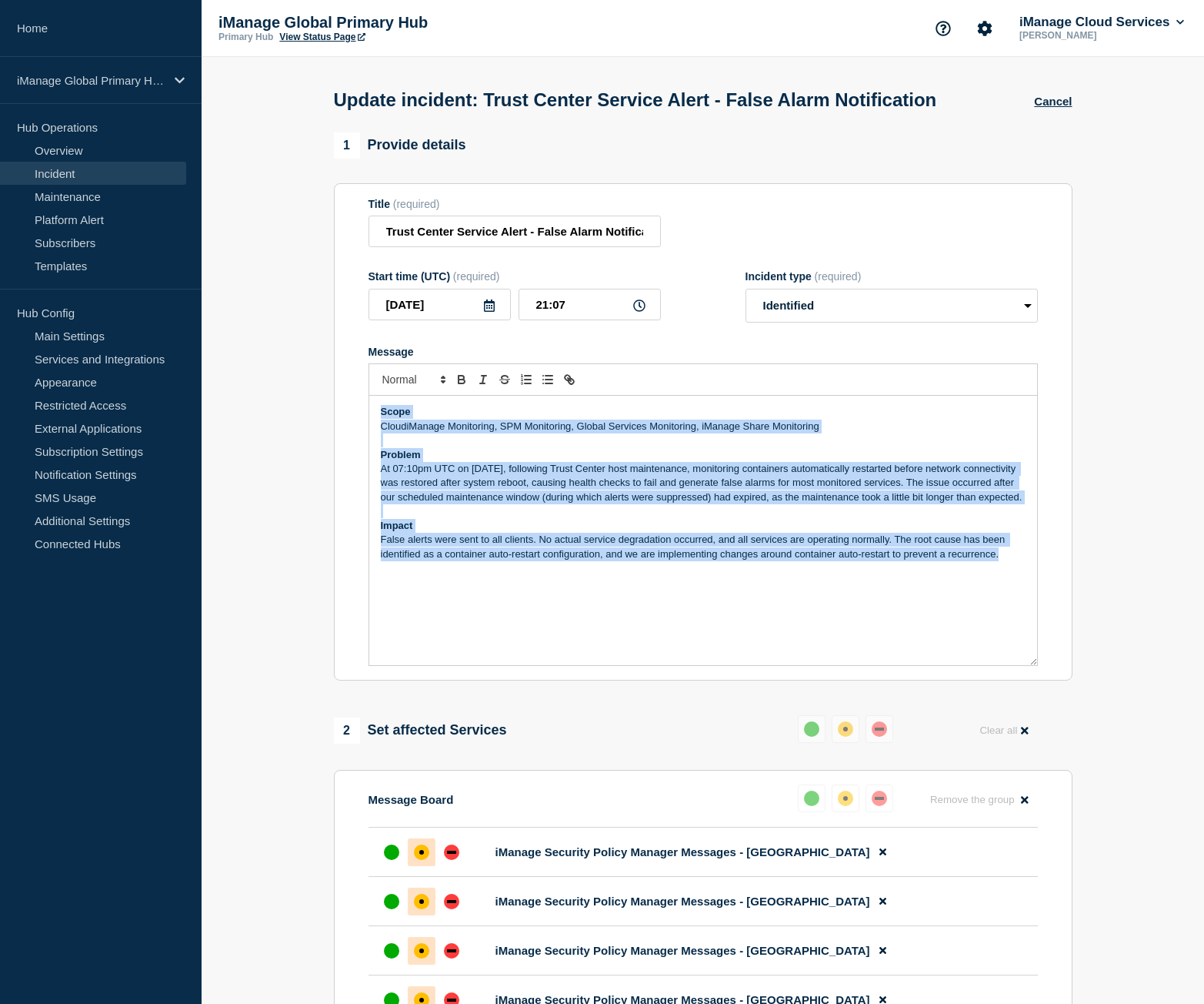
drag, startPoint x: 1033, startPoint y: 602, endPoint x: 1034, endPoint y: 687, distance: 85.0
click at [1034, 665] on div "Scope CloudiManage Monitoring, SPM Monitoring, Global Services Monitoring, iMan…" at bounding box center [703, 530] width 668 height 269
copy div "Scope CloudiManage Monitoring, SPM Monitoring, Global Services Monitoring, iMan…"
click at [95, 29] on link "Home" at bounding box center [101, 28] width 201 height 57
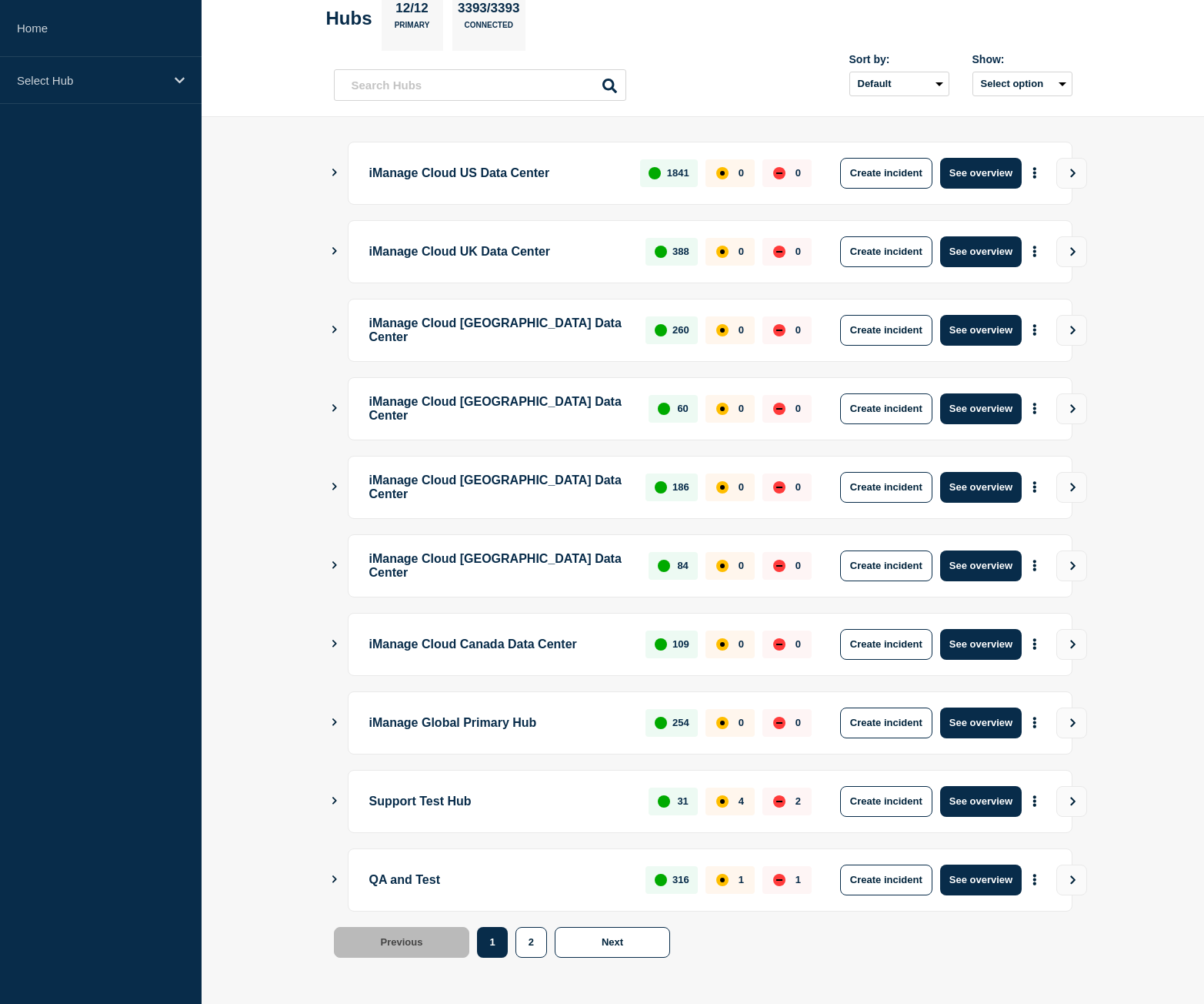
scroll to position [88, 0]
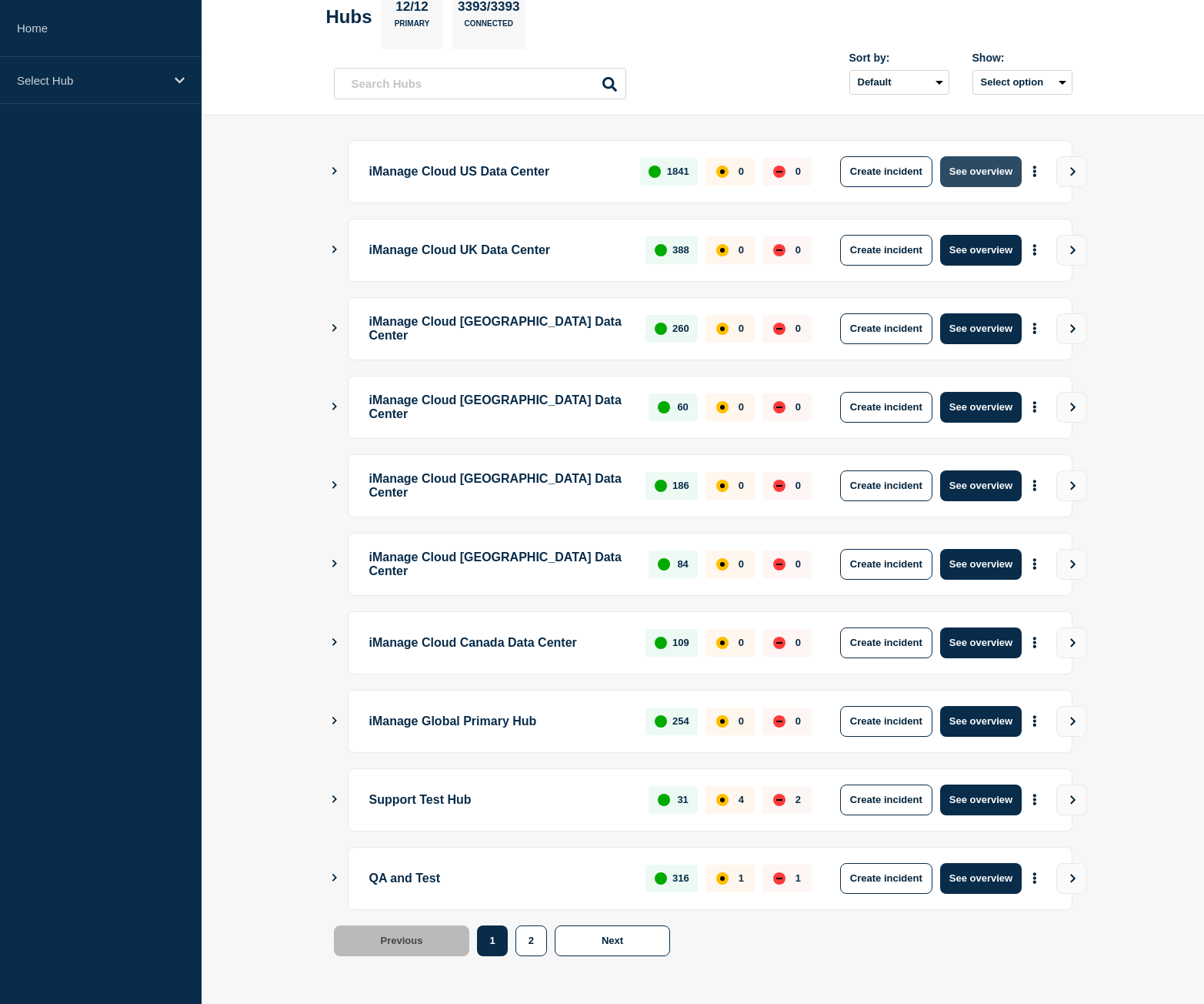
click at [985, 172] on button "See overview" at bounding box center [981, 172] width 82 height 31
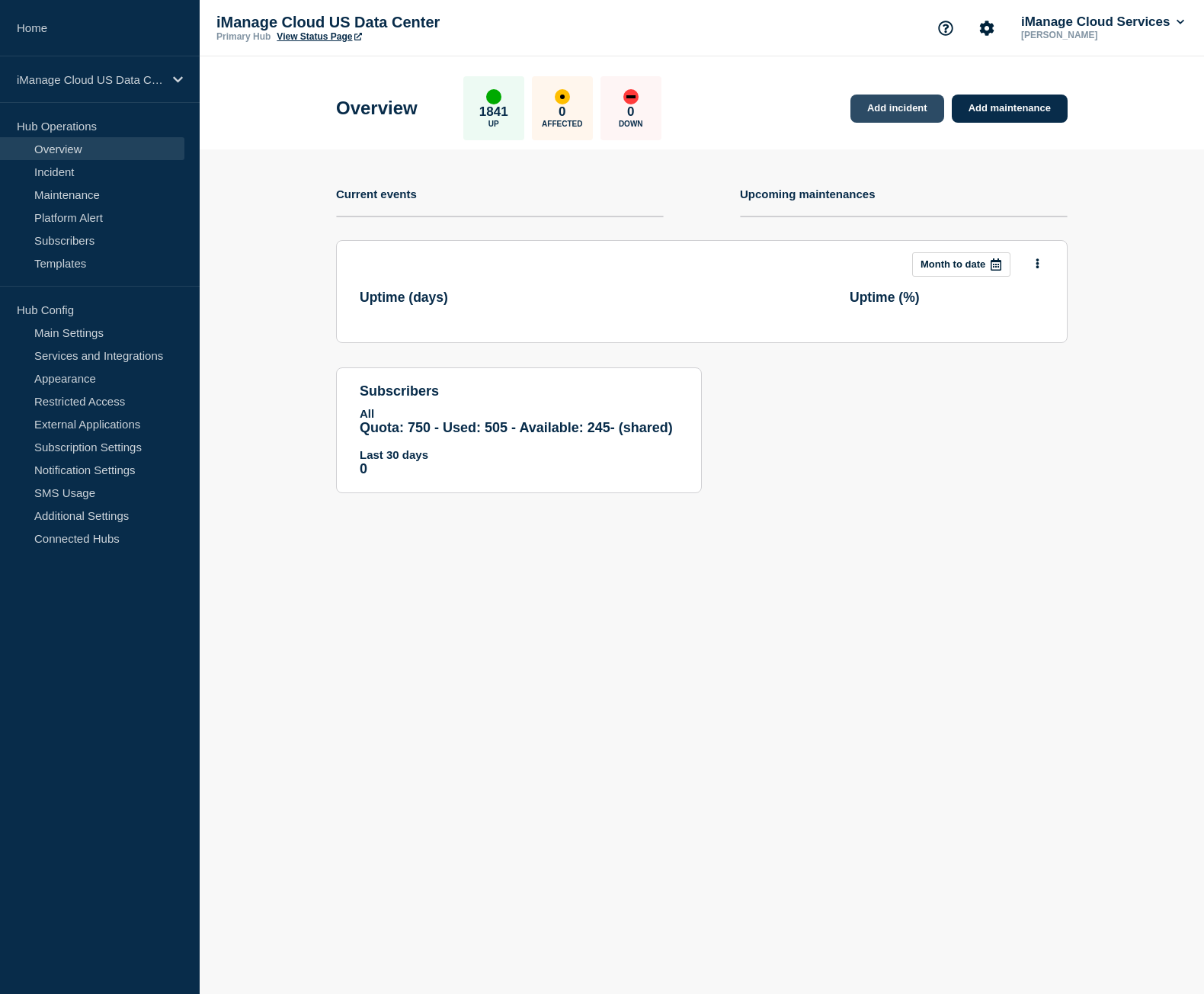
click at [924, 115] on link "Add incident" at bounding box center [897, 108] width 94 height 29
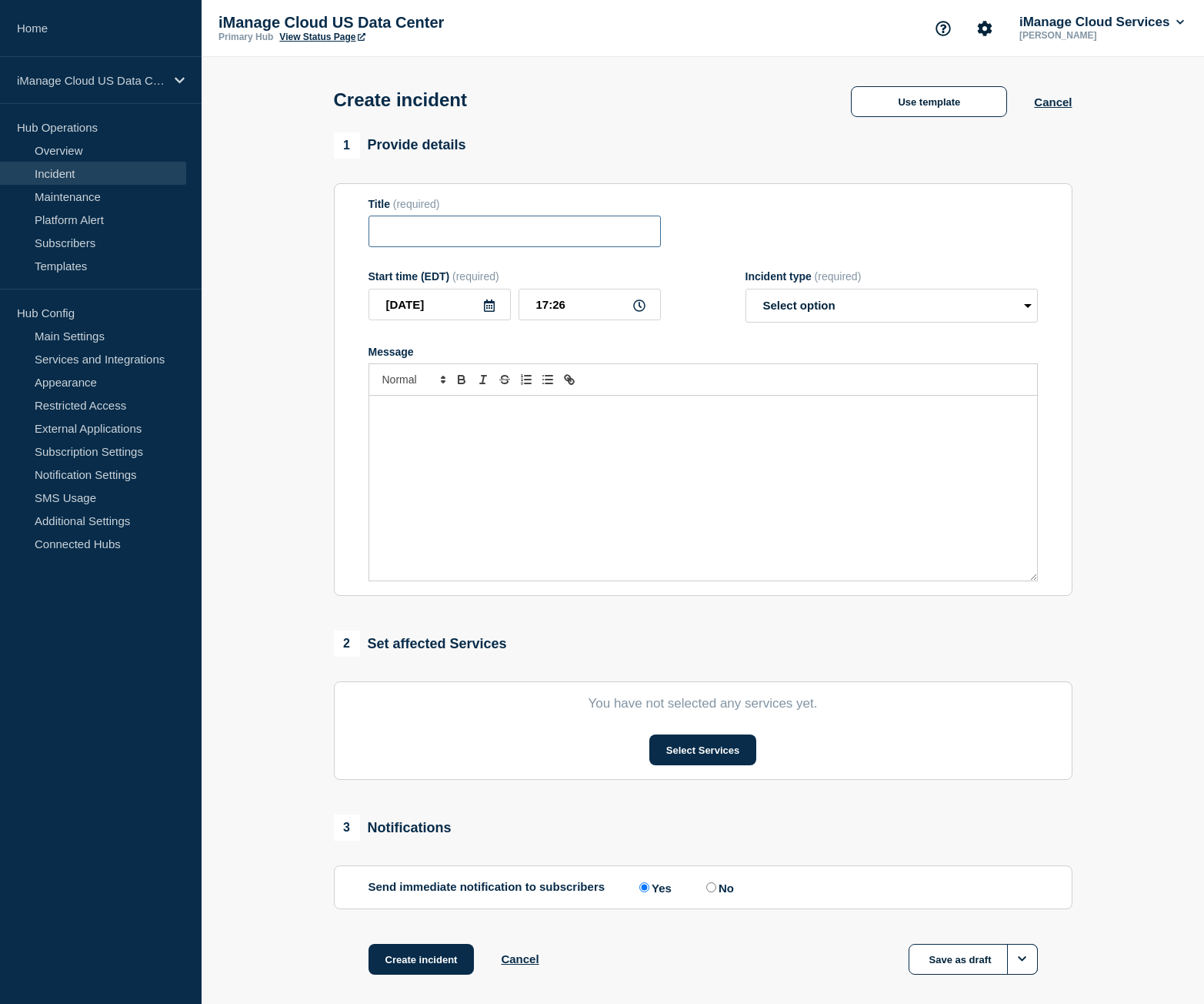
click at [404, 236] on input "Title" at bounding box center [514, 231] width 293 height 32
paste input "Trust Center Service Alert - False Alarm Notification"
type input "Trust Center Service Alert - False Alarm Notification"
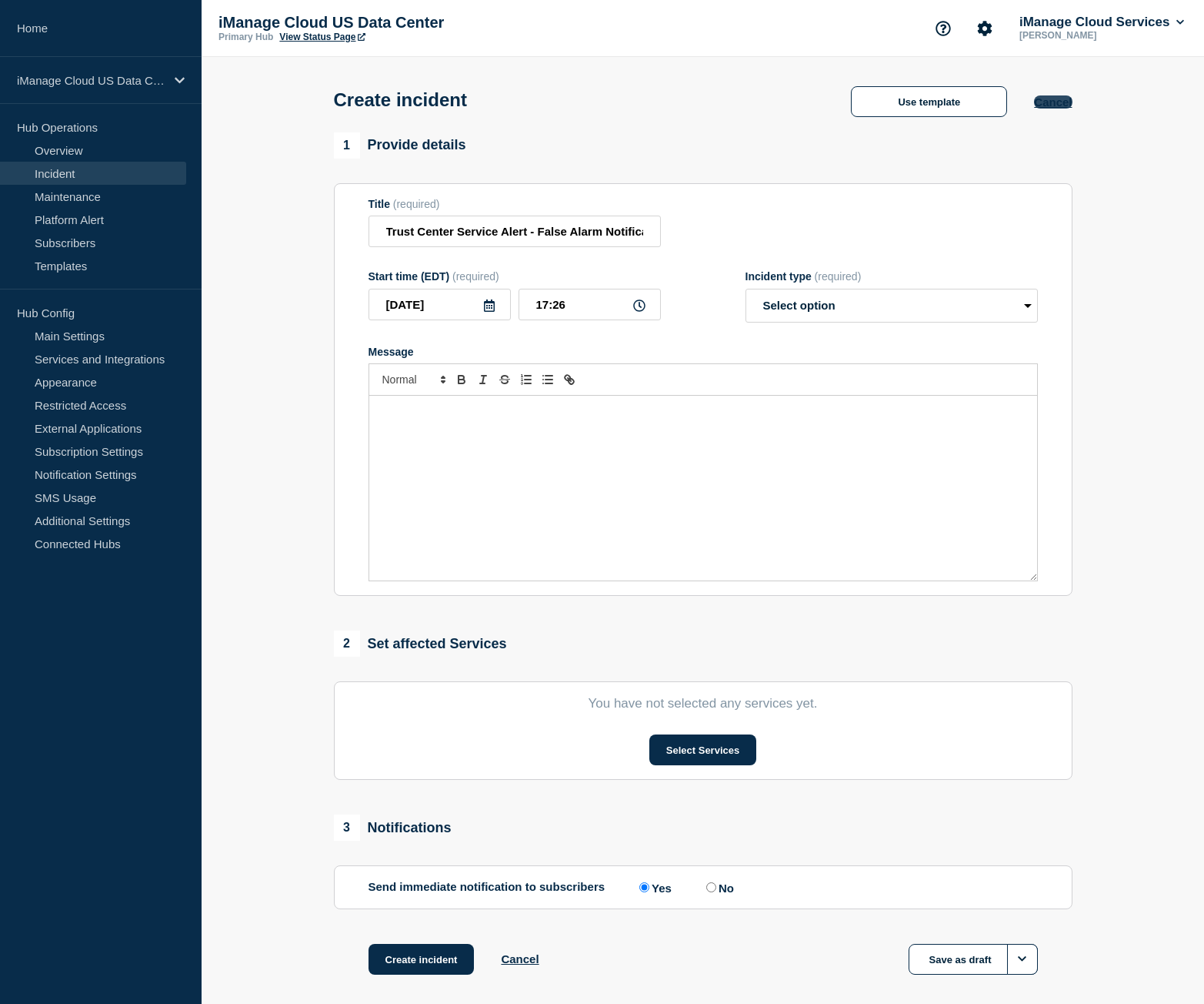
click at [1061, 108] on button "Cancel" at bounding box center [1053, 102] width 37 height 13
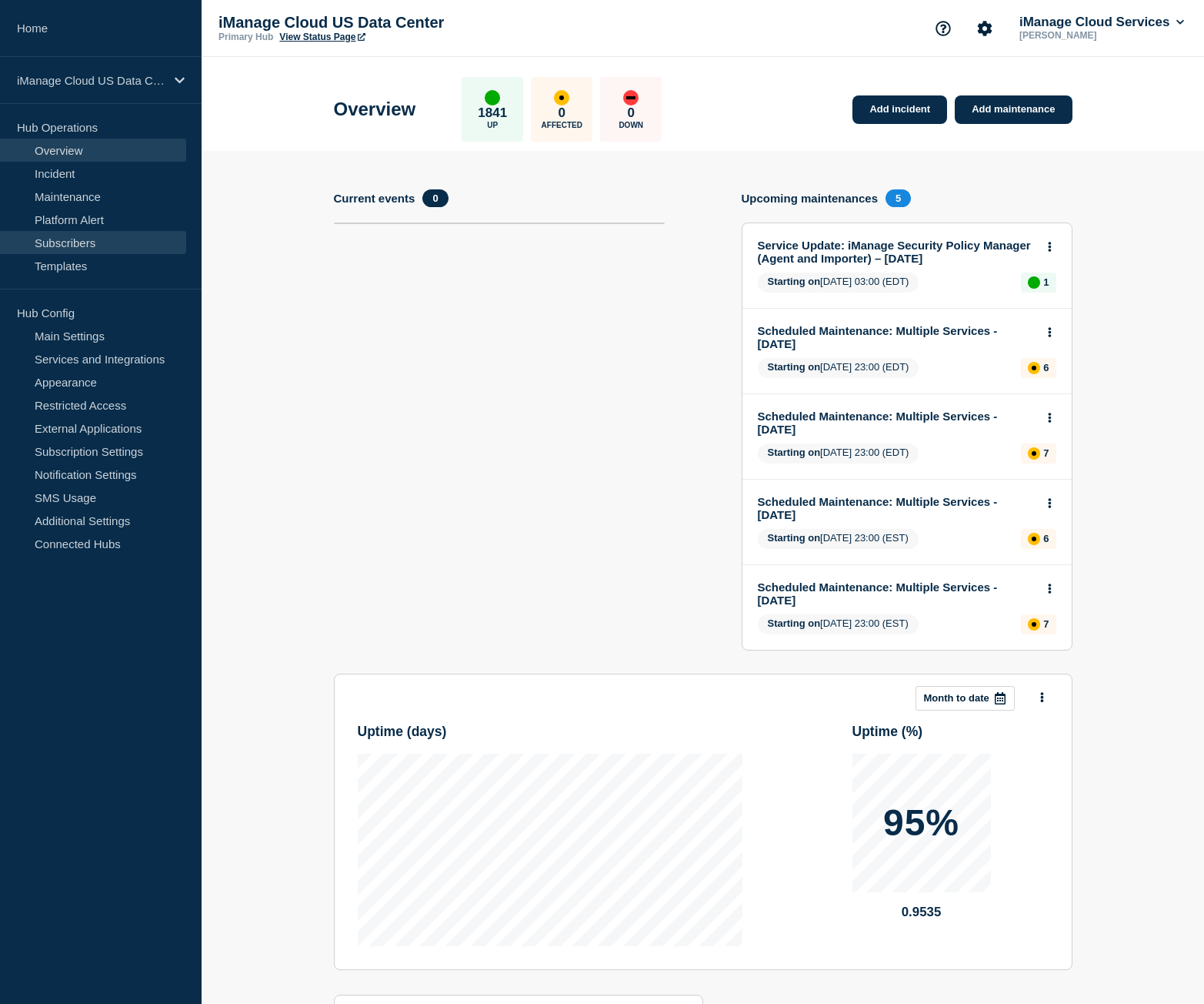
click at [83, 243] on link "Subscribers" at bounding box center [93, 242] width 186 height 23
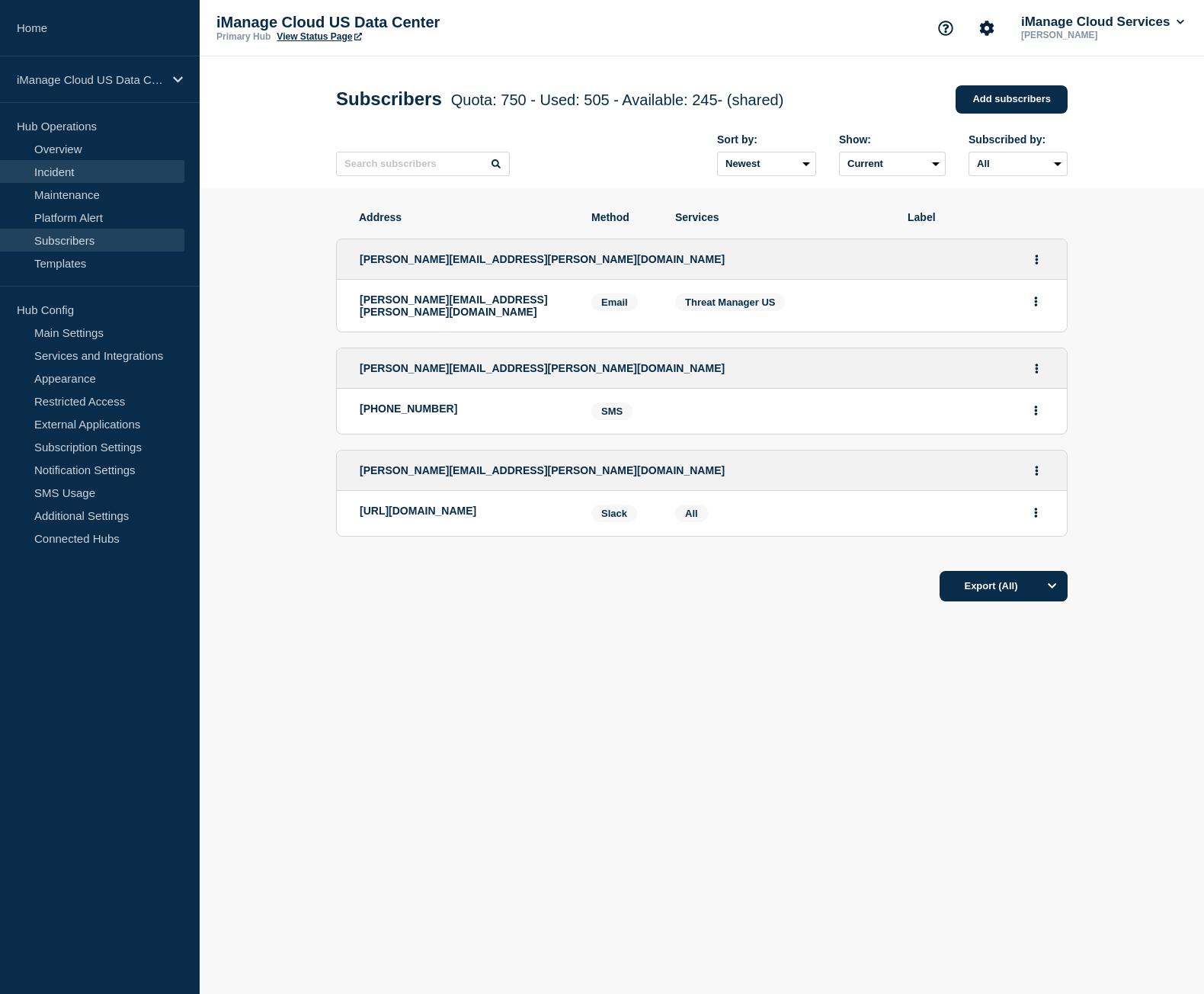
click at [65, 165] on link "Incident" at bounding box center [92, 171] width 185 height 23
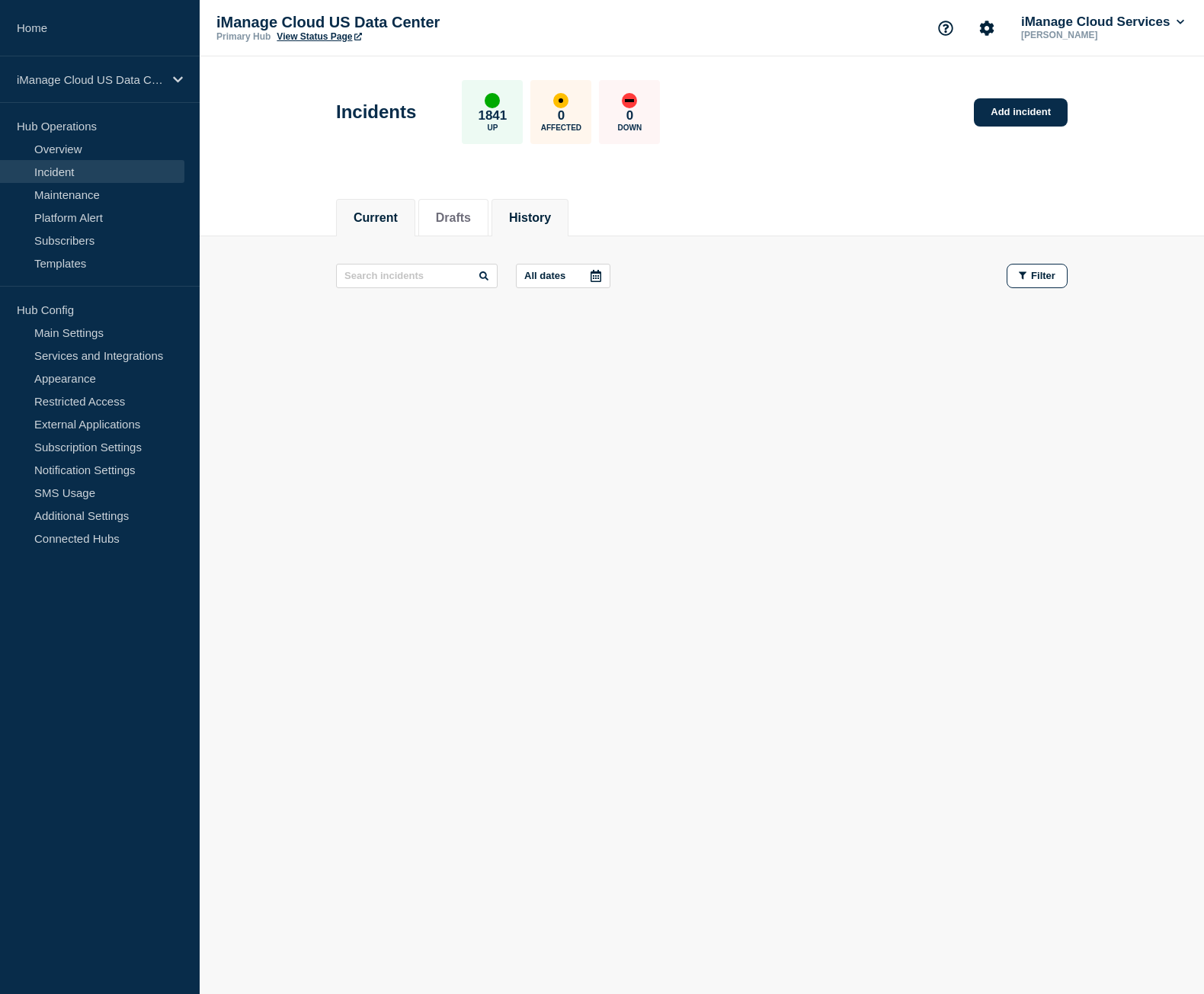
click at [532, 230] on li "History" at bounding box center [530, 217] width 77 height 37
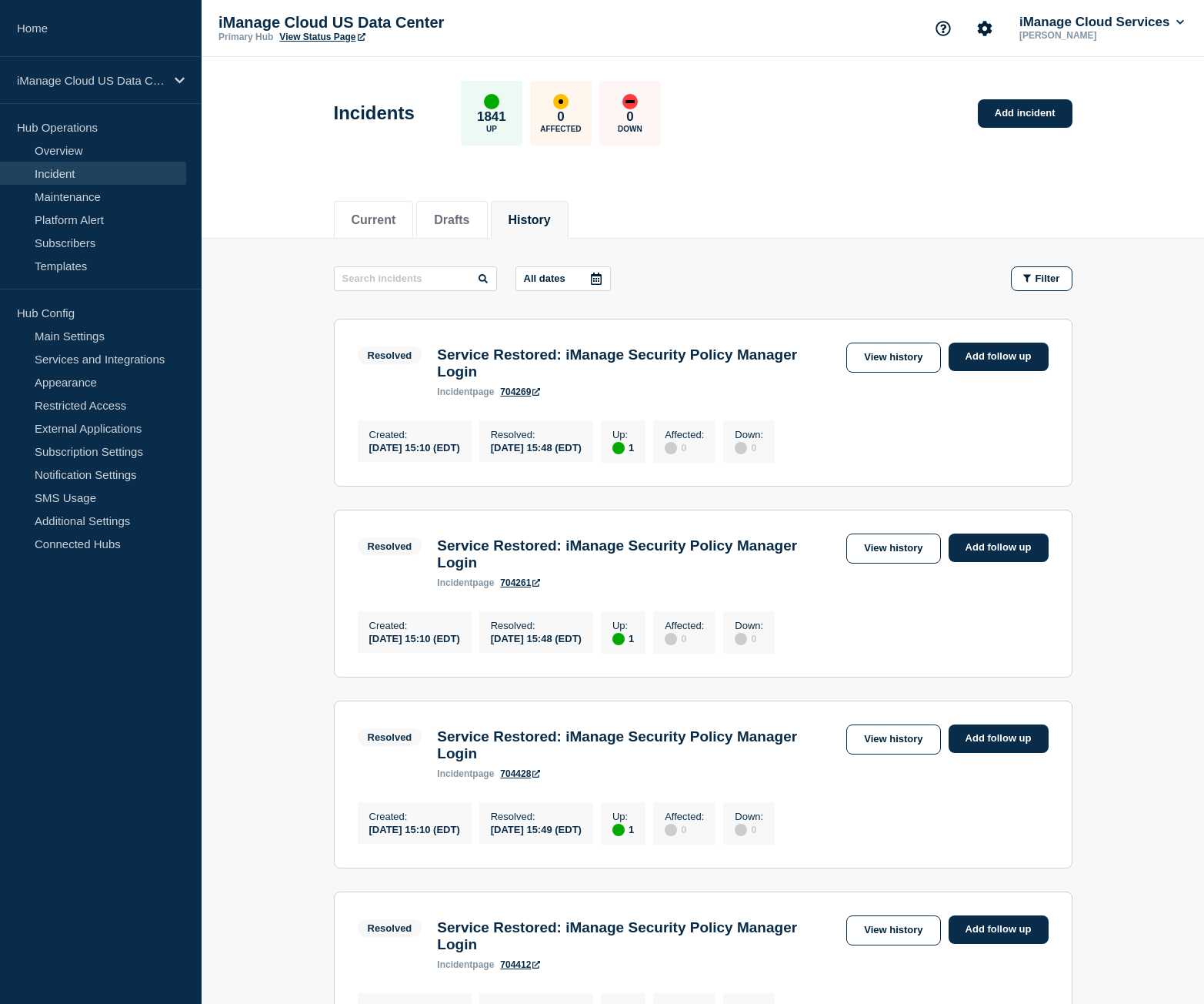
click at [332, 33] on link "View Status Page" at bounding box center [322, 37] width 86 height 11
click at [1041, 118] on link "Add incident" at bounding box center [1025, 114] width 95 height 29
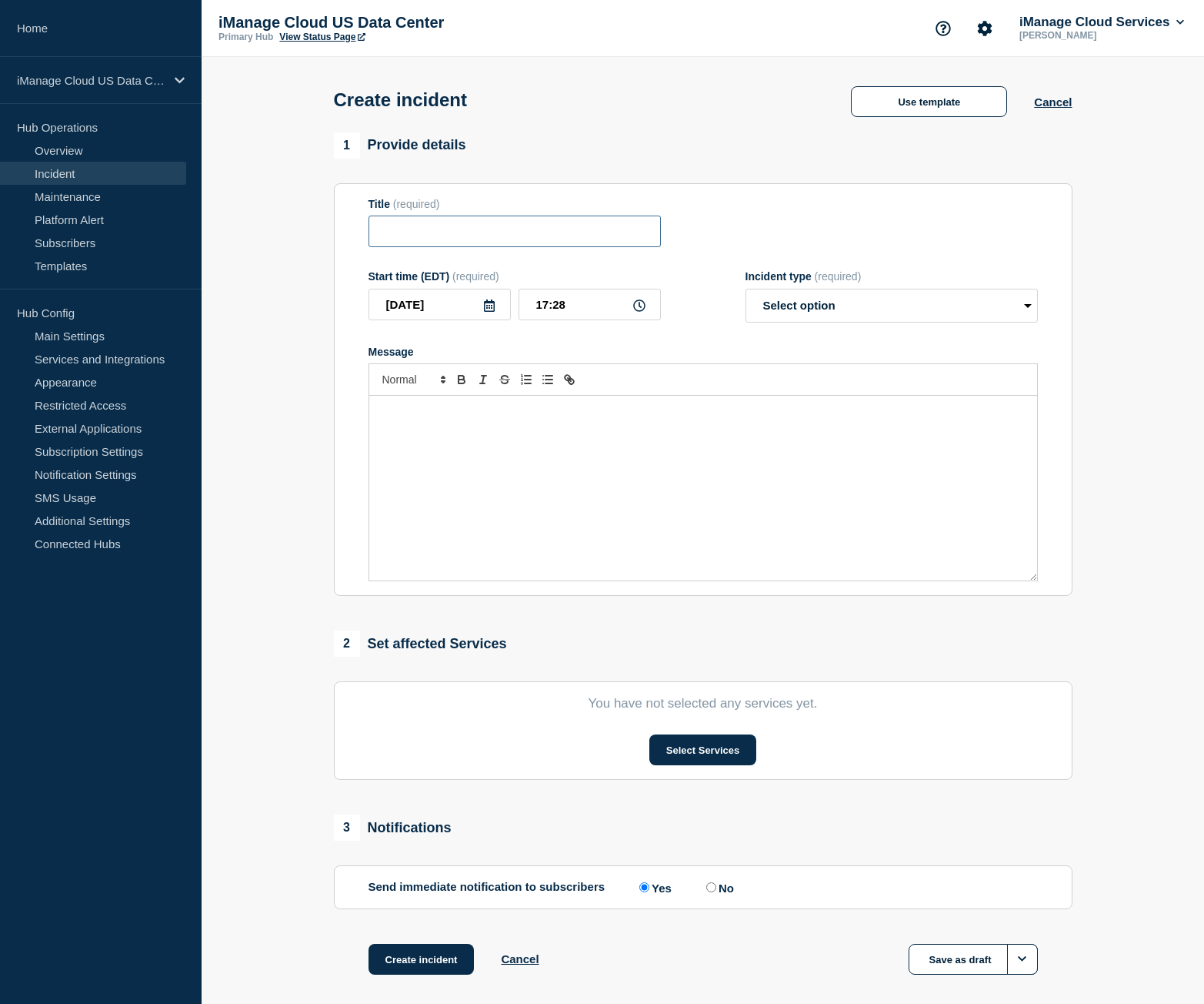
click at [423, 232] on input "Title" at bounding box center [514, 231] width 293 height 32
paste input "Trust Center Service Alert - False Alarm Notification"
type input "Trust Center Service Alert - False Alarm Notification"
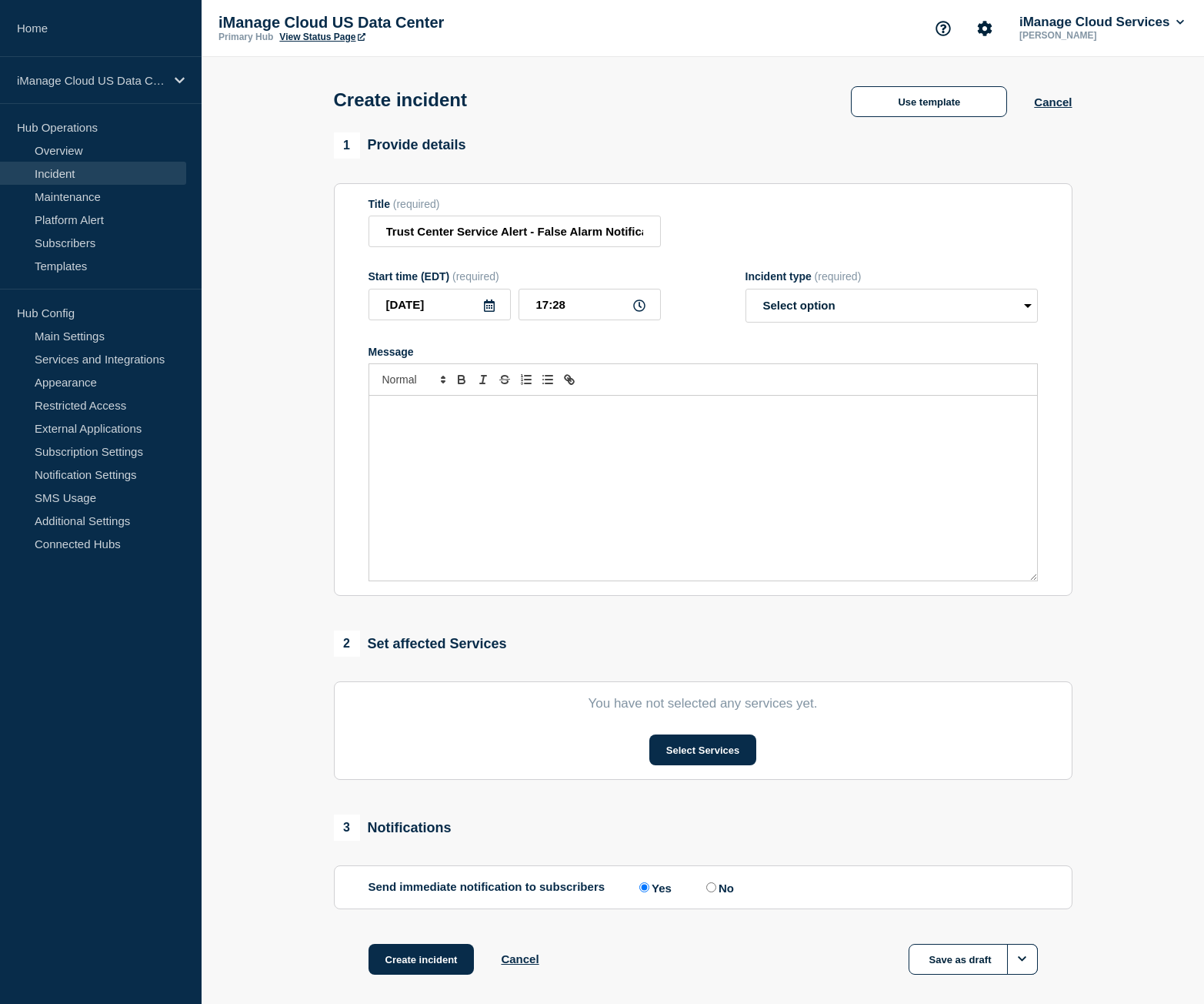
click at [441, 440] on div "Message" at bounding box center [703, 488] width 668 height 185
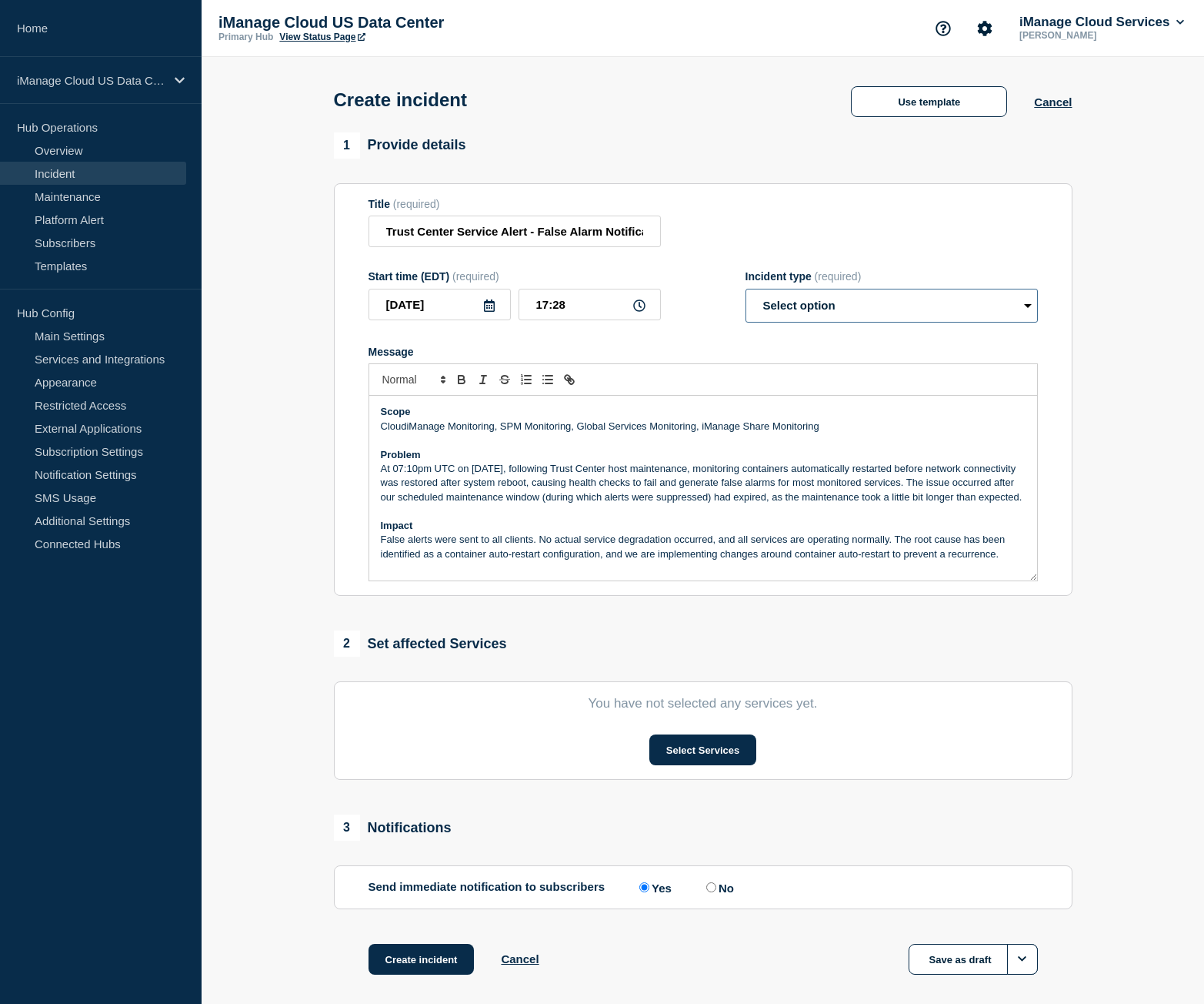
click at [820, 305] on select "Select option Investigating Identified Monitoring" at bounding box center [892, 306] width 293 height 34
select select "identified"
click at [746, 292] on select "Select option Investigating Identified Monitoring" at bounding box center [892, 306] width 293 height 34
click at [712, 334] on form "Title (required) Trust Center Service Alert - False Alarm Notification Start ti…" at bounding box center [703, 390] width 669 height 384
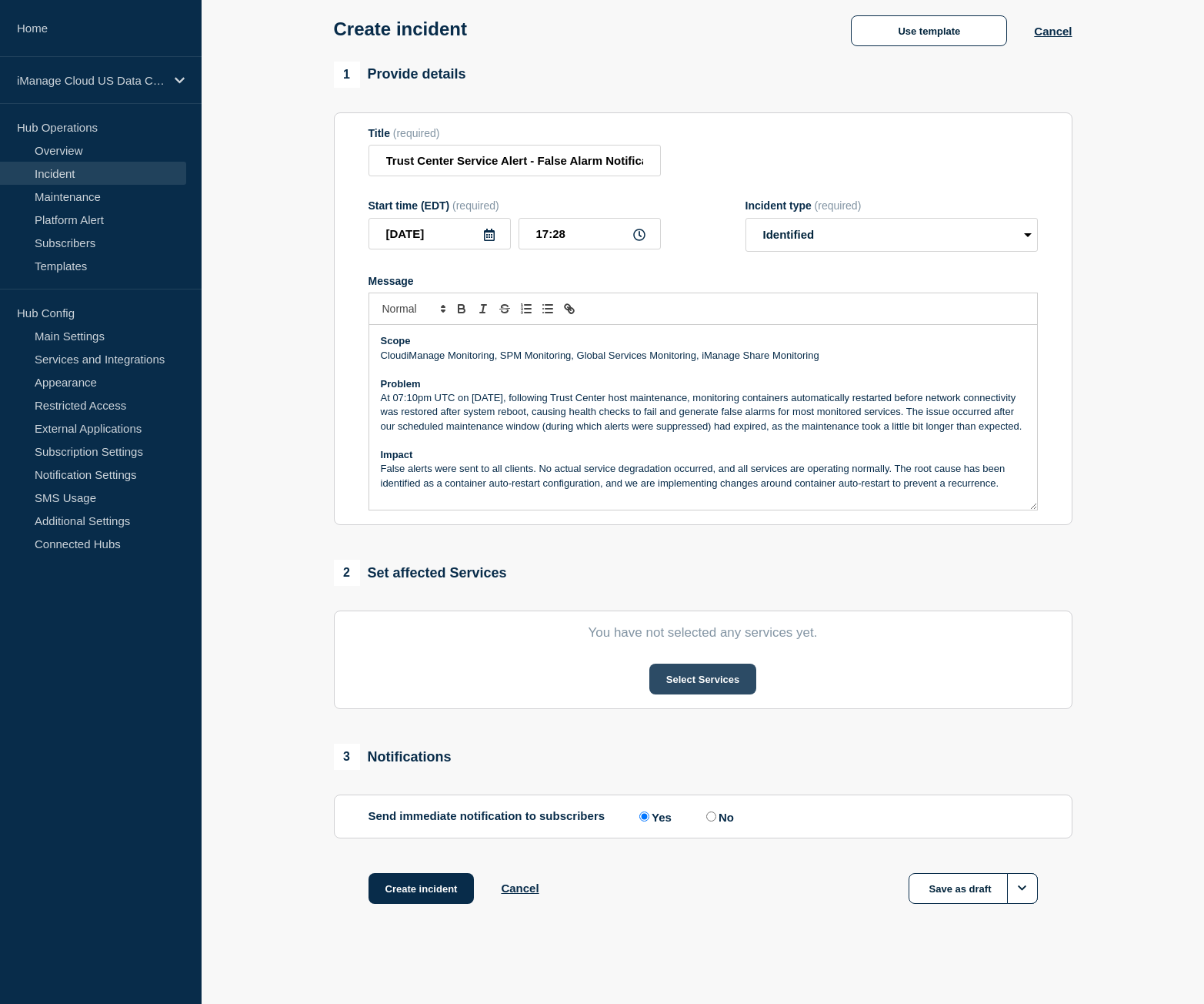
click at [703, 682] on button "Select Services" at bounding box center [703, 679] width 107 height 31
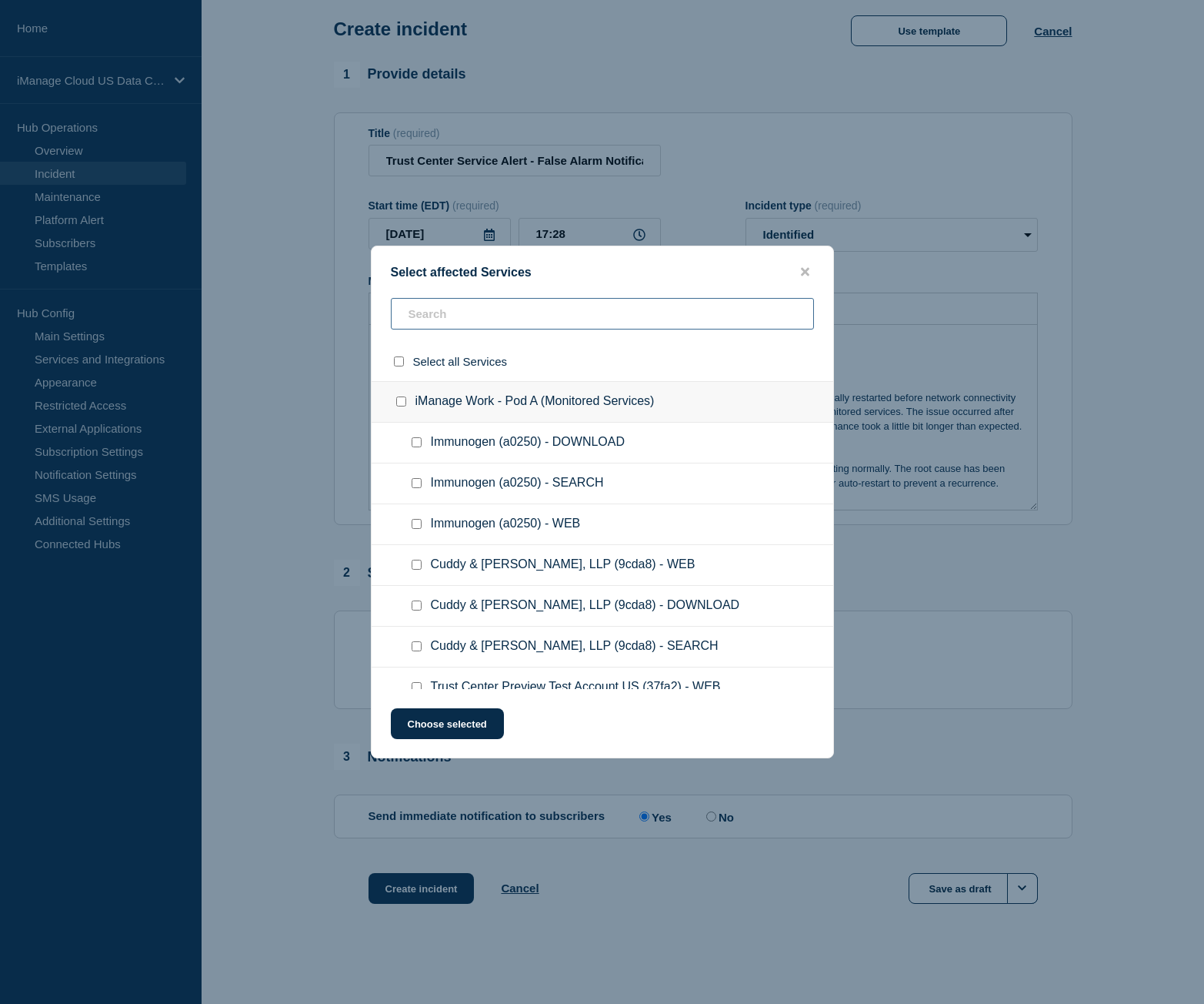
click at [563, 325] on input "text" at bounding box center [602, 314] width 423 height 32
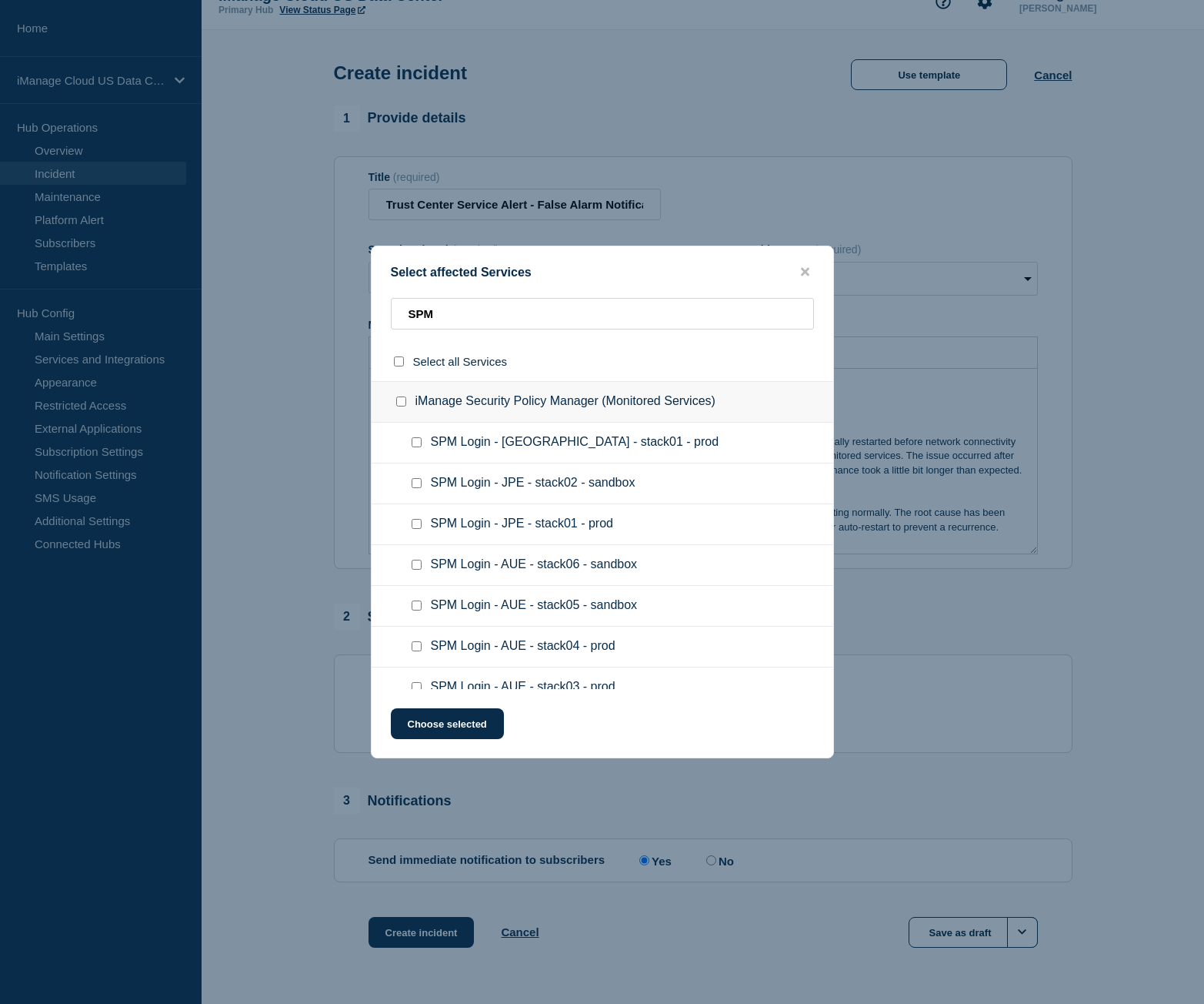
scroll to position [0, 0]
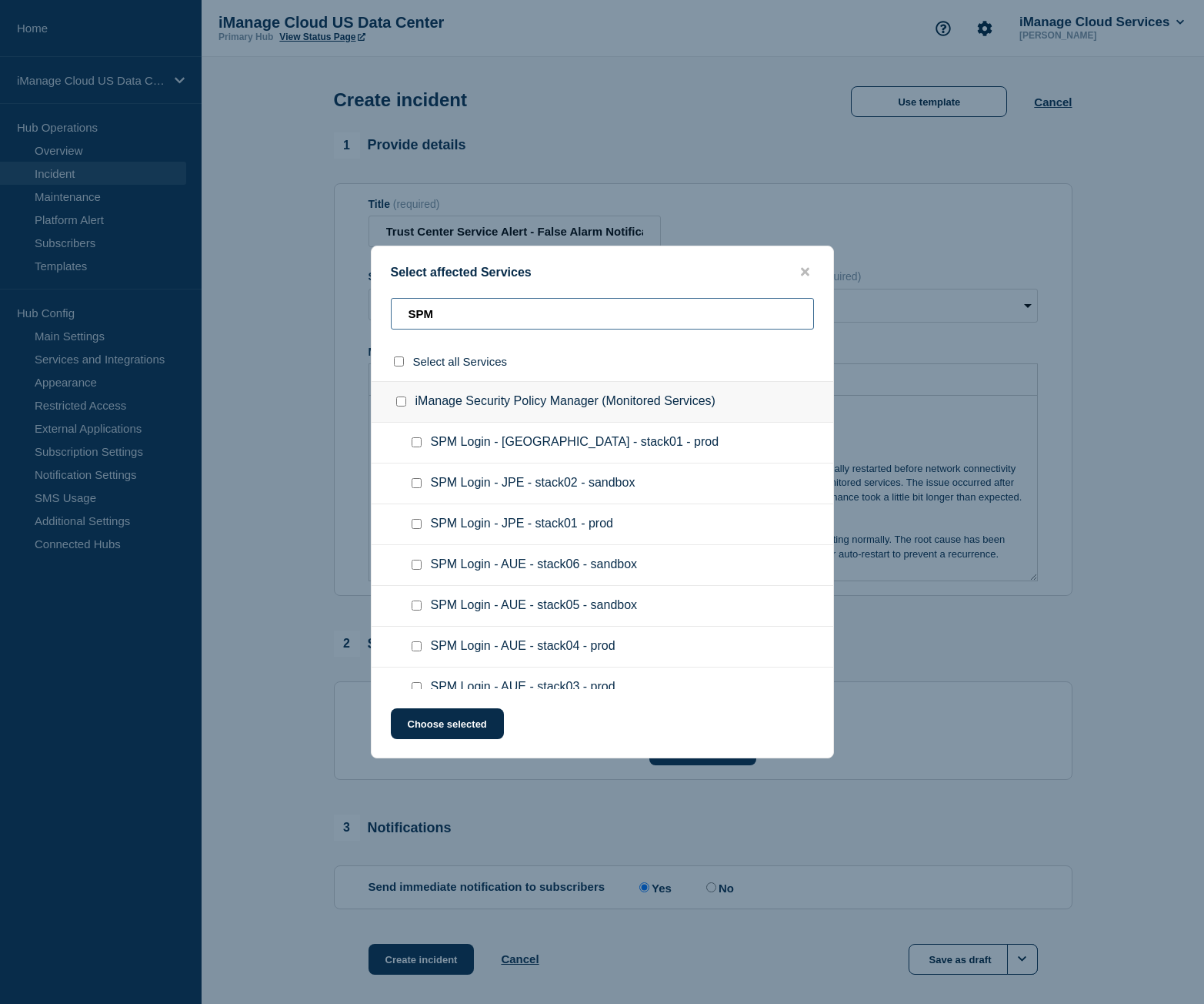
click at [460, 316] on input "SPM" at bounding box center [602, 314] width 423 height 32
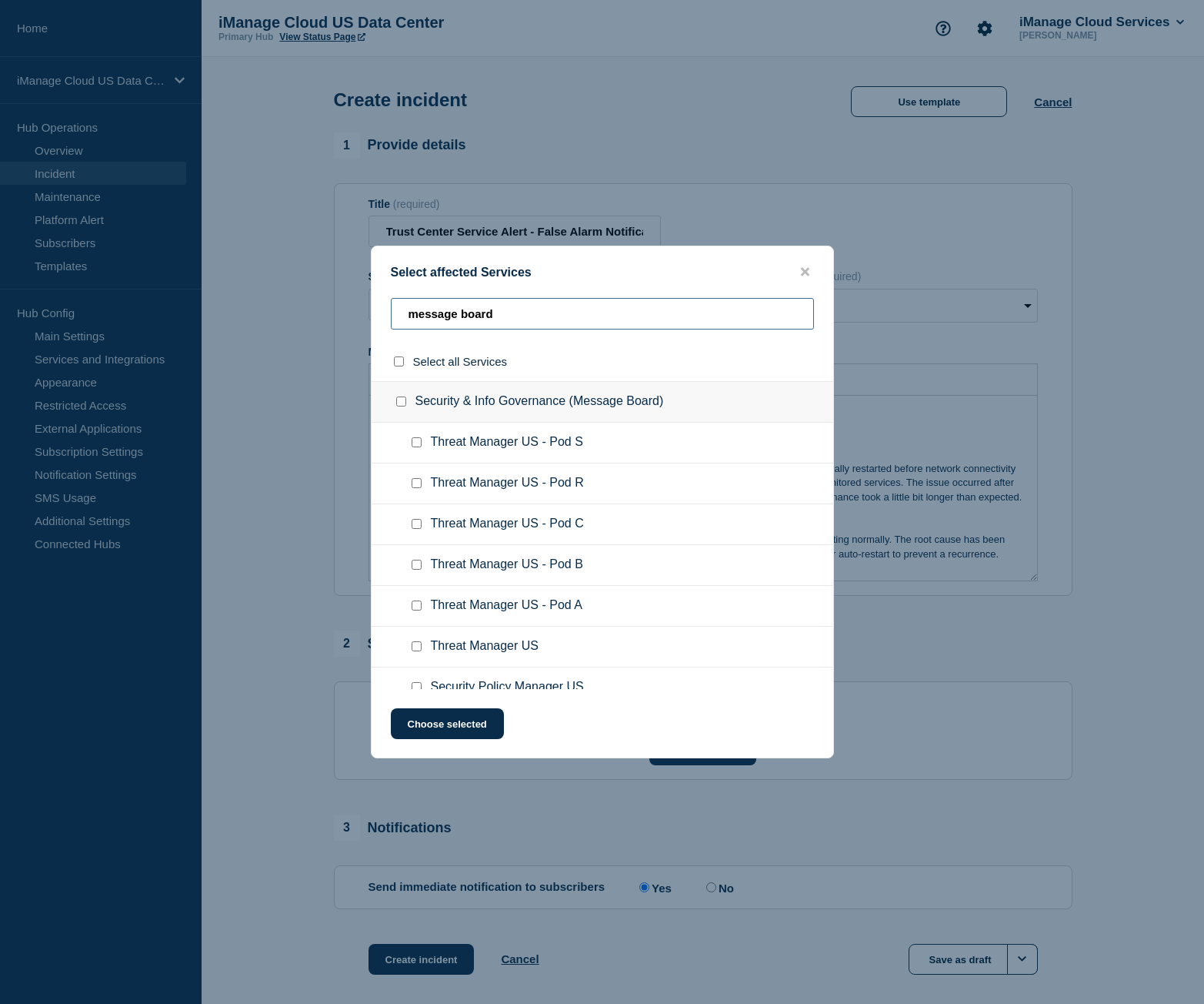
scroll to position [77, 0]
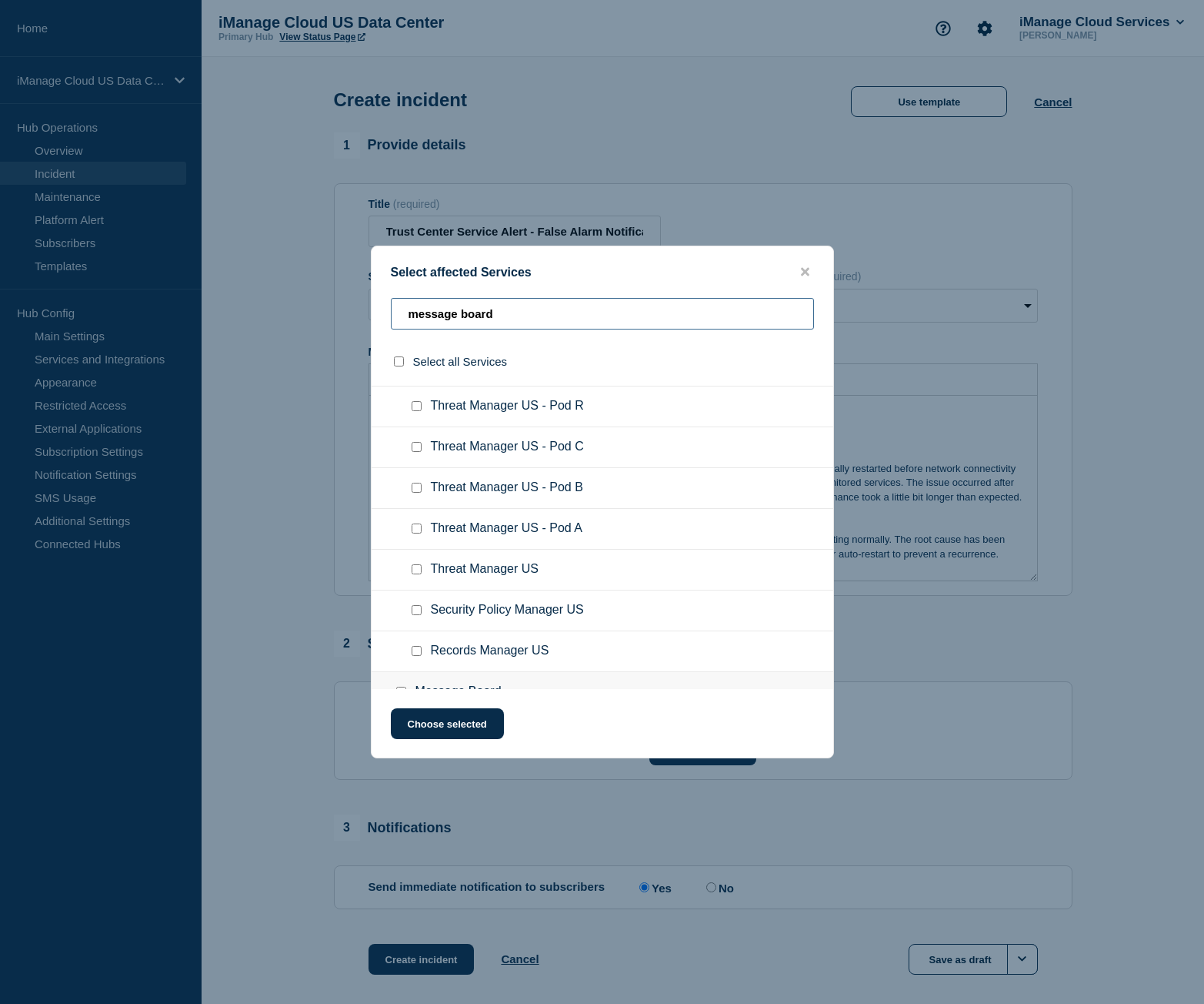
type input "message board"
click at [417, 615] on input "Security Policy Manager US checkbox" at bounding box center [417, 610] width 10 height 10
checkbox input "true"
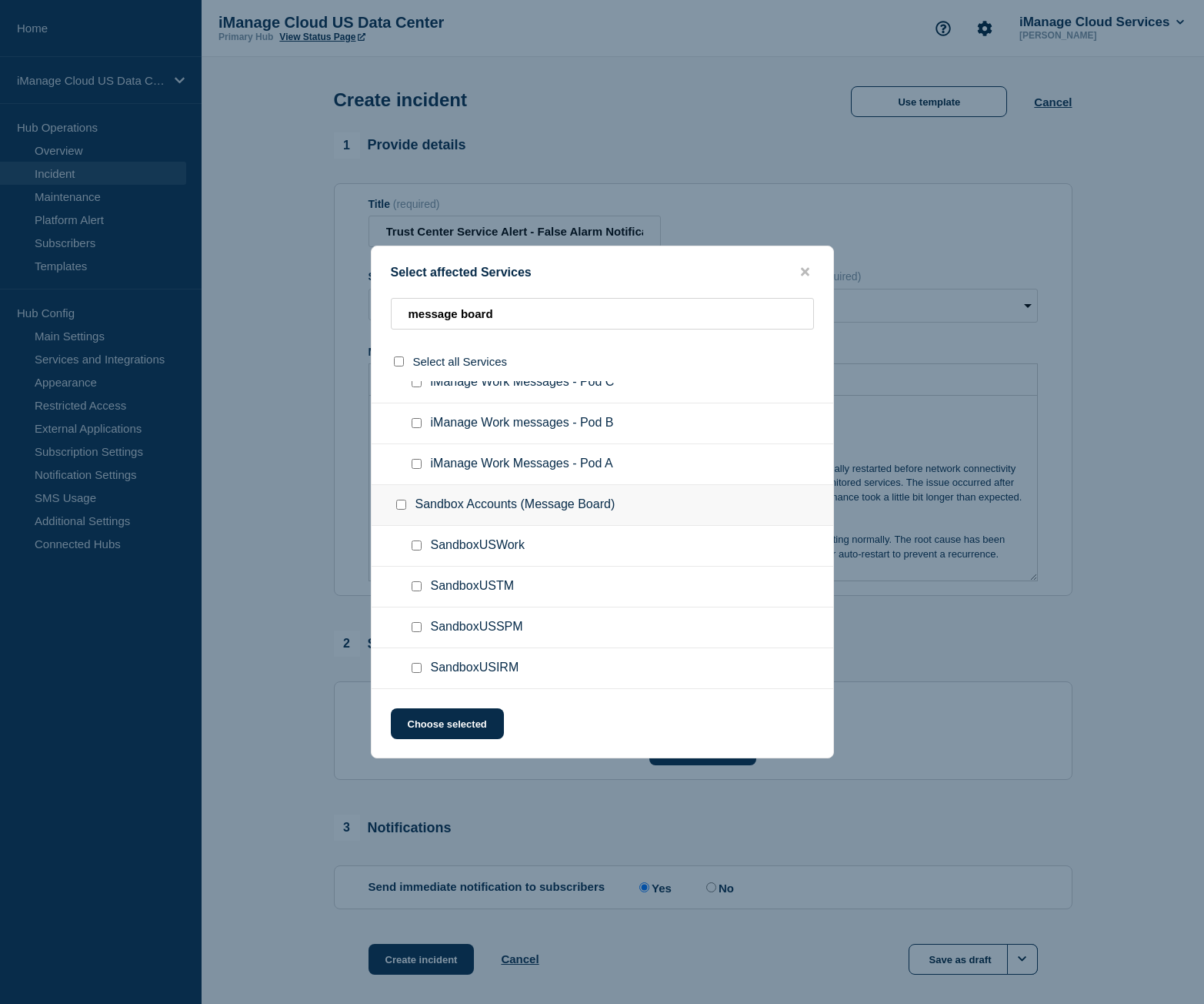
scroll to position [75, 0]
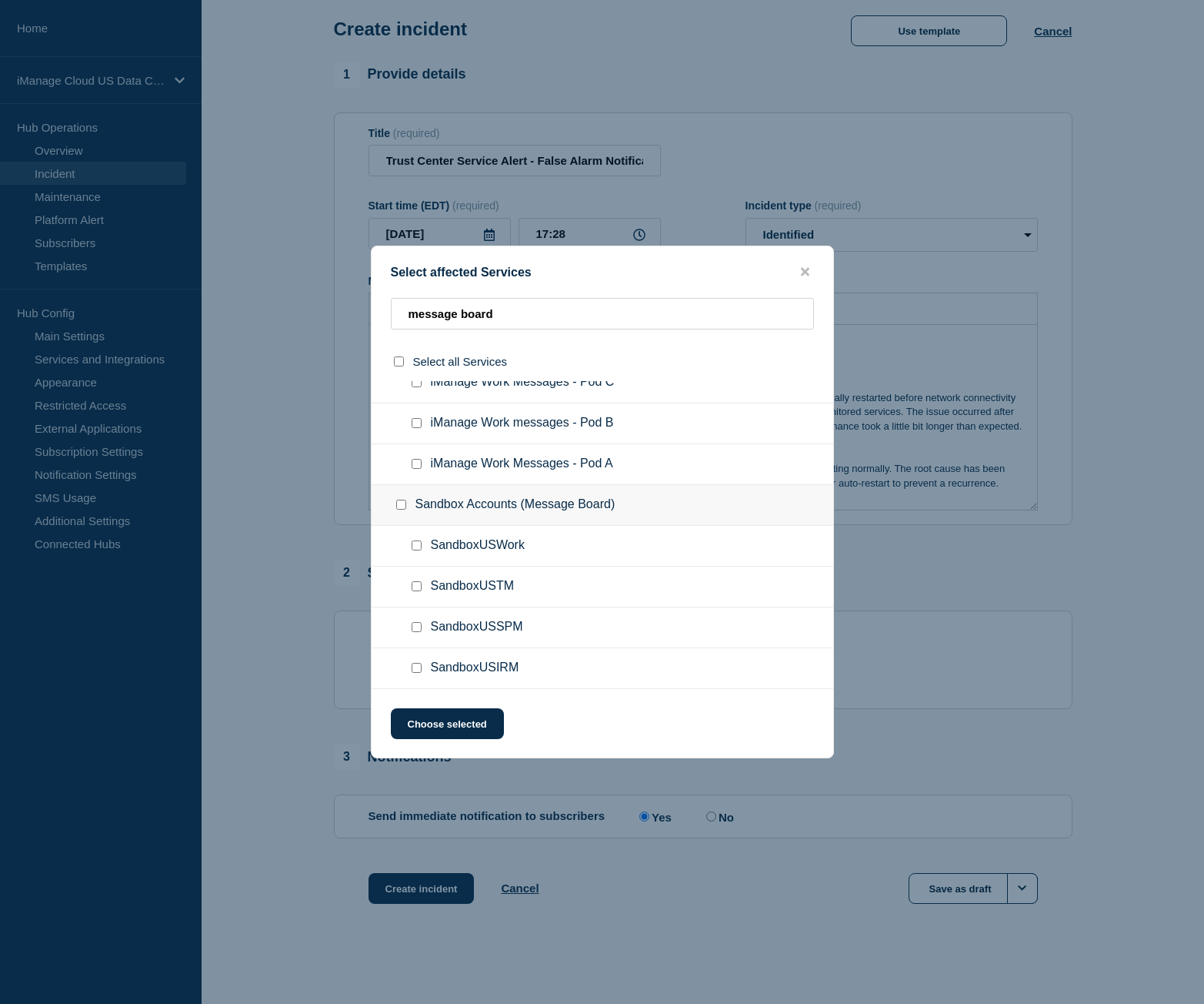
click at [417, 628] on input "SandboxUSSPM checkbox" at bounding box center [417, 626] width 10 height 10
checkbox input "true"
click at [488, 720] on button "Choose selected" at bounding box center [446, 723] width 113 height 31
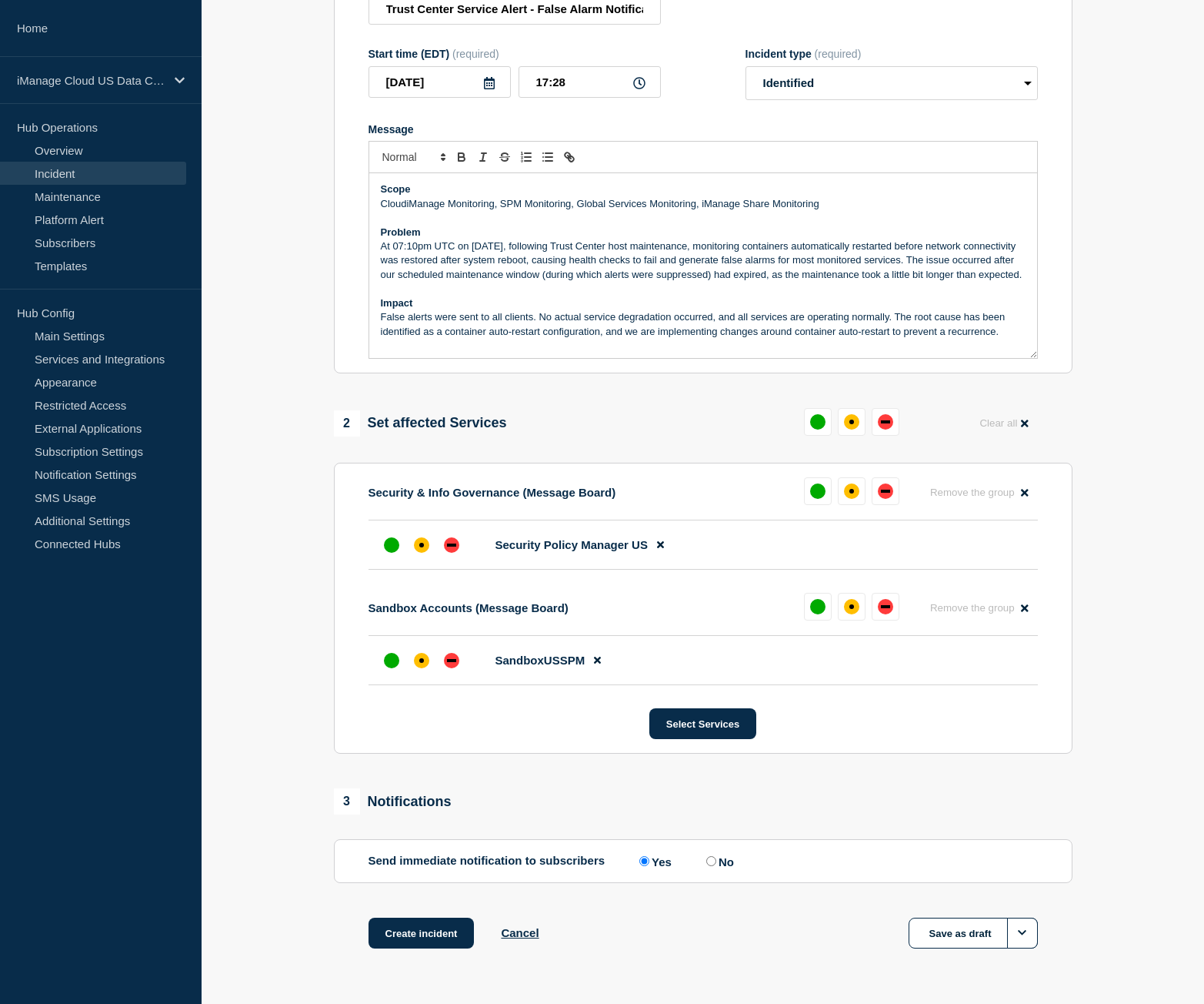
scroll to position [271, 0]
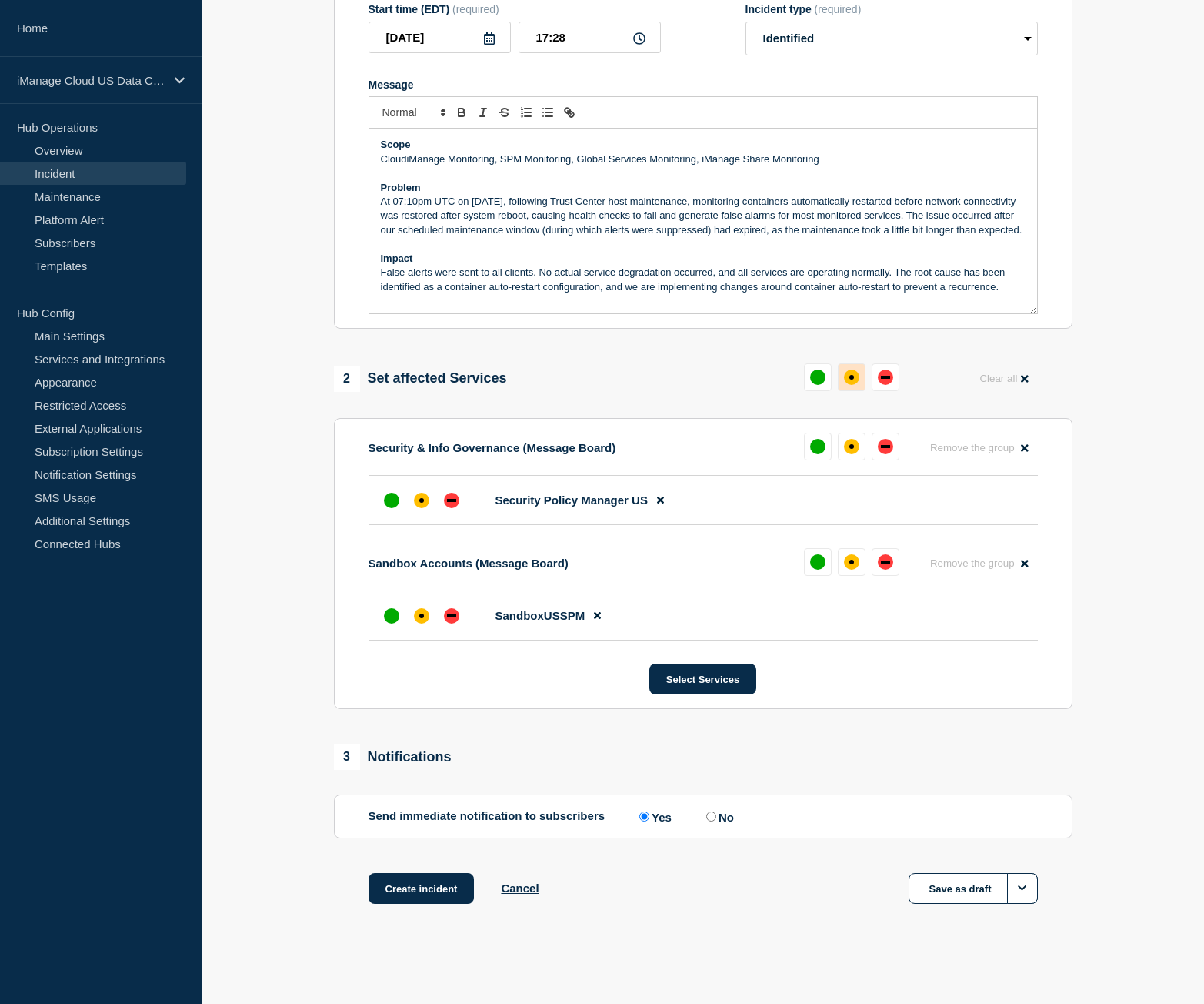
click at [852, 385] on div "affected" at bounding box center [852, 377] width 16 height 16
drag, startPoint x: 445, startPoint y: 887, endPoint x: 329, endPoint y: 736, distance: 190.4
click at [329, 736] on div "1 Provide details Title (required) Trust Center Service Alert - False Alarm Not…" at bounding box center [703, 405] width 757 height 1078
click at [452, 881] on button "Create incident" at bounding box center [421, 887] width 106 height 31
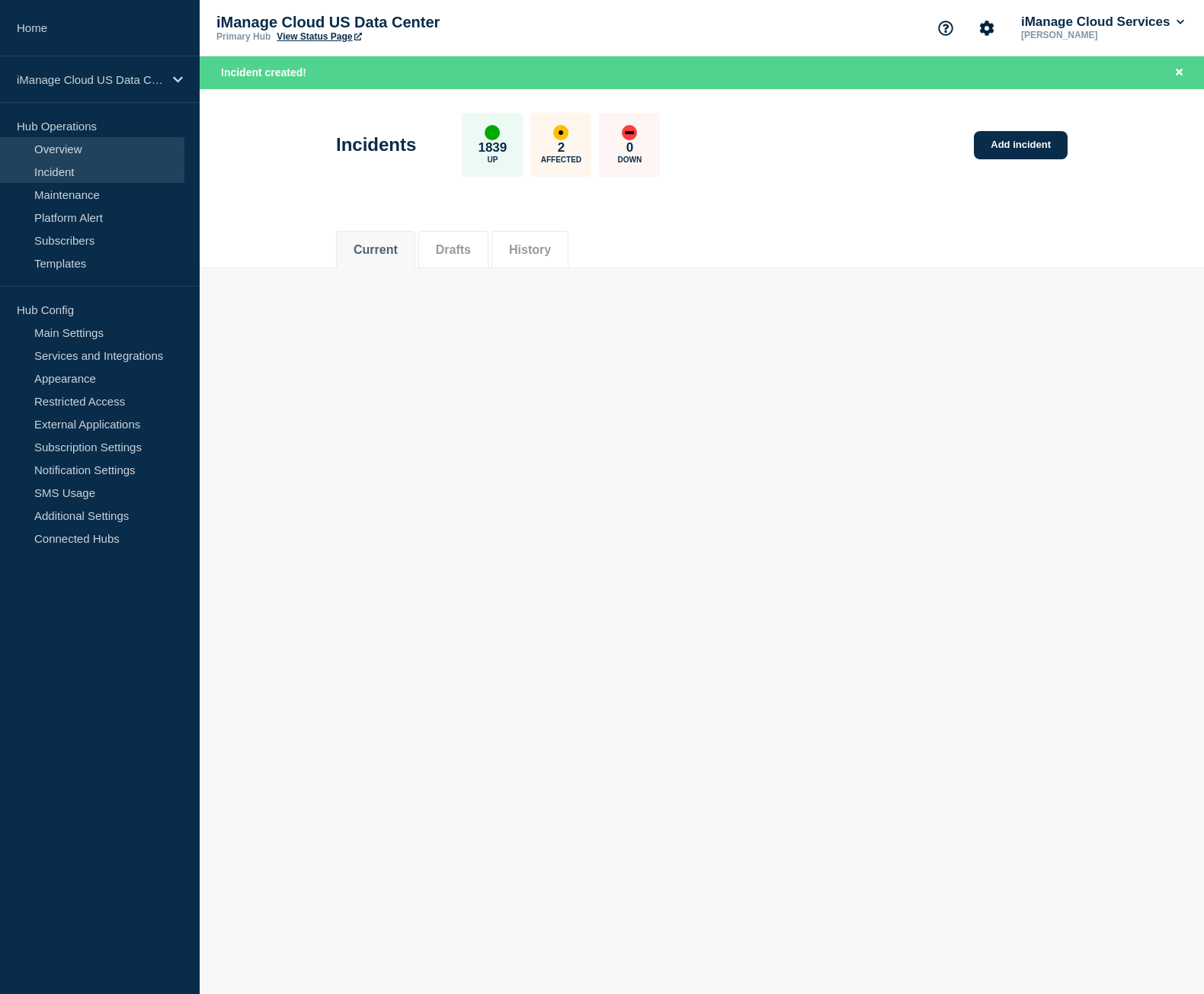
click at [78, 146] on link "Overview" at bounding box center [92, 149] width 185 height 23
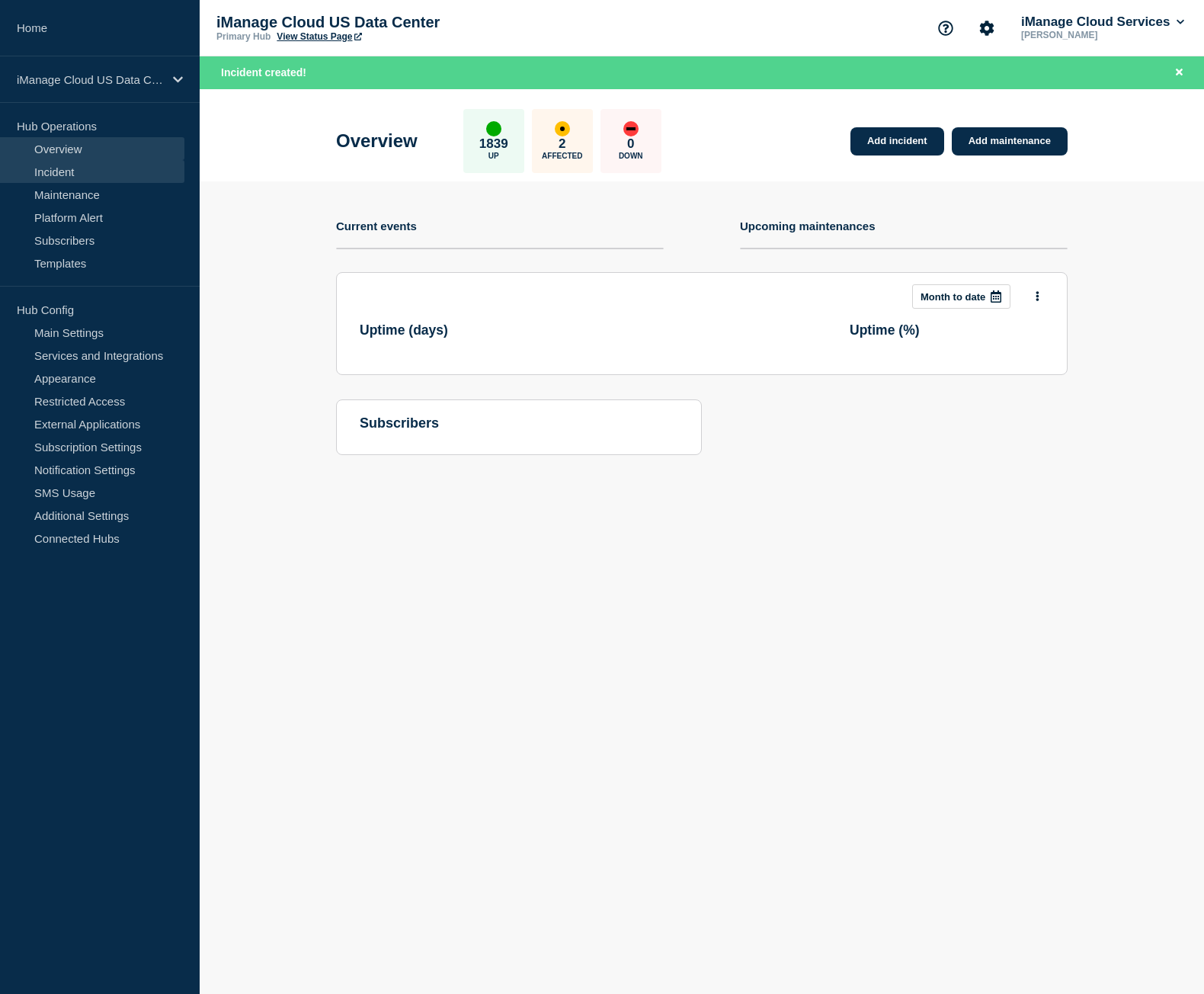
click at [79, 173] on link "Incident" at bounding box center [92, 171] width 185 height 23
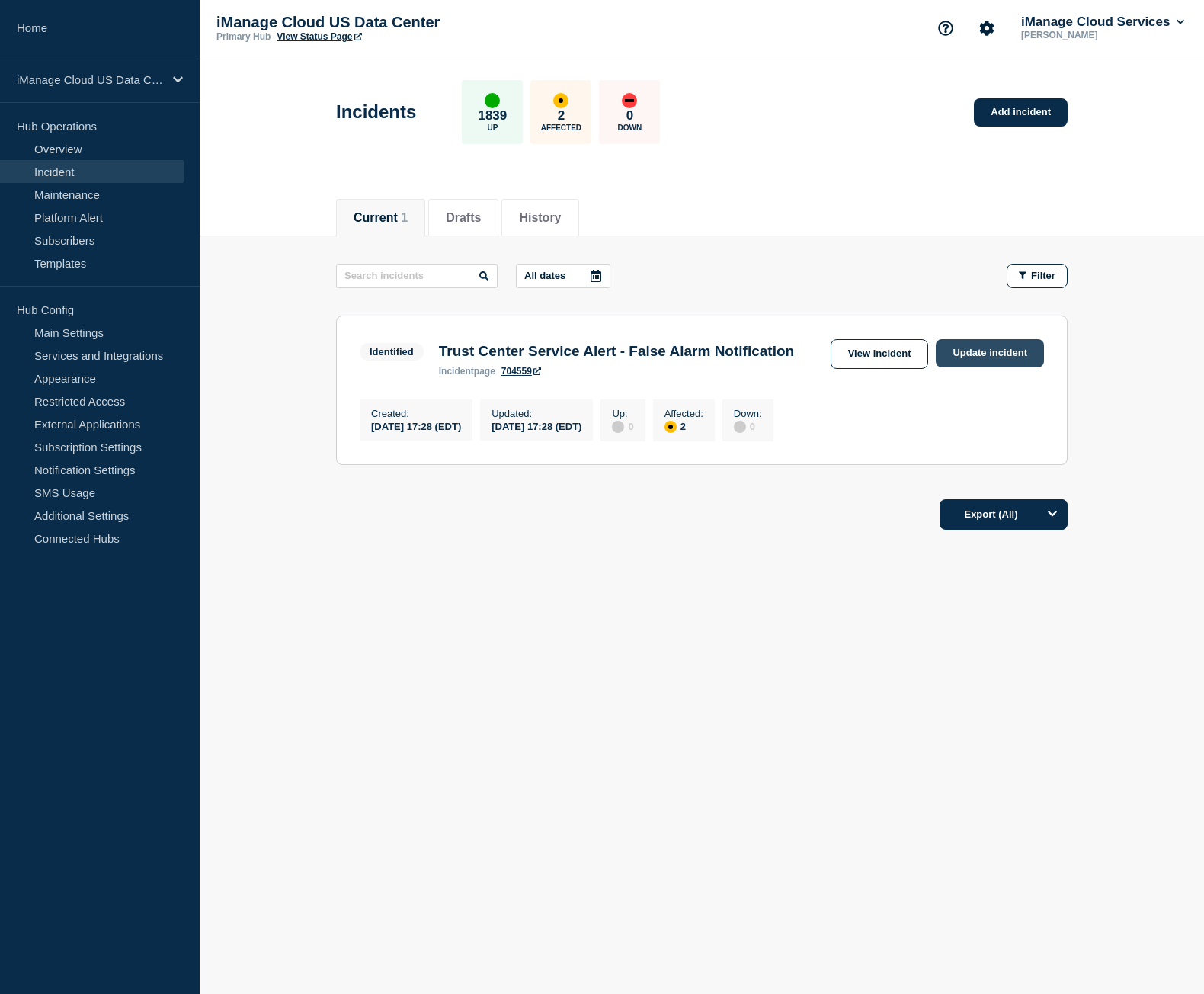
click at [960, 350] on link "Update incident" at bounding box center [989, 353] width 108 height 29
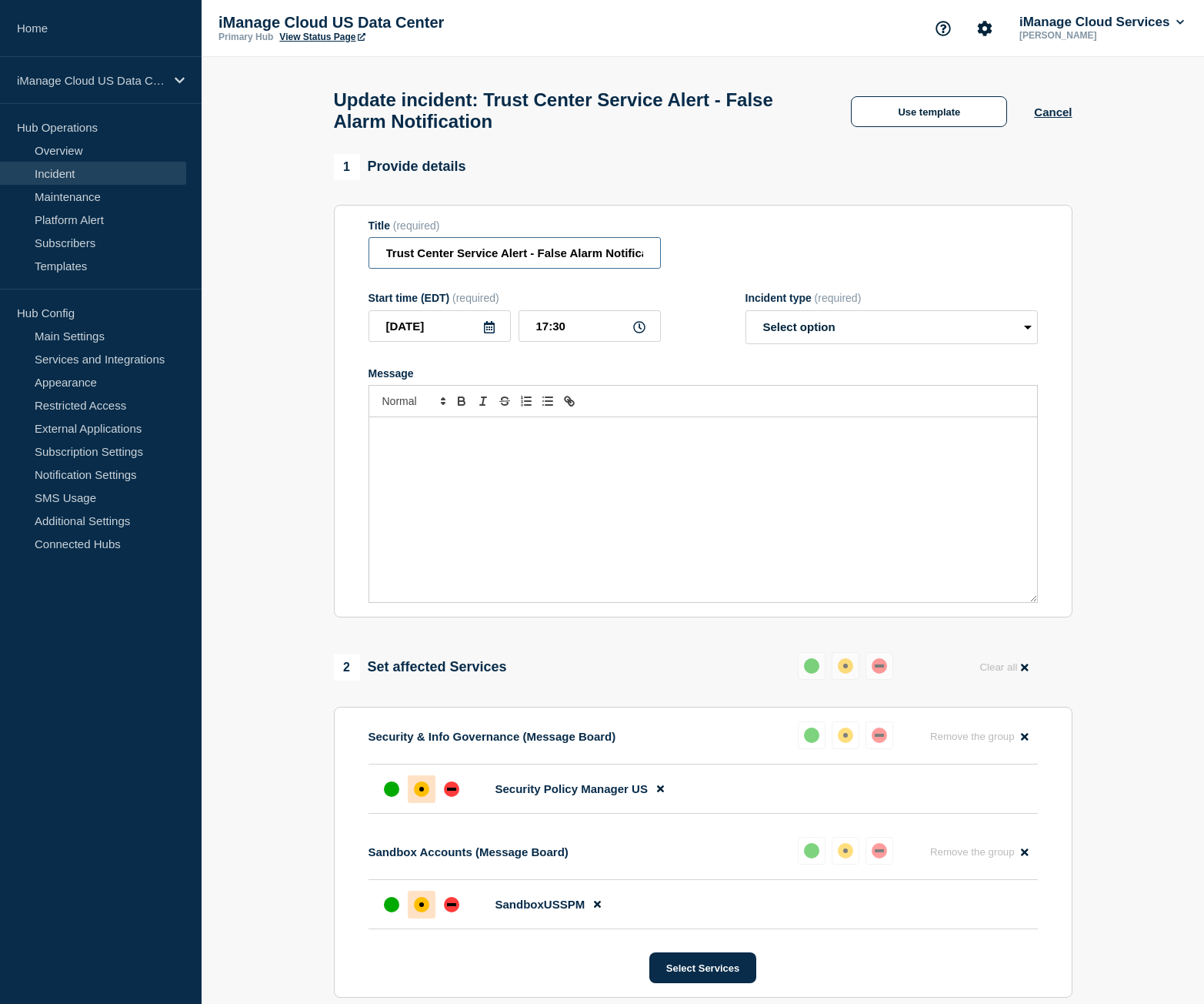
click at [515, 268] on input "Trust Center Service Alert - False Alarm Notification" at bounding box center [514, 253] width 293 height 32
paste input "Resolved"
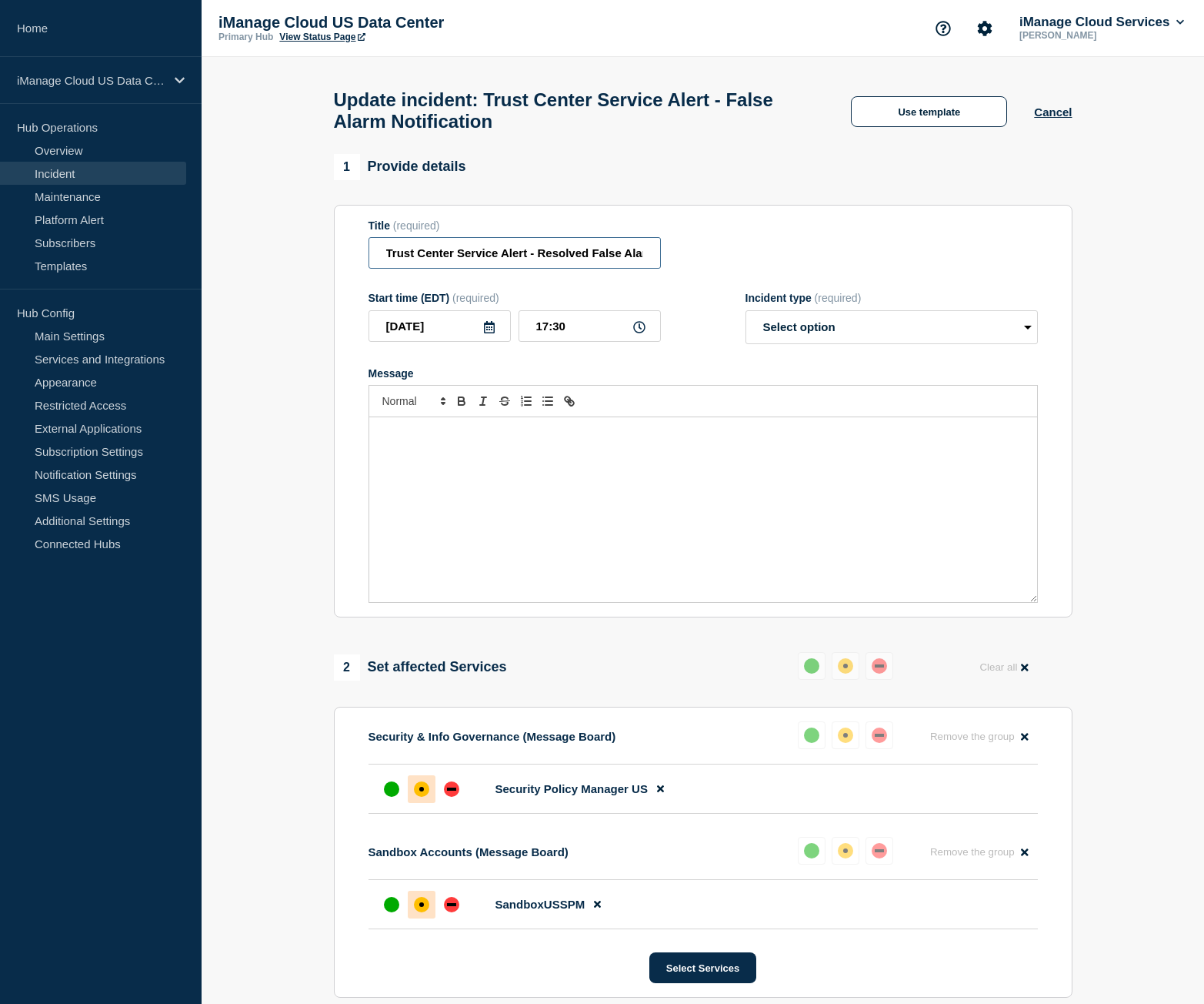
scroll to position [0, 81]
type input "Trust Center Service Alert - Resolved False Alarm Notification"
click at [845, 335] on select "Select option Investigating Identified Monitoring Resolved" at bounding box center [892, 327] width 293 height 34
select select "resolved"
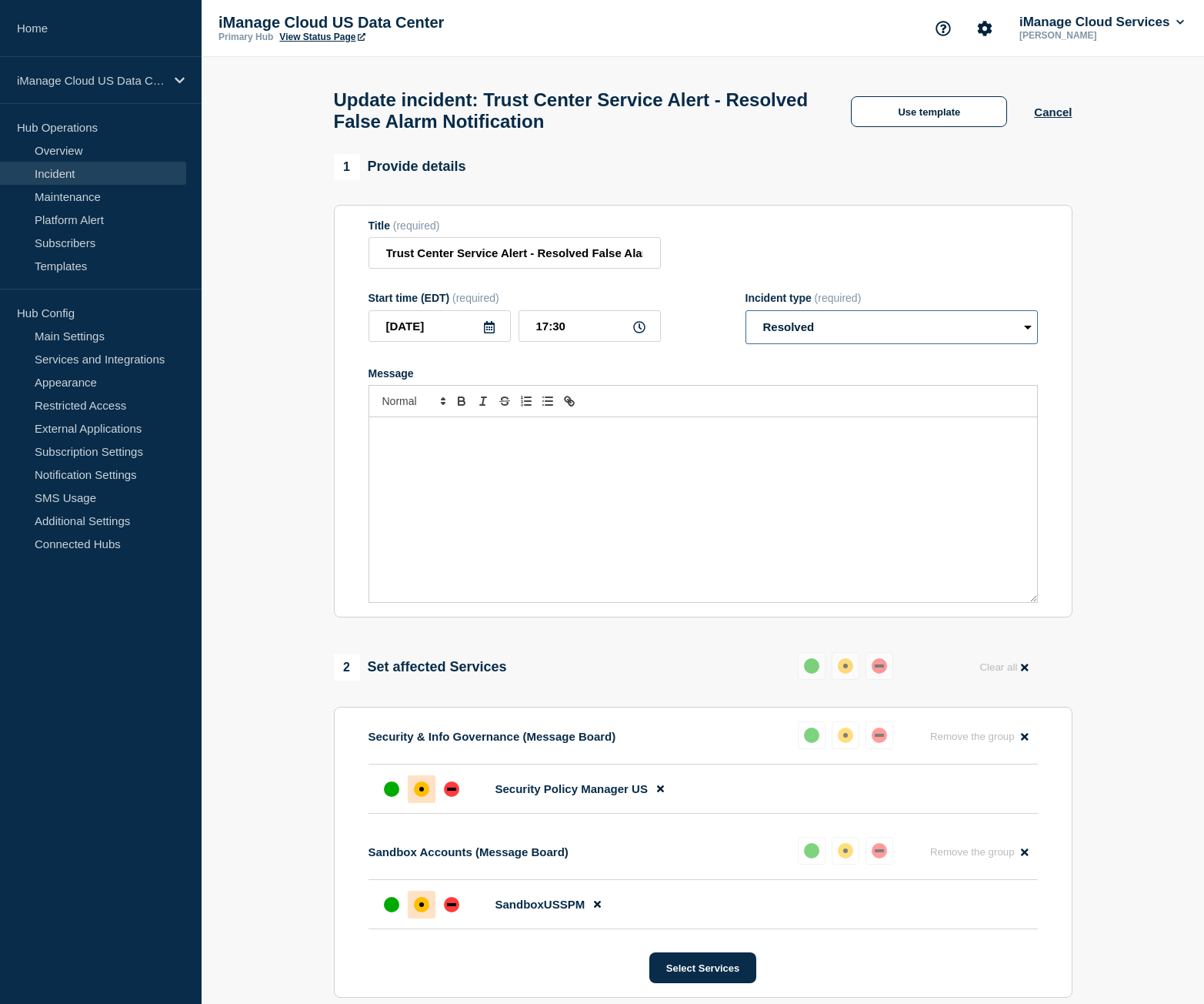
click at [746, 317] on select "Select option Investigating Identified Monitoring Resolved" at bounding box center [892, 327] width 293 height 34
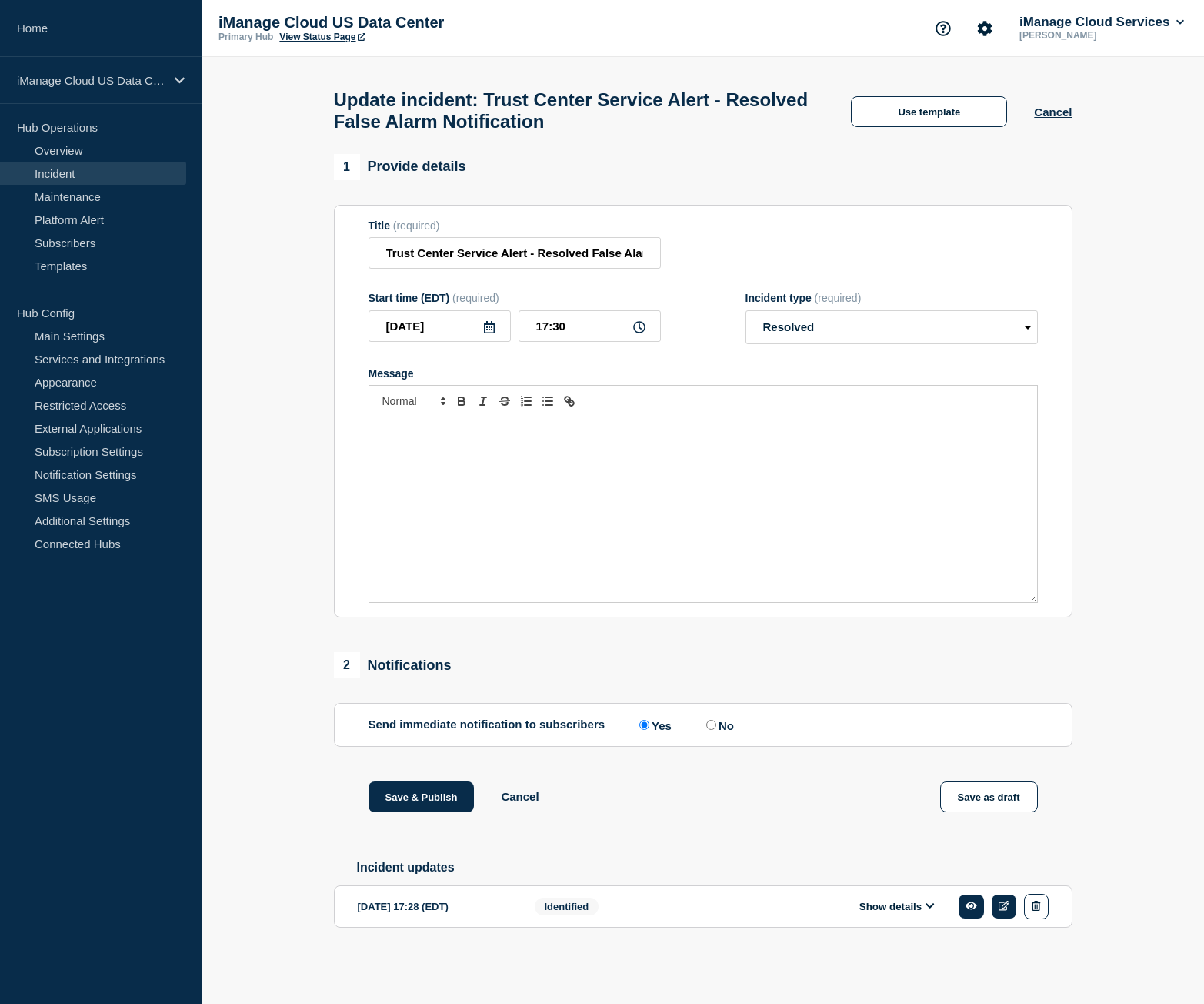
click at [677, 472] on div "Message" at bounding box center [703, 509] width 668 height 185
click at [417, 466] on div "Message" at bounding box center [703, 509] width 668 height 185
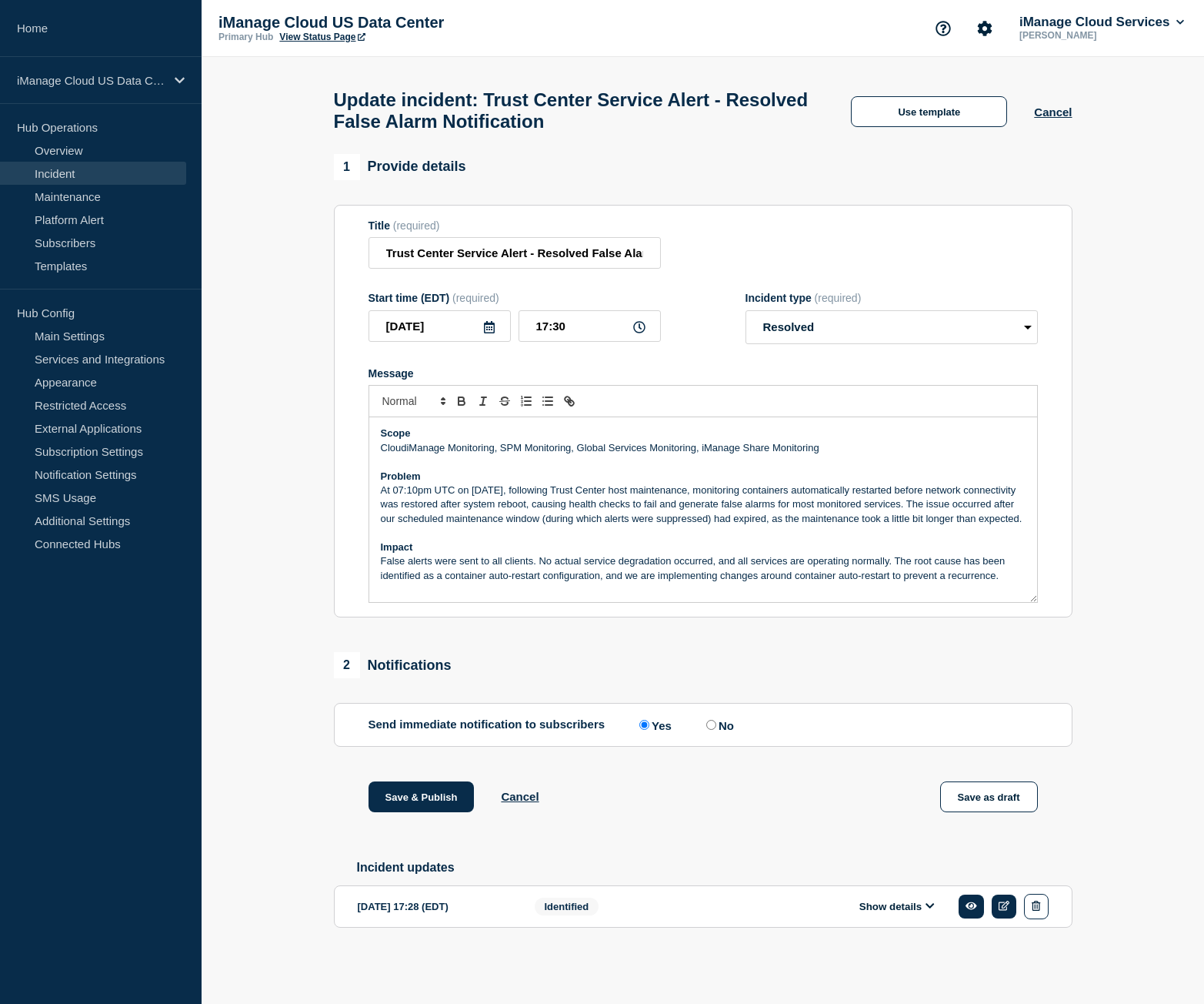
scroll to position [4, 0]
click at [452, 802] on button "Save & Publish" at bounding box center [421, 796] width 106 height 31
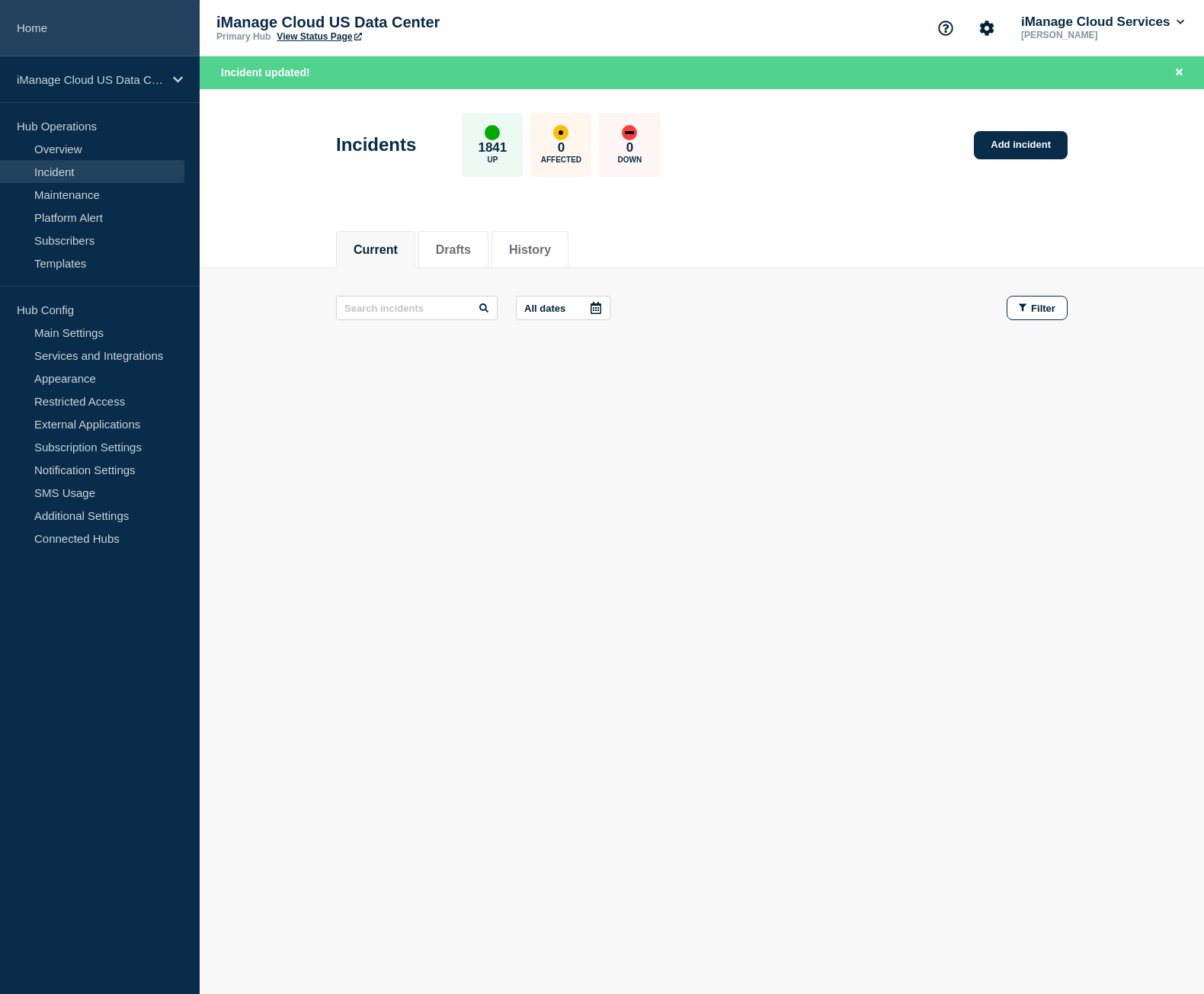
click at [146, 24] on link "Home" at bounding box center [100, 28] width 199 height 56
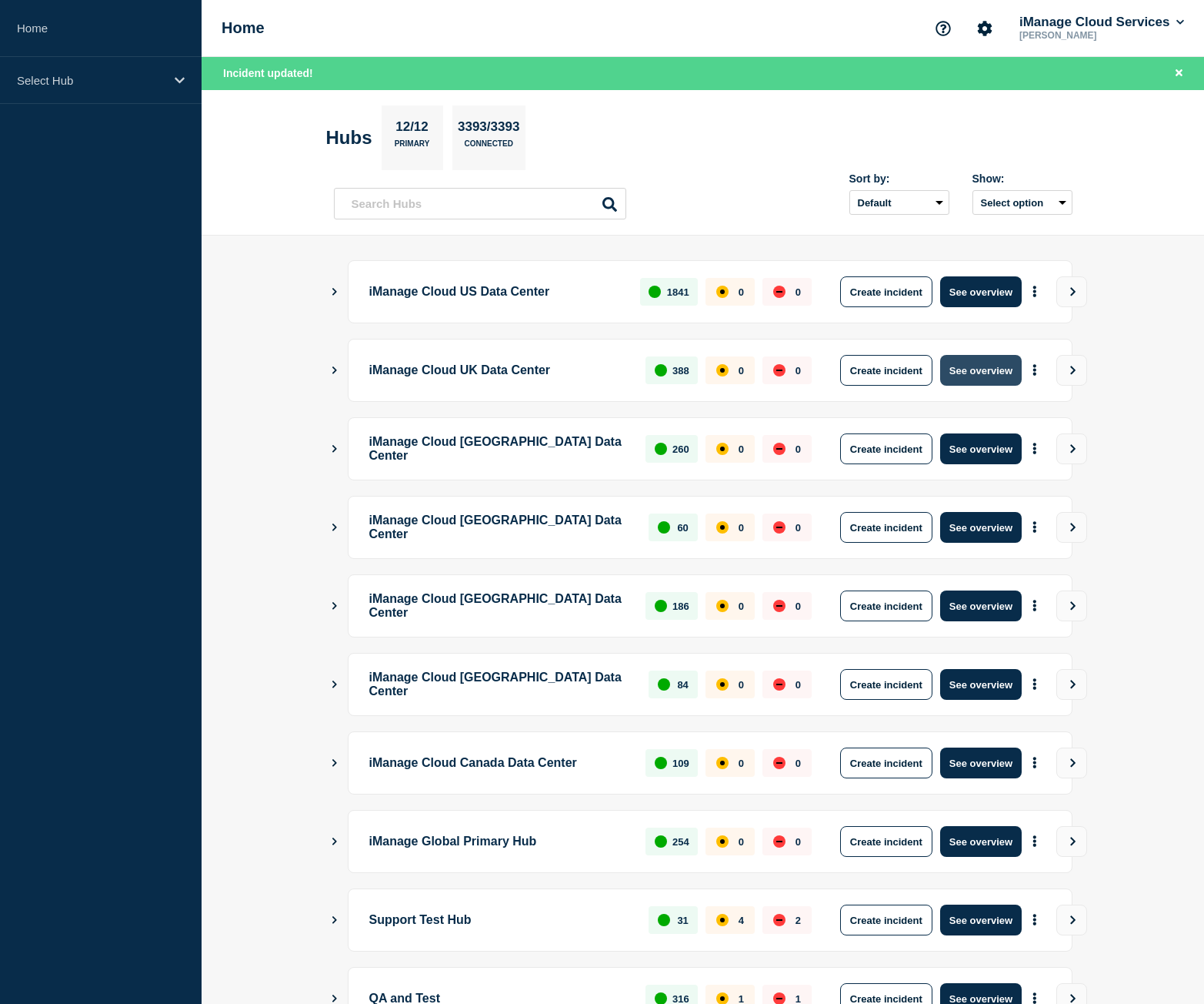
click at [992, 365] on button "See overview" at bounding box center [981, 370] width 82 height 31
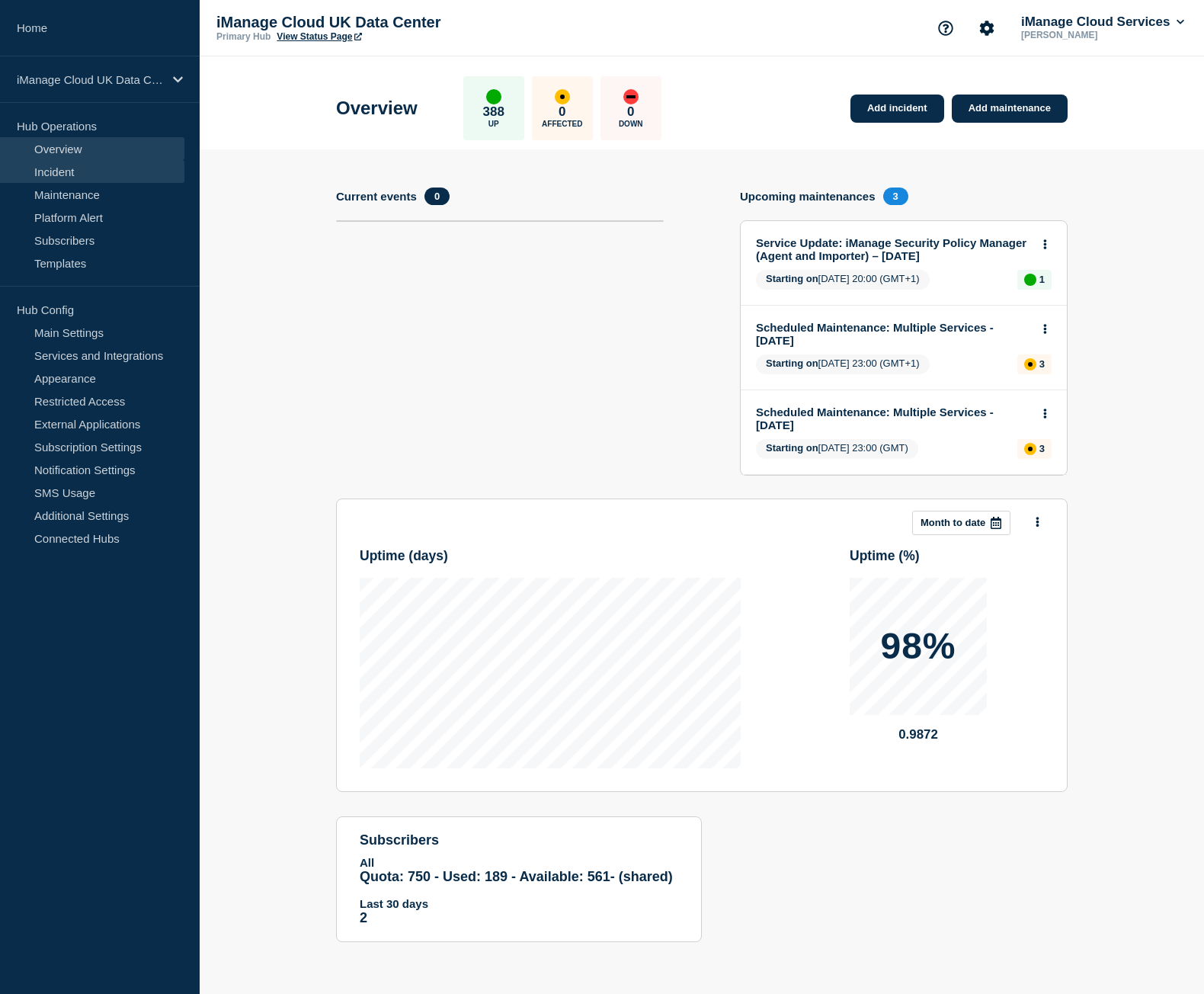
click at [74, 175] on link "Incident" at bounding box center [92, 171] width 185 height 23
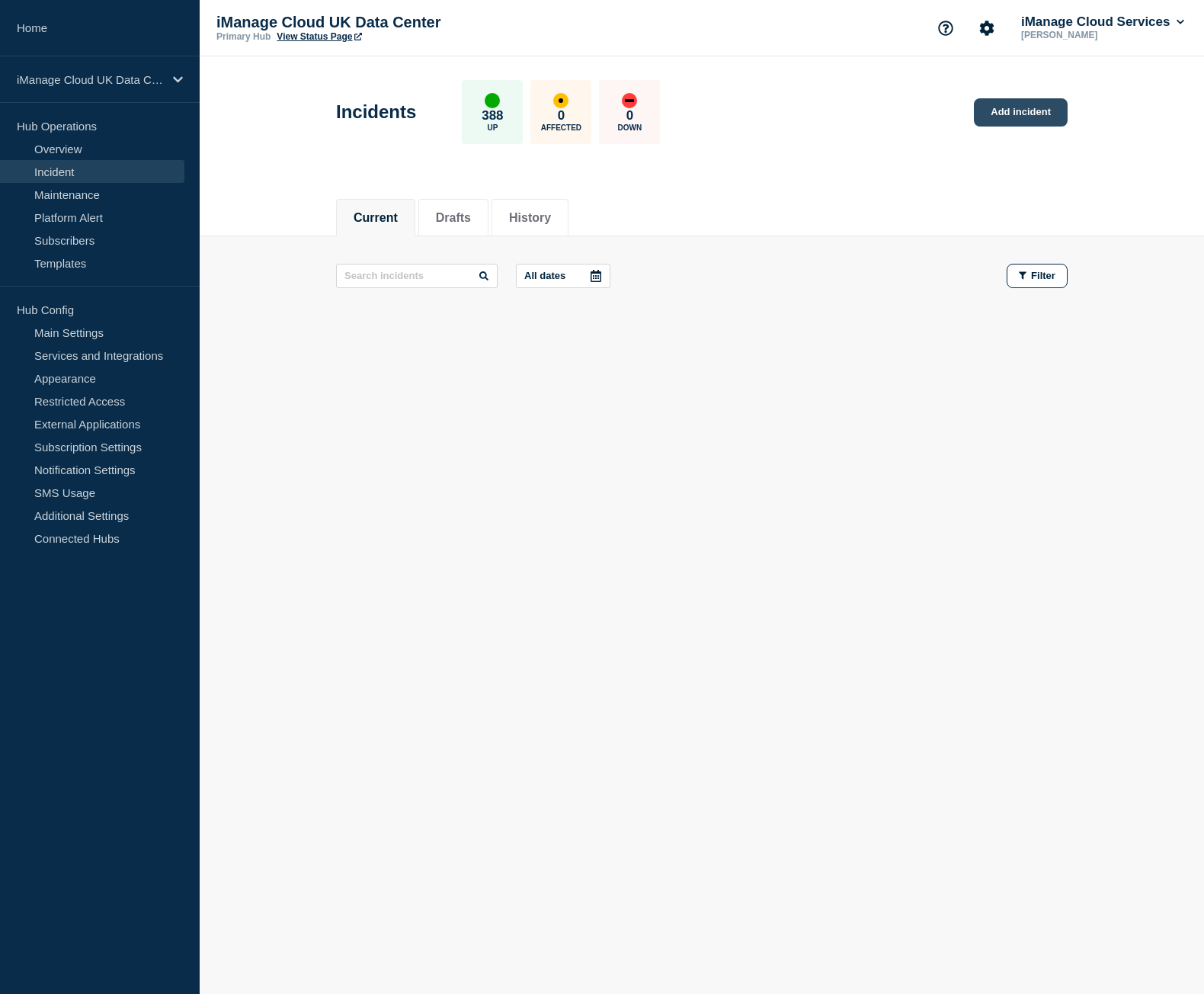
click at [1024, 109] on link "Add incident" at bounding box center [1020, 113] width 94 height 29
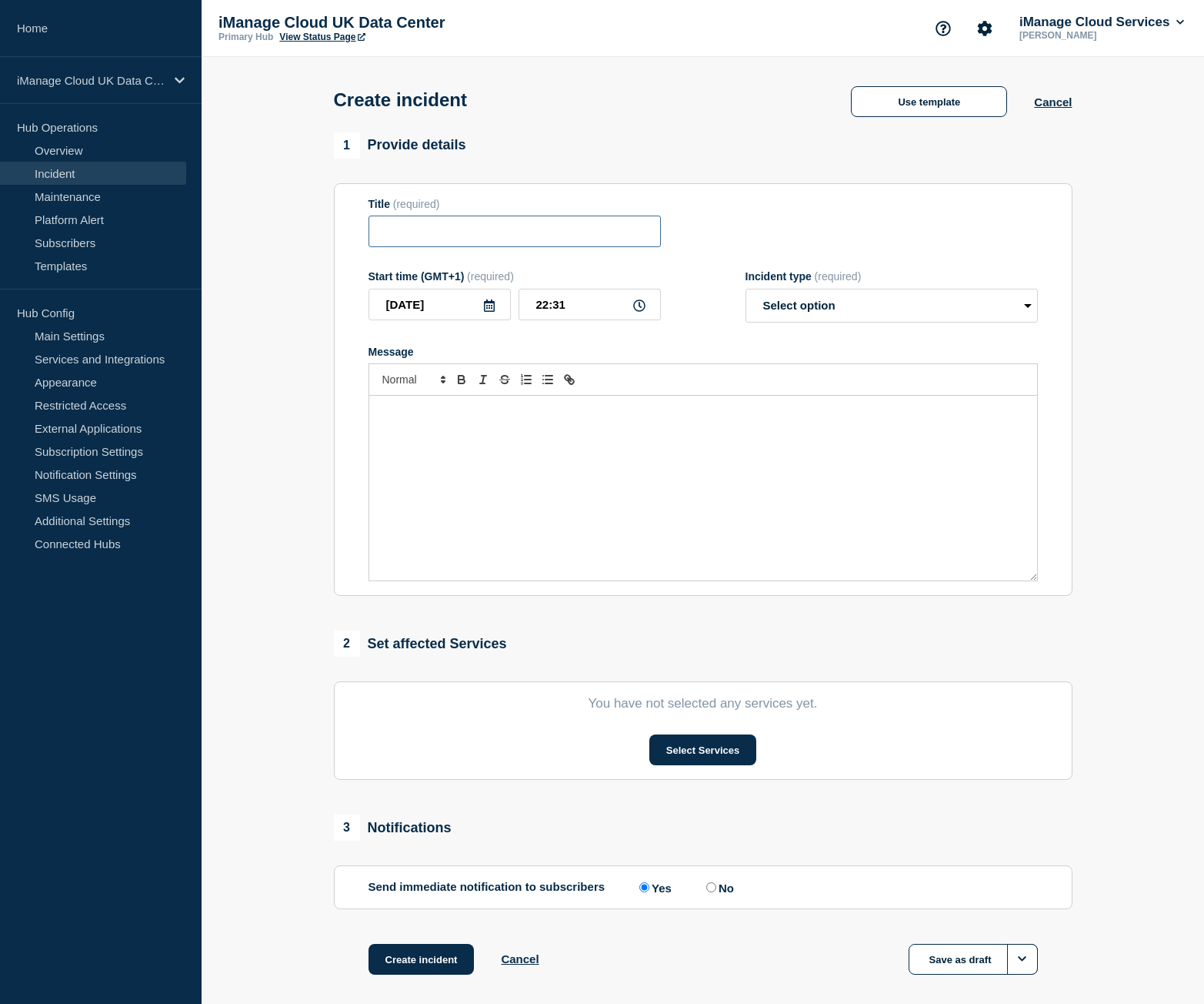
click at [501, 233] on input "Title" at bounding box center [514, 231] width 293 height 32
paste input "Trust Center Service Alert - False Alarm Notification"
type input "Trust Center Service Alert - False Alarm Notification"
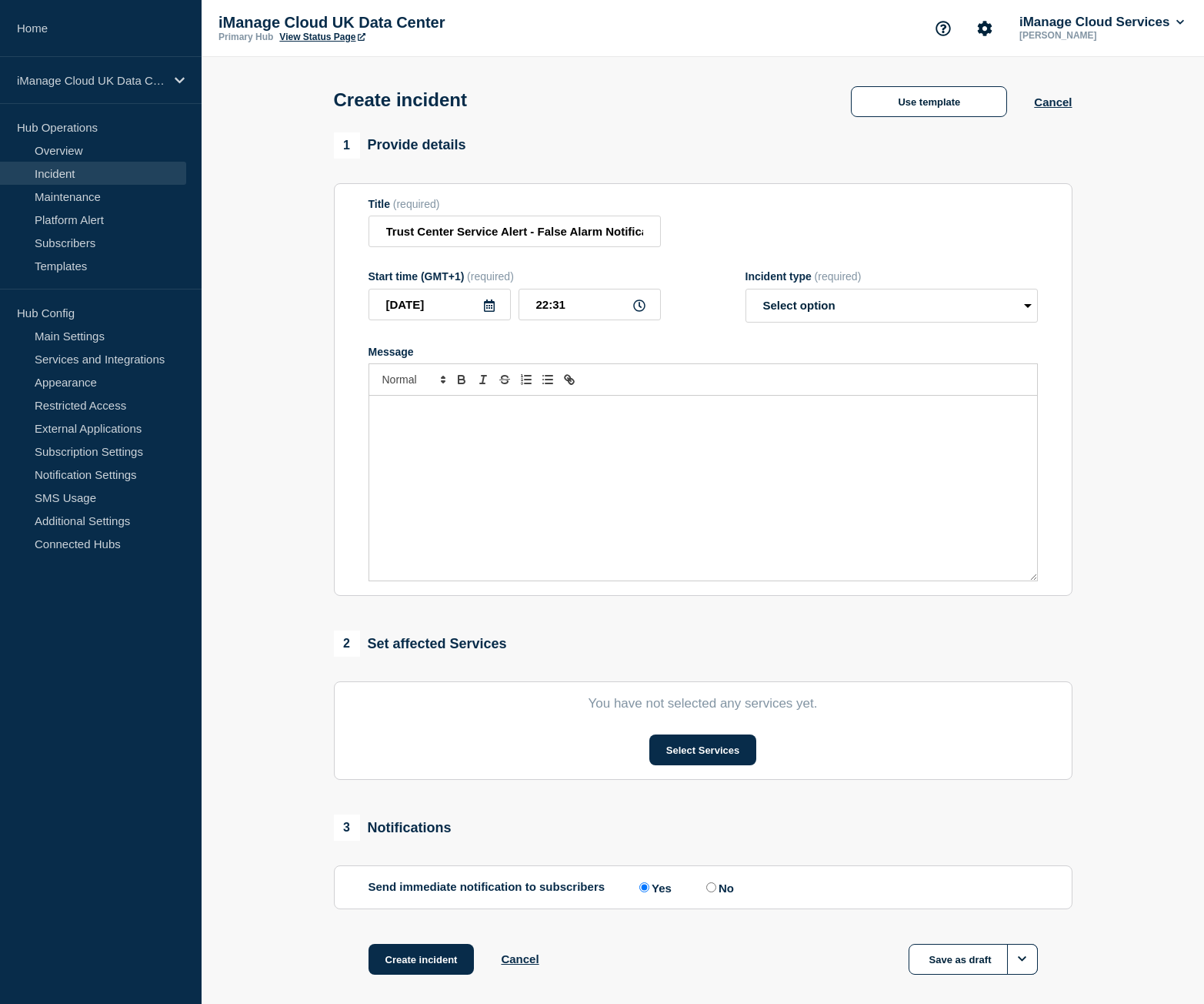
click at [501, 493] on div "Message" at bounding box center [703, 488] width 668 height 185
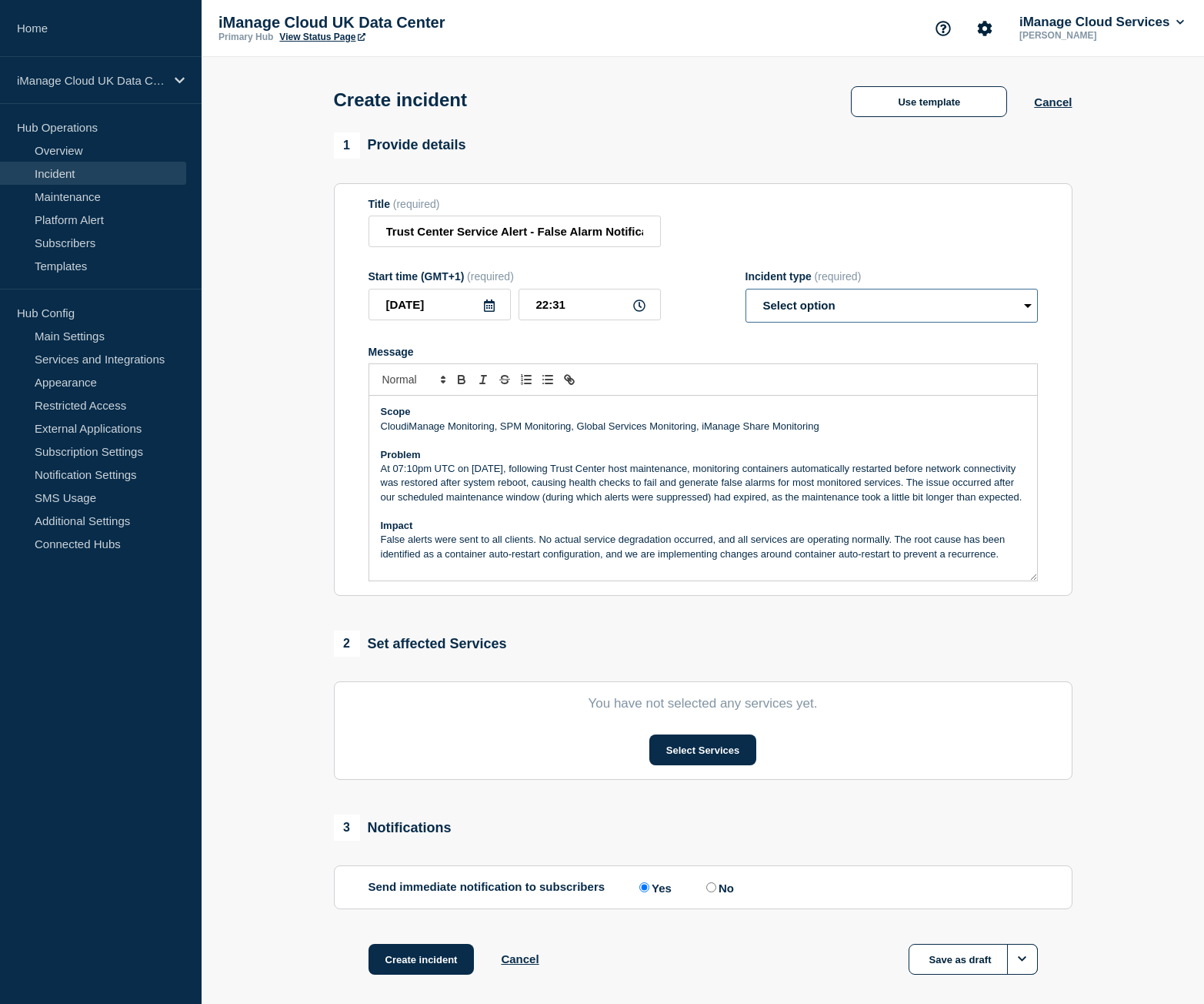
click at [913, 301] on select "Select option Investigating Identified Monitoring" at bounding box center [892, 306] width 293 height 34
select select "identified"
click at [746, 292] on select "Select option Investigating Identified Monitoring" at bounding box center [892, 306] width 293 height 34
click at [812, 254] on form "Title (required) Trust Center Service Alert - False Alarm Notification Start ti…" at bounding box center [703, 390] width 669 height 384
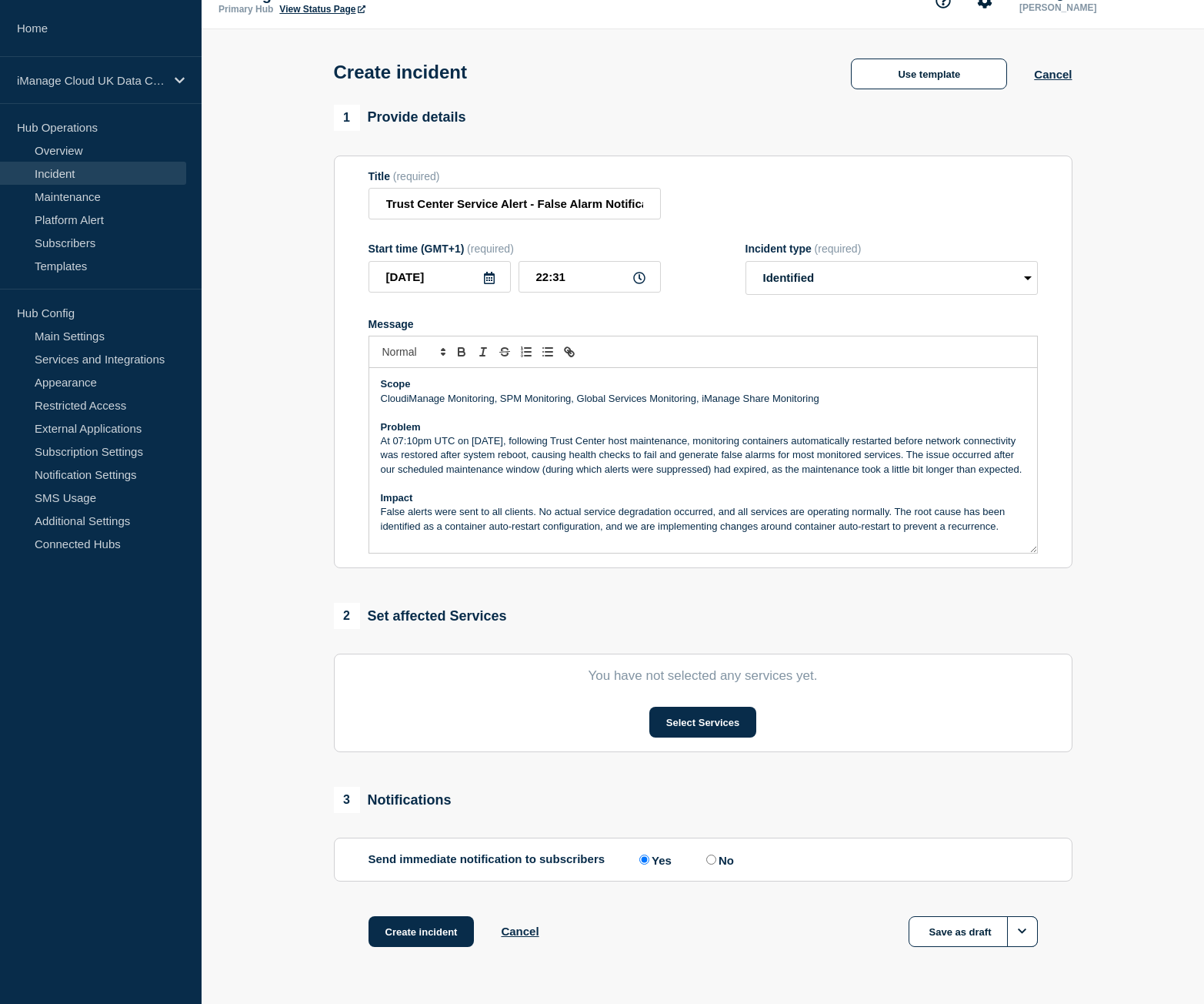
scroll to position [75, 0]
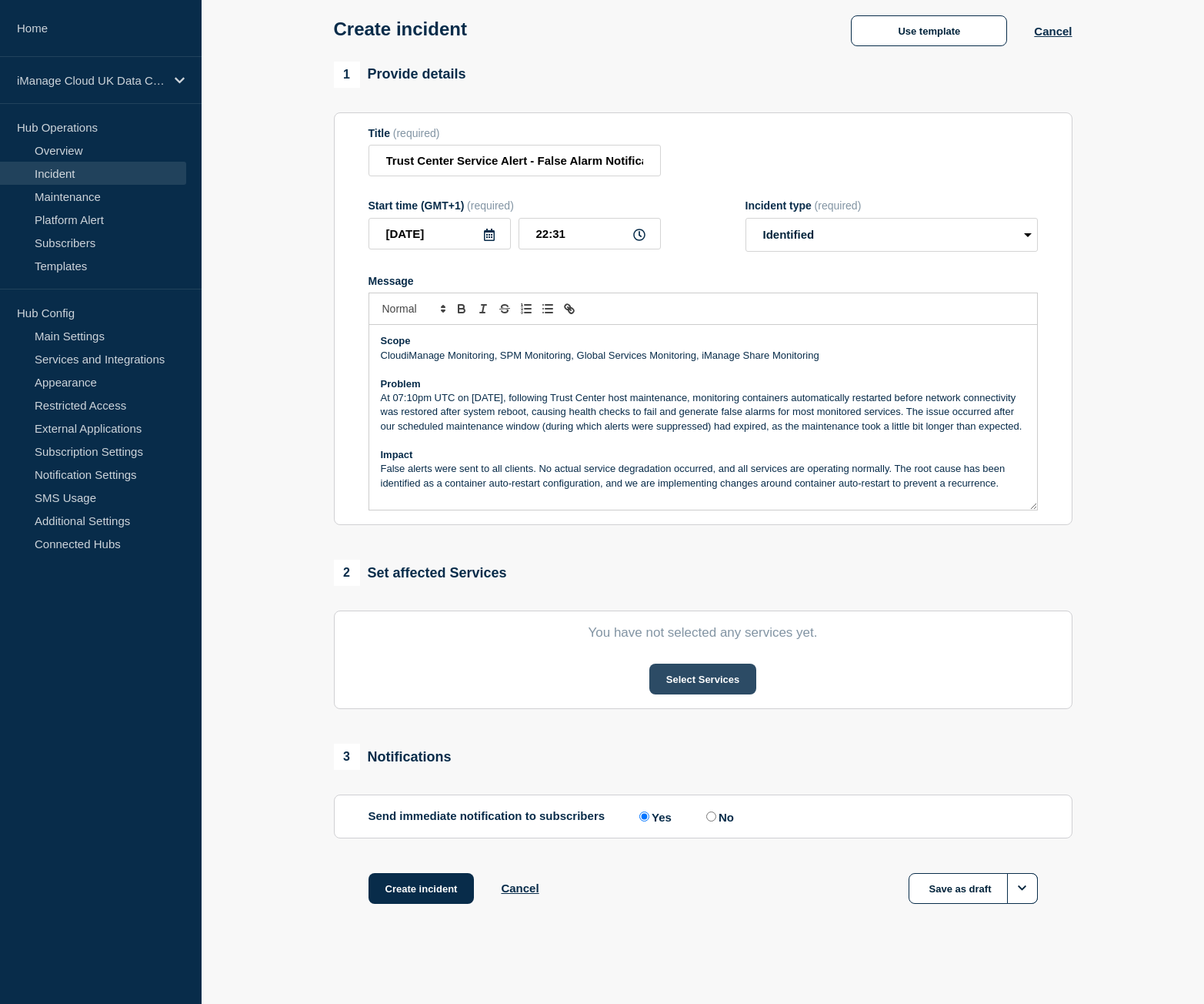
click at [685, 686] on button "Select Services" at bounding box center [703, 679] width 107 height 31
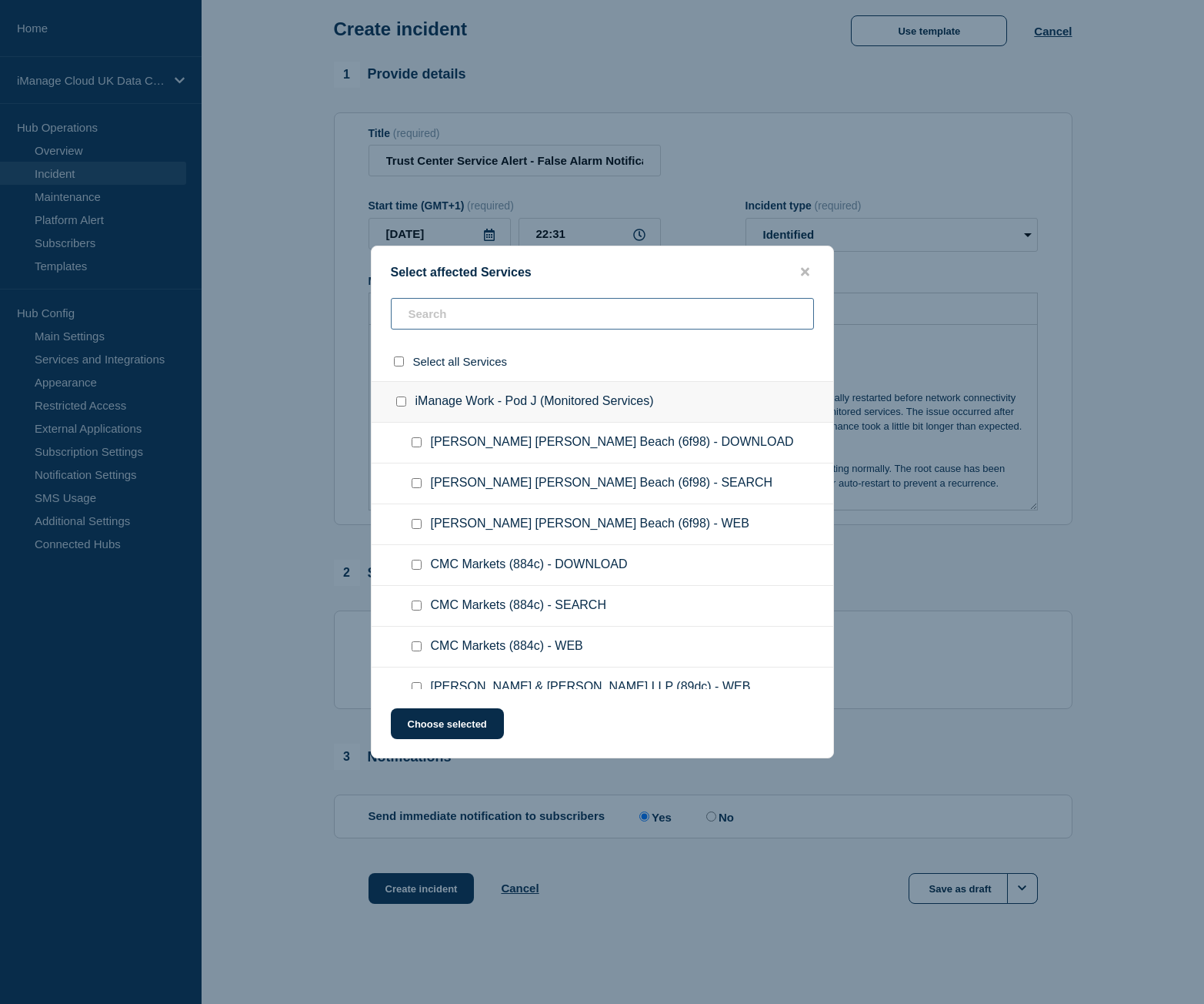
click at [455, 304] on input "text" at bounding box center [602, 314] width 423 height 32
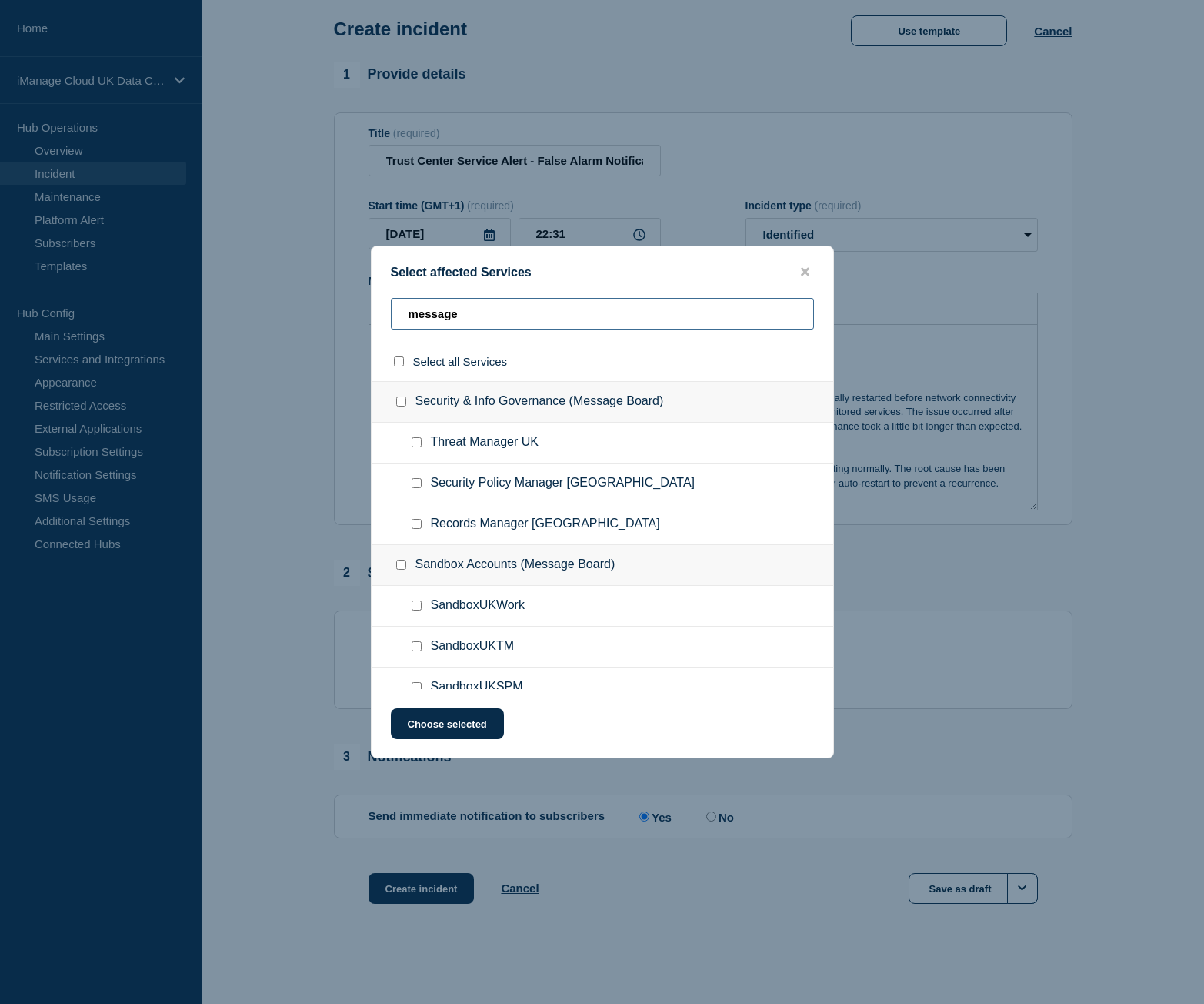
type input "message"
click at [413, 485] on input "Security Policy Manager UK checkbox" at bounding box center [417, 483] width 10 height 10
checkbox input "true"
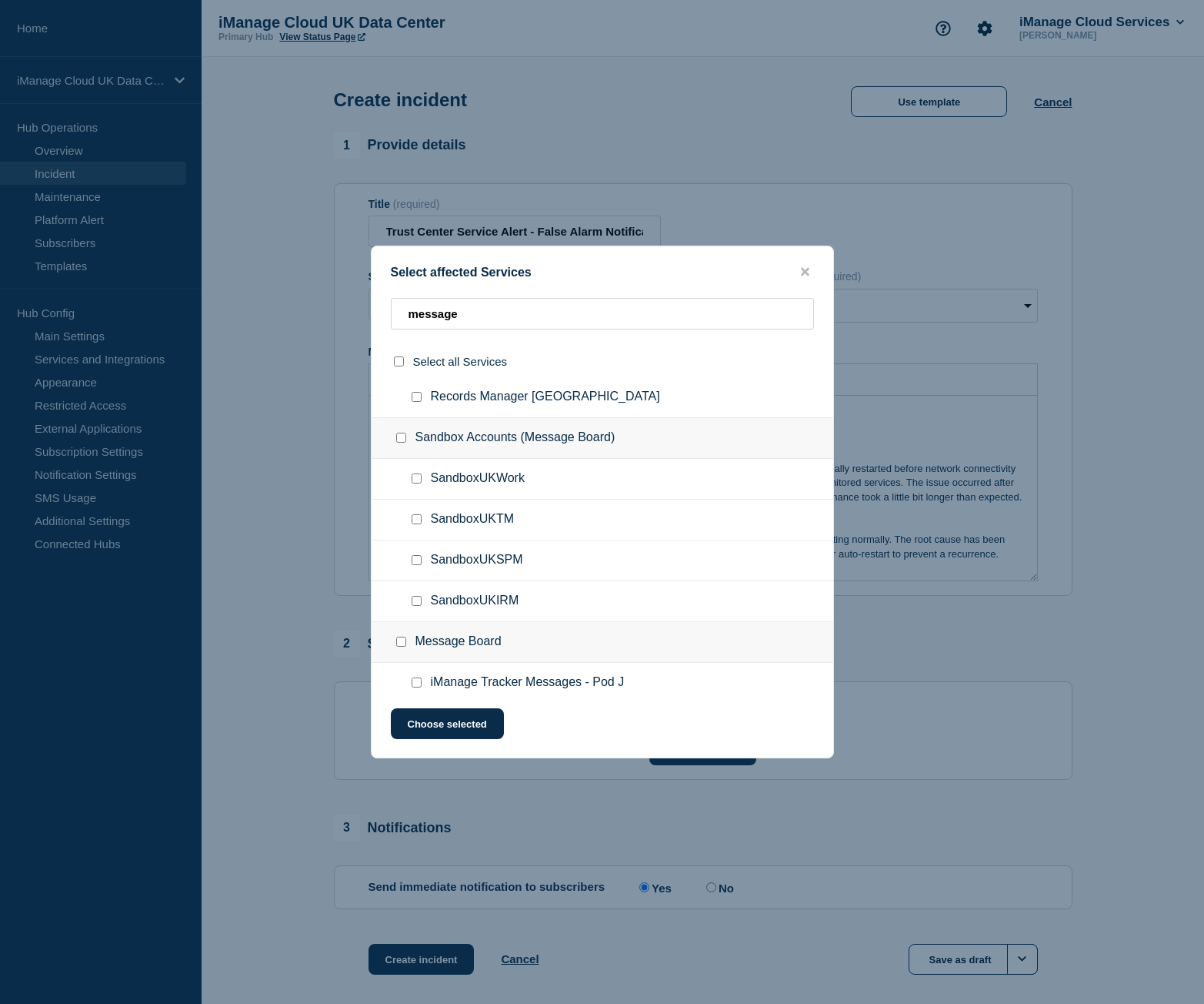
scroll to position [154, 0]
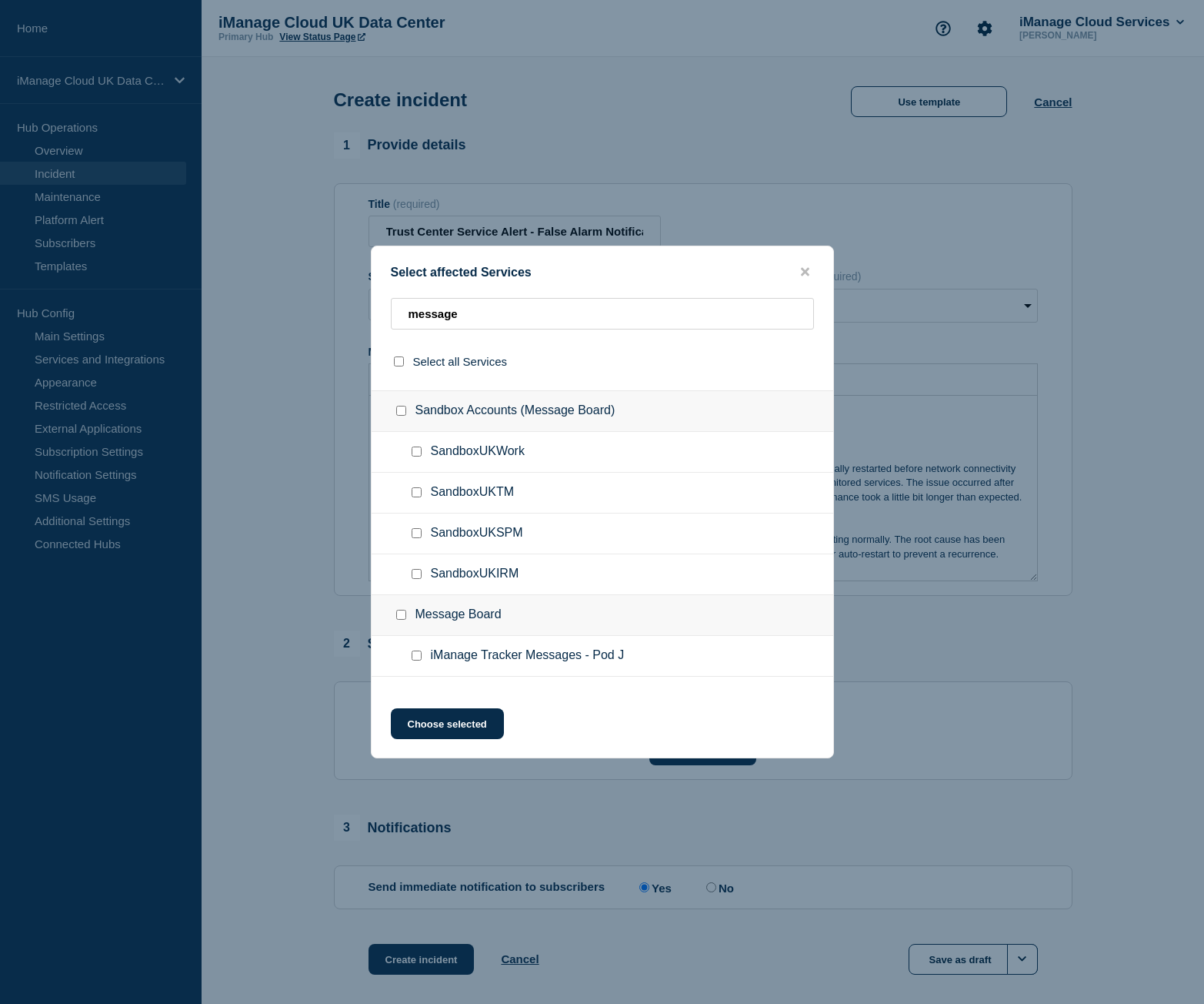
click at [416, 534] on input "SandboxUKSPM checkbox" at bounding box center [417, 532] width 10 height 10
checkbox input "true"
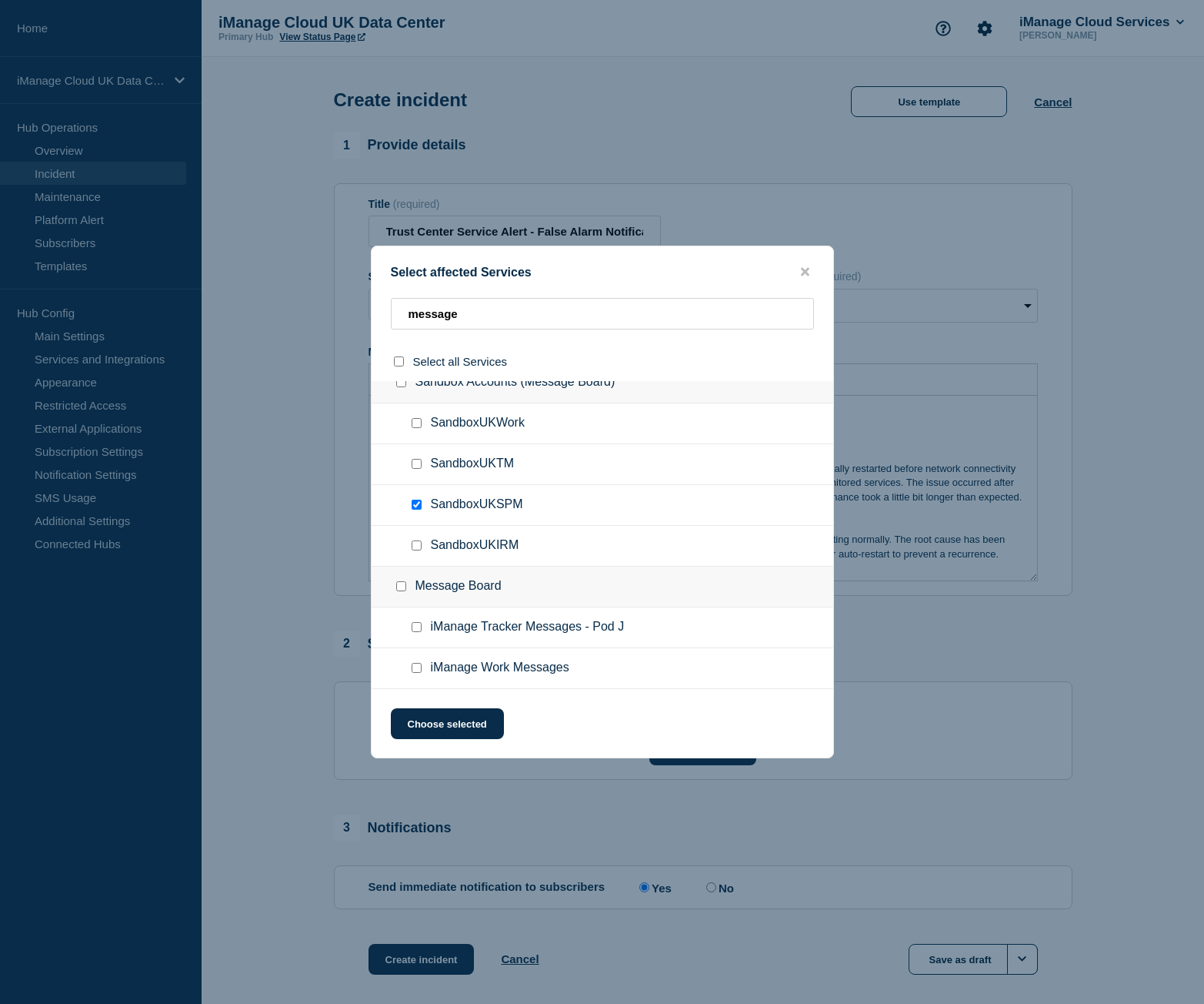
scroll to position [0, 0]
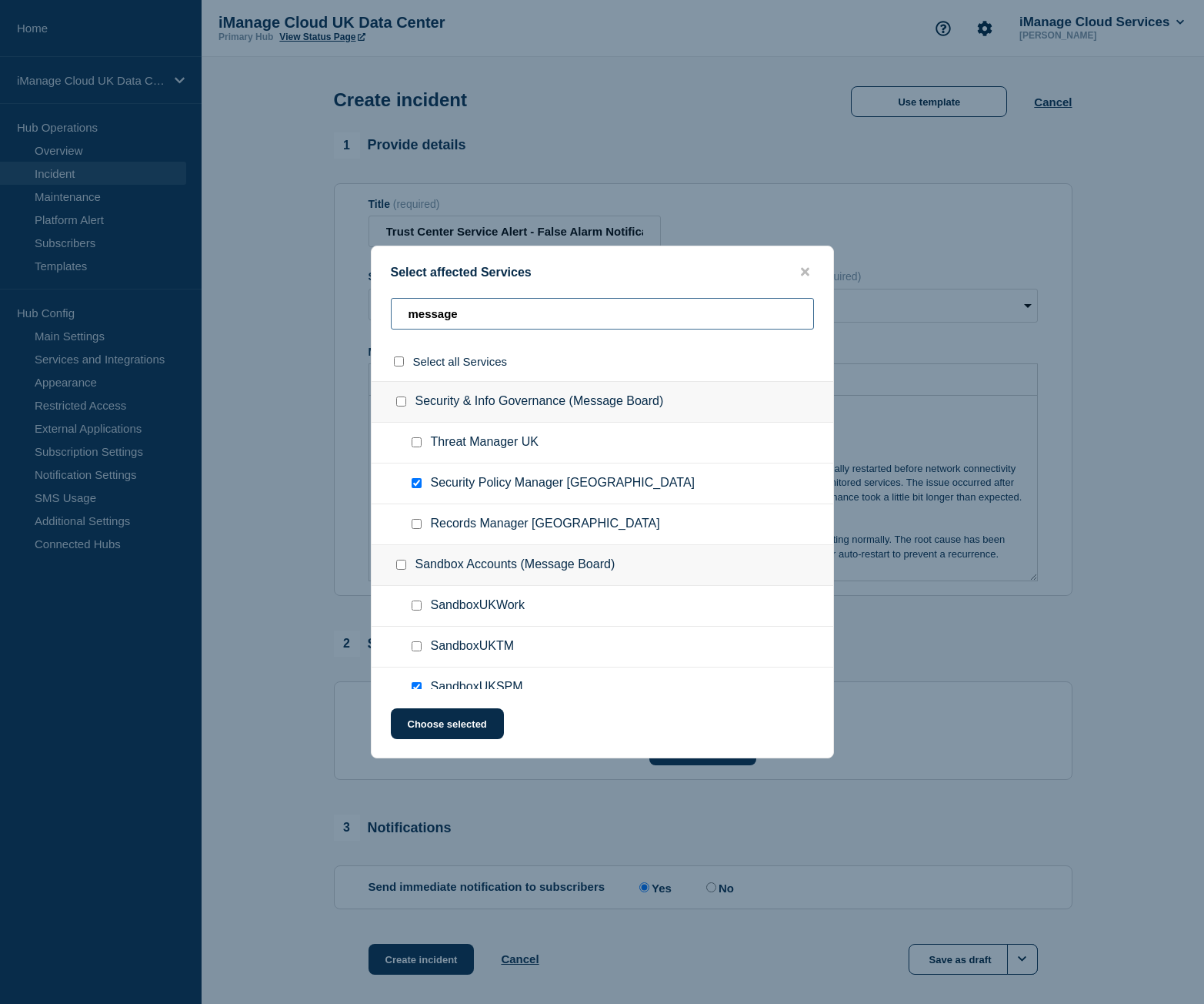
click at [526, 308] on input "message" at bounding box center [602, 314] width 423 height 32
type input "sp"
checkbox input "true"
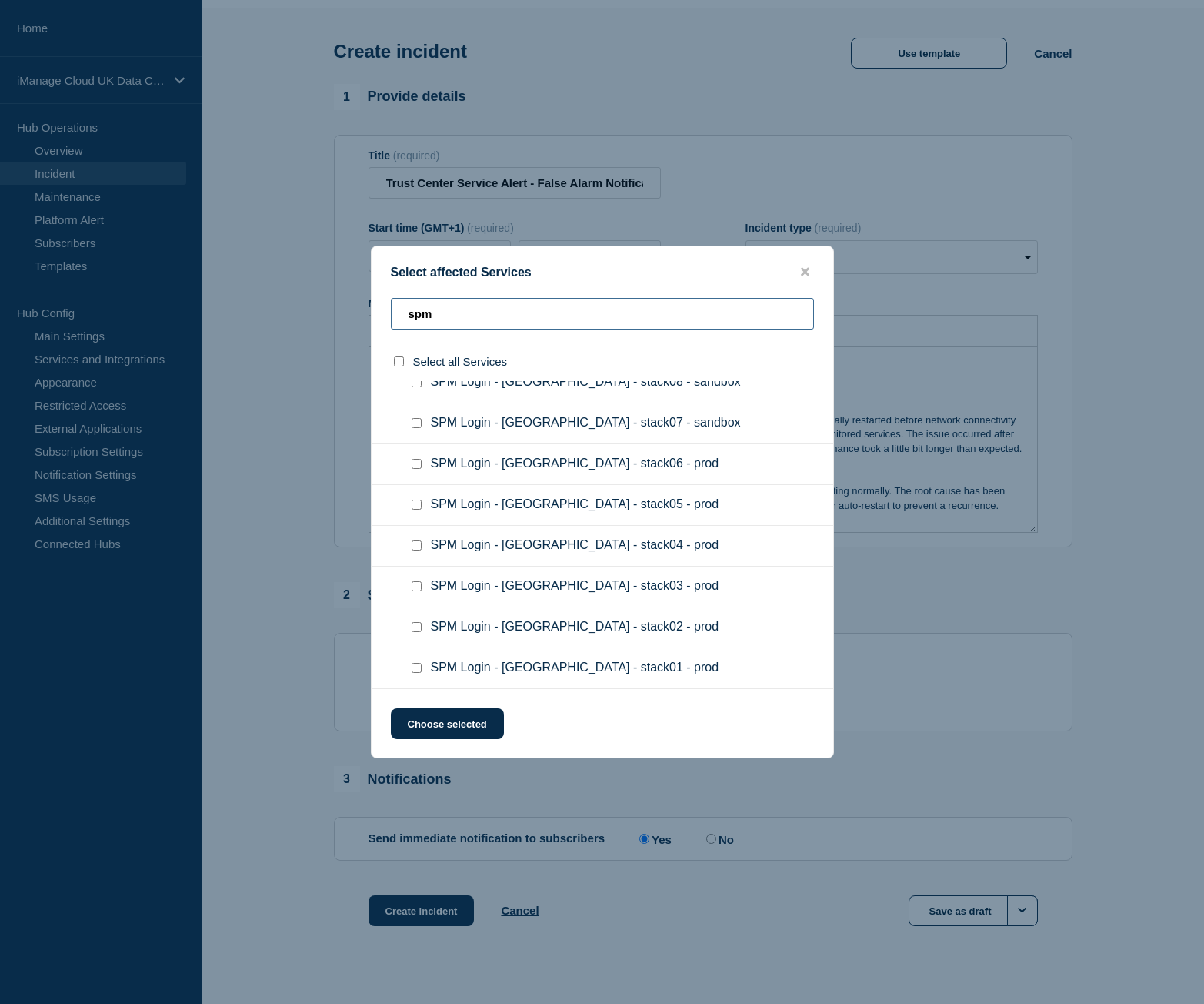
scroll to position [75, 0]
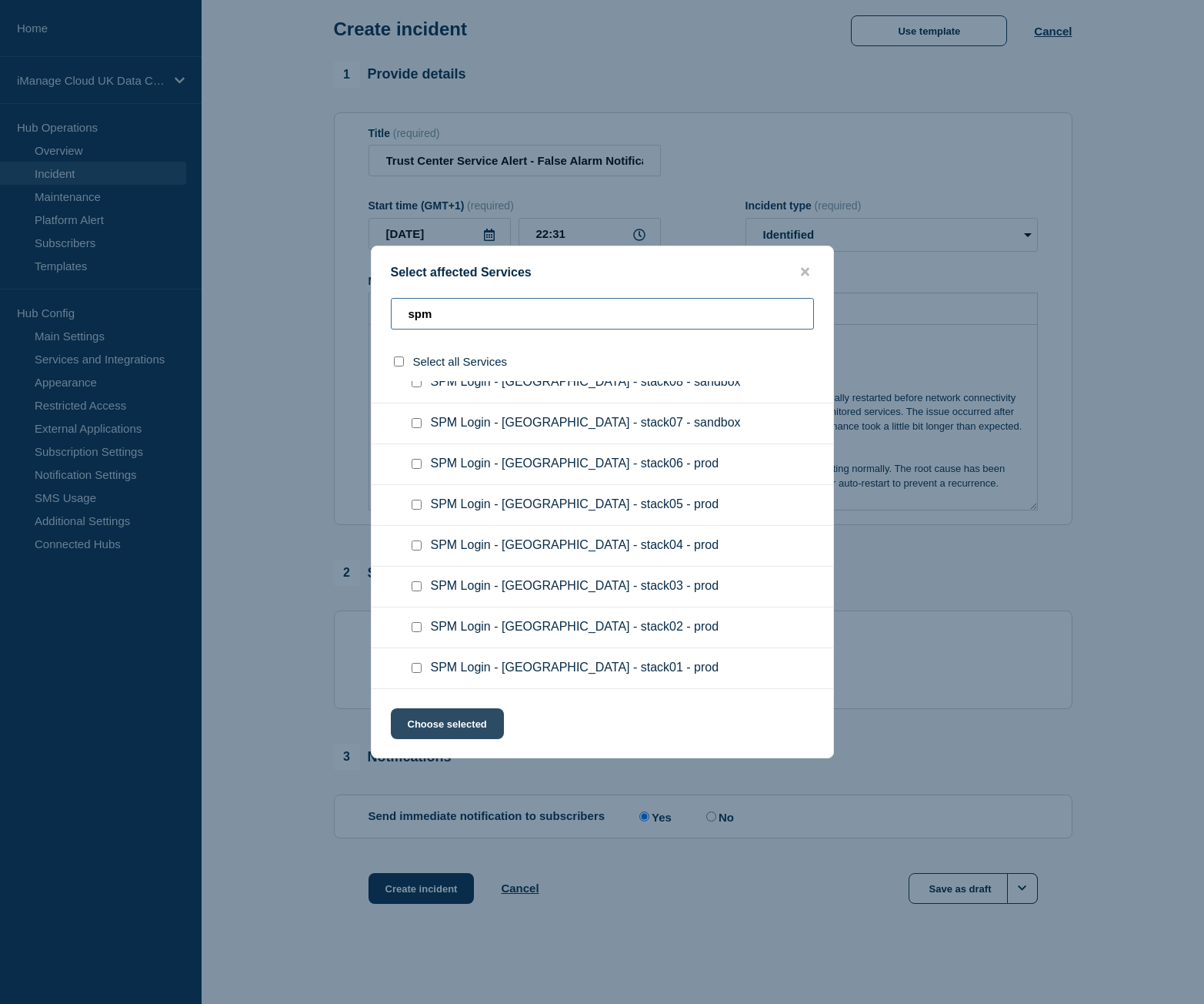
type input "spm"
click at [454, 715] on button "Choose selected" at bounding box center [446, 723] width 113 height 31
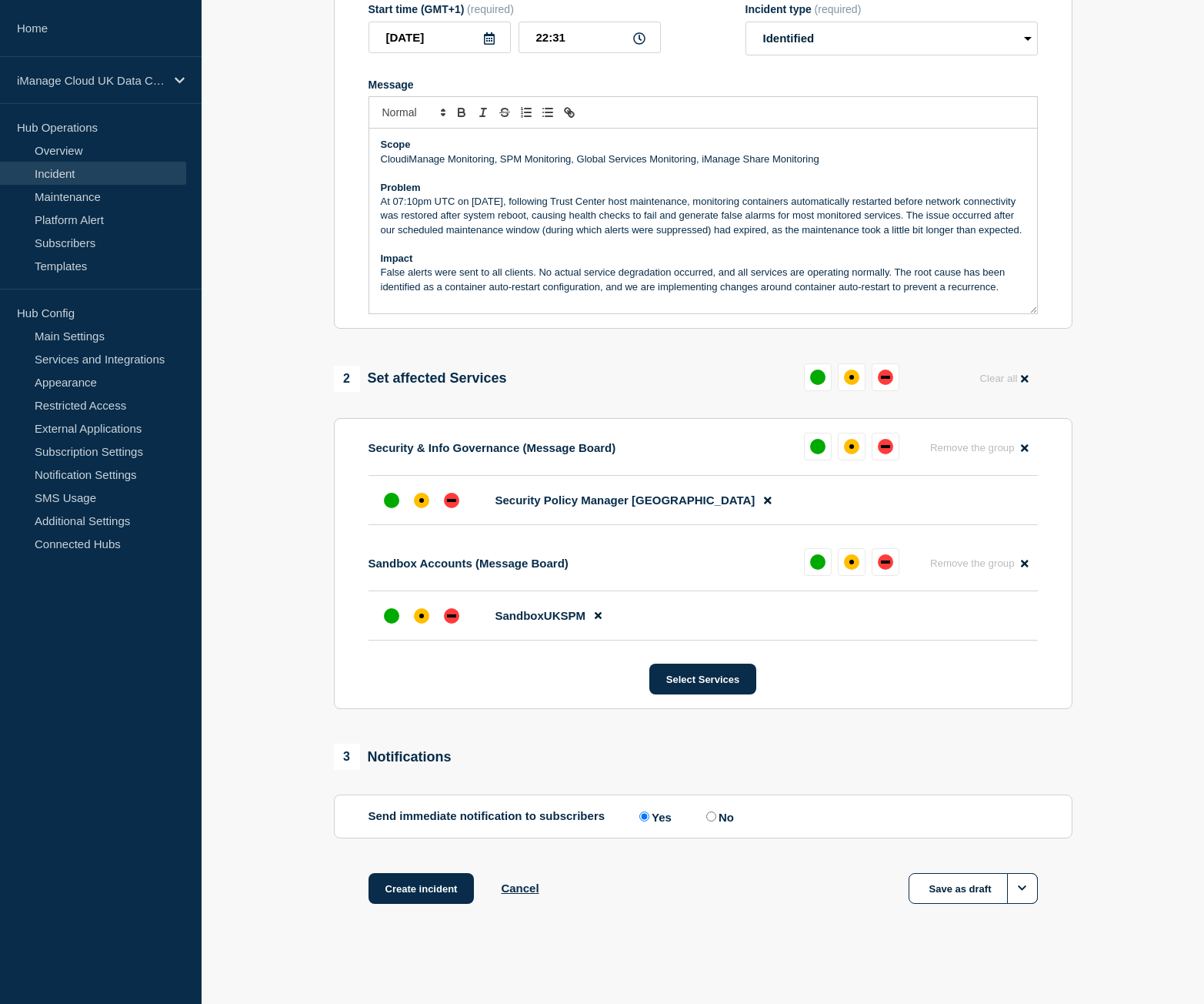
scroll to position [271, 0]
click at [843, 378] on button at bounding box center [852, 378] width 28 height 28
click at [428, 878] on button "Create incident" at bounding box center [421, 887] width 106 height 31
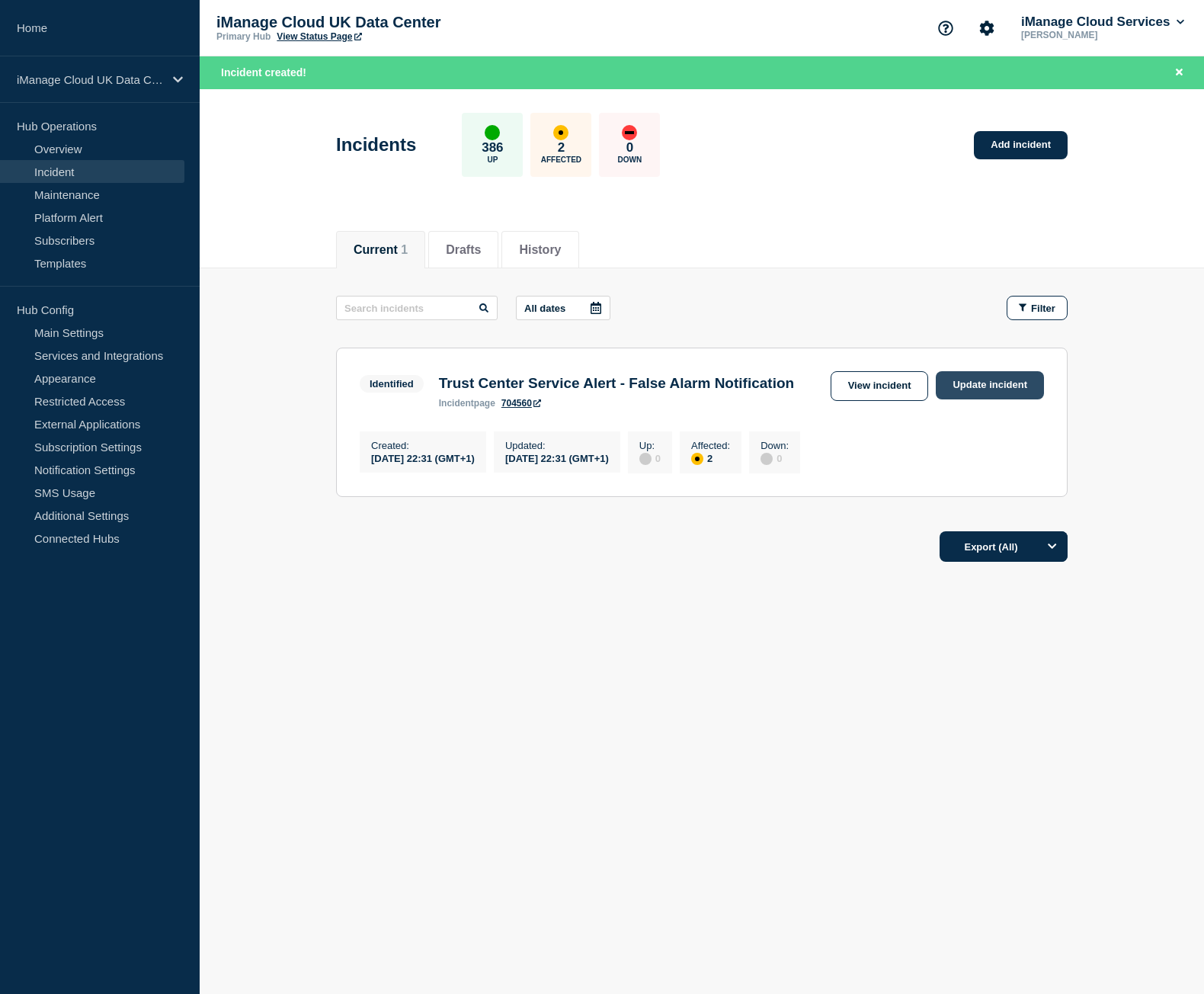
click at [962, 381] on link "Update incident" at bounding box center [989, 385] width 108 height 29
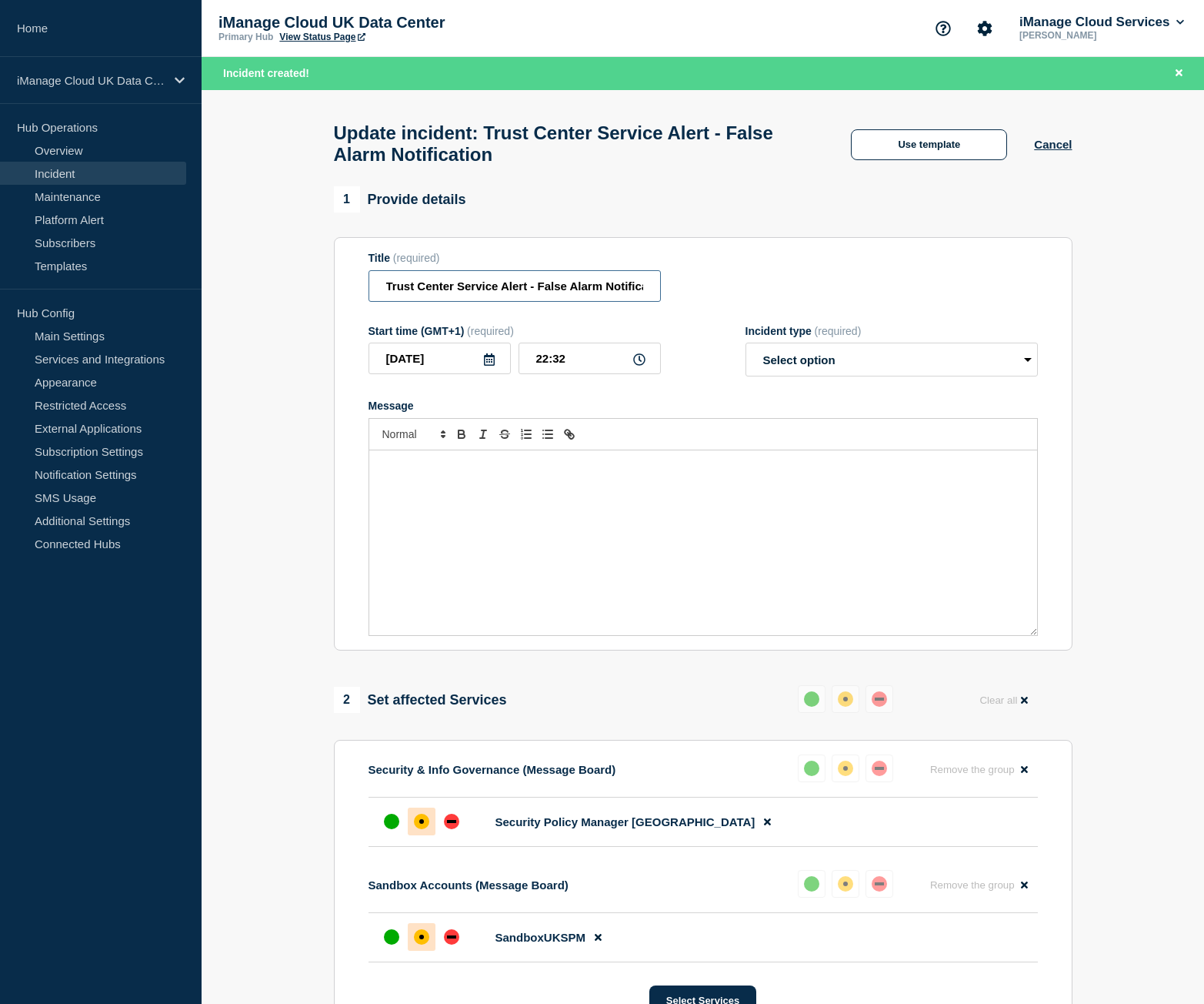
click at [572, 282] on input "Trust Center Service Alert - False Alarm Notification" at bounding box center [514, 286] width 293 height 32
paste input "Resolved"
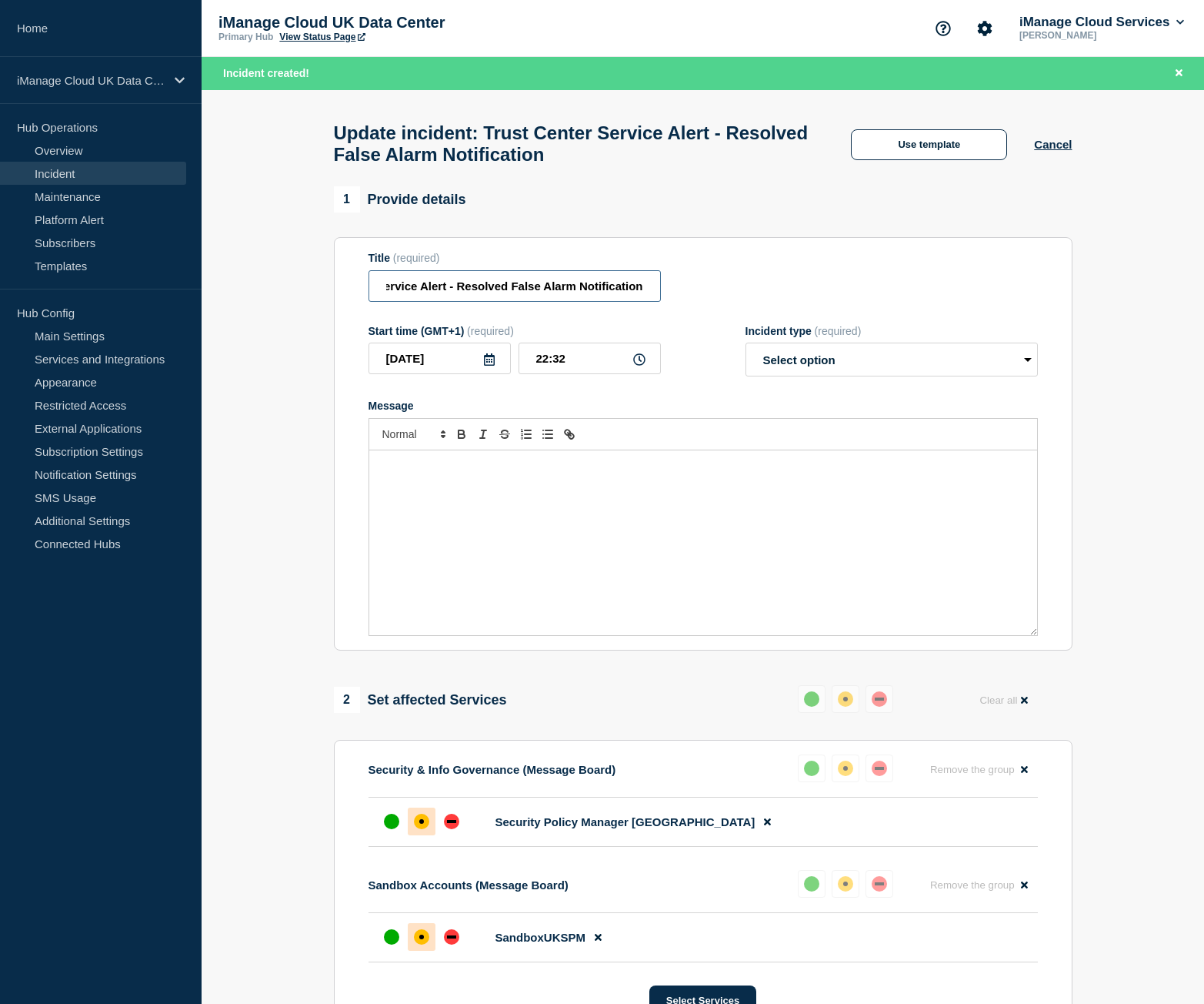
type input "Trust Center Service Alert - Resolved False Alarm Notification"
click at [827, 368] on select "Select option Investigating Identified Monitoring Resolved" at bounding box center [892, 359] width 293 height 34
select select "resolved"
click at [746, 351] on select "Select option Investigating Identified Monitoring Resolved" at bounding box center [892, 359] width 293 height 34
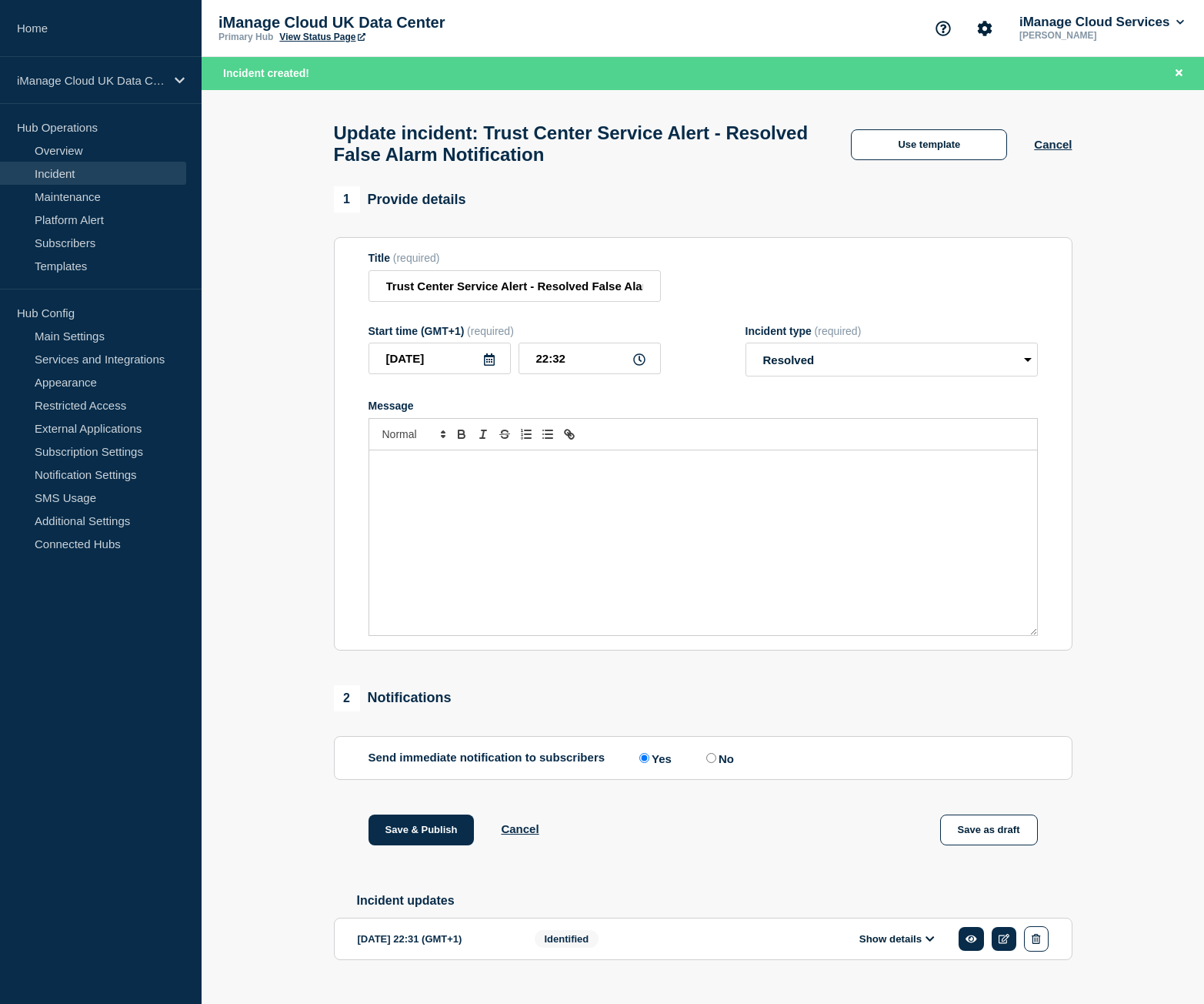
click at [483, 497] on div "Message" at bounding box center [703, 543] width 668 height 185
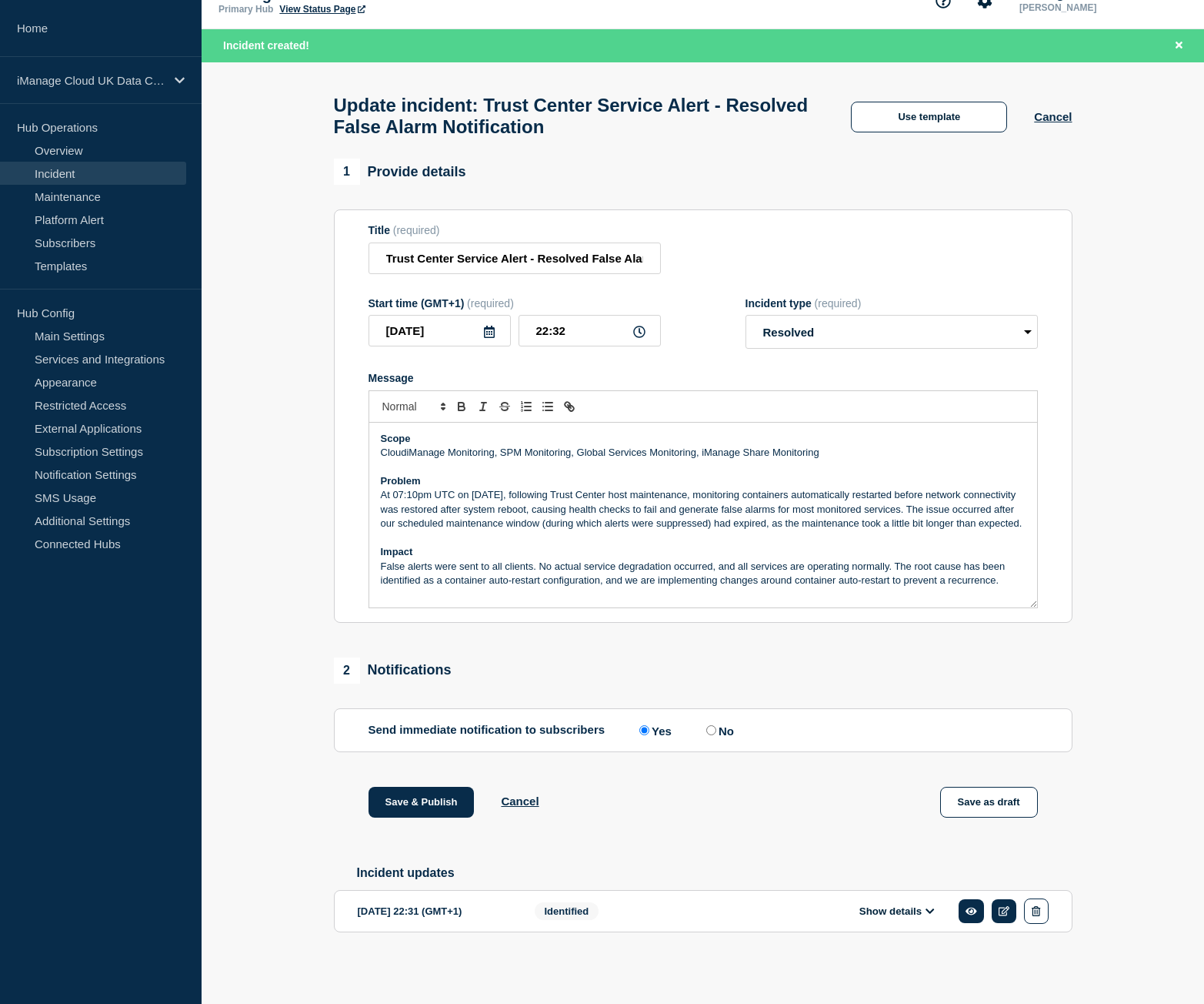
scroll to position [39, 0]
click at [444, 797] on button "Save & Publish" at bounding box center [421, 802] width 106 height 31
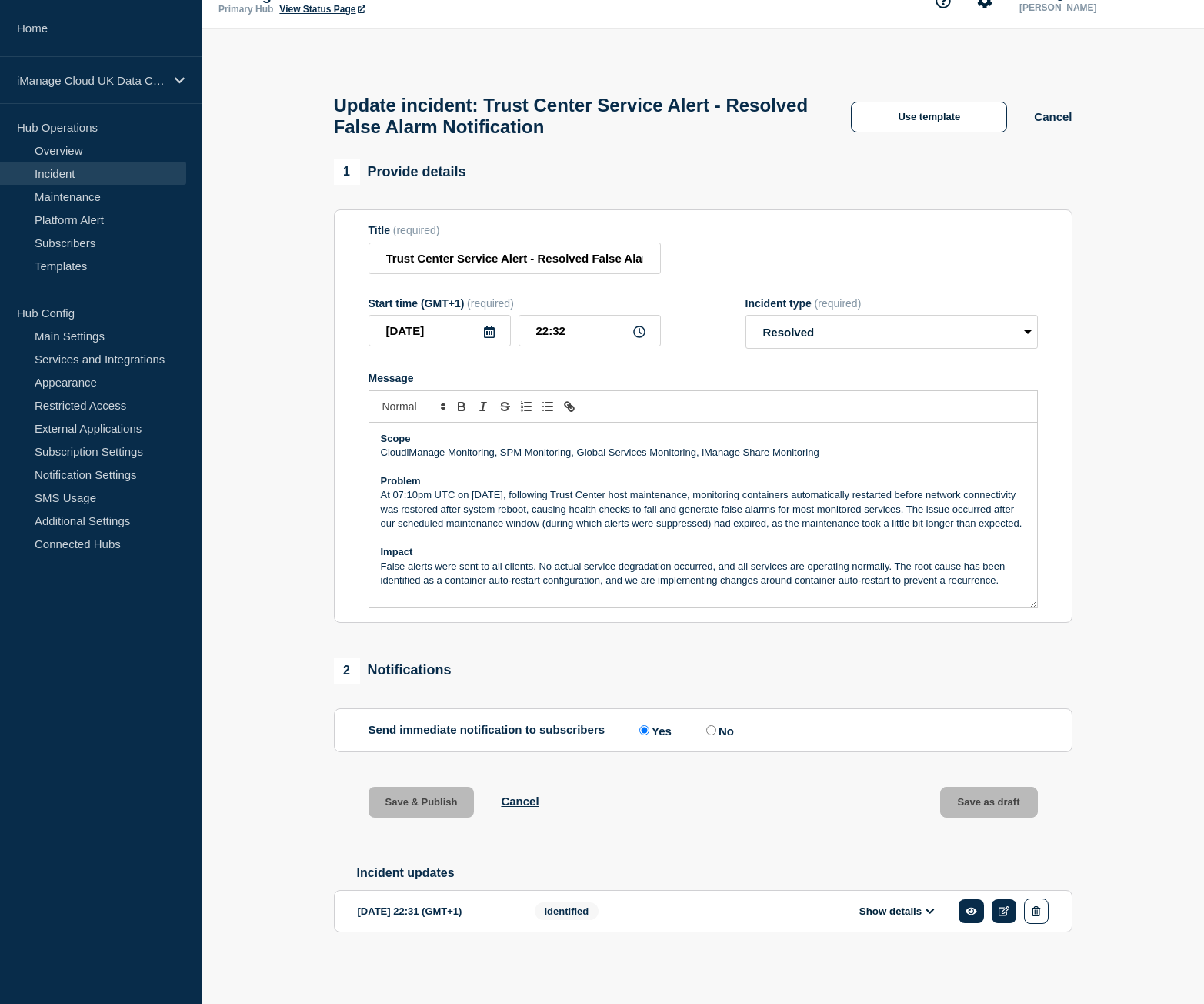
scroll to position [7, 0]
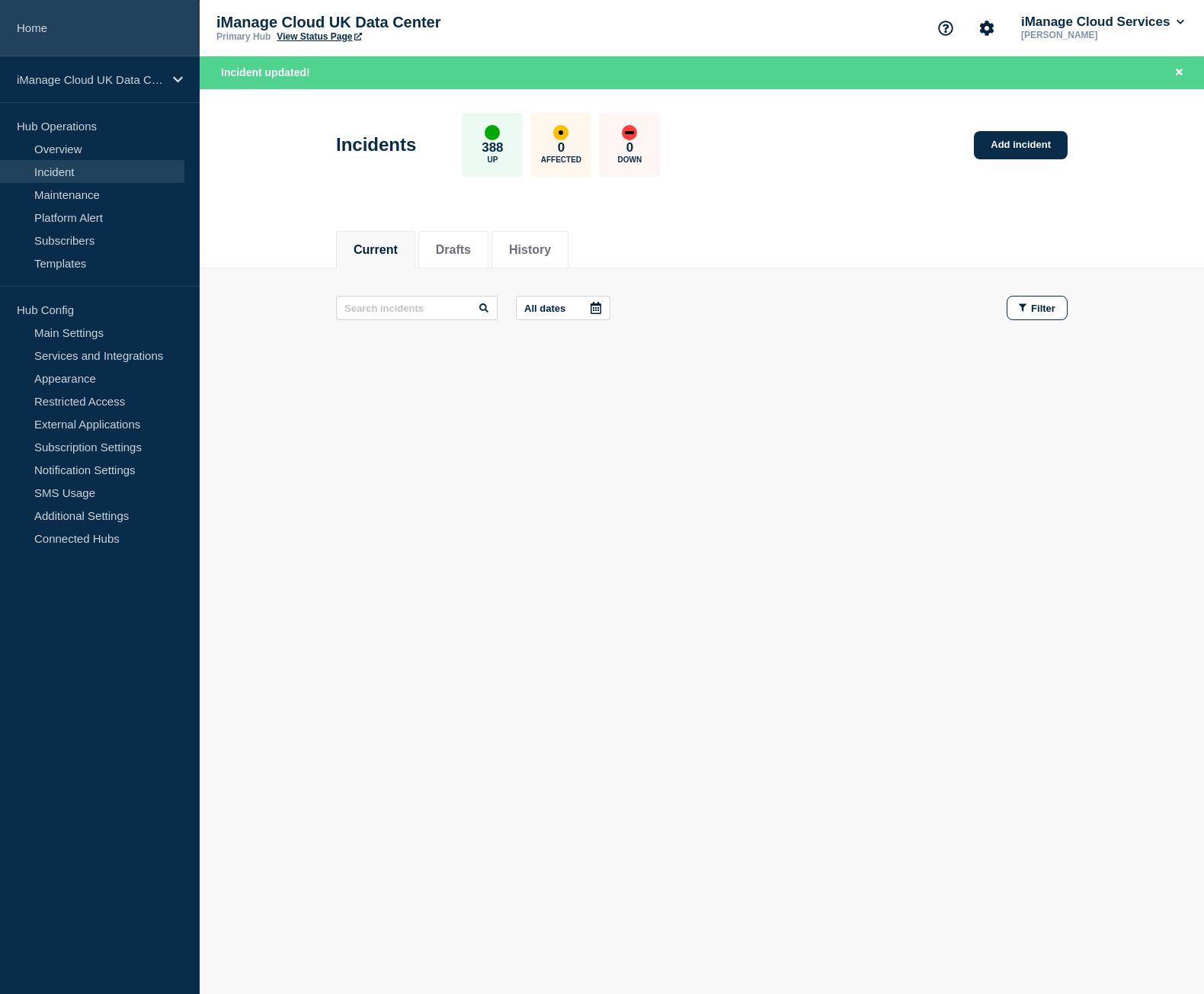
click at [120, 30] on link "Home" at bounding box center [100, 28] width 199 height 56
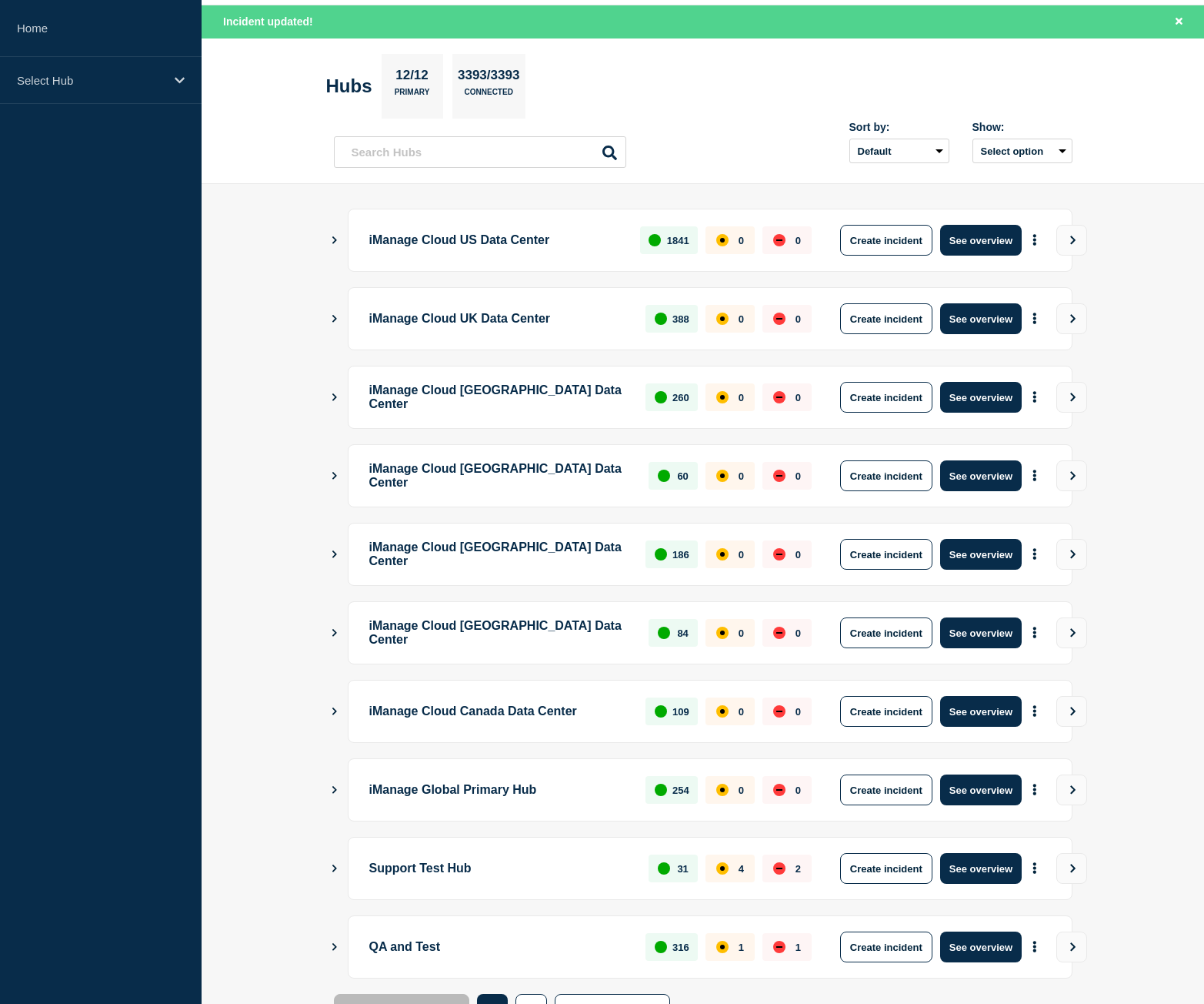
scroll to position [120, 0]
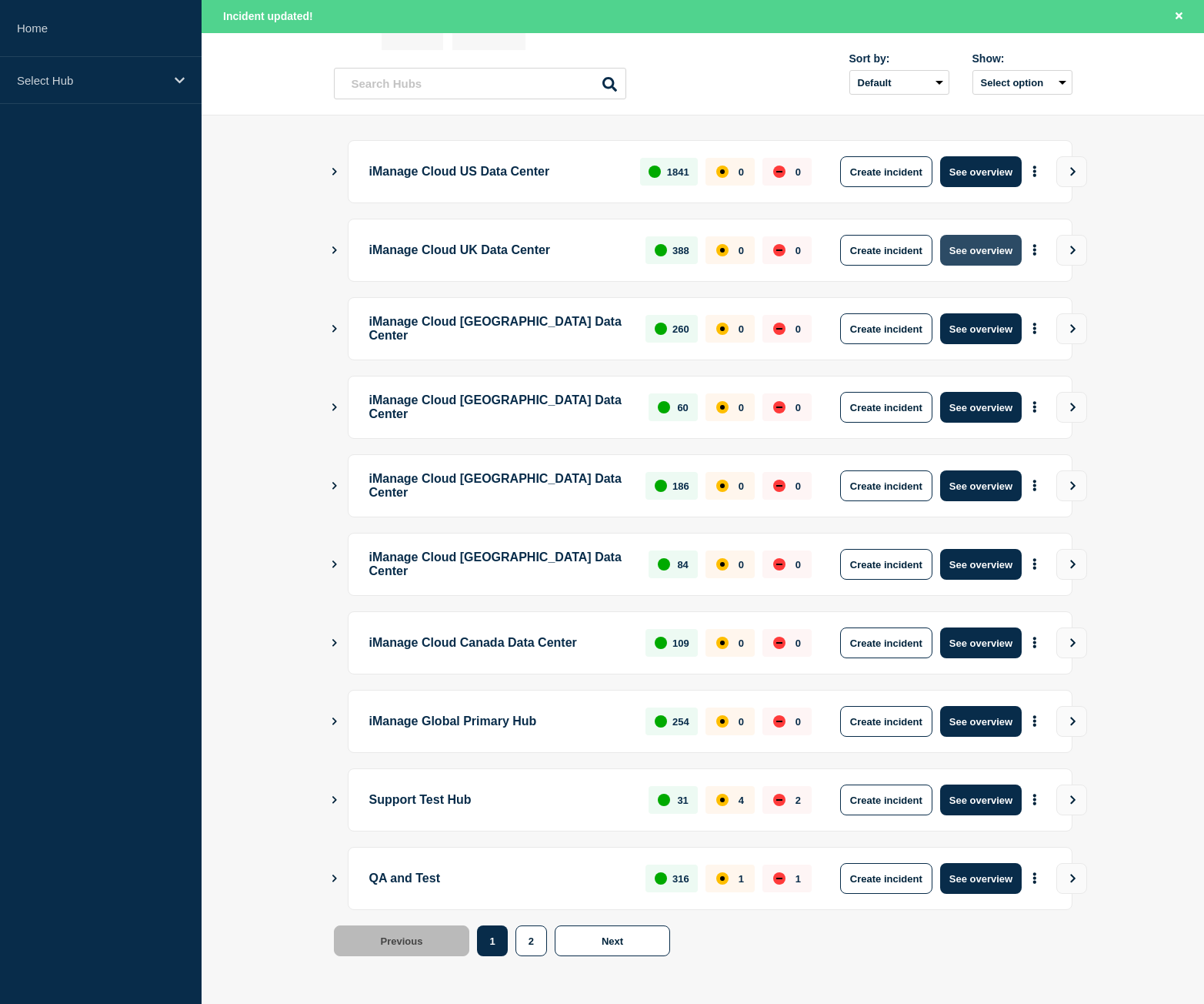
click at [999, 262] on button "See overview" at bounding box center [981, 250] width 82 height 31
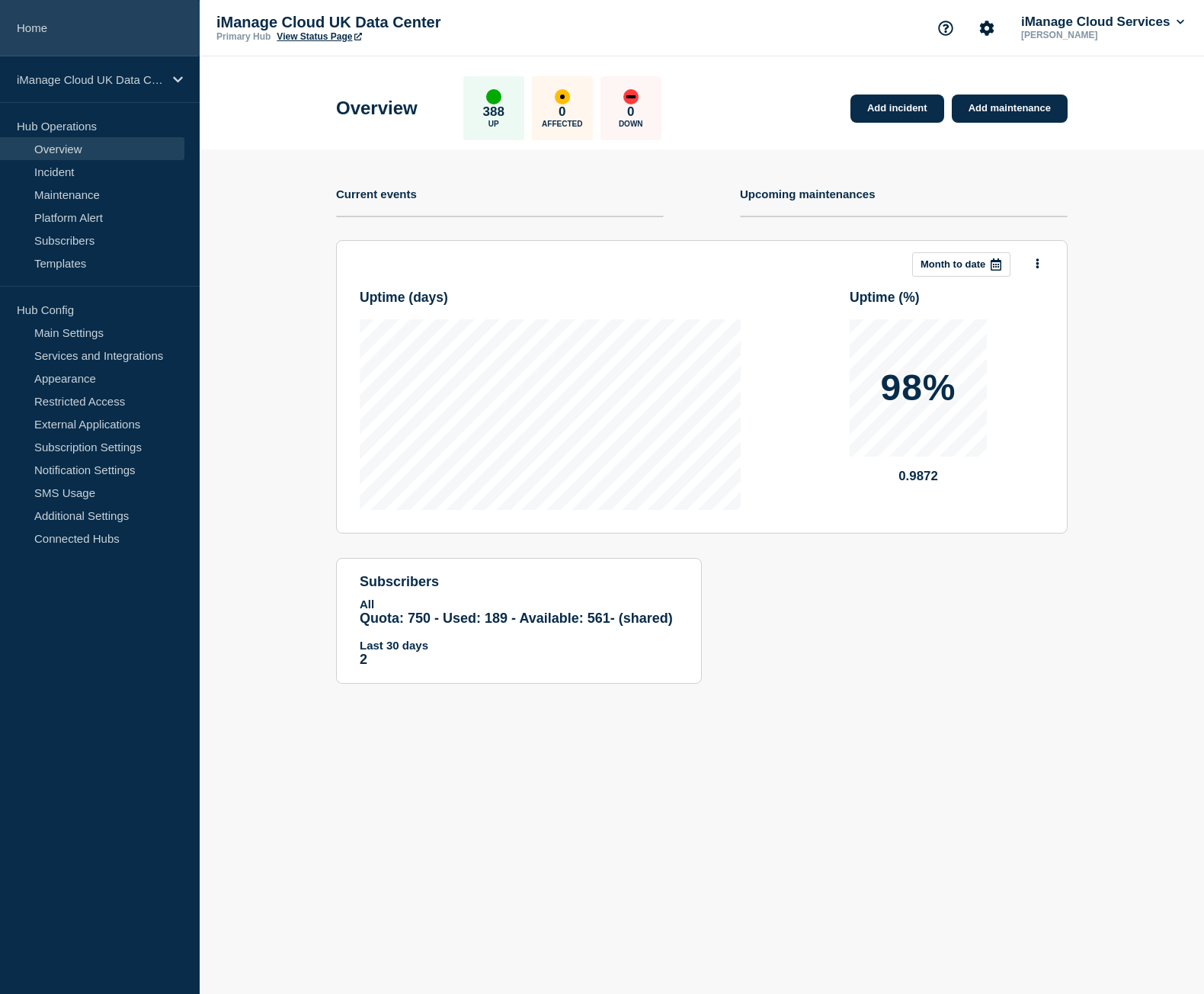
click at [124, 48] on link "Home" at bounding box center [100, 28] width 199 height 56
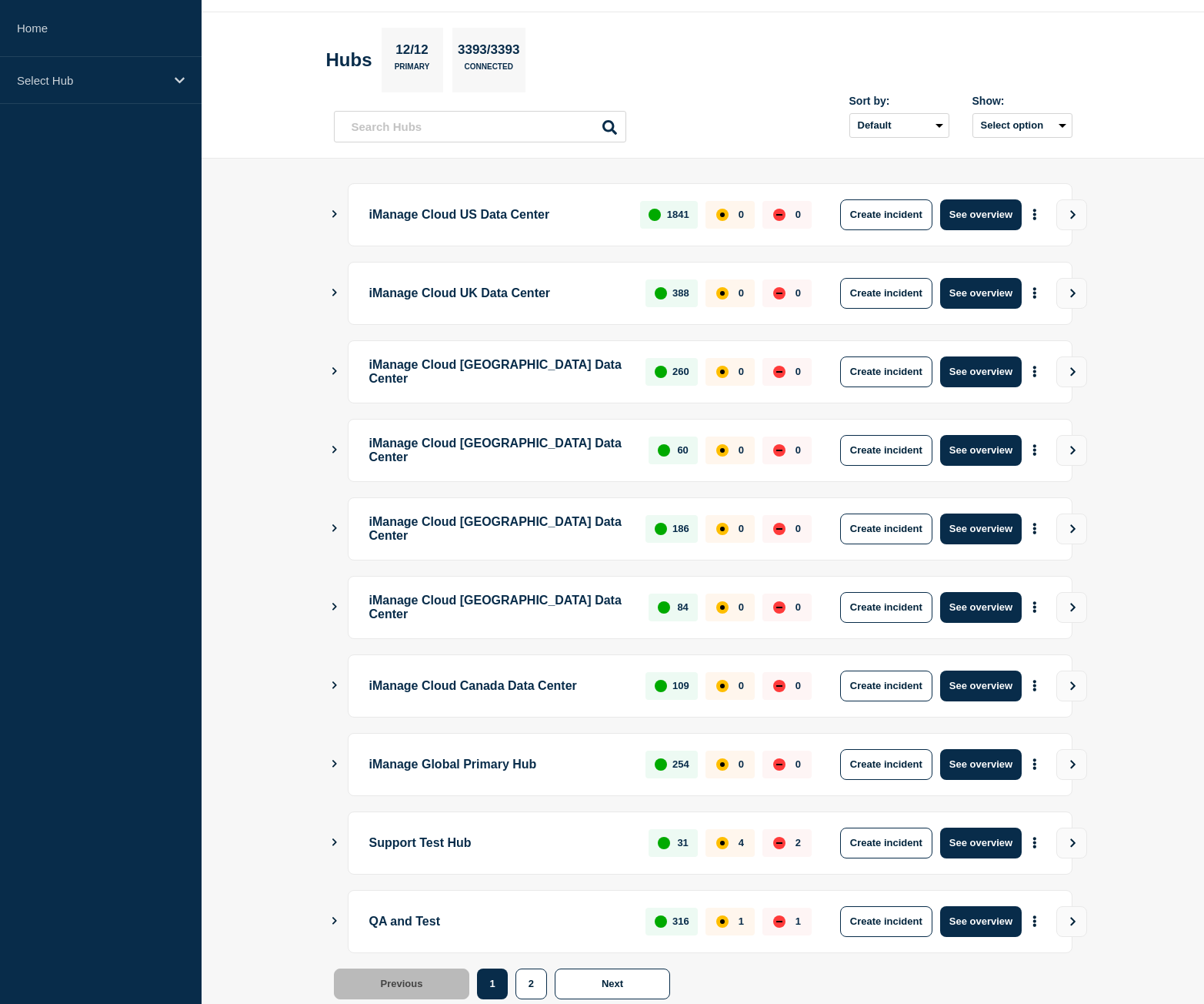
scroll to position [88, 0]
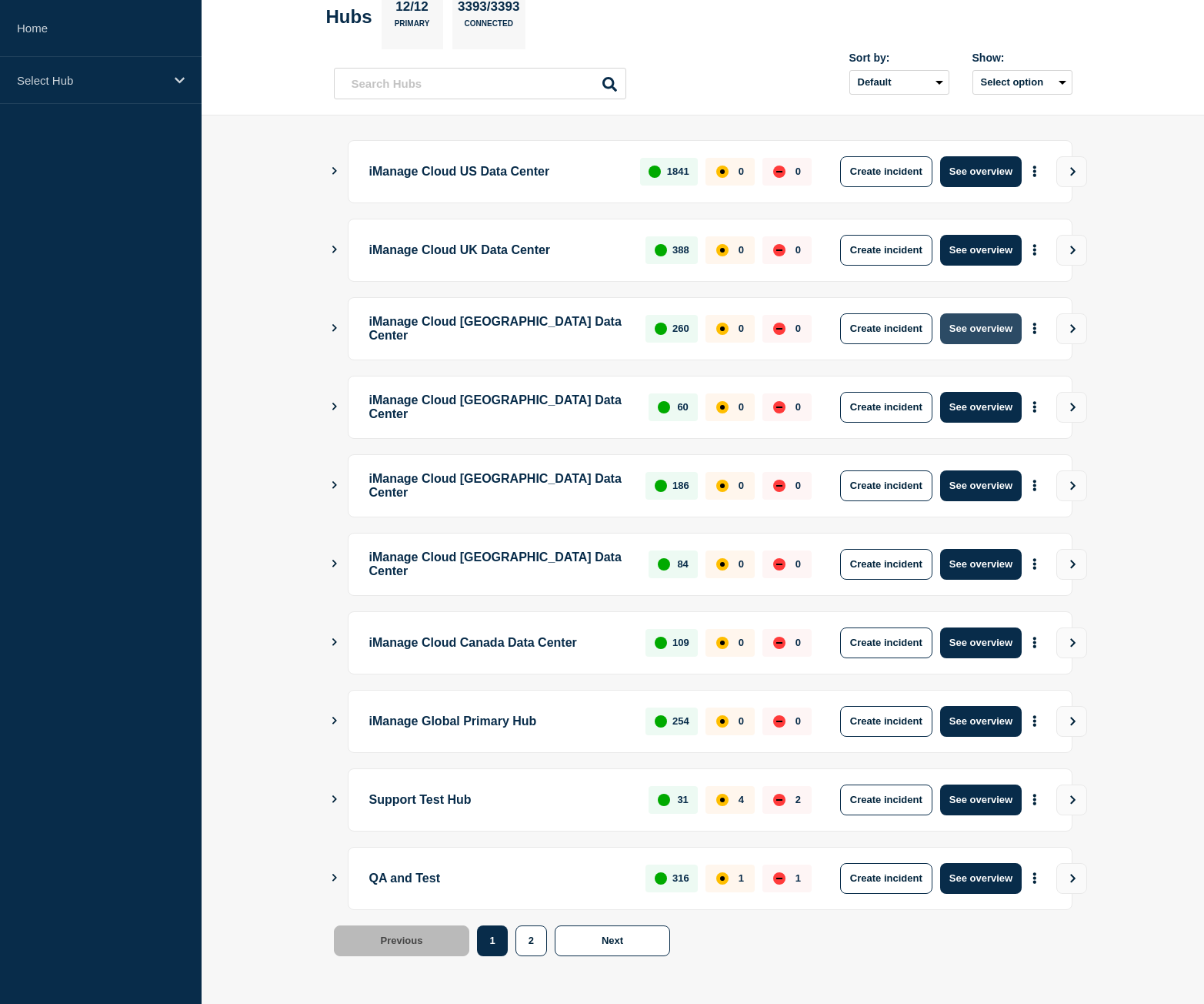
click at [992, 330] on button "See overview" at bounding box center [981, 328] width 82 height 31
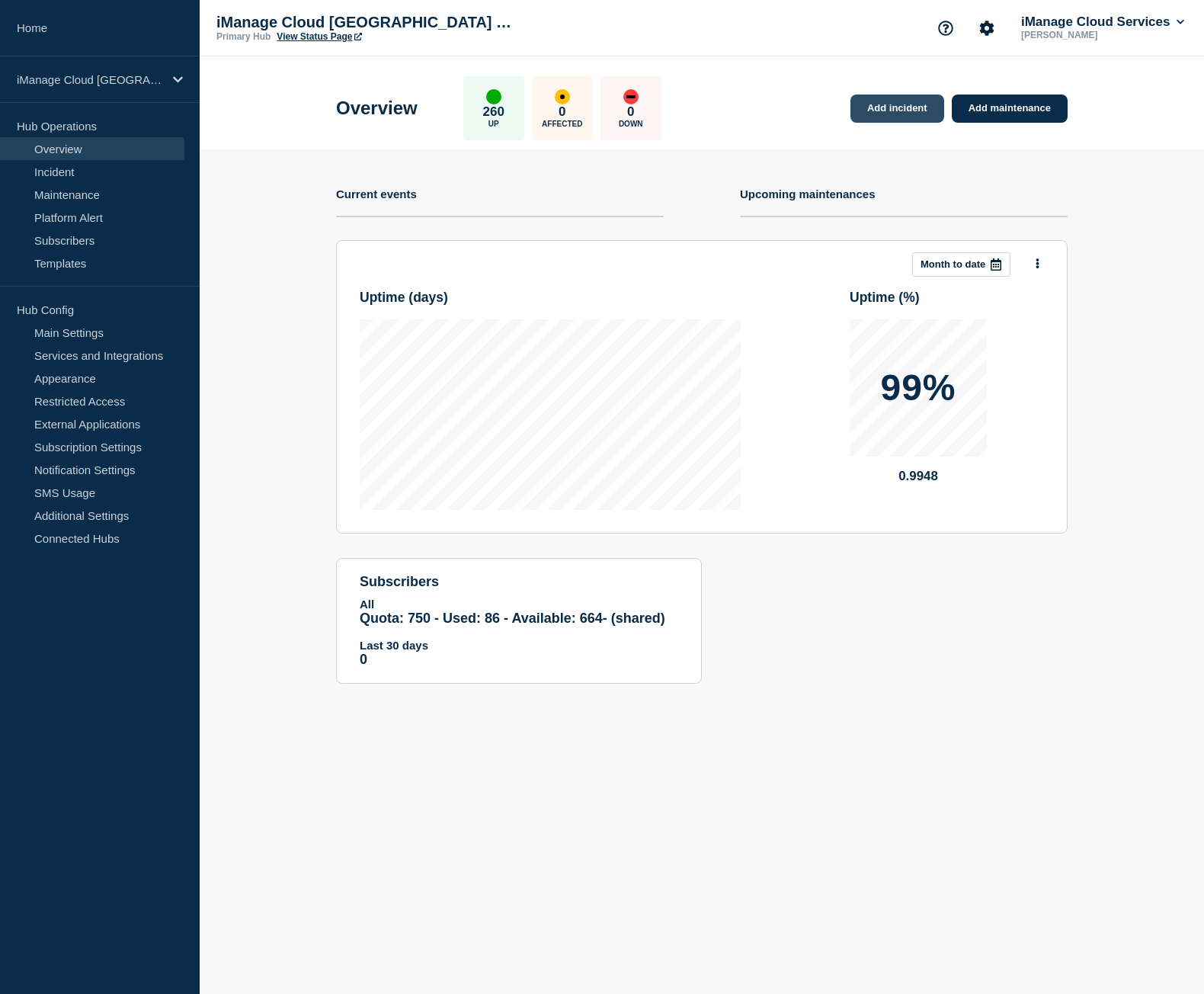
click at [921, 115] on link "Add incident" at bounding box center [897, 108] width 94 height 29
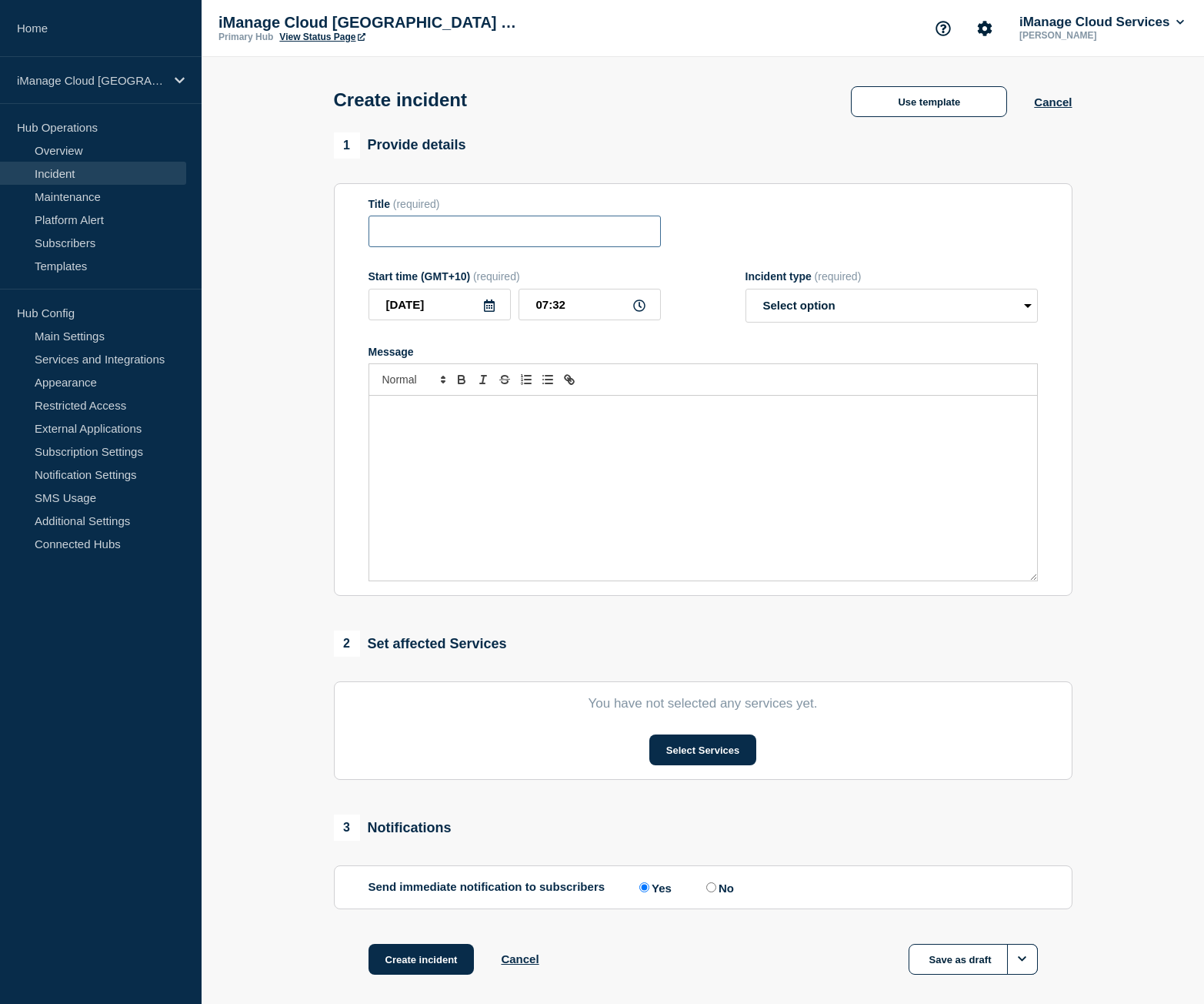
click at [527, 241] on input "Title" at bounding box center [514, 231] width 293 height 32
paste input "Trust Center Service Alert - False Alarm Notification"
type input "Trust Center Service Alert - False Alarm Notification"
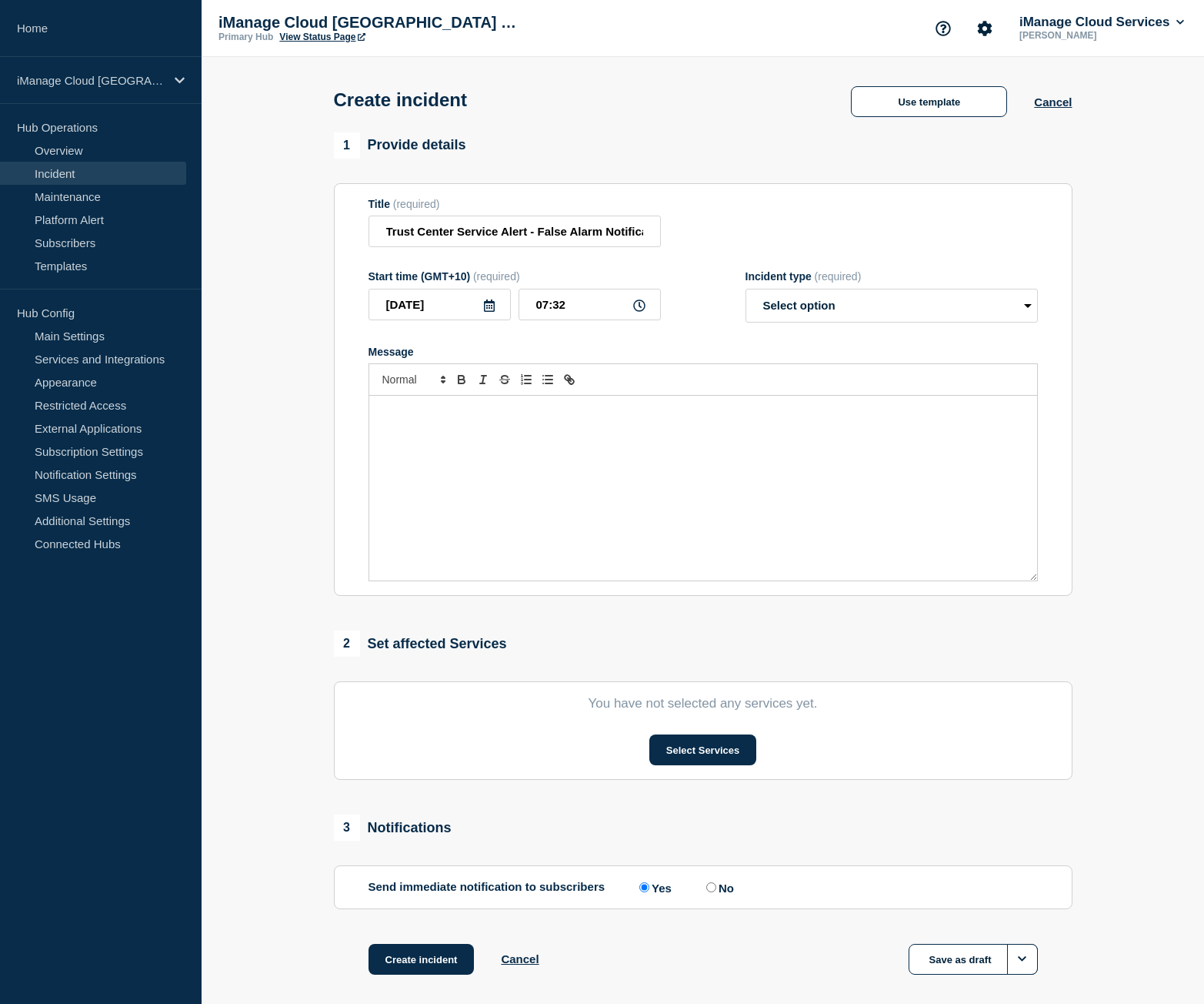
click at [408, 488] on div "Message" at bounding box center [703, 488] width 668 height 185
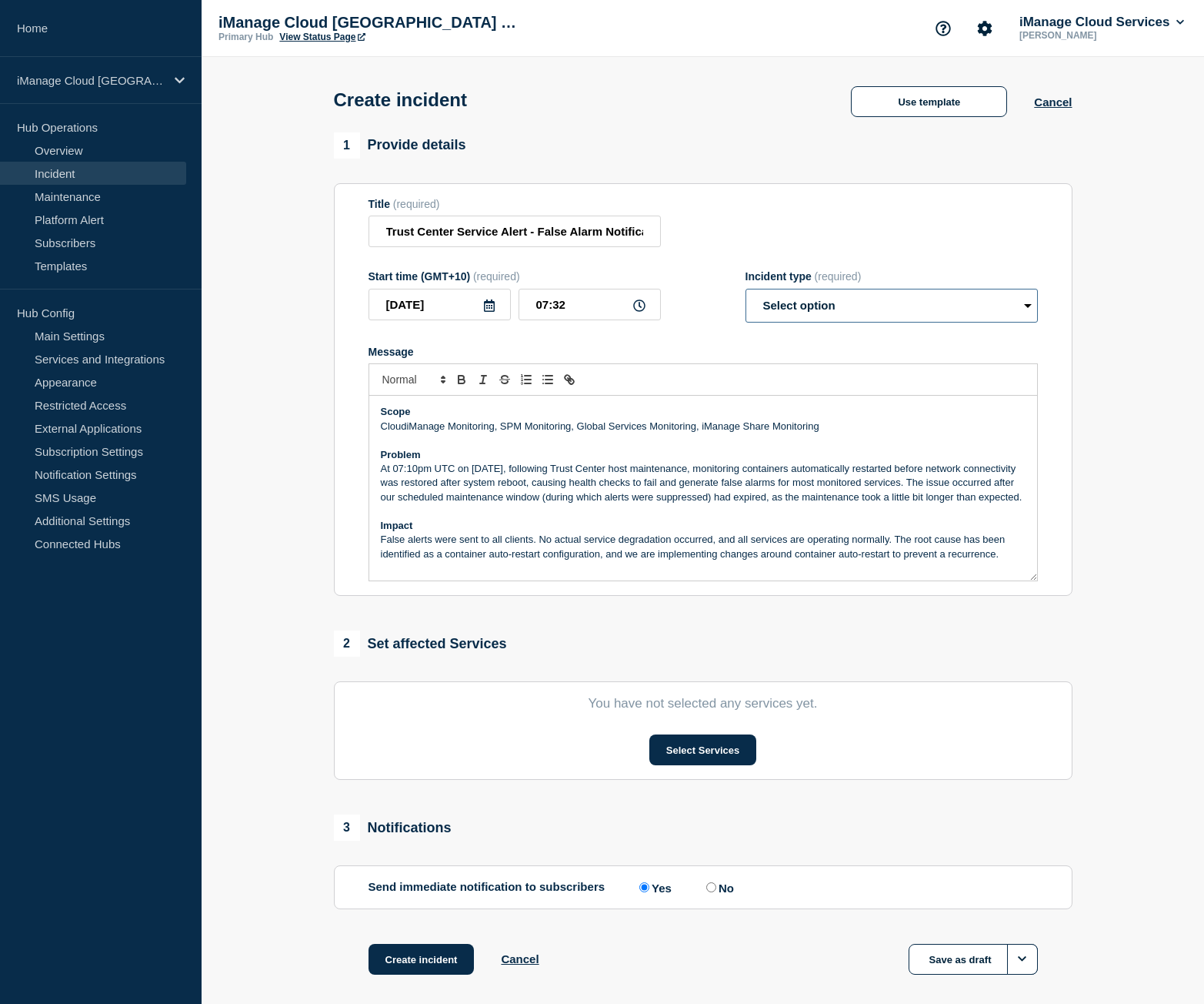
click at [886, 320] on select "Select option Investigating Identified Monitoring" at bounding box center [892, 306] width 293 height 34
select select "identified"
click at [746, 292] on select "Select option Investigating Identified Monitoring" at bounding box center [892, 306] width 293 height 34
click at [1130, 367] on section "1 Provide details Title (required) Trust Center Service Alert - False Alarm Not…" at bounding box center [703, 572] width 1003 height 881
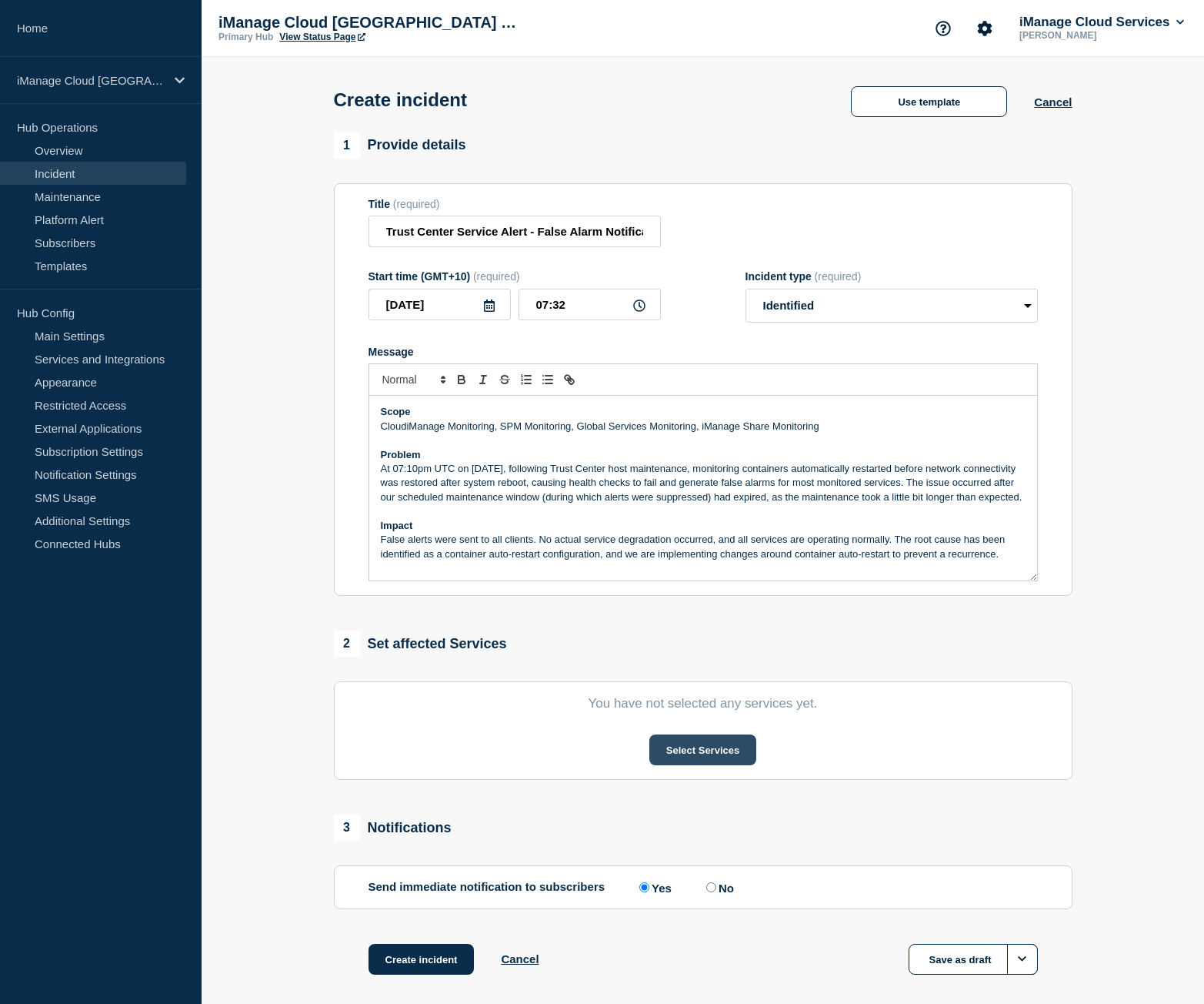
click at [700, 765] on button "Select Services" at bounding box center [703, 750] width 107 height 31
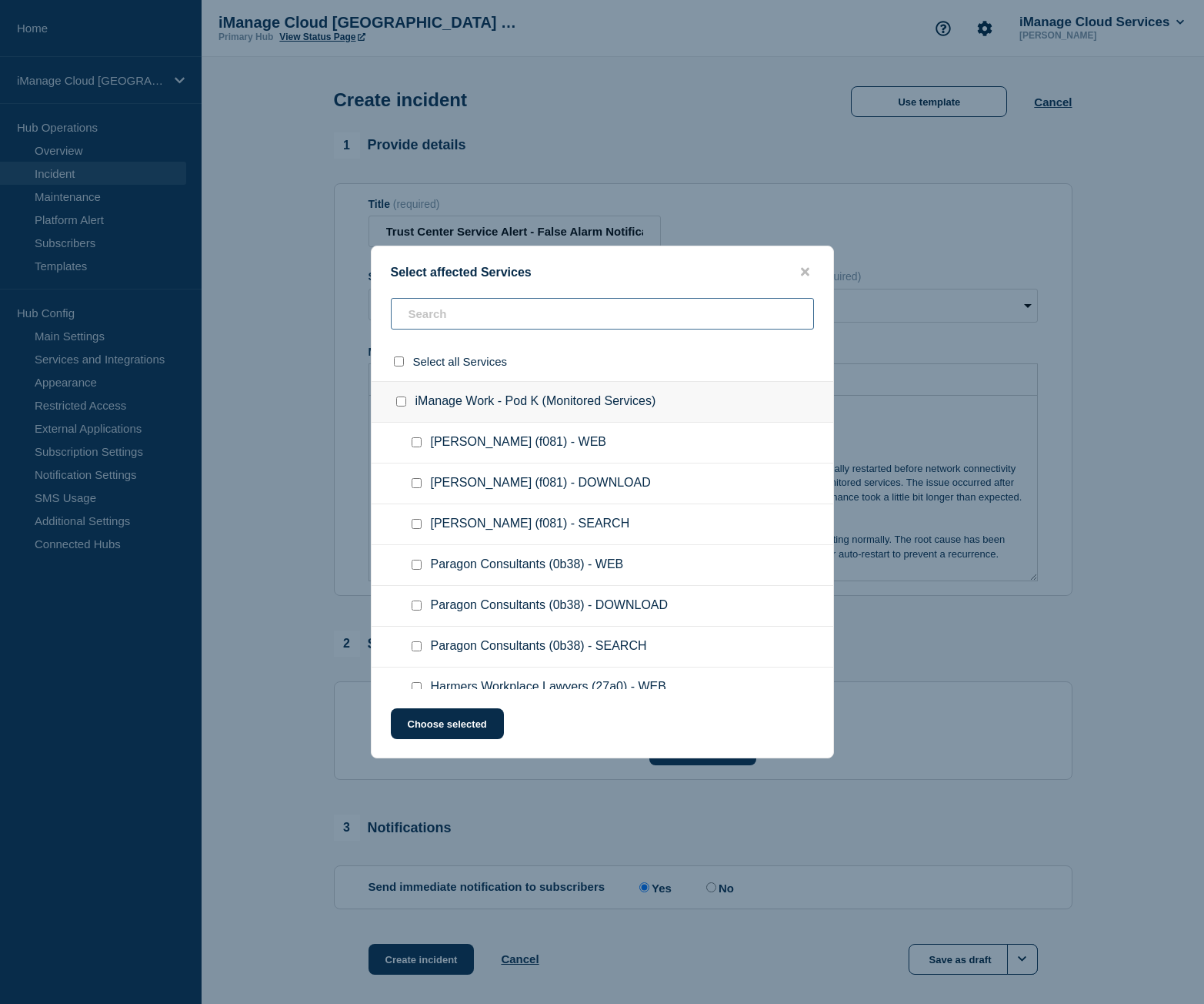
click at [427, 322] on input "text" at bounding box center [602, 314] width 423 height 32
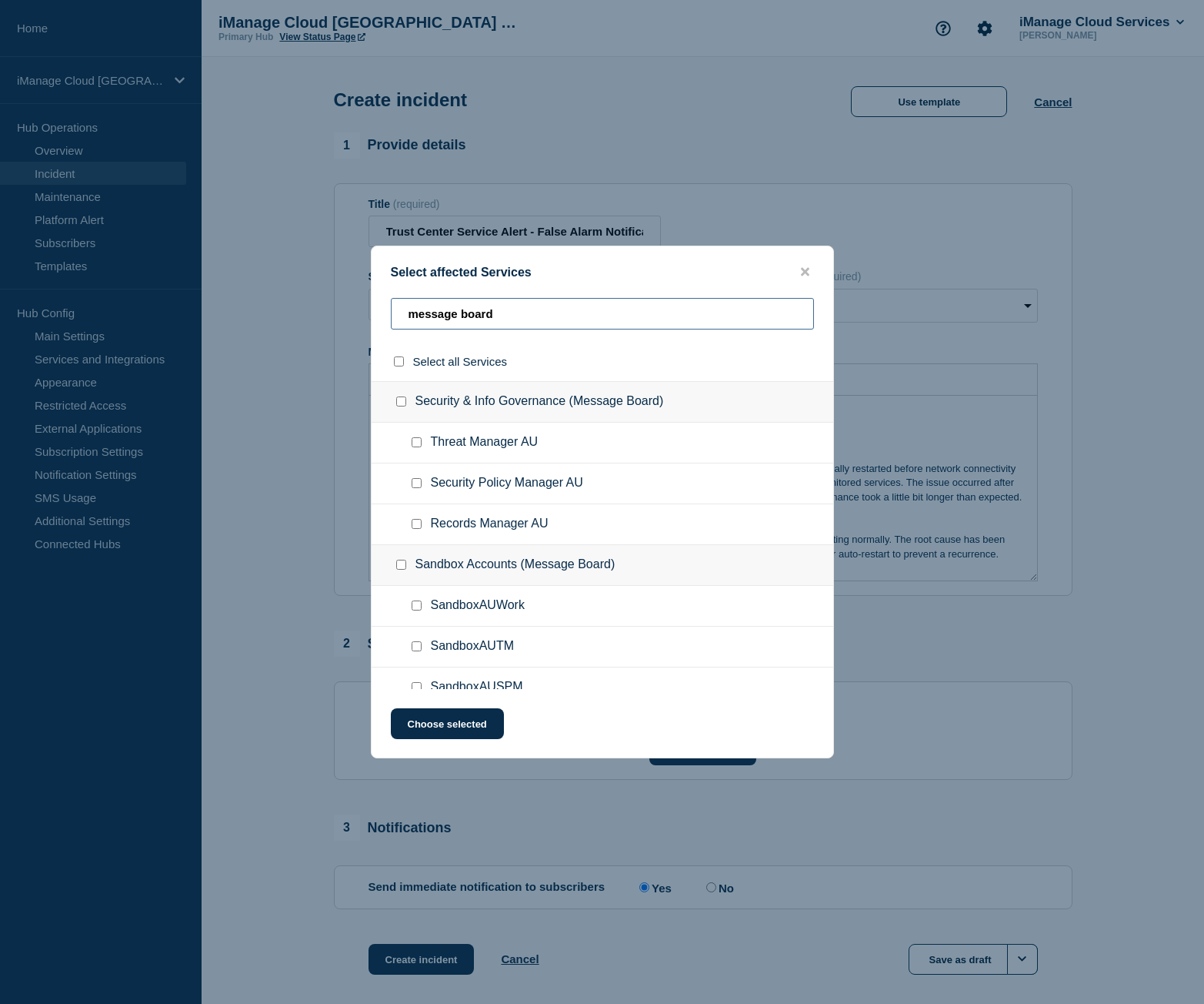
type input "message board"
click at [408, 487] on div at bounding box center [419, 483] width 22 height 16
click at [417, 485] on input "Security Policy Manager AU checkbox" at bounding box center [417, 483] width 10 height 10
checkbox input "true"
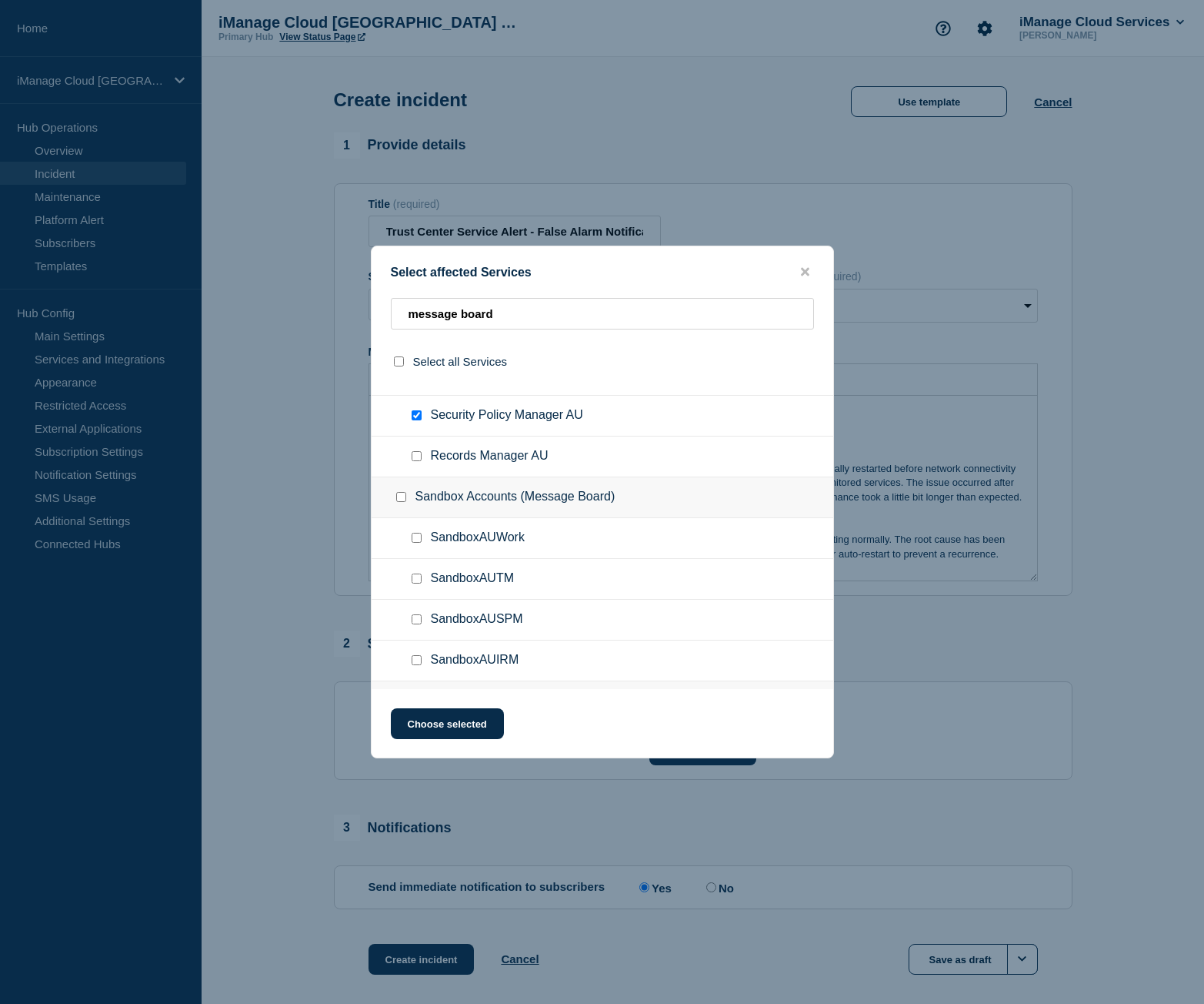
scroll to position [154, 0]
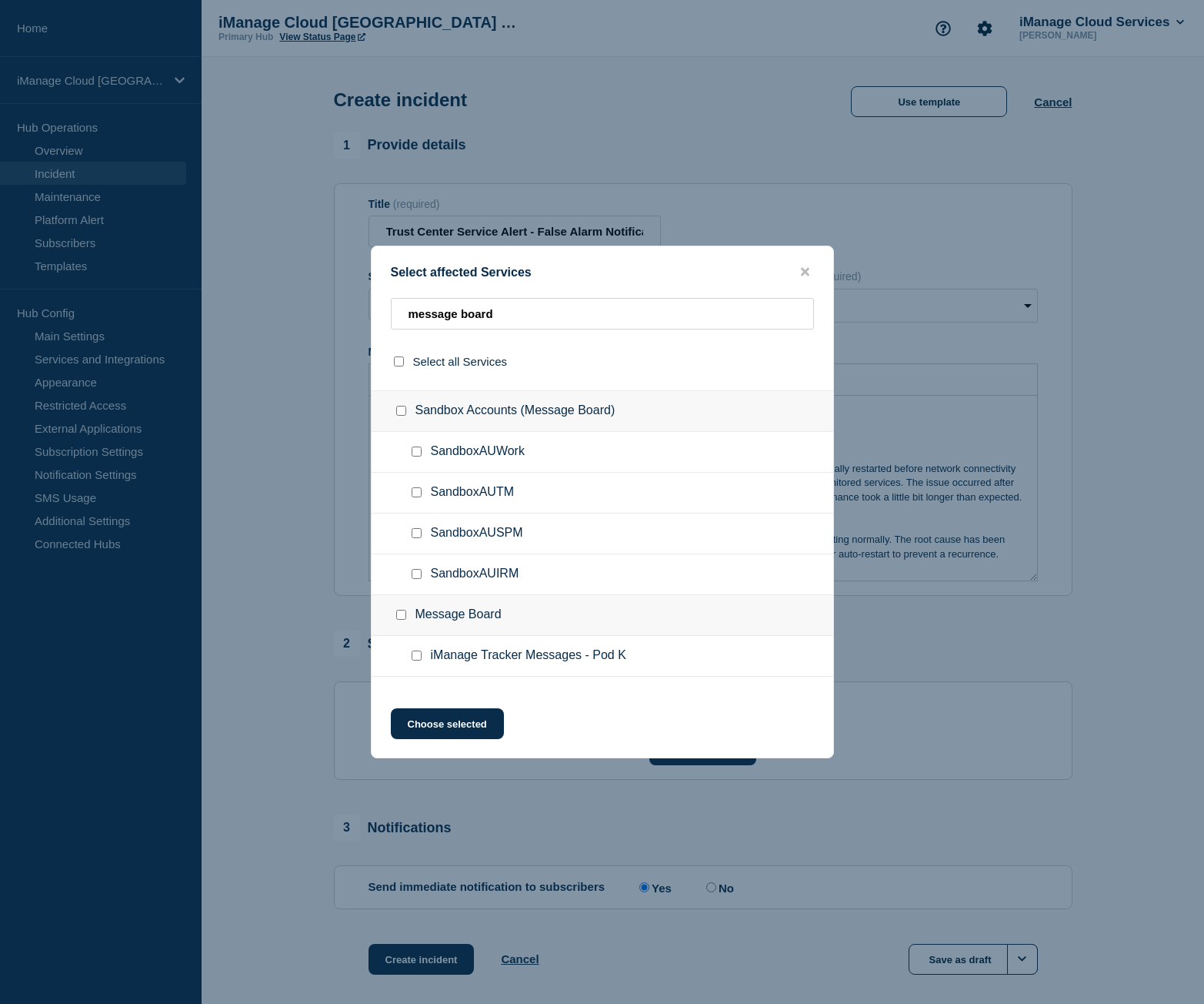
click at [420, 530] on input "SandboxAUSPM checkbox" at bounding box center [417, 532] width 10 height 10
checkbox input "true"
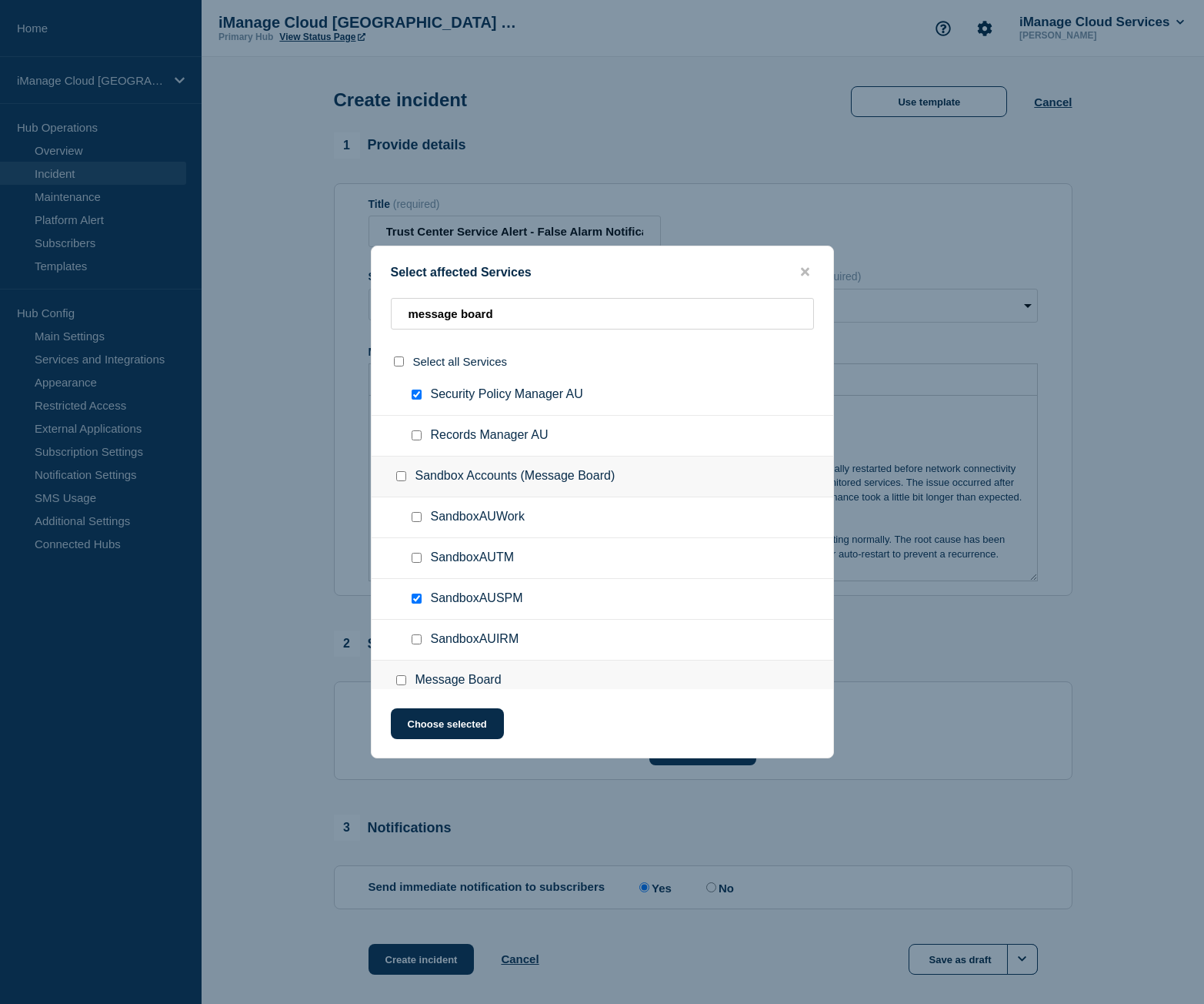
scroll to position [0, 0]
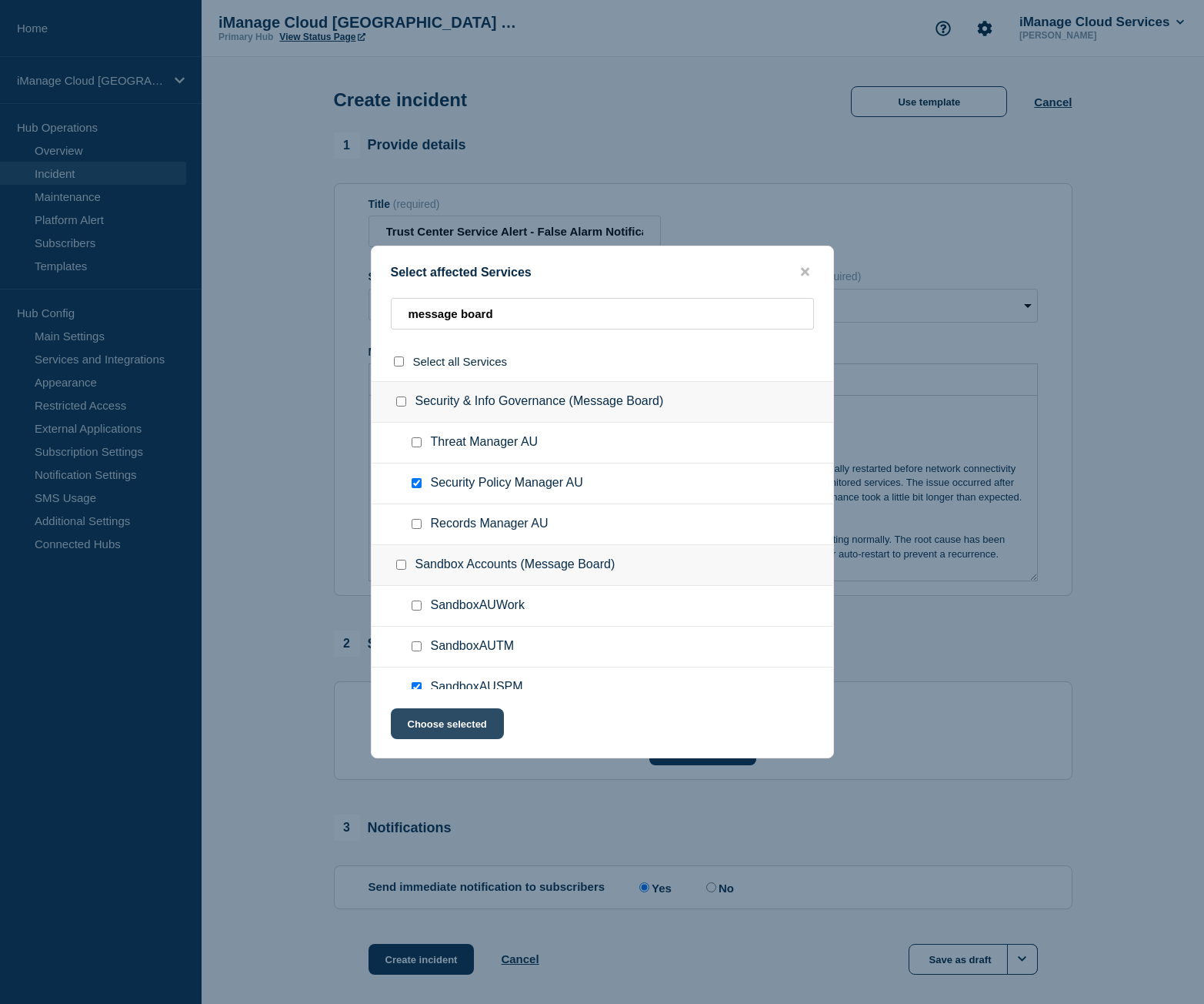
click at [475, 723] on button "Choose selected" at bounding box center [446, 723] width 113 height 31
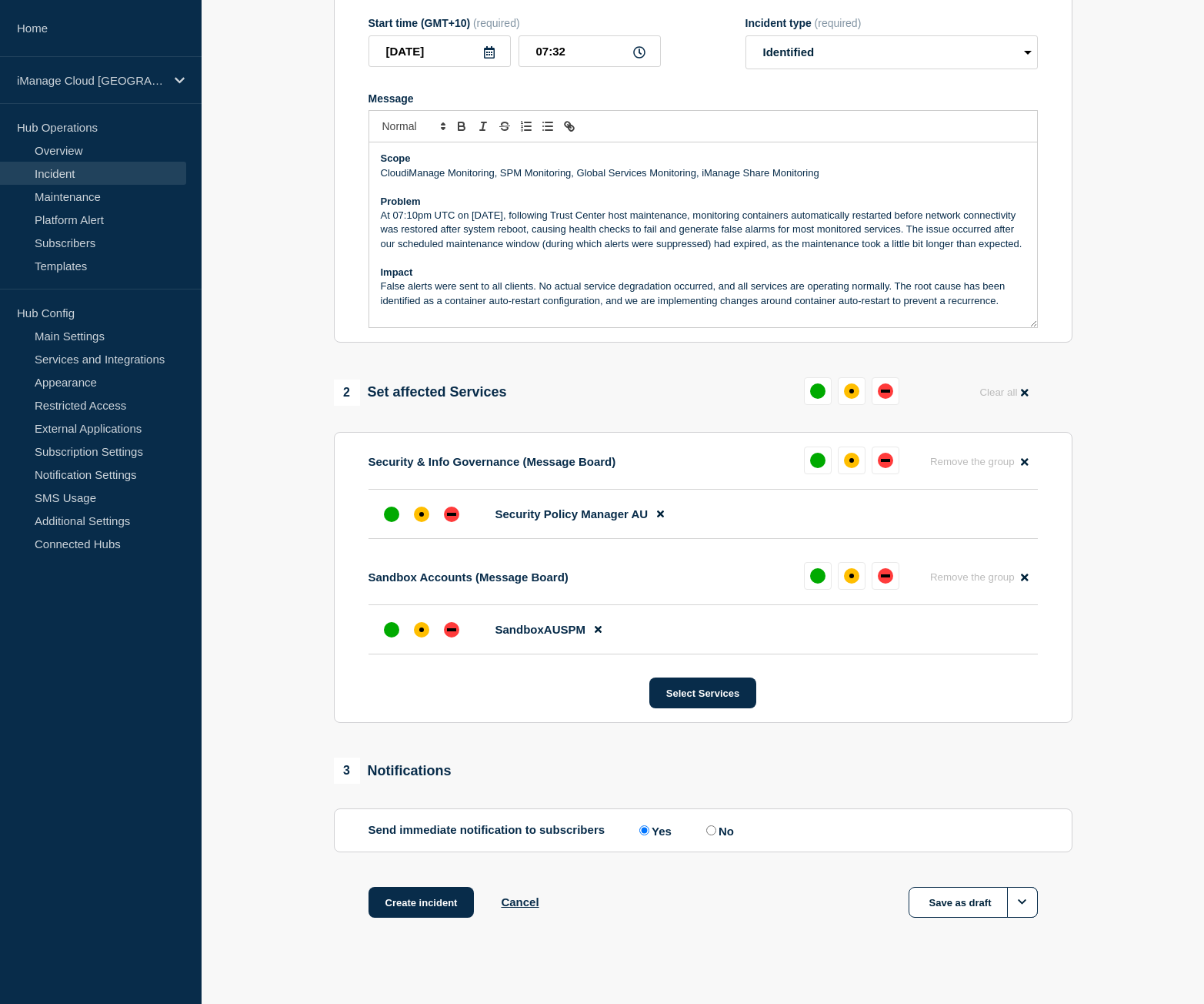
scroll to position [271, 0]
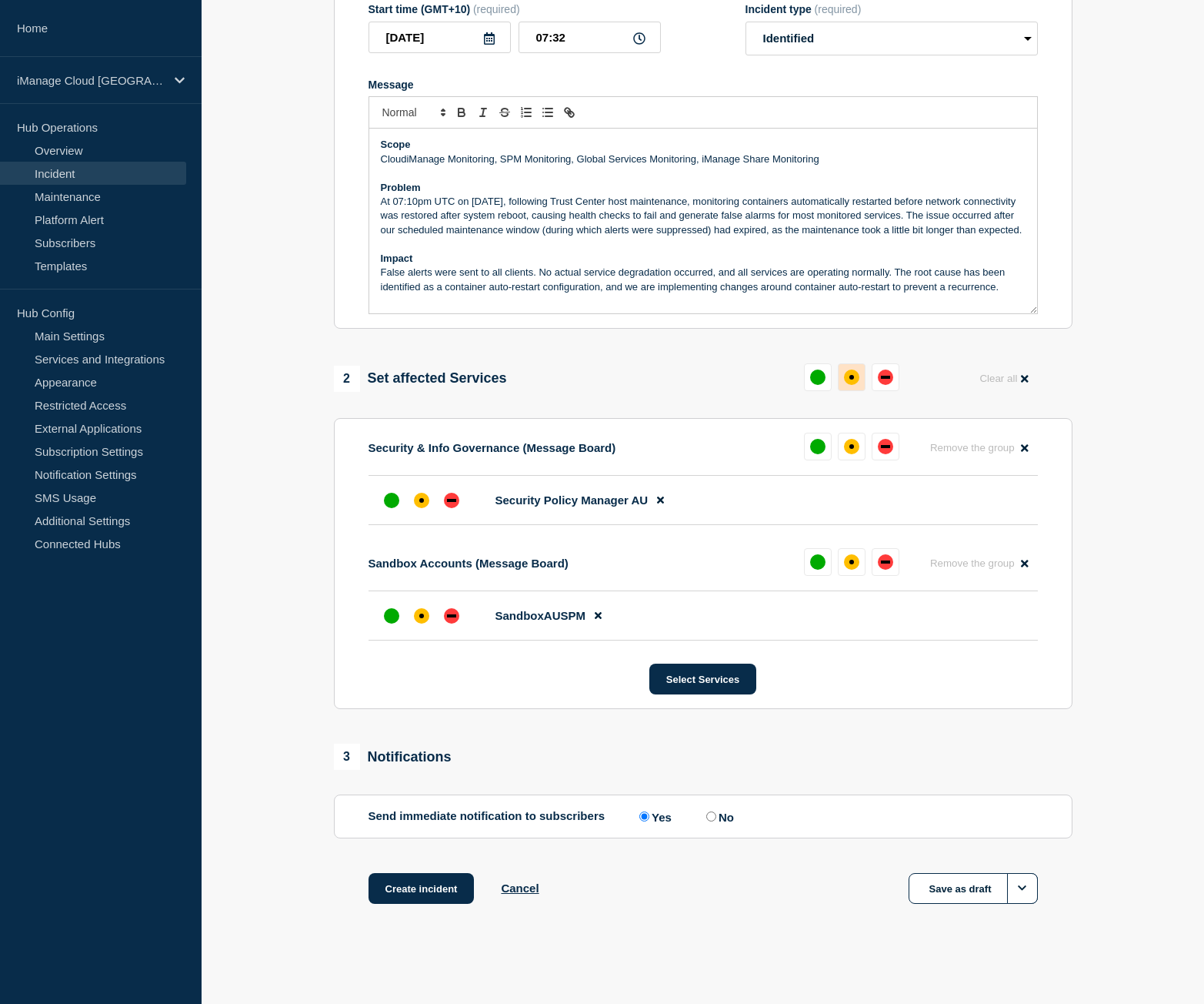
click at [858, 373] on div "affected" at bounding box center [852, 377] width 16 height 16
click at [441, 889] on button "Create incident" at bounding box center [421, 887] width 106 height 31
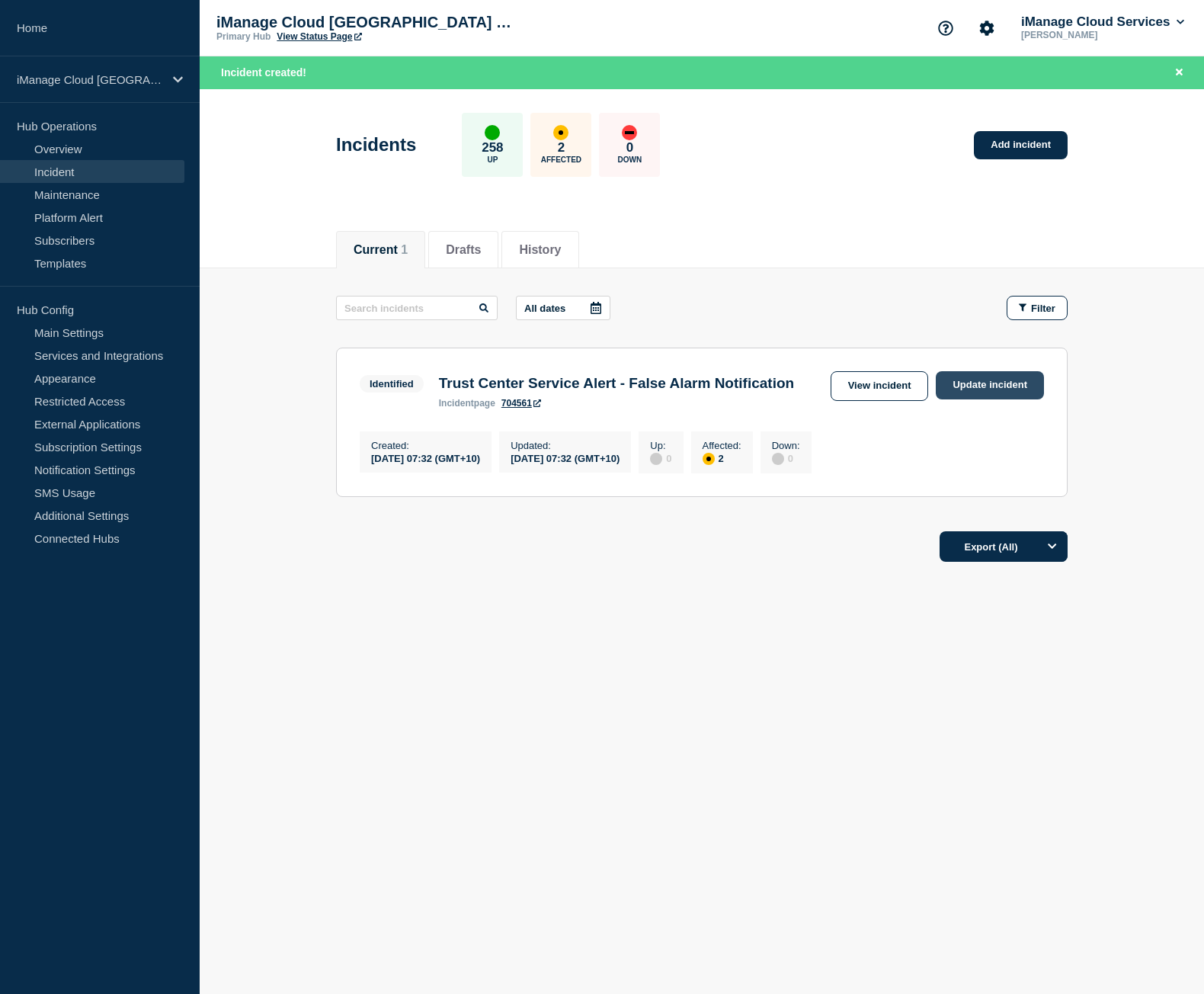
click at [1023, 382] on link "Update incident" at bounding box center [989, 385] width 108 height 29
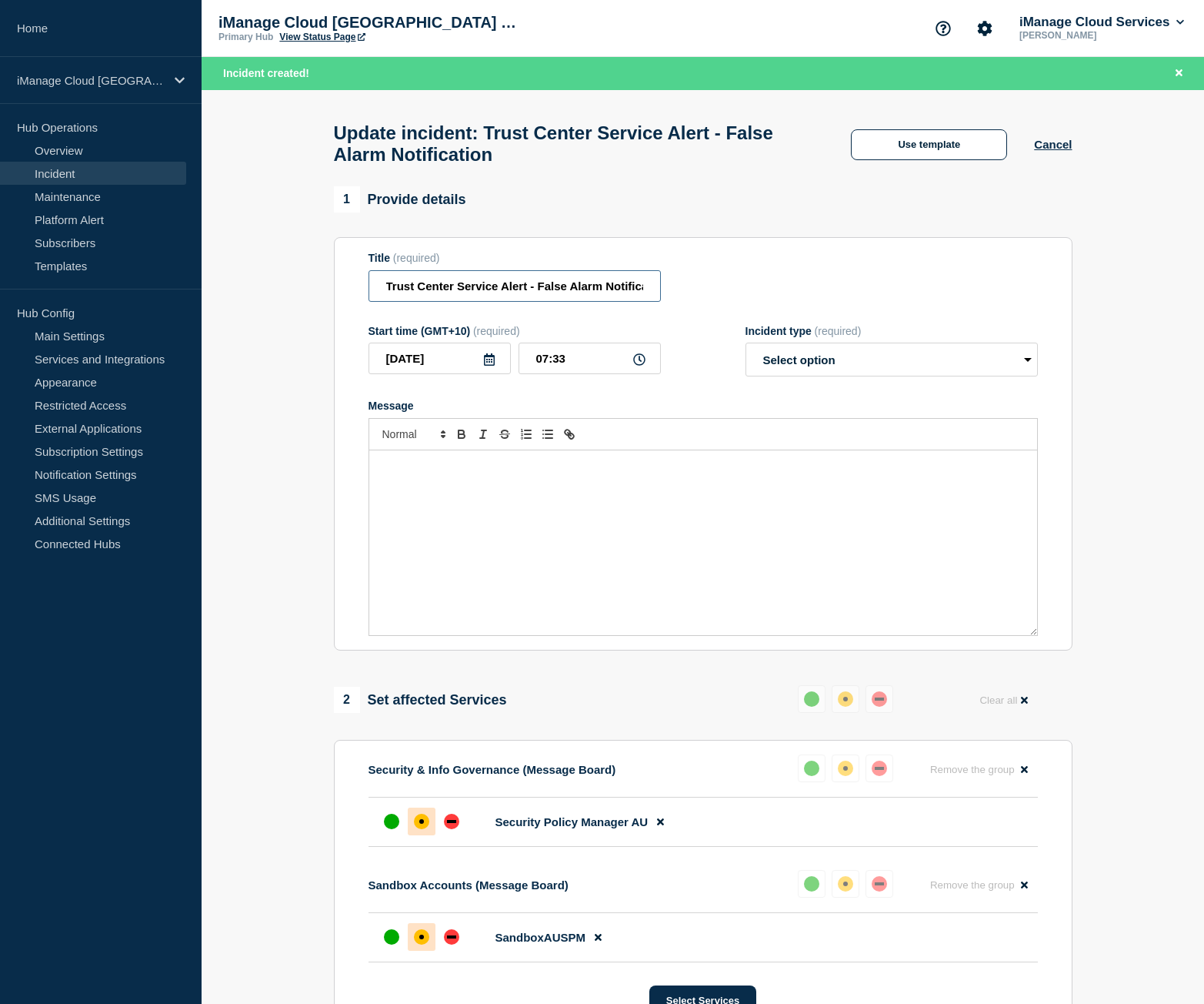
click at [459, 297] on input "Trust Center Service Alert - False Alarm Notification" at bounding box center [514, 286] width 293 height 32
paste input "Resolved"
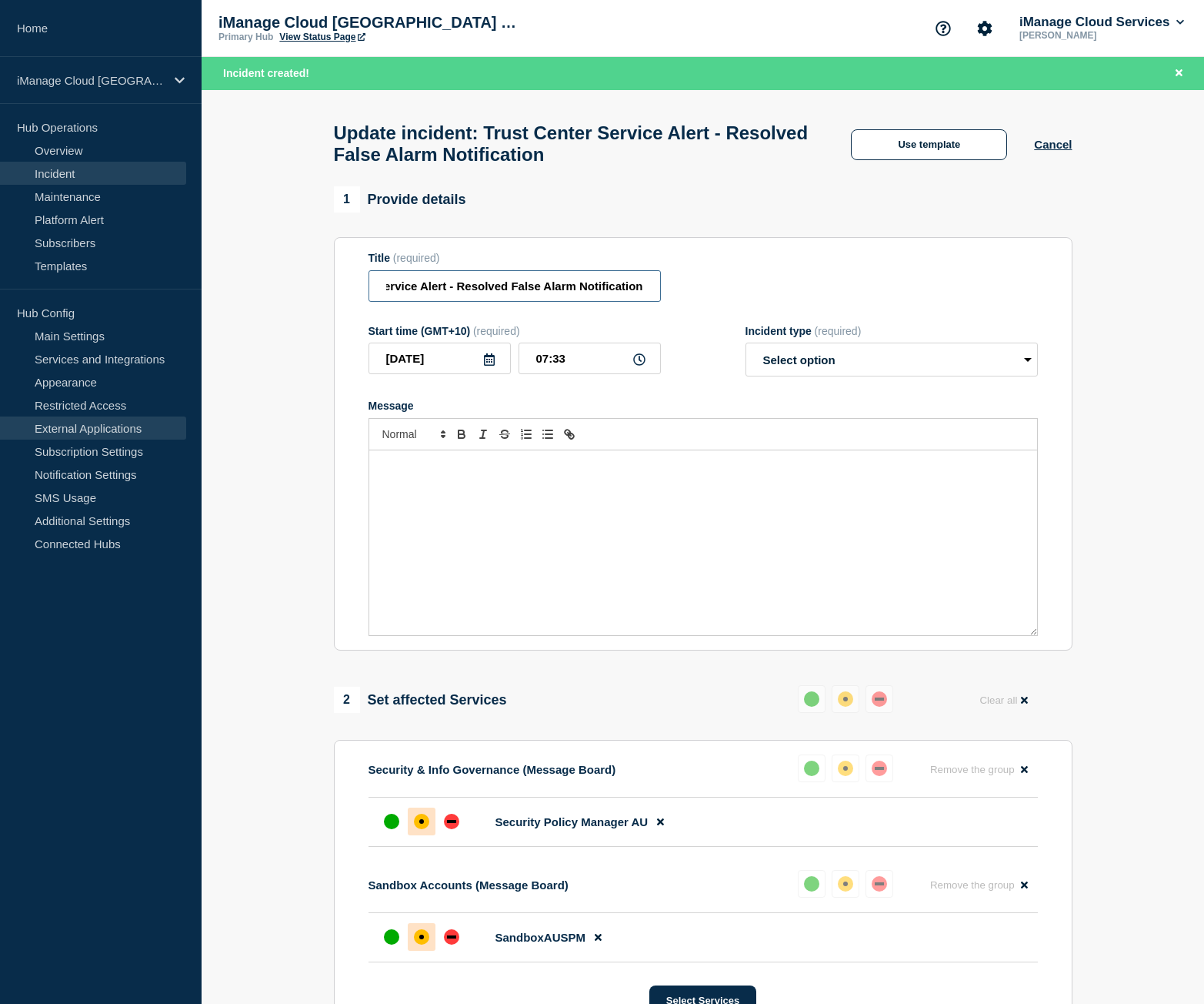
type input "Trust Center Service Alert - Resolved False Alarm Notification"
click at [492, 497] on div "Message" at bounding box center [703, 543] width 668 height 185
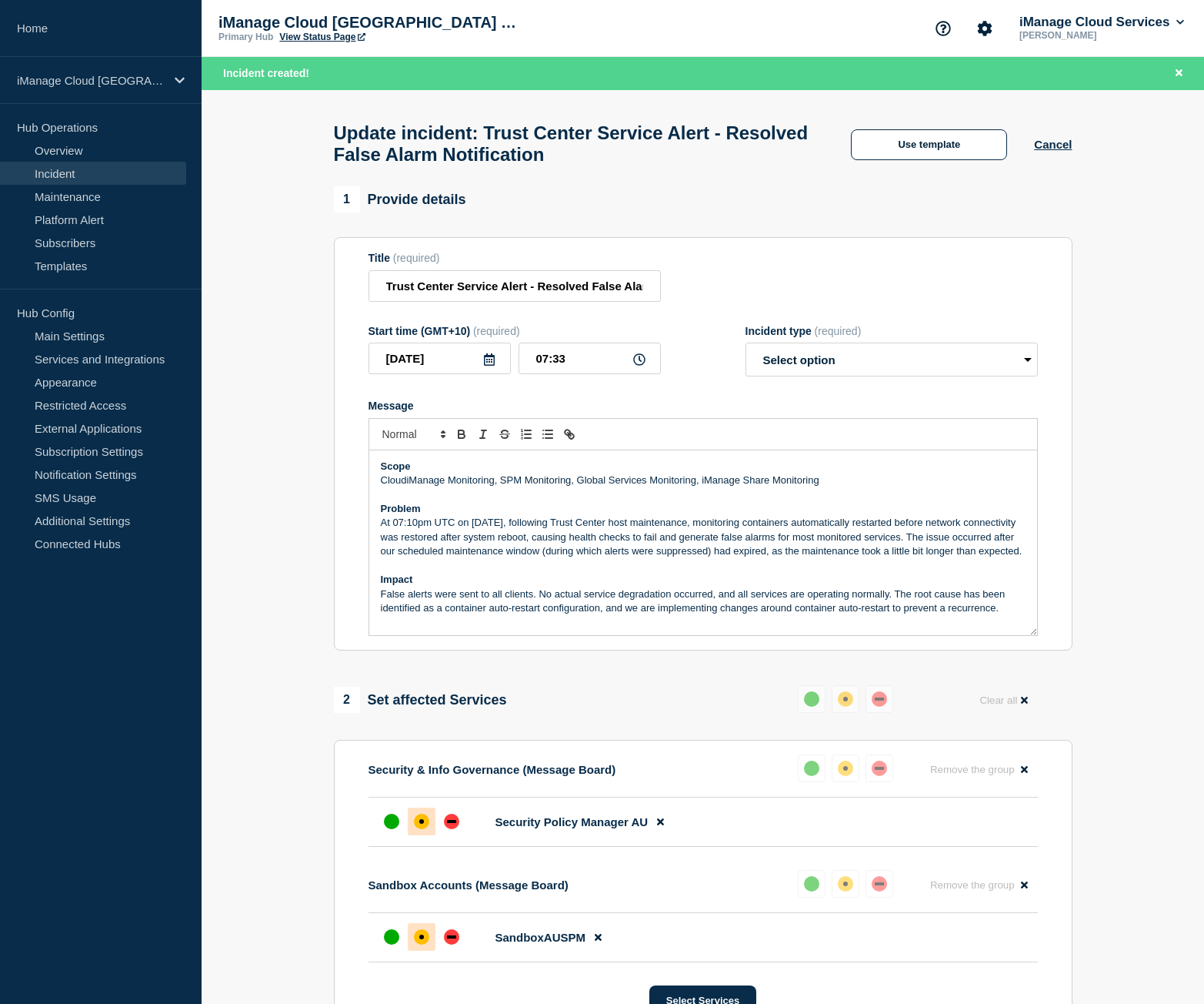
scroll to position [4, 0]
click at [819, 366] on select "Select option Investigating Identified Monitoring Resolved" at bounding box center [892, 359] width 293 height 34
select select "resolved"
click at [746, 351] on select "Select option Investigating Identified Monitoring Resolved" at bounding box center [892, 359] width 293 height 34
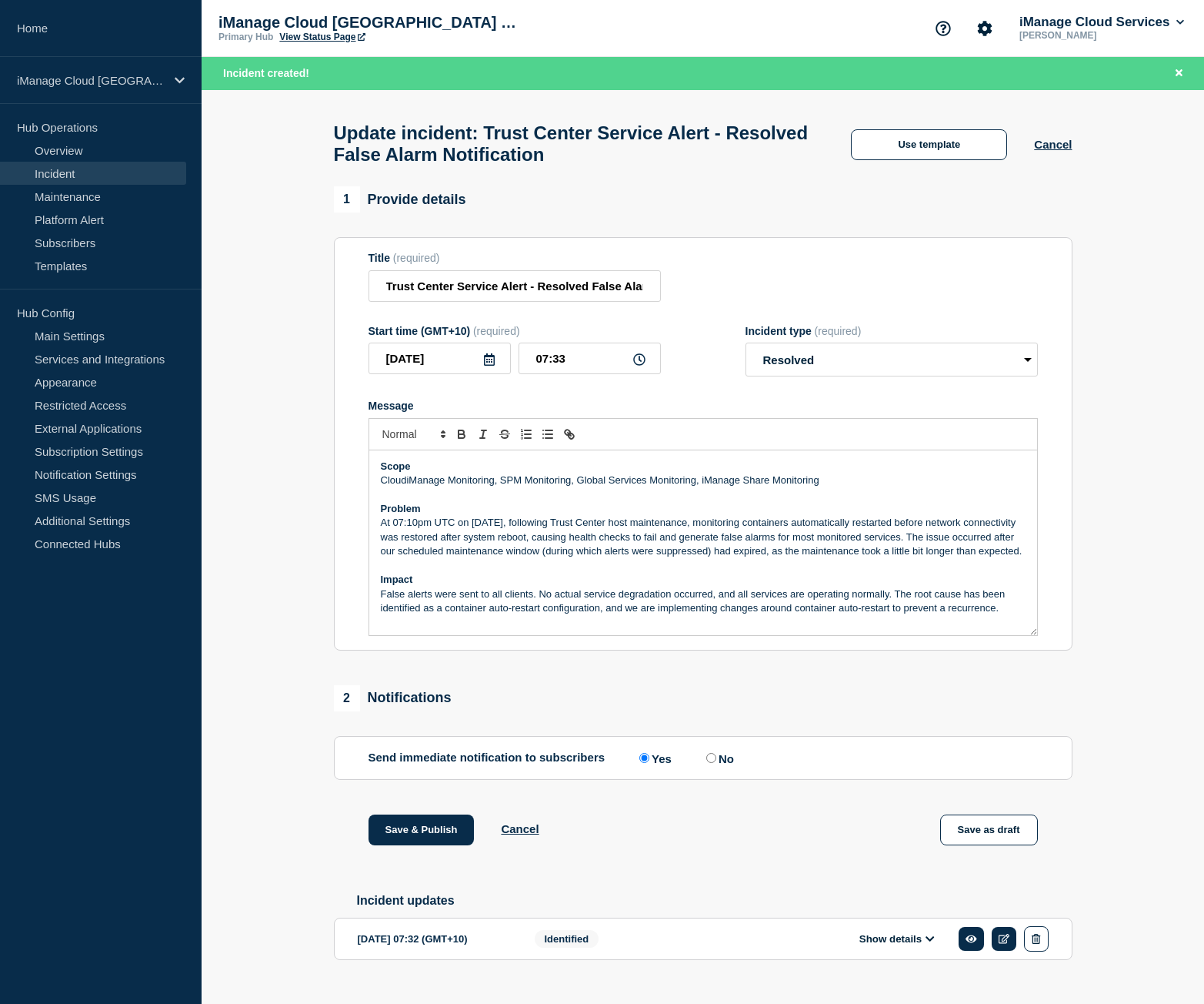
click at [749, 281] on div "Title (required) Trust Center Service Alert - Resolved False Alarm Notification" at bounding box center [703, 277] width 669 height 50
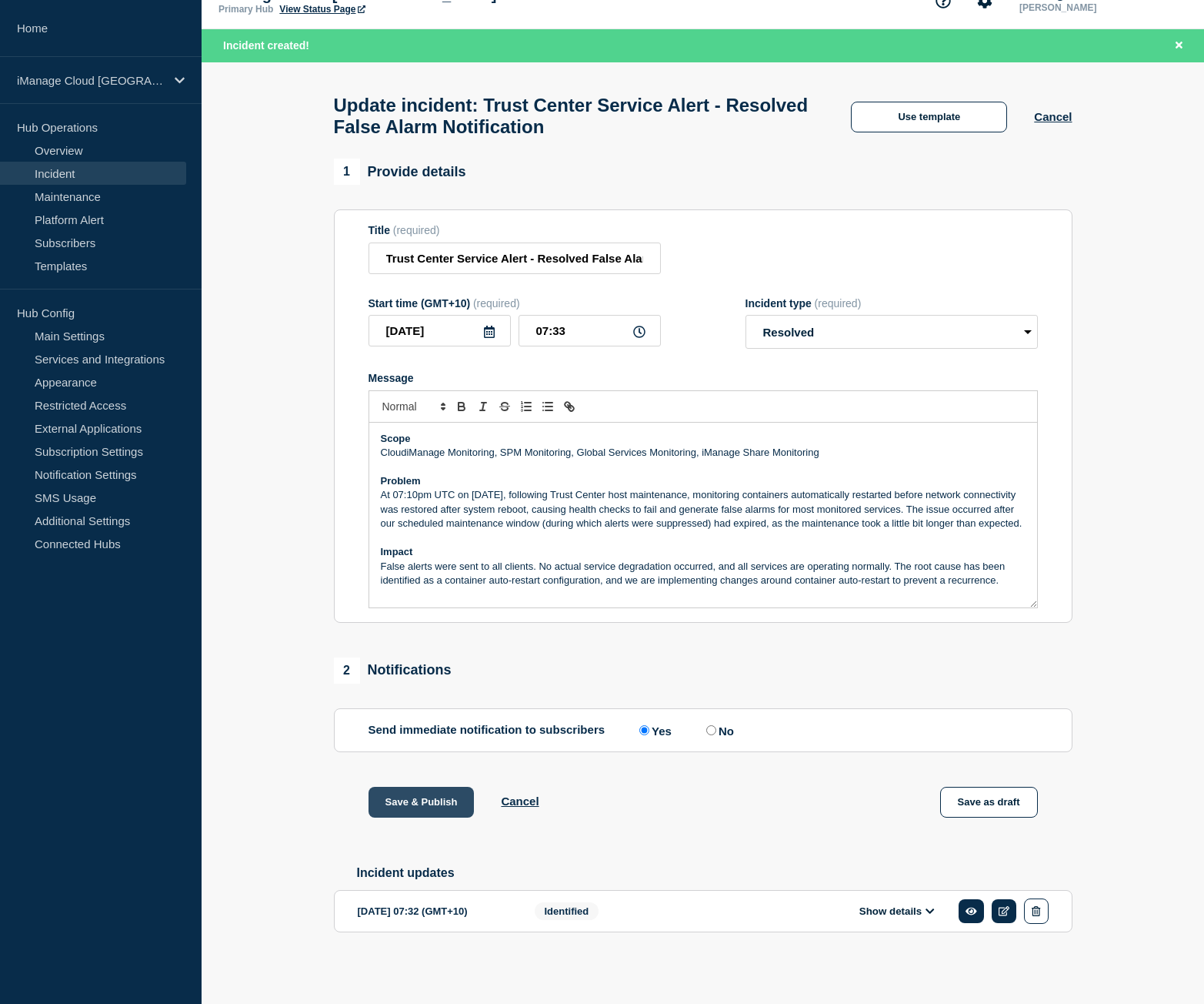
click at [403, 801] on button "Save & Publish" at bounding box center [421, 802] width 106 height 31
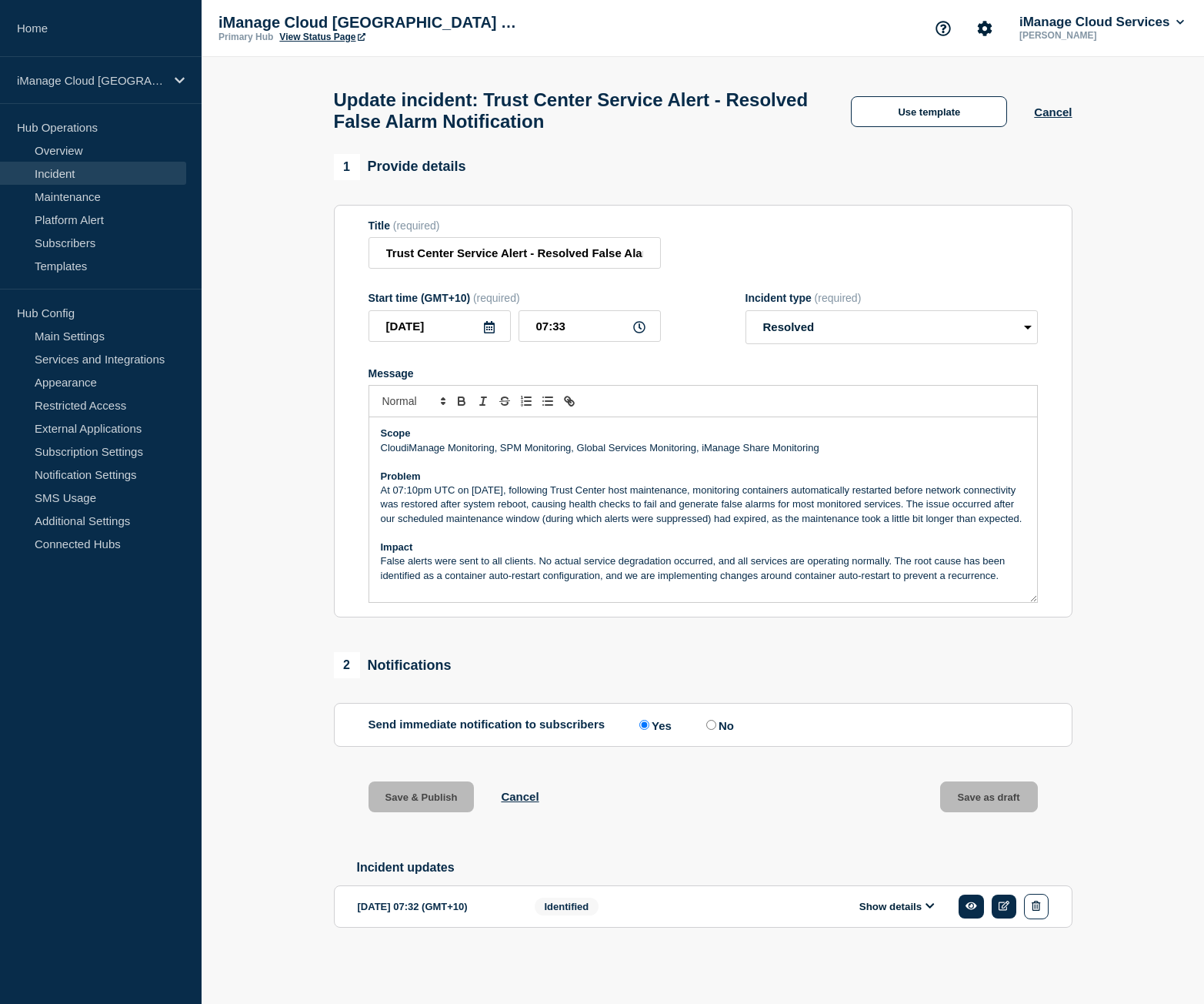
scroll to position [7, 0]
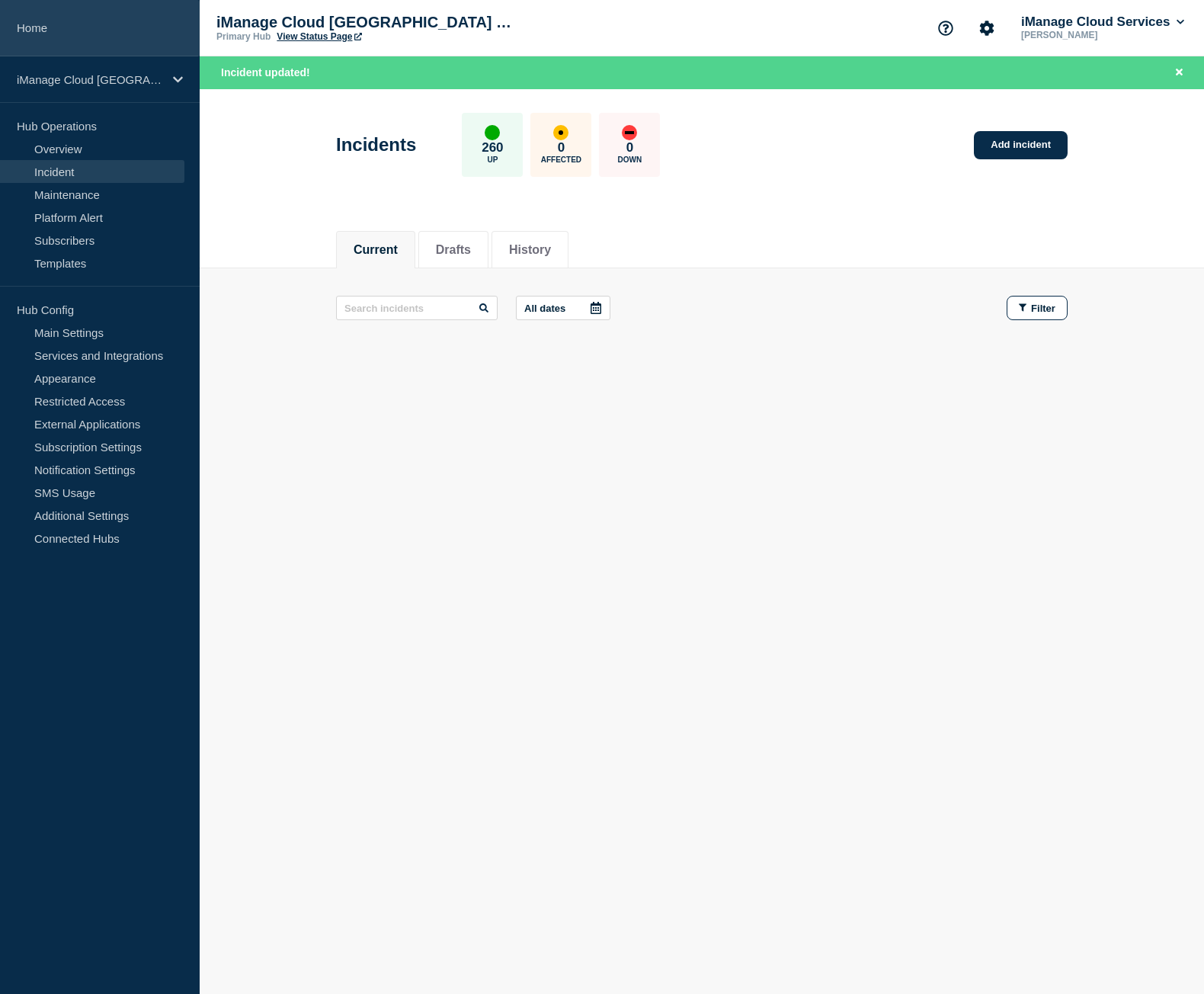
click at [121, 35] on link "Home" at bounding box center [100, 28] width 199 height 56
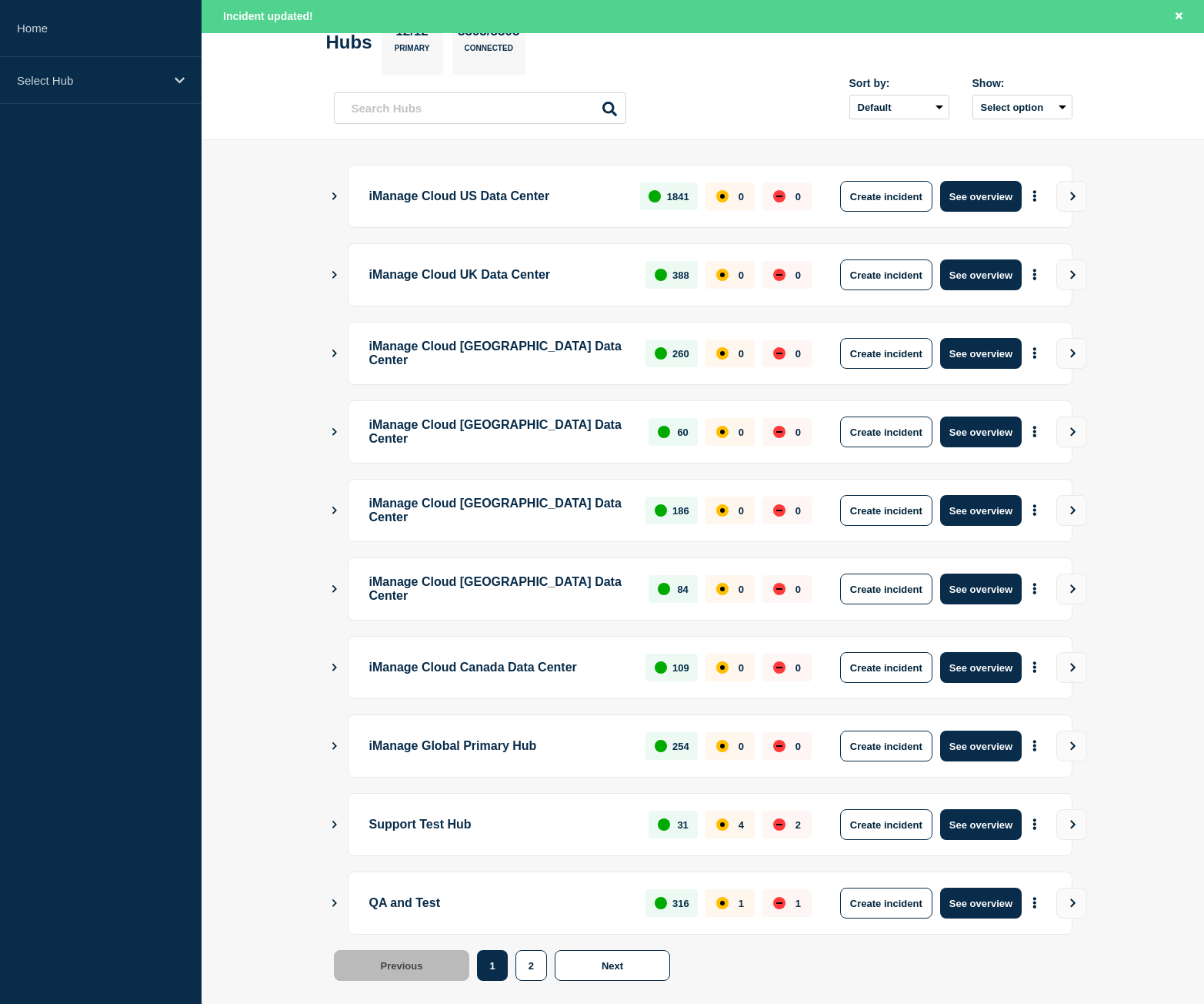
scroll to position [120, 0]
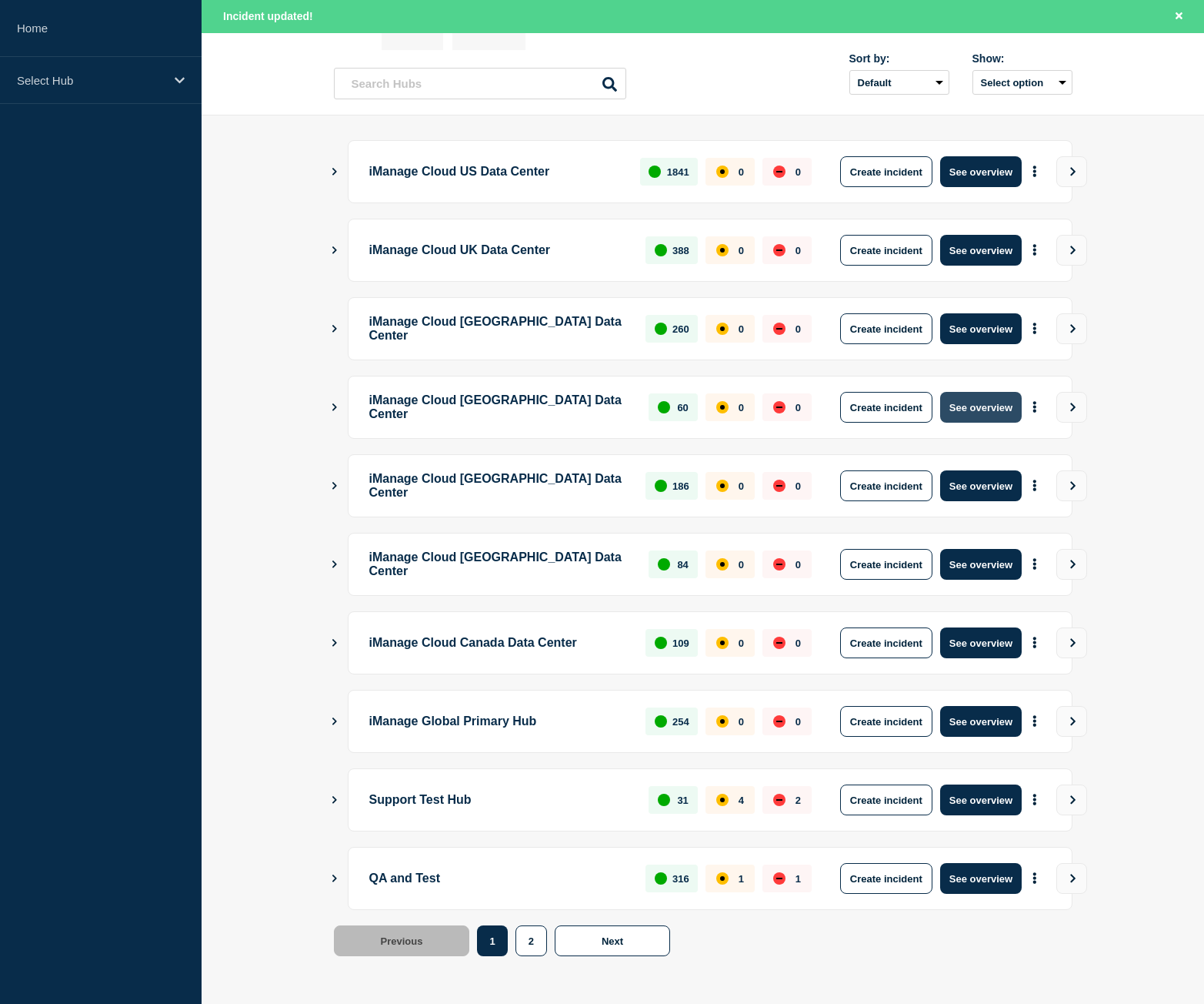
click at [986, 412] on button "See overview" at bounding box center [981, 406] width 82 height 31
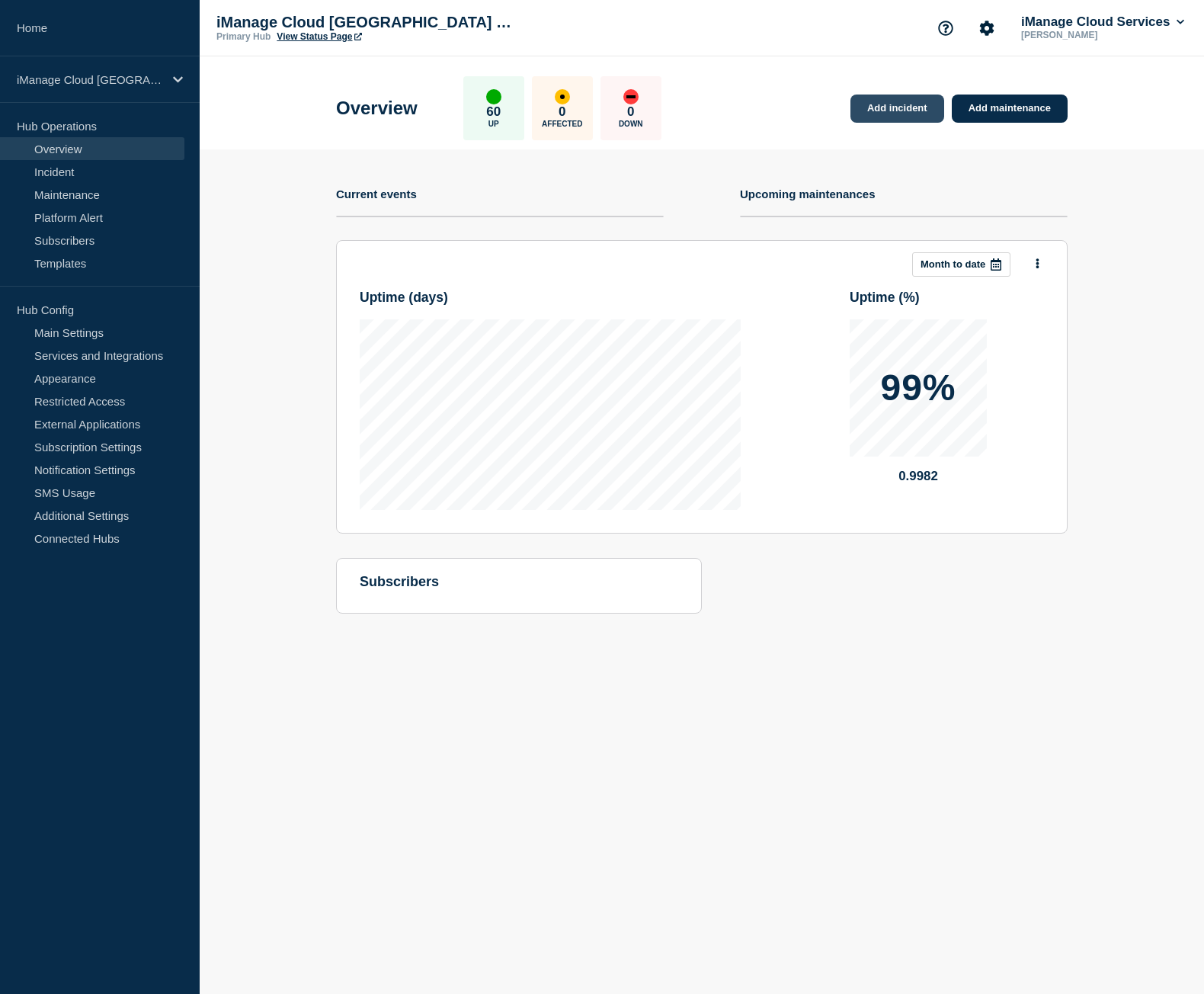
click at [923, 109] on link "Add incident" at bounding box center [897, 108] width 94 height 29
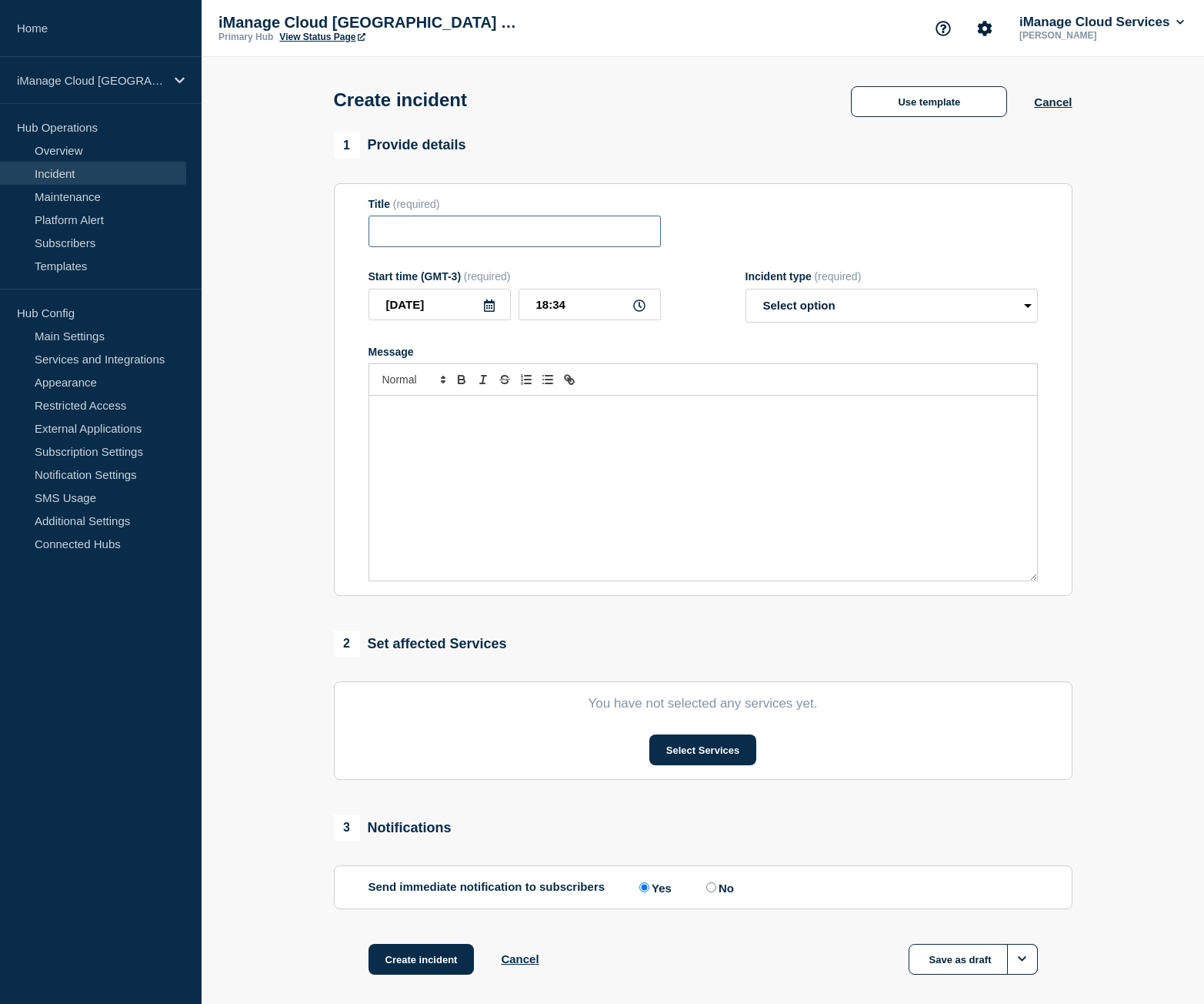
click at [427, 240] on input "Title" at bounding box center [514, 231] width 293 height 32
paste input "Trust Center Service Alert - False Alarm Notification"
type input "Trust Center Service Alert - False Alarm Notification"
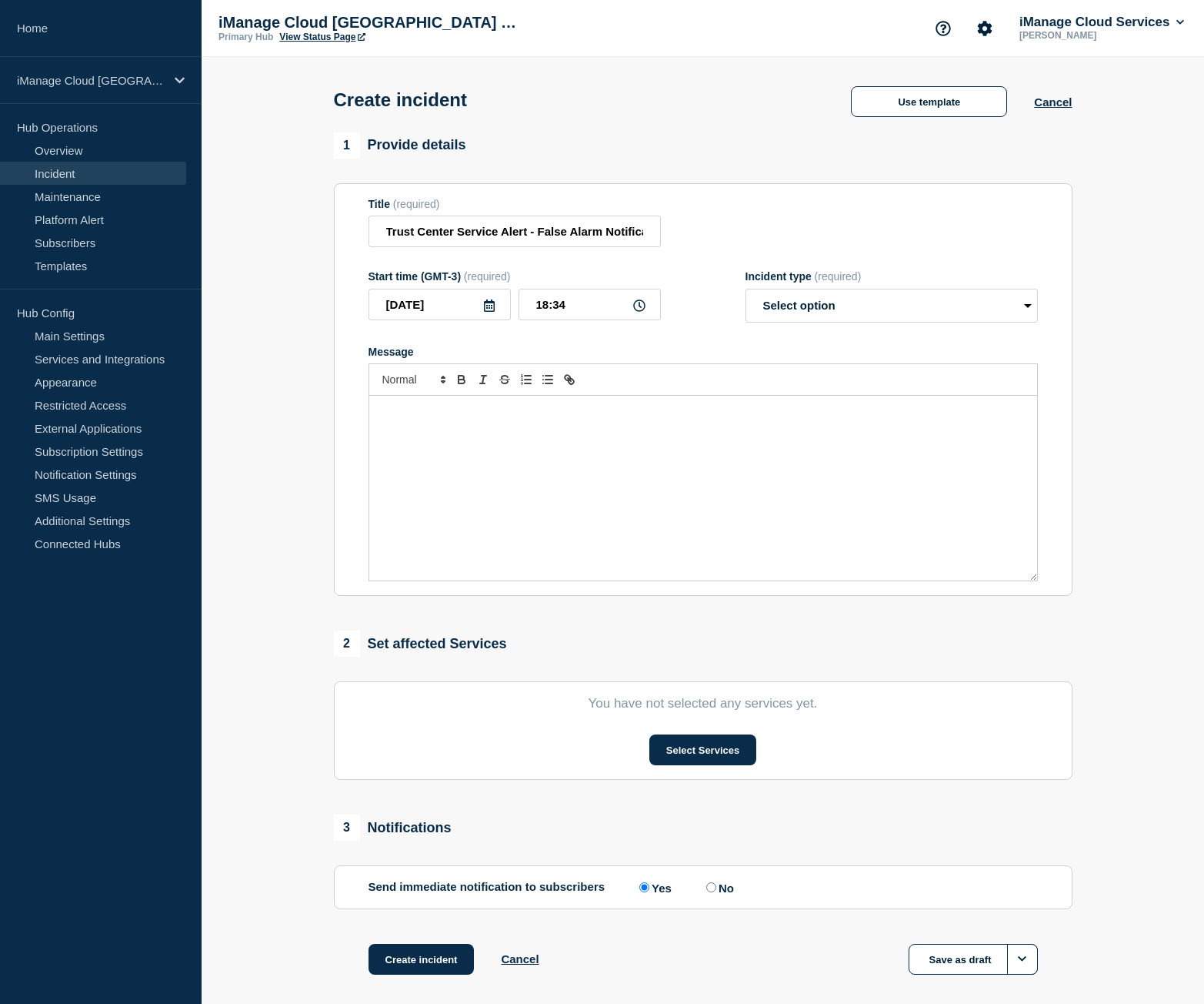
click at [505, 431] on div "Message" at bounding box center [703, 488] width 668 height 185
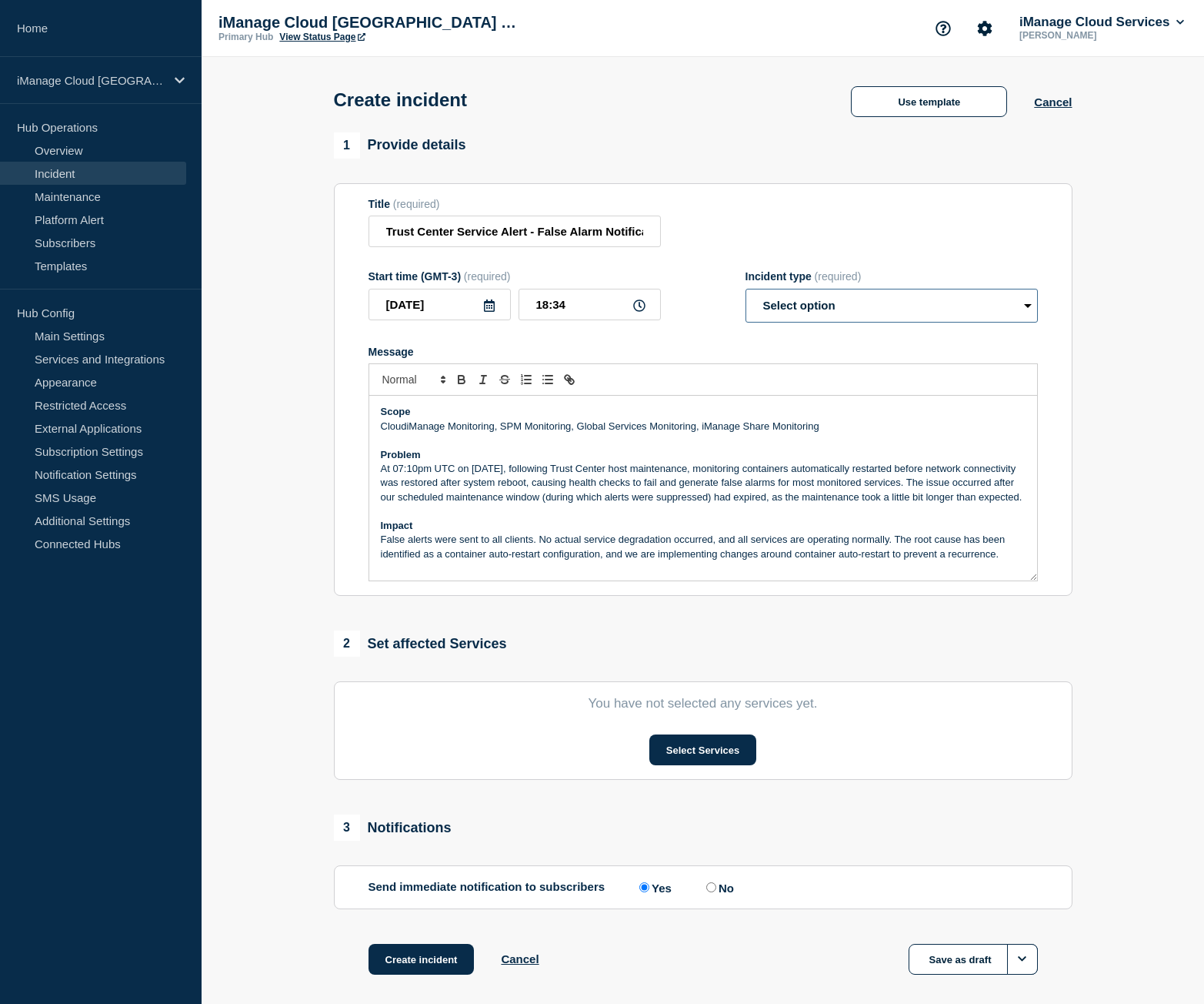
click at [909, 314] on select "Select option Investigating Identified Monitoring" at bounding box center [892, 306] width 293 height 34
select select "identified"
click at [746, 292] on select "Select option Investigating Identified Monitoring" at bounding box center [892, 306] width 293 height 34
click at [351, 359] on section "Title (required) Trust Center Service Alert - False Alarm Notification Start ti…" at bounding box center [703, 390] width 739 height 413
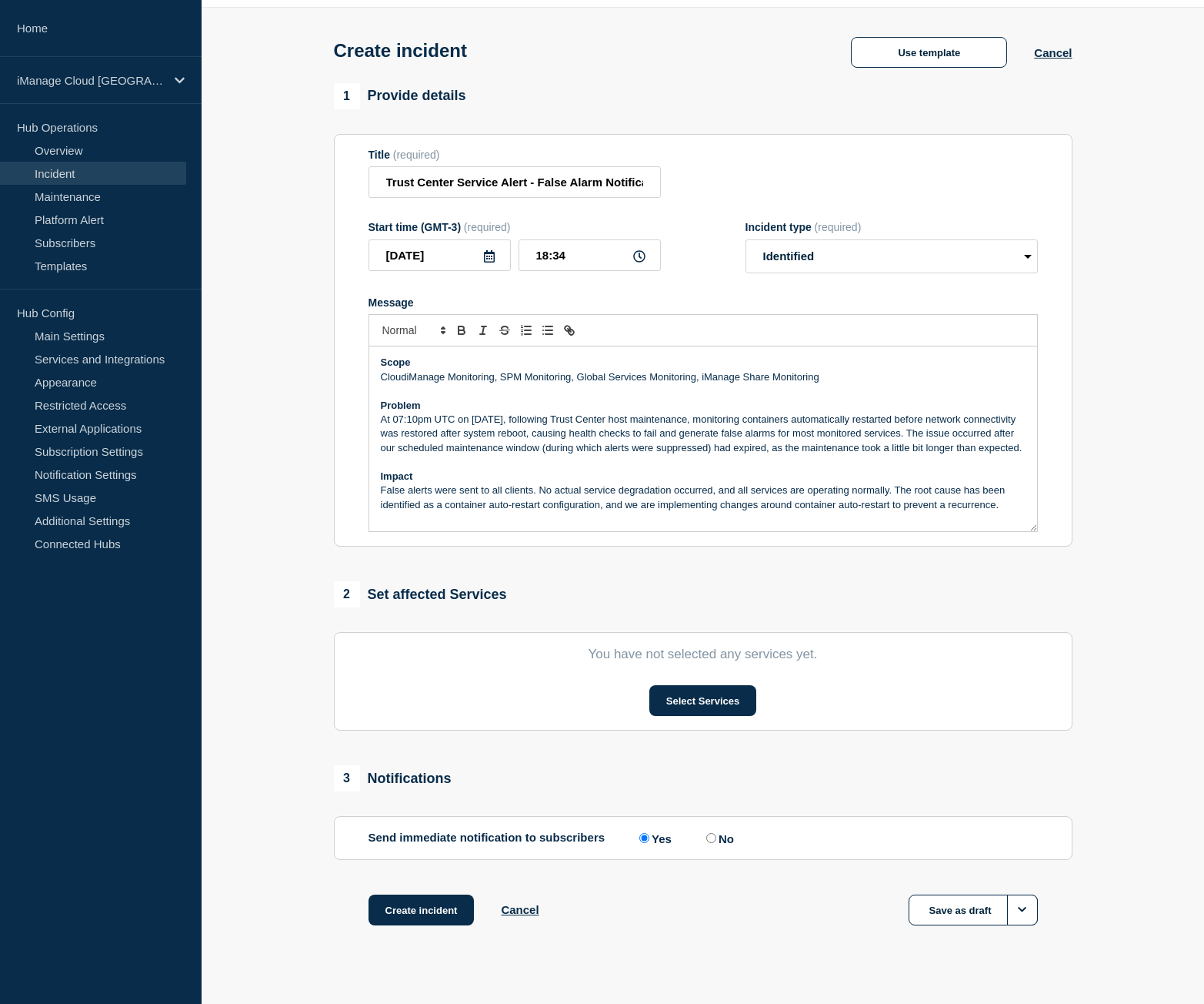
scroll to position [75, 0]
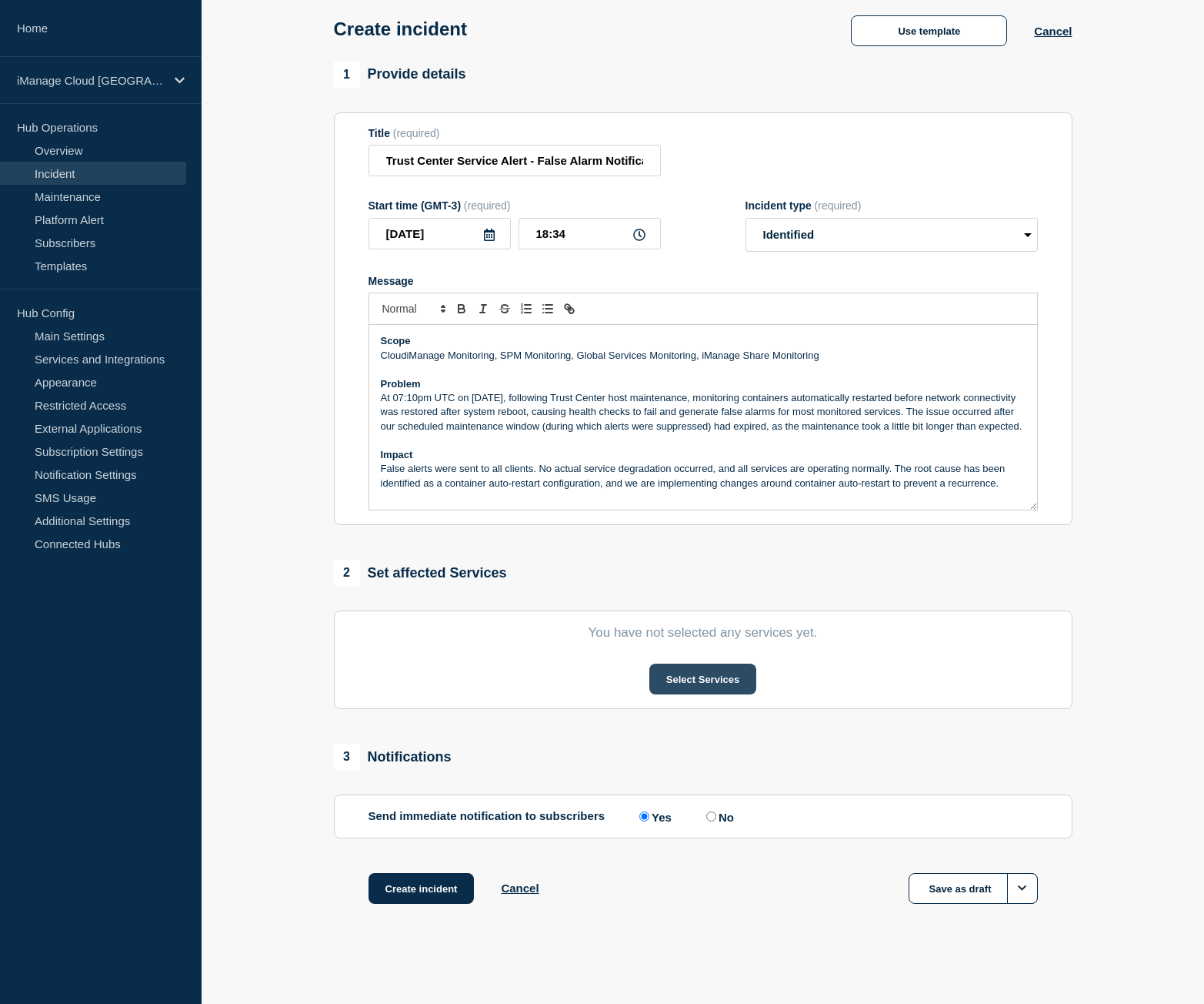
click at [713, 684] on button "Select Services" at bounding box center [703, 679] width 107 height 31
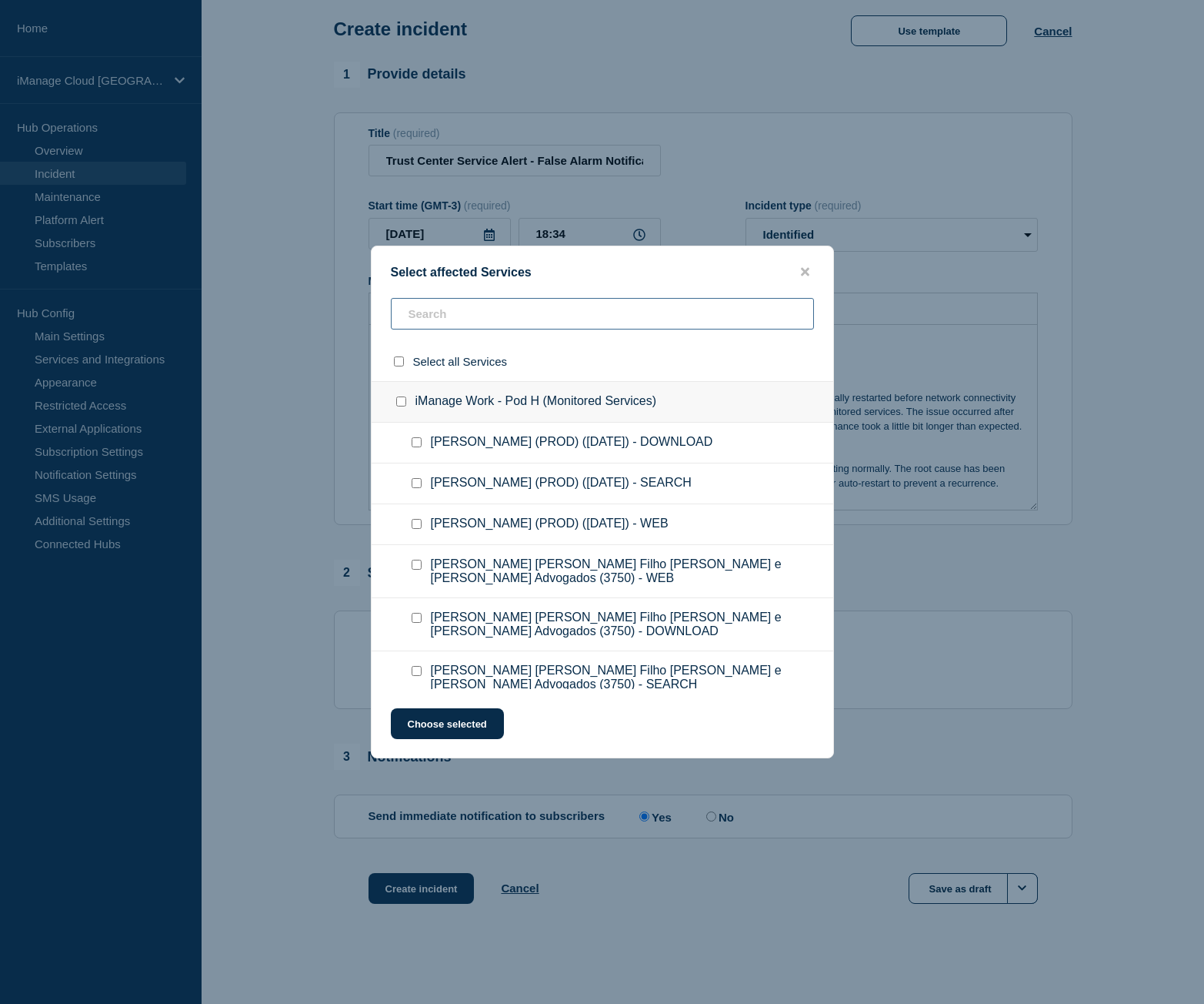
click at [455, 310] on input "text" at bounding box center [602, 314] width 423 height 32
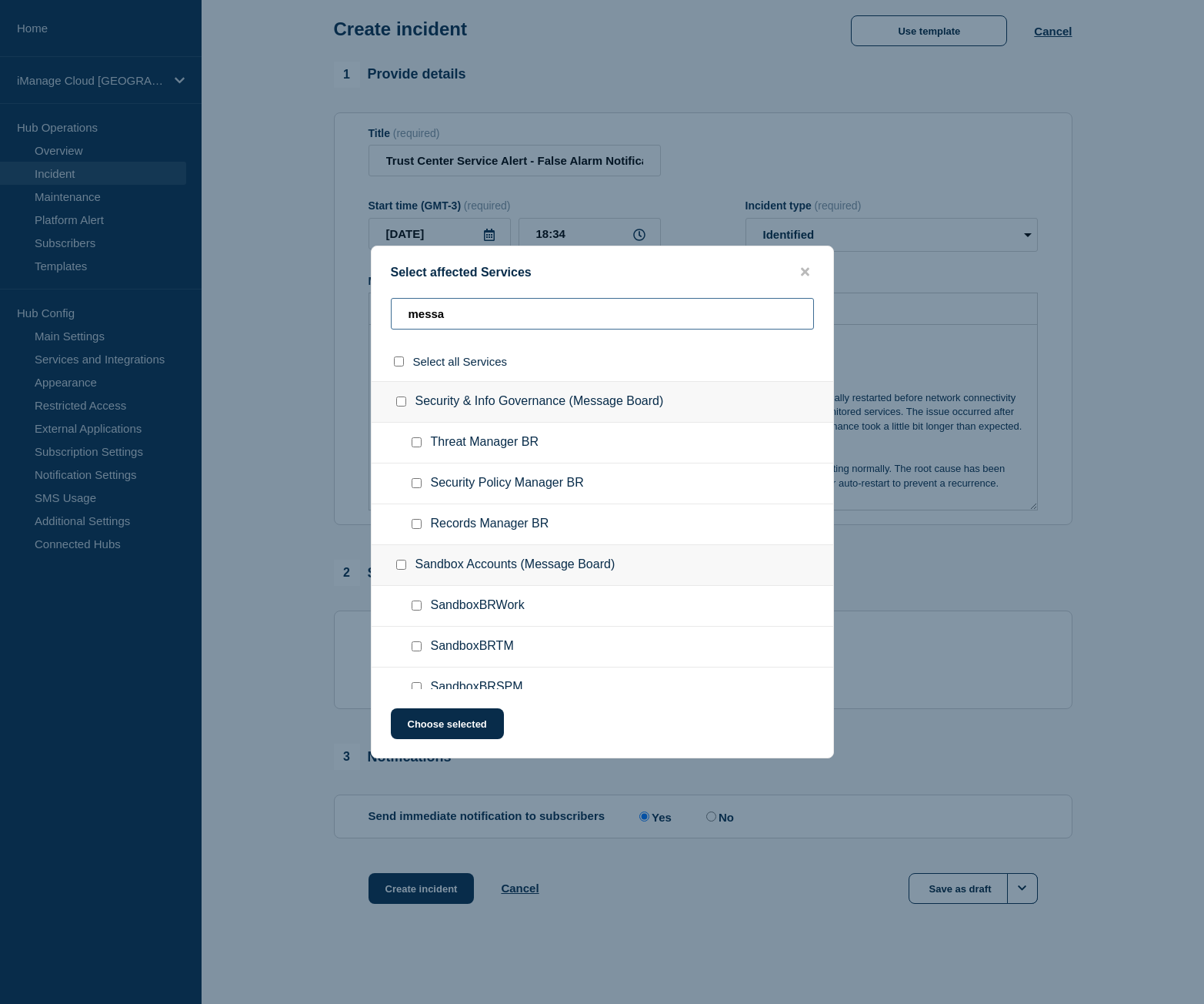
type input "messa"
click at [410, 483] on div at bounding box center [419, 483] width 22 height 16
click at [421, 488] on div at bounding box center [419, 483] width 22 height 16
click at [417, 488] on input "Security Policy Manager BR checkbox" at bounding box center [417, 483] width 10 height 10
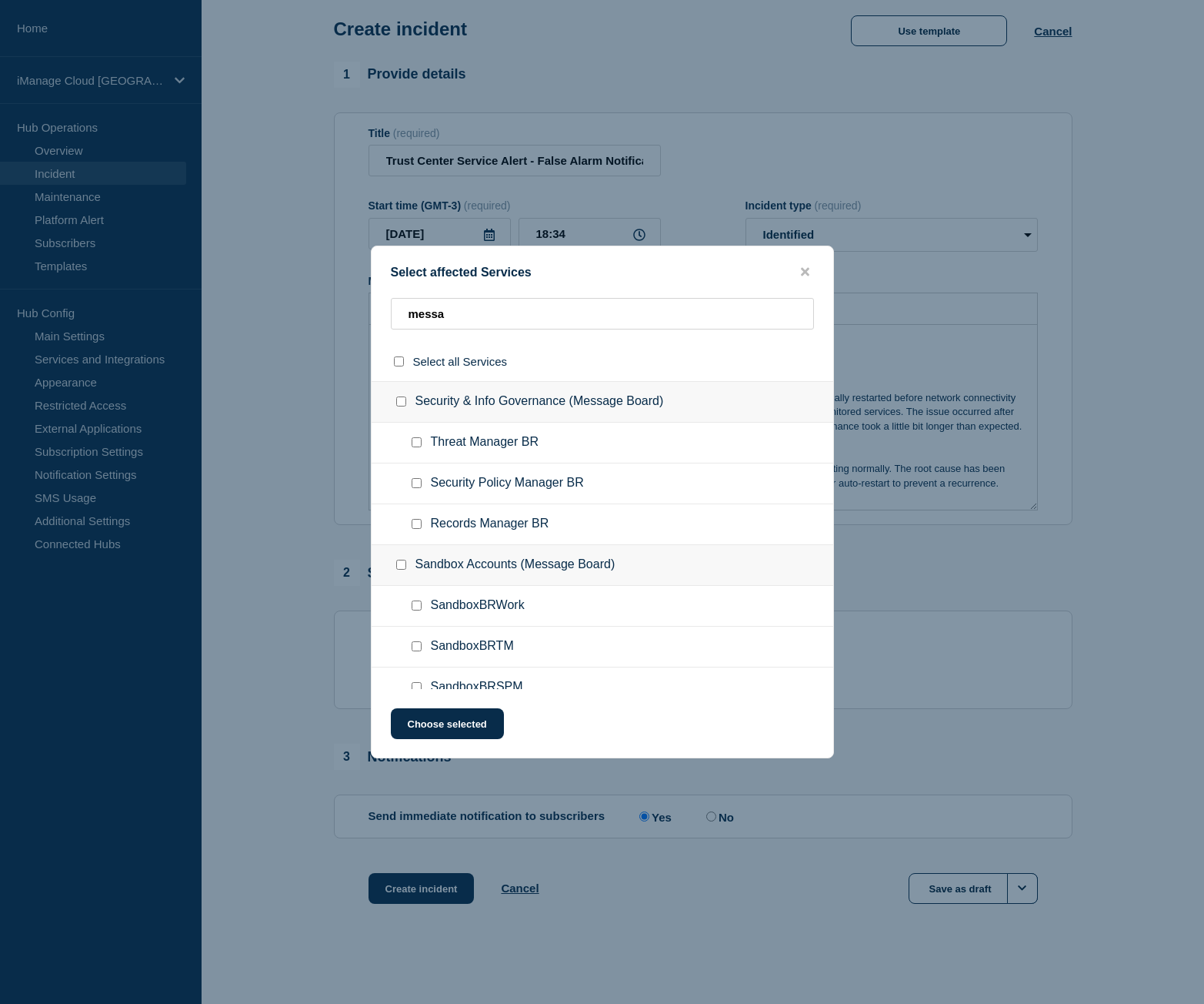
checkbox input "true"
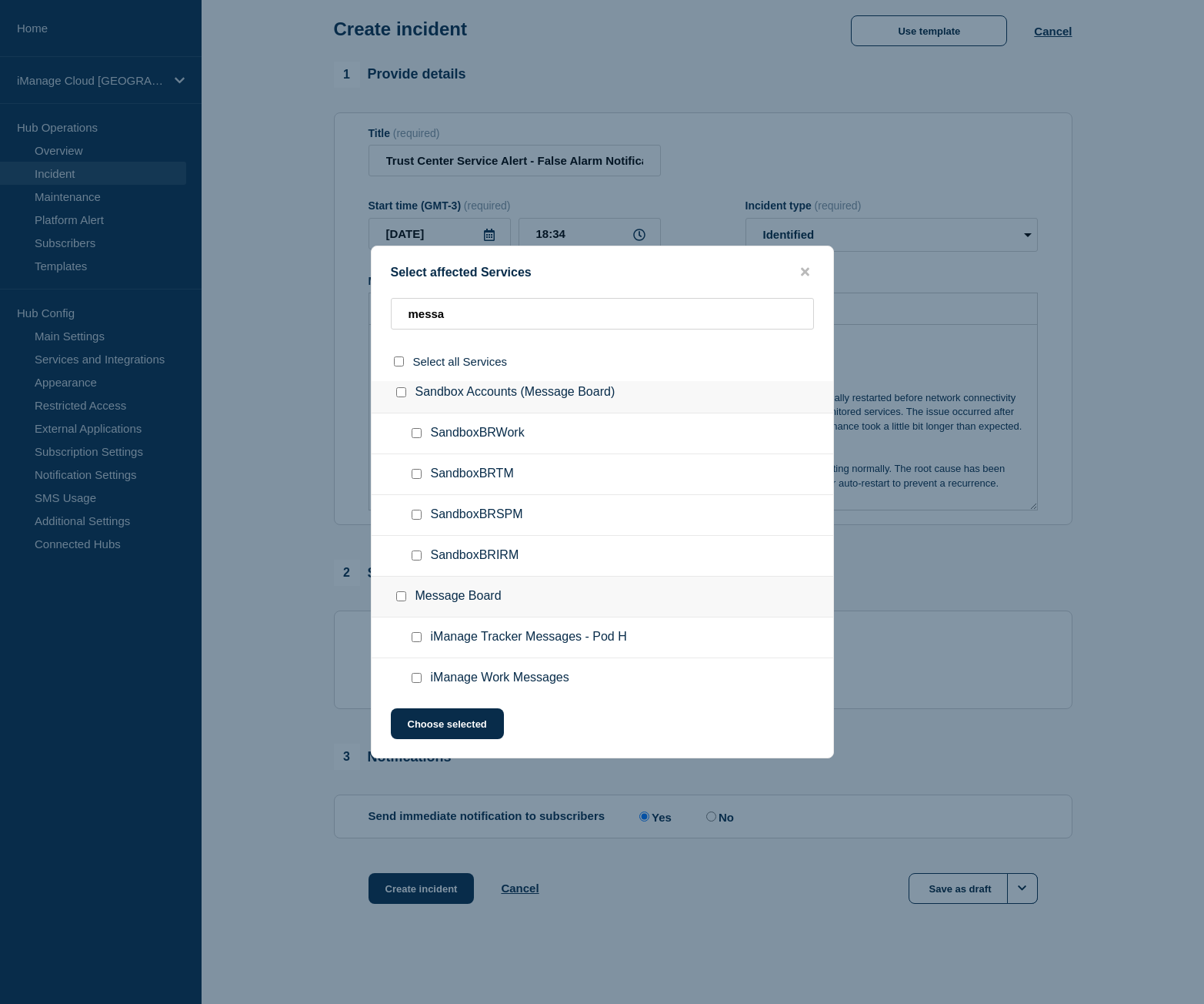
scroll to position [183, 0]
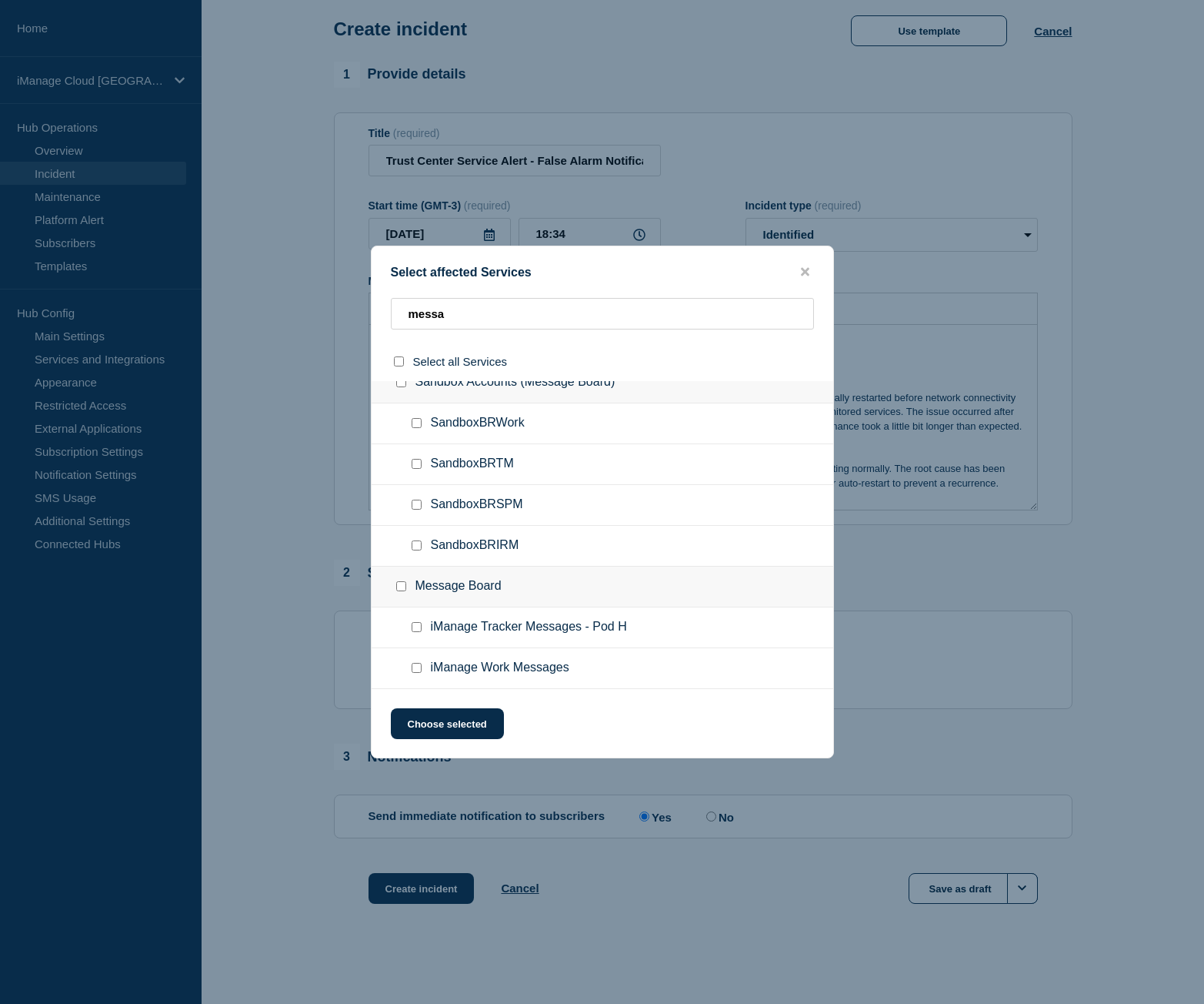
click at [415, 507] on input "SandboxBRSPM checkbox" at bounding box center [417, 504] width 10 height 10
checkbox input "true"
click at [449, 727] on button "Choose selected" at bounding box center [446, 723] width 113 height 31
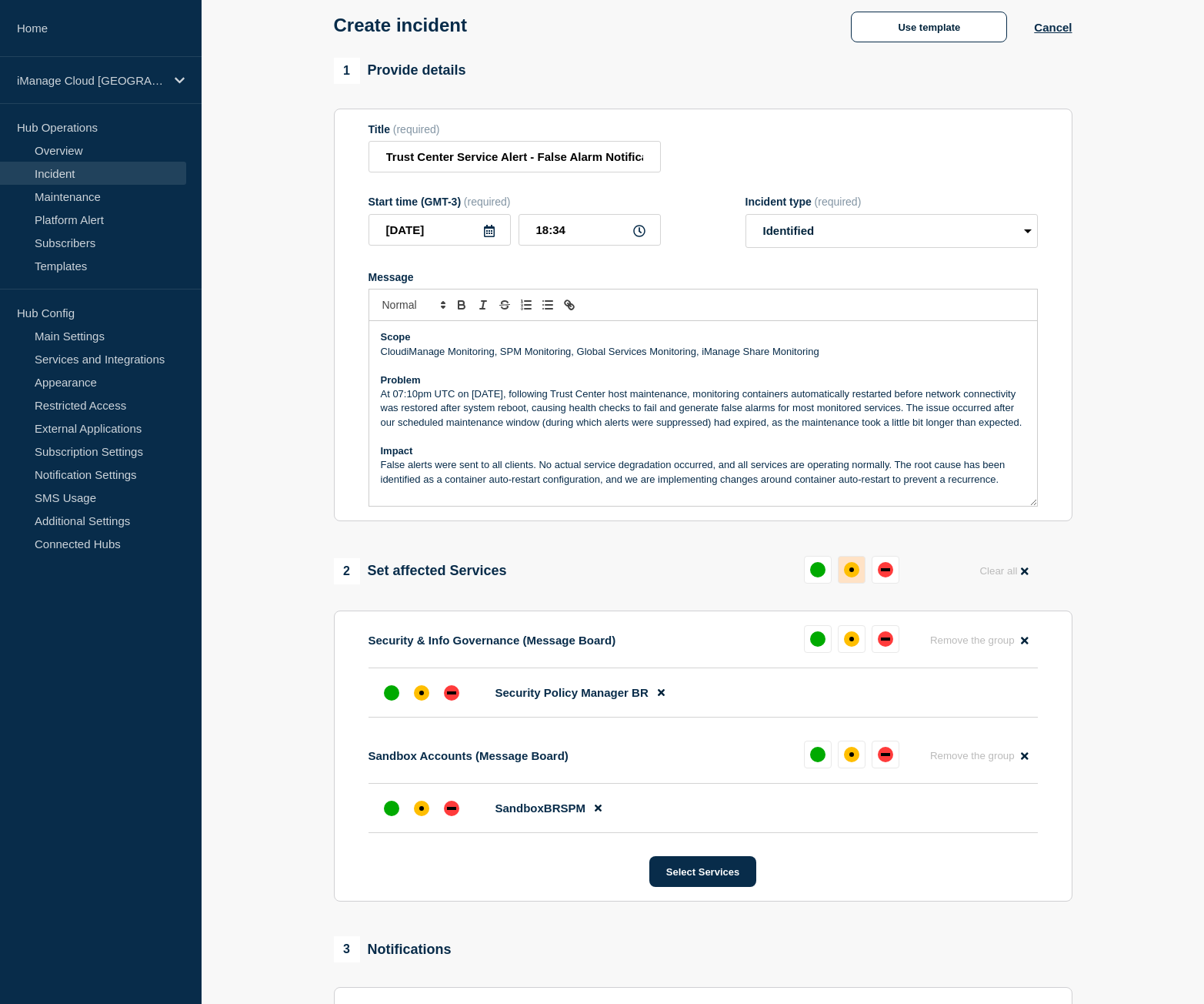
click at [858, 581] on button at bounding box center [852, 570] width 28 height 28
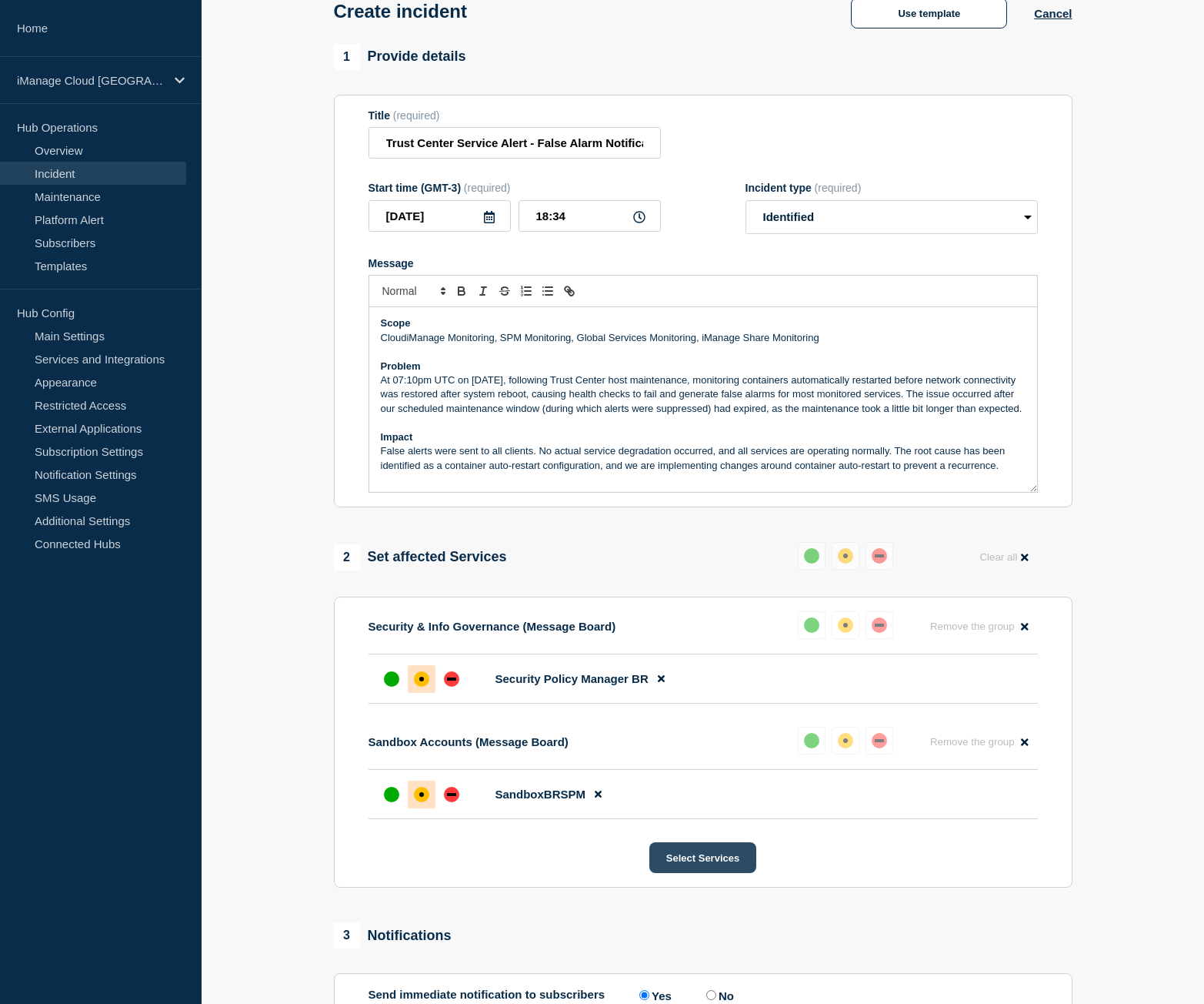
scroll to position [271, 0]
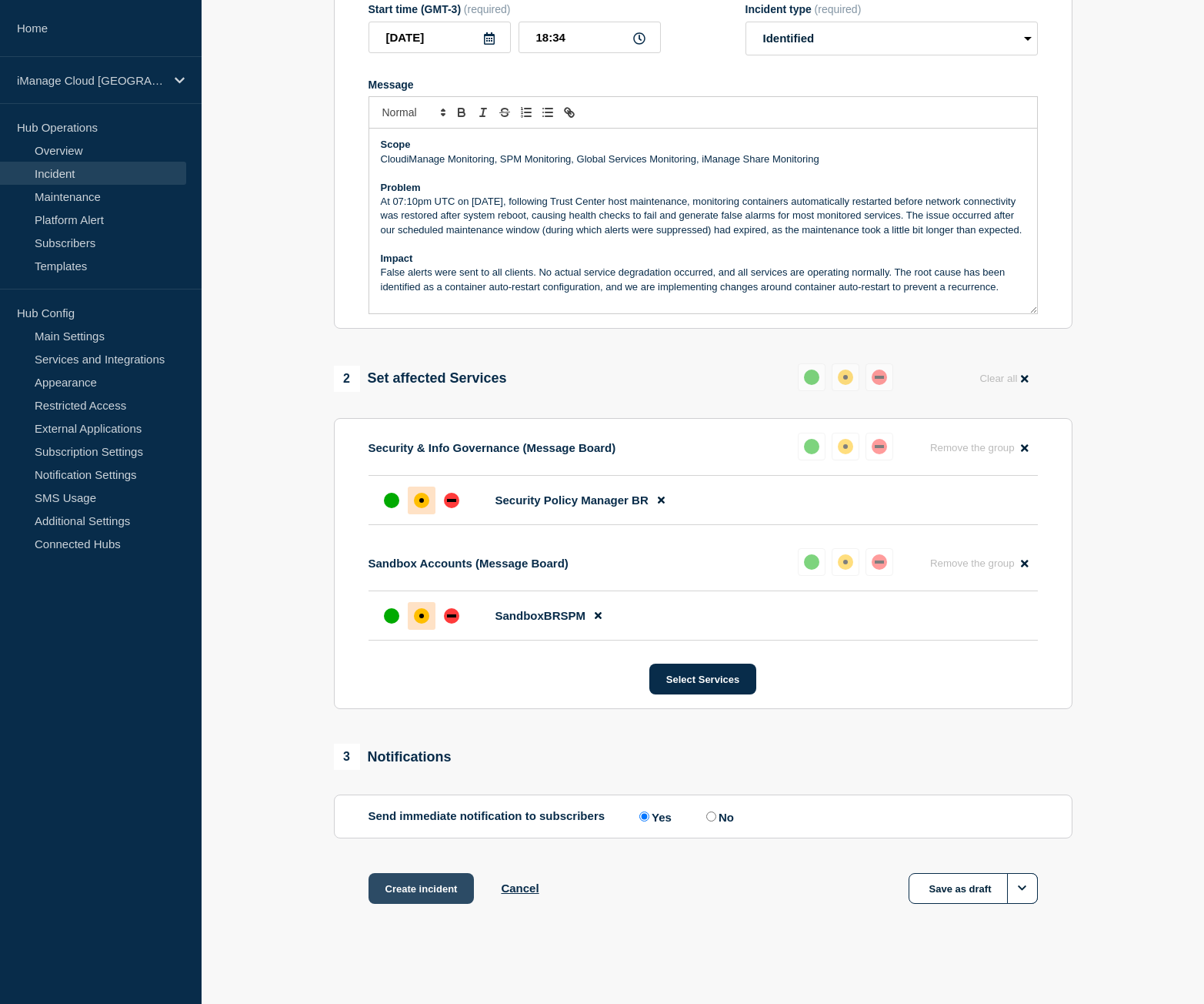
click at [439, 885] on button "Create incident" at bounding box center [421, 887] width 106 height 31
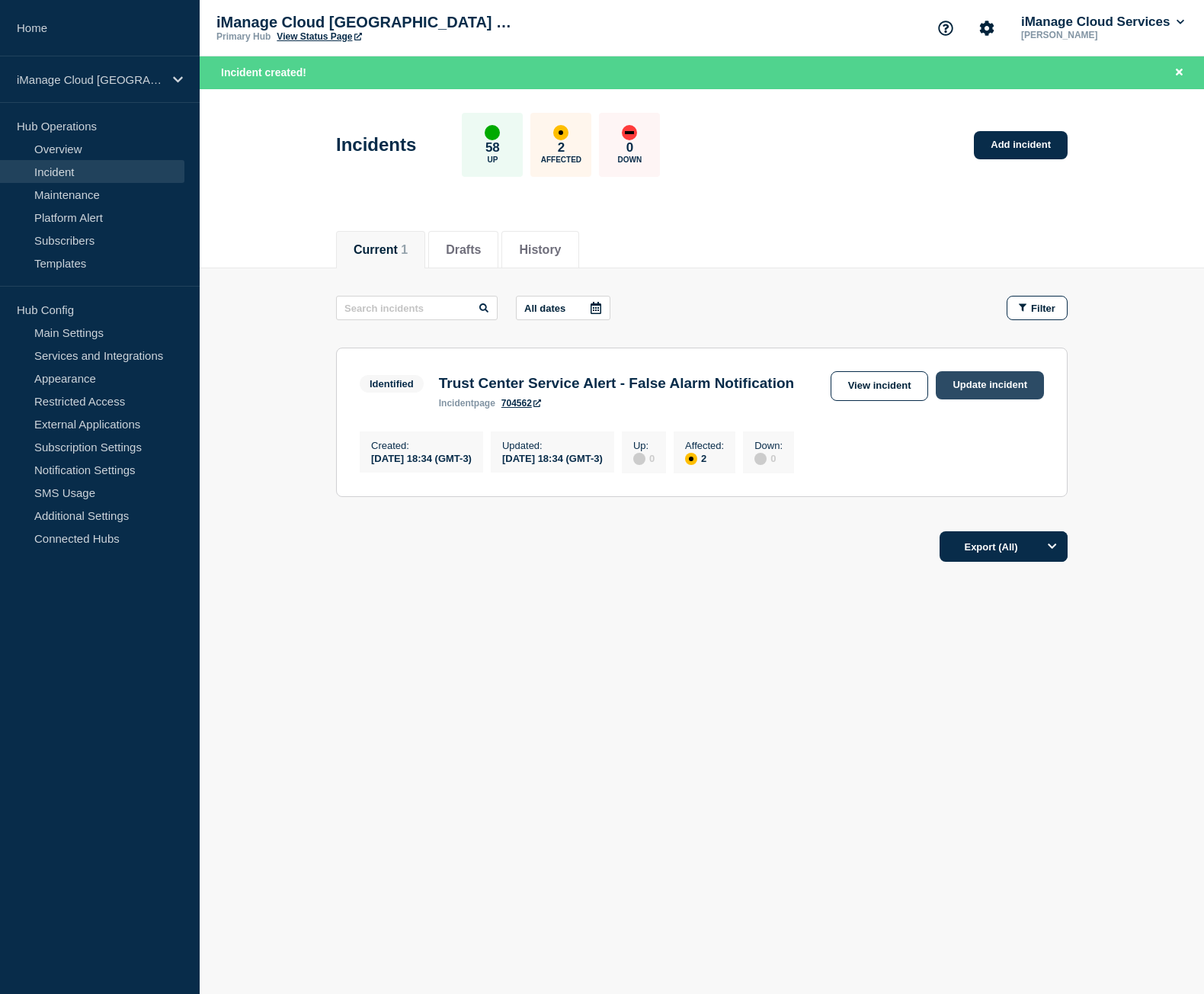
click at [987, 380] on link "Update incident" at bounding box center [989, 385] width 108 height 29
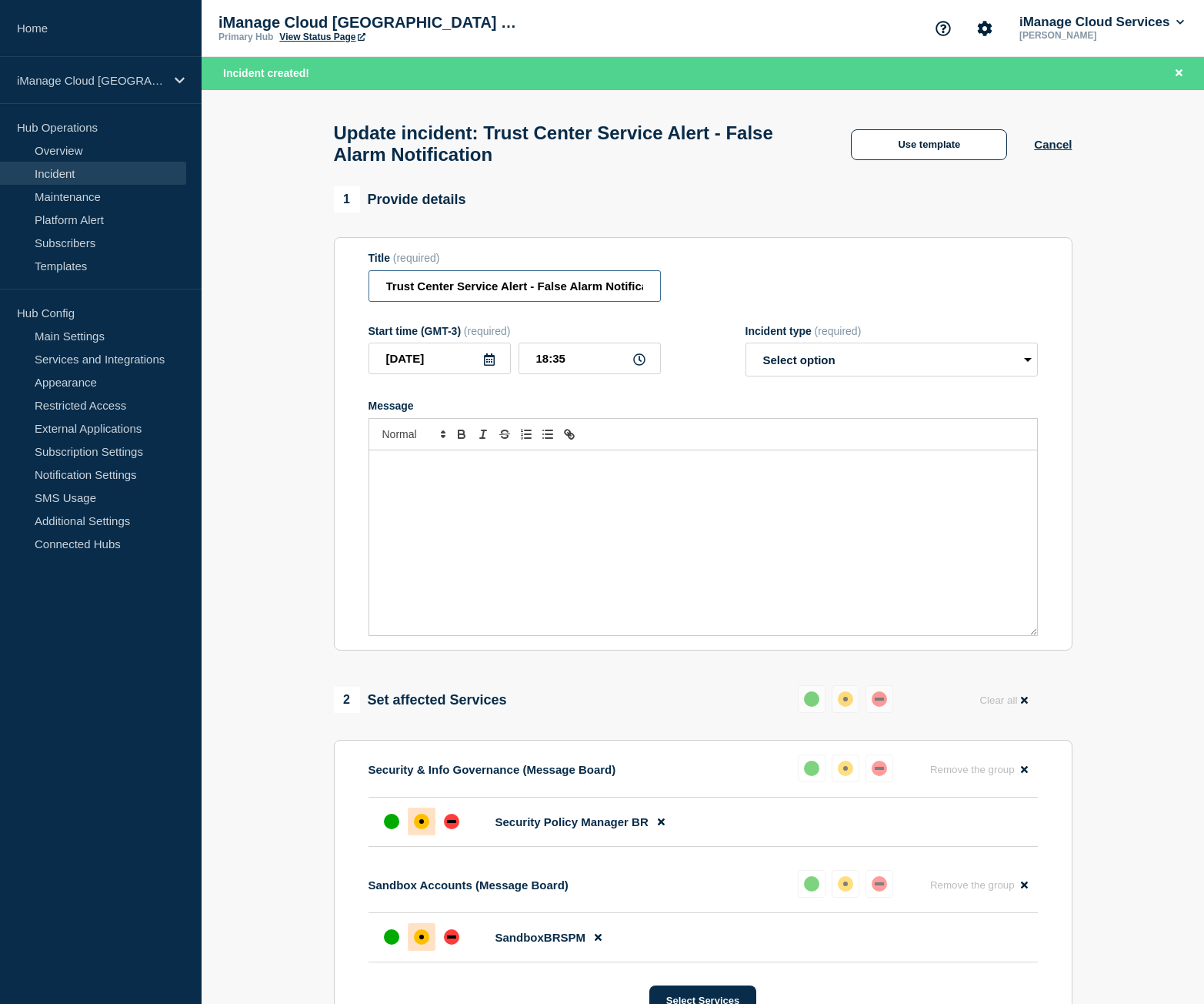
click at [447, 297] on input "Trust Center Service Alert - False Alarm Notification" at bounding box center [514, 286] width 293 height 32
paste input "Resolved"
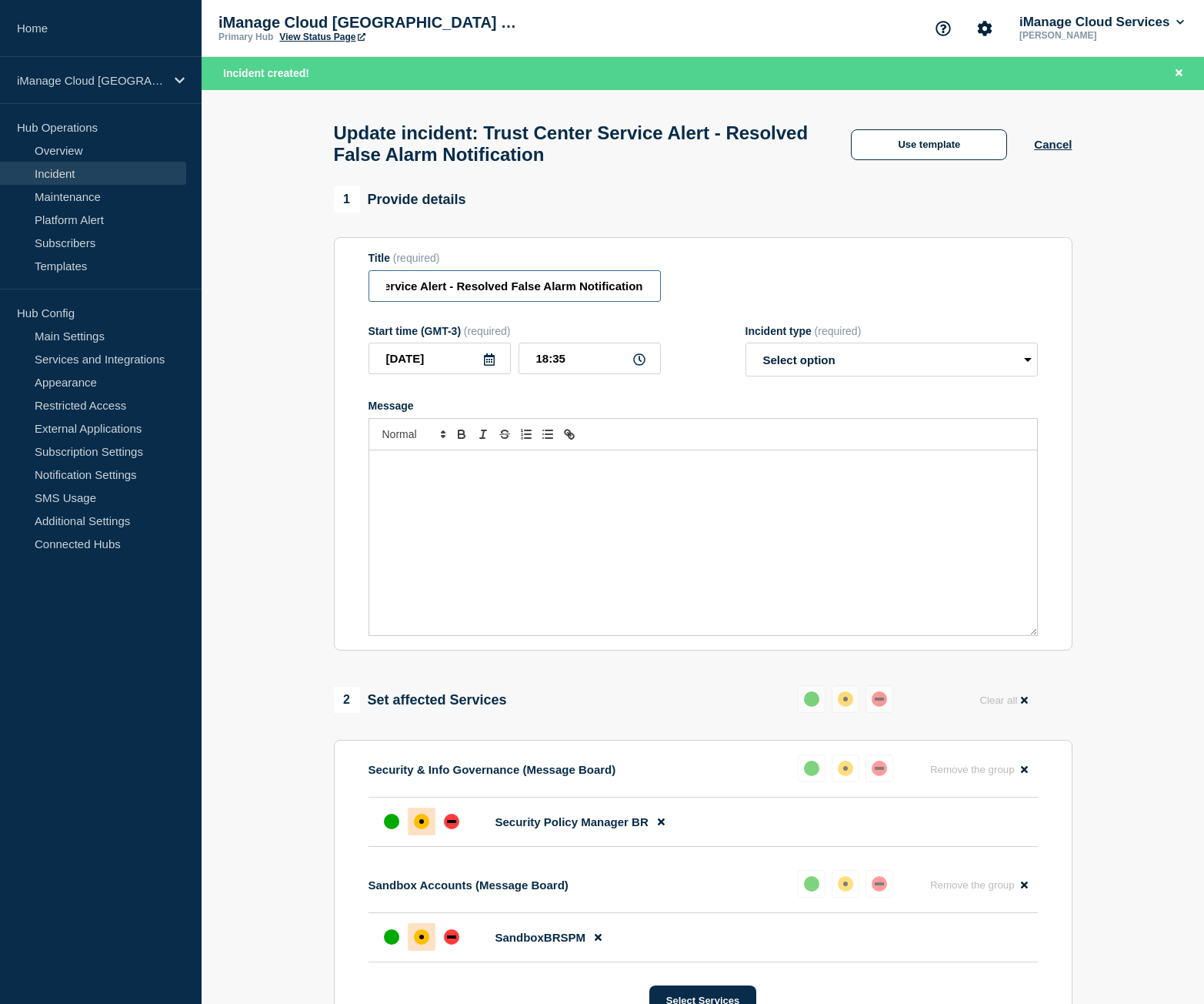
type input "Trust Center Service Alert - Resolved False Alarm Notification"
click at [818, 364] on select "Select option Investigating Identified Monitoring Resolved" at bounding box center [892, 359] width 293 height 34
select select "resolved"
click at [746, 351] on select "Select option Investigating Identified Monitoring Resolved" at bounding box center [892, 359] width 293 height 34
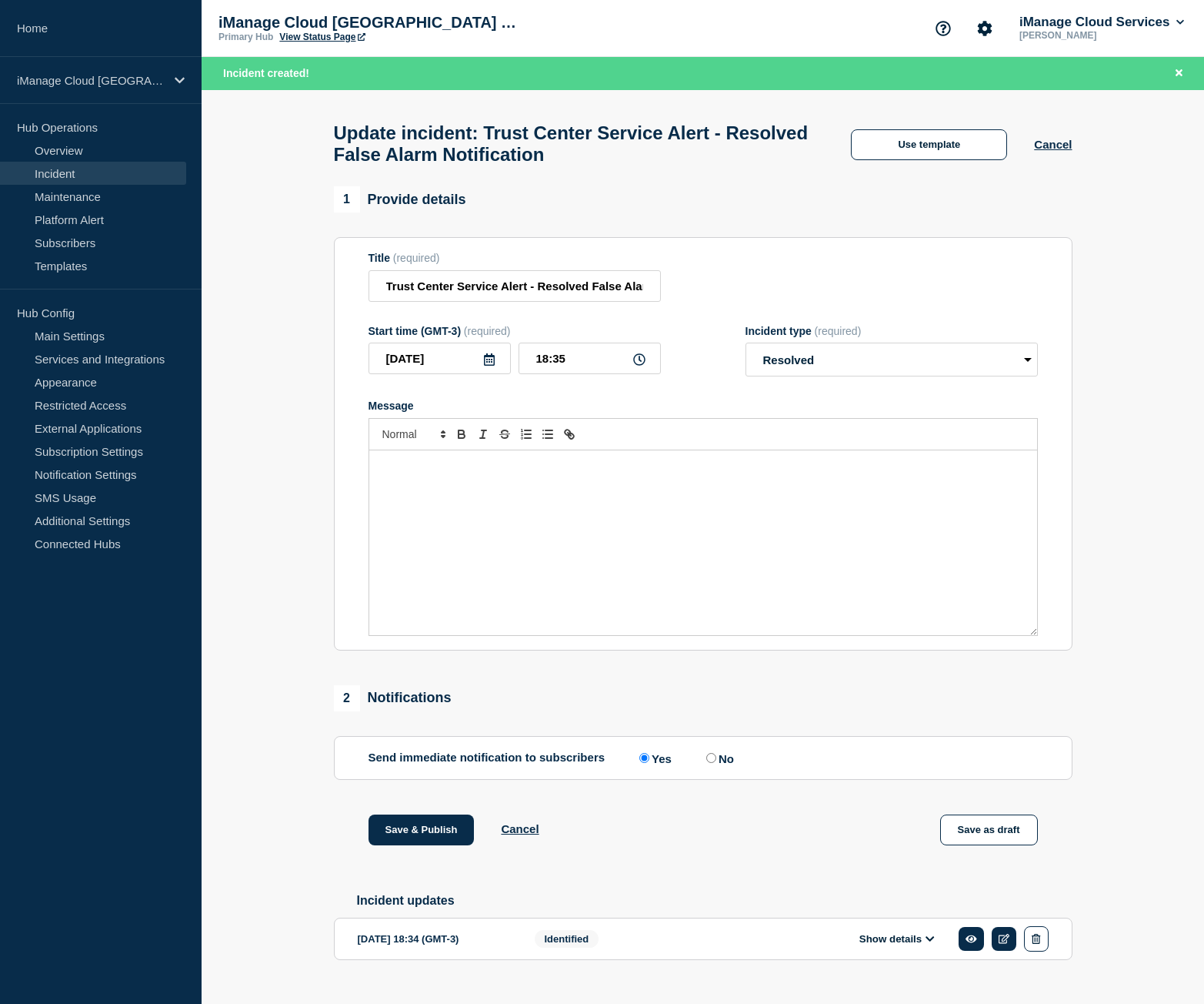
click at [702, 526] on div "Message" at bounding box center [703, 543] width 668 height 185
click at [352, 518] on section "Title (required) Trust Center Service Alert - Resolved False Alarm Notification…" at bounding box center [703, 443] width 739 height 413
drag, startPoint x: 420, startPoint y: 519, endPoint x: 450, endPoint y: 519, distance: 30.0
click at [436, 519] on div "Message" at bounding box center [703, 543] width 668 height 185
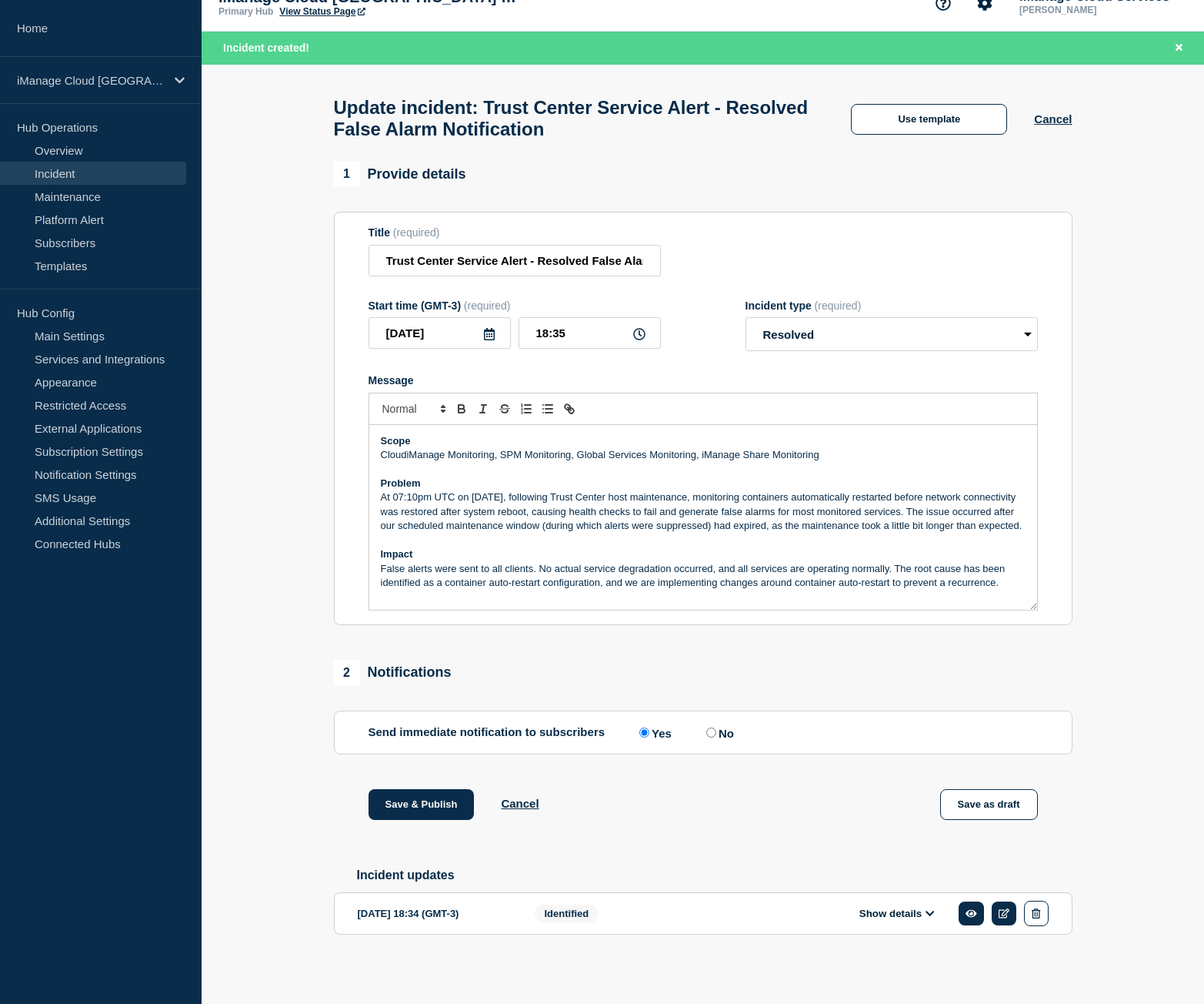
scroll to position [39, 0]
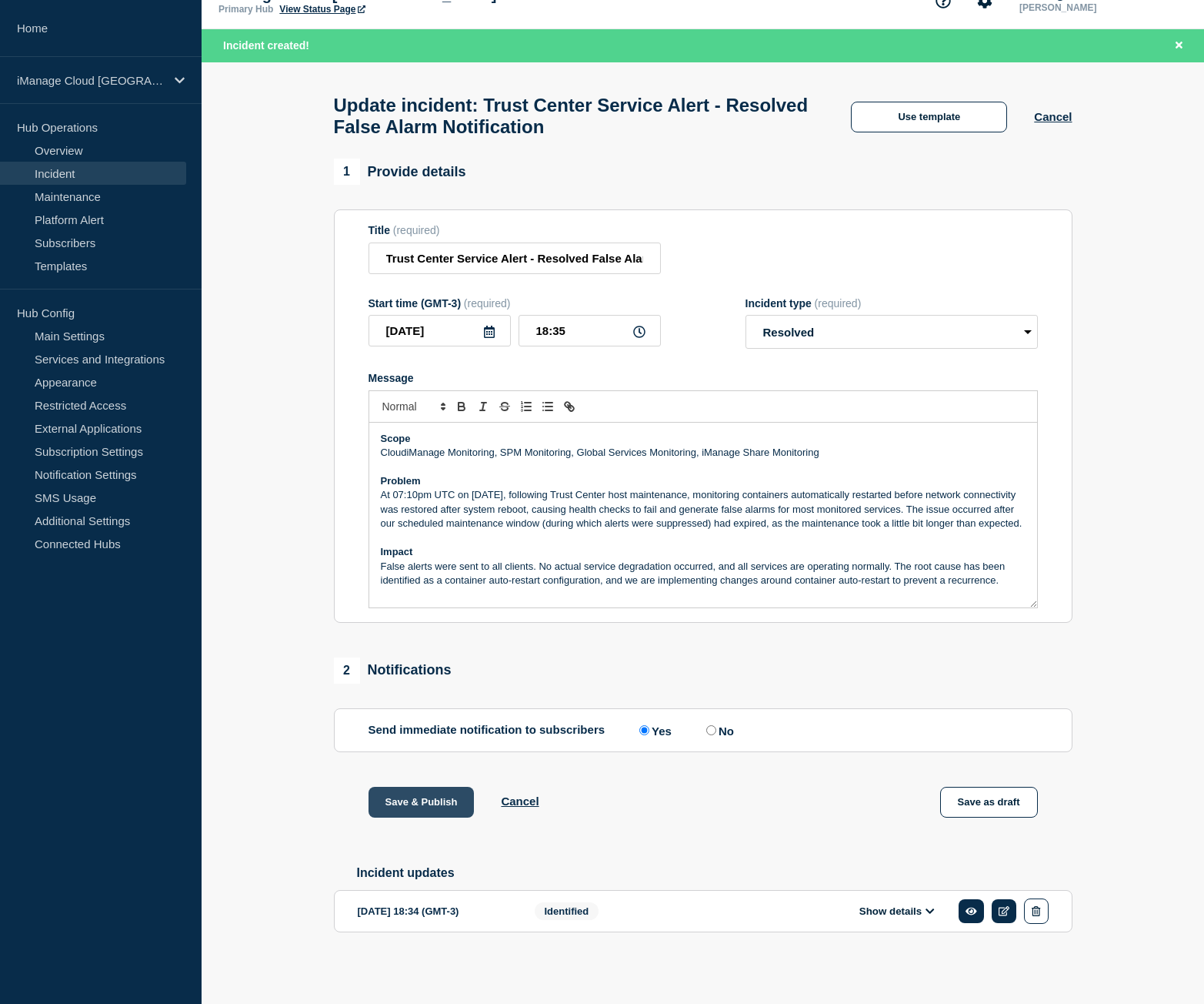
click at [440, 797] on button "Save & Publish" at bounding box center [421, 802] width 106 height 31
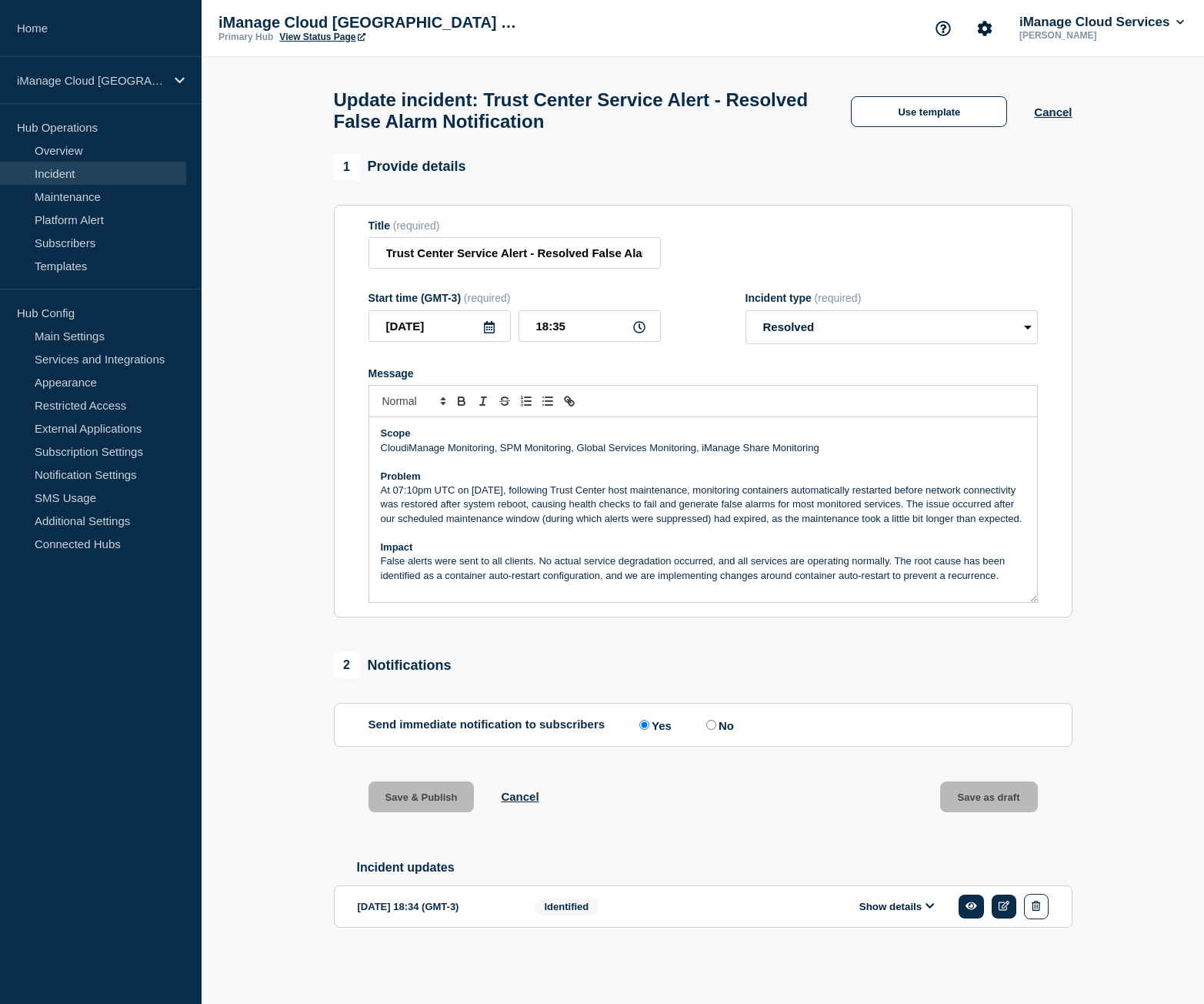
scroll to position [7, 0]
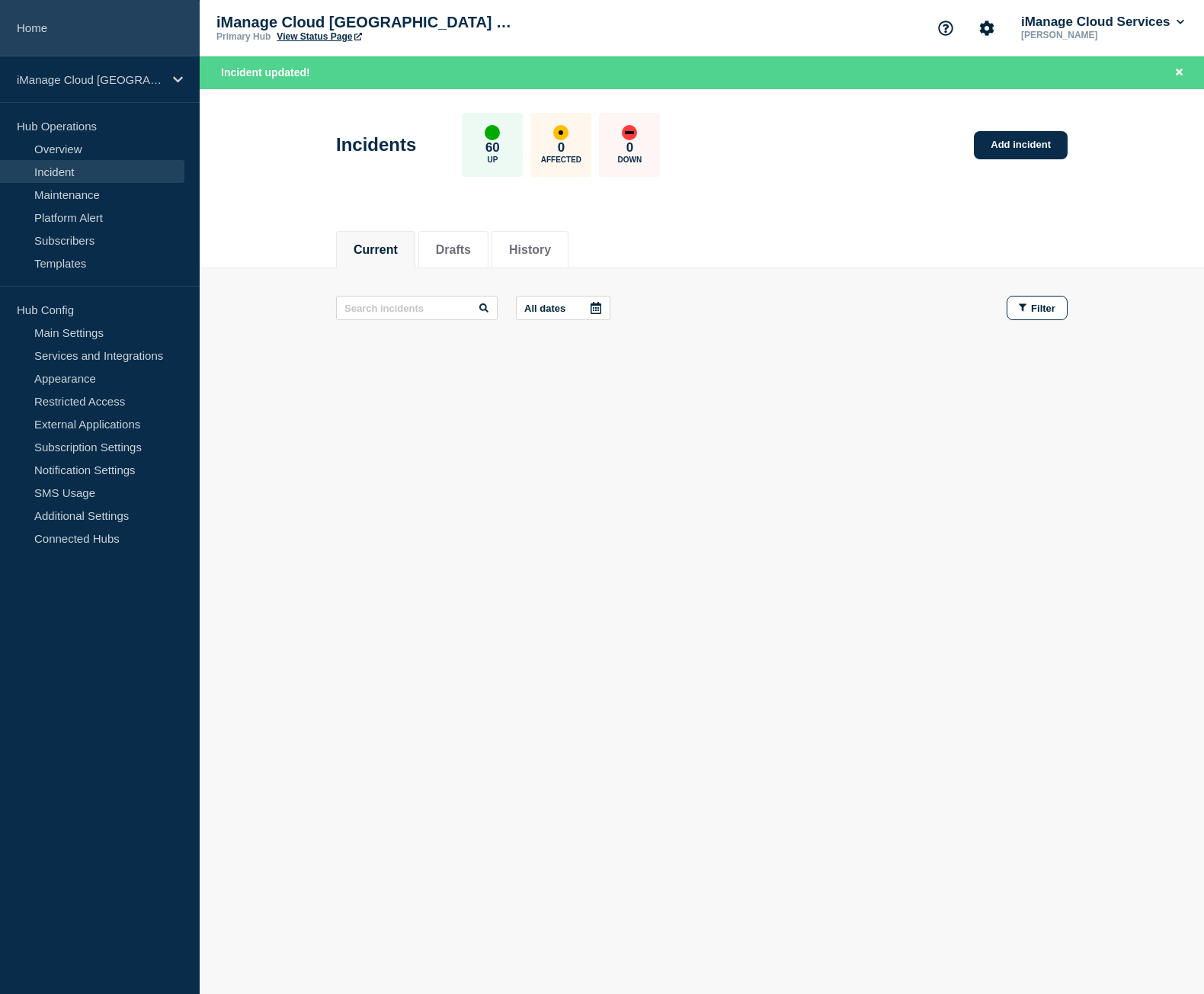
click at [153, 34] on link "Home" at bounding box center [100, 28] width 199 height 56
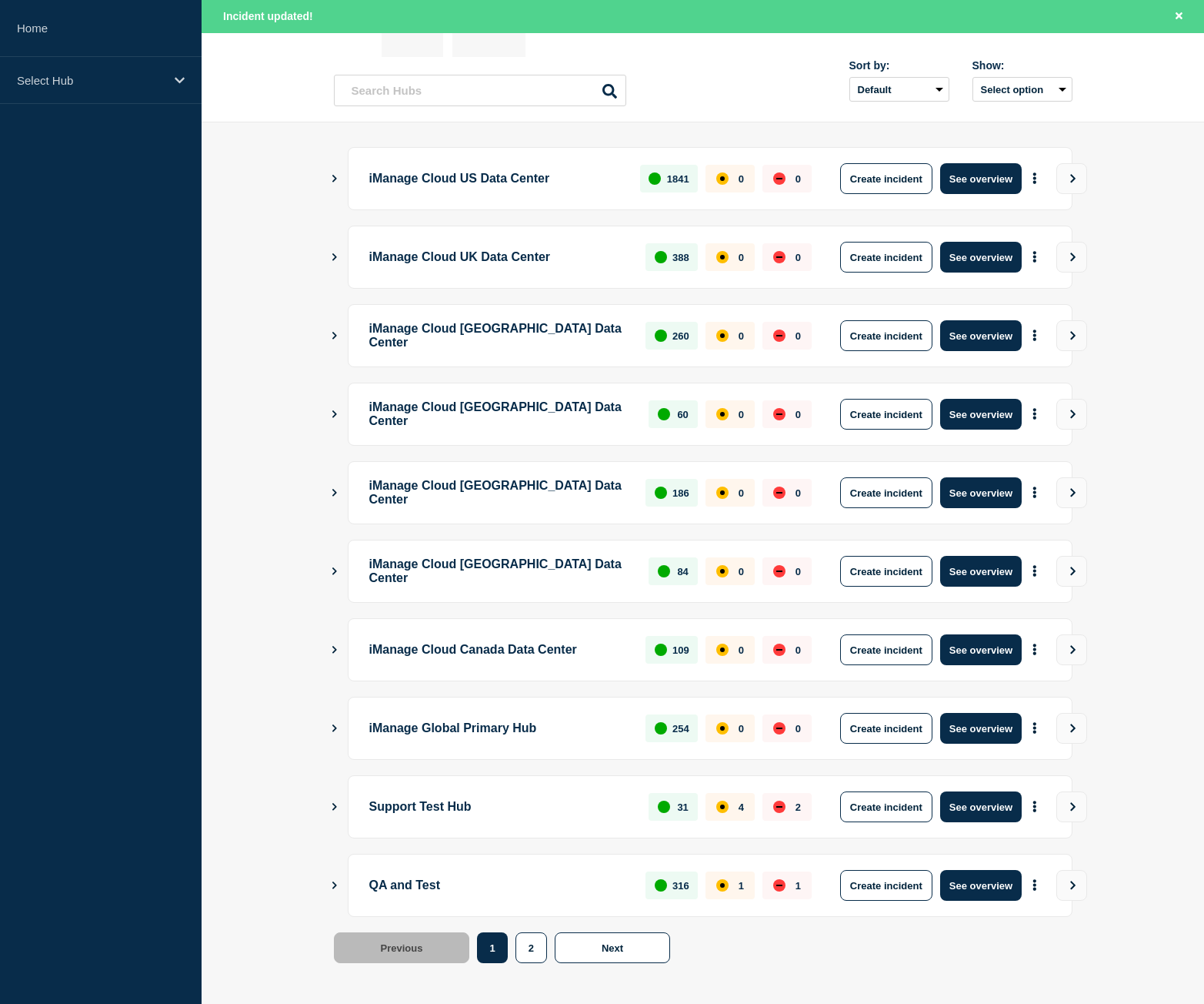
scroll to position [120, 0]
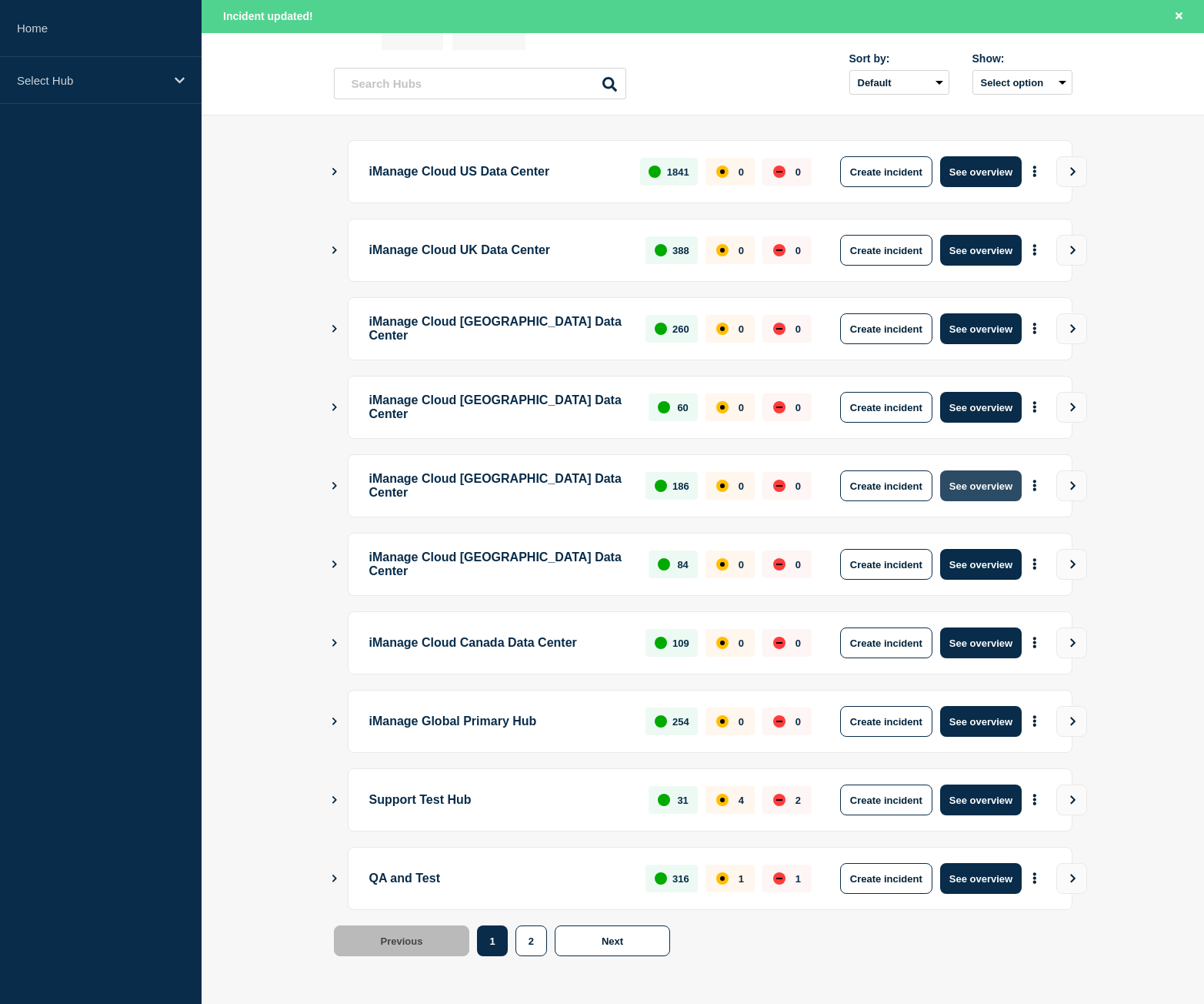
click at [973, 477] on button "See overview" at bounding box center [981, 485] width 82 height 31
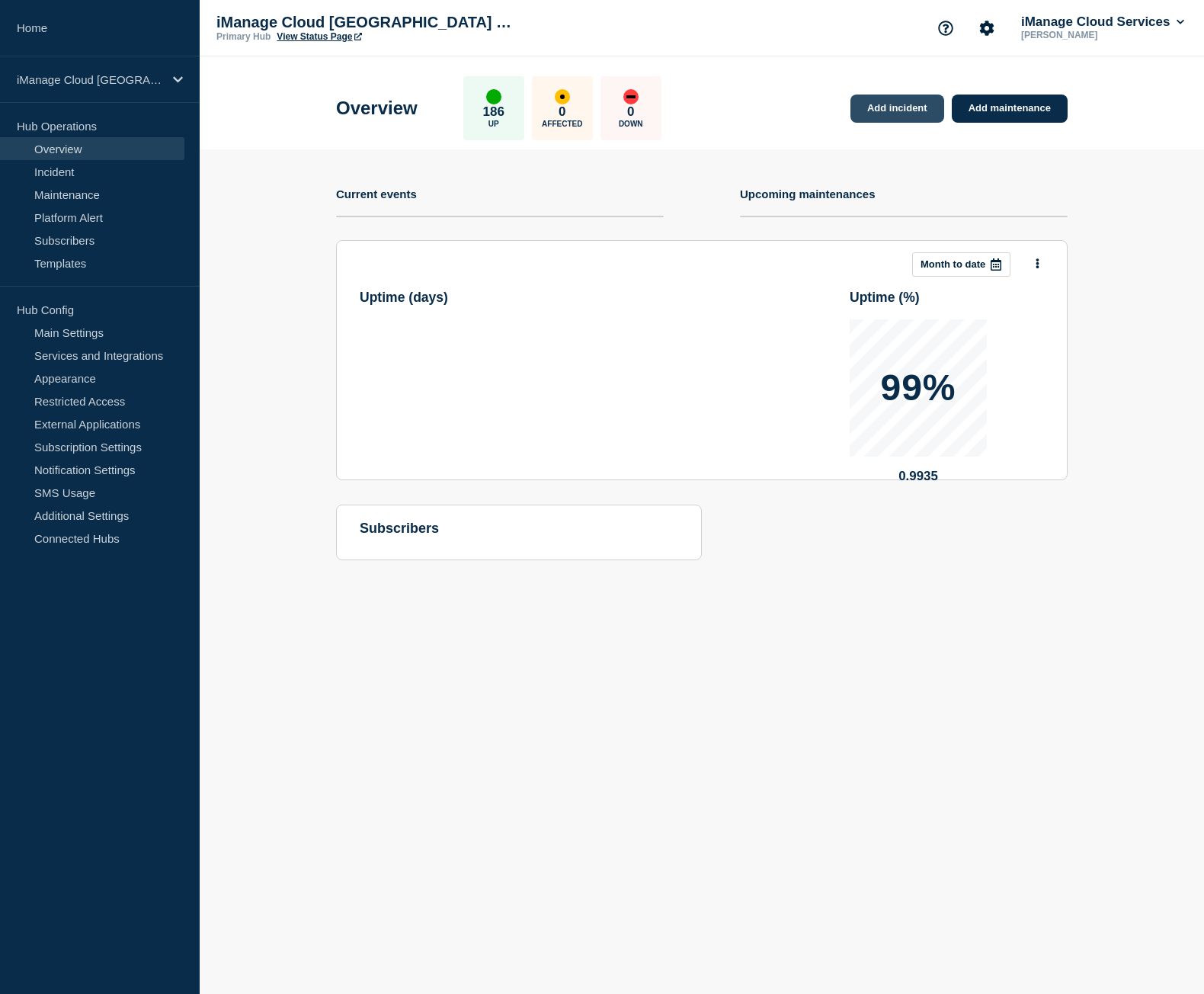
click at [910, 111] on link "Add incident" at bounding box center [897, 108] width 94 height 29
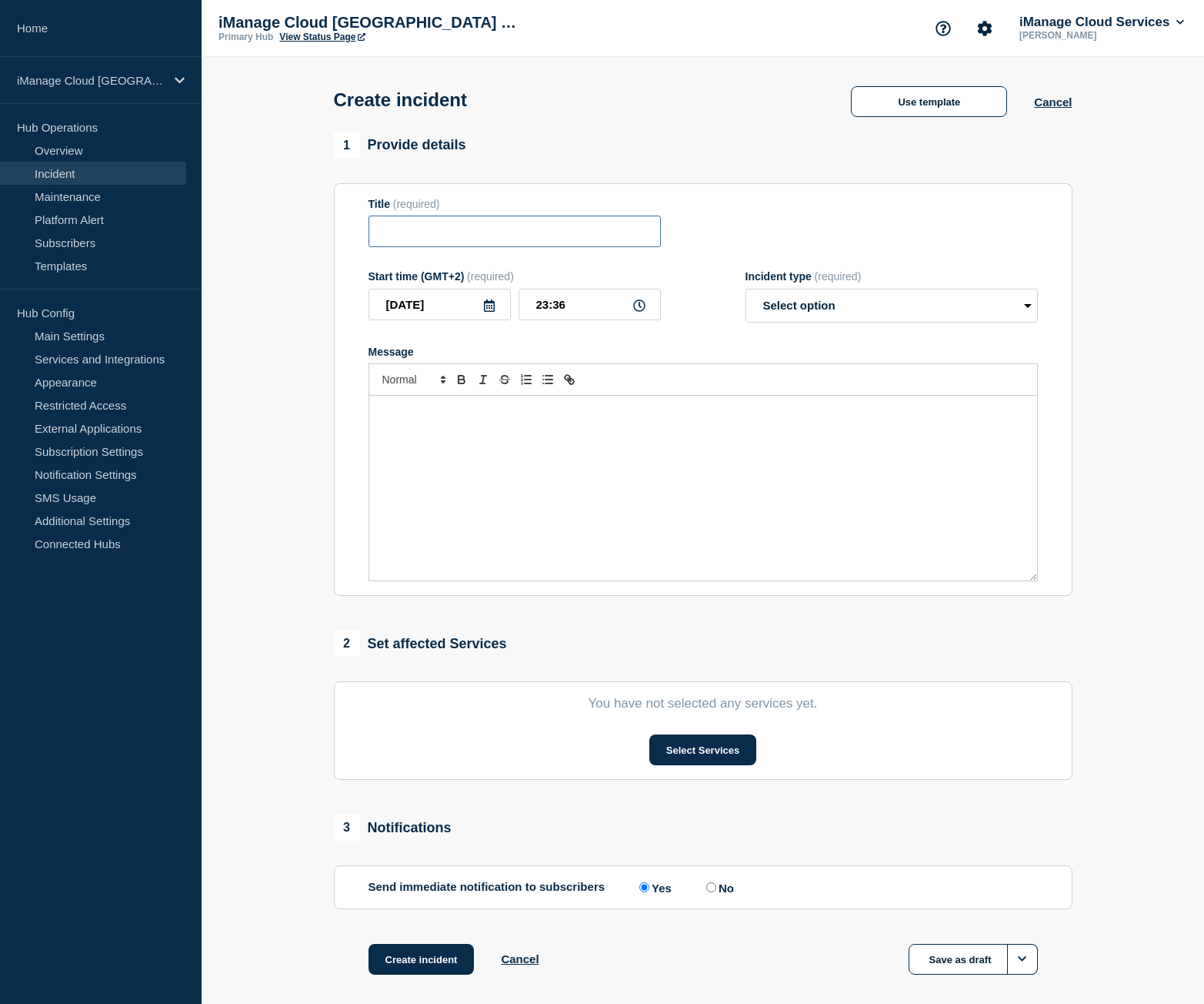
click at [474, 234] on input "Title" at bounding box center [514, 231] width 293 height 32
paste input "Trust Center Service Alert - False Alarm Notification"
type input "Trust Center Service Alert - False Alarm Notification"
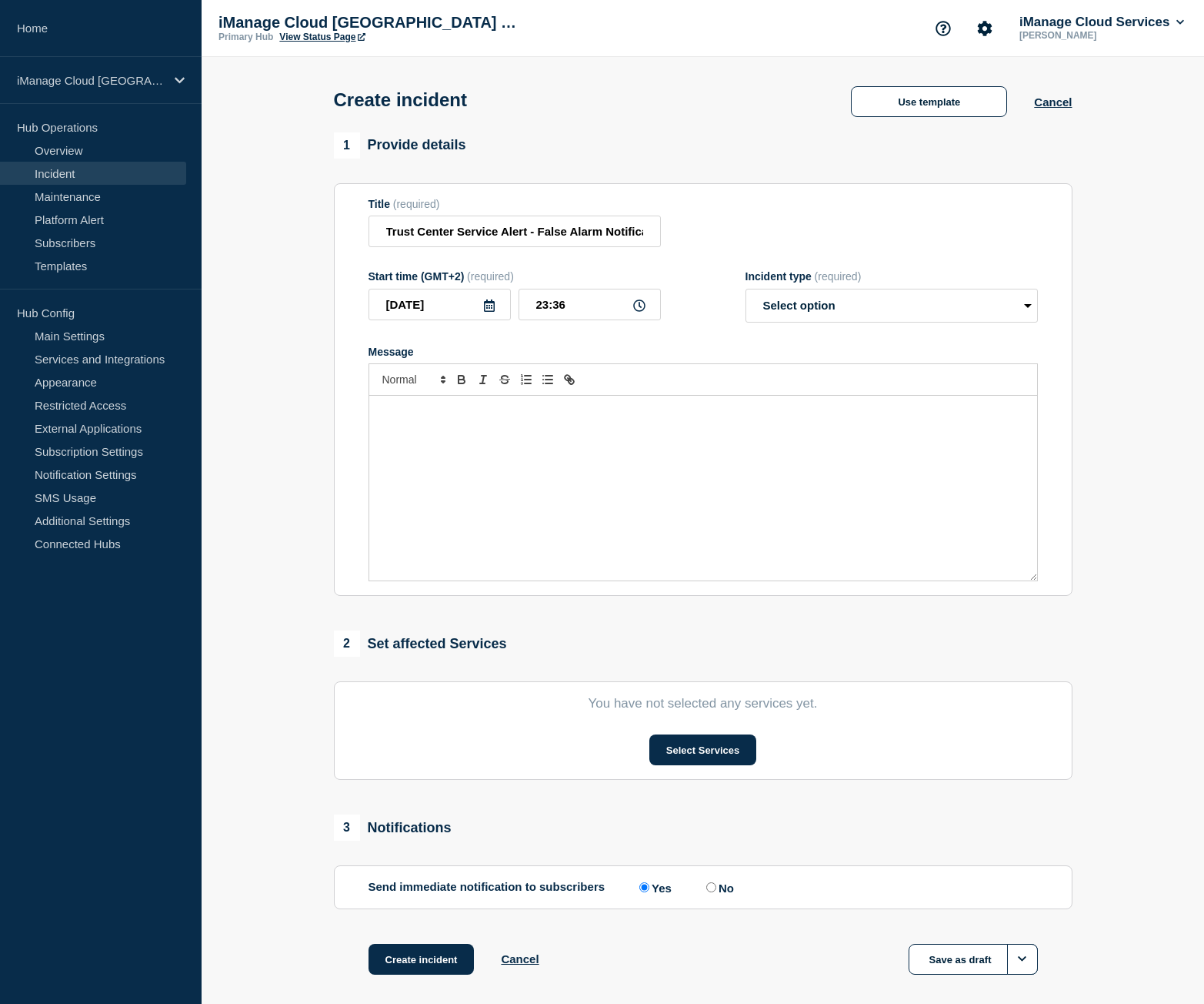
click at [518, 445] on div "Message" at bounding box center [703, 488] width 668 height 185
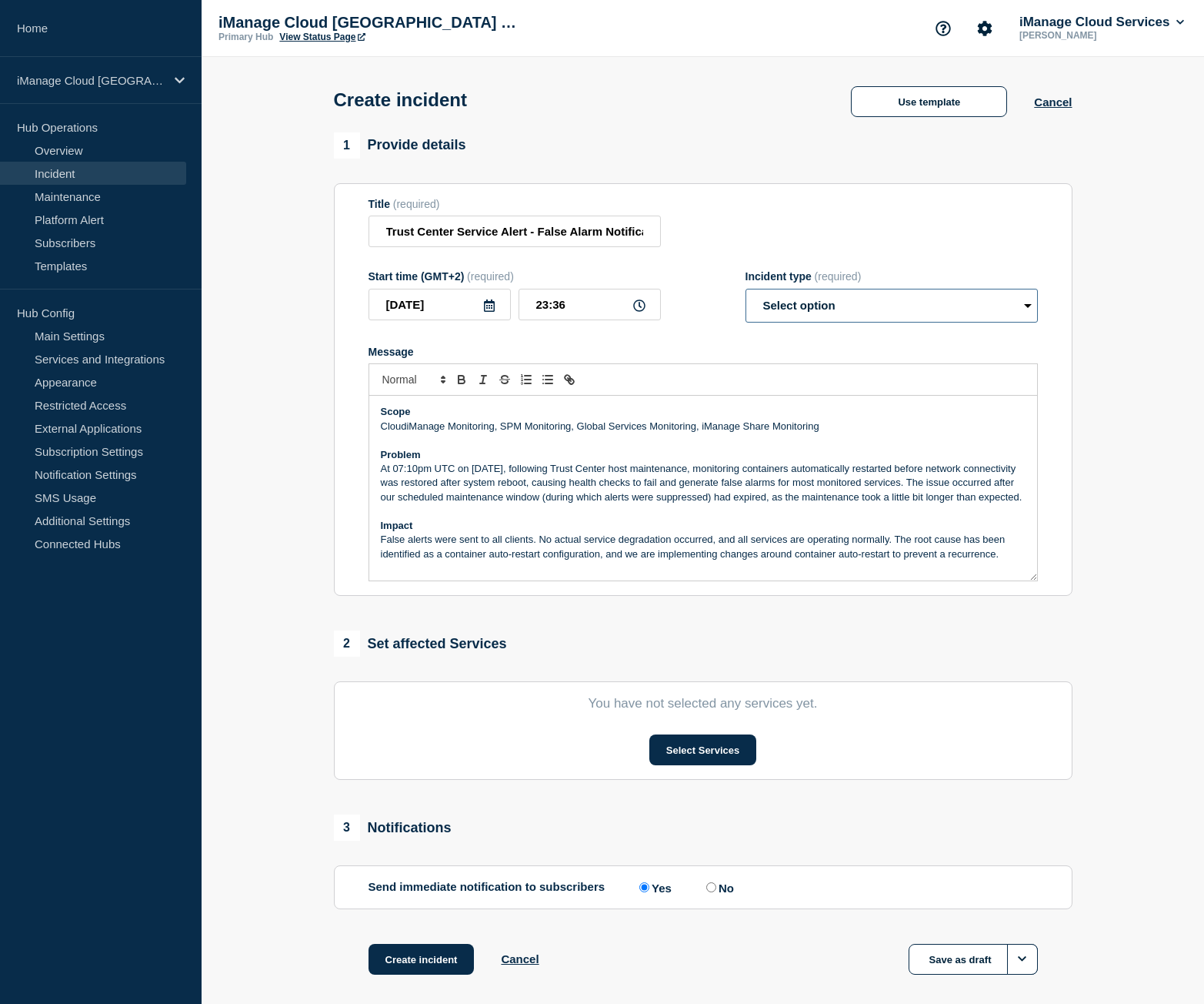
click at [815, 321] on select "Select option Investigating Identified Monitoring" at bounding box center [892, 306] width 293 height 34
select select "identified"
click at [746, 292] on select "Select option Investigating Identified Monitoring" at bounding box center [892, 306] width 293 height 34
click at [1086, 324] on section "1 Provide details Title (required) Trust Center Service Alert - False Alarm Not…" at bounding box center [703, 572] width 1003 height 881
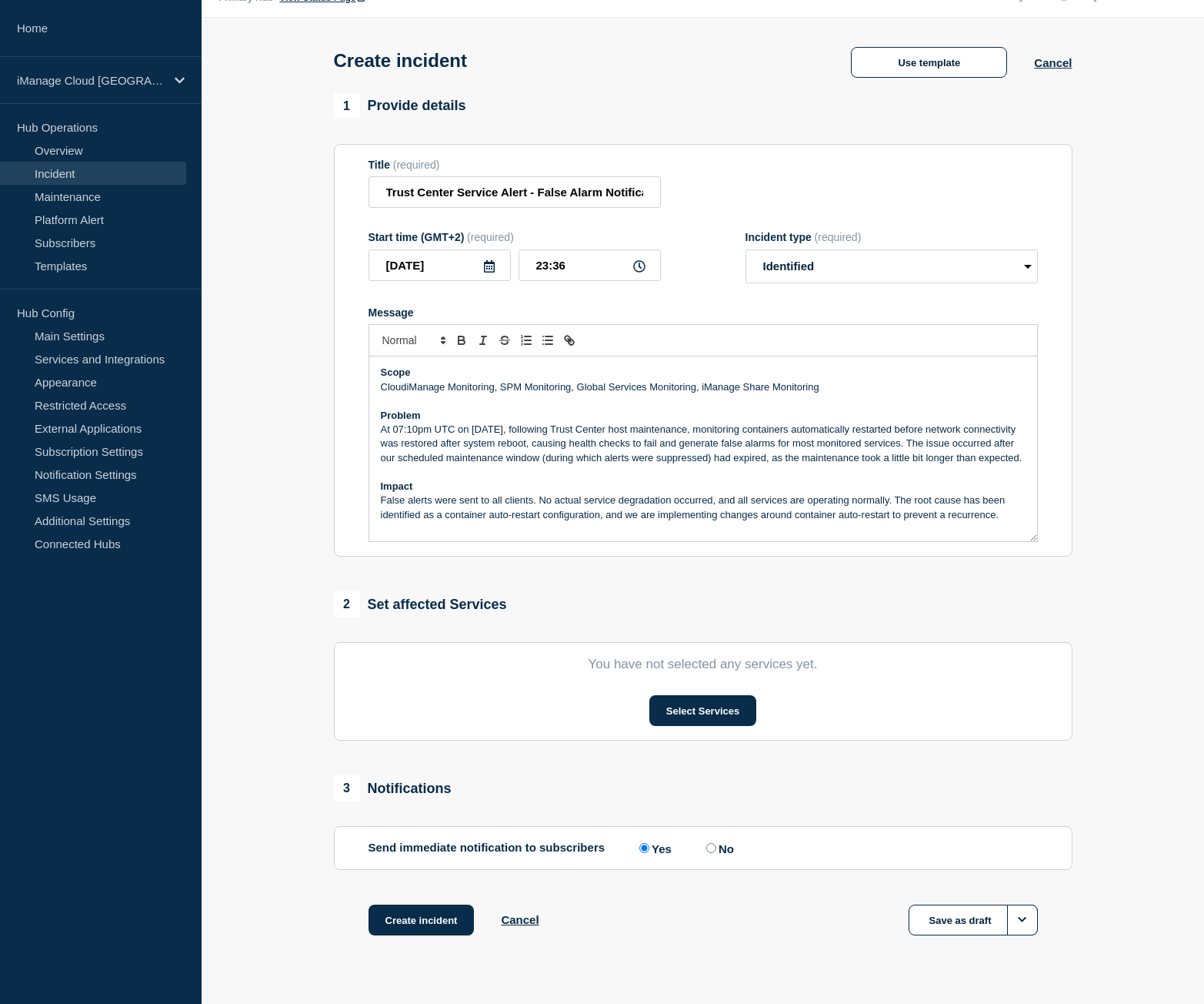
scroll to position [75, 0]
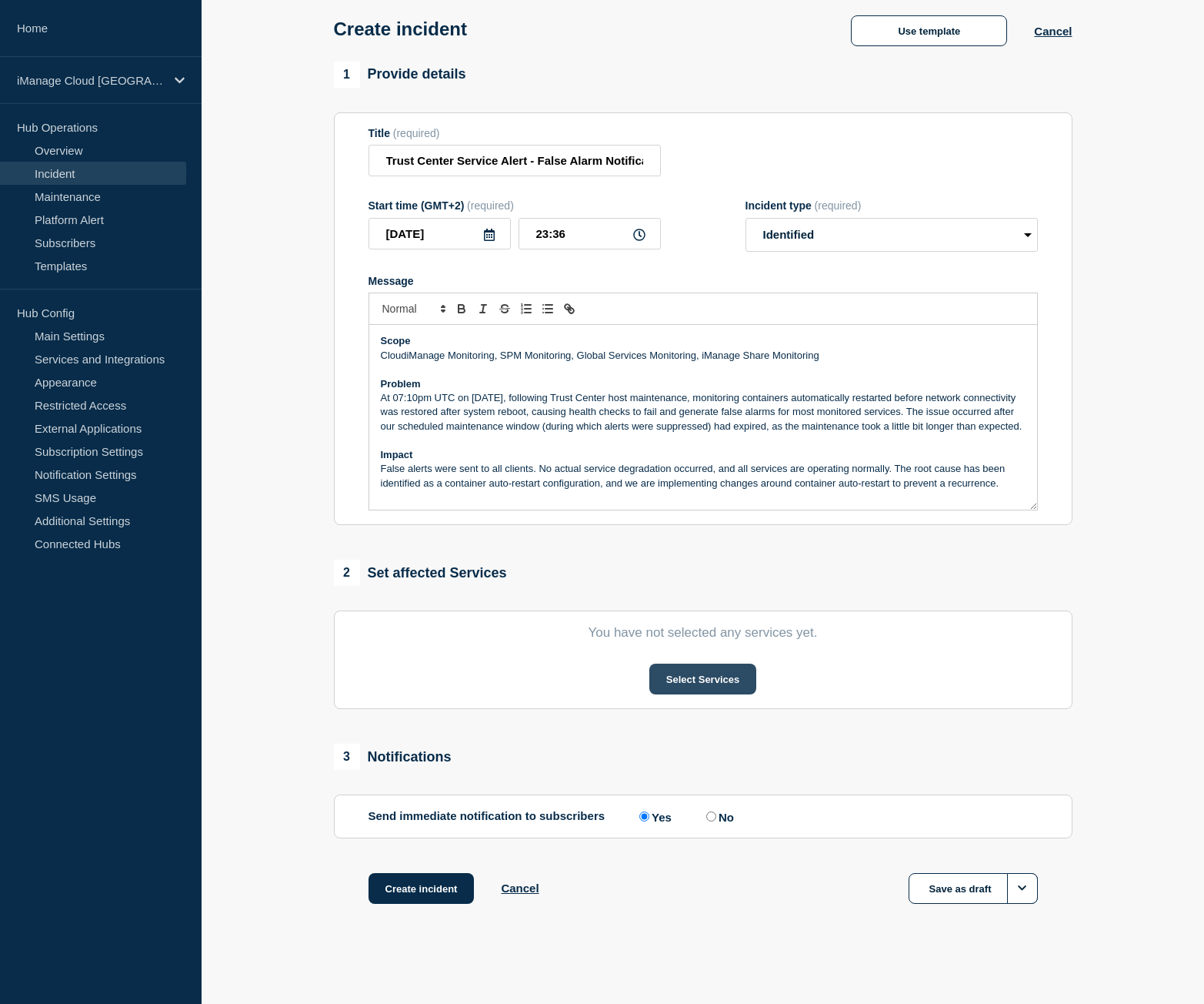
click at [741, 683] on button "Select Services" at bounding box center [703, 679] width 107 height 31
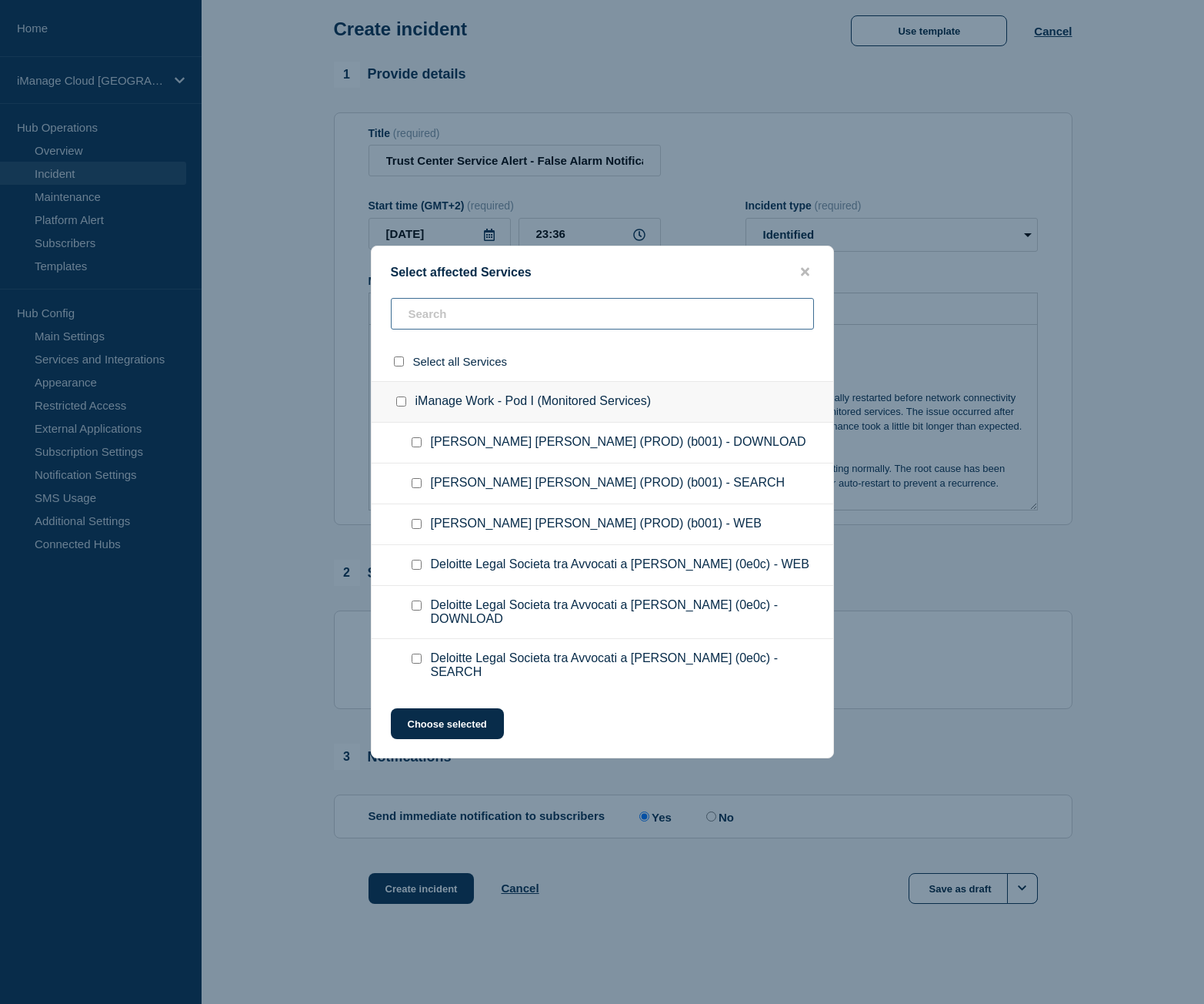
click at [459, 320] on input "text" at bounding box center [602, 314] width 423 height 32
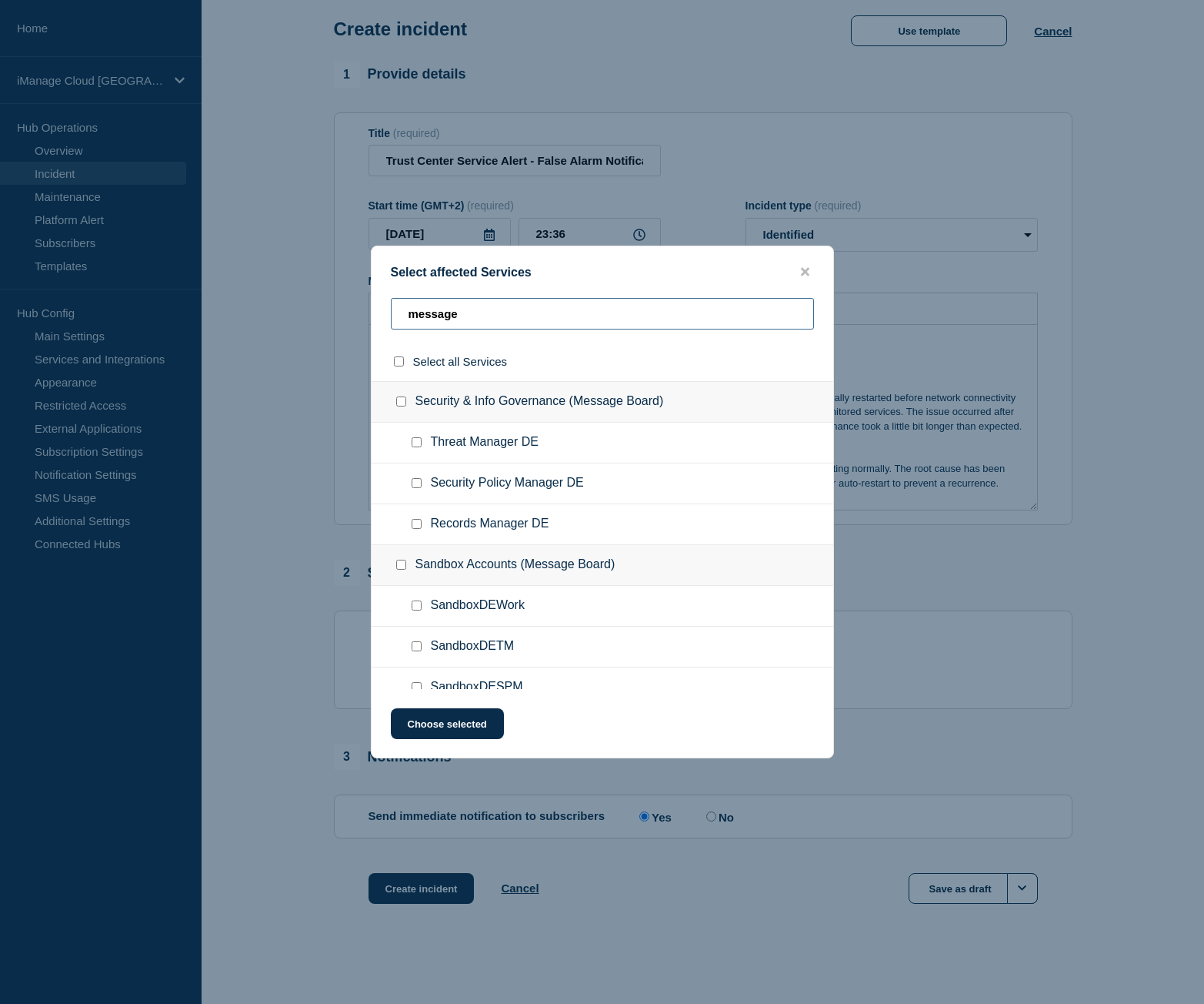
type input "message"
click at [413, 485] on input "Security Policy Manager DE checkbox" at bounding box center [417, 483] width 10 height 10
checkbox input "true"
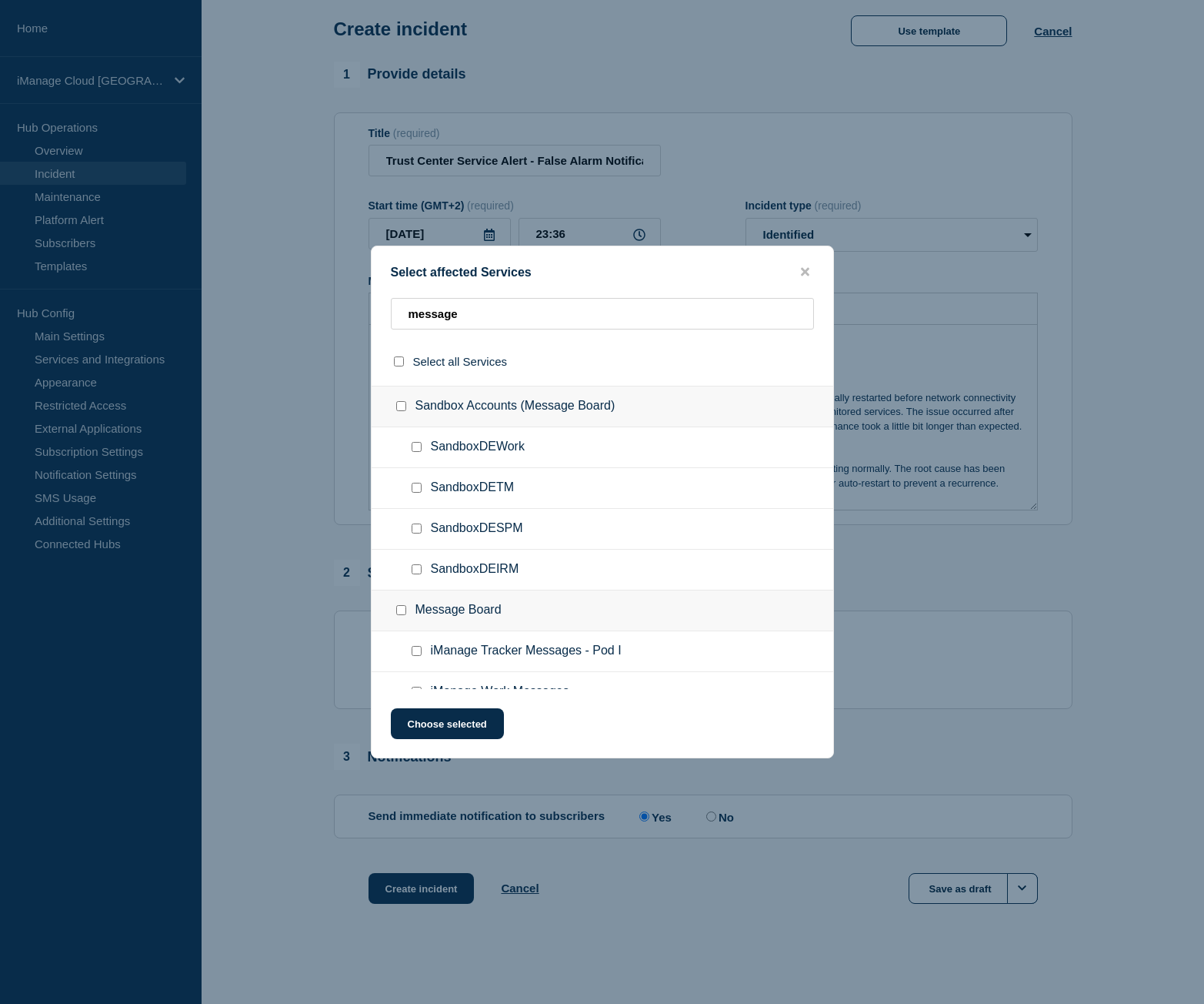
scroll to position [183, 0]
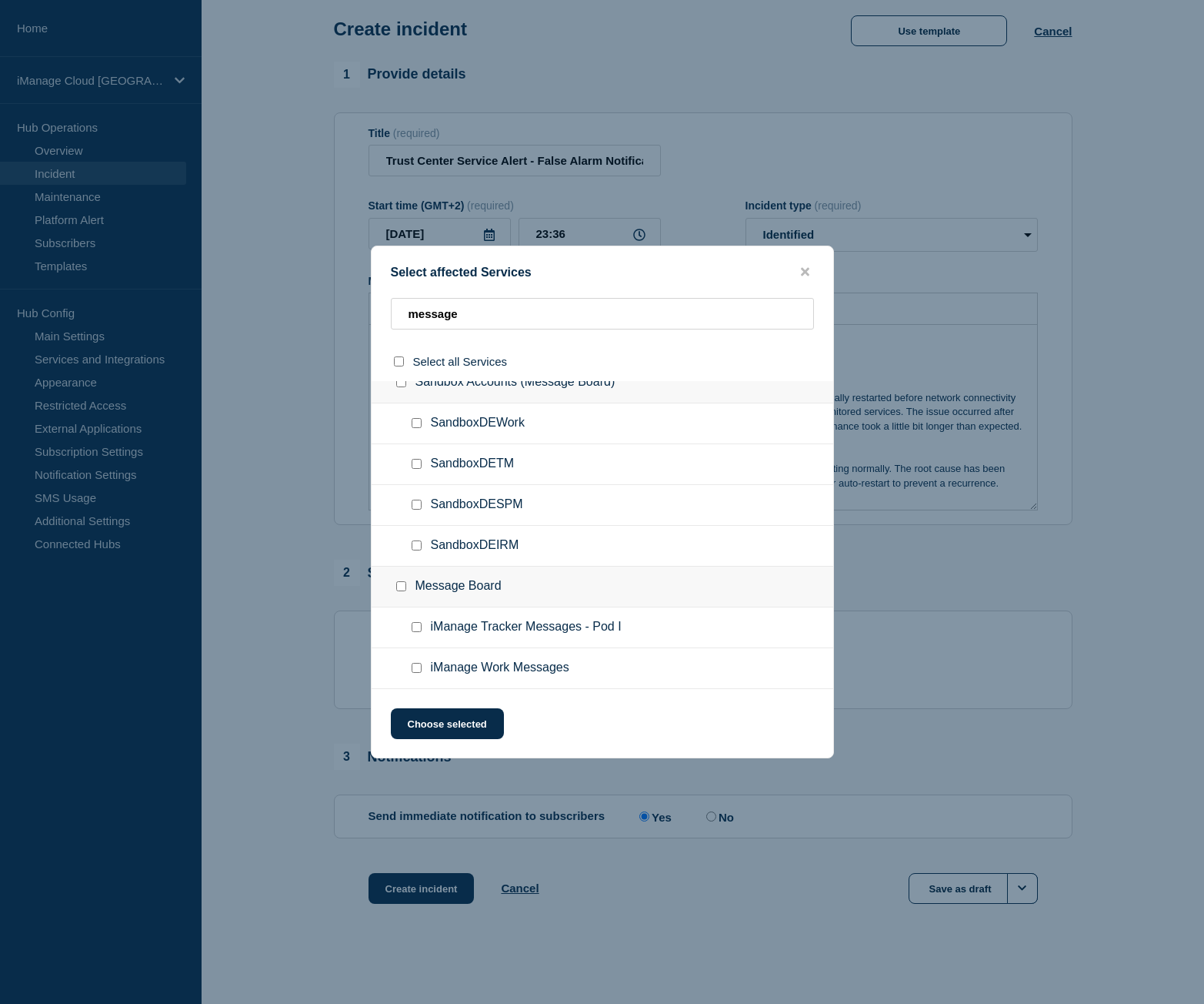
click at [416, 504] on input "SandboxDESPM checkbox" at bounding box center [417, 504] width 10 height 10
checkbox input "true"
click at [456, 718] on button "Choose selected" at bounding box center [446, 723] width 113 height 31
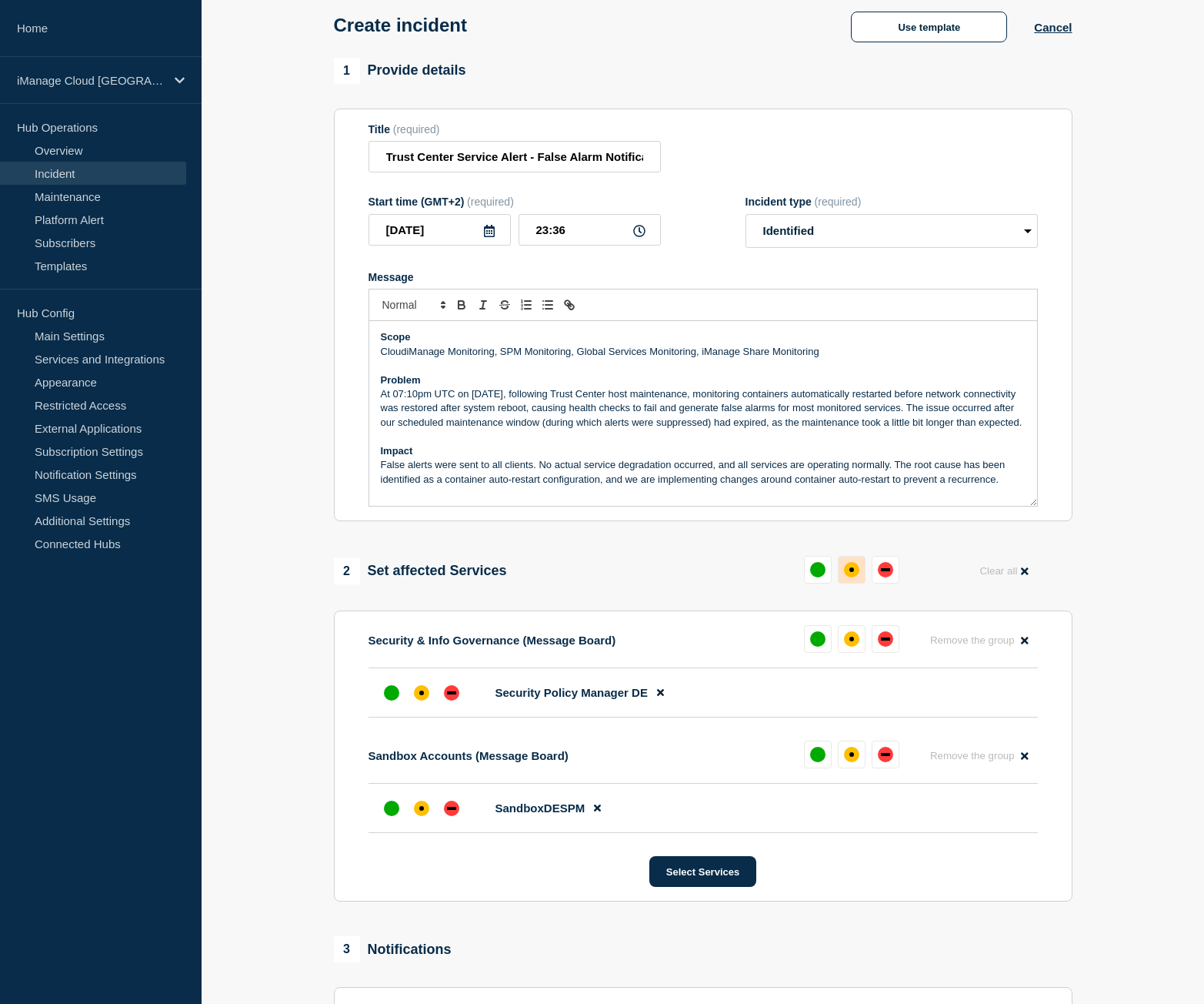
click at [860, 577] on button at bounding box center [852, 570] width 28 height 28
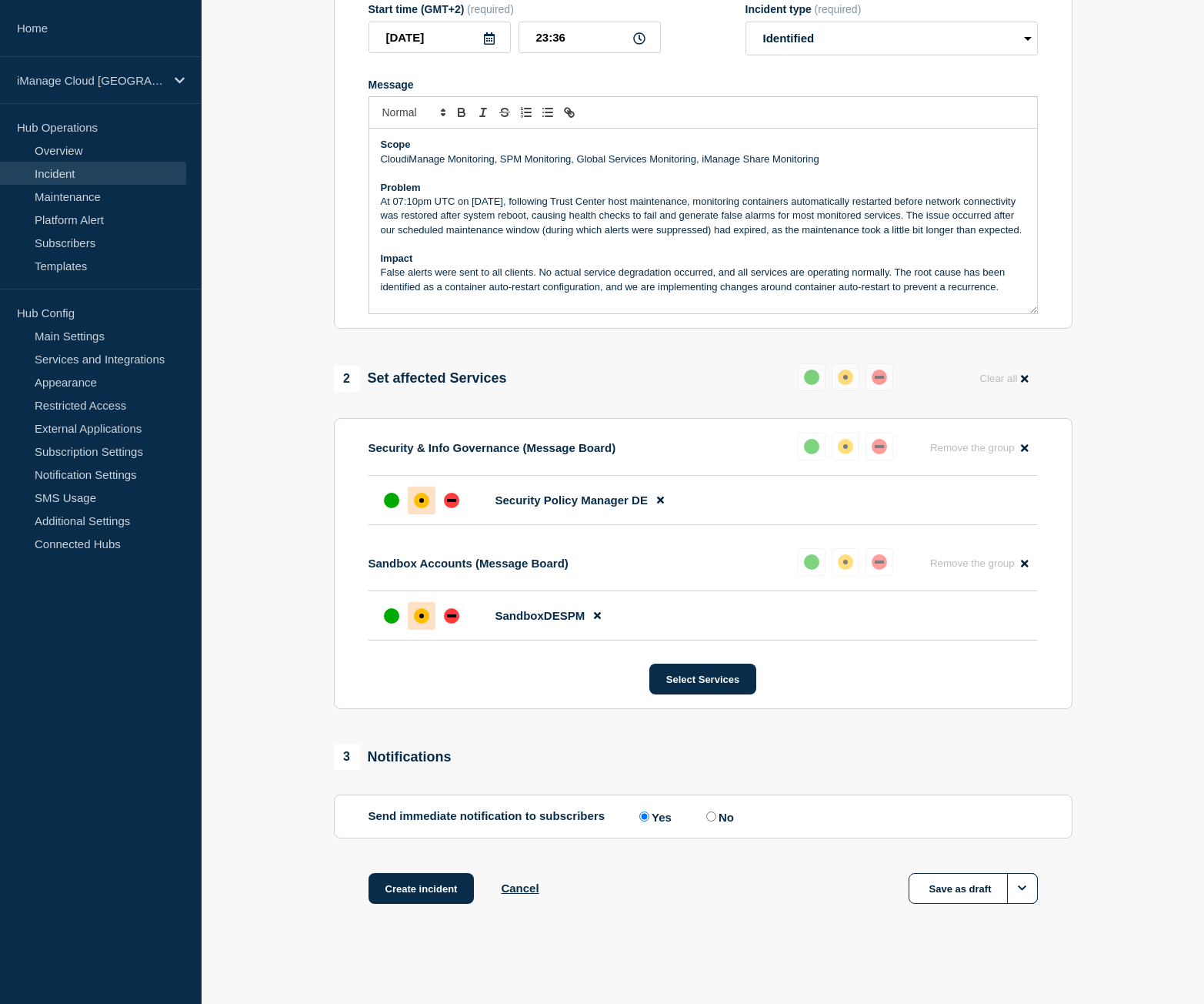
scroll to position [271, 0]
click at [430, 901] on button "Create incident" at bounding box center [421, 887] width 106 height 31
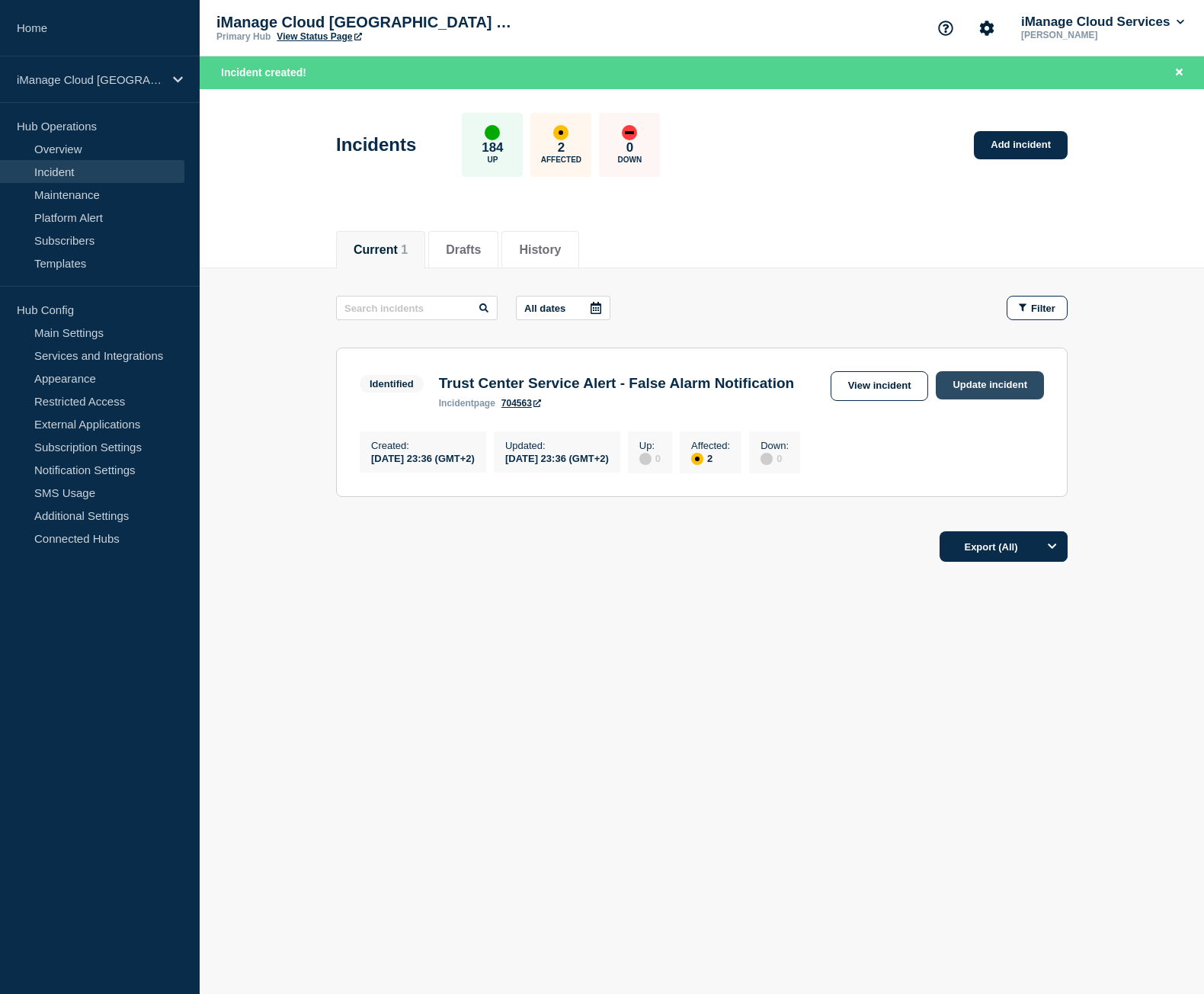
click at [959, 380] on link "Update incident" at bounding box center [989, 385] width 108 height 29
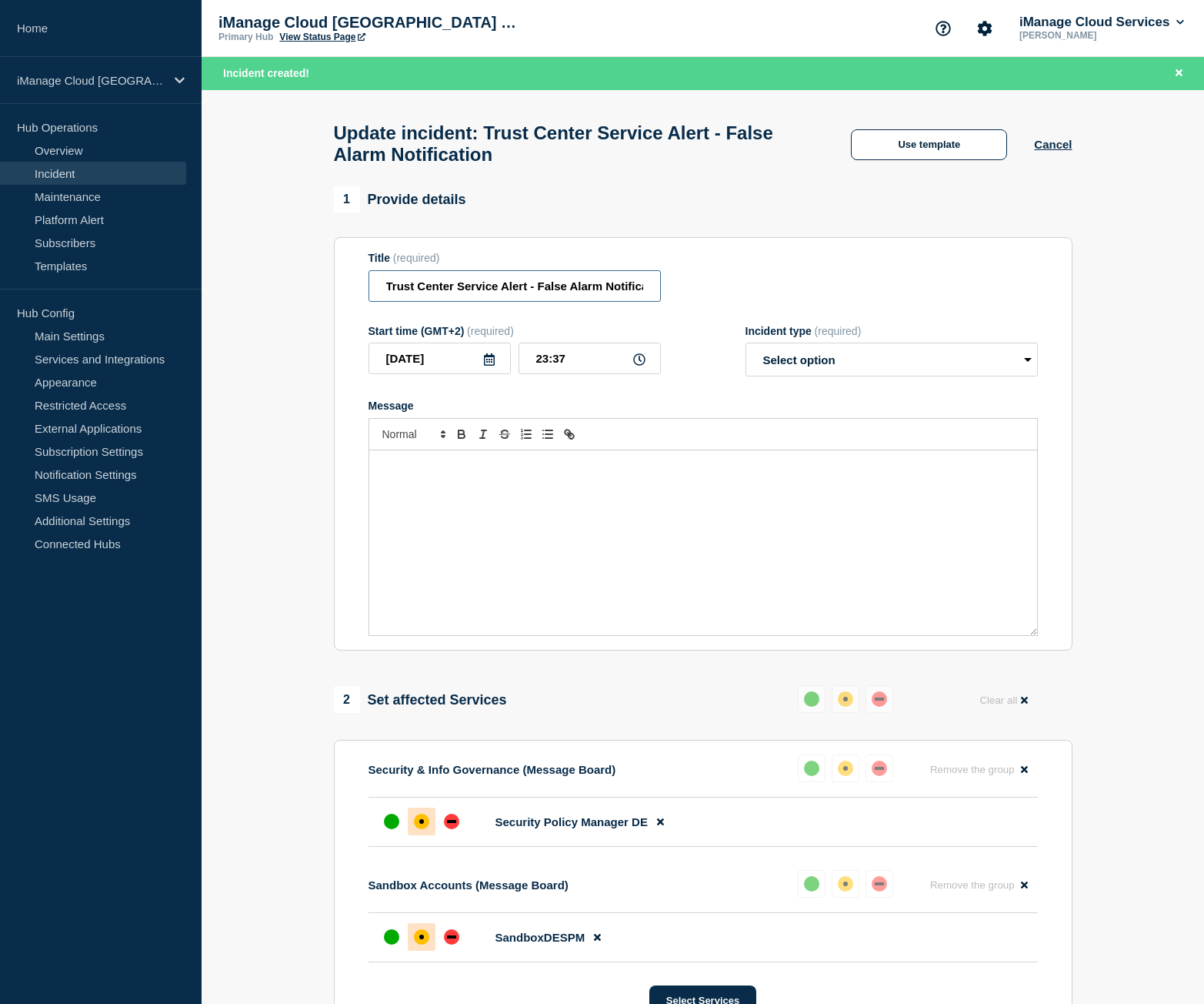
click at [515, 293] on input "Trust Center Service Alert - False Alarm Notification" at bounding box center [514, 286] width 293 height 32
paste input "Resolved"
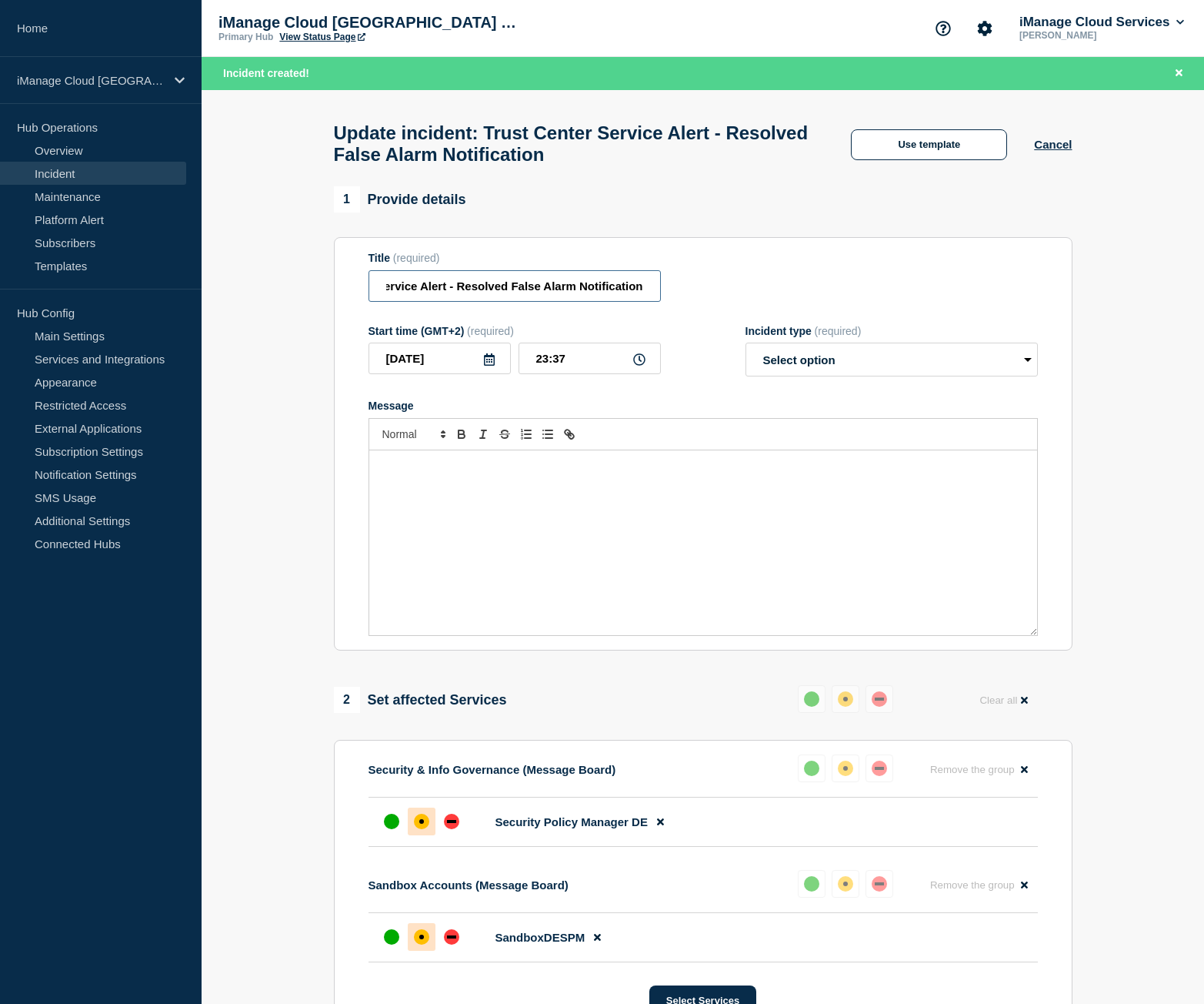
type input "Trust Center Service Alert - Resolved False Alarm Notification"
click at [811, 360] on select "Select option Investigating Identified Monitoring Resolved" at bounding box center [892, 359] width 293 height 34
select select "resolved"
click at [746, 351] on select "Select option Investigating Identified Monitoring Resolved" at bounding box center [892, 359] width 293 height 34
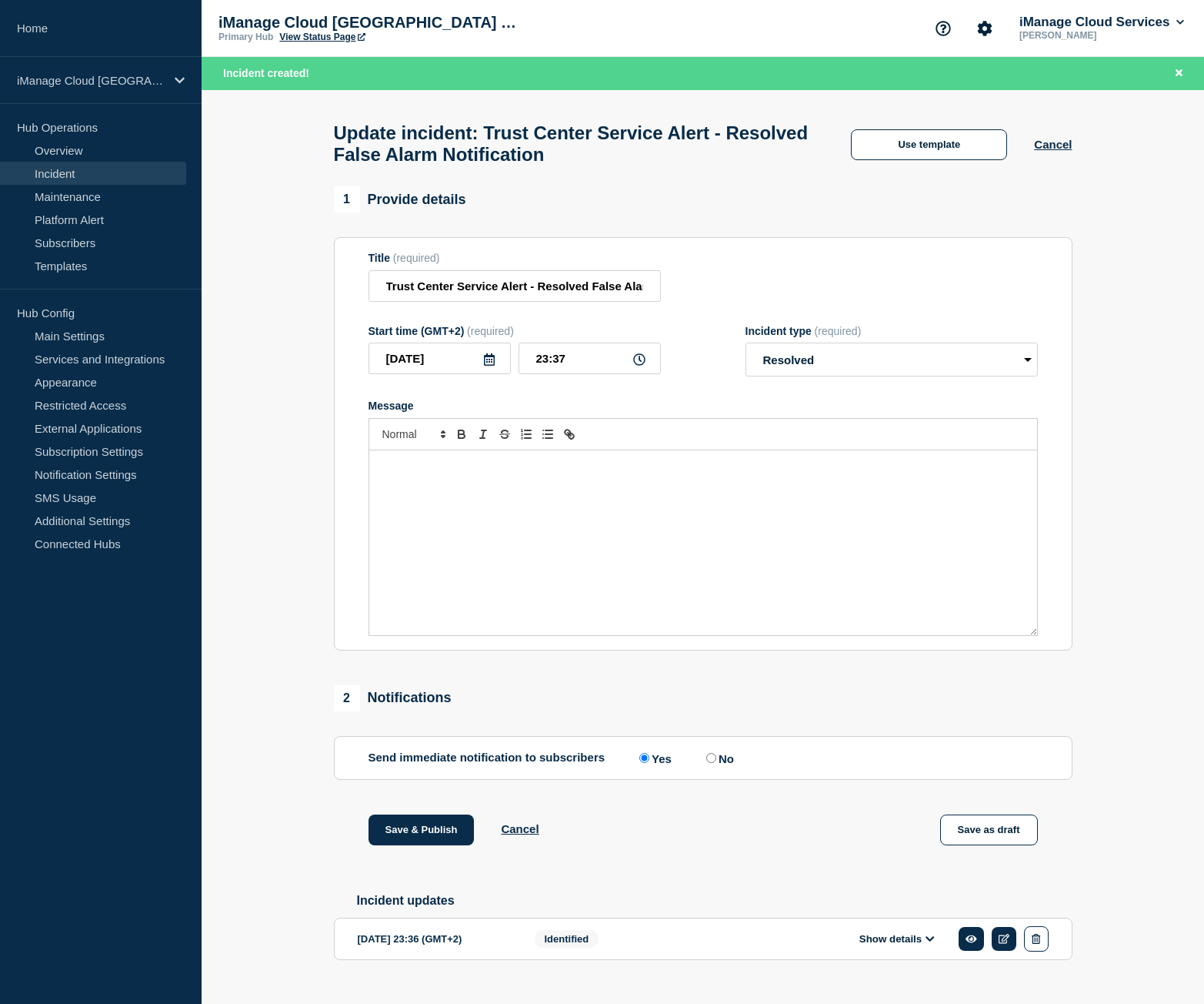
click at [579, 515] on div "Message" at bounding box center [703, 543] width 668 height 185
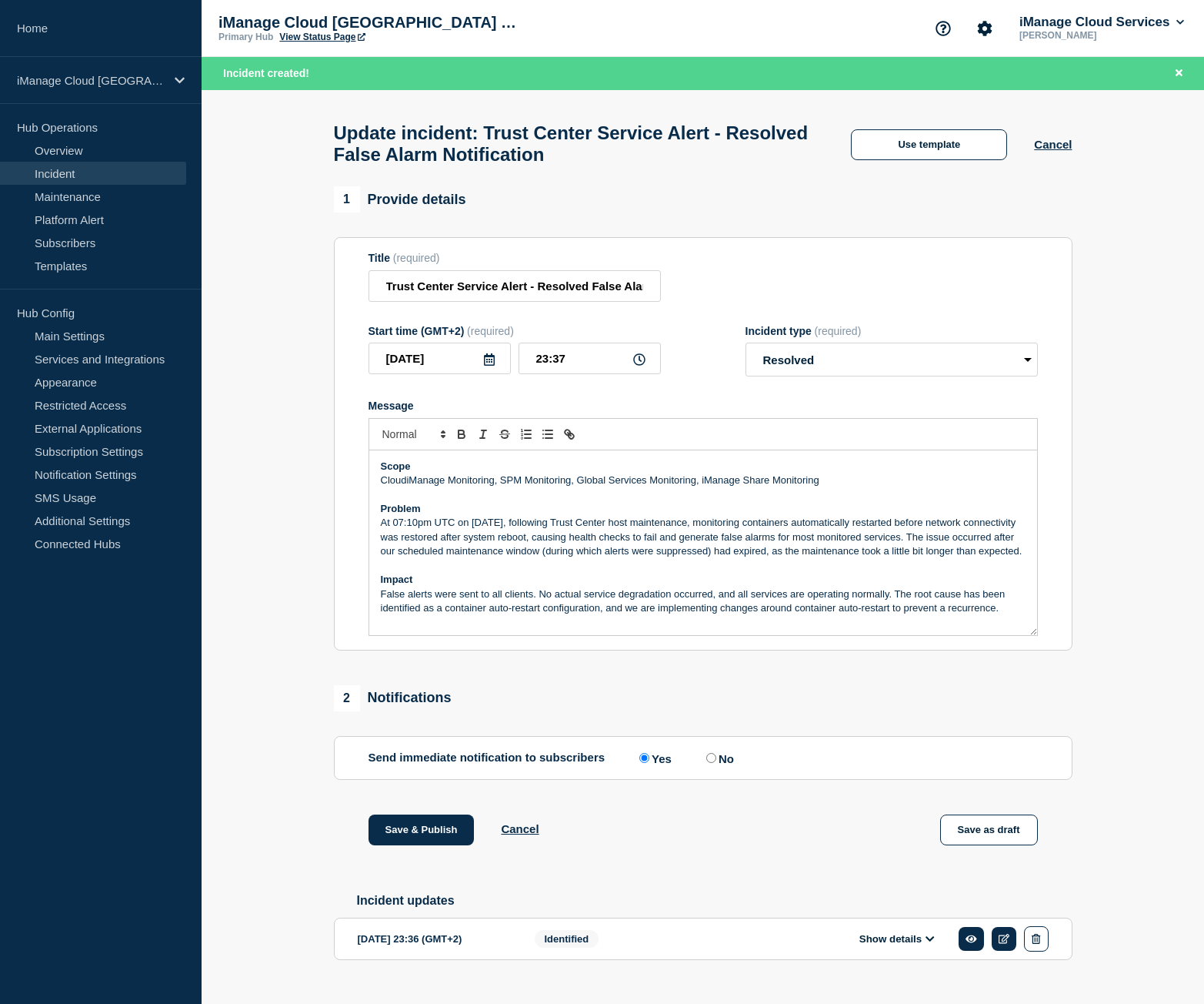
scroll to position [4, 0]
click at [417, 833] on button "Save & Publish" at bounding box center [421, 830] width 106 height 31
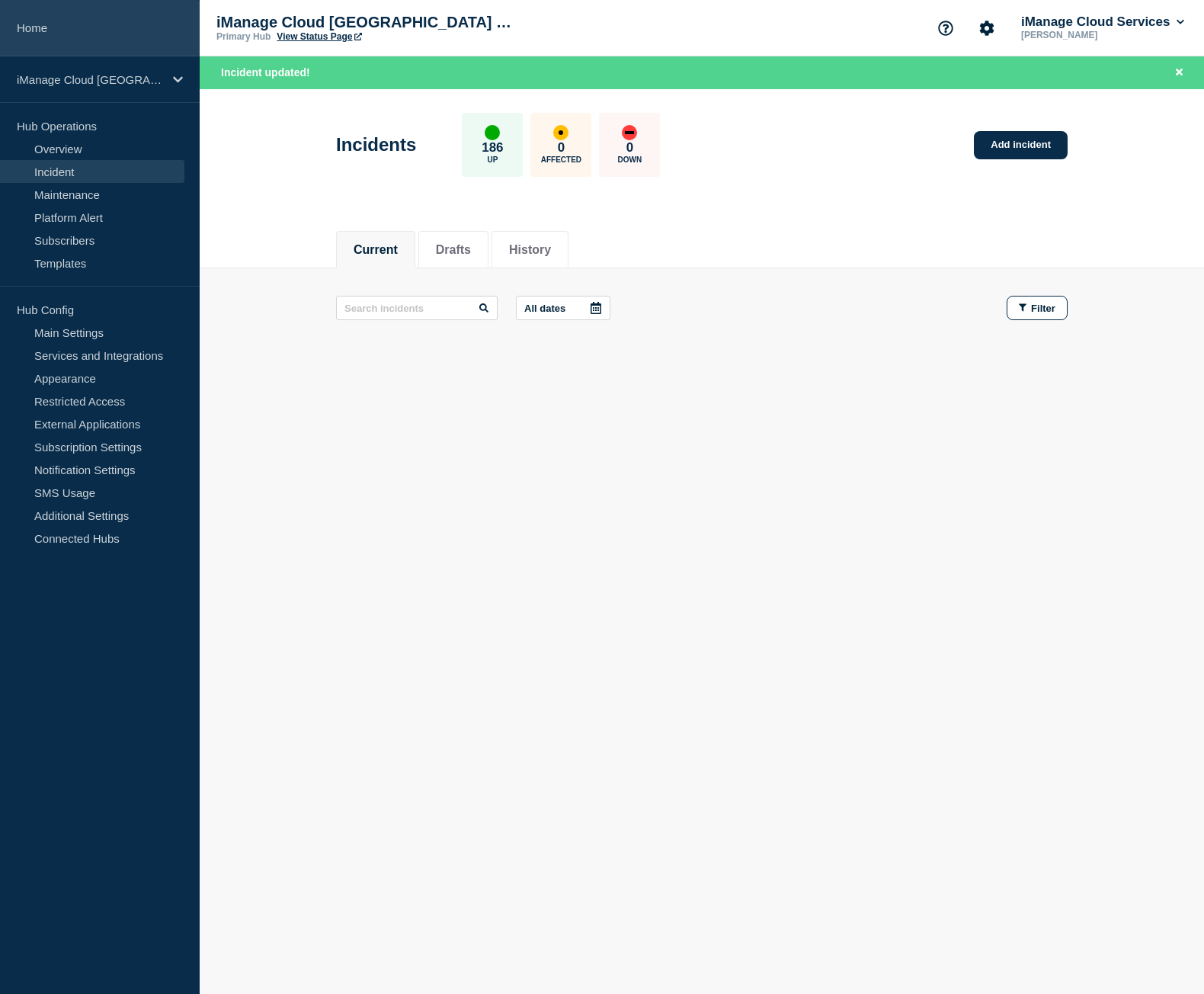
click at [89, 43] on link "Home" at bounding box center [100, 28] width 199 height 56
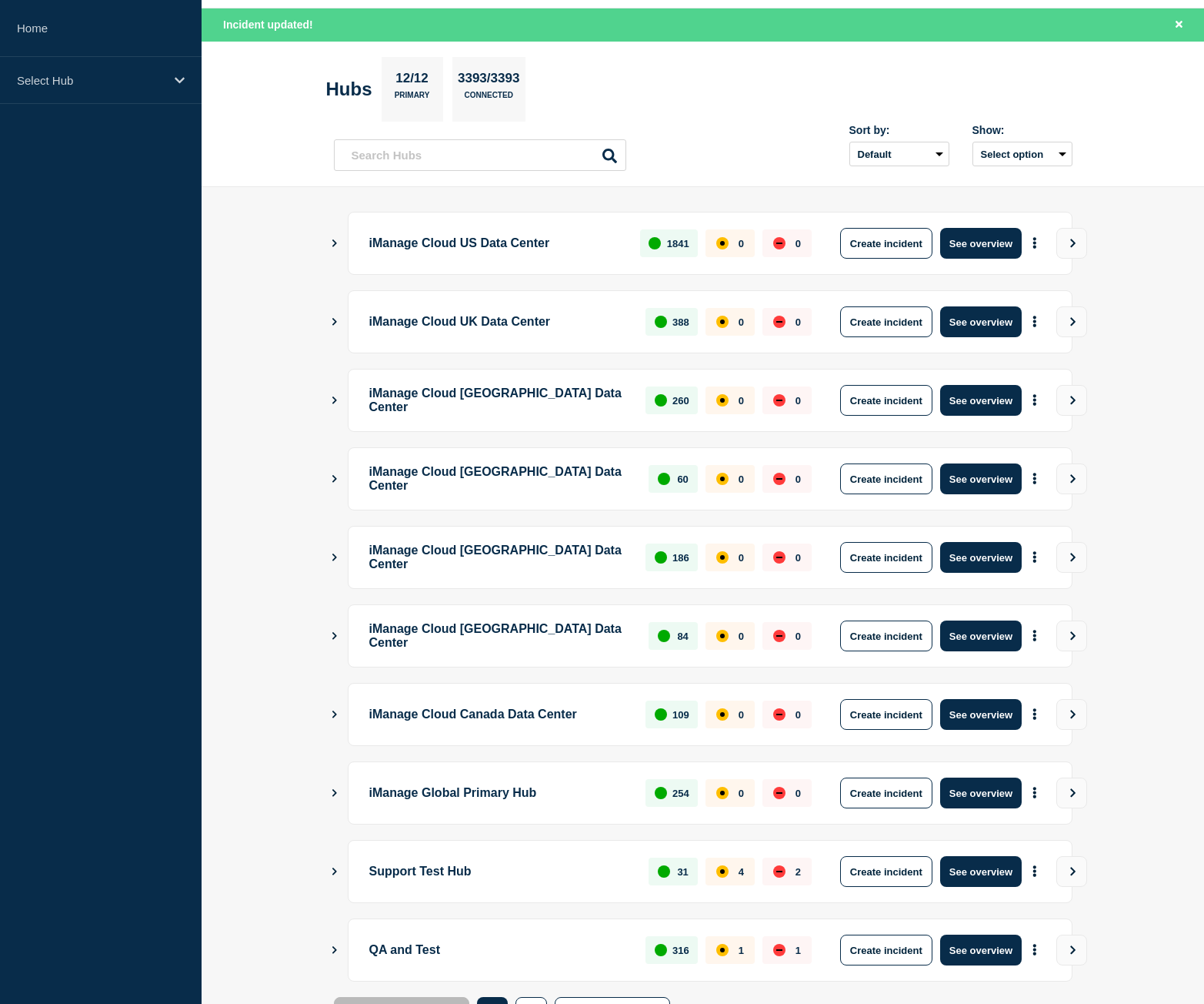
scroll to position [120, 0]
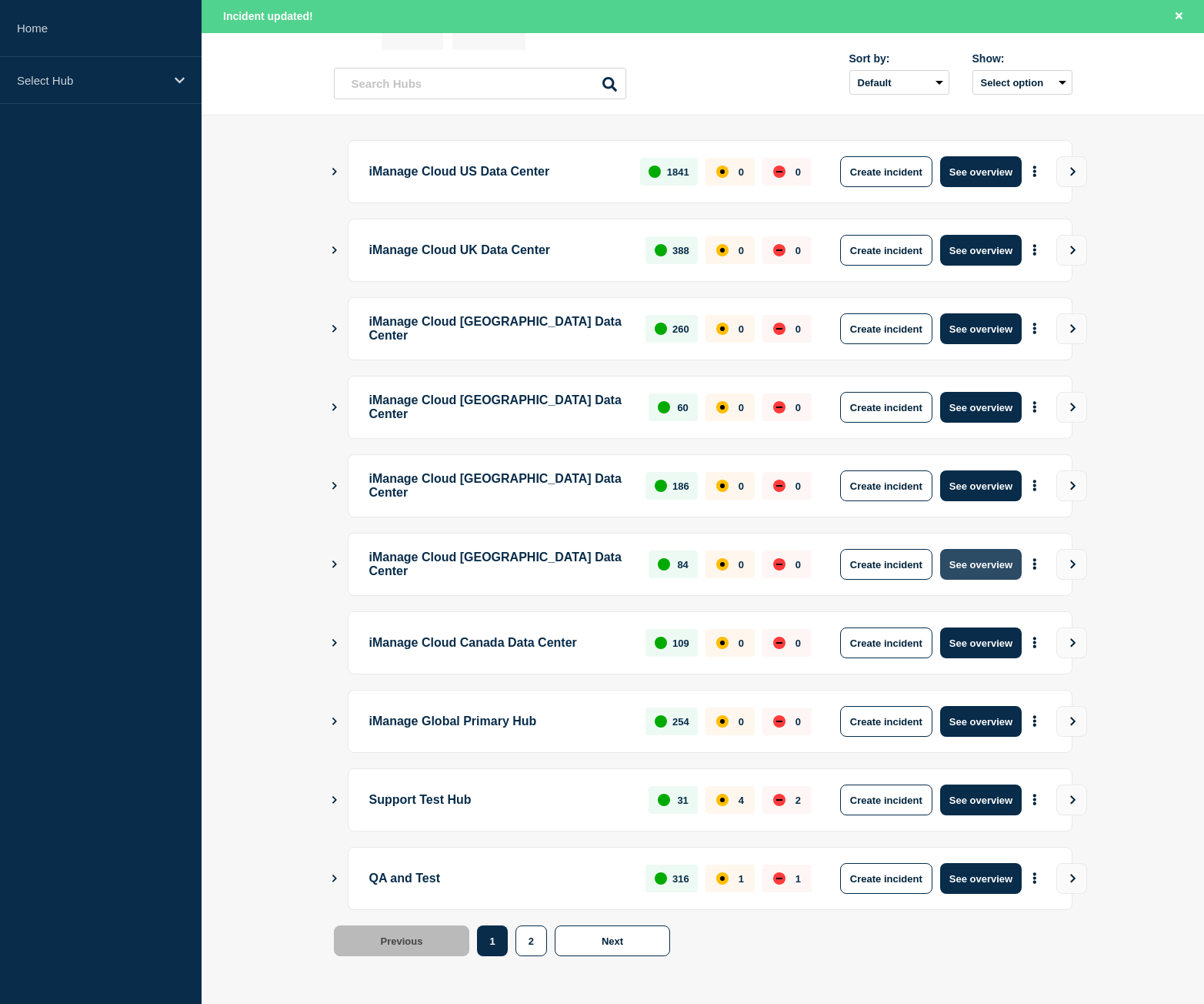
click at [986, 563] on button "See overview" at bounding box center [981, 564] width 82 height 31
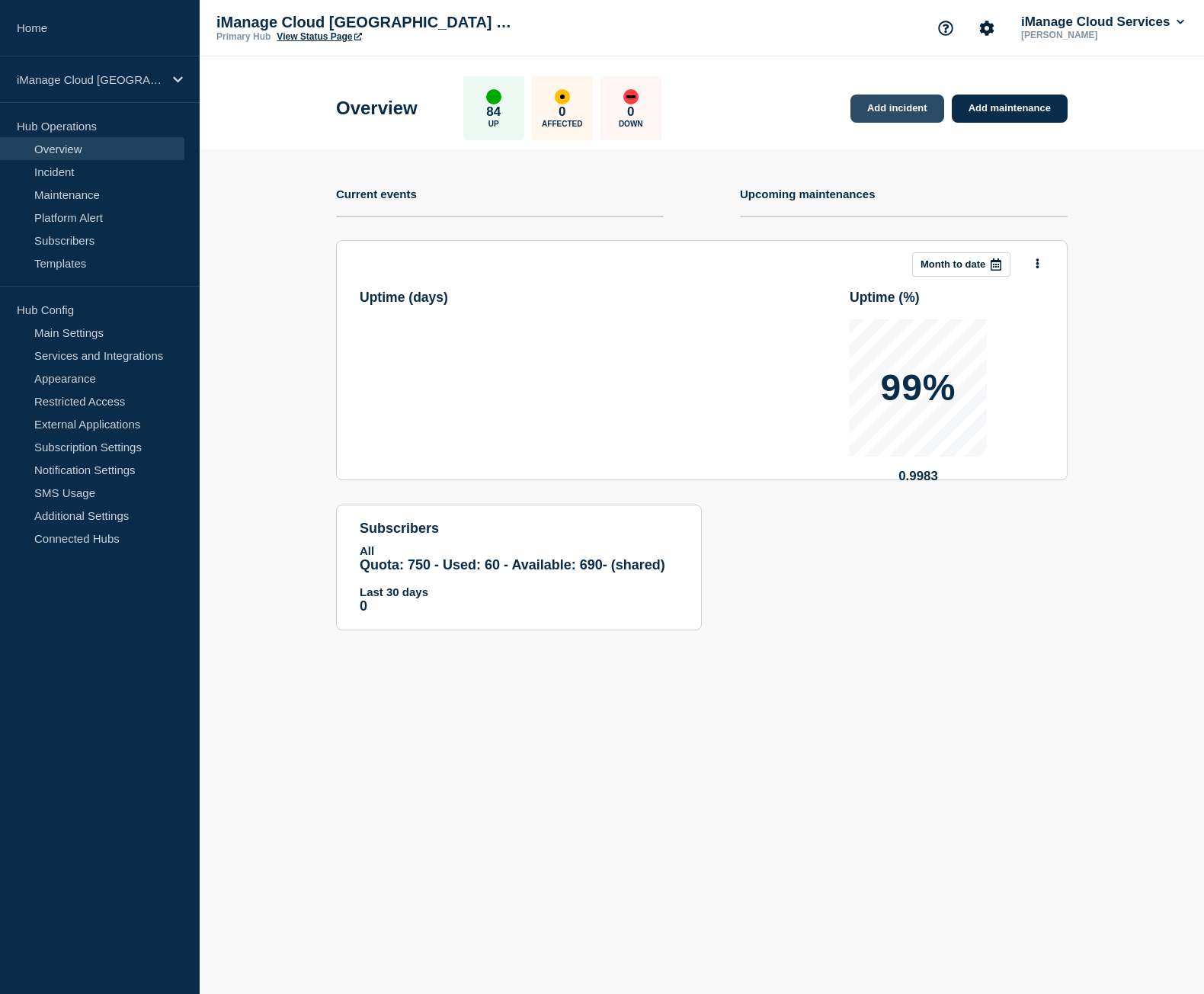
click at [916, 97] on link "Add incident" at bounding box center [897, 108] width 94 height 29
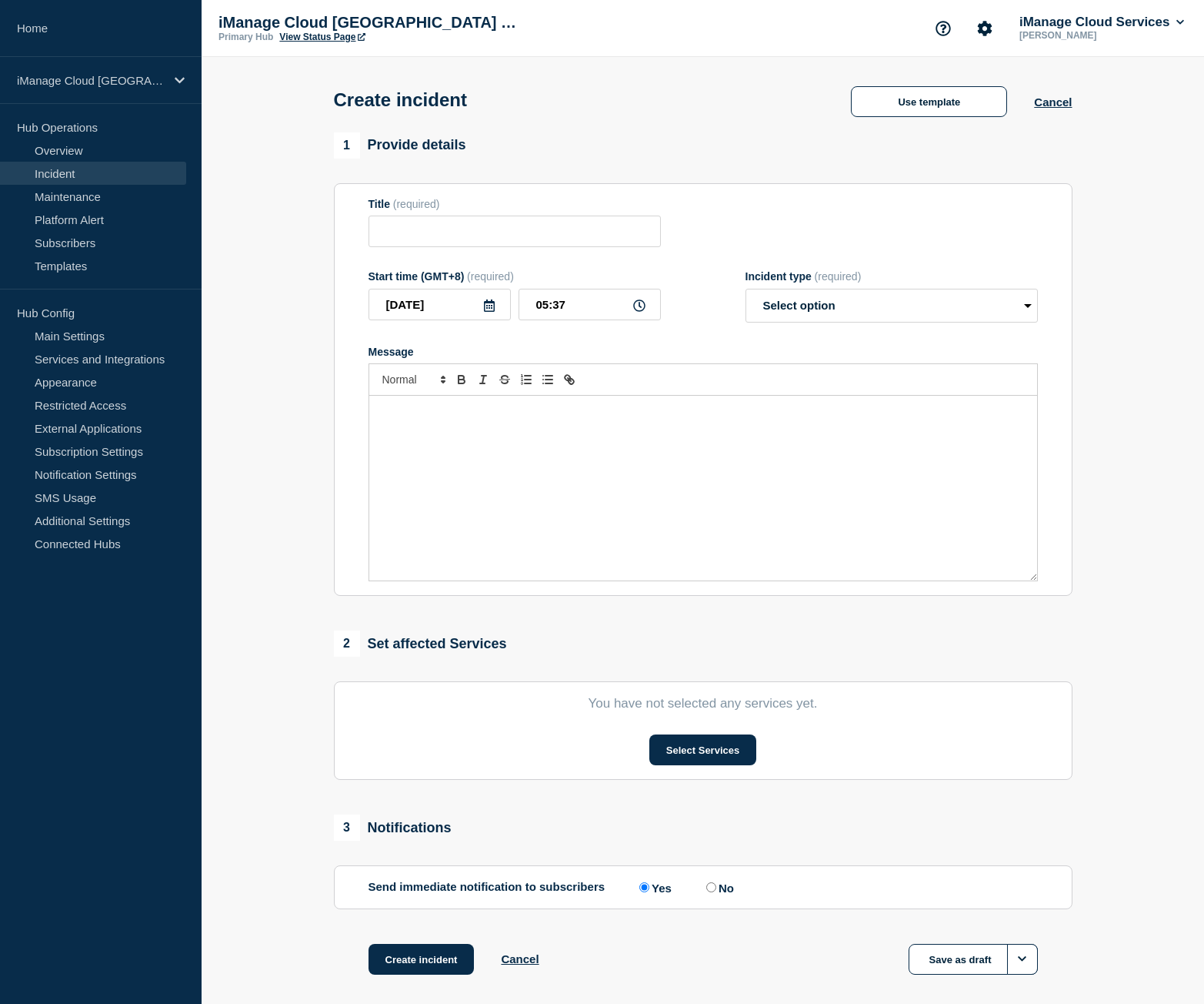
click at [557, 213] on div "Title (required)" at bounding box center [514, 223] width 293 height 50
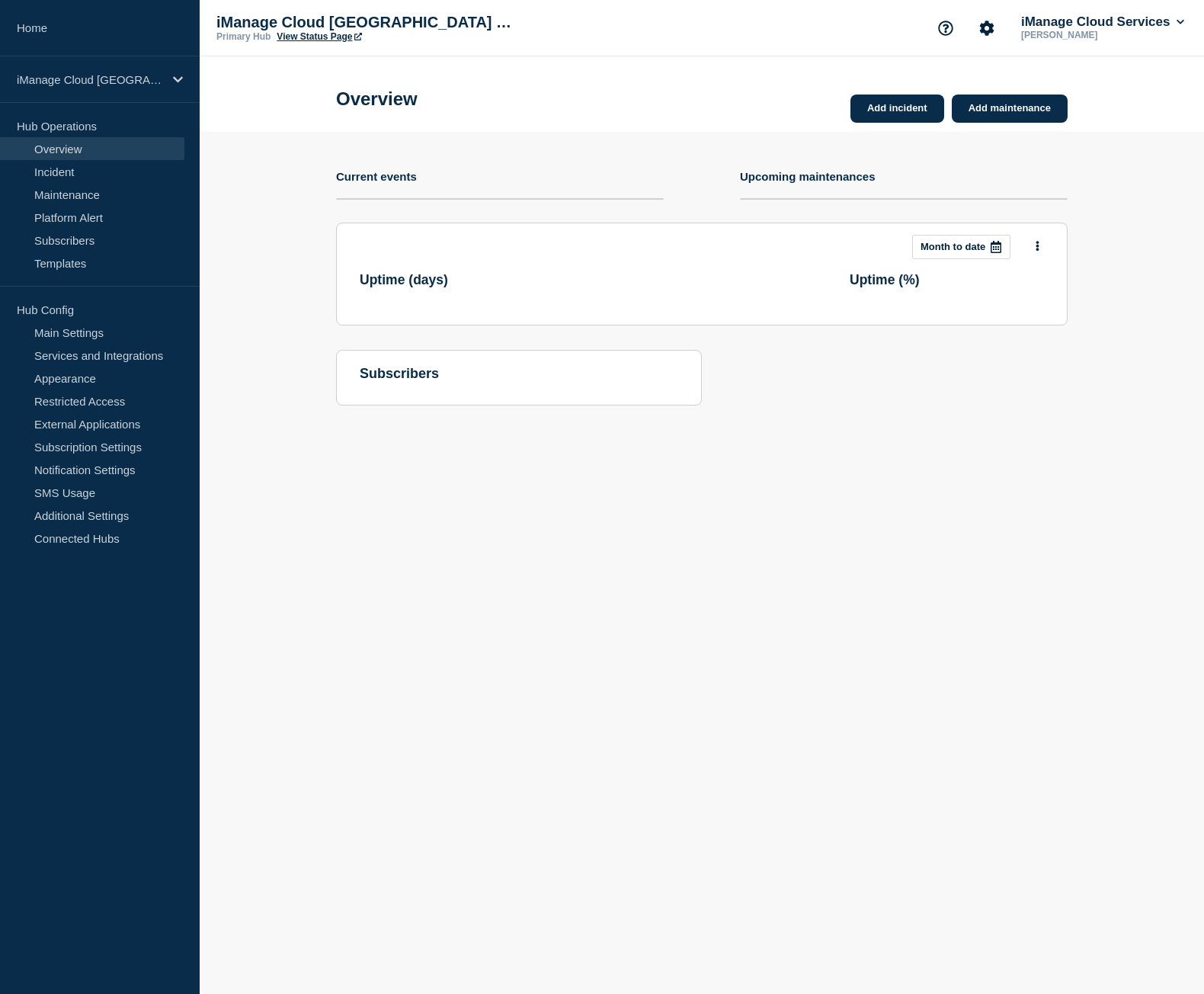
click at [490, 242] on header "Month to date" at bounding box center [701, 246] width 684 height 24
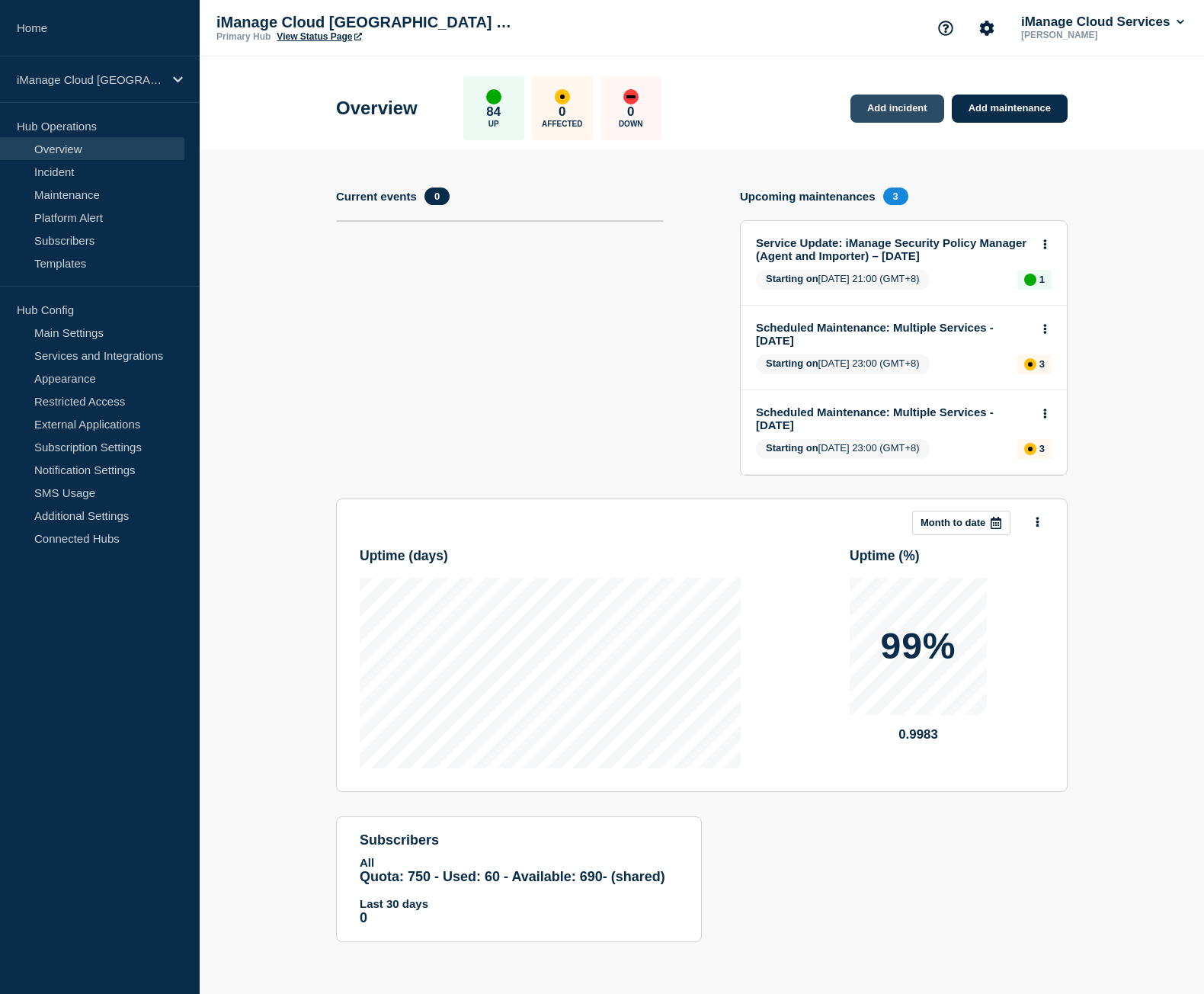
click at [888, 102] on link "Add incident" at bounding box center [897, 108] width 94 height 29
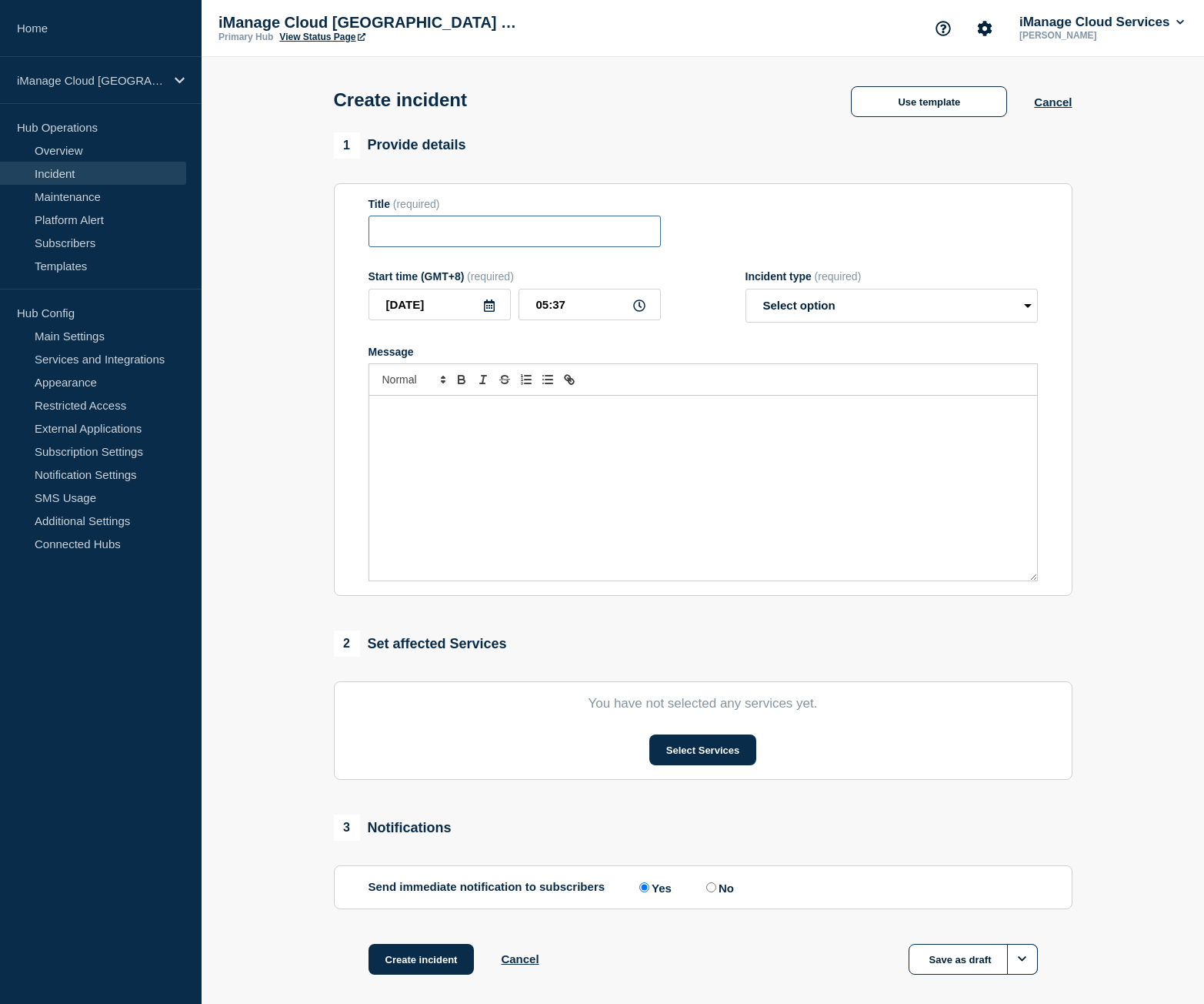
click at [545, 241] on input "Title" at bounding box center [514, 231] width 293 height 32
paste input "Trust Center Service Alert - False Alarm Notification"
type input "Trust Center Service Alert - False Alarm Notification"
click at [810, 312] on select "Select option Investigating Identified Monitoring" at bounding box center [892, 306] width 293 height 34
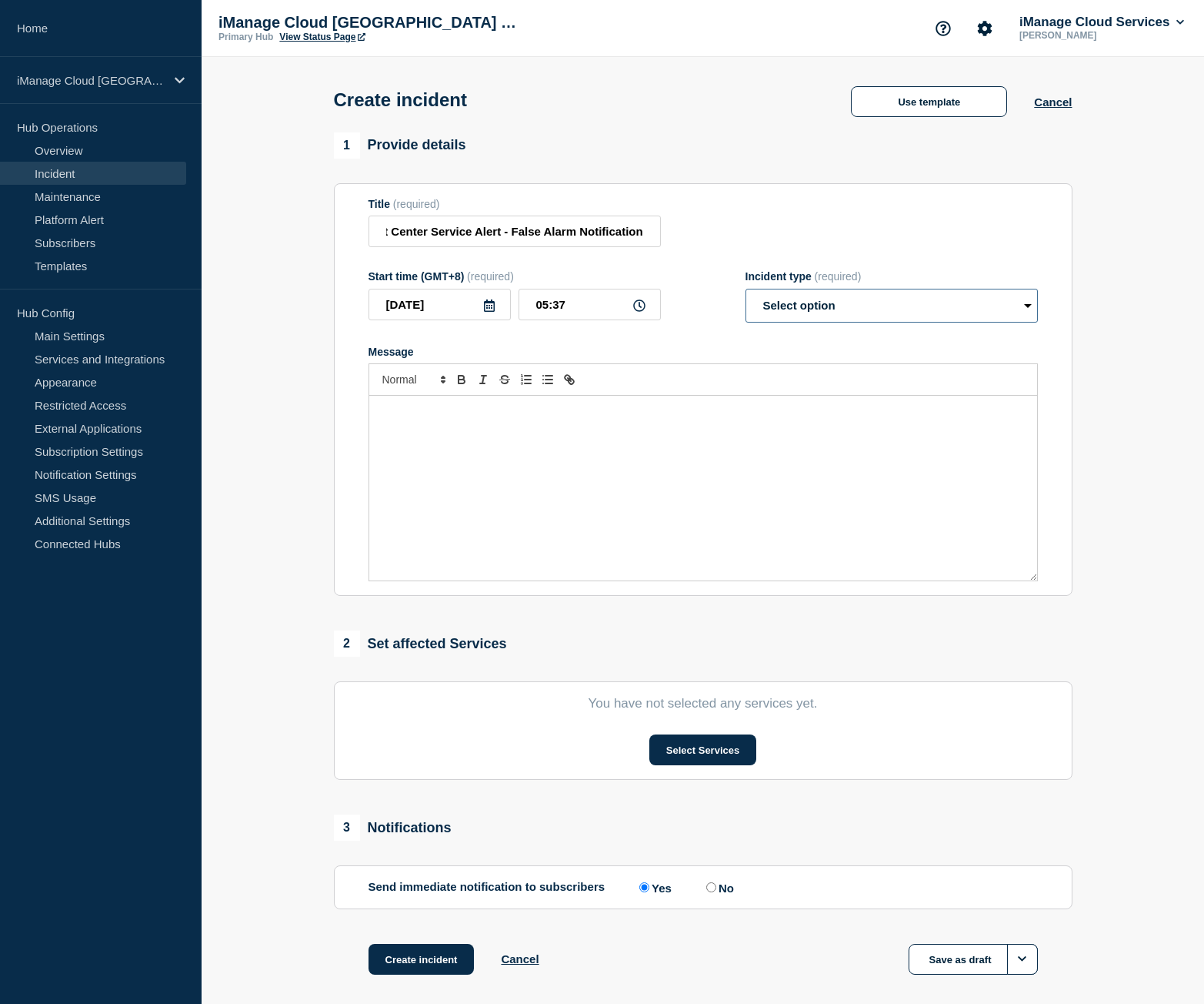
scroll to position [0, 0]
select select "identified"
click at [746, 292] on select "Select option Investigating Identified Monitoring" at bounding box center [892, 306] width 293 height 34
click at [493, 441] on div "Message" at bounding box center [703, 488] width 668 height 185
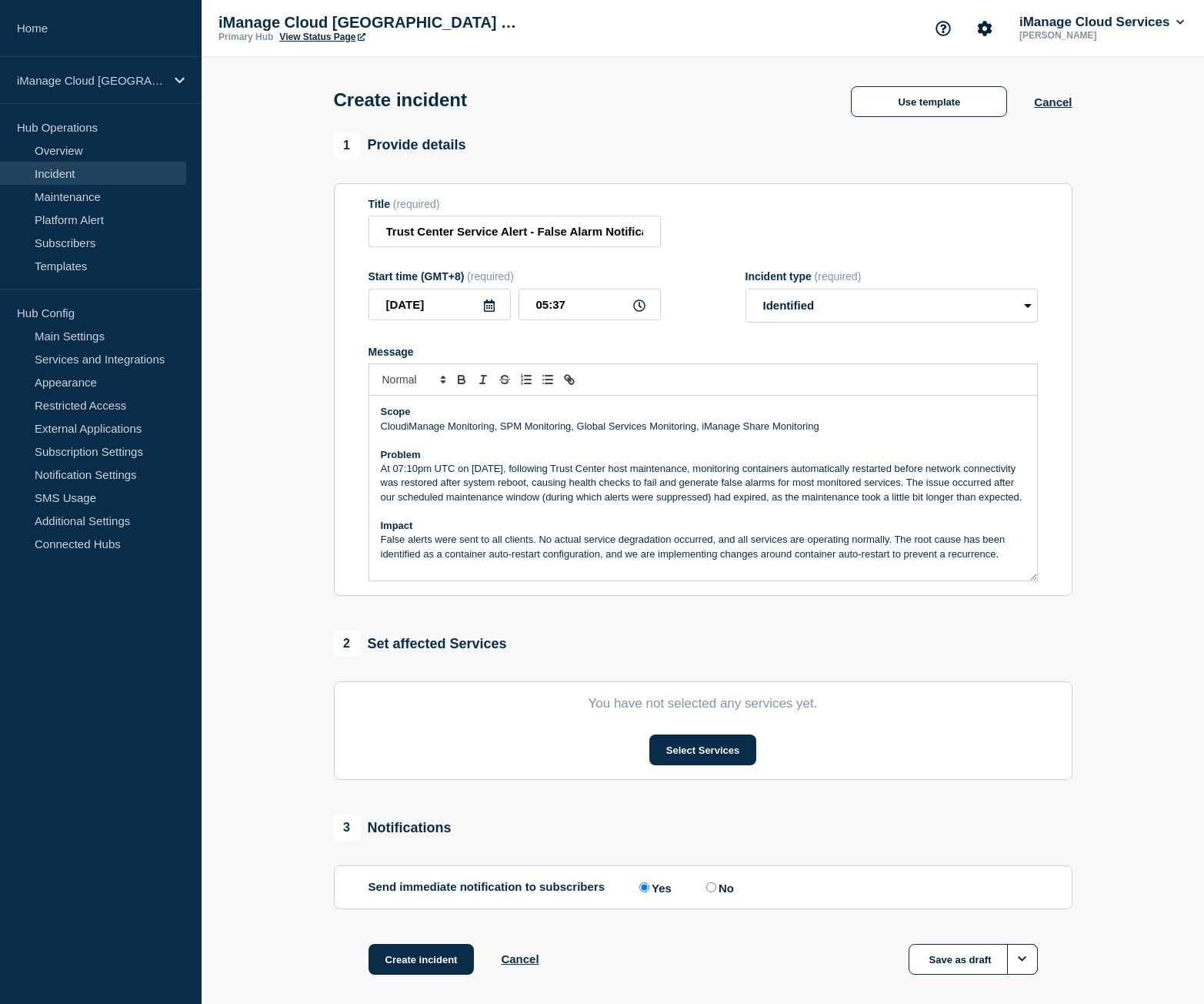
scroll to position [4, 0]
click at [731, 757] on button "Select Services" at bounding box center [703, 750] width 107 height 31
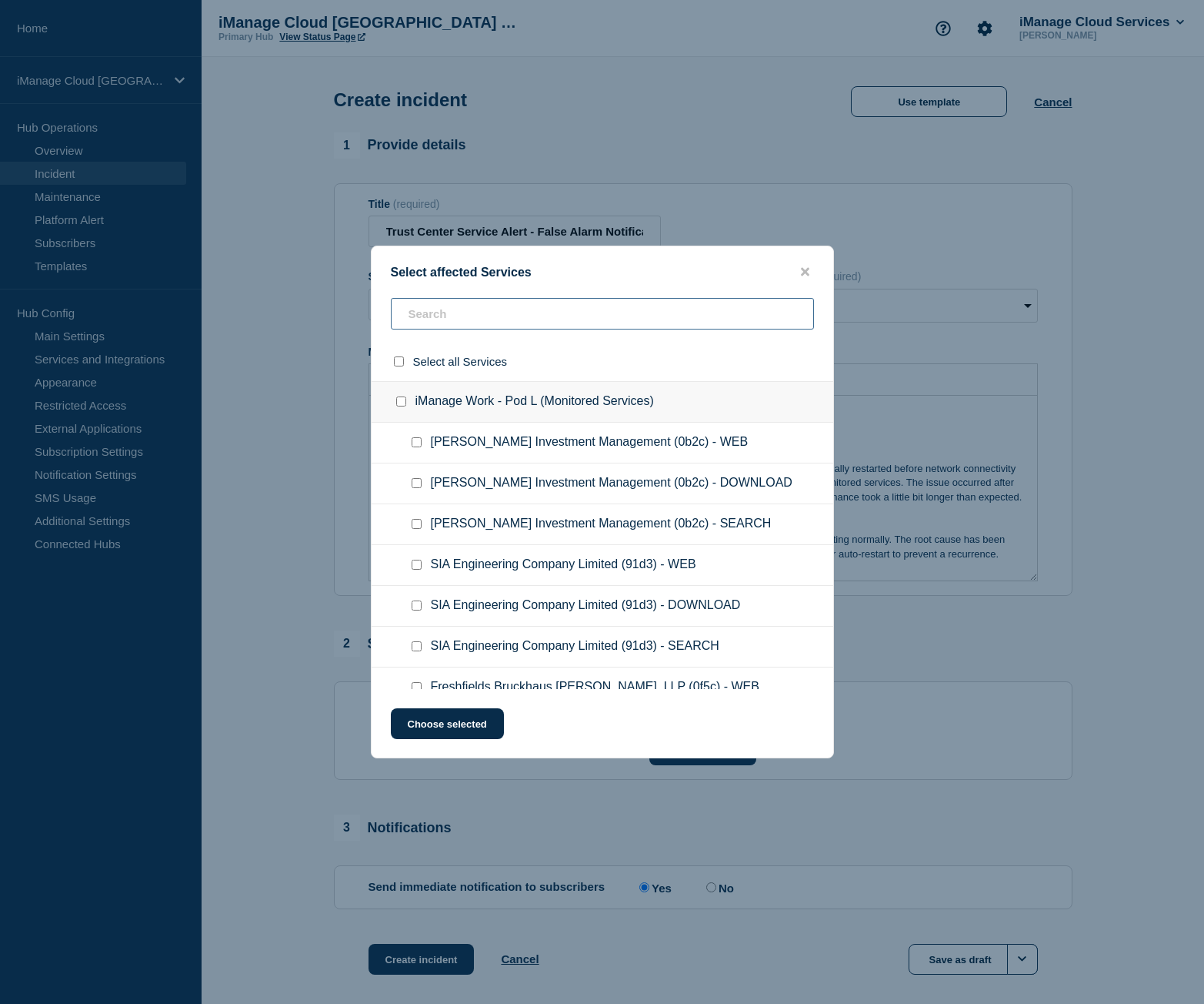
click at [493, 317] on input "text" at bounding box center [602, 314] width 423 height 32
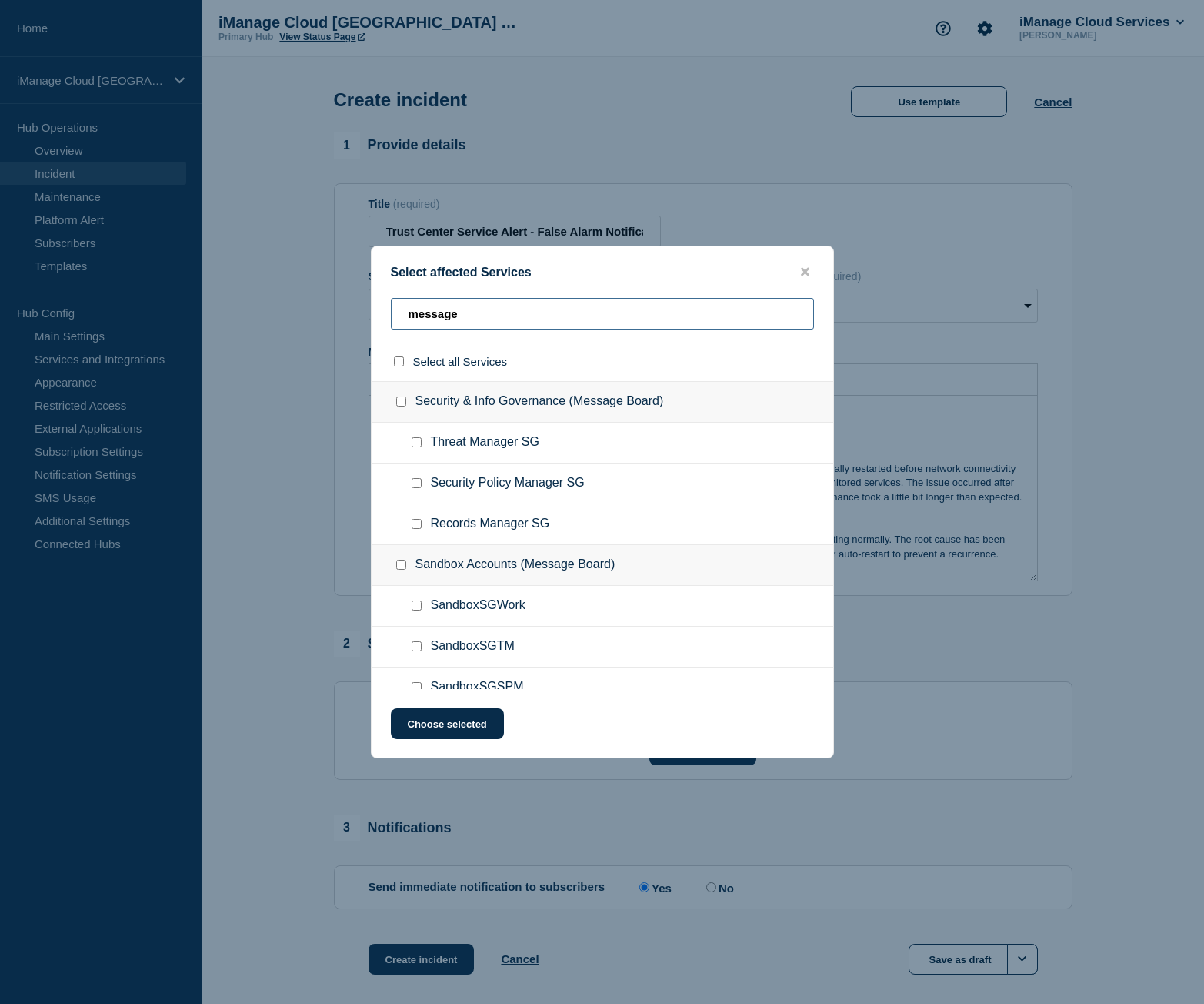
type input "message"
click at [426, 488] on div at bounding box center [419, 483] width 22 height 16
click at [416, 483] on input "Security Policy Manager SG checkbox" at bounding box center [417, 483] width 10 height 10
checkbox input "true"
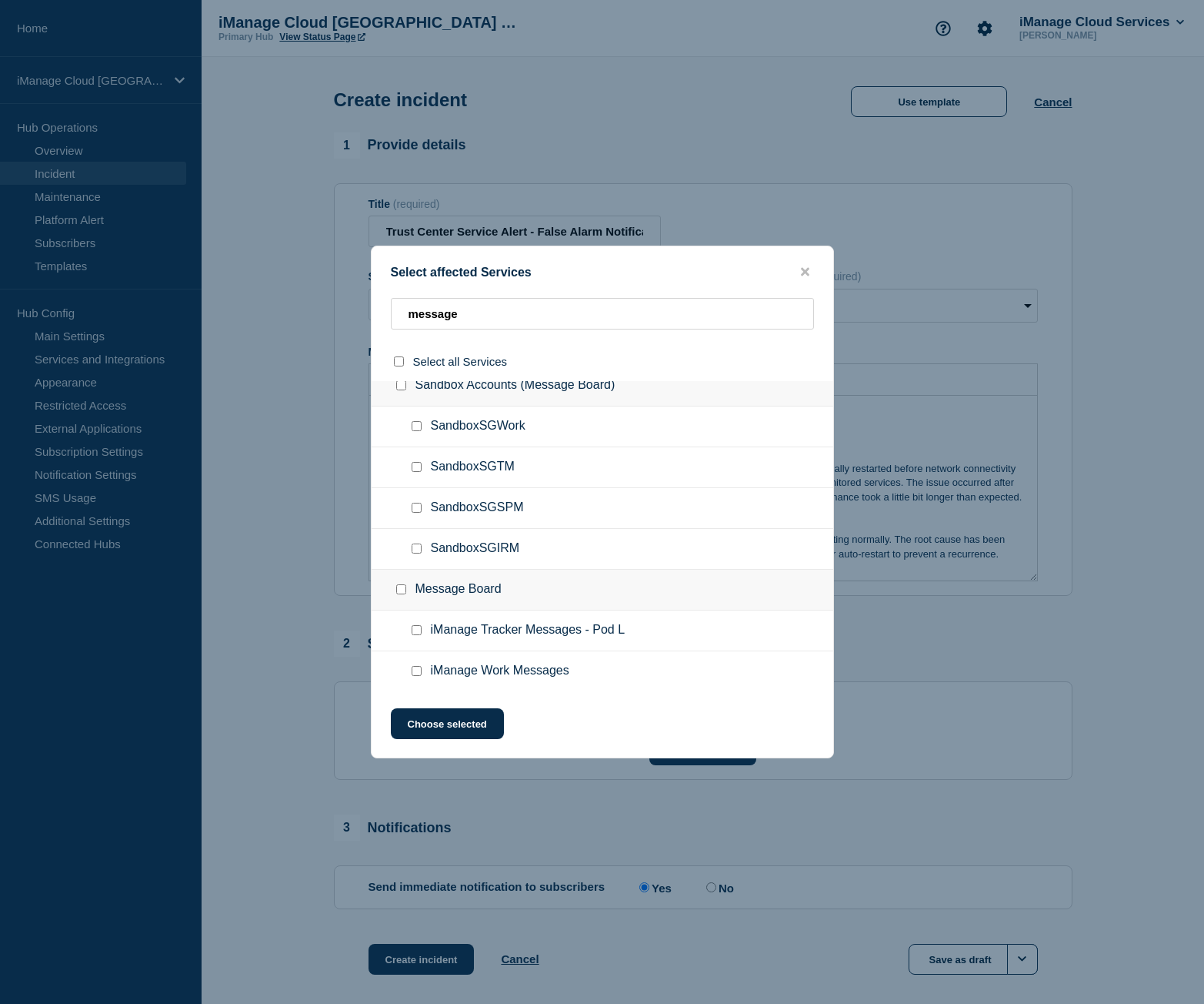
scroll to position [183, 0]
click at [417, 507] on input "SandboxSGSPM checkbox" at bounding box center [417, 504] width 10 height 10
checkbox input "true"
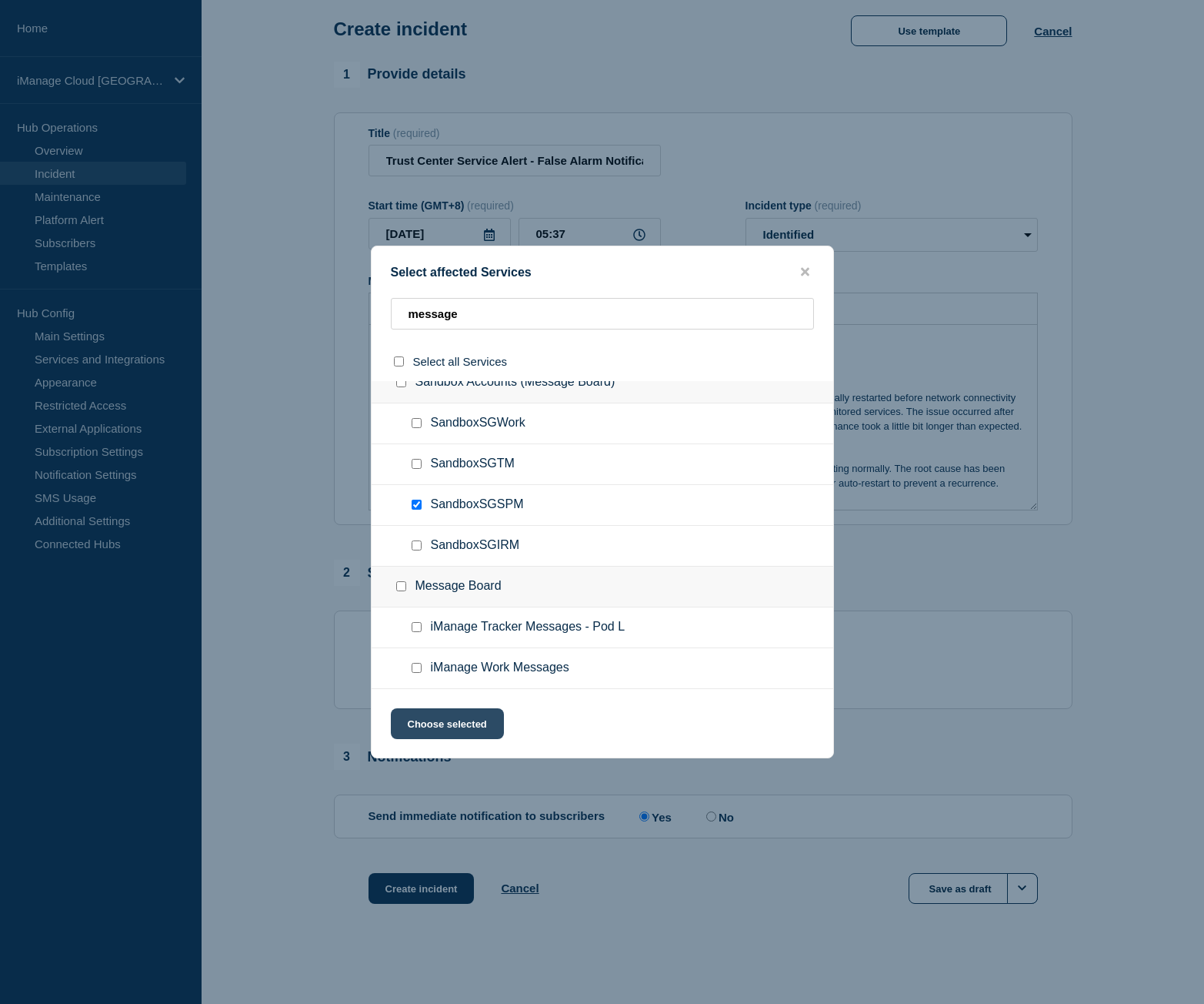
click at [469, 731] on button "Choose selected" at bounding box center [446, 723] width 113 height 31
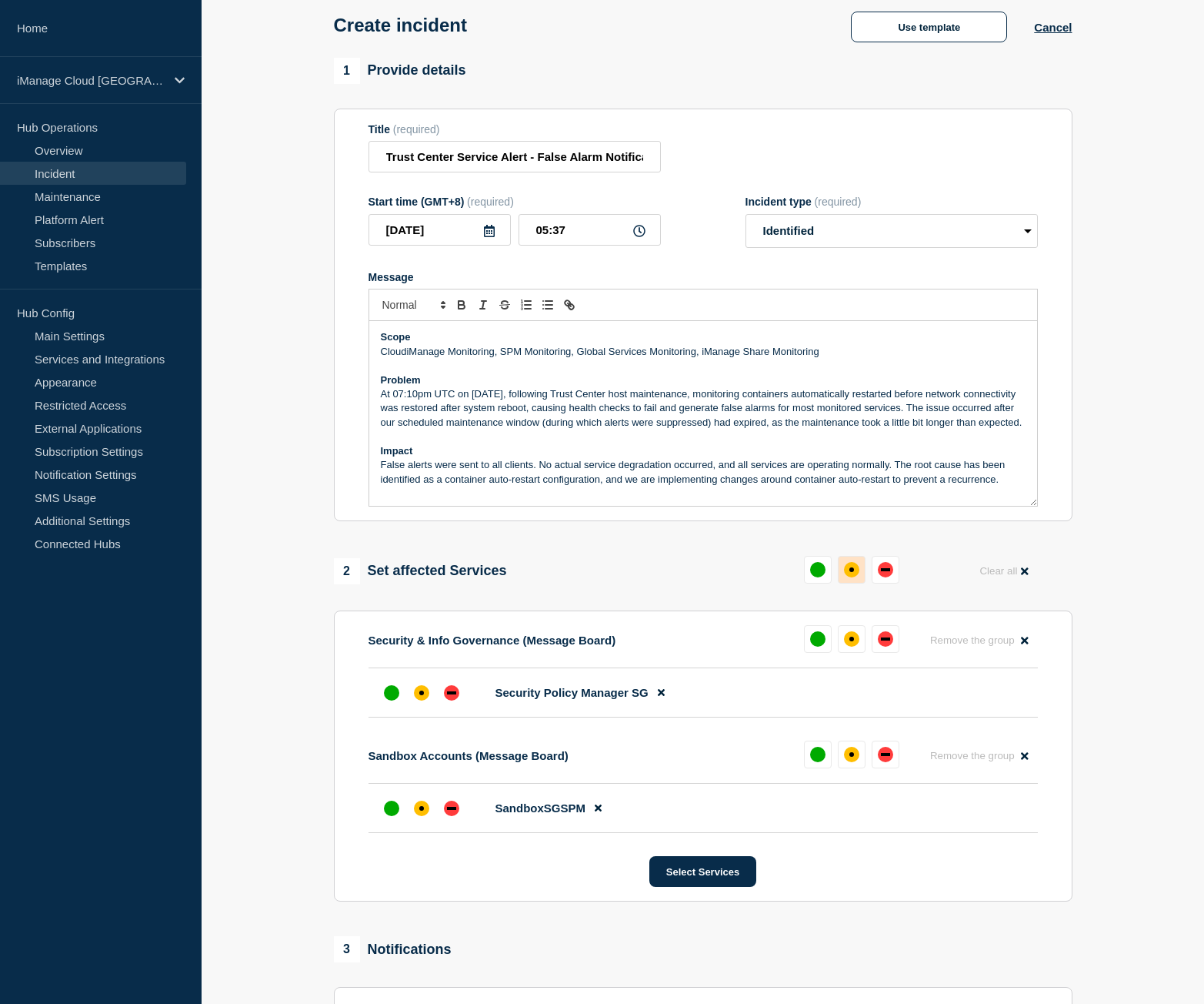
click at [847, 577] on div "affected" at bounding box center [852, 570] width 16 height 16
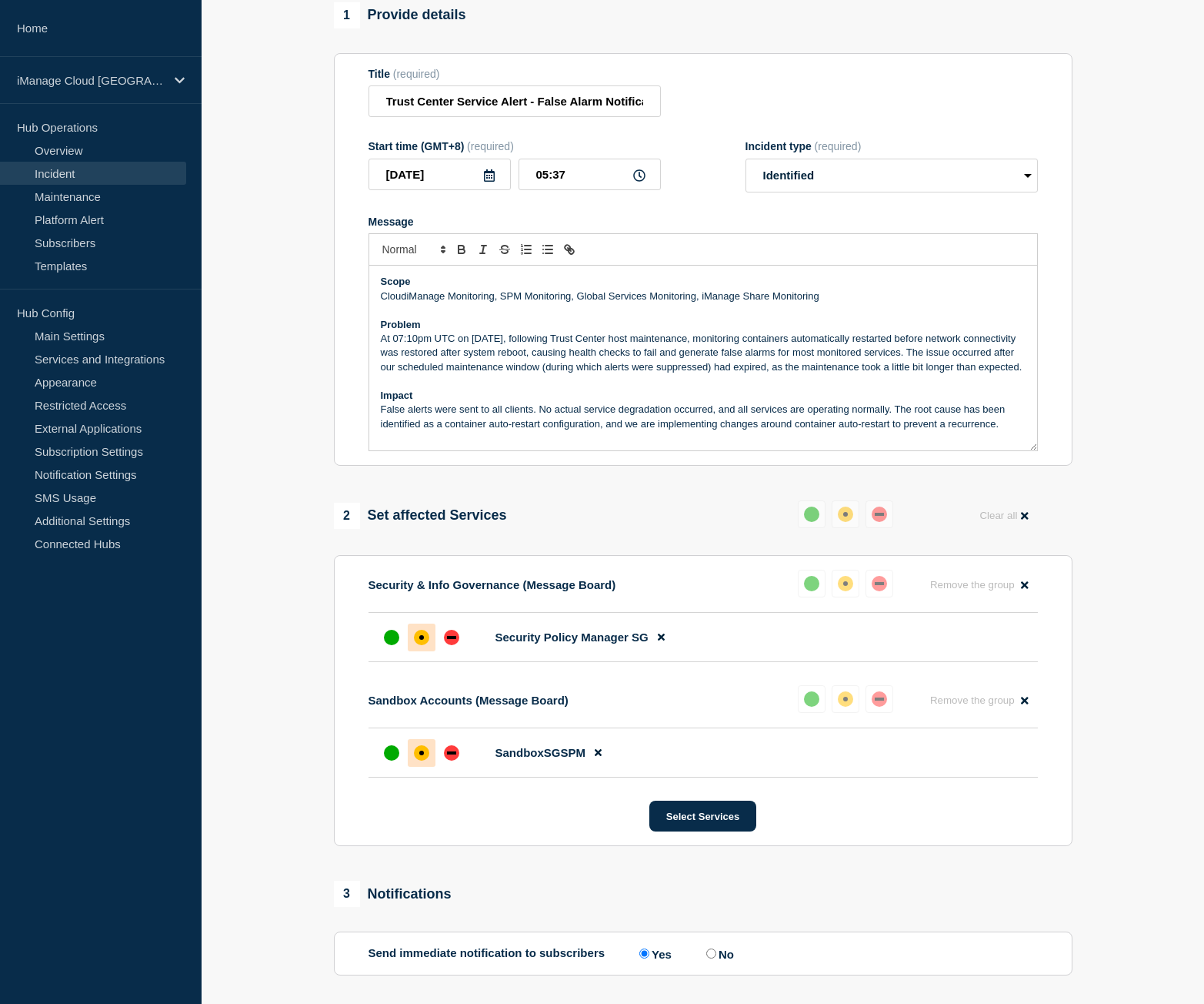
scroll to position [271, 0]
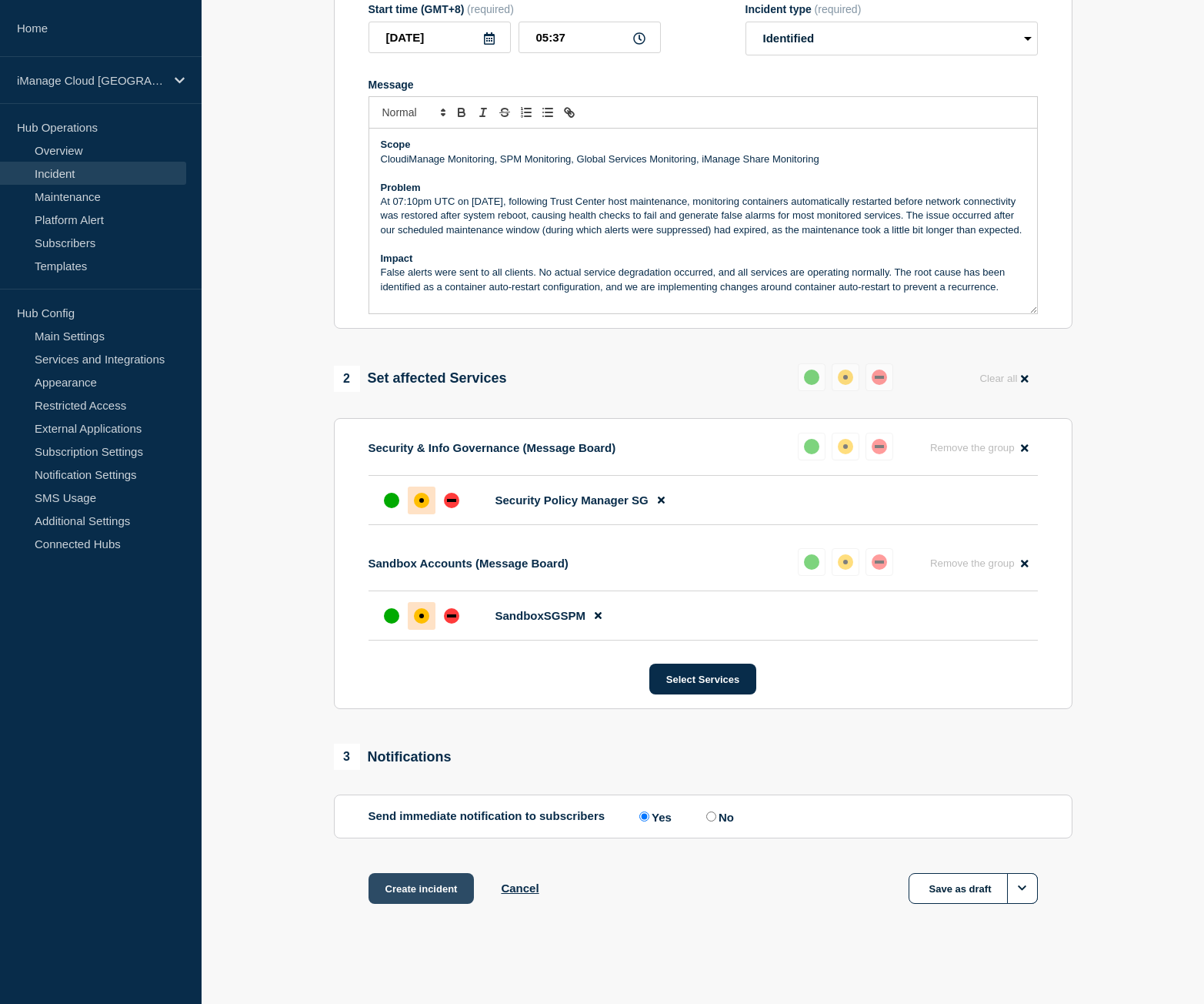
click at [431, 885] on button "Create incident" at bounding box center [421, 887] width 106 height 31
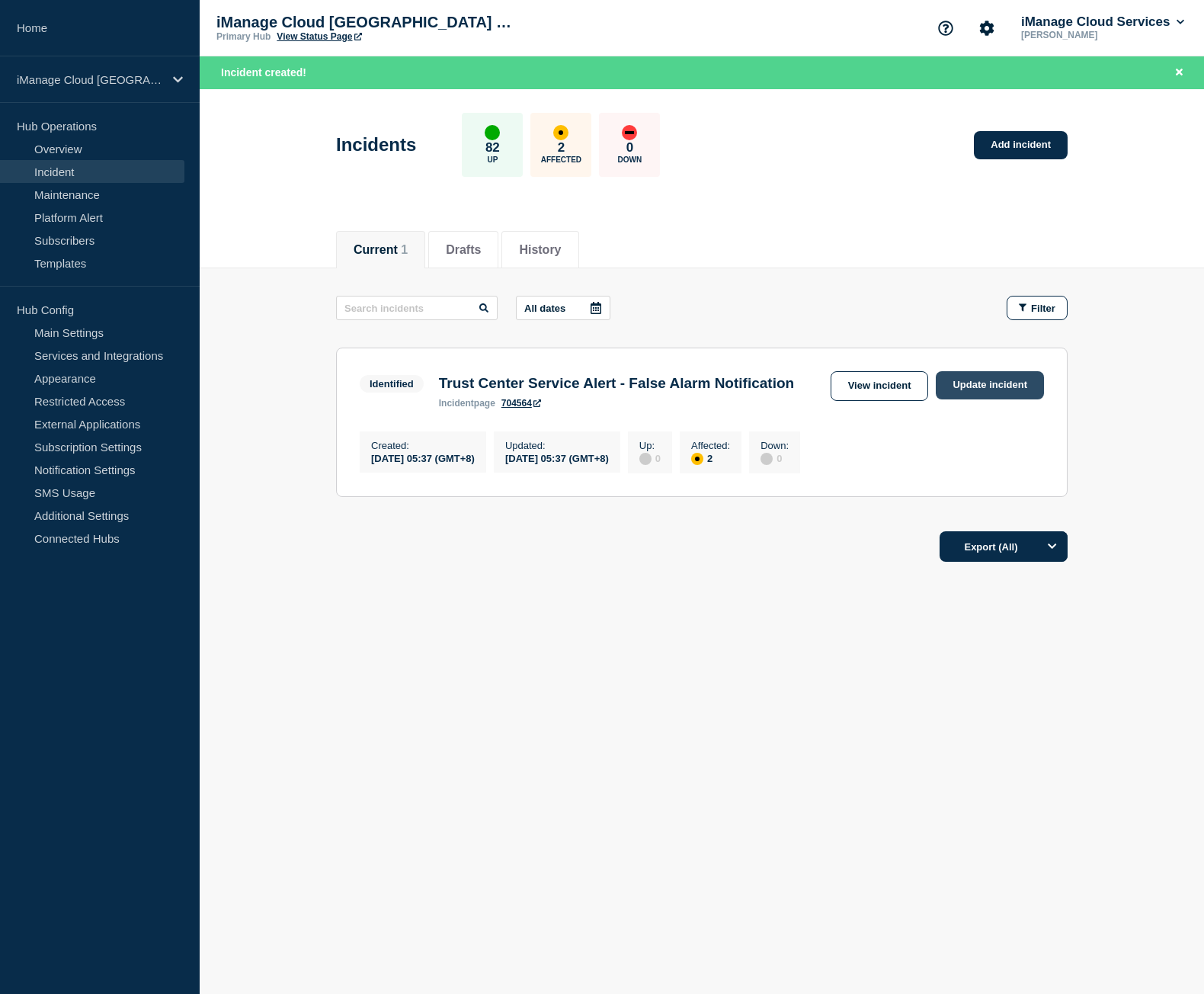
click at [977, 374] on link "Update incident" at bounding box center [989, 385] width 108 height 29
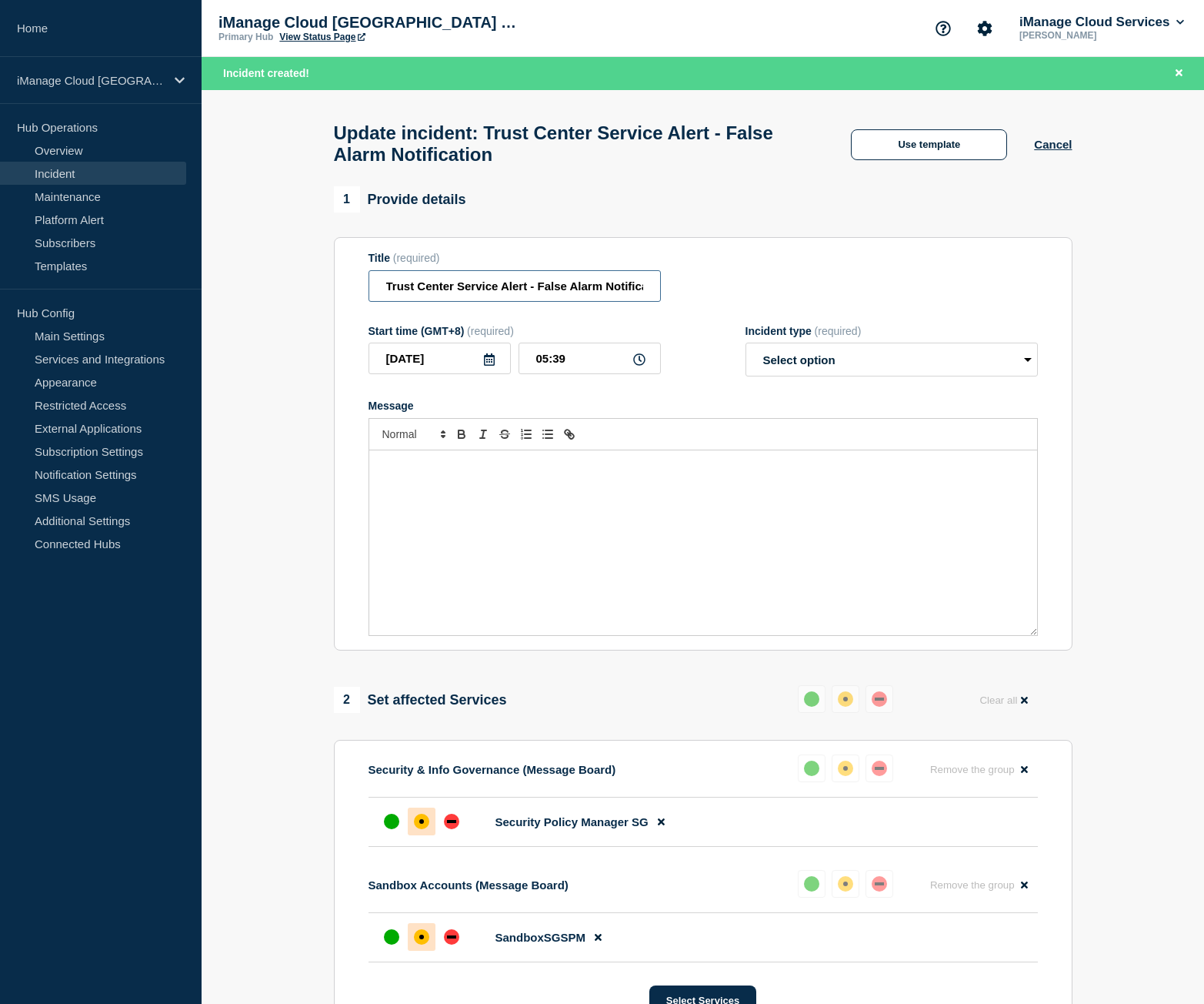
click at [532, 301] on input "Trust Center Service Alert - False Alarm Notification" at bounding box center [514, 286] width 293 height 32
paste input "Resolved"
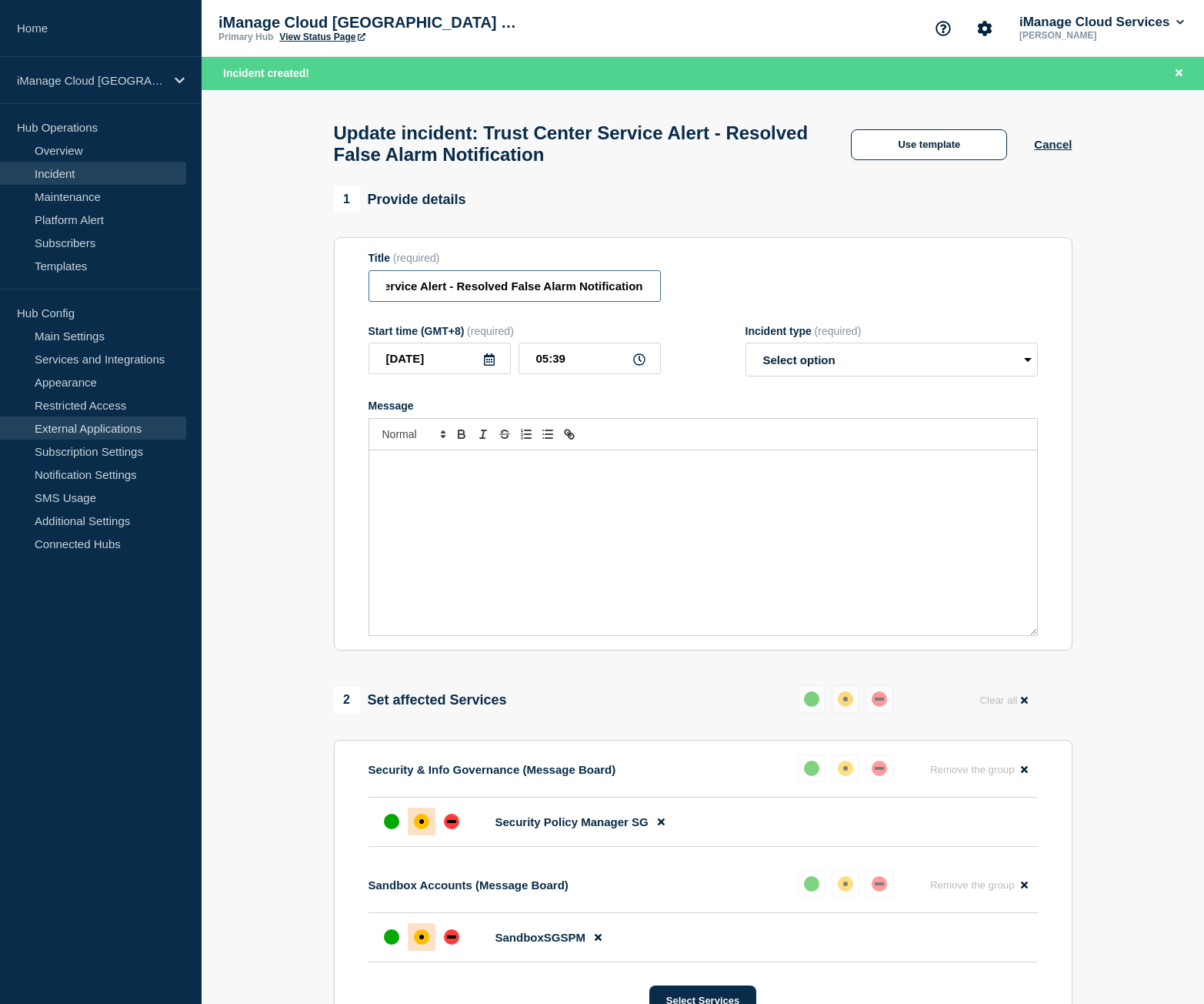
type input "Trust Center Service Alert - Resolved False Alarm Notification"
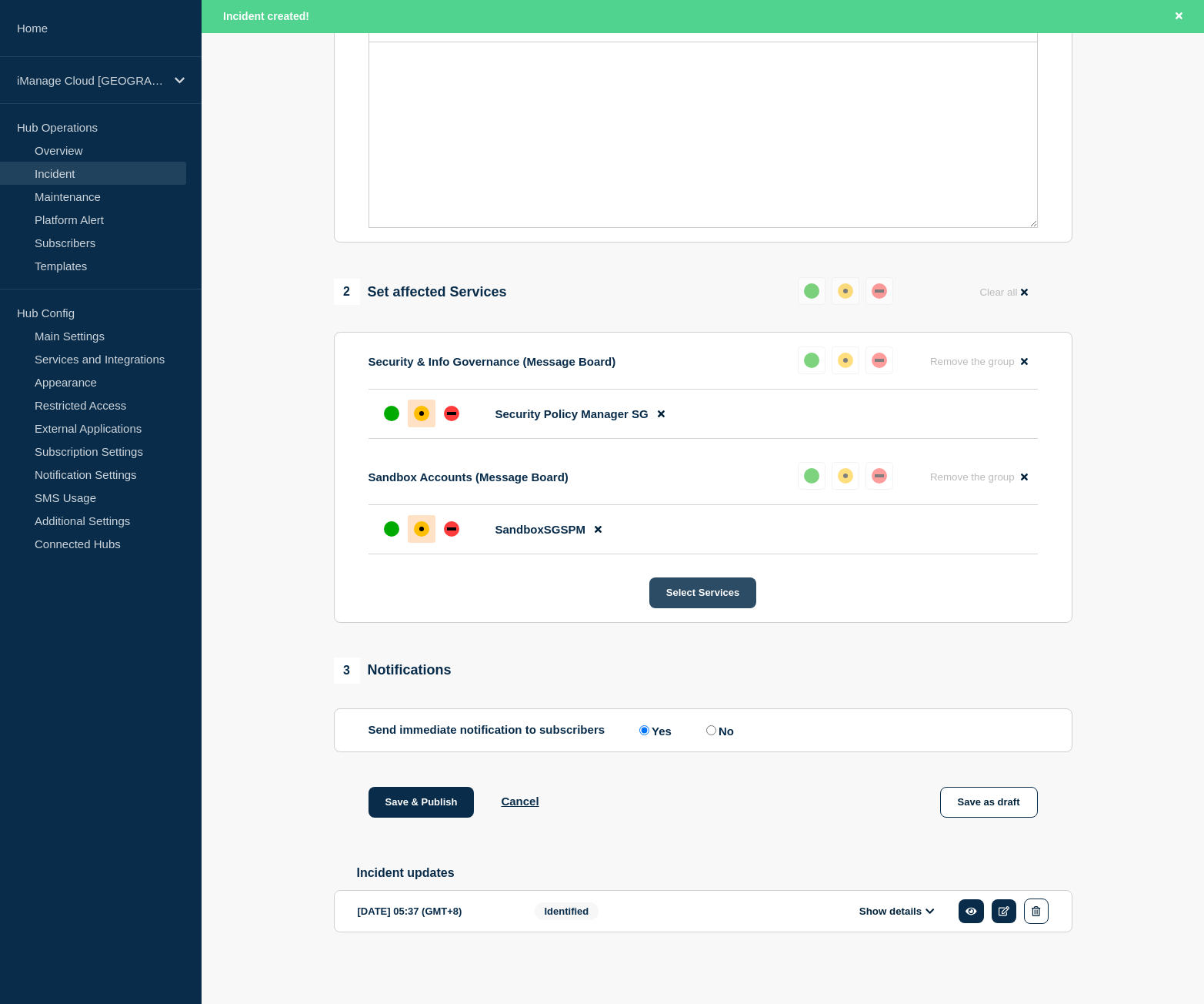
scroll to position [342, 0]
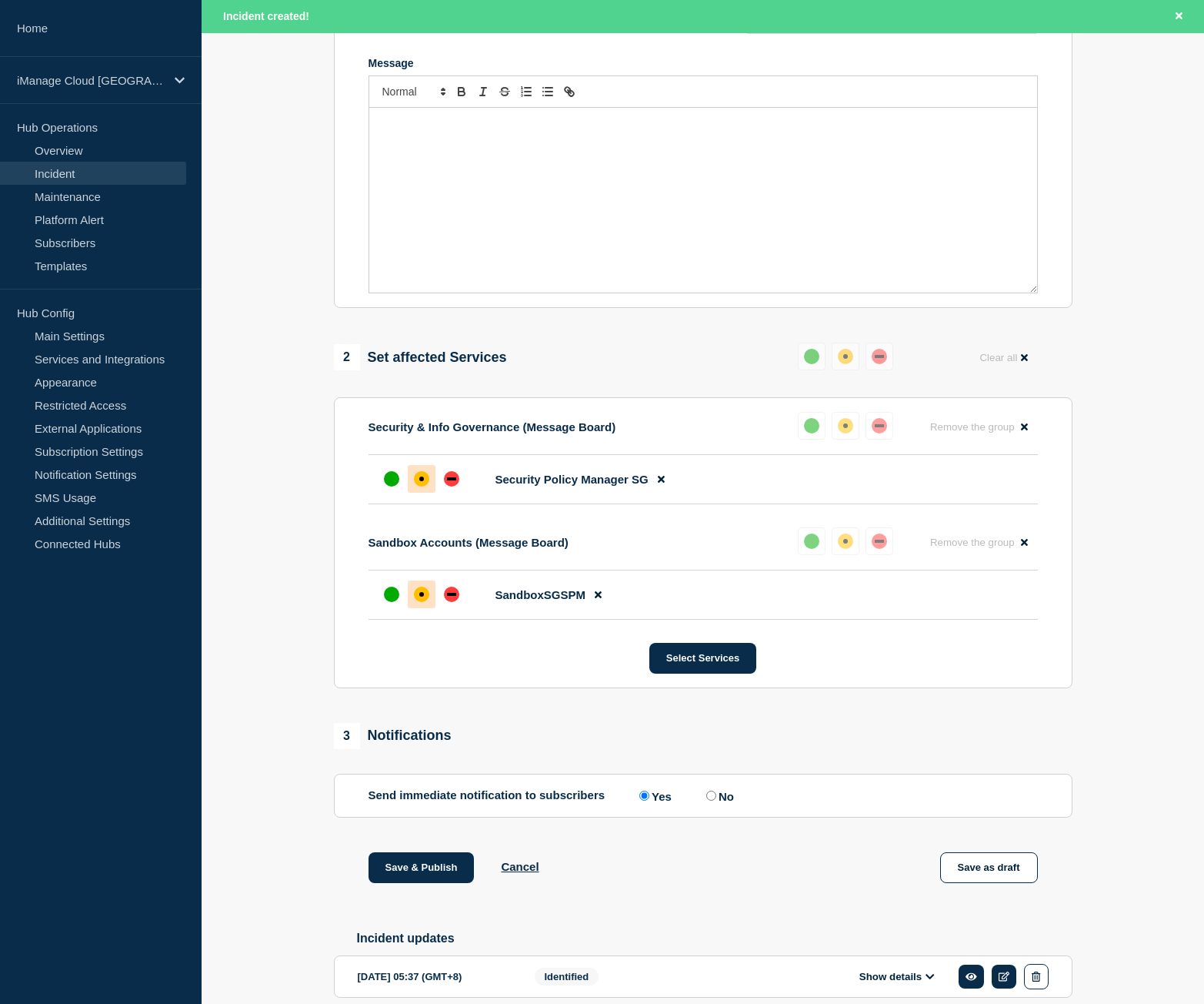
click at [528, 867] on div "Save & Publish Cancel" at bounding box center [453, 867] width 171 height 31
click at [527, 872] on button "Cancel" at bounding box center [519, 866] width 37 height 13
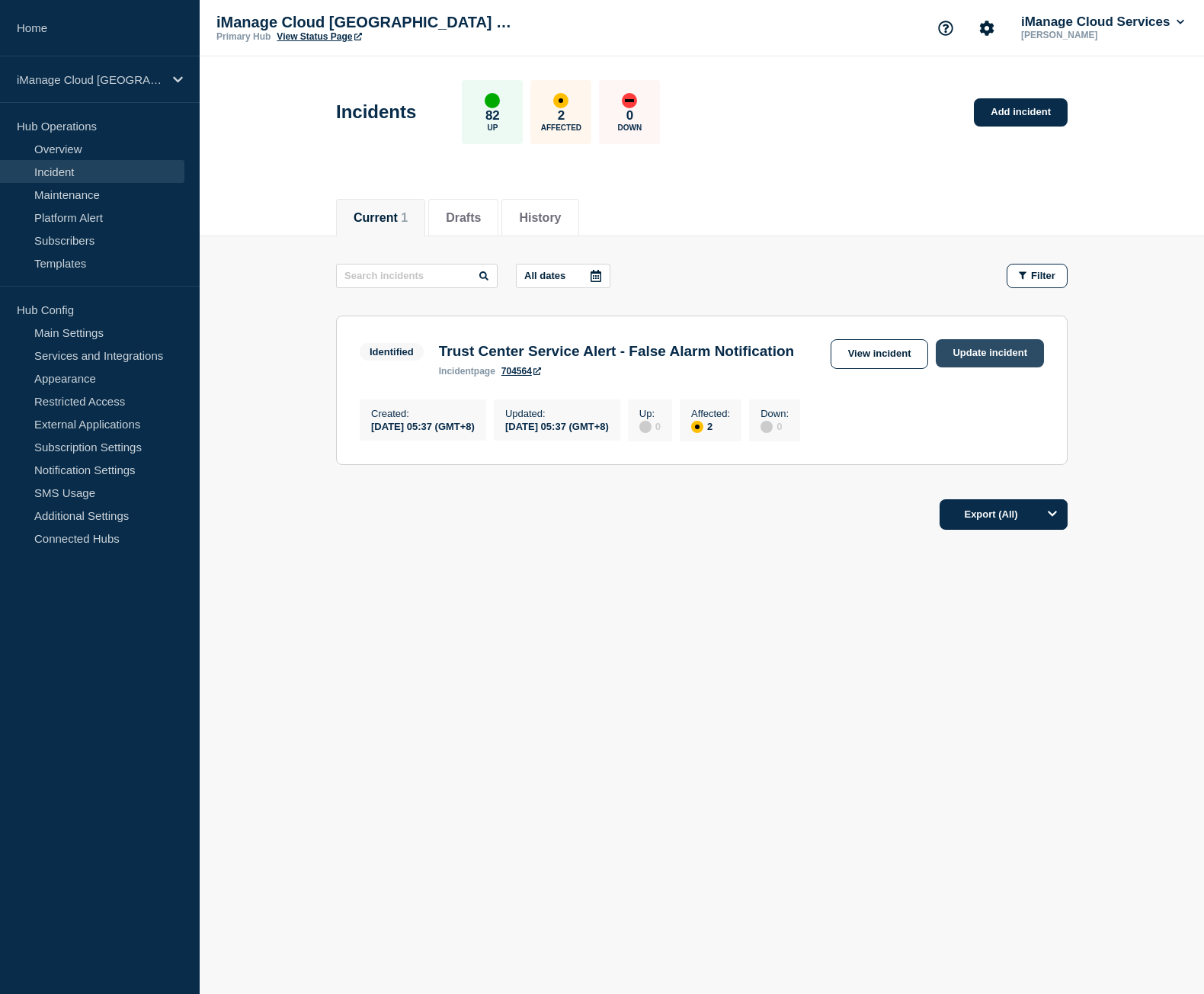
click at [985, 351] on link "Update incident" at bounding box center [989, 353] width 108 height 29
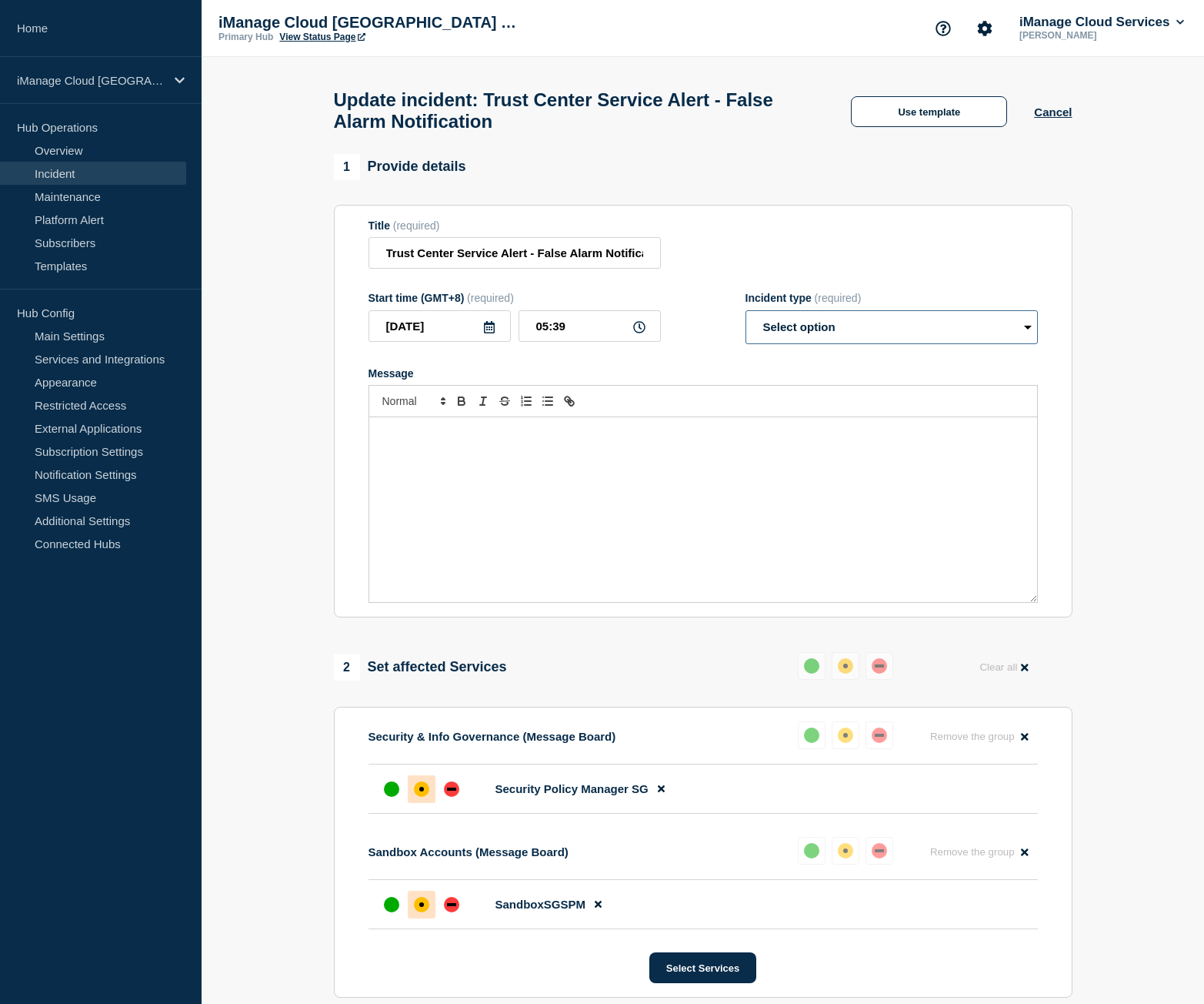
click at [870, 335] on select "Select option Investigating Identified Monitoring Resolved" at bounding box center [892, 327] width 293 height 34
select select "resolved"
click at [746, 317] on select "Select option Investigating Identified Monitoring Resolved" at bounding box center [892, 327] width 293 height 34
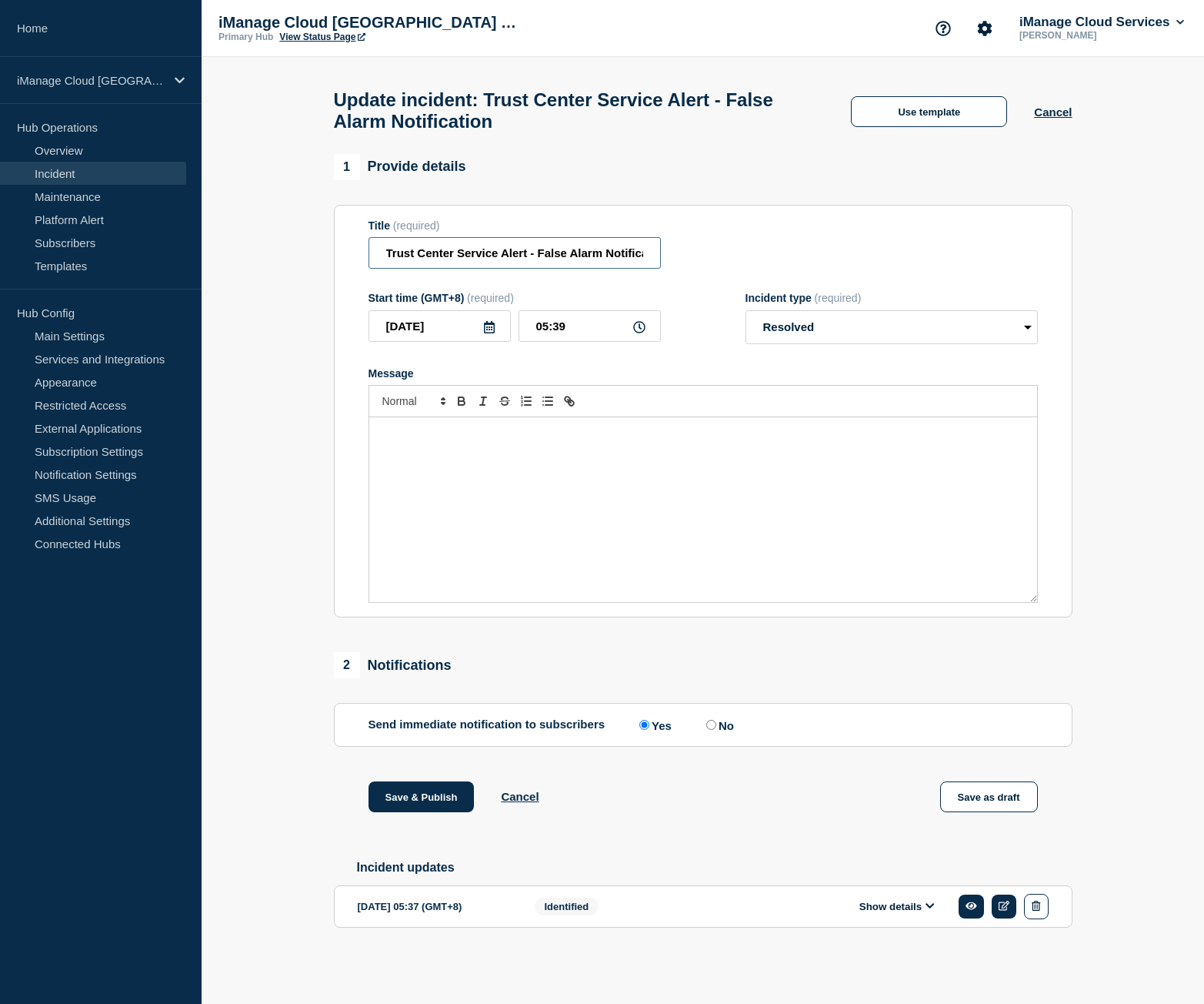
click at [485, 263] on input "Trust Center Service Alert - False Alarm Notification" at bounding box center [514, 253] width 293 height 32
paste input "Resolved"
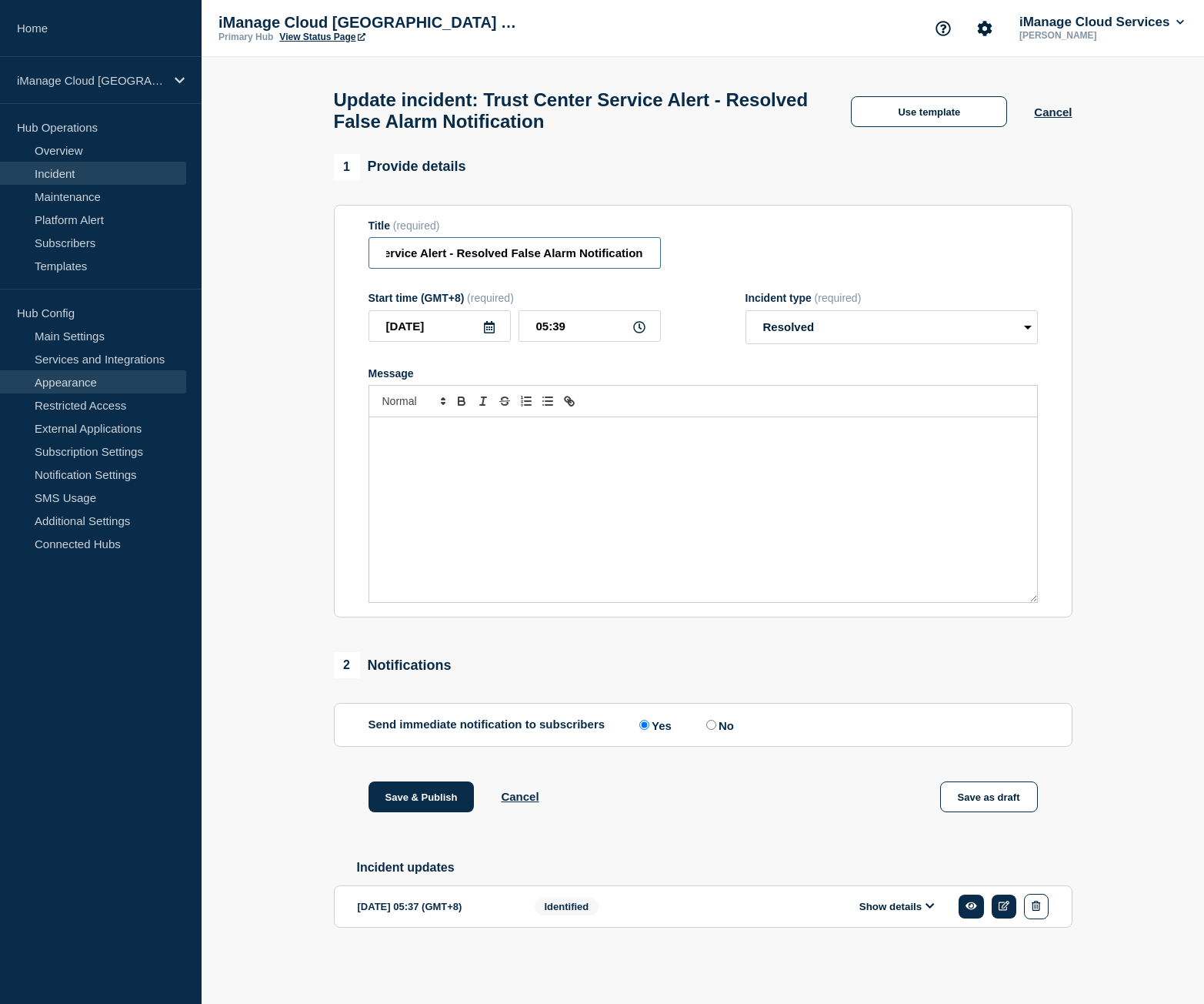
type input "Trust Center Service Alert - Resolved False Alarm Notification"
click at [515, 492] on div "Message" at bounding box center [703, 509] width 668 height 185
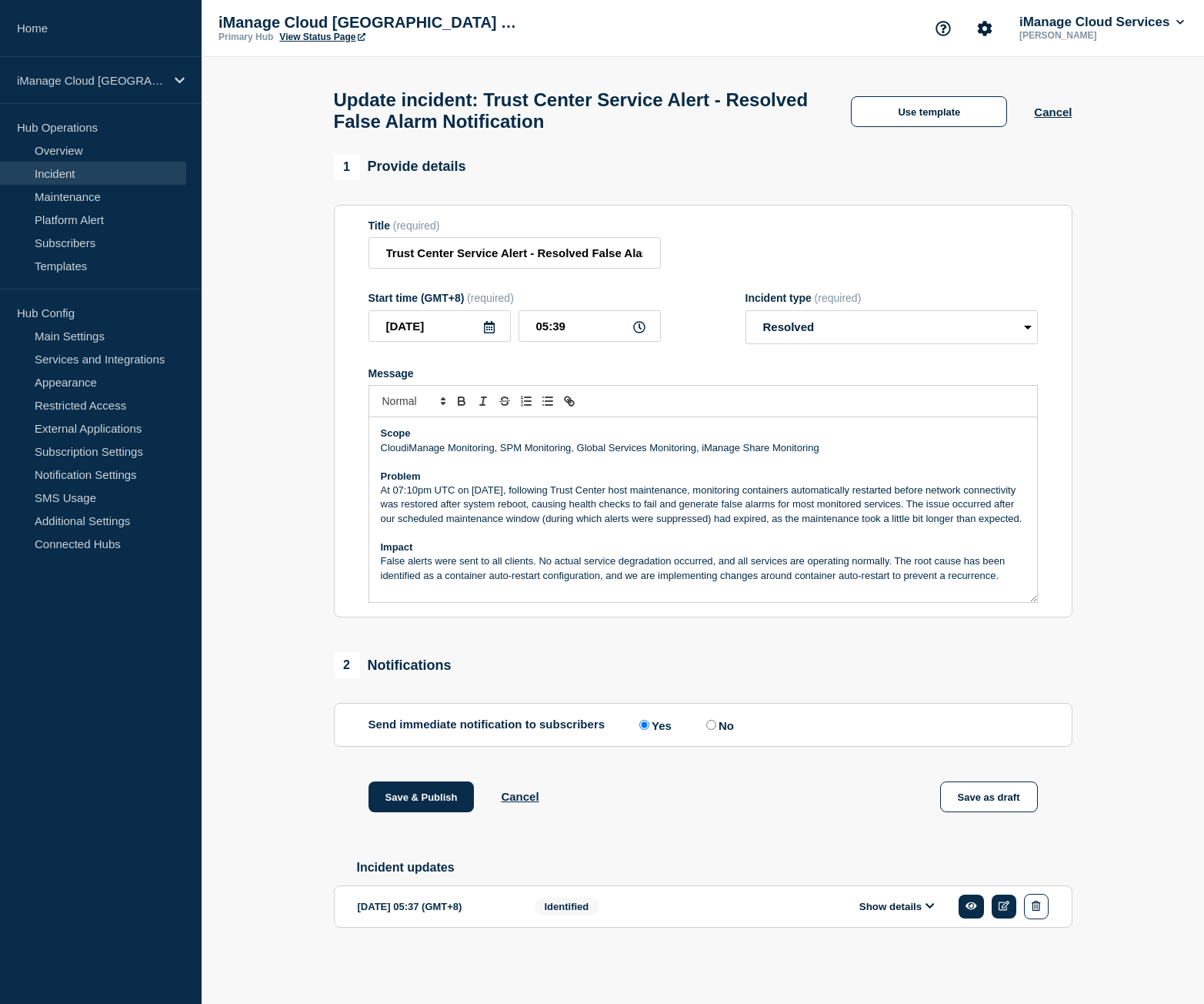
scroll to position [7, 0]
click at [450, 795] on button "Save & Publish" at bounding box center [421, 796] width 106 height 31
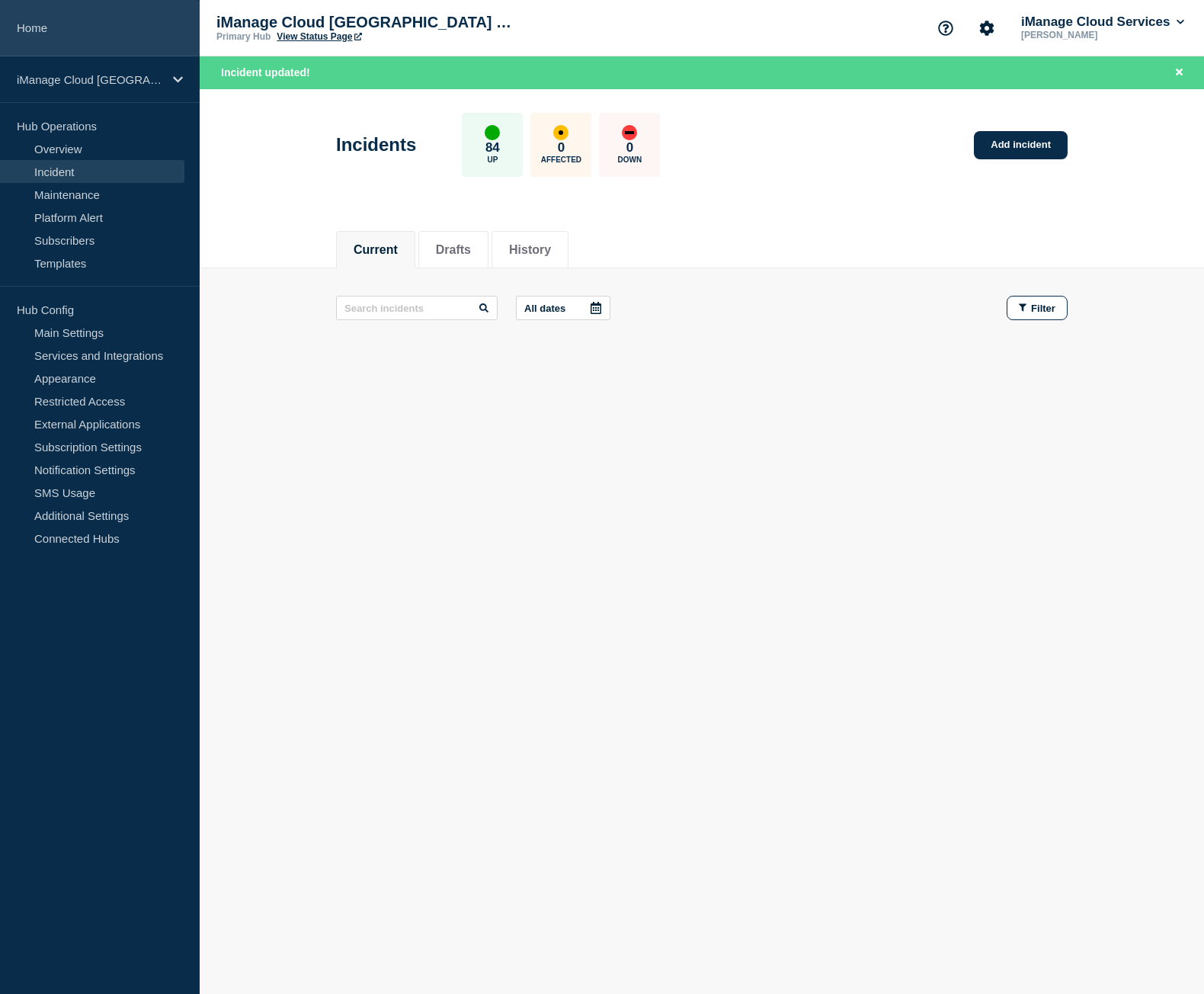
click at [109, 11] on link "Home" at bounding box center [100, 28] width 199 height 56
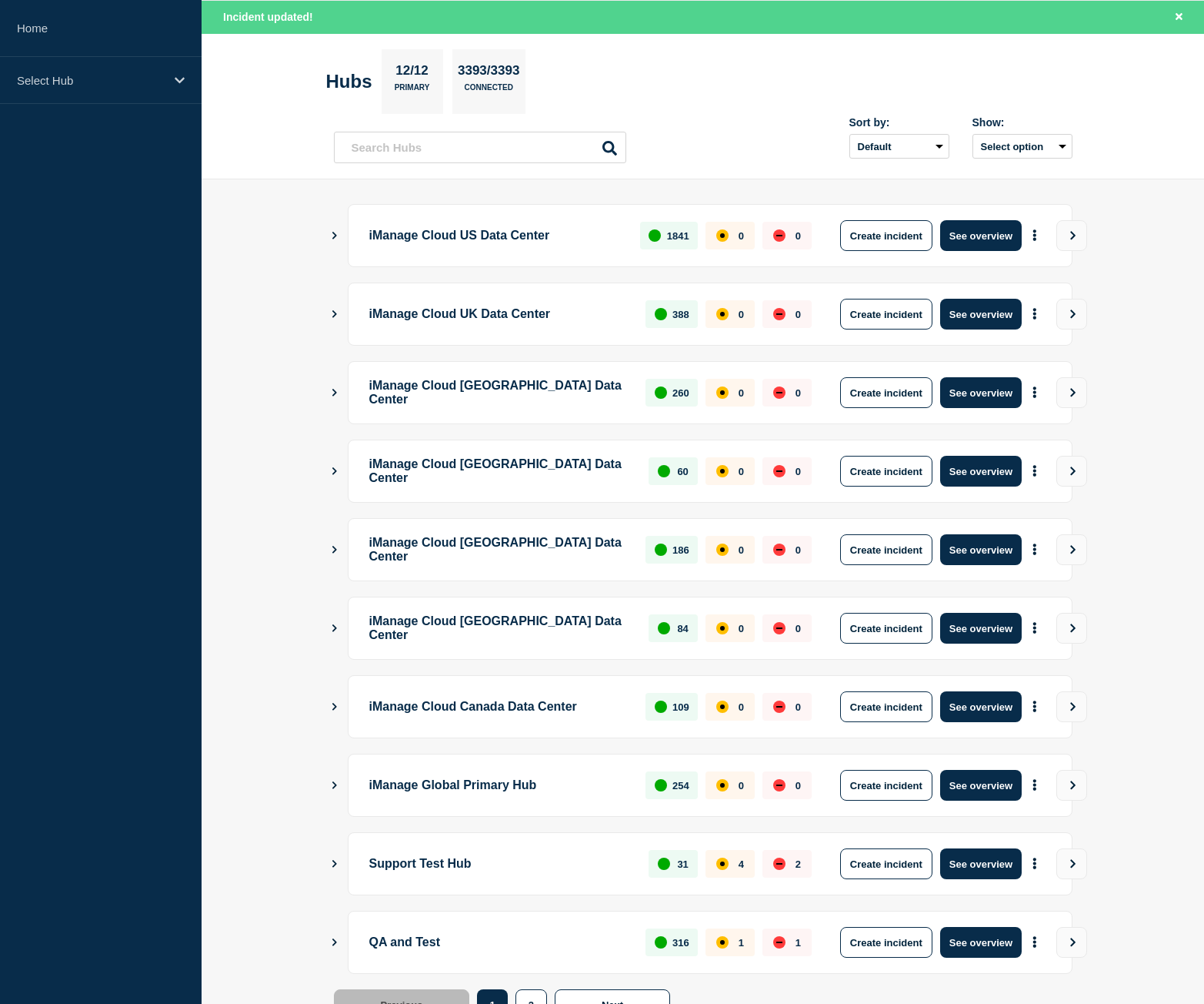
scroll to position [120, 0]
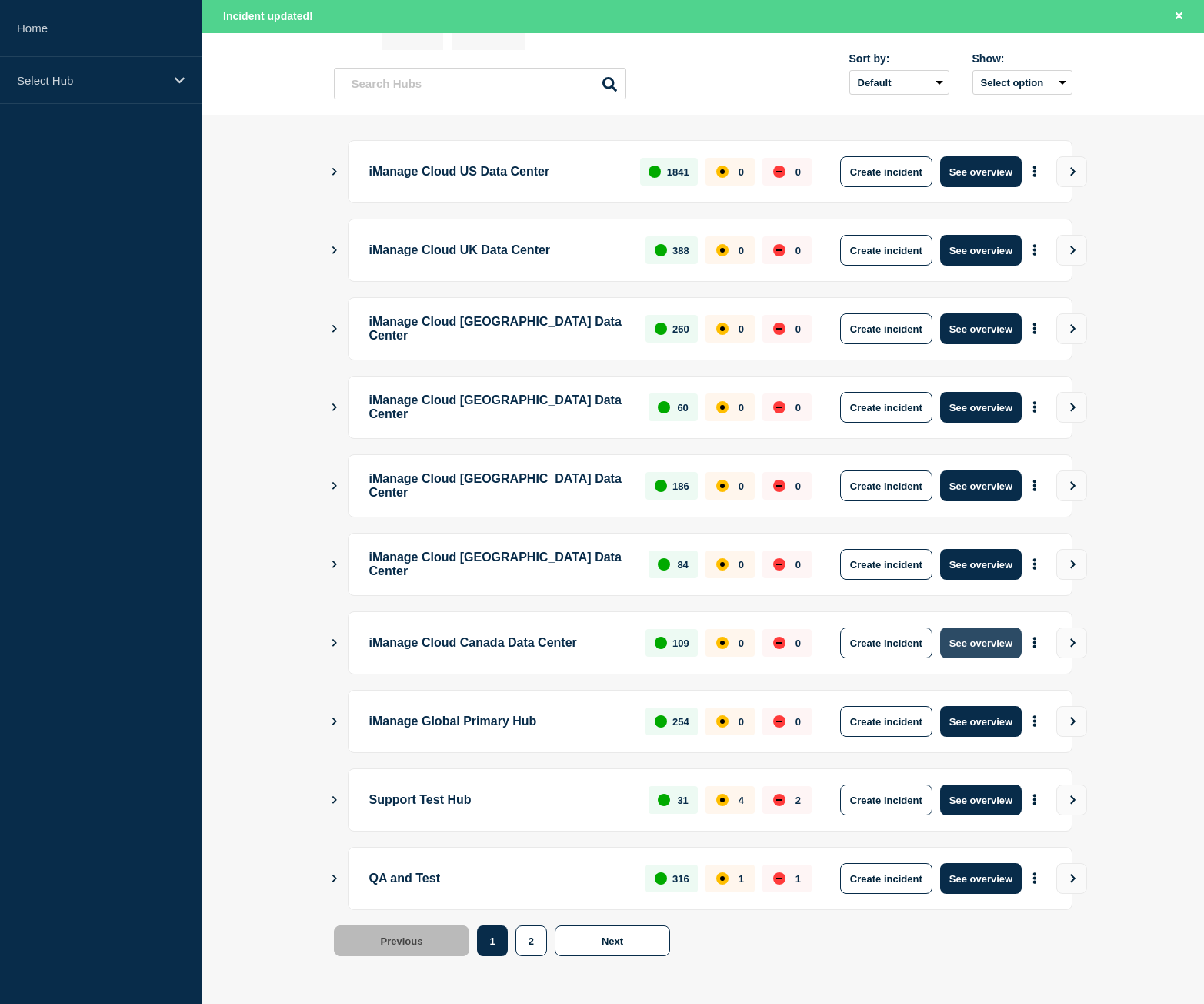
click at [990, 649] on button "See overview" at bounding box center [981, 642] width 82 height 31
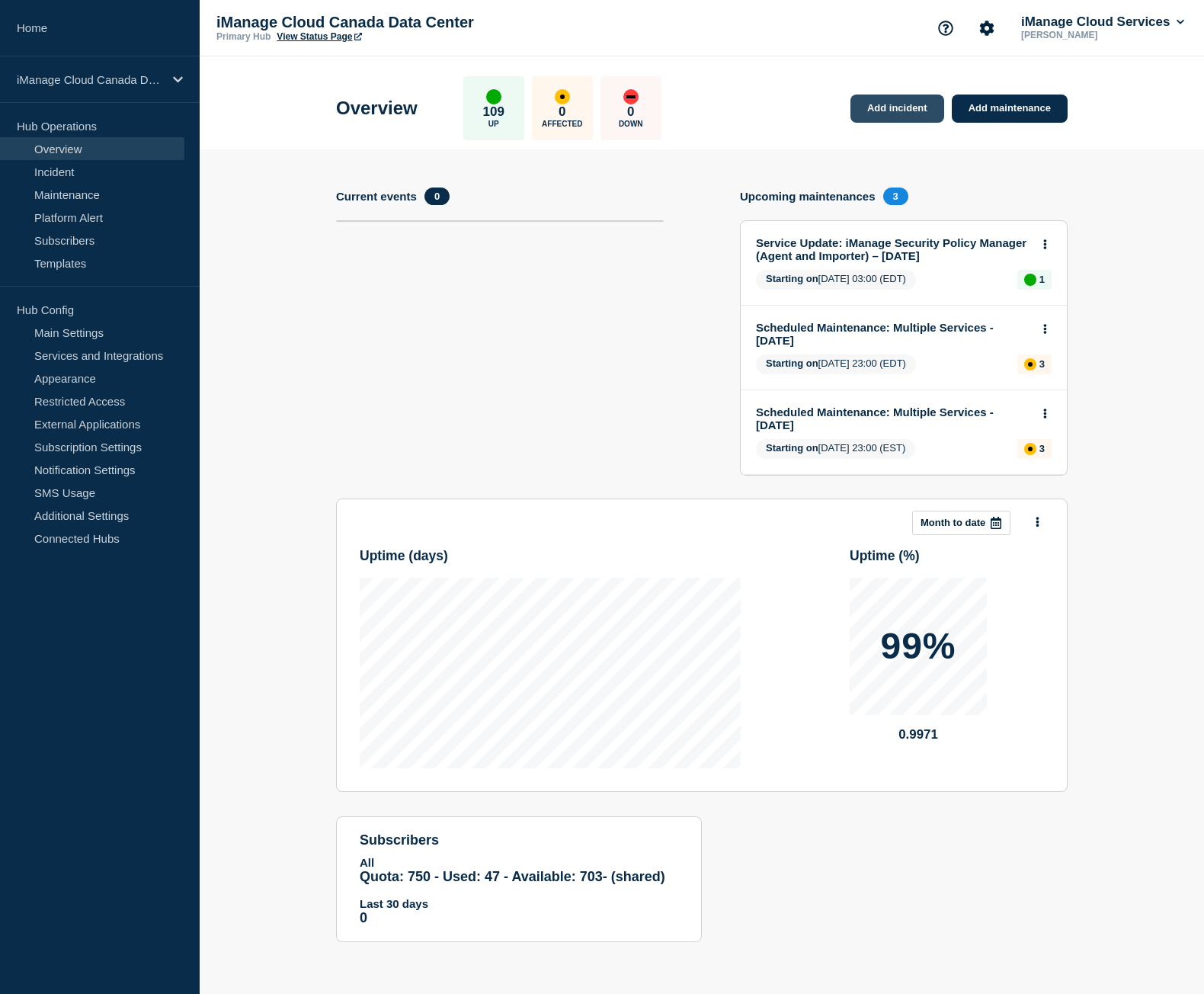
click at [894, 101] on link "Add incident" at bounding box center [897, 108] width 94 height 29
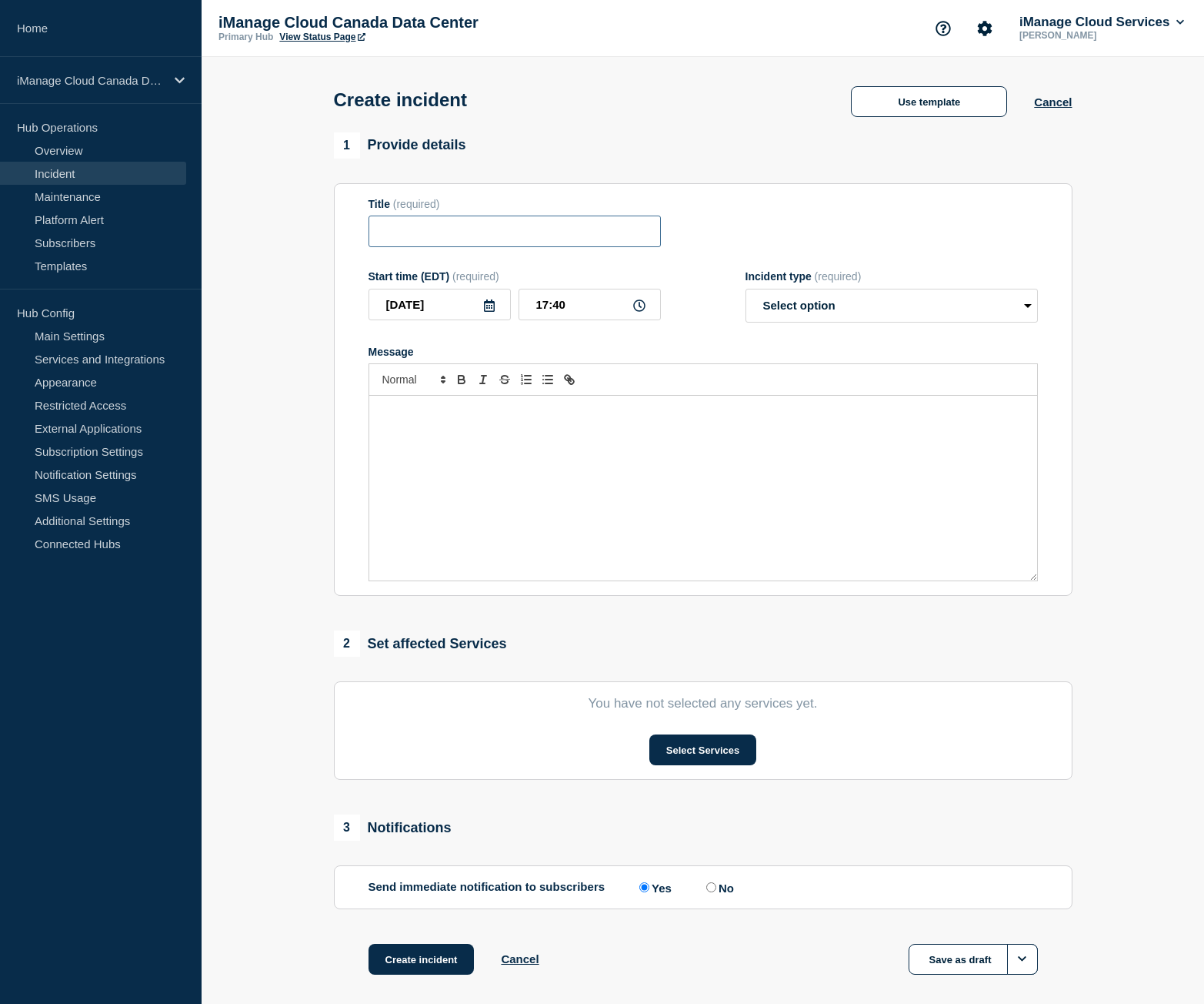
click at [439, 240] on input "Title" at bounding box center [514, 231] width 293 height 32
paste input "Trust Center Service Alert - False Alarm Notification"
type input "Trust Center Service Alert - False Alarm Notification"
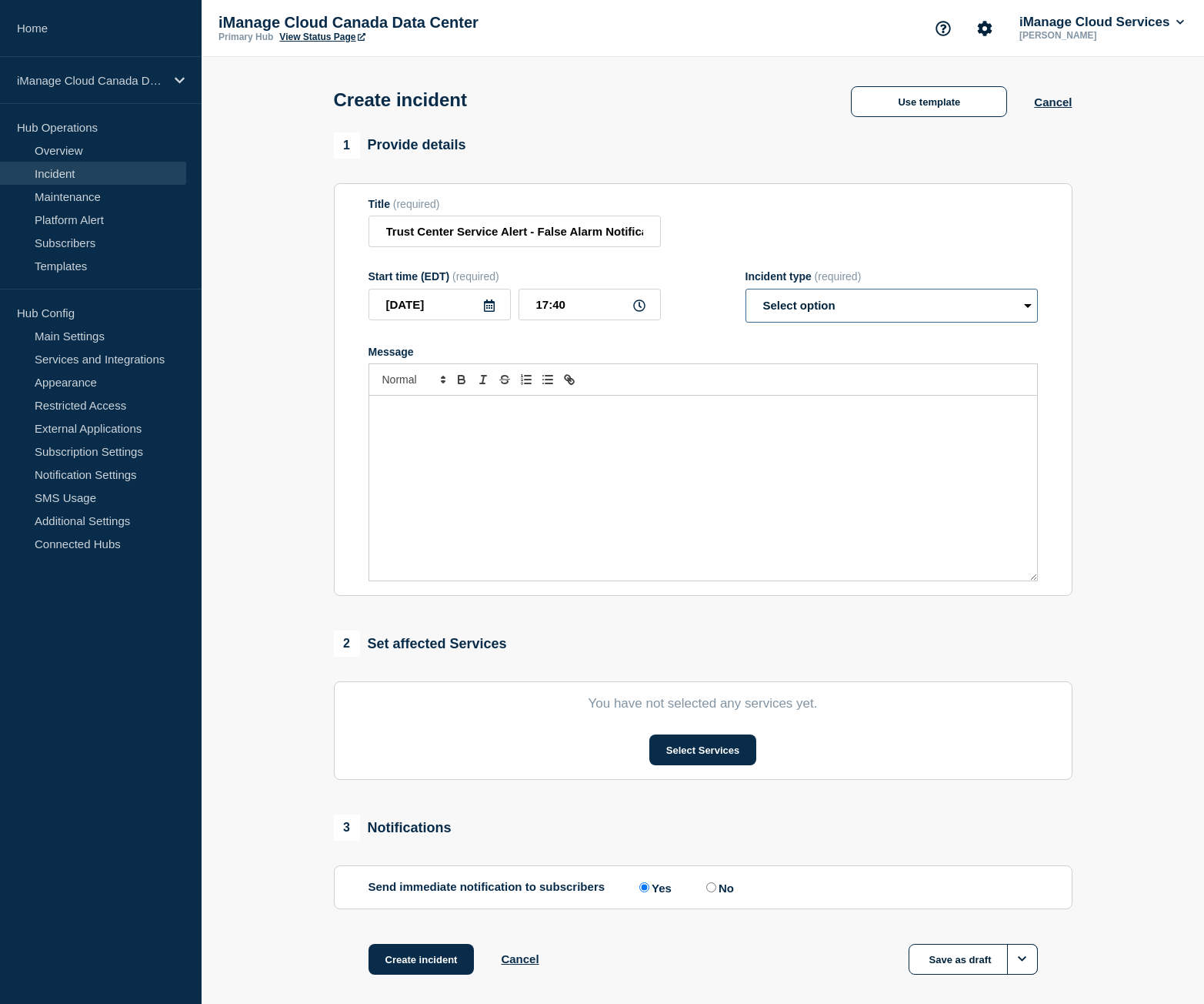
click at [843, 320] on select "Select option Investigating Identified Monitoring" at bounding box center [892, 306] width 293 height 34
select select "identified"
click at [746, 292] on select "Select option Investigating Identified Monitoring" at bounding box center [892, 306] width 293 height 34
click at [519, 433] on div "Message" at bounding box center [703, 488] width 668 height 185
click at [433, 461] on div "Message" at bounding box center [703, 488] width 668 height 185
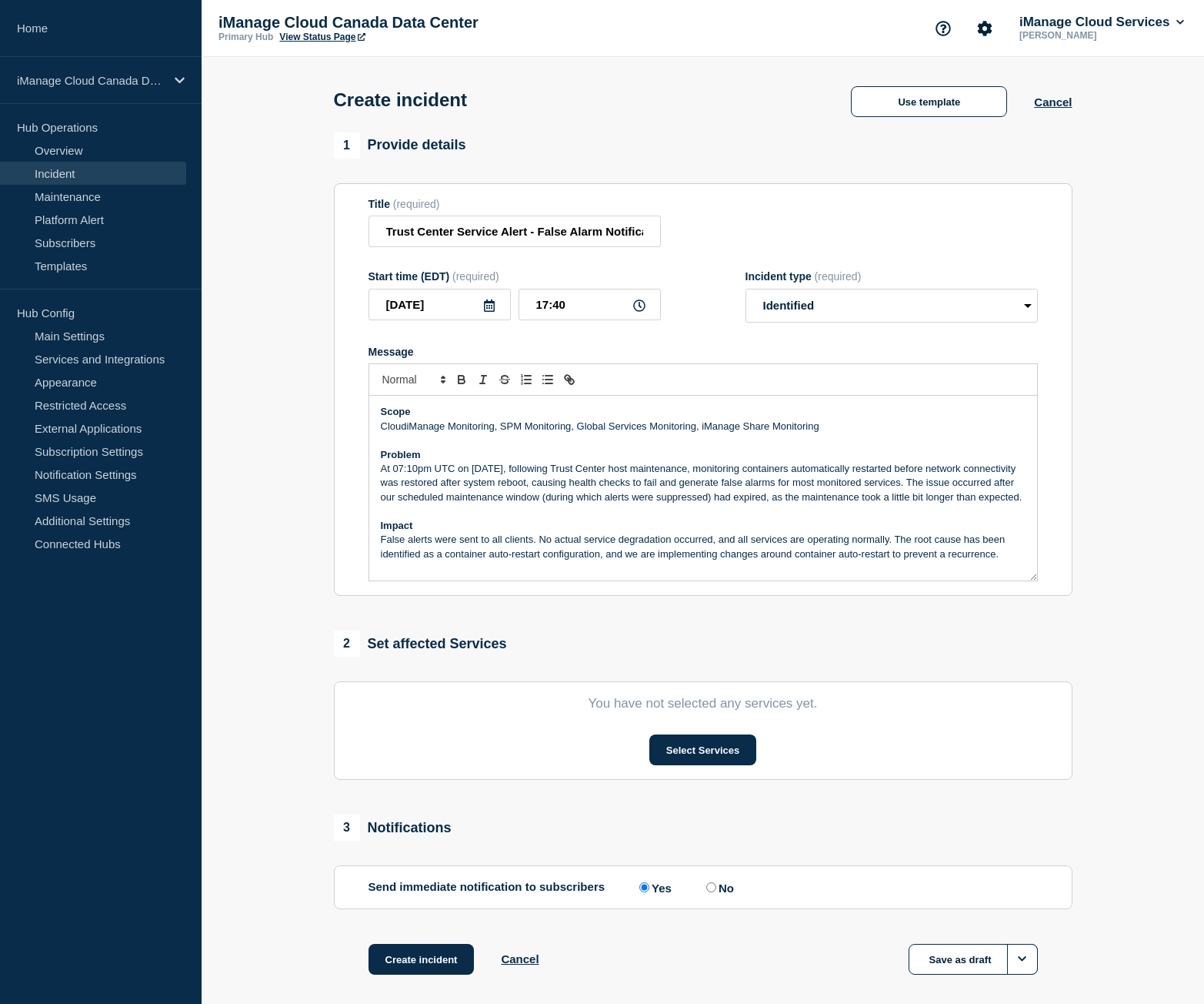
scroll to position [4, 0]
click at [710, 753] on button "Select Services" at bounding box center [703, 750] width 107 height 31
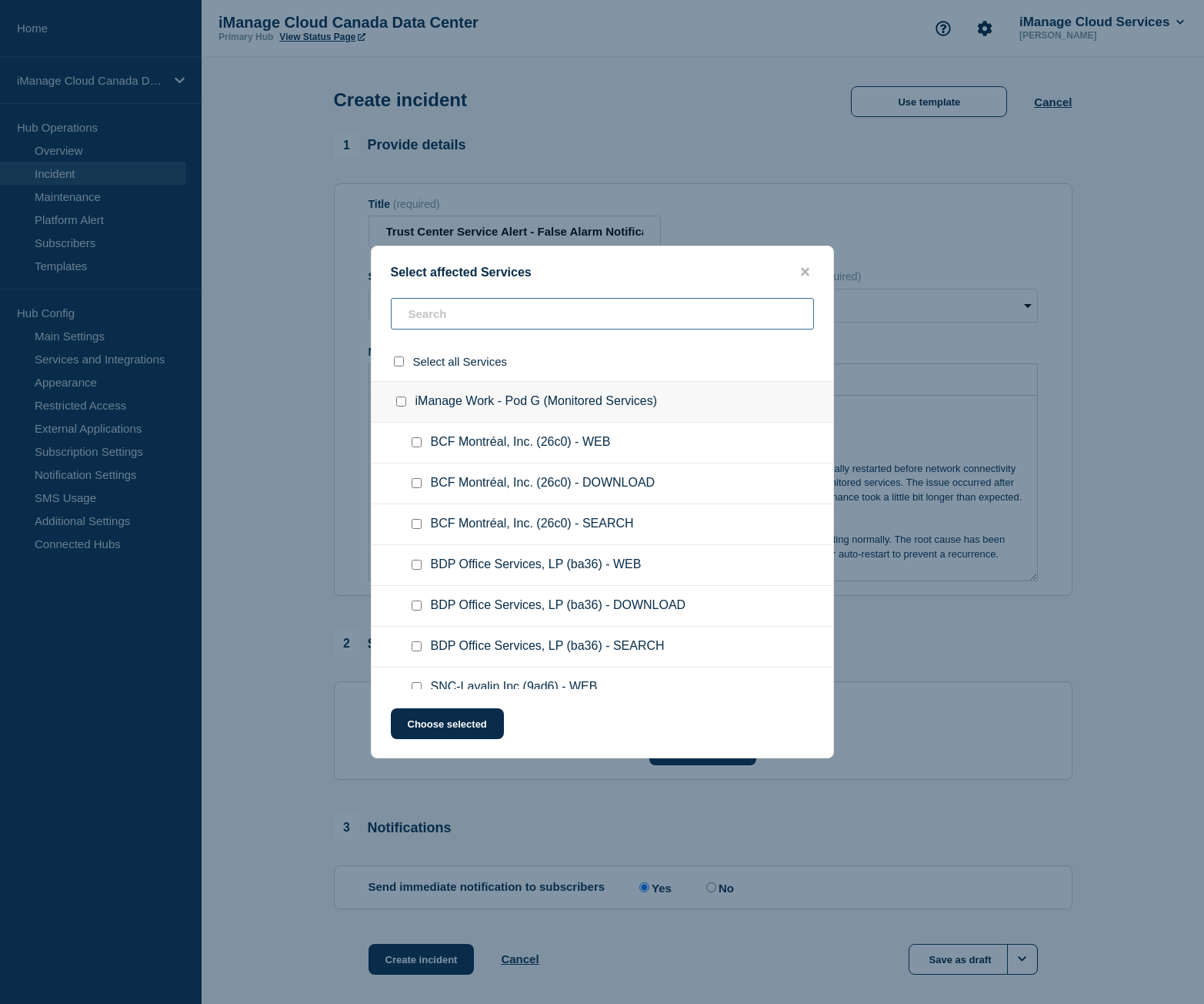
click at [472, 320] on input "text" at bounding box center [602, 314] width 423 height 32
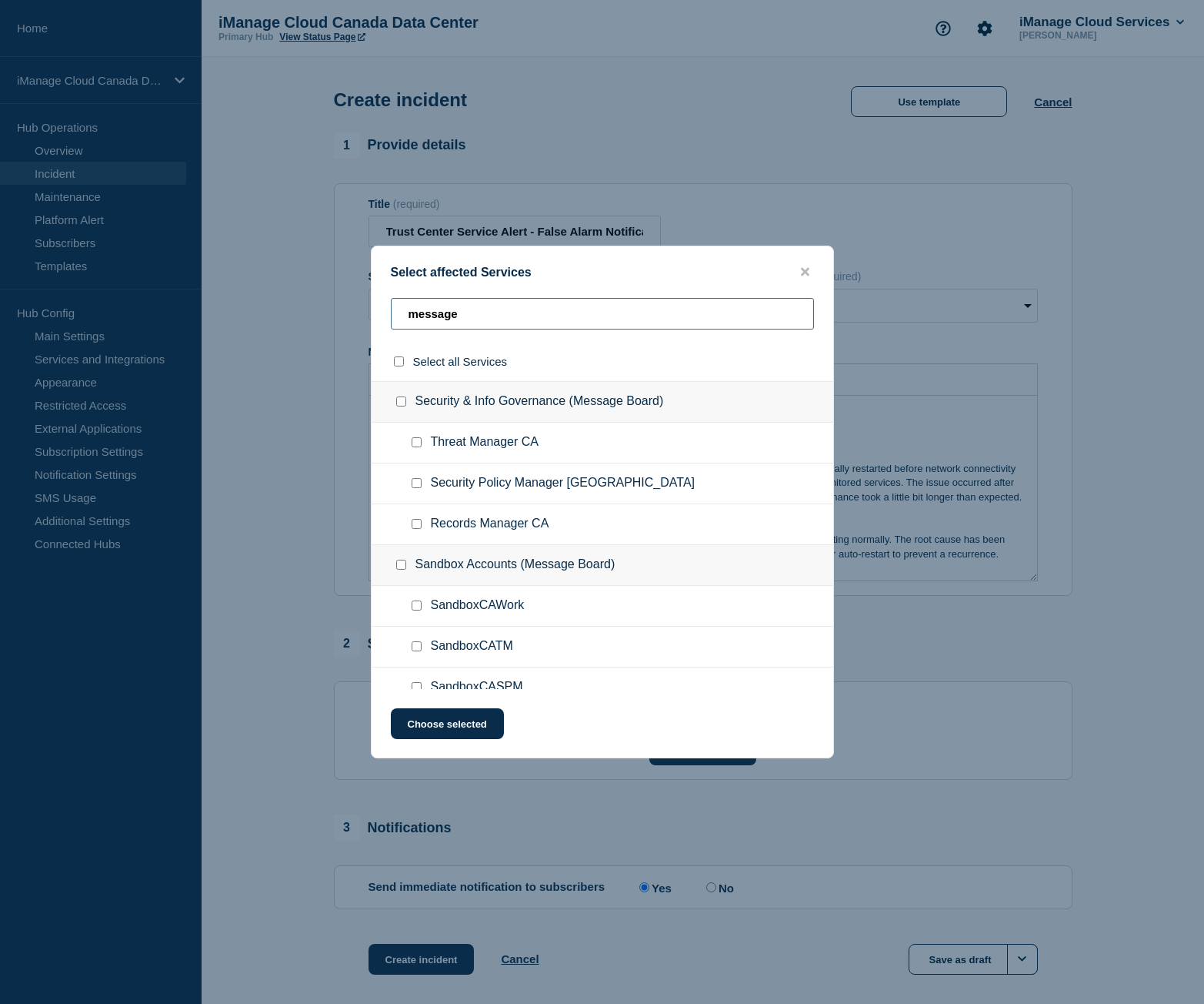
type input "message"
click at [413, 485] on input "Security Policy Manager CA checkbox" at bounding box center [417, 483] width 10 height 10
checkbox input "true"
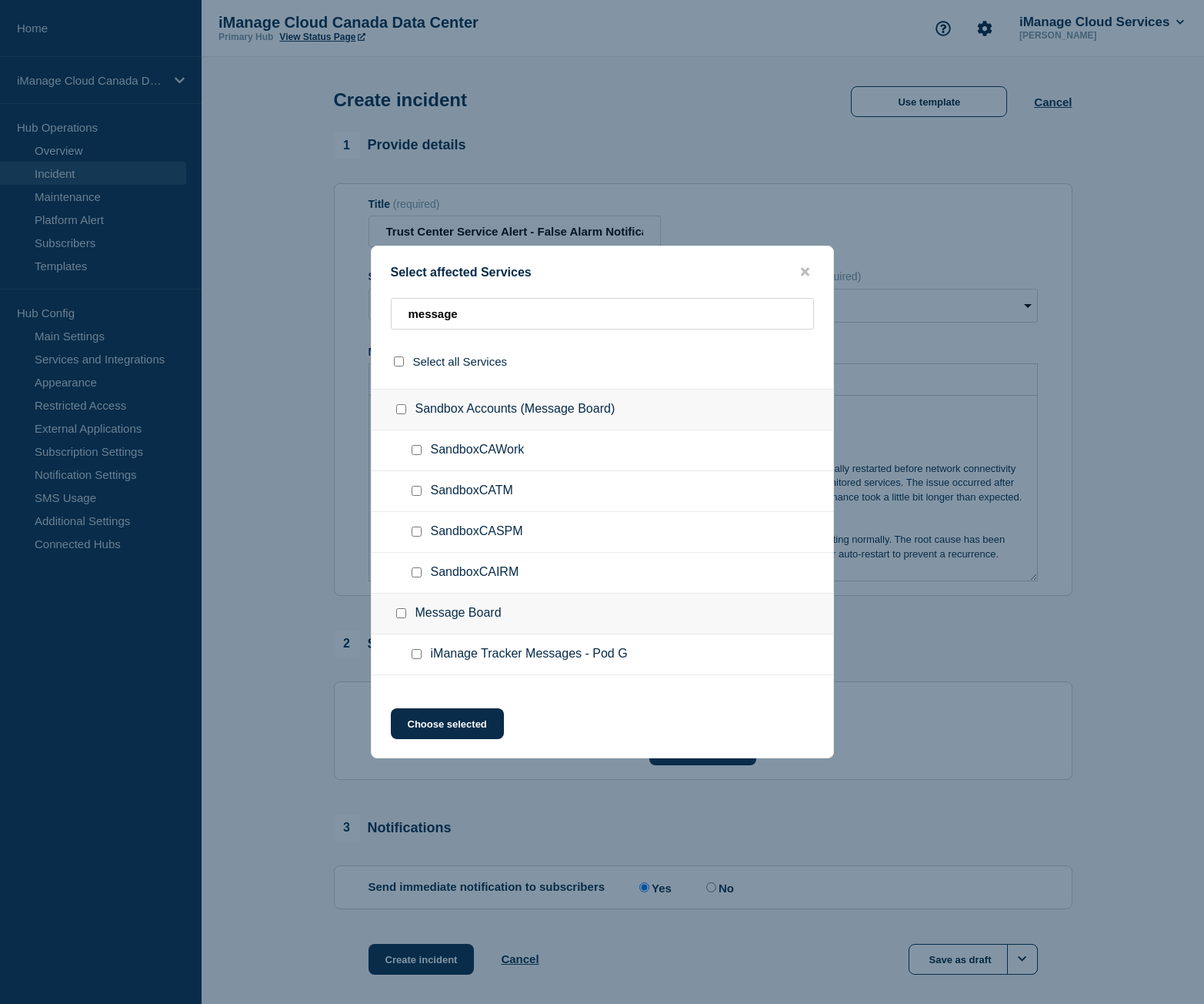
scroll to position [183, 0]
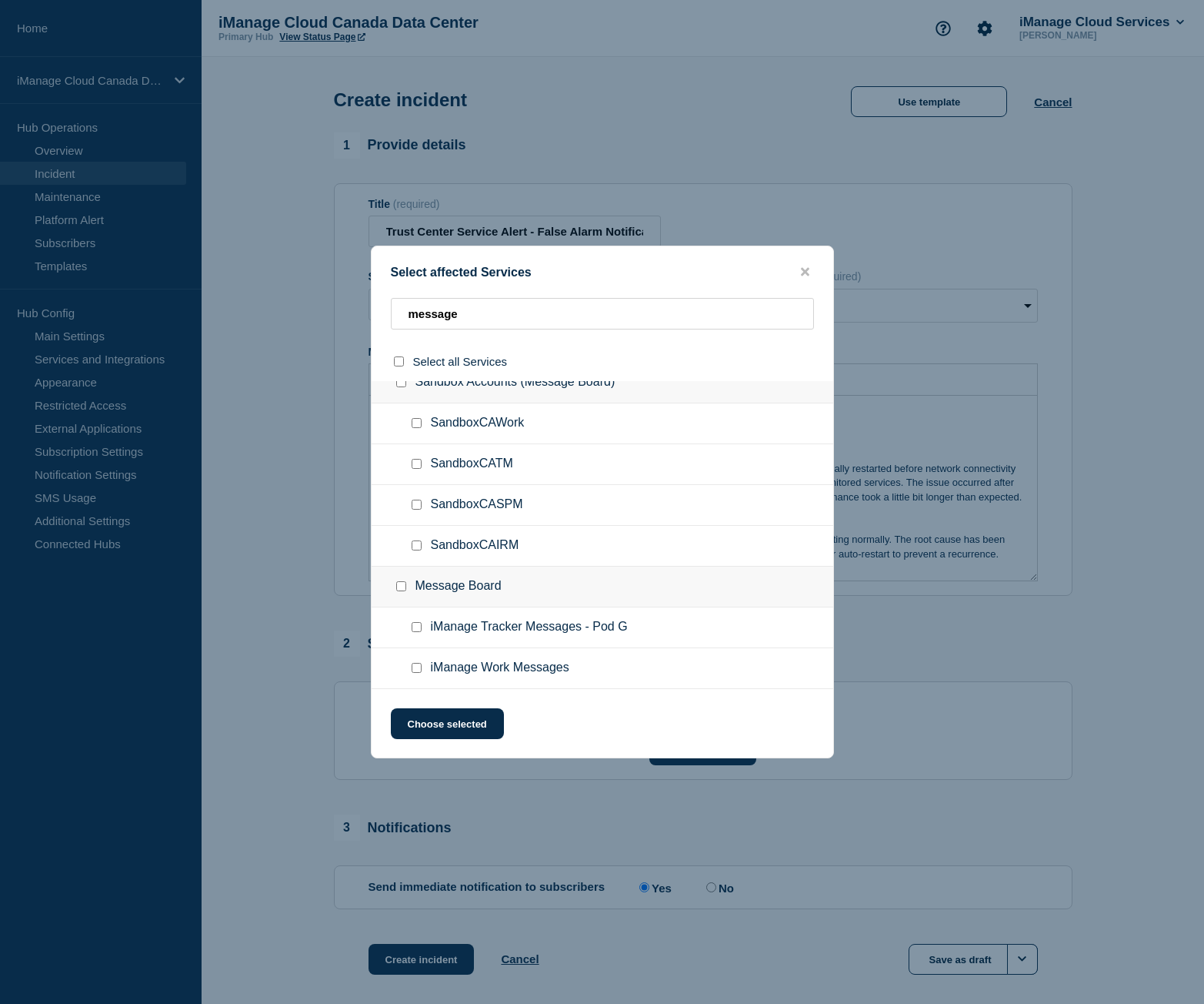
click at [415, 503] on input "SandboxCASPM checkbox" at bounding box center [417, 504] width 10 height 10
checkbox input "true"
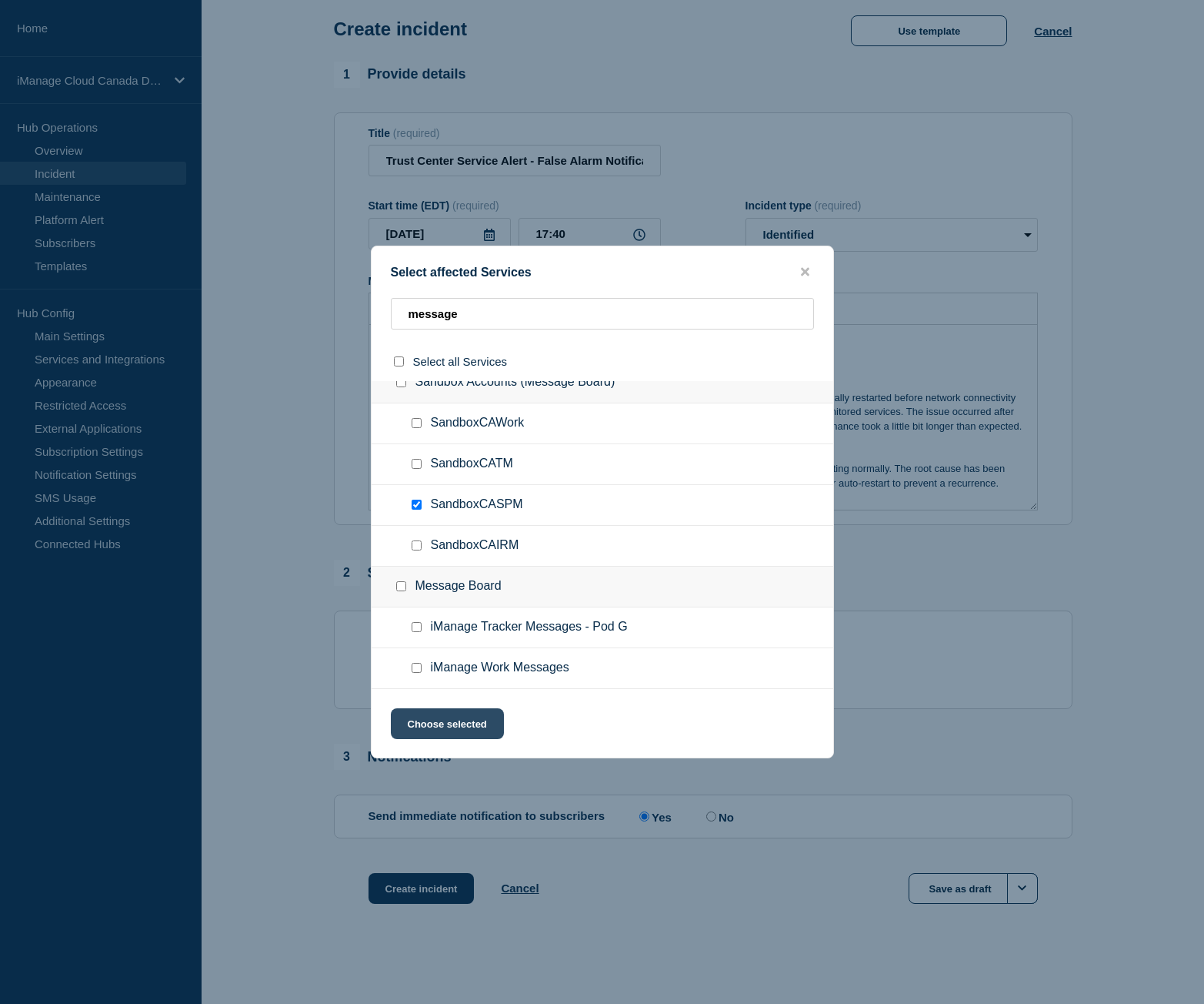
click at [457, 726] on button "Choose selected" at bounding box center [446, 723] width 113 height 31
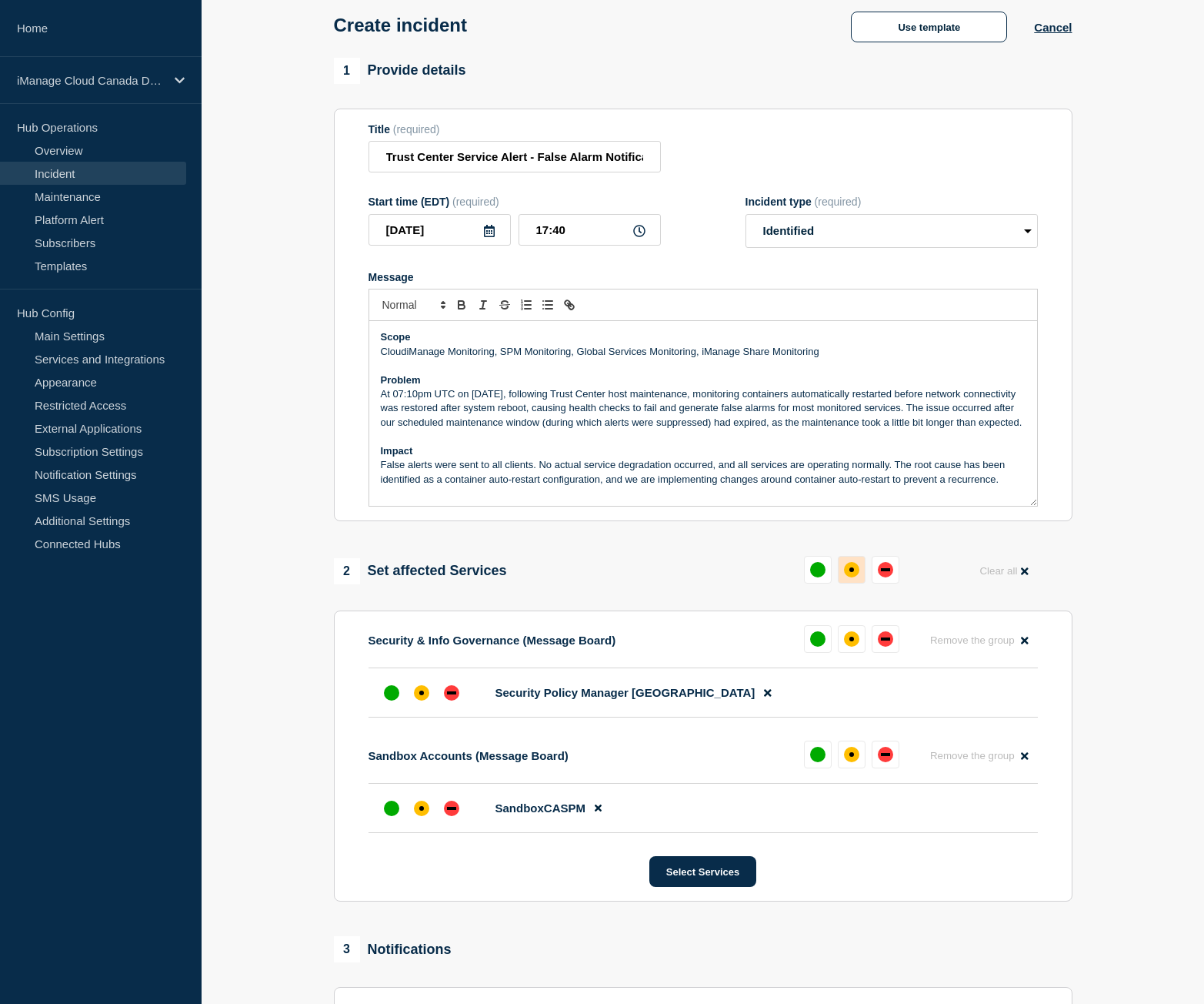
click at [858, 581] on button at bounding box center [852, 570] width 28 height 28
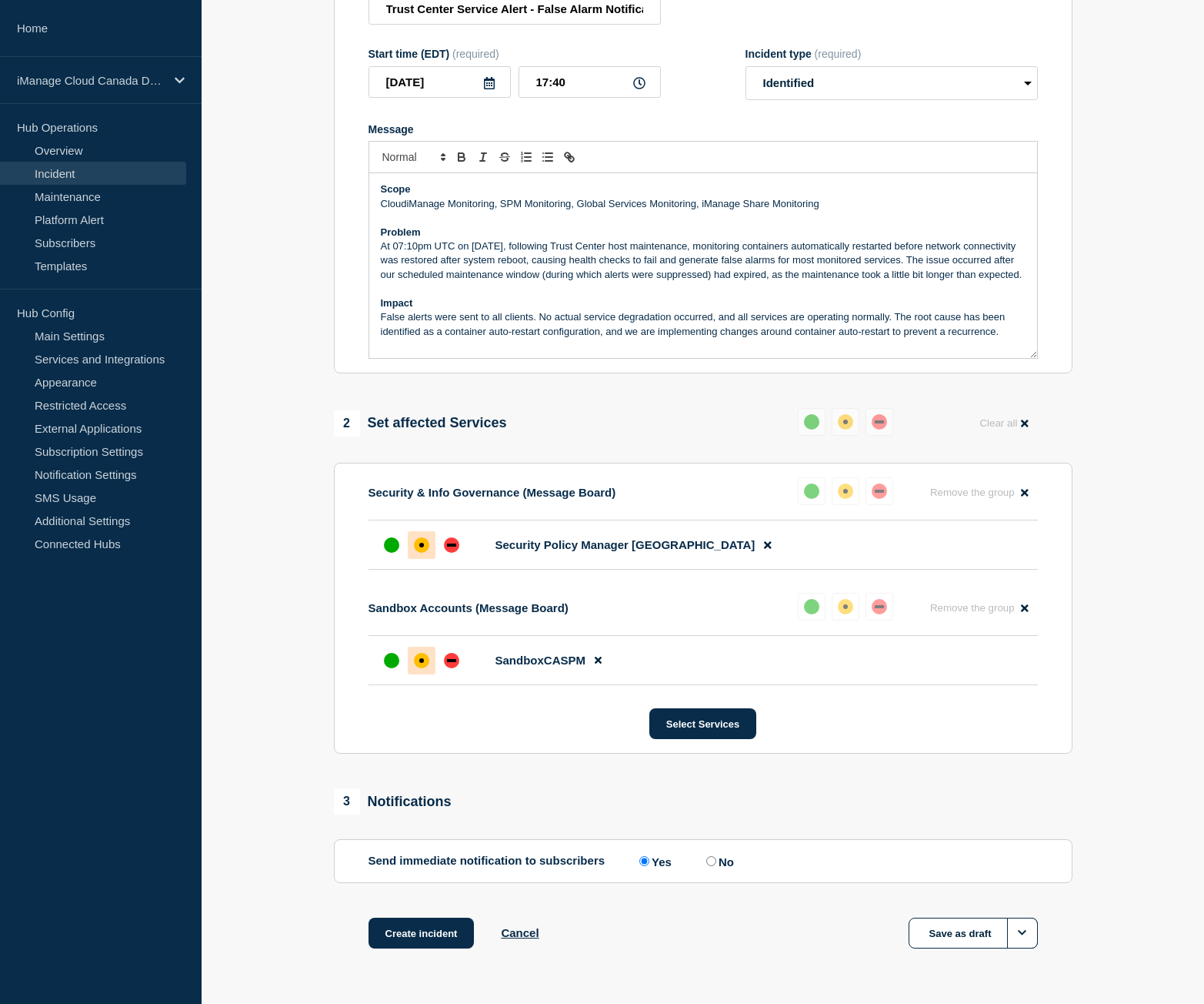
scroll to position [271, 0]
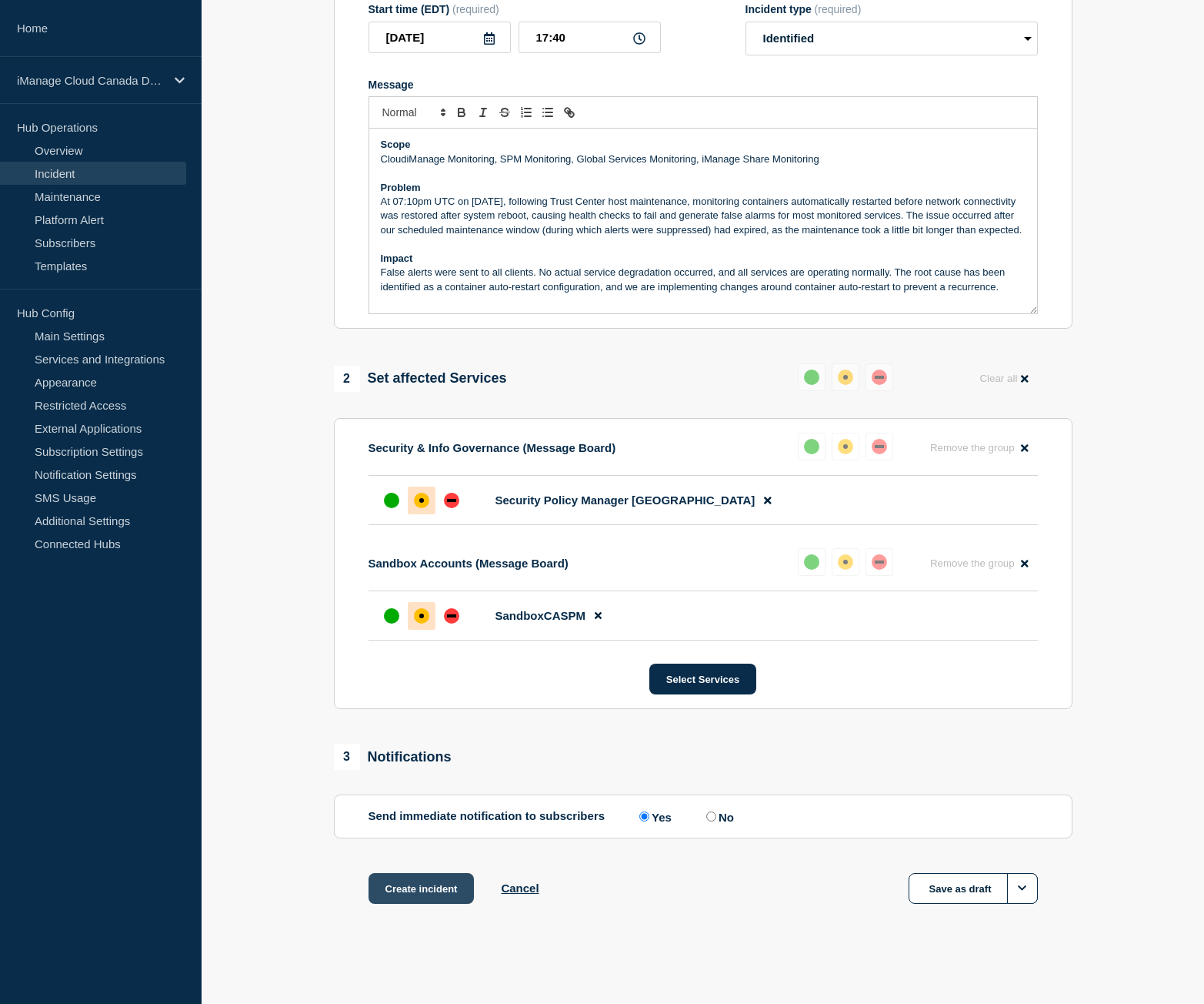
click at [448, 885] on button "Create incident" at bounding box center [421, 887] width 106 height 31
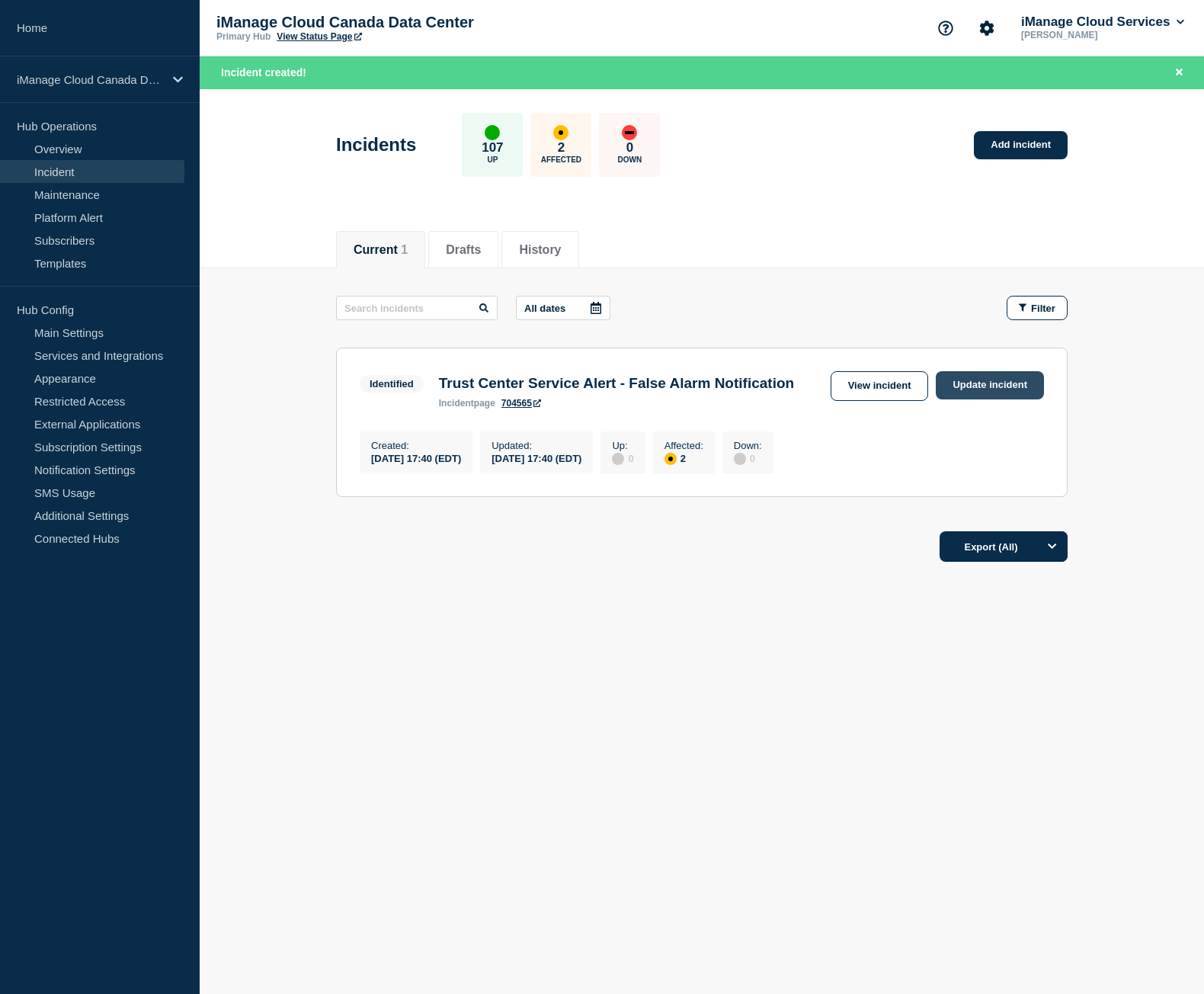
click at [969, 381] on link "Update incident" at bounding box center [989, 385] width 108 height 29
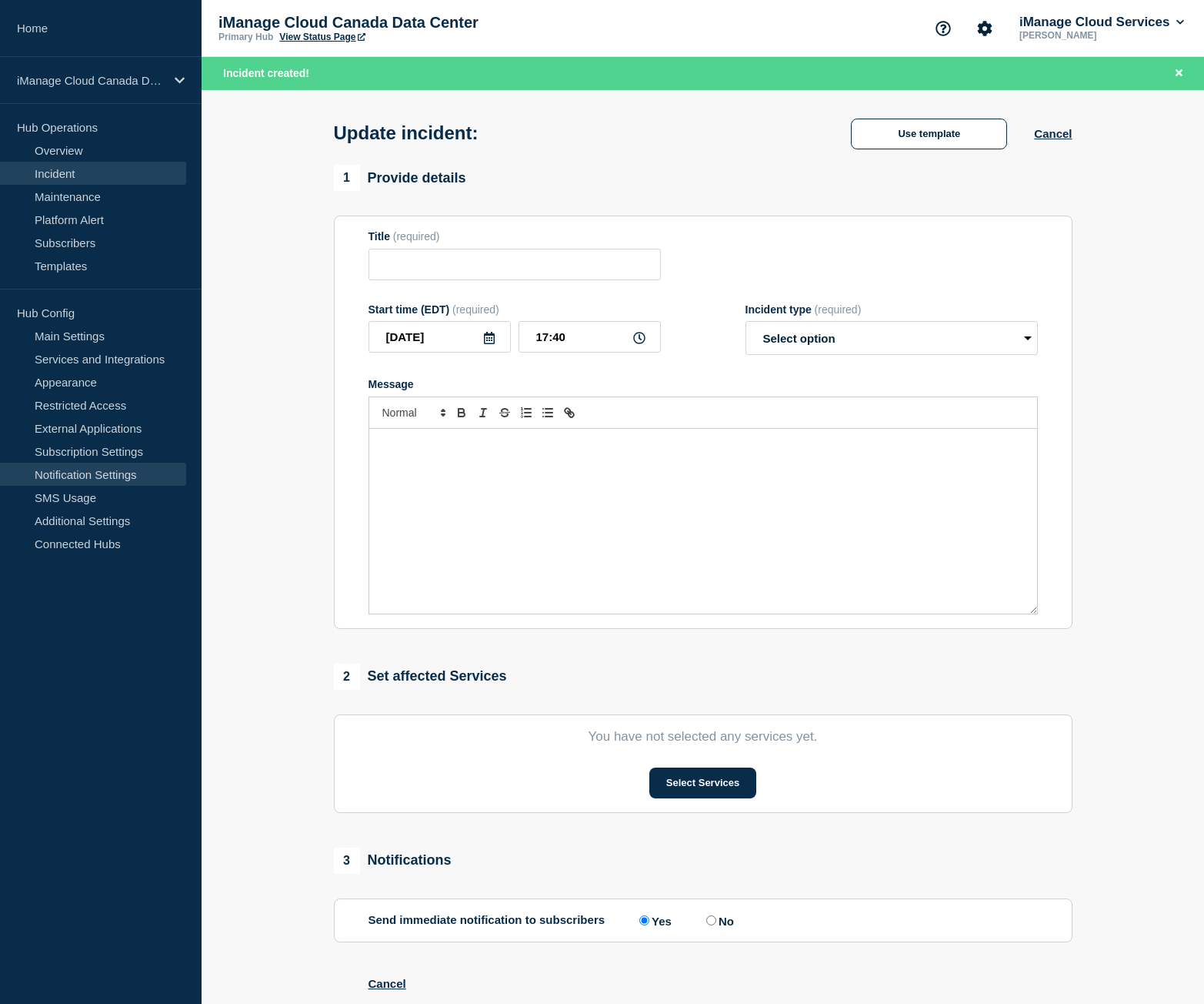
type input "Trust Center Service Alert - False Alarm Notification"
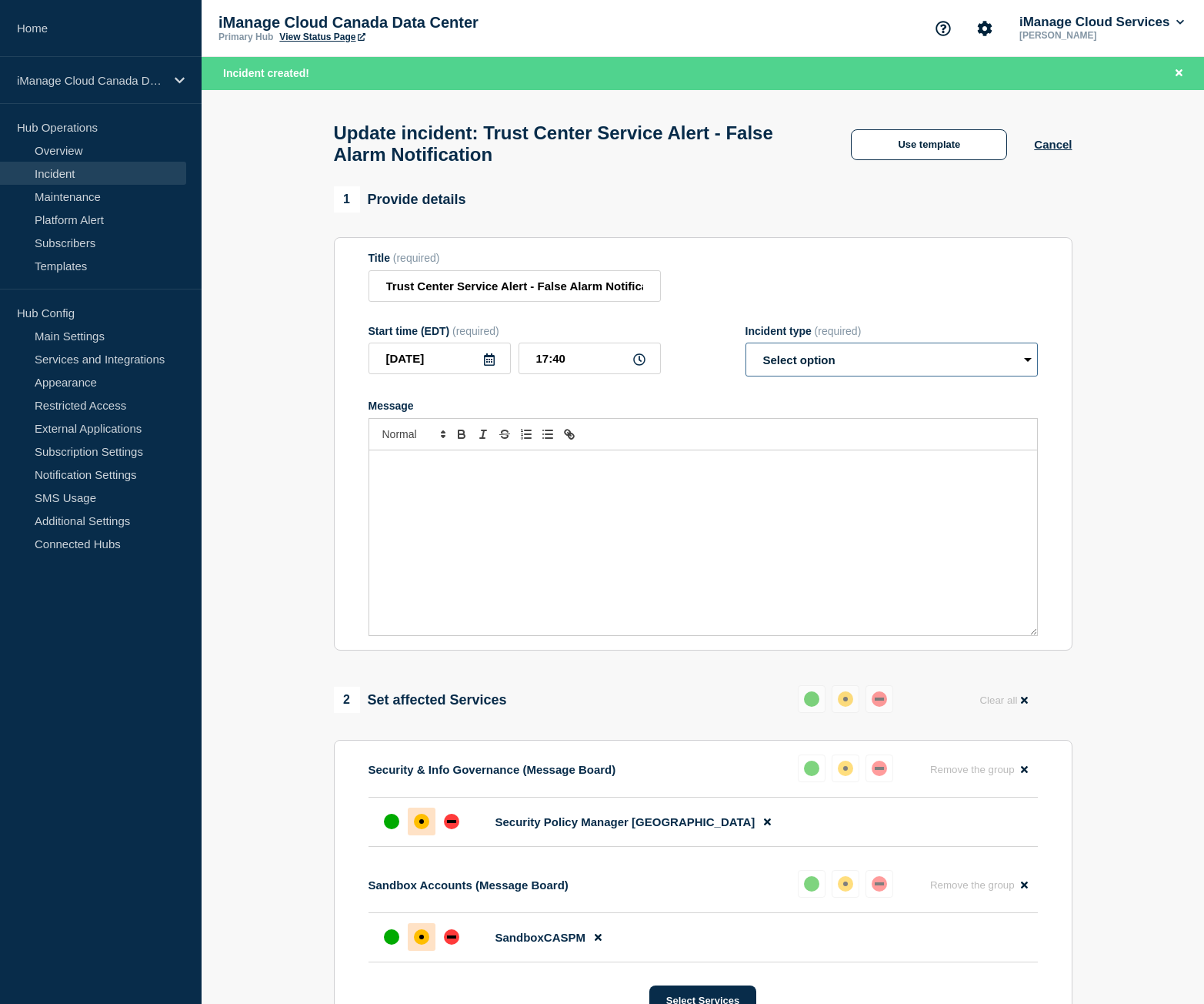
click at [839, 368] on select "Select option Investigating Identified Monitoring Resolved" at bounding box center [892, 359] width 293 height 34
select select "resolved"
click at [746, 351] on select "Select option Investigating Identified Monitoring Resolved" at bounding box center [892, 359] width 293 height 34
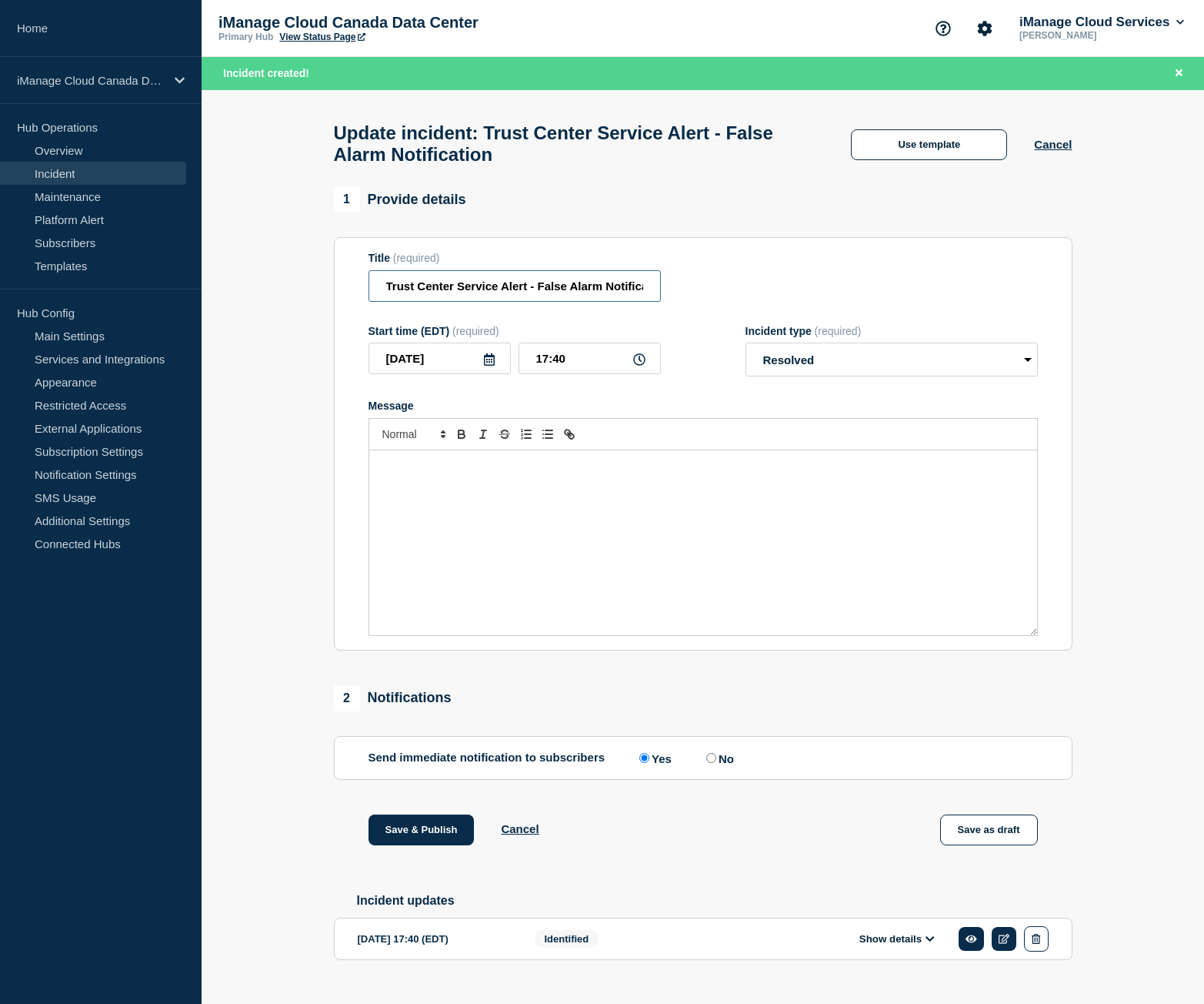
click at [517, 294] on input "Trust Center Service Alert - False Alarm Notification" at bounding box center [514, 286] width 293 height 32
paste input "Resolved"
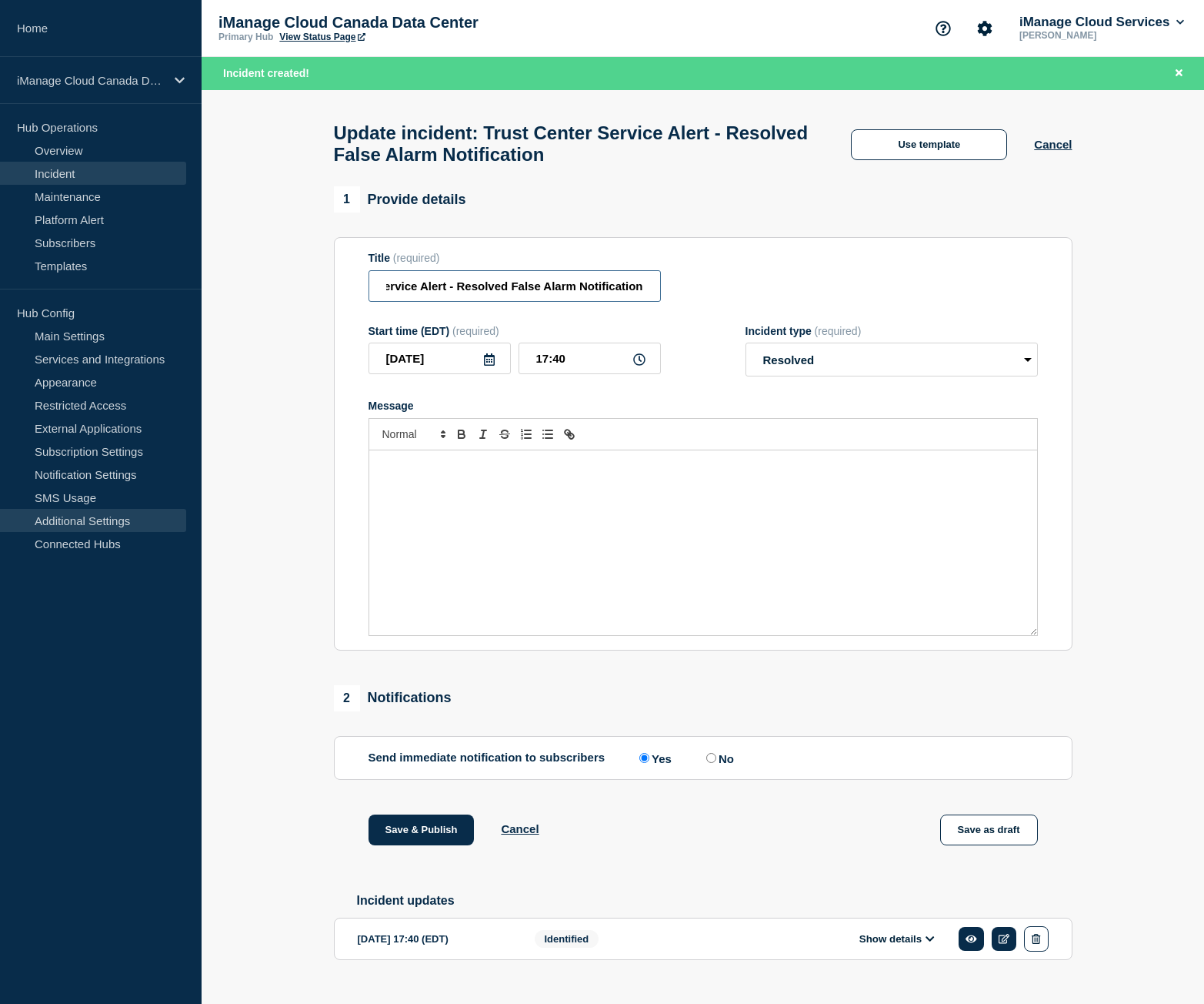
type input "Trust Center Service Alert - Resolved False Alarm Notification"
click at [505, 507] on div "Message" at bounding box center [703, 543] width 668 height 185
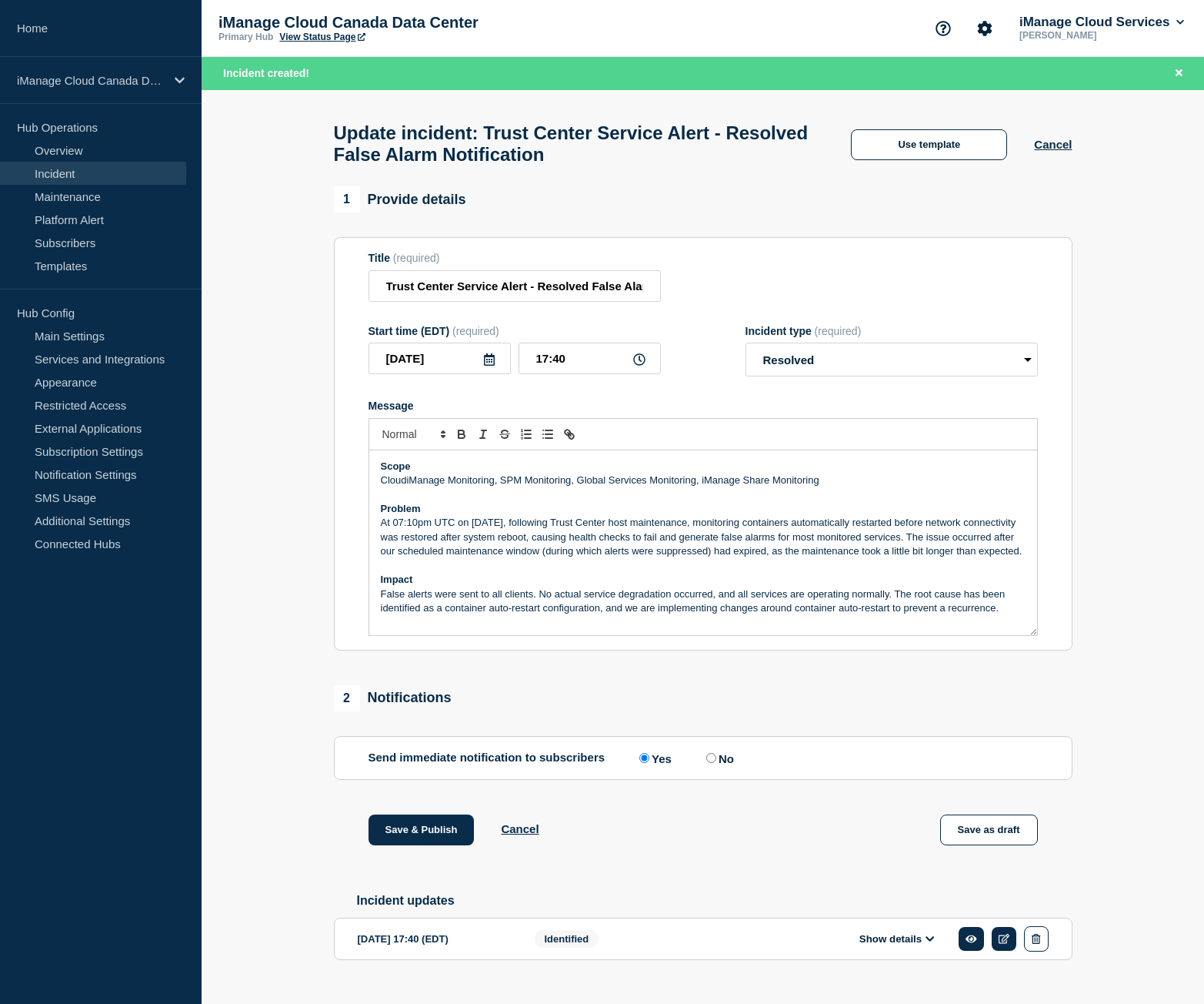
scroll to position [39, 0]
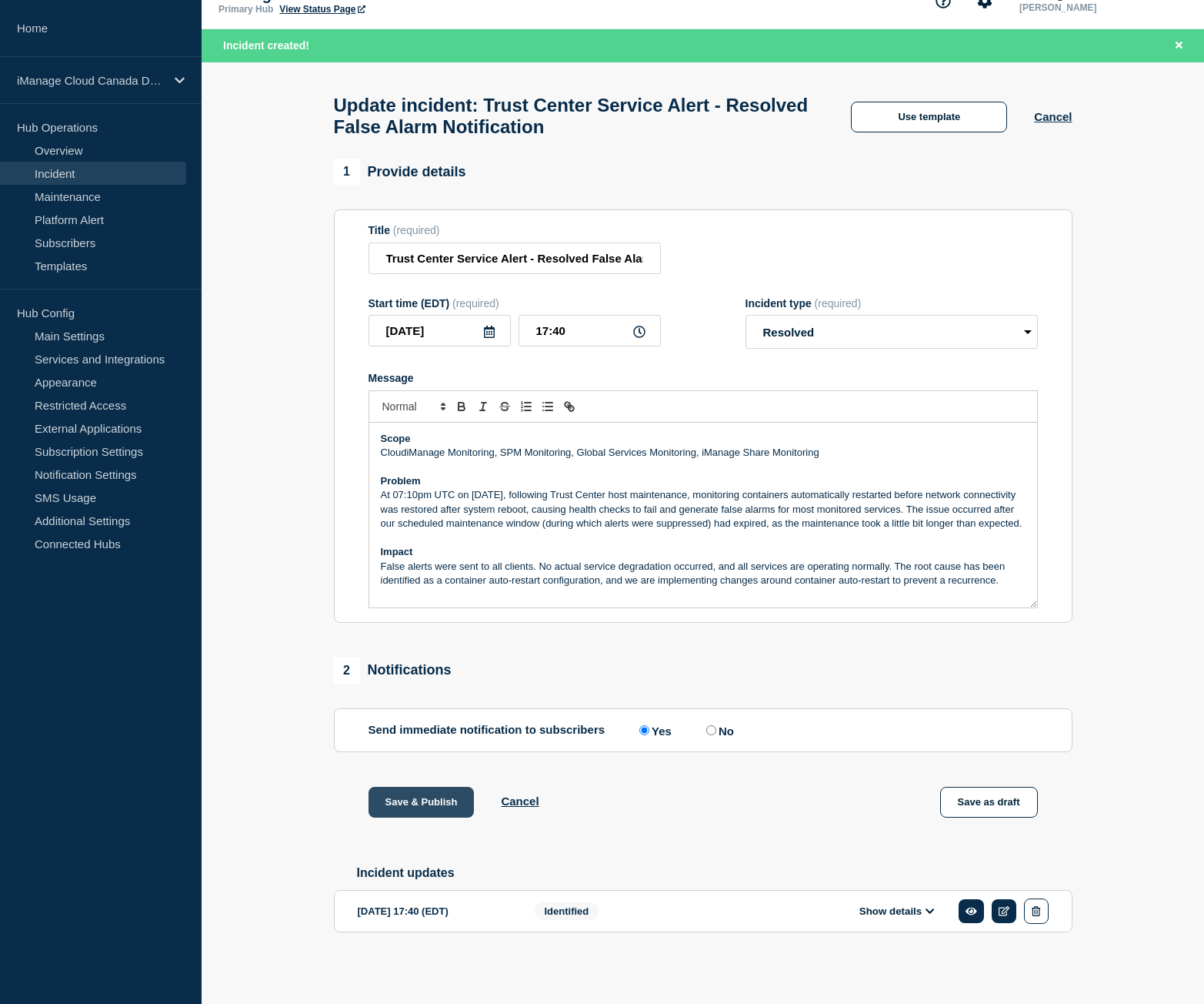
click at [412, 798] on button "Save & Publish" at bounding box center [421, 802] width 106 height 31
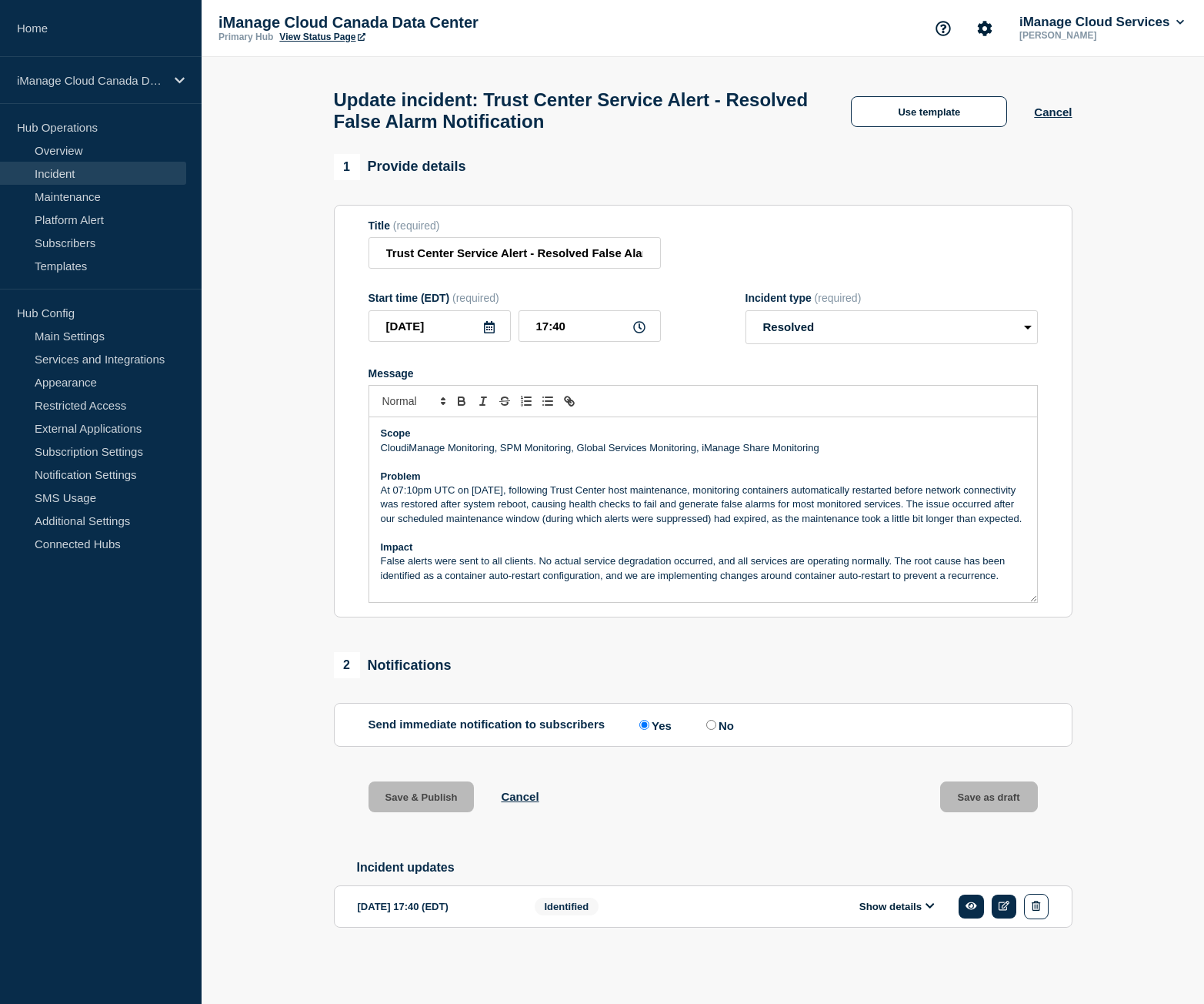
scroll to position [7, 0]
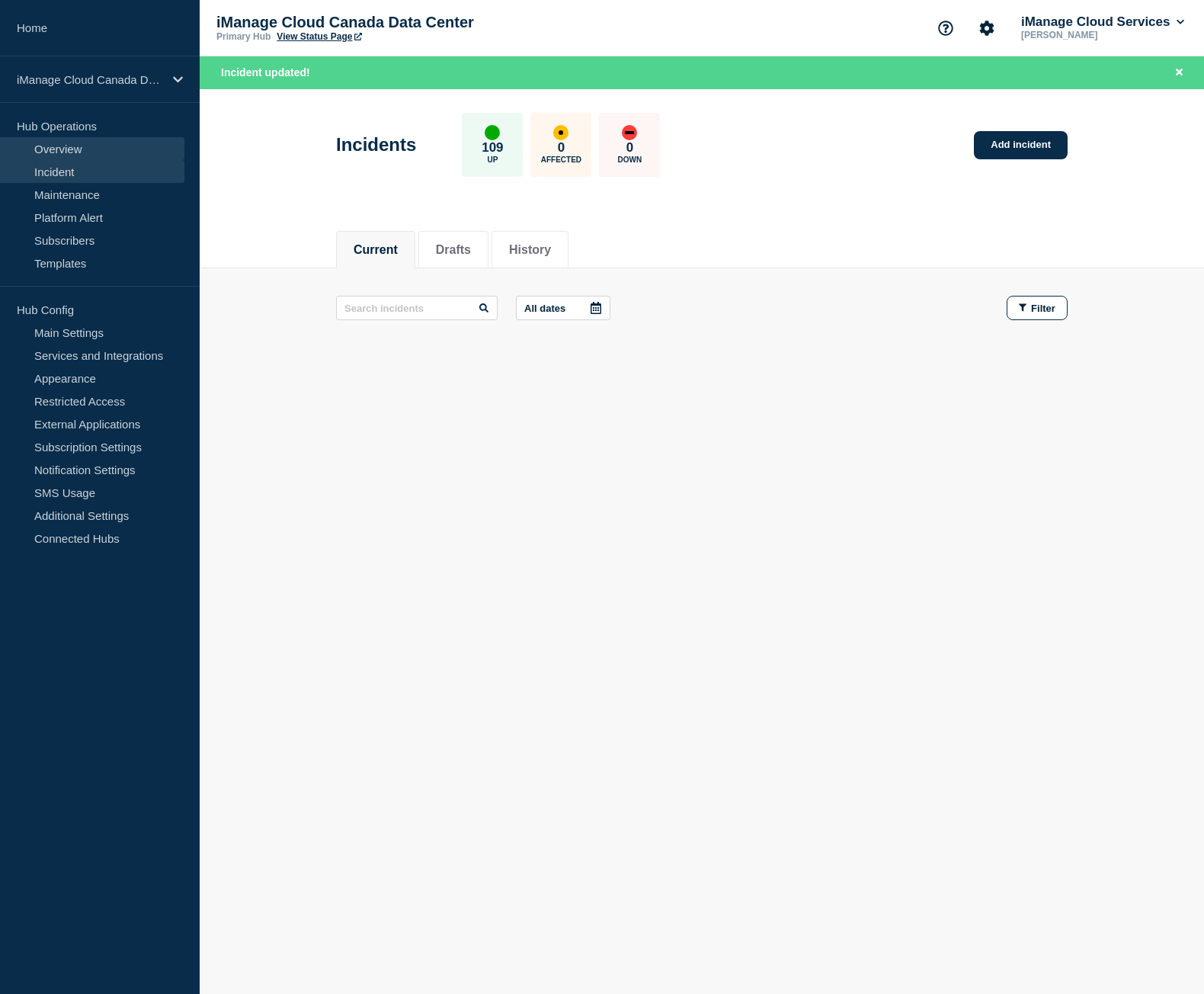
click at [93, 149] on link "Overview" at bounding box center [92, 149] width 185 height 23
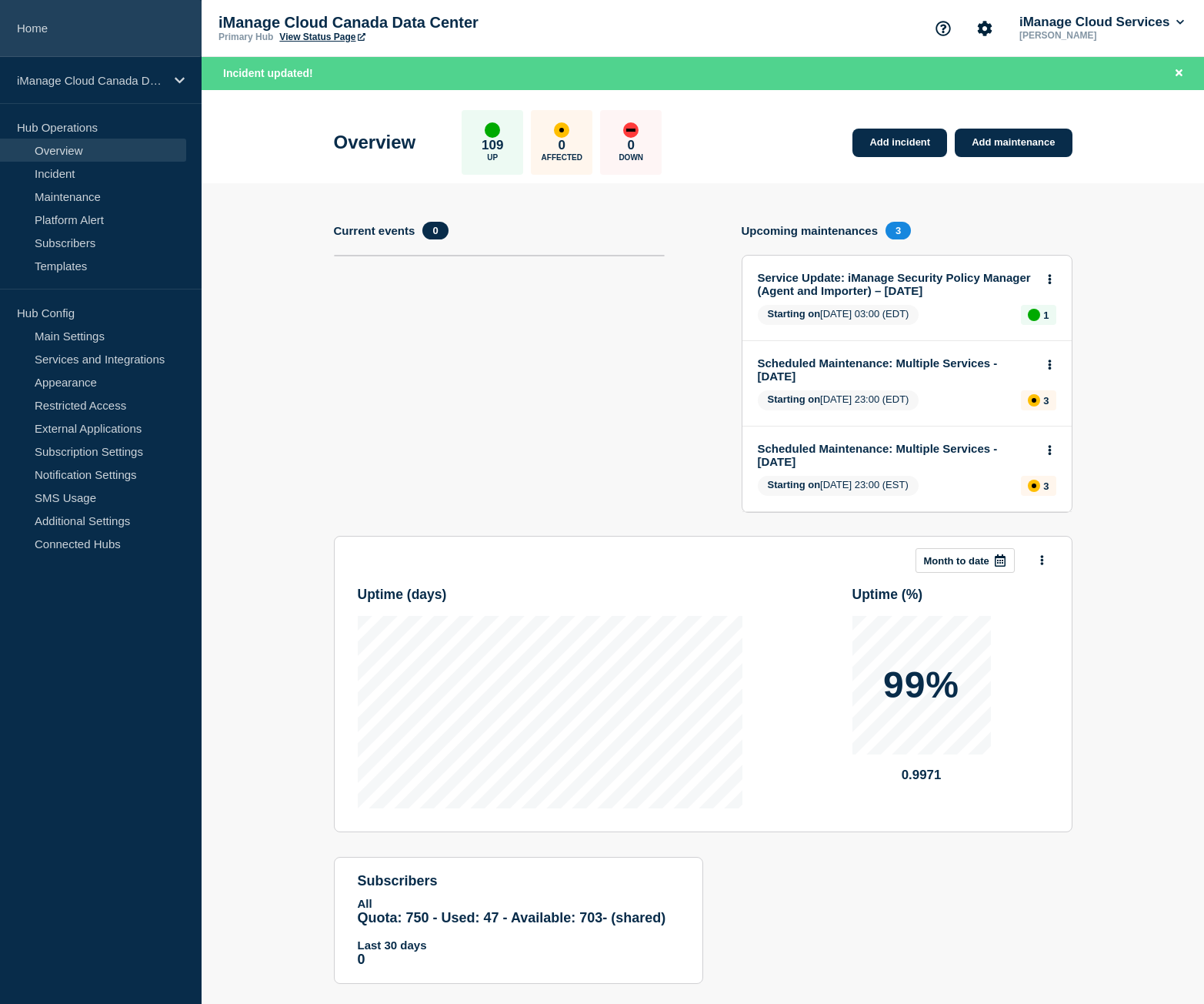
click at [94, 39] on link "Home" at bounding box center [101, 28] width 201 height 57
